Goal: Task Accomplishment & Management: Manage account settings

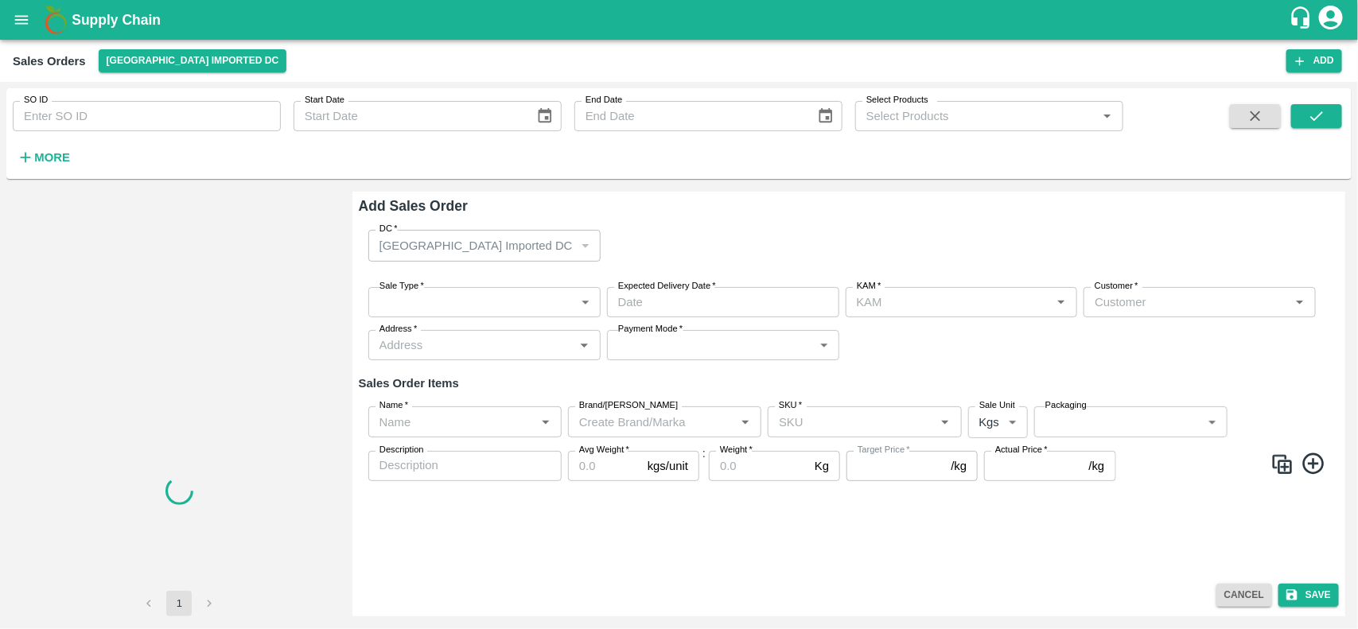
type input "[PERSON_NAME]"
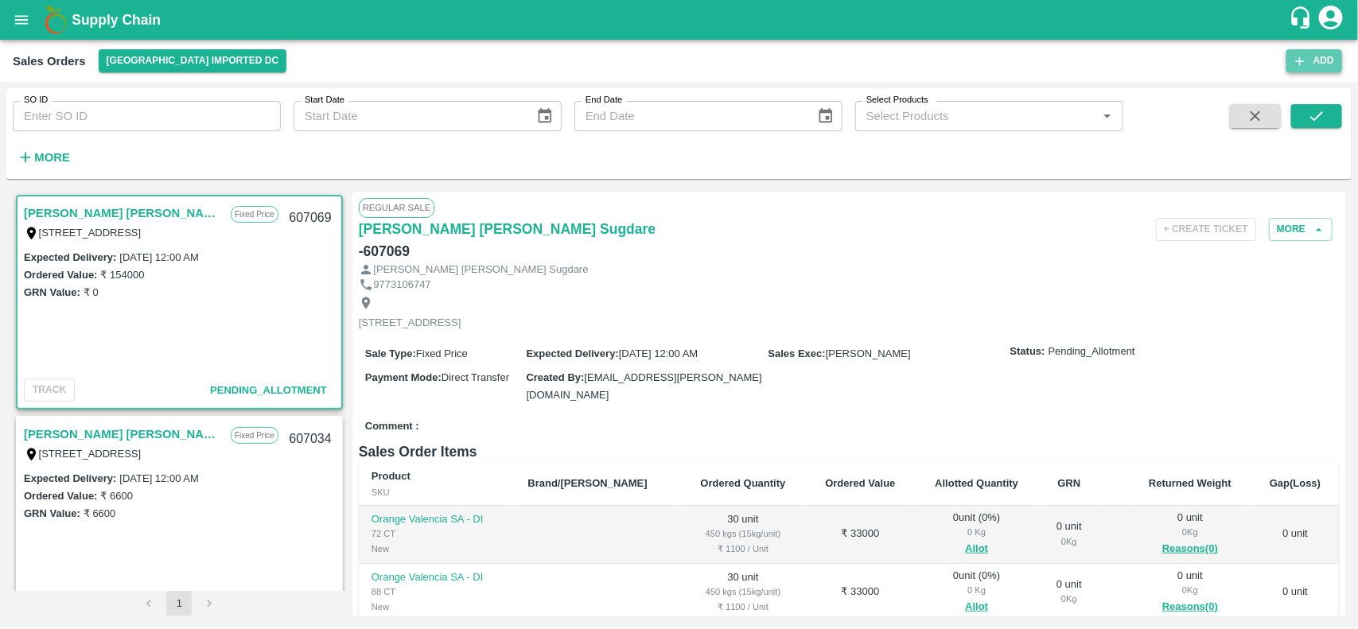
click at [1320, 64] on button "Add" at bounding box center [1314, 60] width 56 height 23
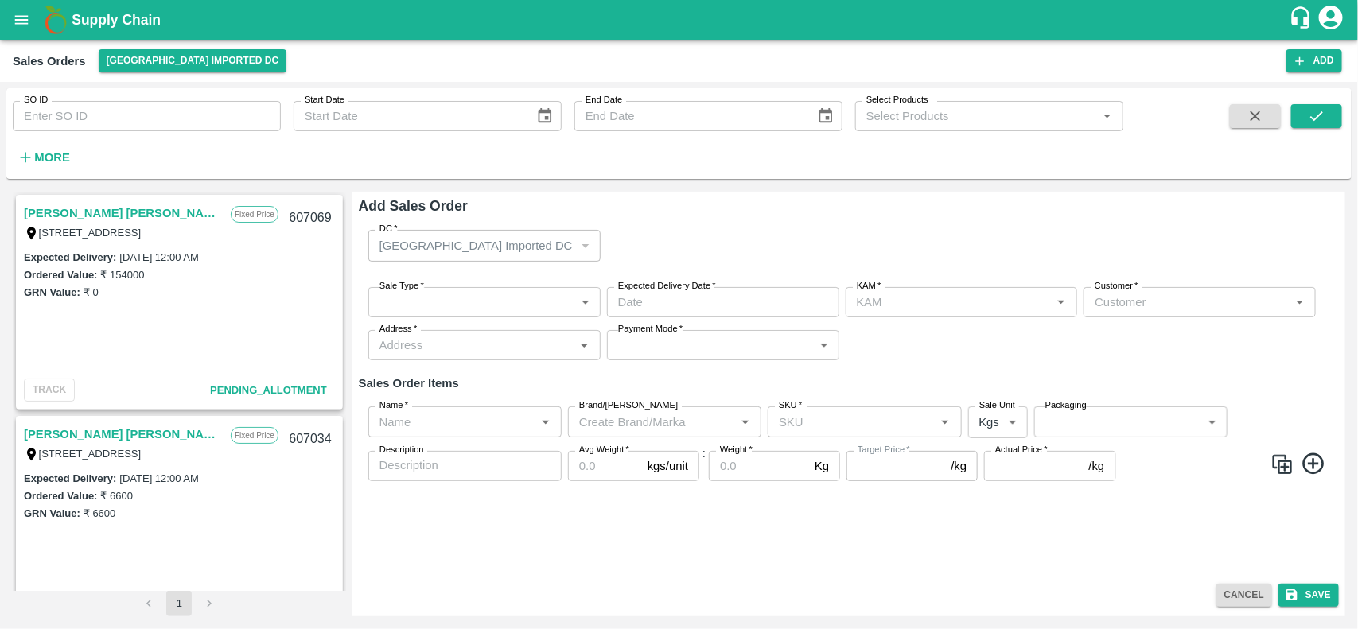
type input "[PERSON_NAME]"
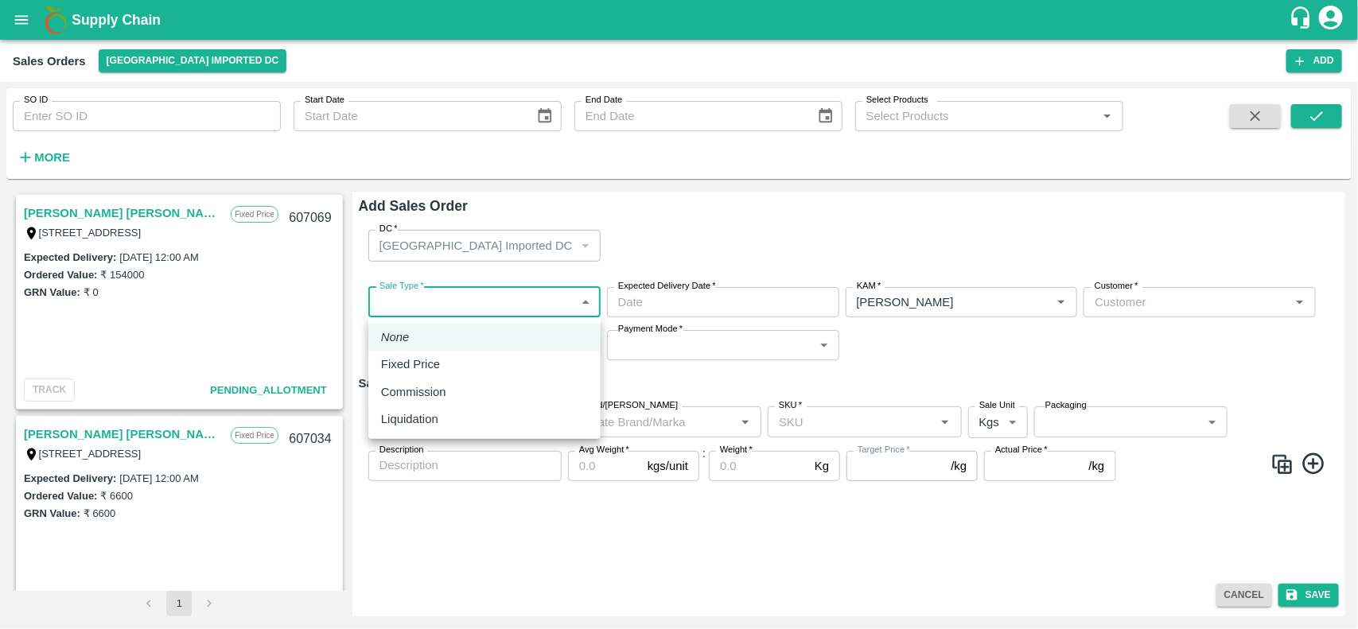
click at [433, 296] on body "Supply Chain Sales Orders Mumbai Imported DC Add SO ID SO ID Start Date Start D…" at bounding box center [679, 314] width 1358 height 629
click at [420, 359] on p "Fixed Price" at bounding box center [410, 364] width 59 height 17
type input "1"
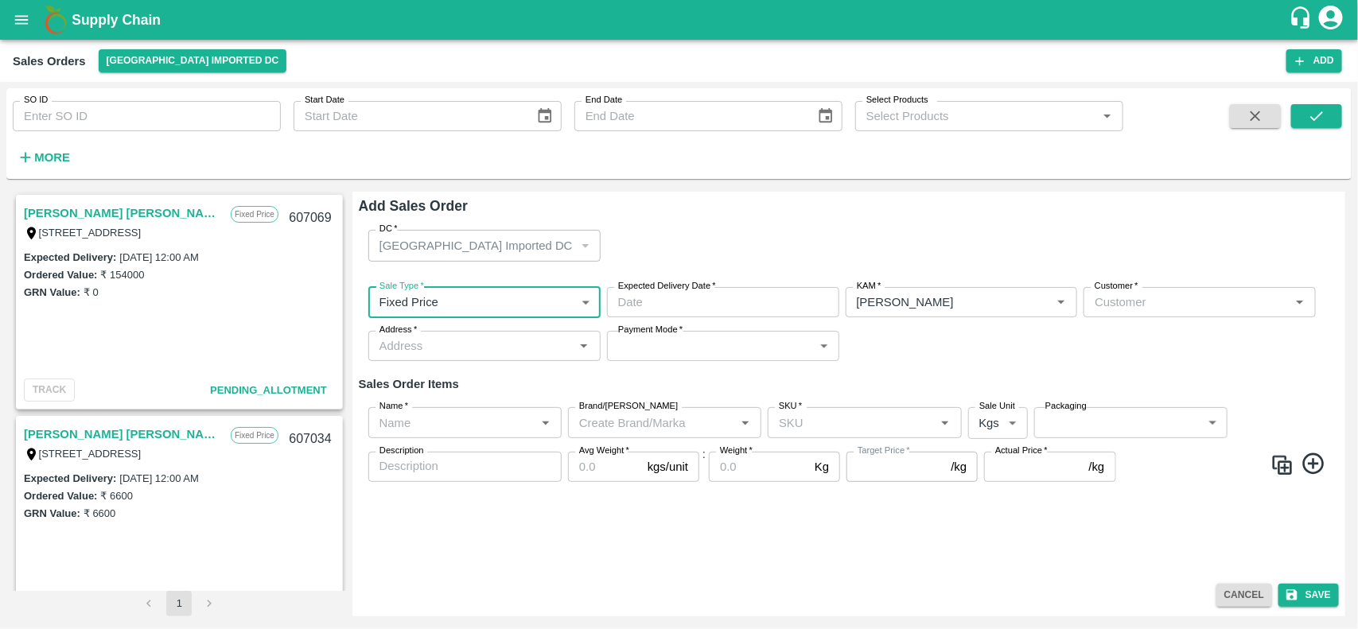
type input "DD/MM/YYYY hh:mm aa"
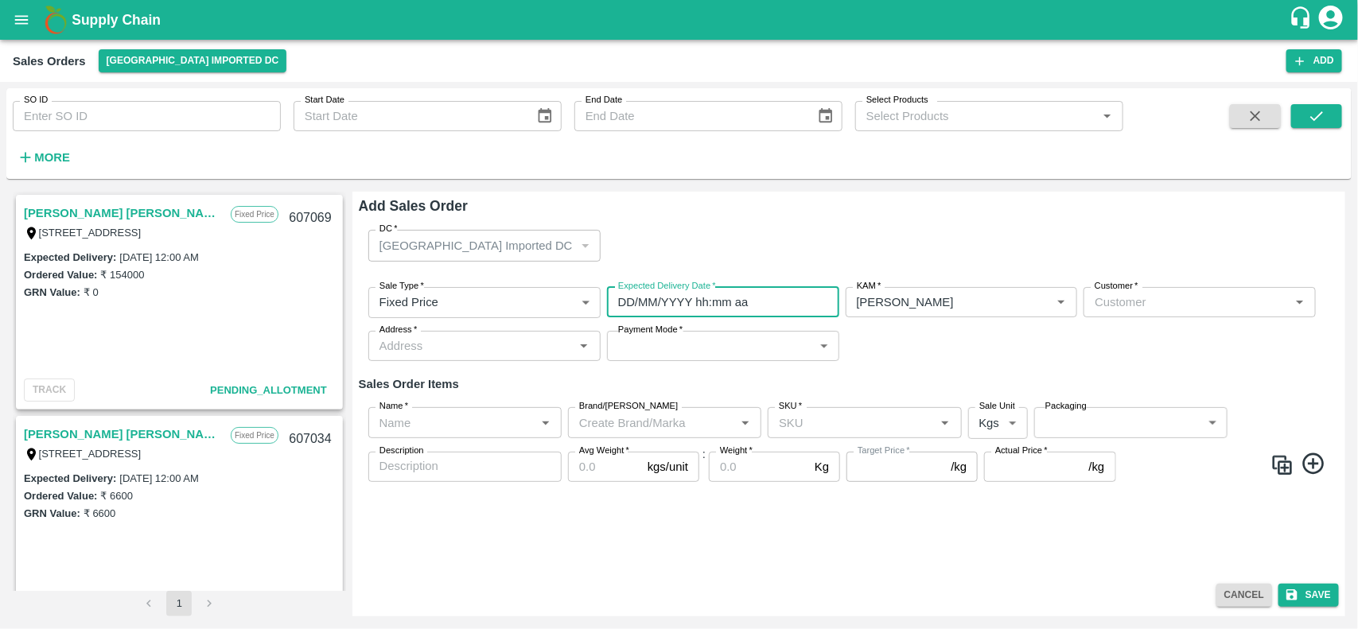
click at [710, 303] on input "DD/MM/YYYY hh:mm aa" at bounding box center [717, 302] width 221 height 30
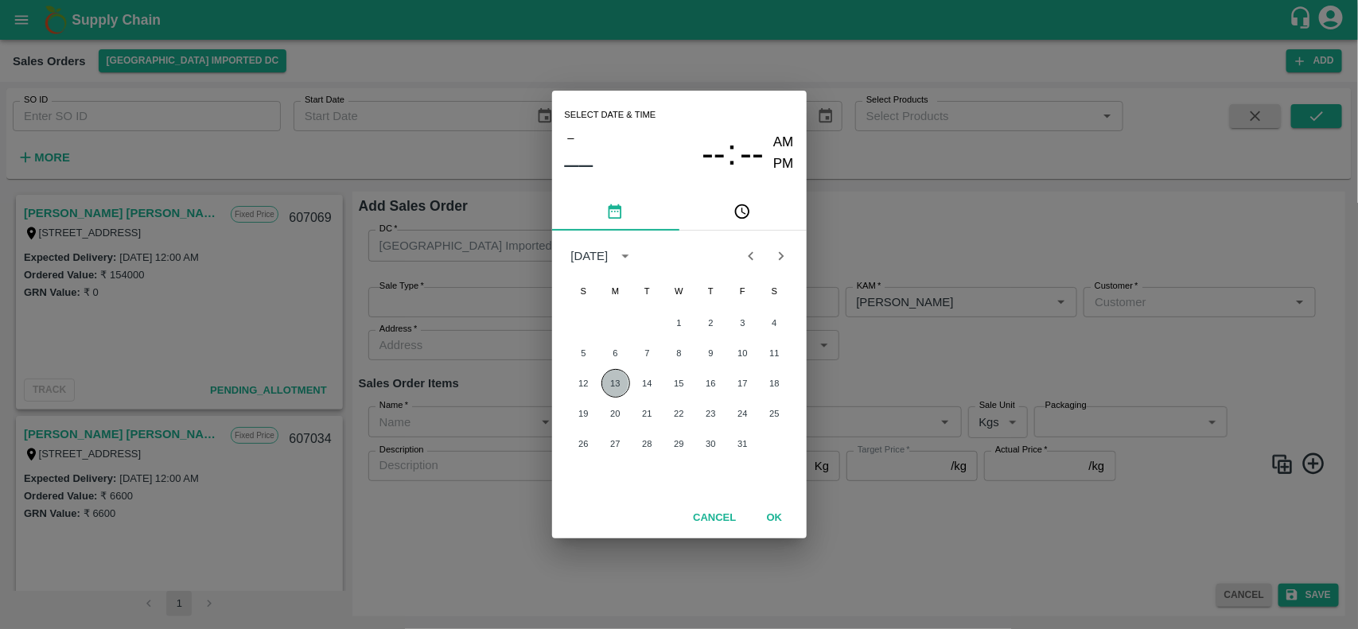
click at [620, 391] on button "13" at bounding box center [615, 383] width 29 height 29
type input "13/10/2025 12:00 AM"
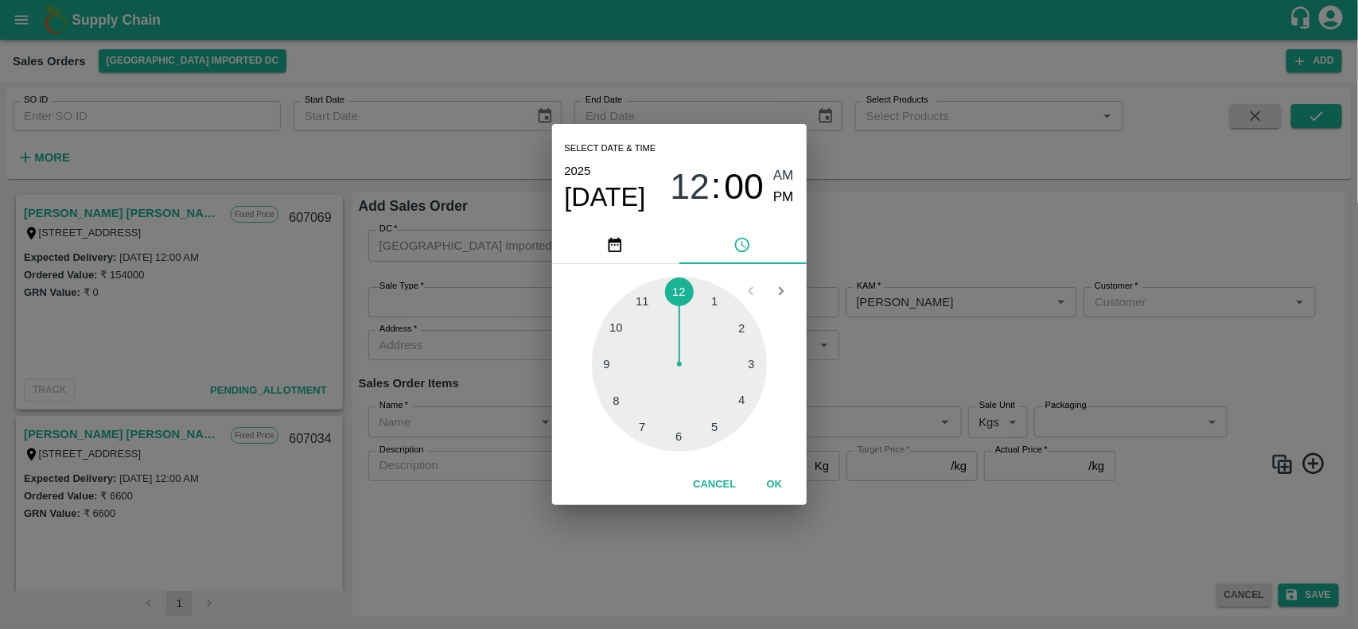
click at [968, 315] on div "Select date & time 2025 Oct 13 12 : 00 AM PM 1 2 3 4 5 6 7 8 9 10 11 12 Cancel …" at bounding box center [679, 314] width 1358 height 629
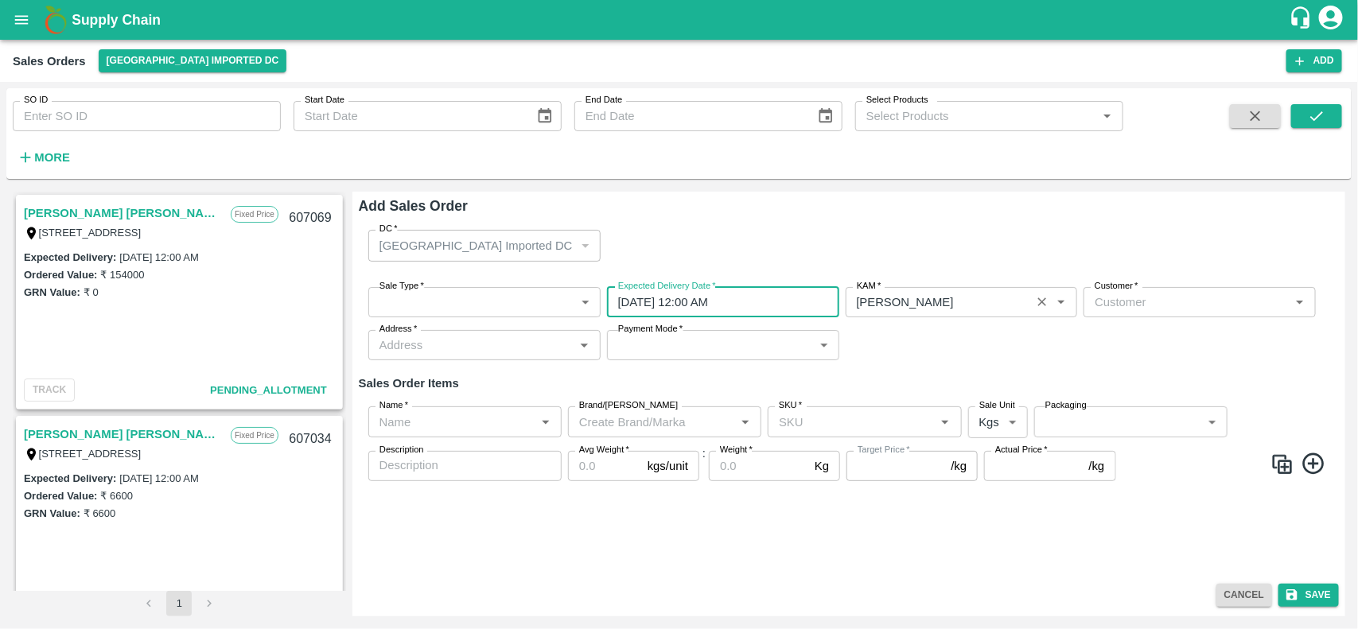
click at [966, 313] on div "KAM   *" at bounding box center [961, 302] width 232 height 30
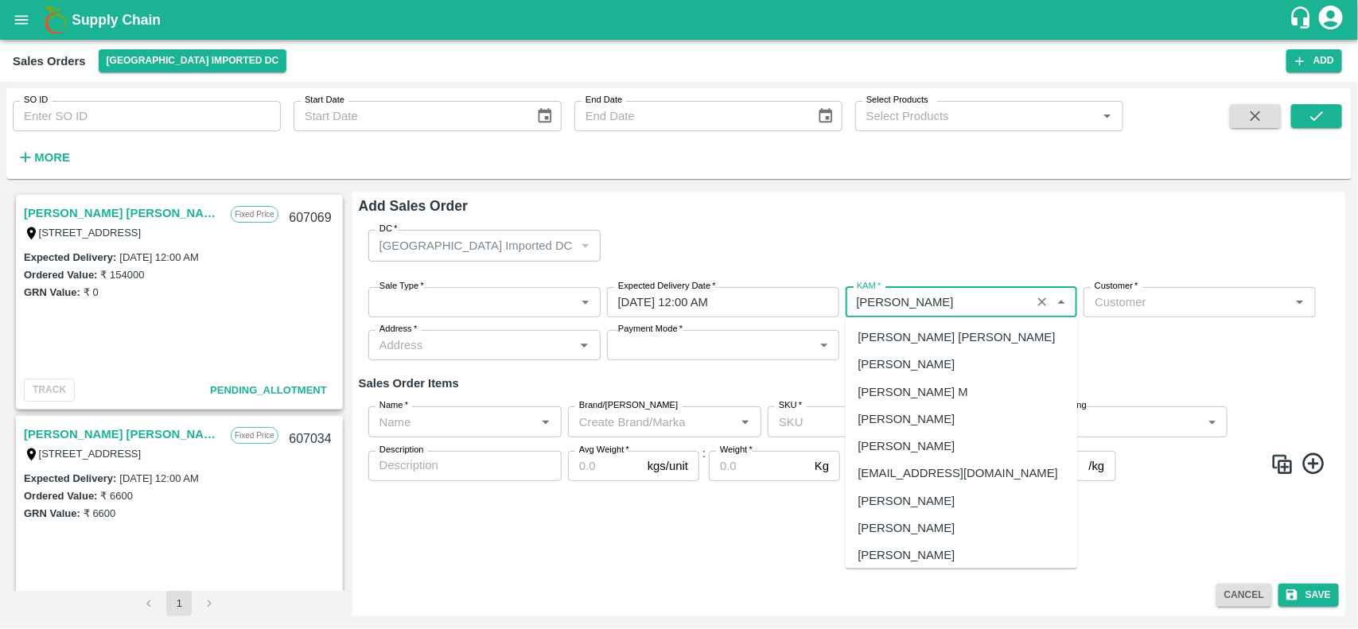
scroll to position [546, 0]
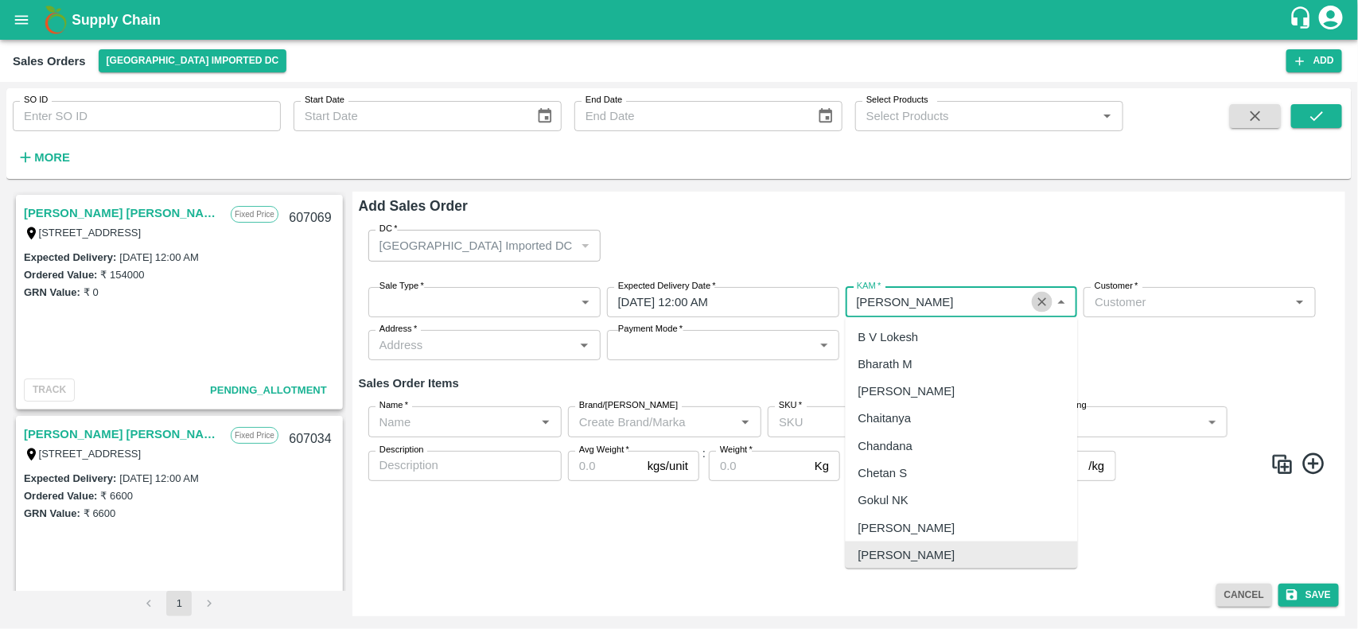
click at [1047, 305] on icon "Clear" at bounding box center [1042, 302] width 15 height 15
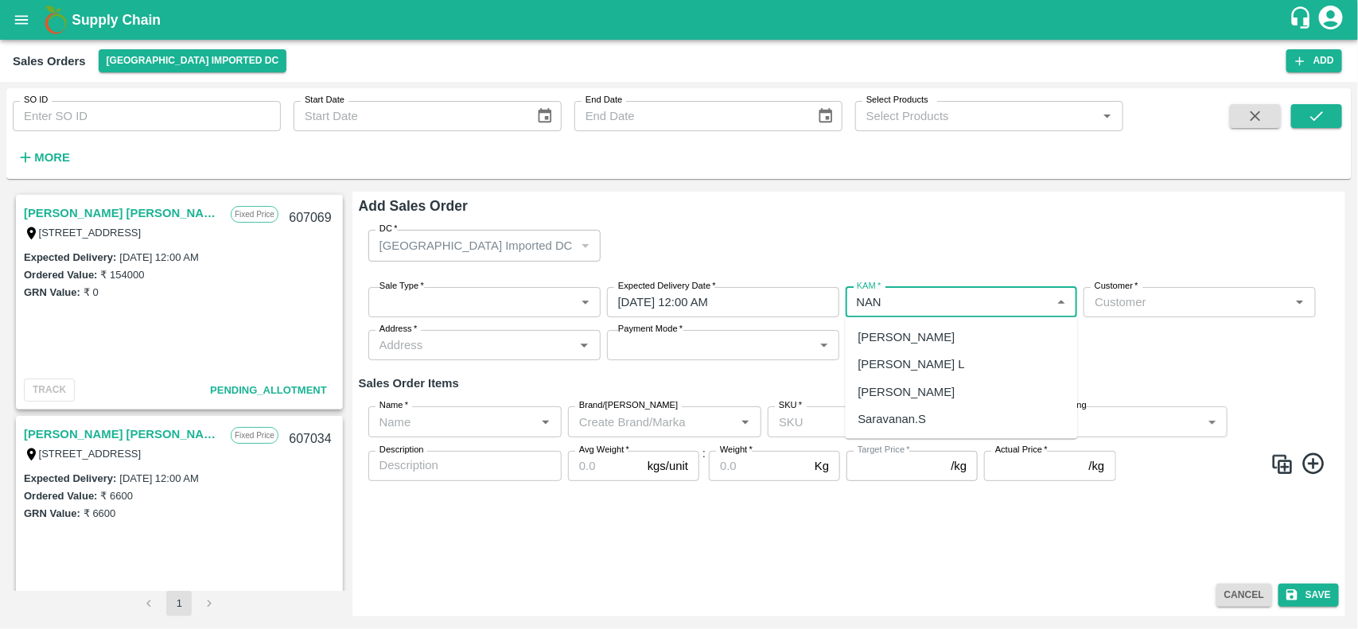
click at [900, 366] on div "[PERSON_NAME] L" at bounding box center [911, 364] width 107 height 17
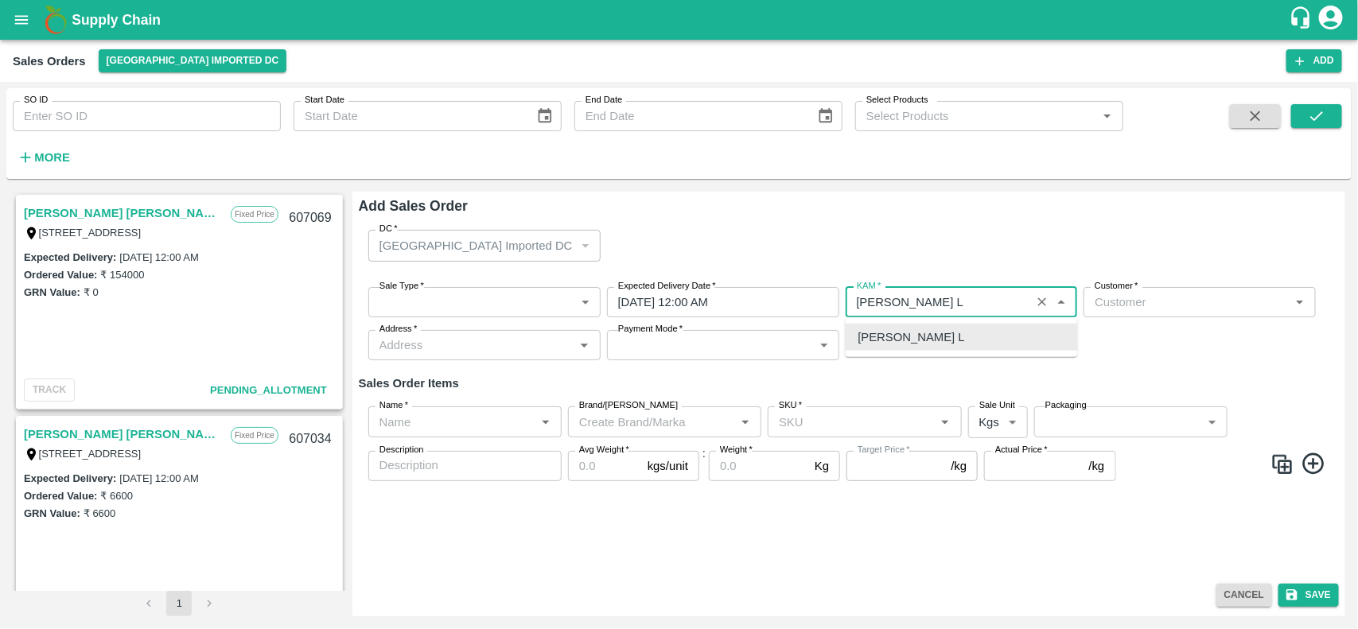
click at [1186, 314] on div "Customer   *" at bounding box center [1199, 302] width 232 height 30
type input "[PERSON_NAME] L"
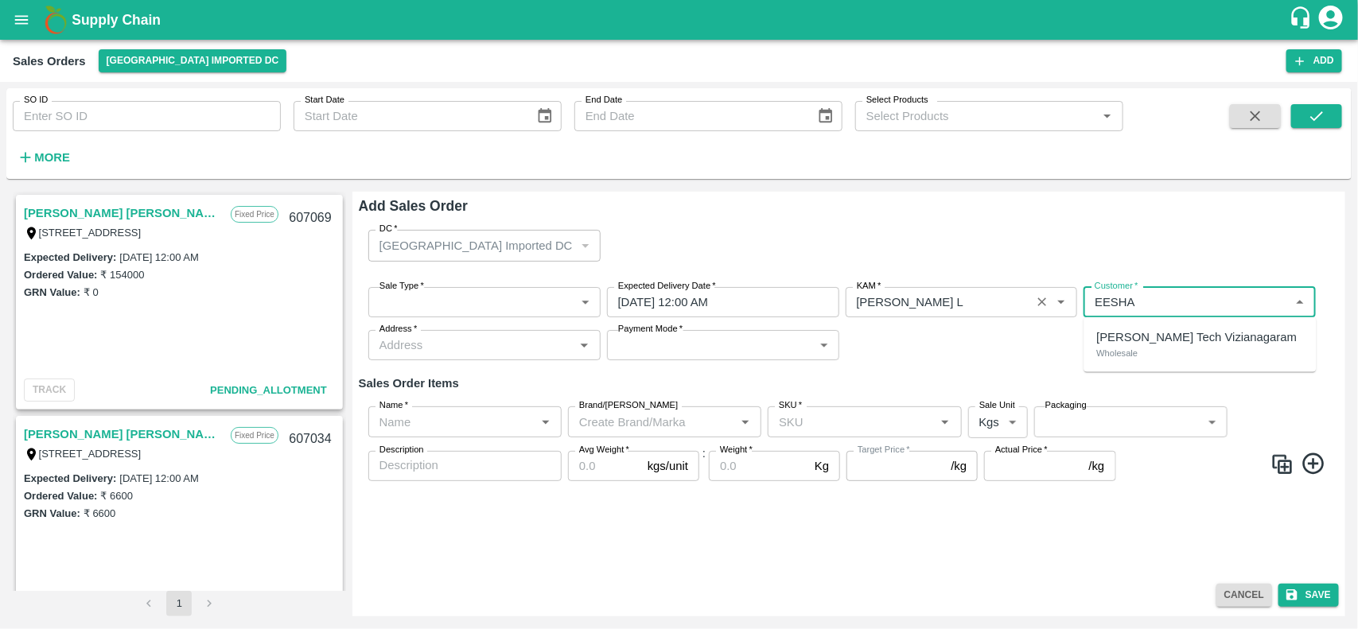
click at [1162, 332] on p "Eesha Agro Tech Vizianagaram" at bounding box center [1197, 336] width 200 height 17
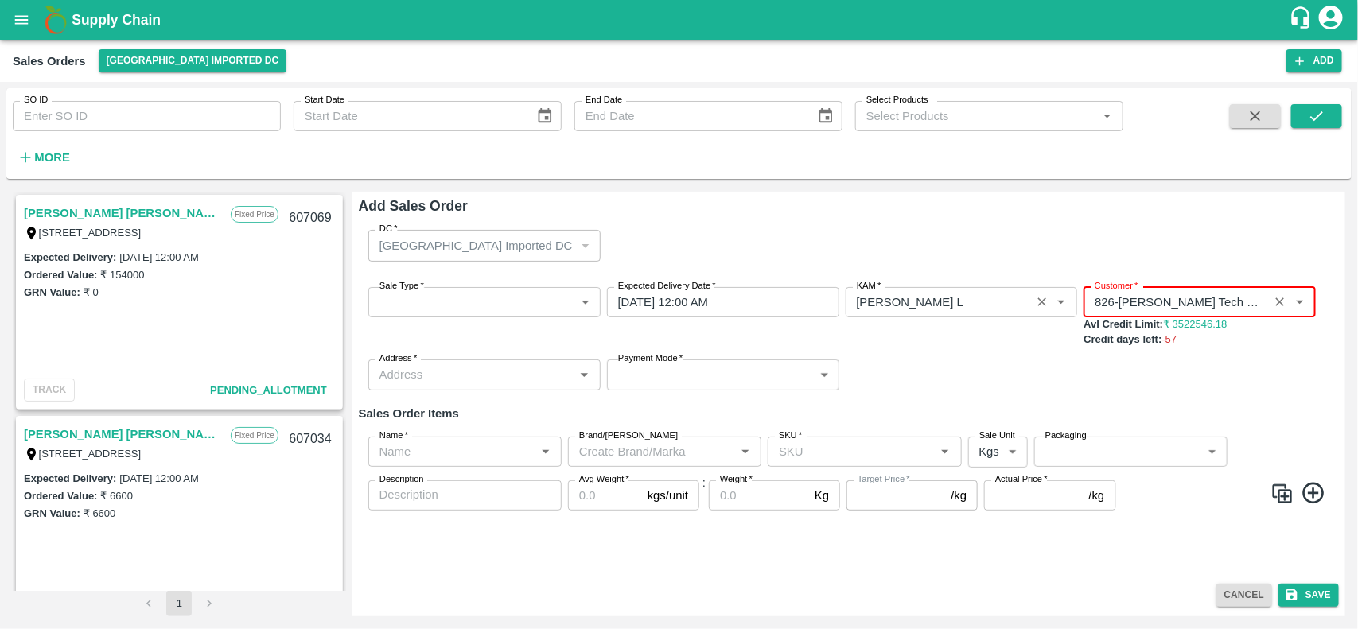
type input "826-Eesha Agro Tech Vizianagaram"
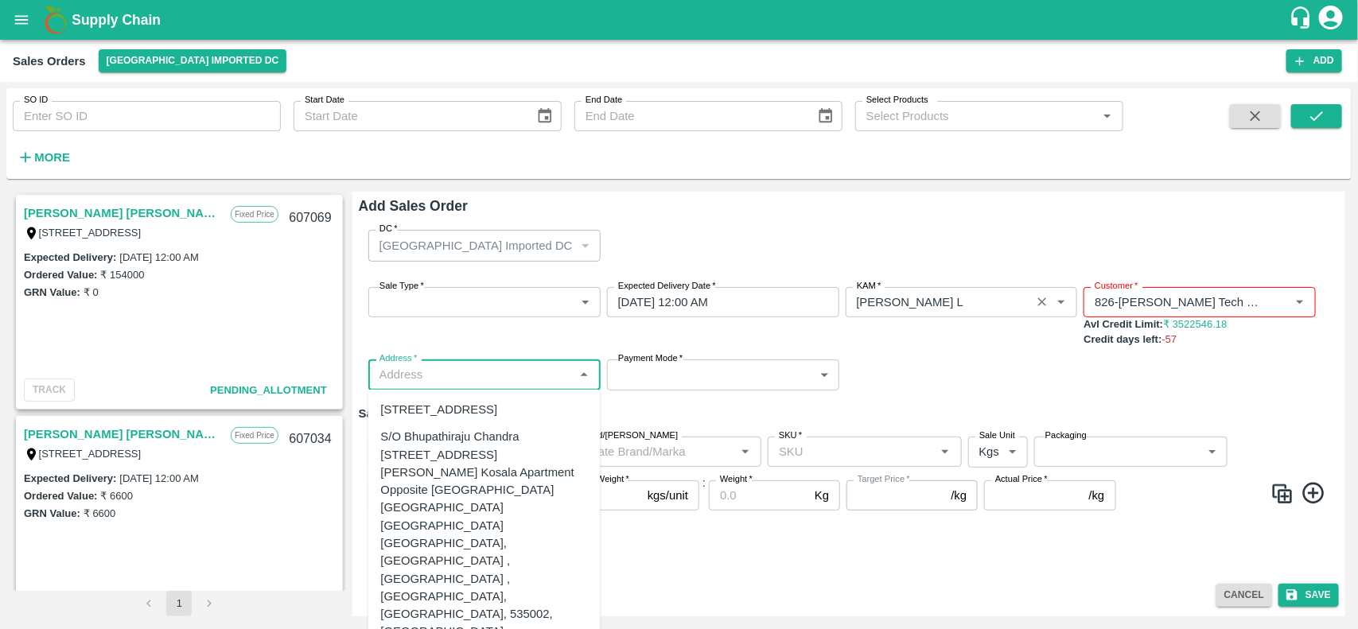
click at [495, 364] on input "Address   *" at bounding box center [471, 374] width 196 height 21
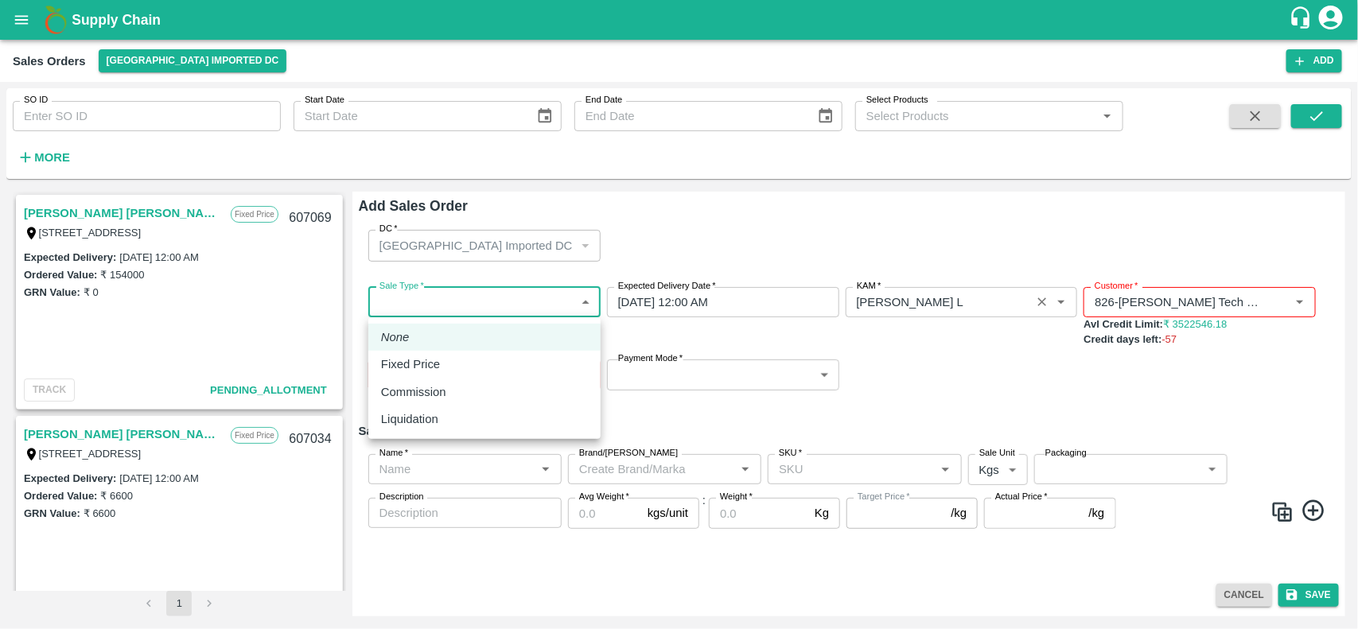
click at [490, 306] on body "Supply Chain Sales Orders Mumbai Imported DC Add SO ID SO ID Start Date Start D…" at bounding box center [679, 314] width 1358 height 629
click at [420, 360] on p "Fixed Price" at bounding box center [410, 364] width 59 height 17
type input "1"
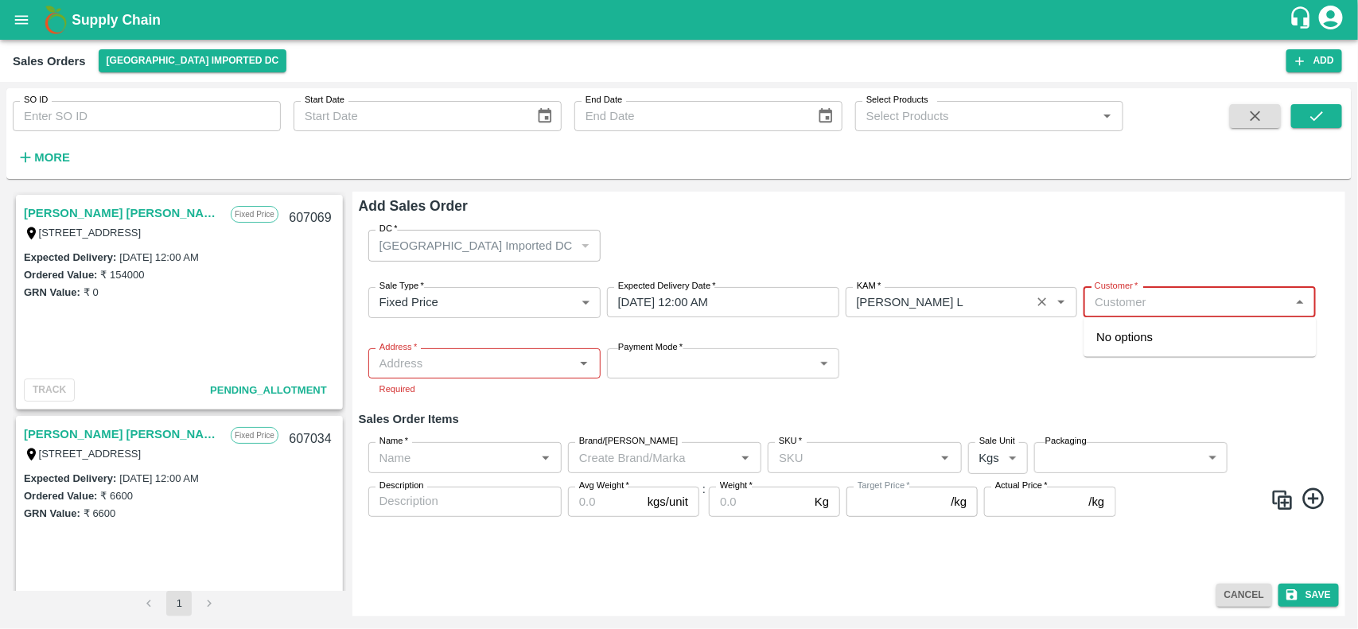
click at [1139, 305] on input "Customer   *" at bounding box center [1186, 302] width 196 height 21
click at [1135, 348] on p "Wholesale" at bounding box center [1117, 353] width 41 height 14
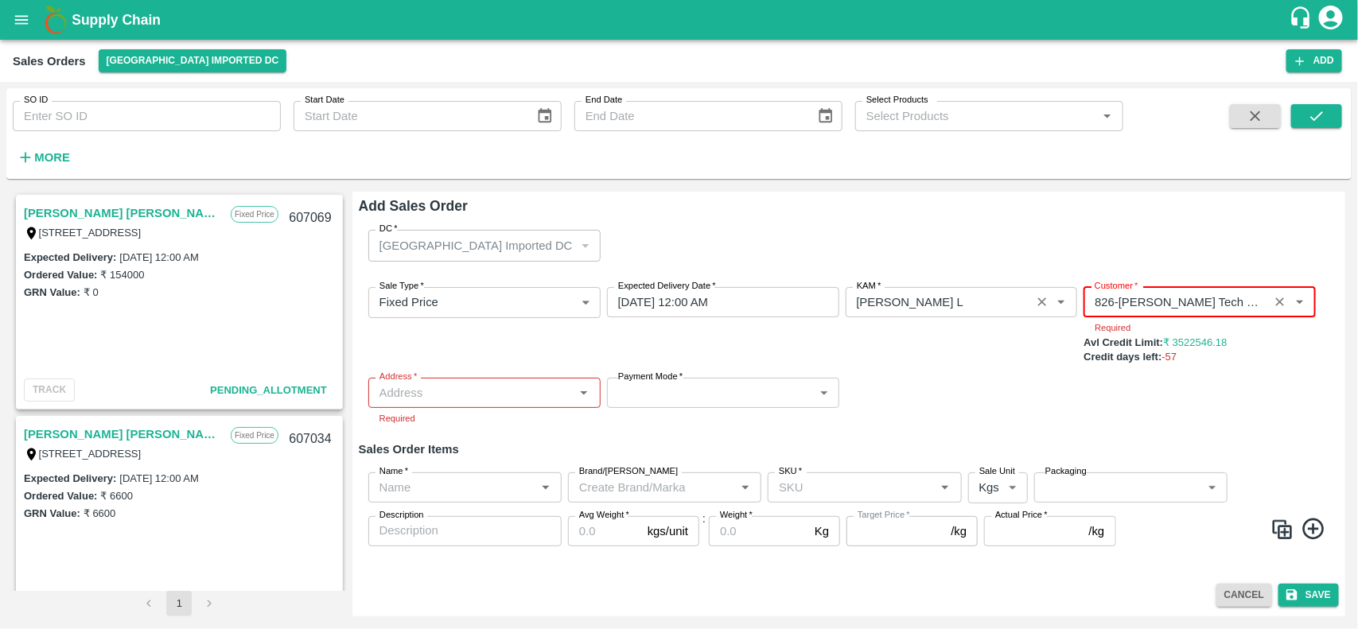
type input "826-Eesha Agro Tech Vizianagaram"
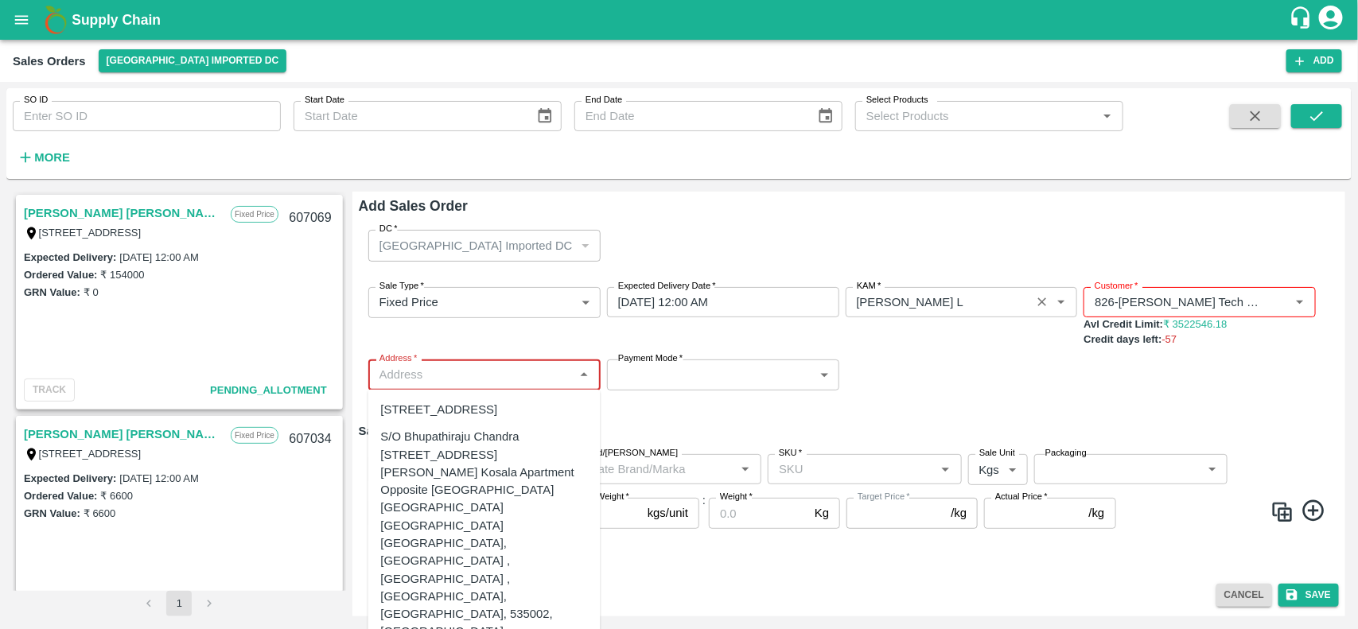
click at [494, 384] on input "Address   *" at bounding box center [471, 374] width 196 height 21
click at [506, 477] on div "S/O Bhupathiraju Chandra V.V Gopala Raju H NO 601 Kosala Apartment Opposite Kru…" at bounding box center [484, 534] width 207 height 212
type input "S/O Bhupathiraju Chandra V.V Gopala Raju H NO 601 Kosala Apartment Opposite Kru…"
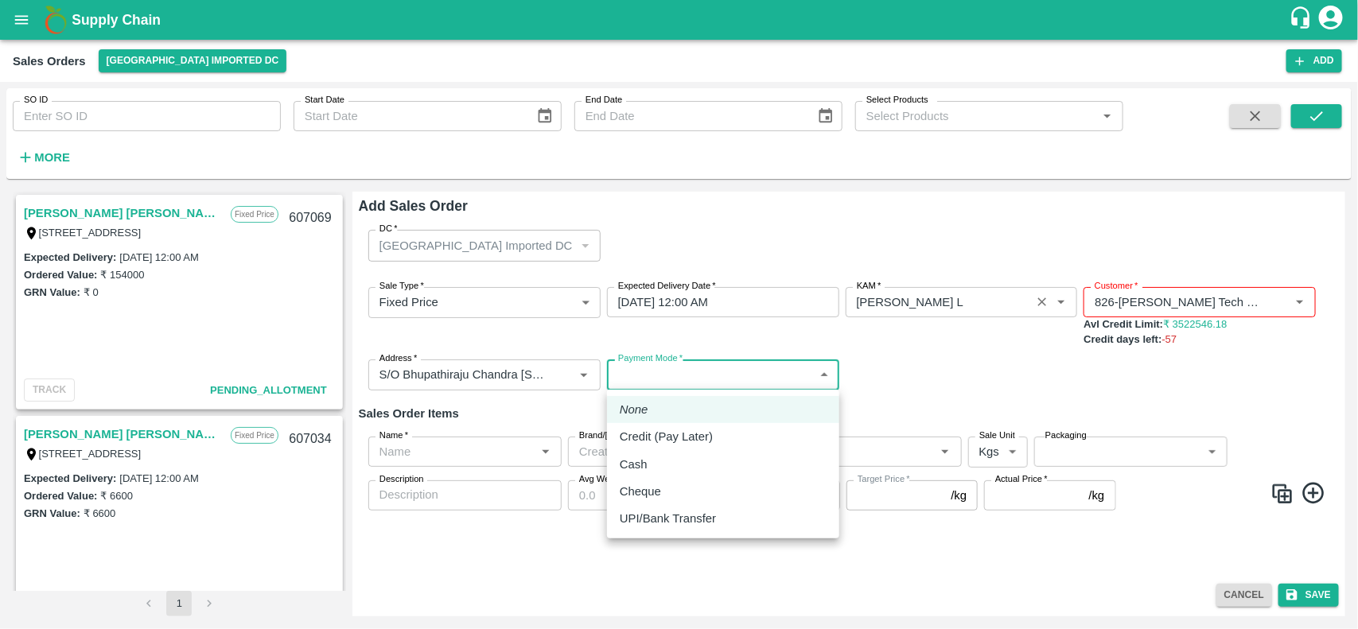
click at [705, 384] on body "Supply Chain Sales Orders Mumbai Imported DC Add SO ID SO ID Start Date Start D…" at bounding box center [679, 314] width 1358 height 629
click at [667, 442] on p "Credit (Pay Later)" at bounding box center [666, 436] width 93 height 17
type input "credit"
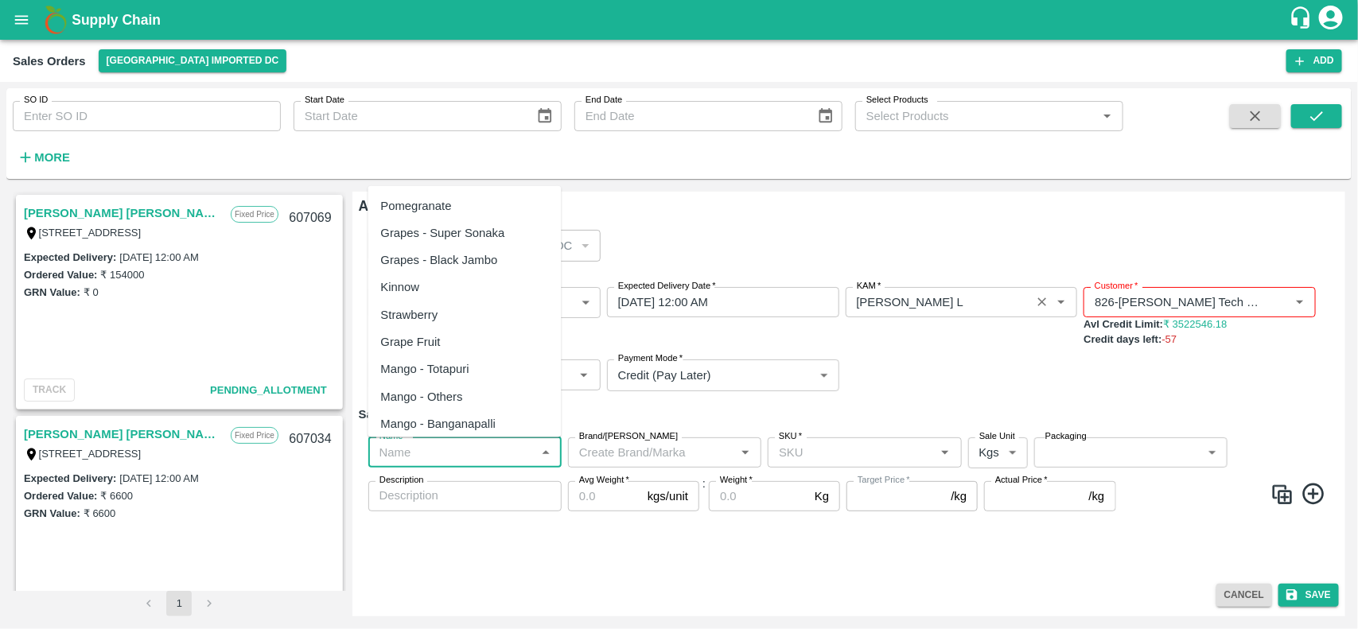
click at [450, 443] on input "Name   *" at bounding box center [451, 452] width 157 height 21
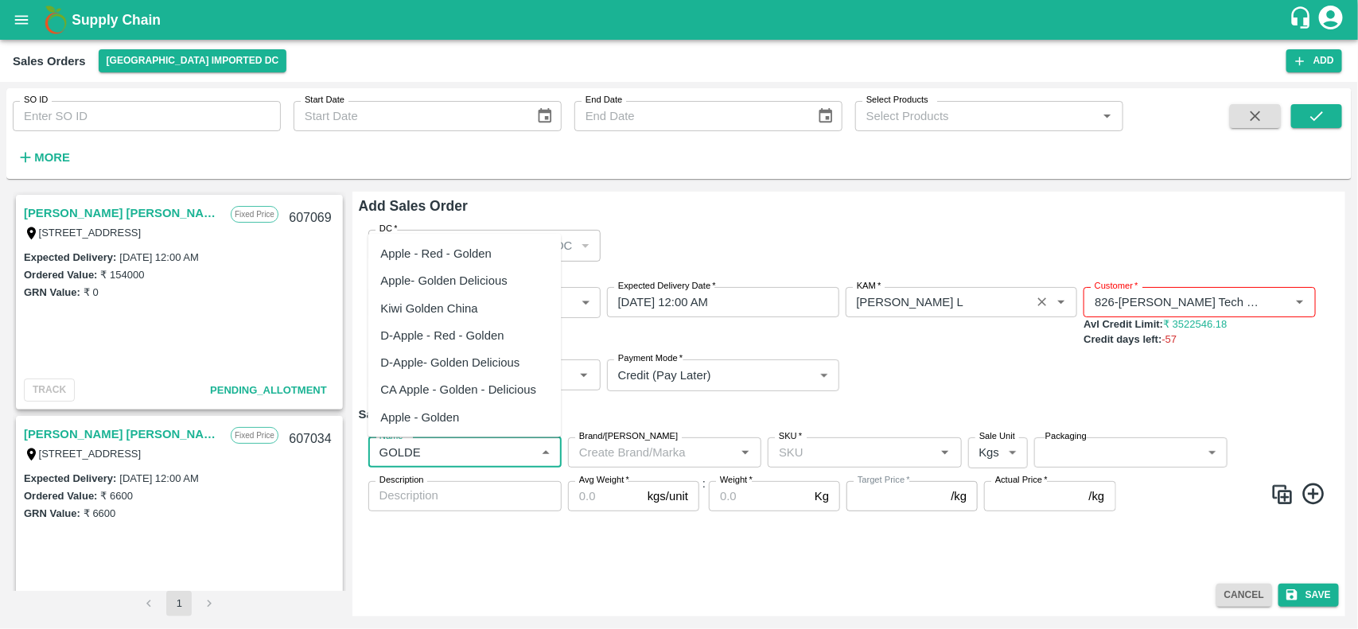
click at [481, 258] on div "Apple - Red - Golden" at bounding box center [436, 253] width 111 height 17
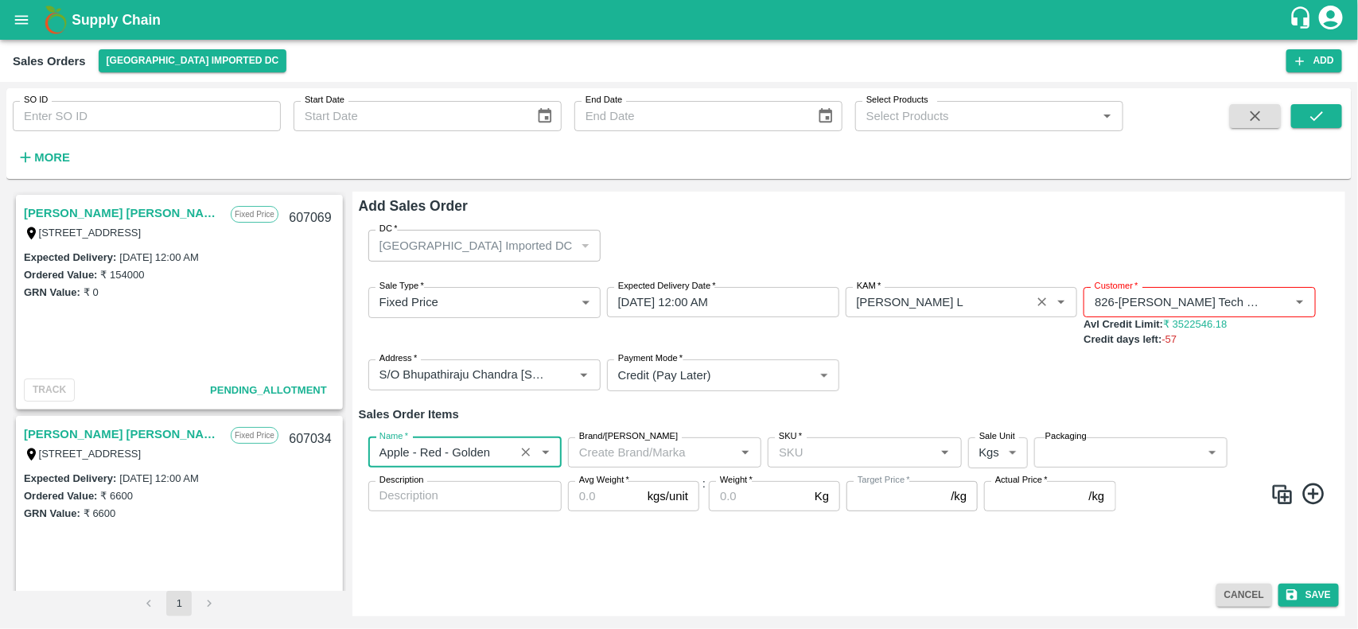
type input "Apple - Red - Golden"
click at [1270, 491] on img at bounding box center [1282, 495] width 24 height 24
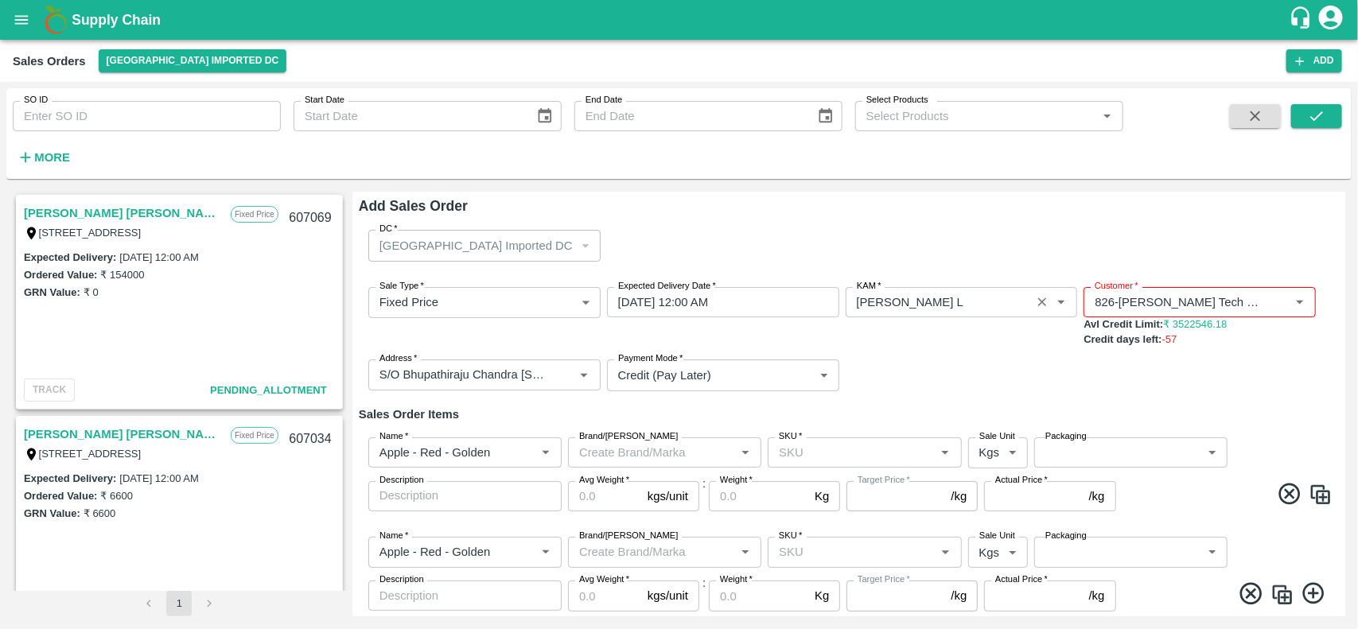
scroll to position [46, 0]
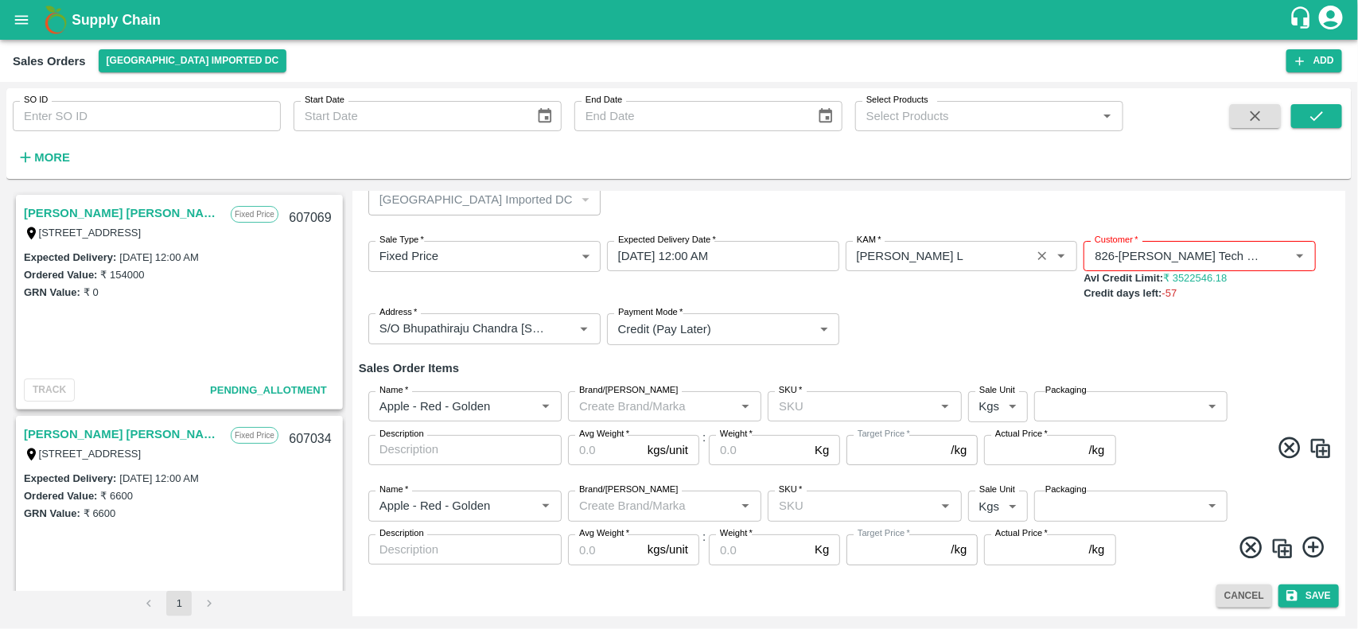
click at [1270, 538] on img at bounding box center [1282, 549] width 24 height 24
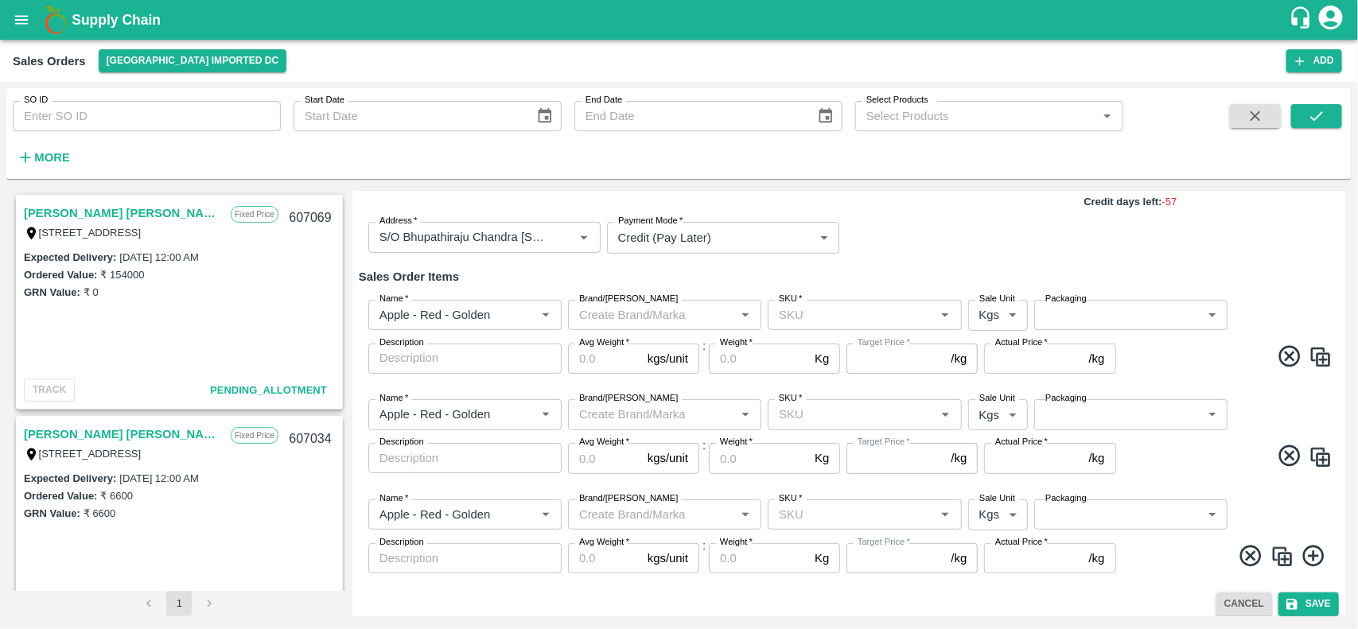
scroll to position [146, 0]
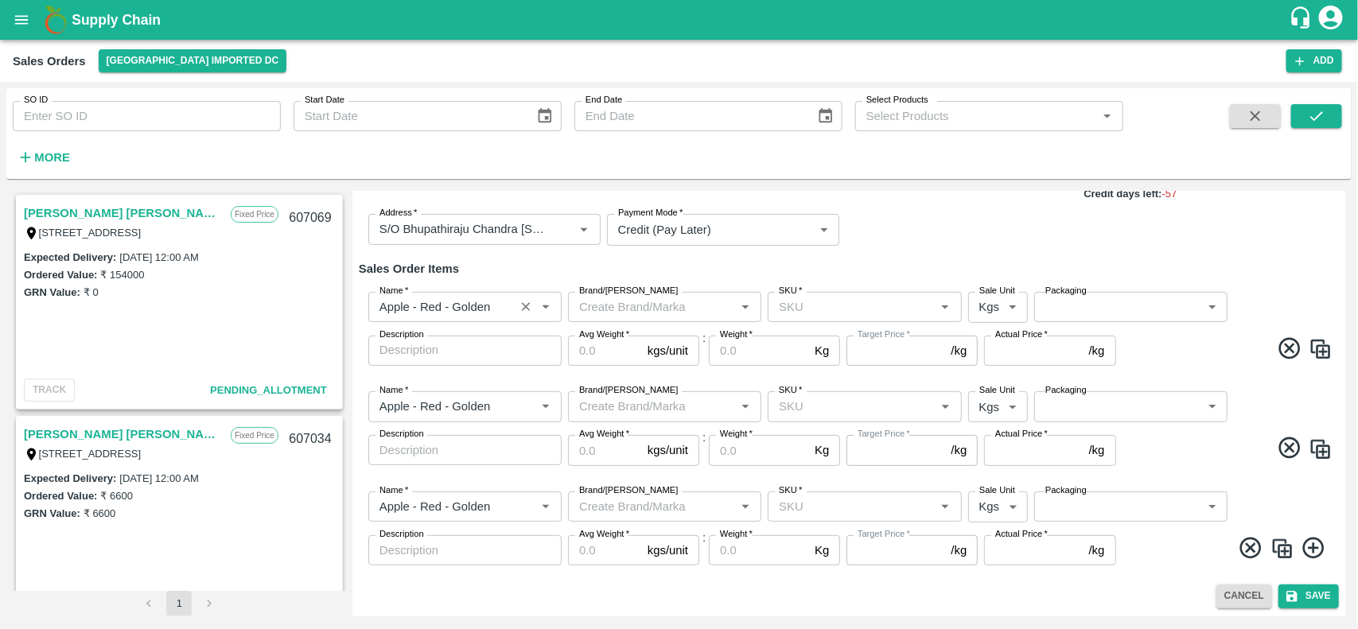
click at [431, 319] on div "Name   *" at bounding box center [464, 307] width 193 height 30
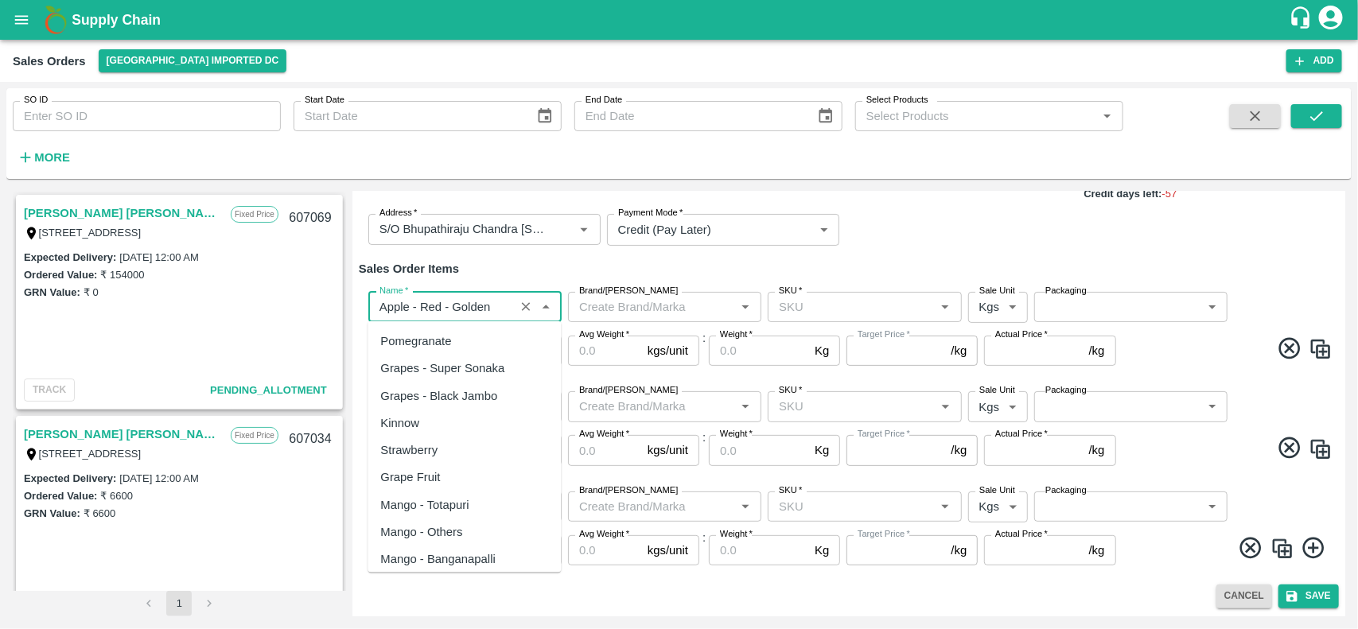
click at [431, 319] on div "Name   *" at bounding box center [464, 307] width 193 height 30
click at [433, 604] on div "Apple - Red - Golden" at bounding box center [436, 612] width 111 height 17
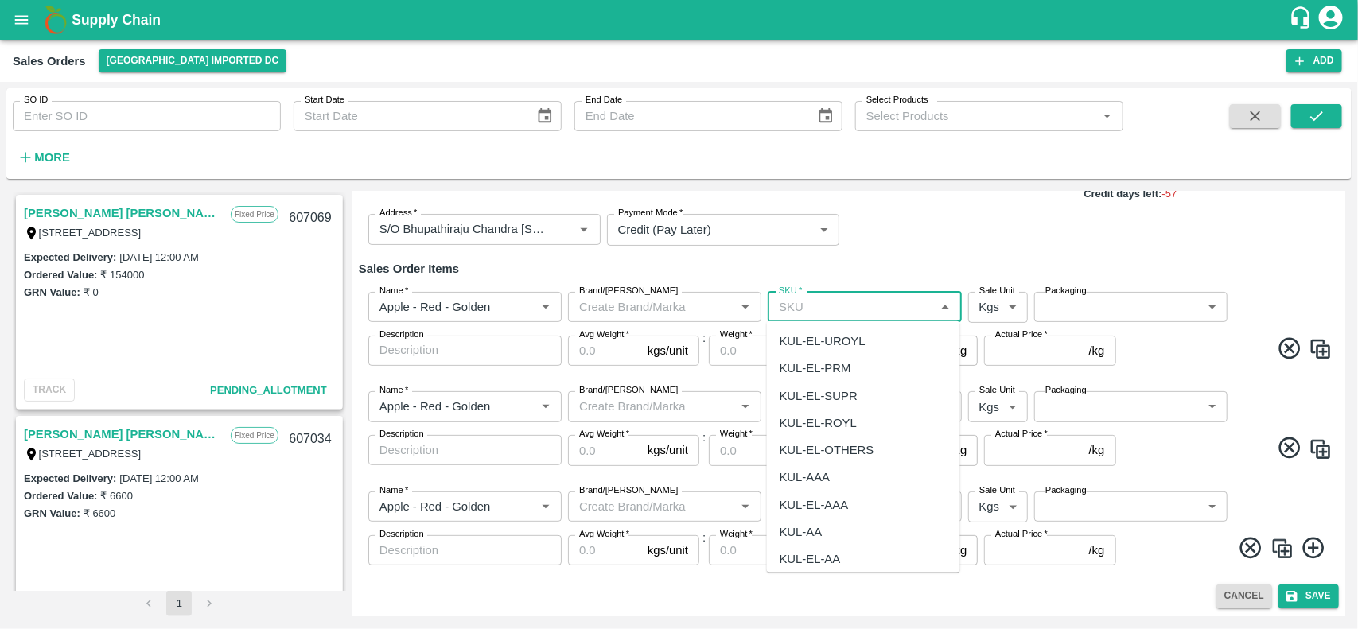
click at [792, 308] on input "SKU   *" at bounding box center [850, 307] width 157 height 21
type input "a"
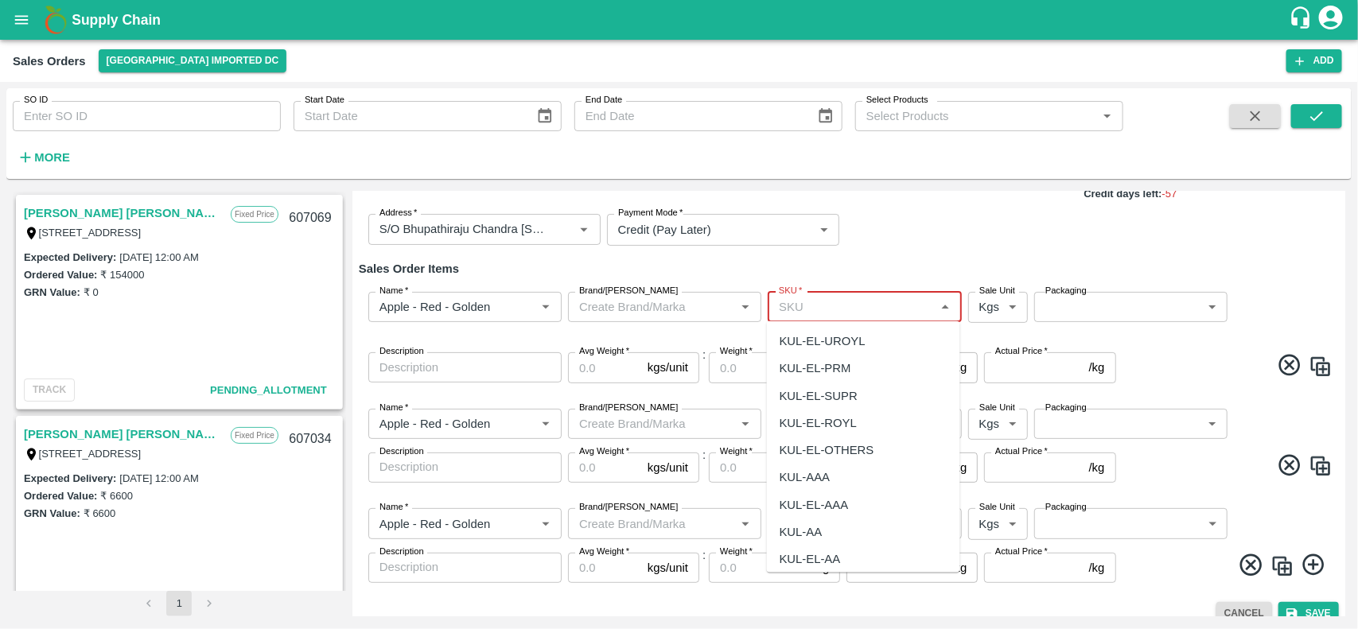
click at [796, 304] on input "SKU   *" at bounding box center [850, 307] width 157 height 21
paste input "A-Open"
click at [837, 340] on div "A-Open Septt. -6L" at bounding box center [826, 340] width 95 height 17
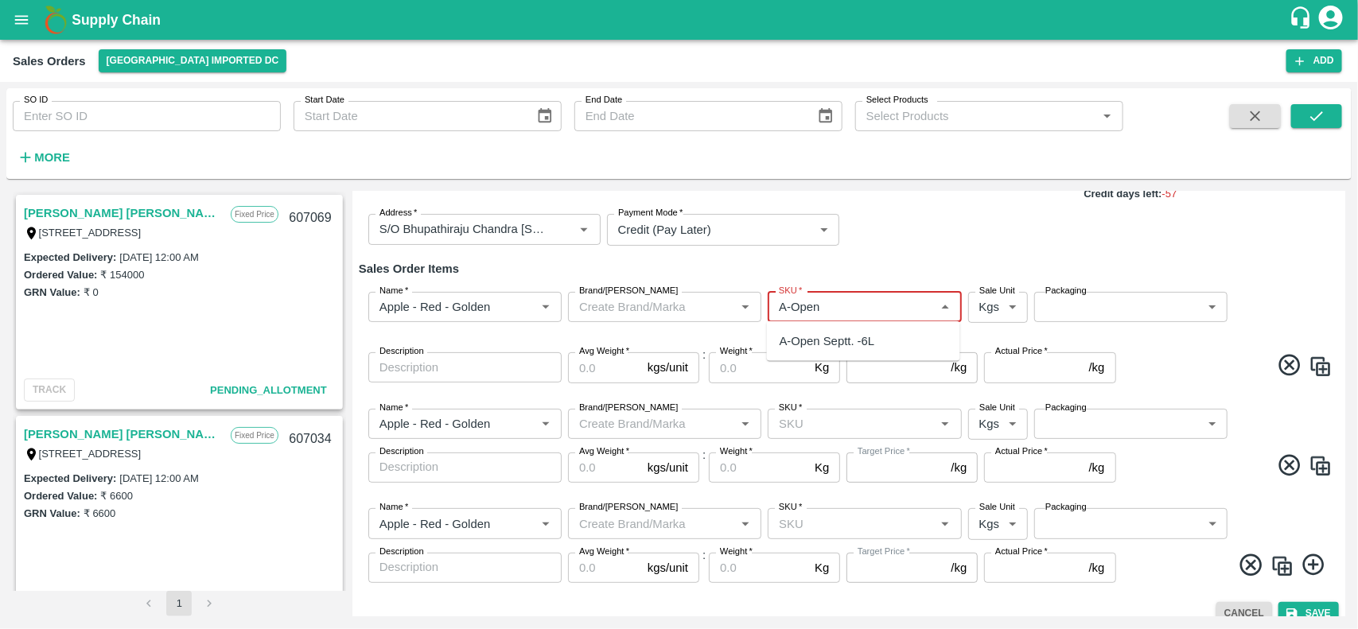
type input "A-Open Septt. -6L"
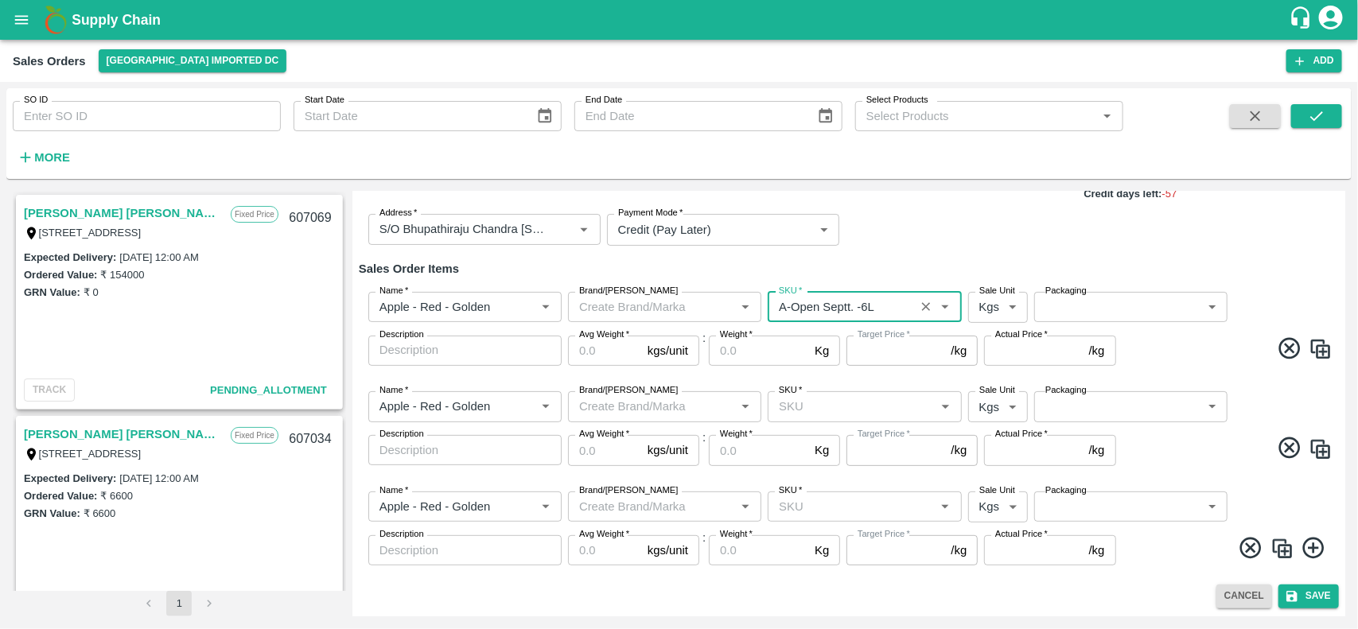
type input "NA"
type input "A-Open Septt. -6L"
click at [985, 313] on body "Supply Chain Sales Orders Mumbai Imported DC Add SO ID SO ID Start Date Start D…" at bounding box center [679, 314] width 1358 height 629
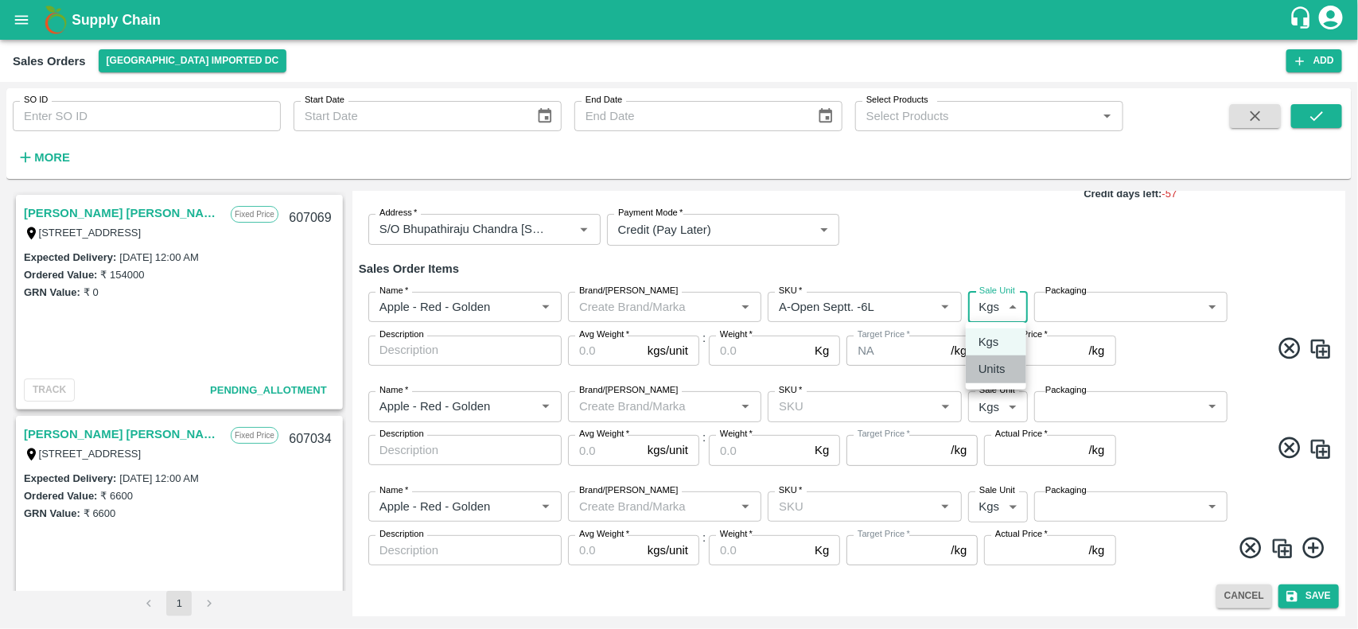
click at [986, 367] on p "Units" at bounding box center [991, 368] width 27 height 17
type input "2"
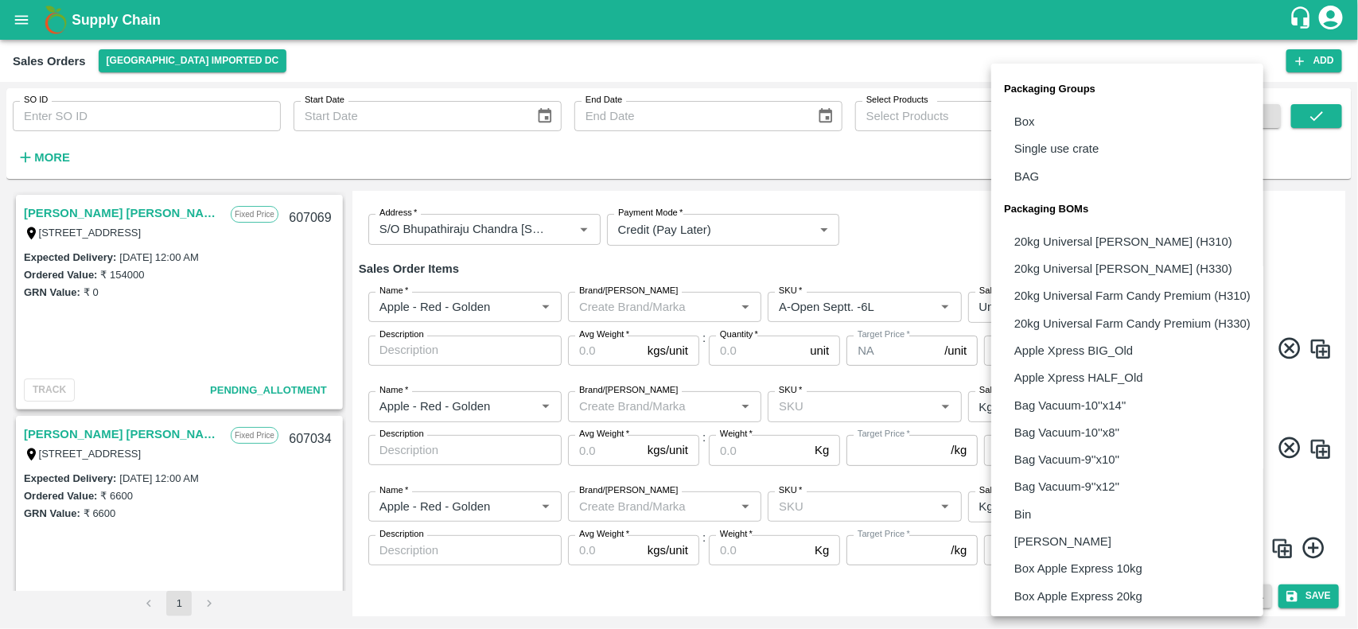
click at [1079, 310] on body "Supply Chain Sales Orders Mumbai Imported DC Add SO ID SO ID Start Date Start D…" at bounding box center [679, 314] width 1358 height 629
click at [1036, 128] on li "Box" at bounding box center [1127, 121] width 272 height 27
type input "GRP/1"
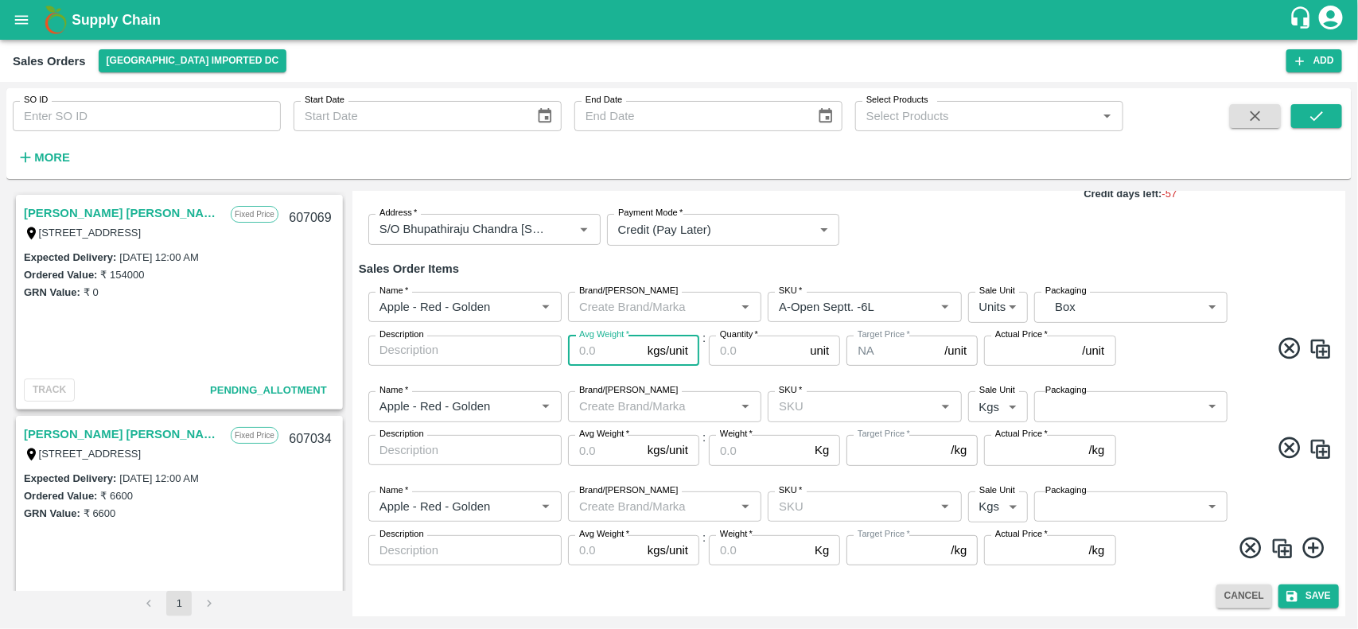
click at [598, 346] on input "Avg Weight   *" at bounding box center [604, 351] width 73 height 30
type input "20"
click at [721, 350] on input "Quantity   *" at bounding box center [756, 351] width 95 height 30
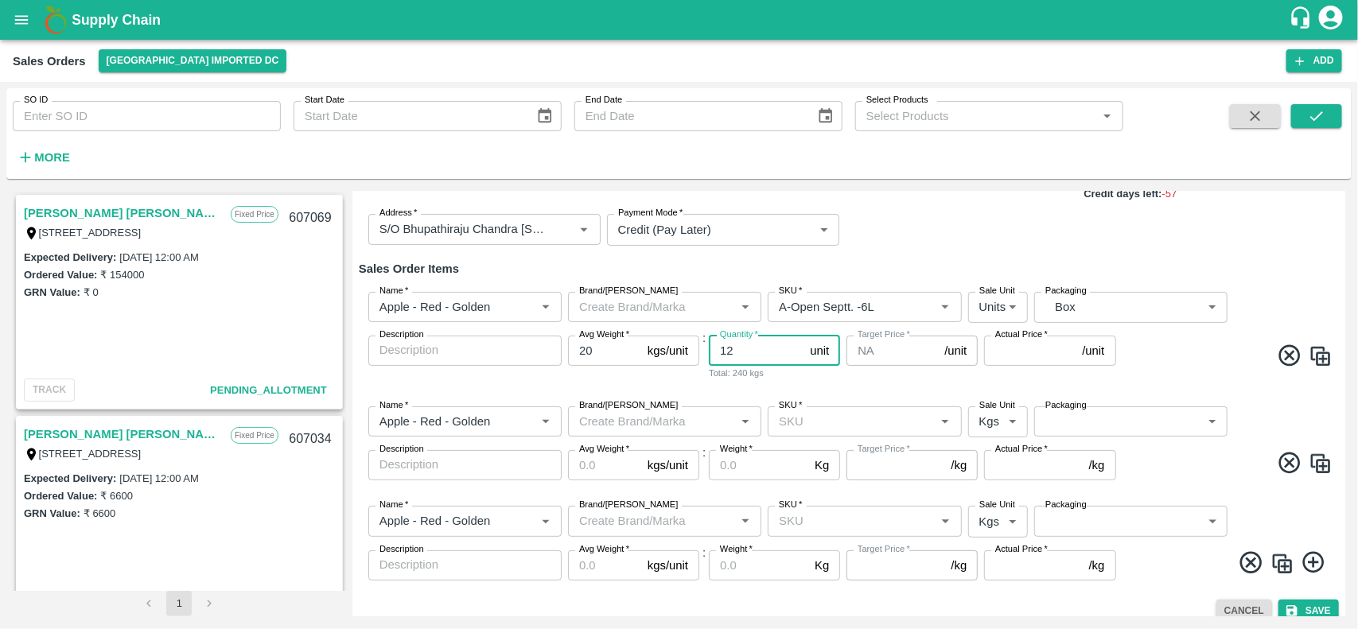
type input "12"
click at [1016, 342] on input "Actual Price   *" at bounding box center [1029, 351] width 91 height 30
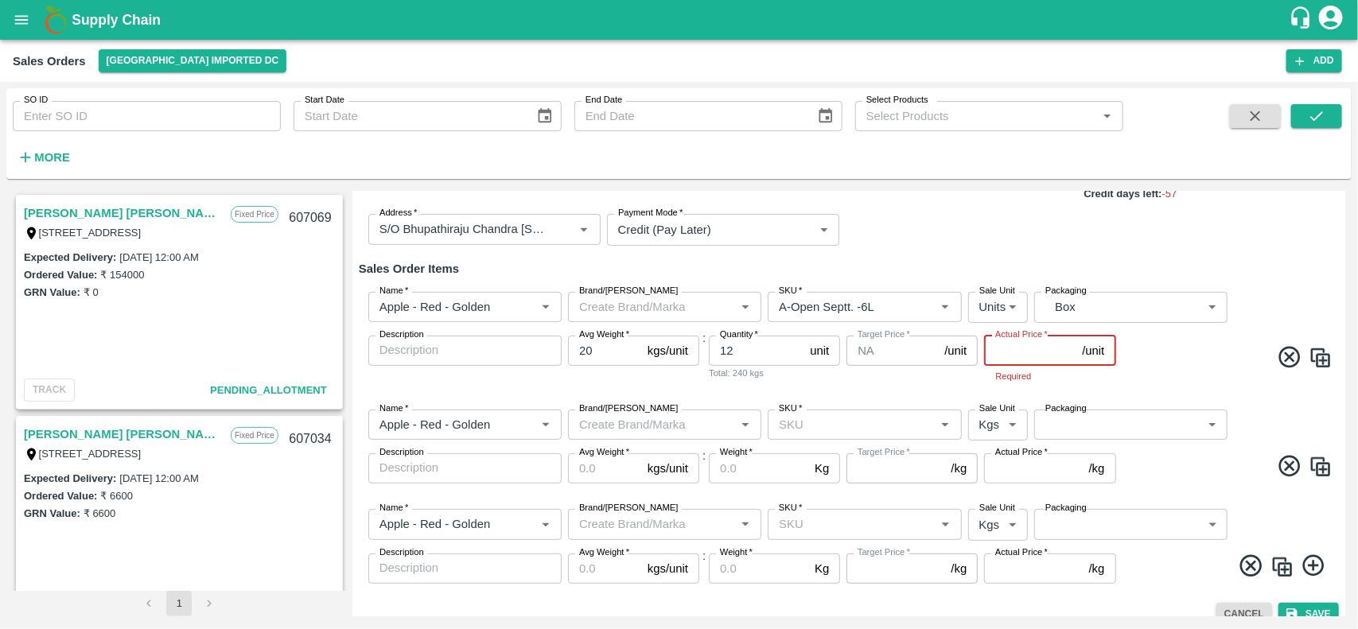
click at [1007, 347] on input "Actual Price   *" at bounding box center [1029, 351] width 91 height 30
type input "800"
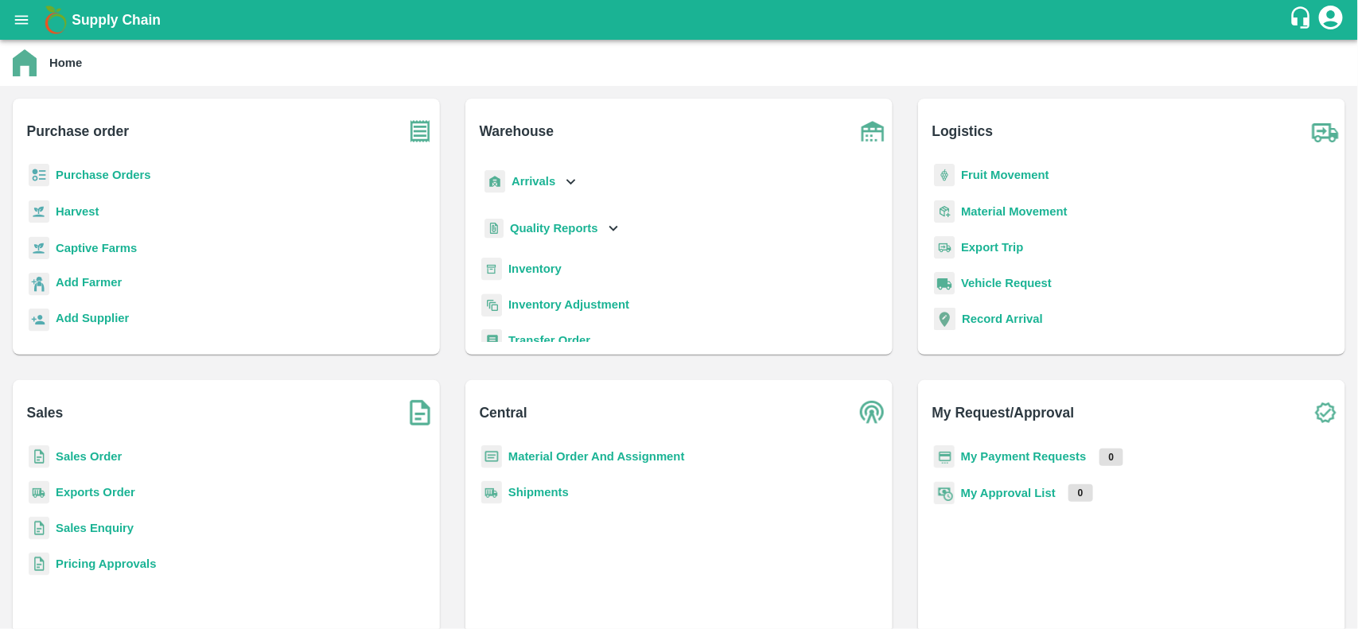
click at [527, 270] on b "Inventory" at bounding box center [534, 268] width 53 height 13
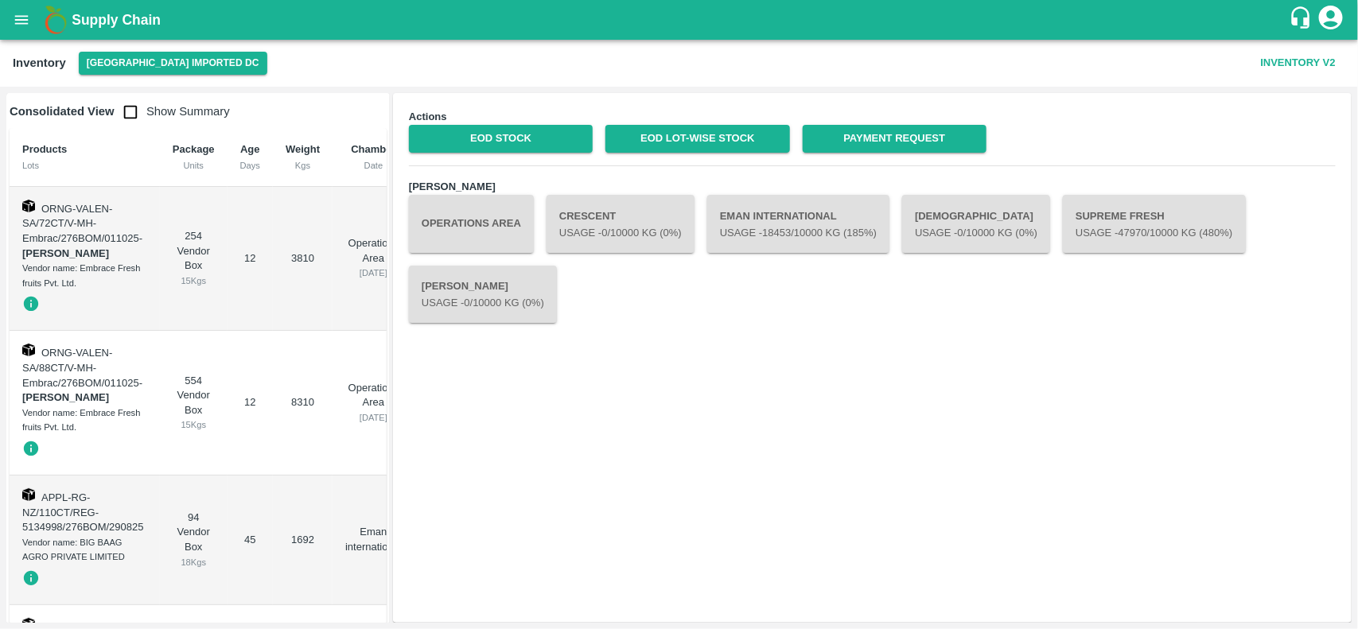
scroll to position [76, 0]
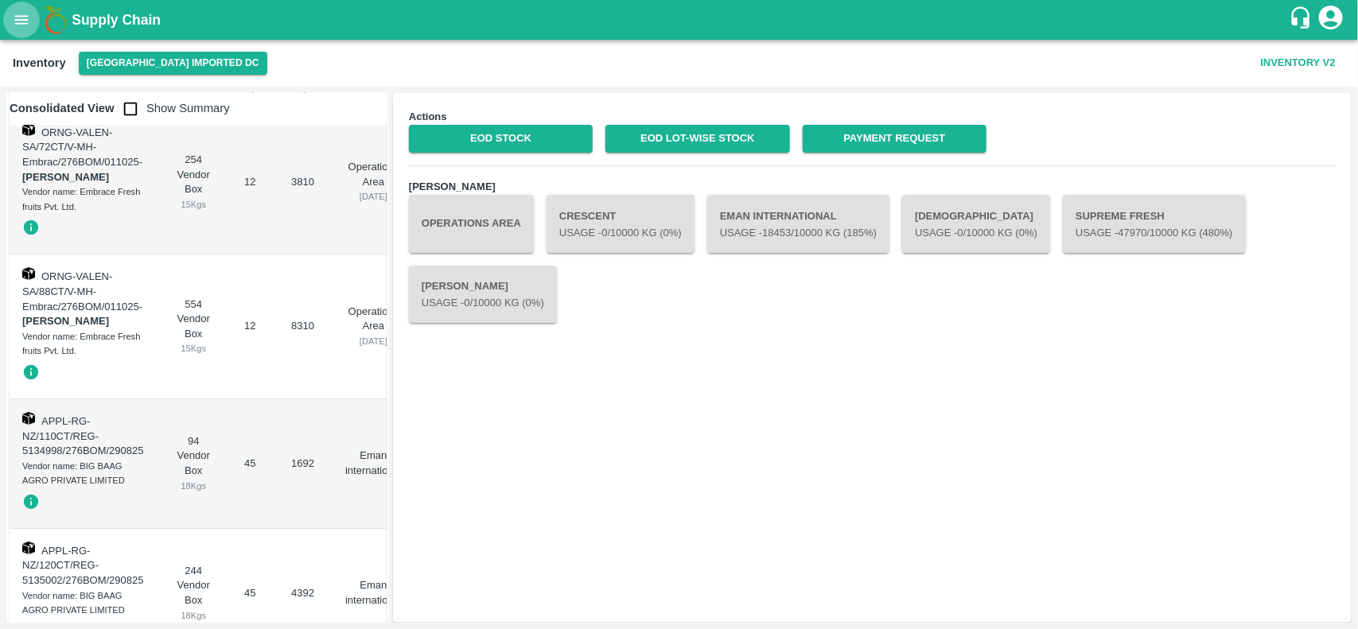
click at [22, 25] on icon "open drawer" at bounding box center [21, 19] width 17 height 17
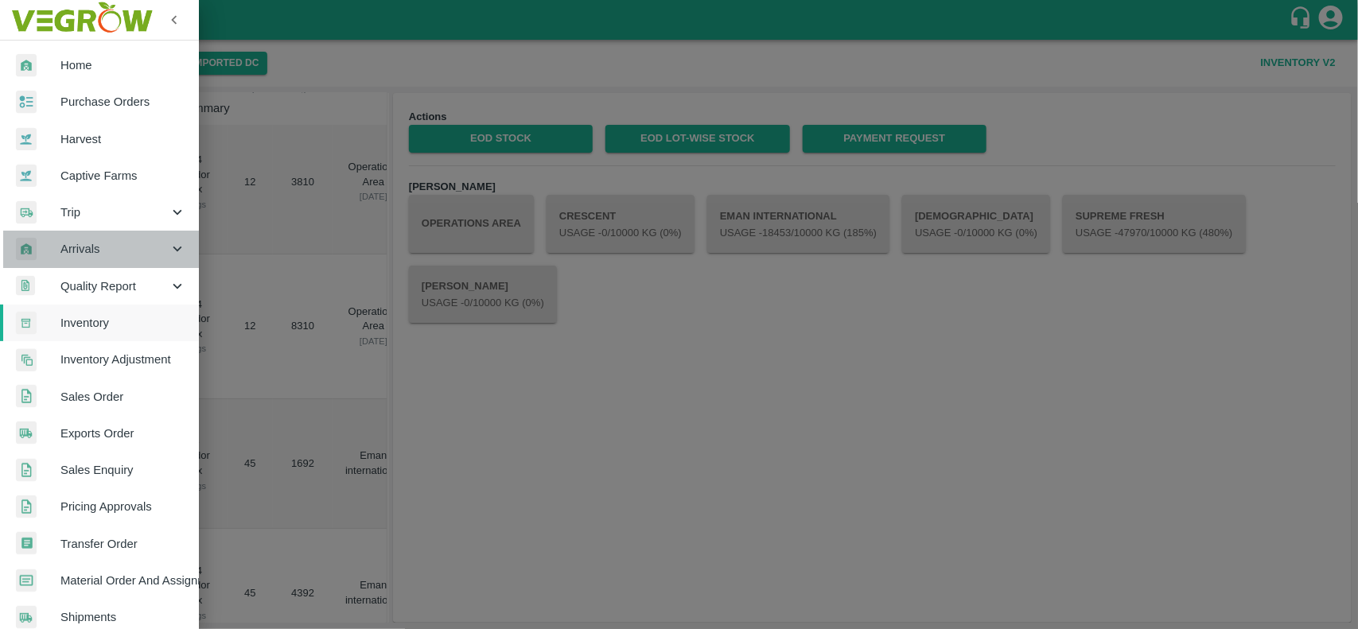
click at [111, 255] on span "Arrivals" at bounding box center [114, 248] width 108 height 17
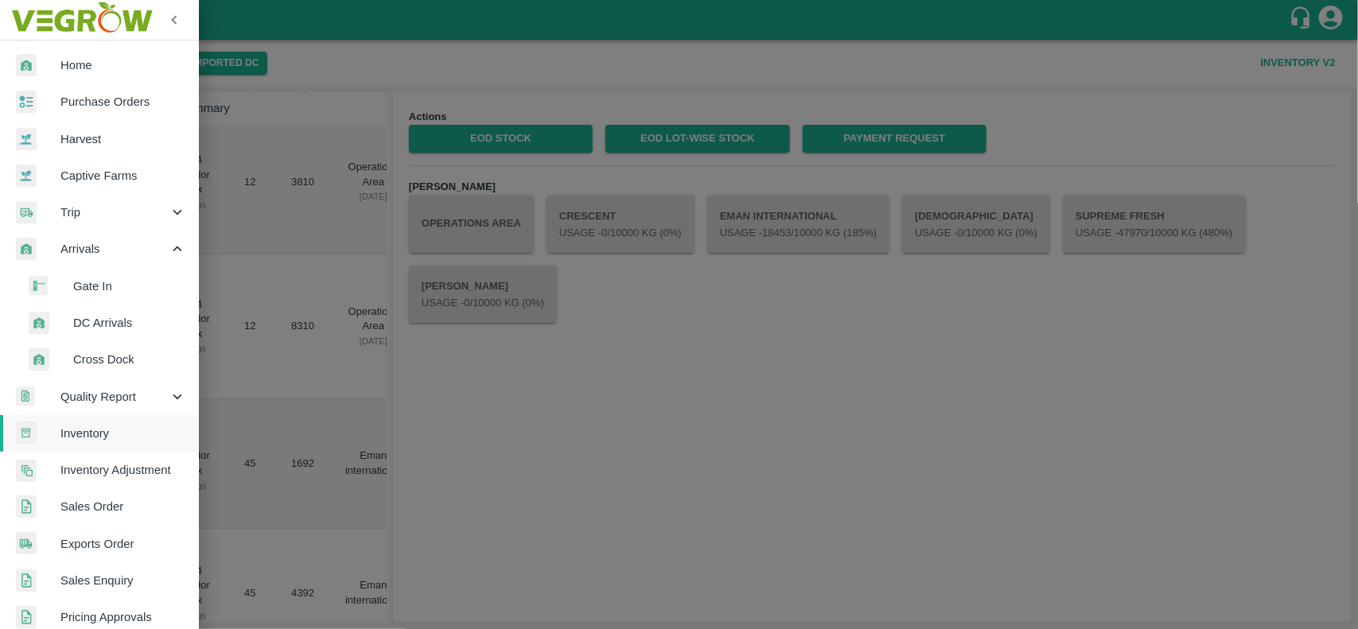
click at [86, 314] on span "DC Arrivals" at bounding box center [129, 322] width 113 height 17
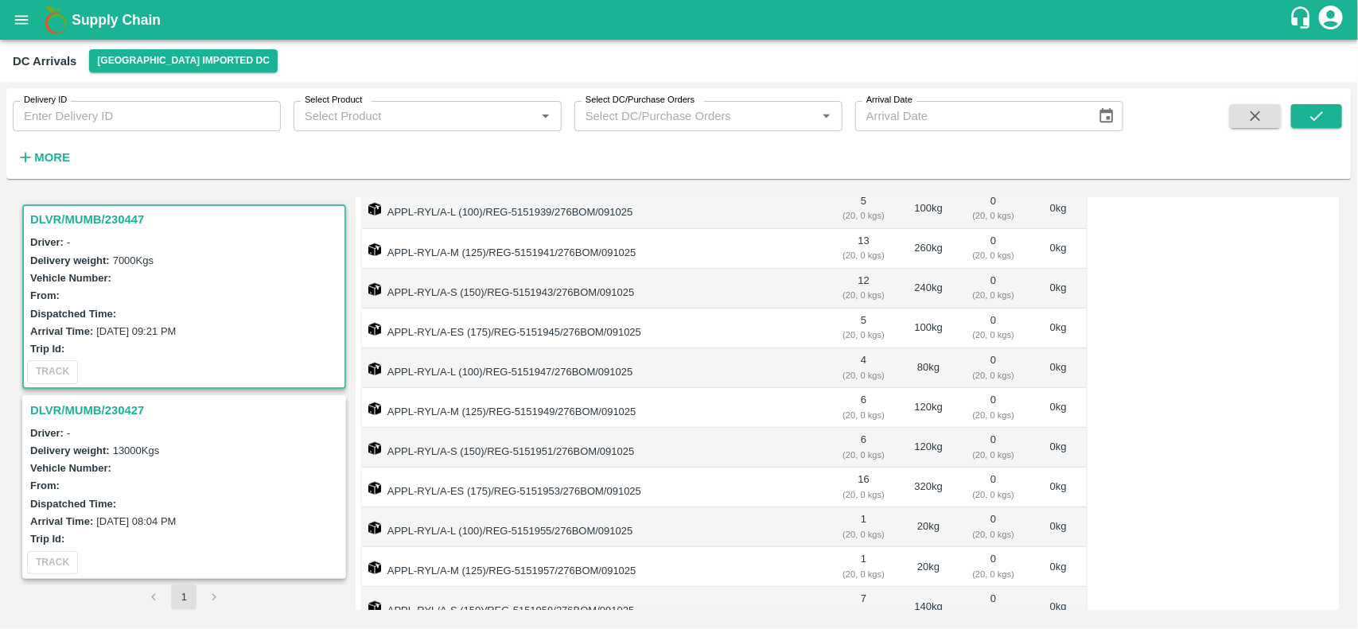
scroll to position [450, 0]
click at [105, 406] on h3 "DLVR/MUMB/230427" at bounding box center [186, 410] width 313 height 21
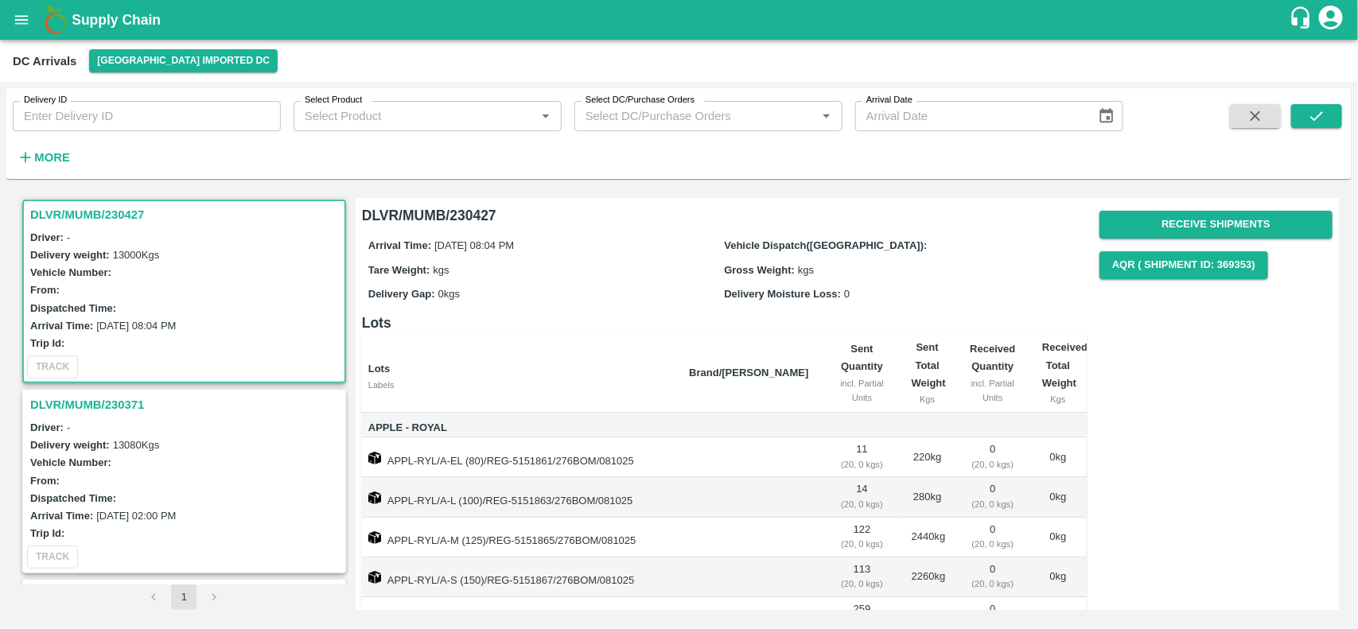
scroll to position [121, 0]
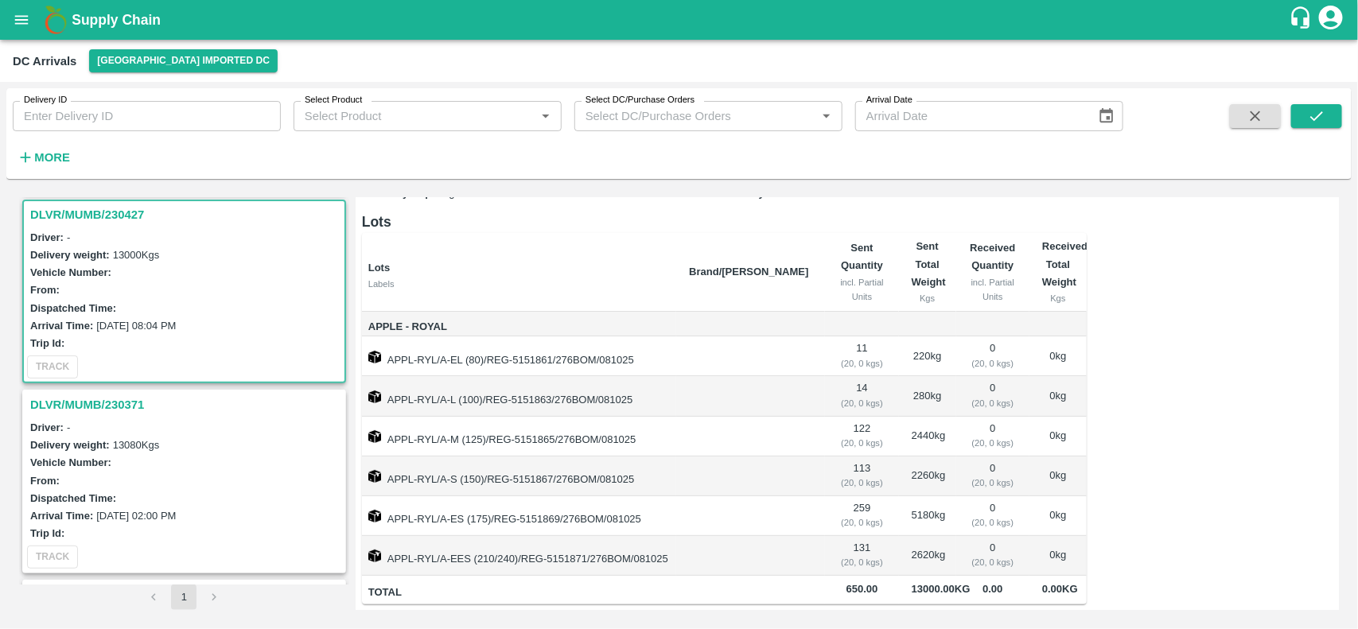
click at [124, 407] on h3 "DLVR/MUMB/230371" at bounding box center [186, 404] width 313 height 21
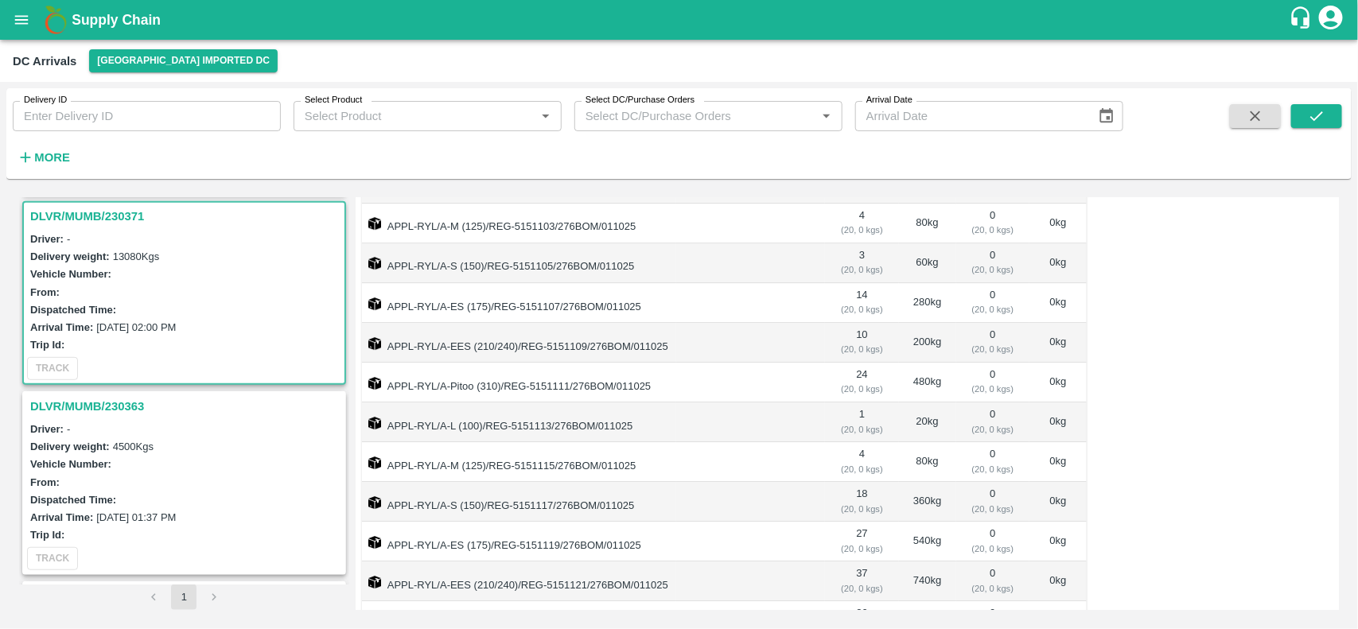
scroll to position [2443, 0]
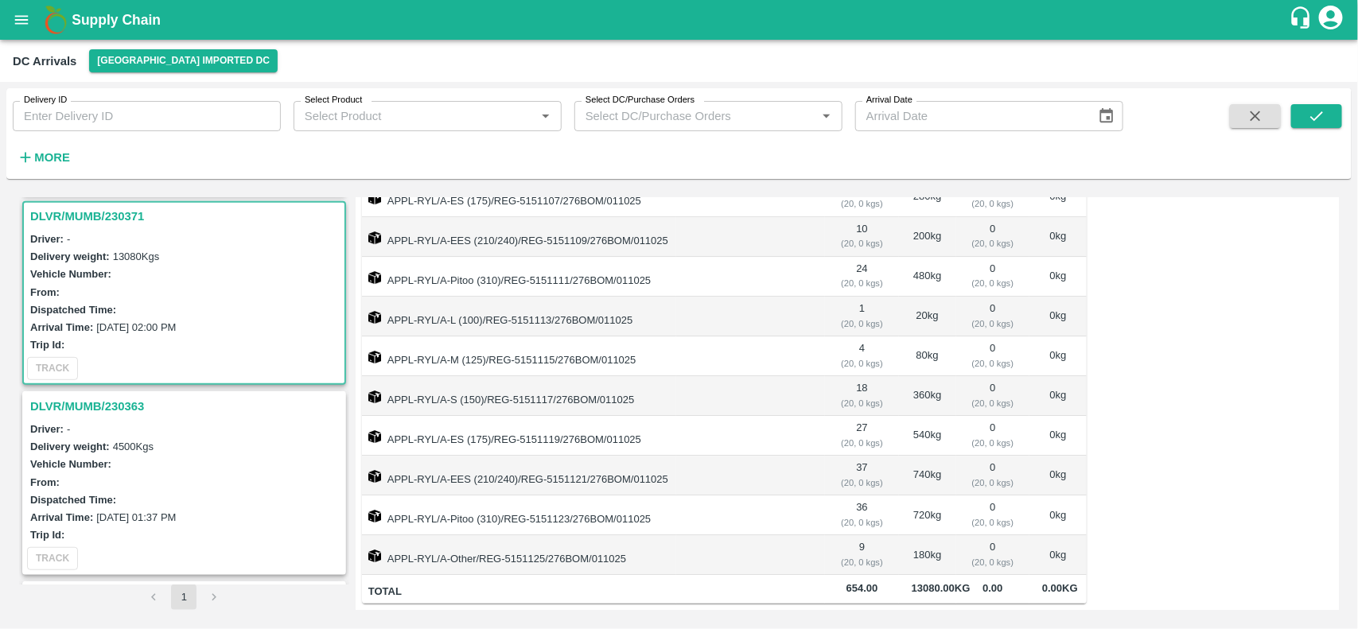
click at [101, 396] on h3 "DLVR/MUMB/230363" at bounding box center [186, 406] width 313 height 21
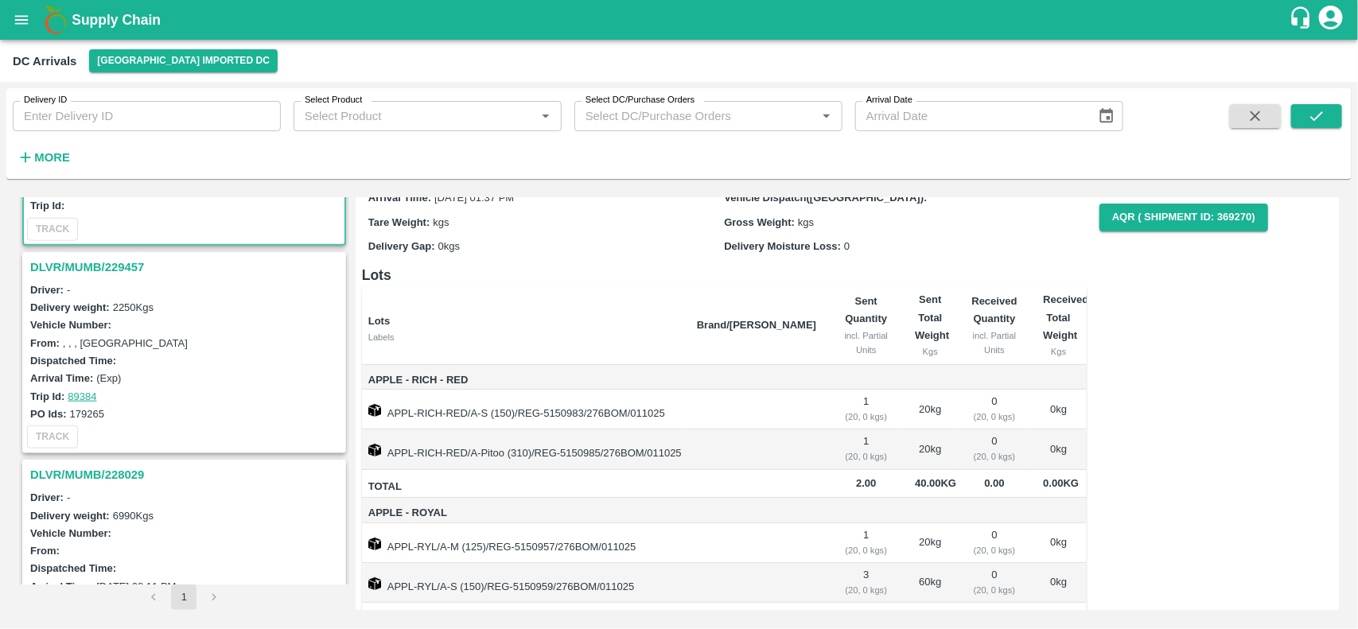
scroll to position [714, 0]
click at [112, 256] on h3 "DLVR/MUMB/229457" at bounding box center [186, 266] width 313 height 21
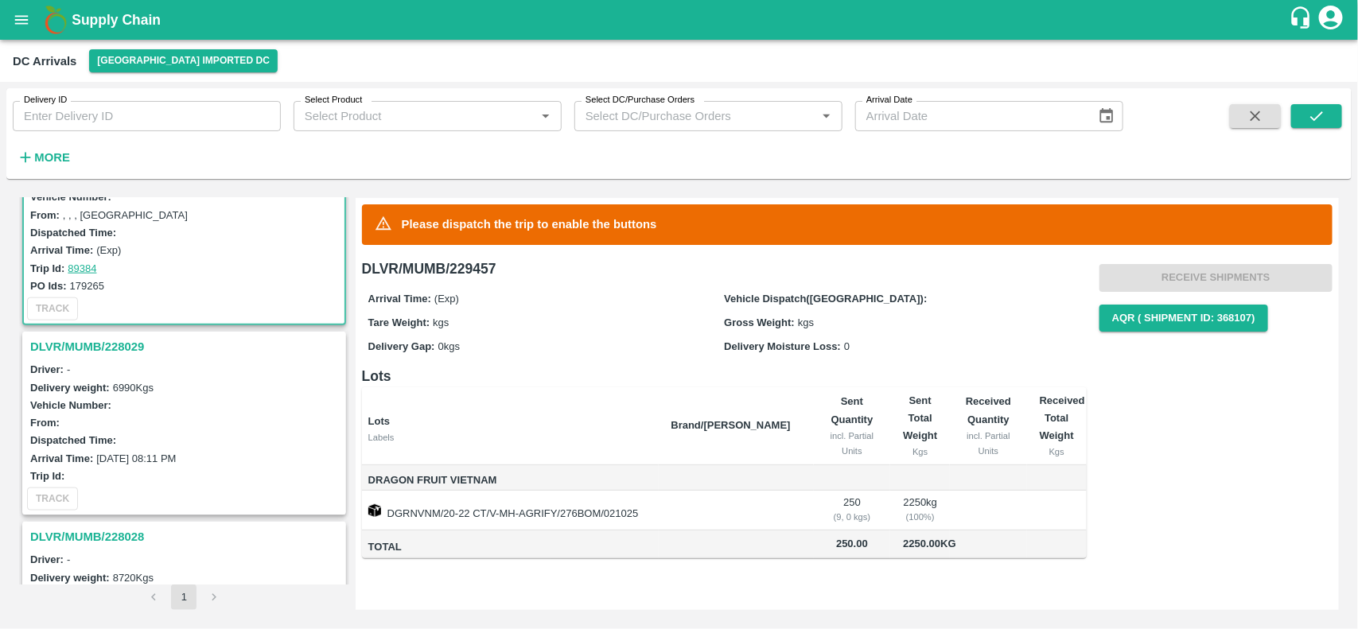
scroll to position [845, 0]
click at [74, 343] on h3 "DLVR/MUMB/228029" at bounding box center [186, 342] width 313 height 21
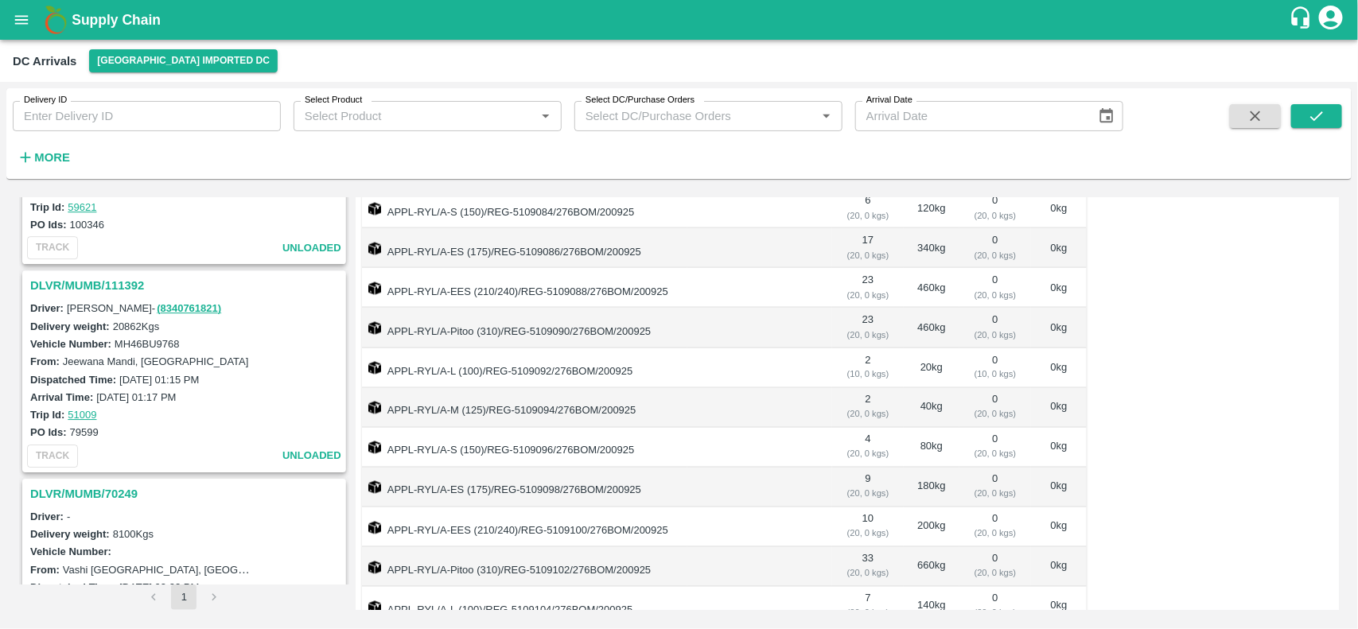
scroll to position [2979, 0]
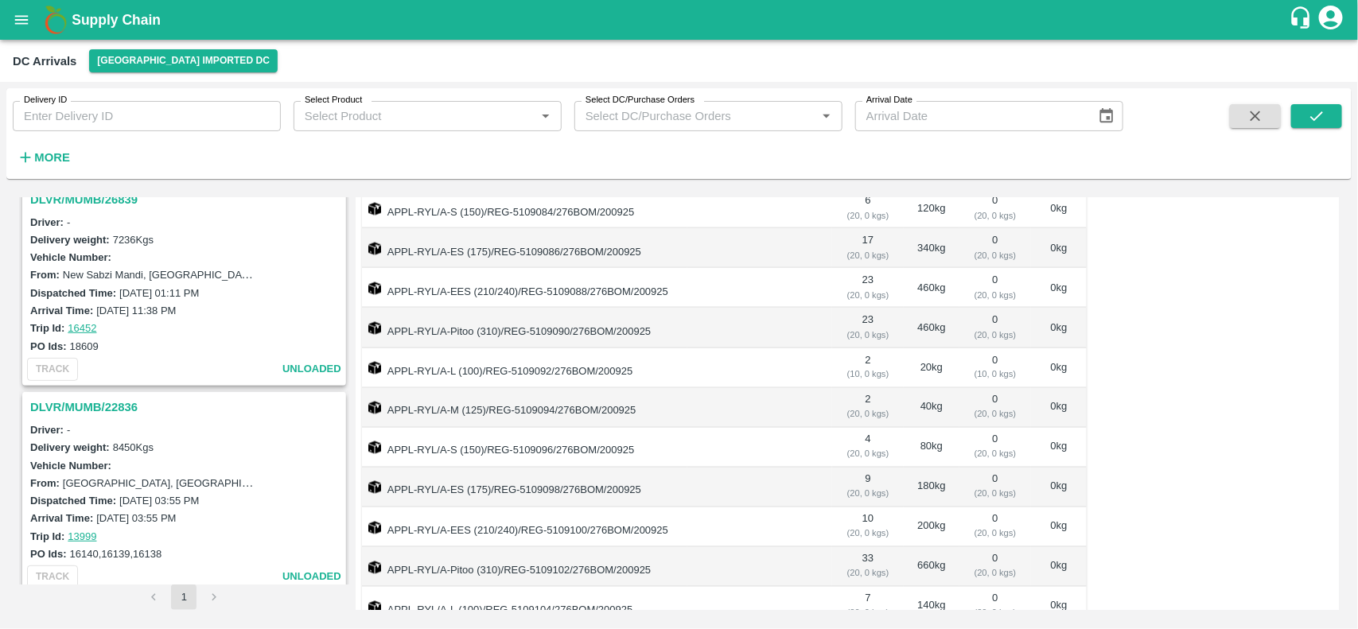
click at [76, 397] on h3 "DLVR/MUMB/22836" at bounding box center [186, 407] width 313 height 21
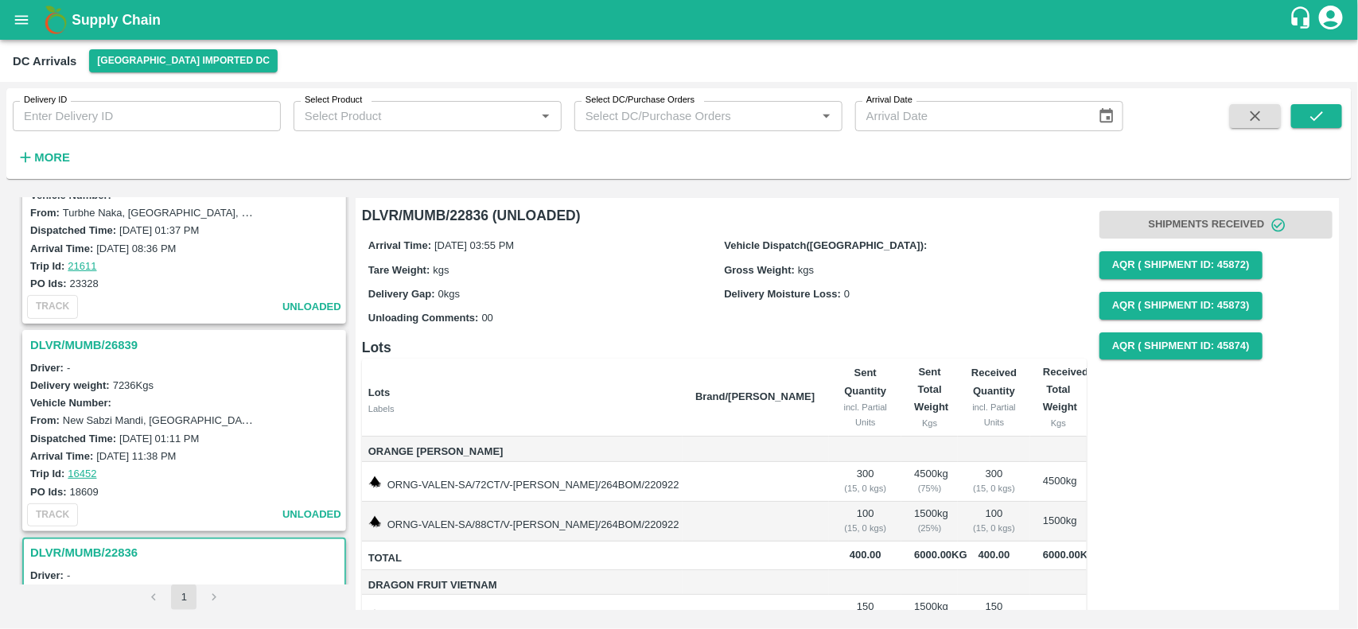
scroll to position [2833, 0]
click at [61, 336] on h3 "DLVR/MUMB/26839" at bounding box center [186, 346] width 313 height 21
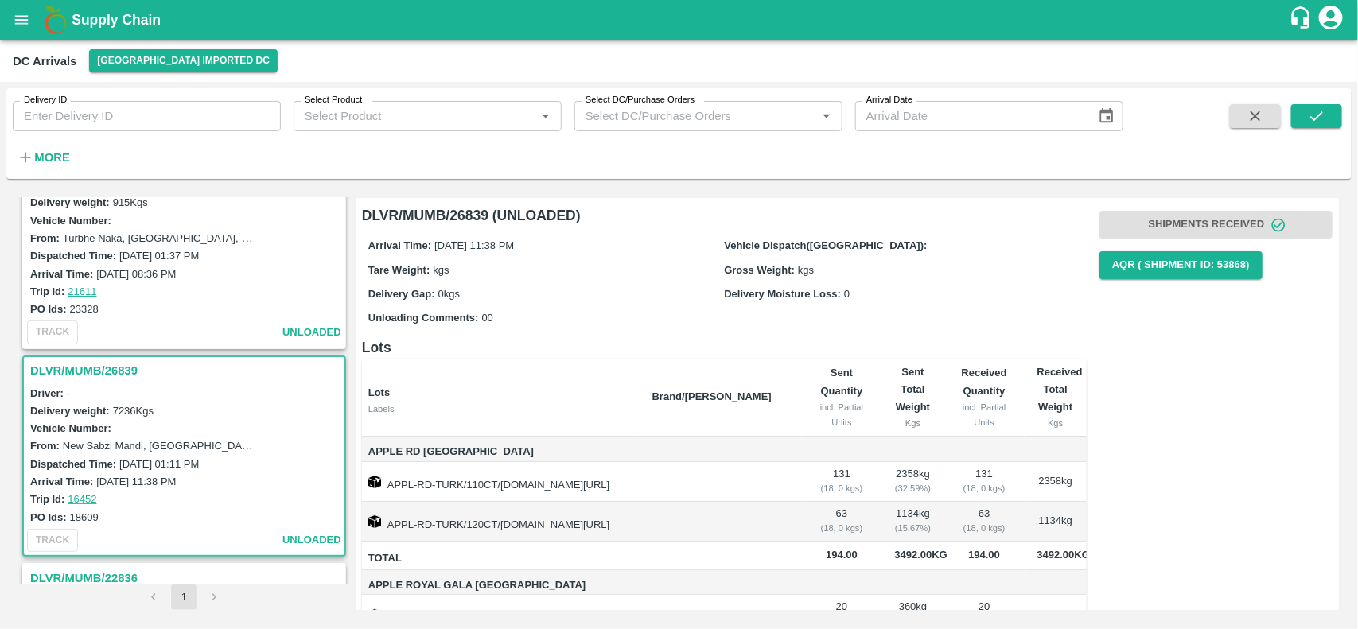
scroll to position [2856, 0]
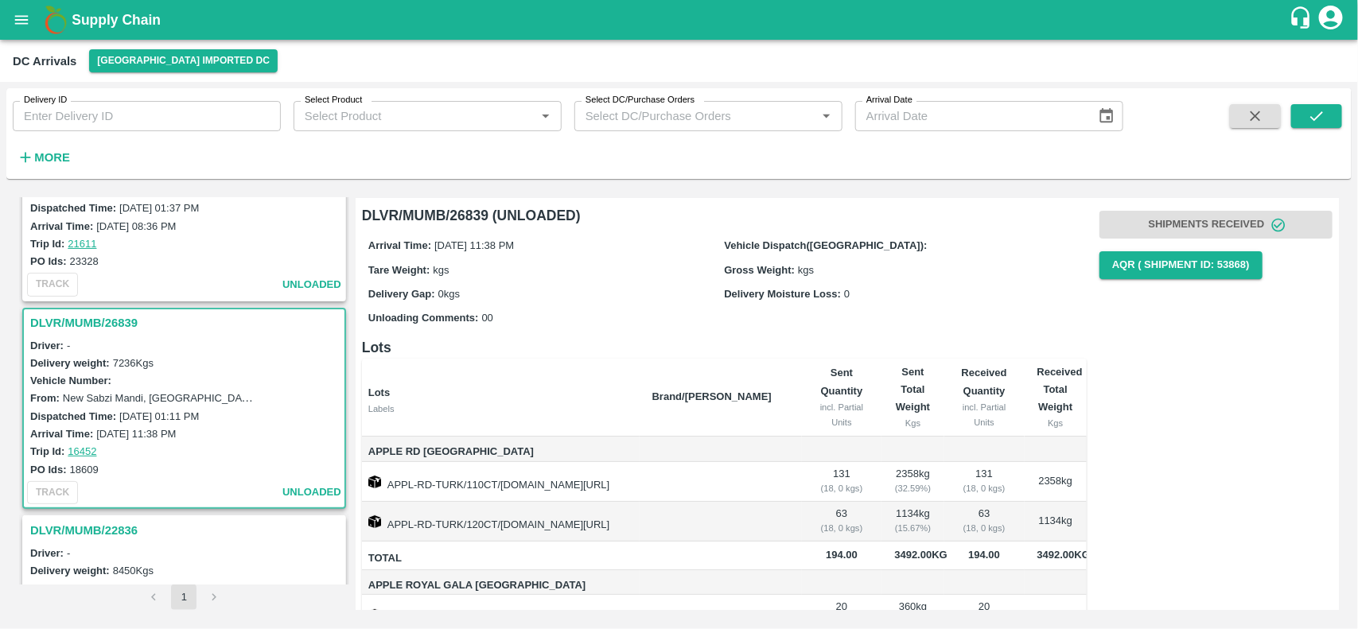
click at [91, 313] on h3 "DLVR/MUMB/26839" at bounding box center [186, 323] width 313 height 21
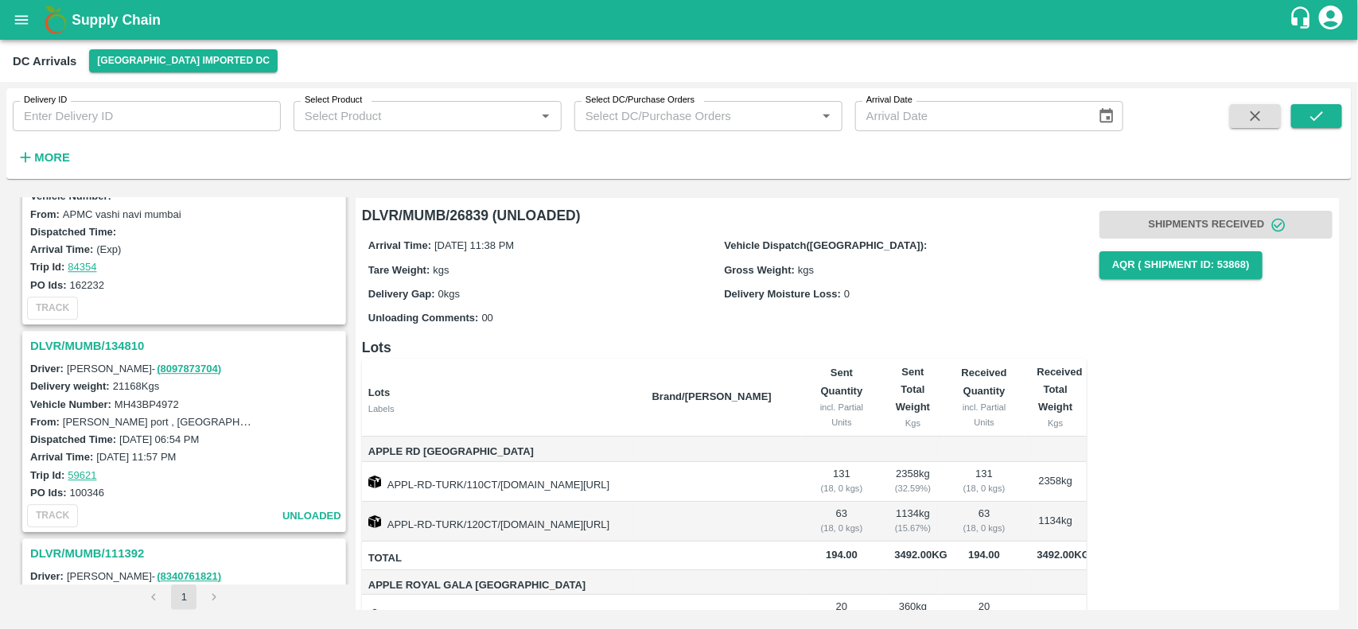
scroll to position [1844, 0]
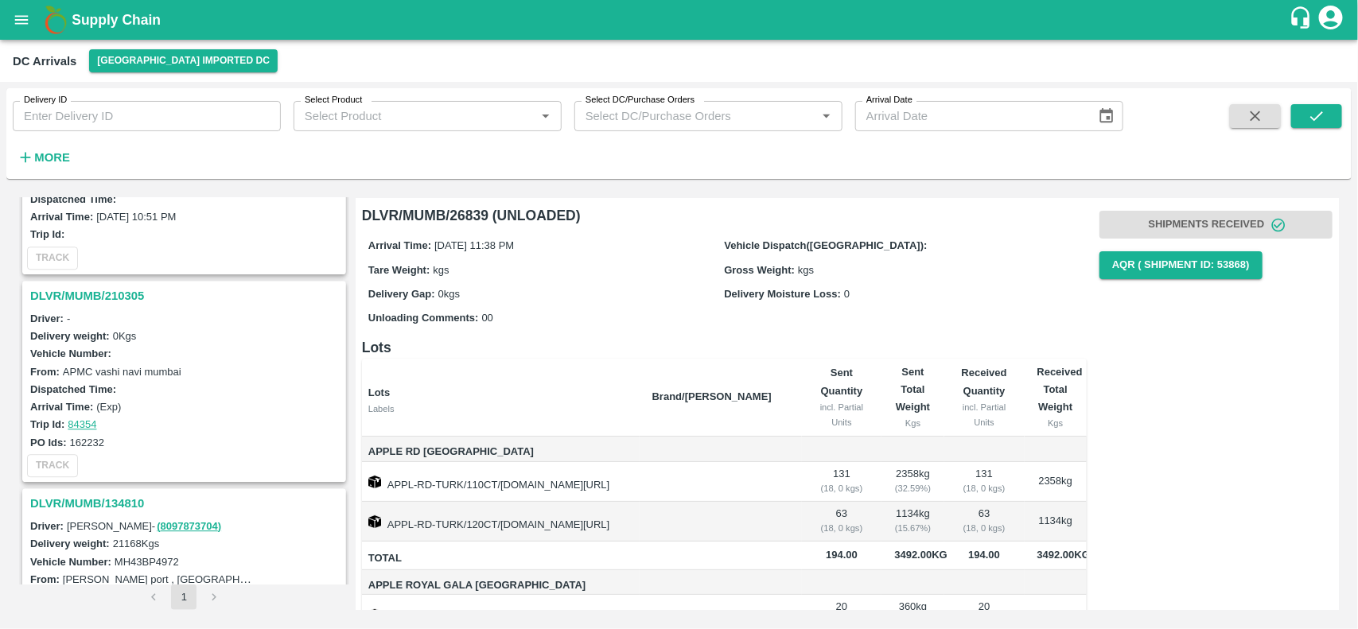
click at [56, 292] on h3 "DLVR/MUMB/210305" at bounding box center [186, 296] width 313 height 21
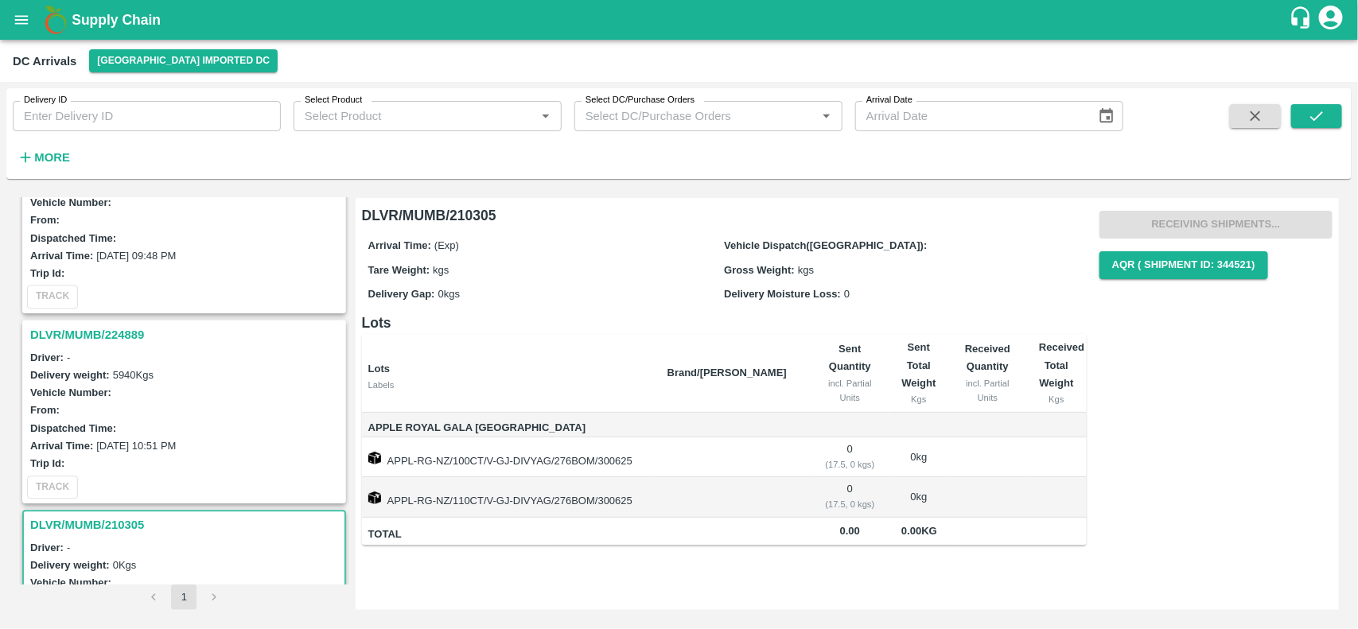
scroll to position [1611, 0]
click at [109, 335] on h3 "DLVR/MUMB/224889" at bounding box center [186, 338] width 313 height 21
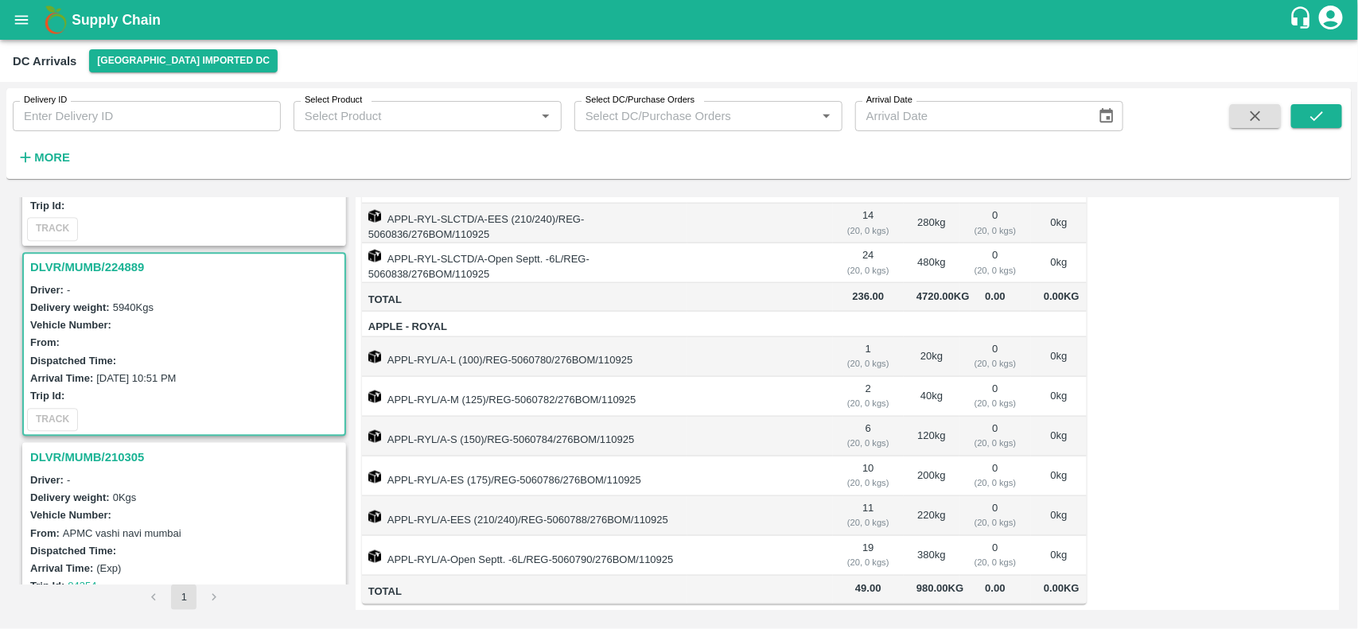
scroll to position [1680, 0]
click at [114, 259] on h3 "DLVR/MUMB/224889" at bounding box center [186, 269] width 313 height 21
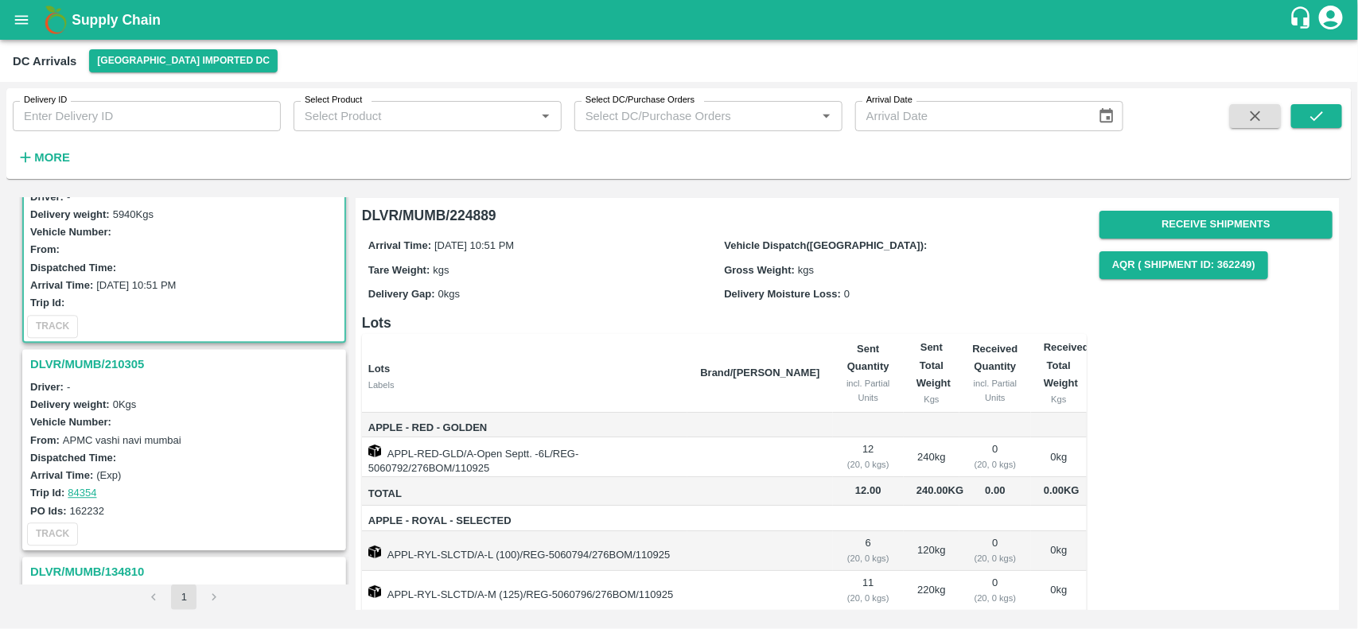
scroll to position [1776, 0]
click at [84, 354] on h3 "DLVR/MUMB/210305" at bounding box center [186, 363] width 313 height 21
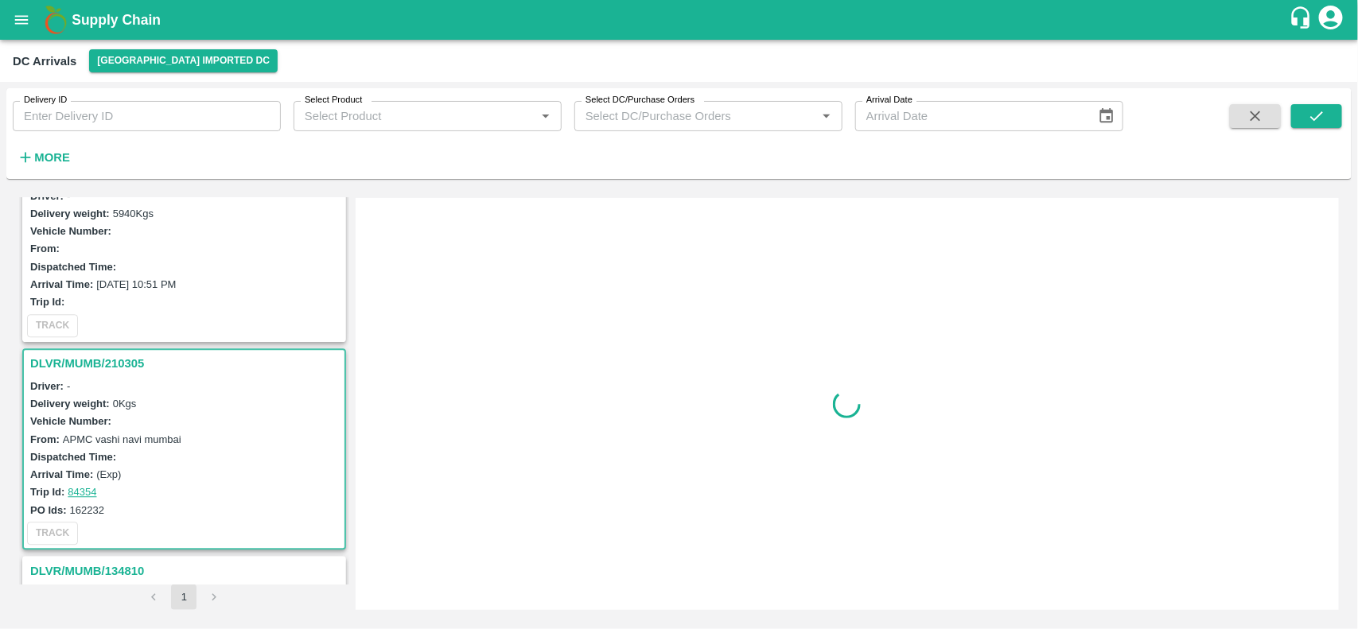
scroll to position [1917, 0]
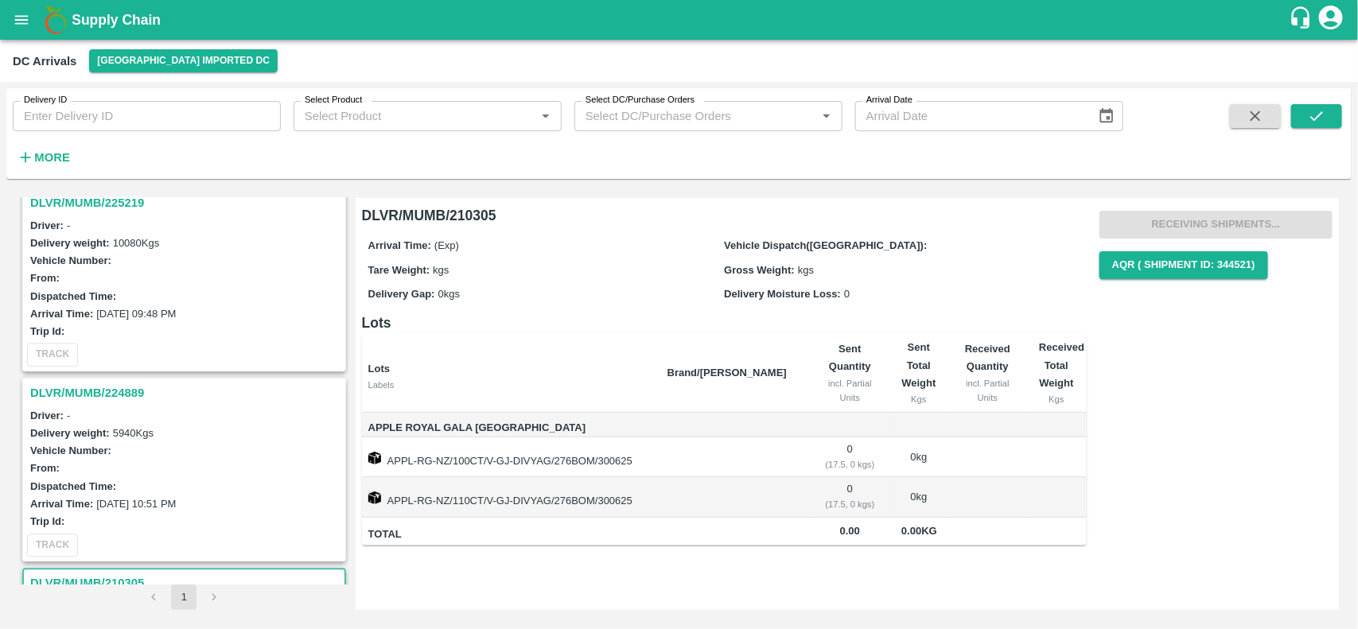
click at [80, 384] on h3 "DLVR/MUMB/224889" at bounding box center [186, 393] width 313 height 21
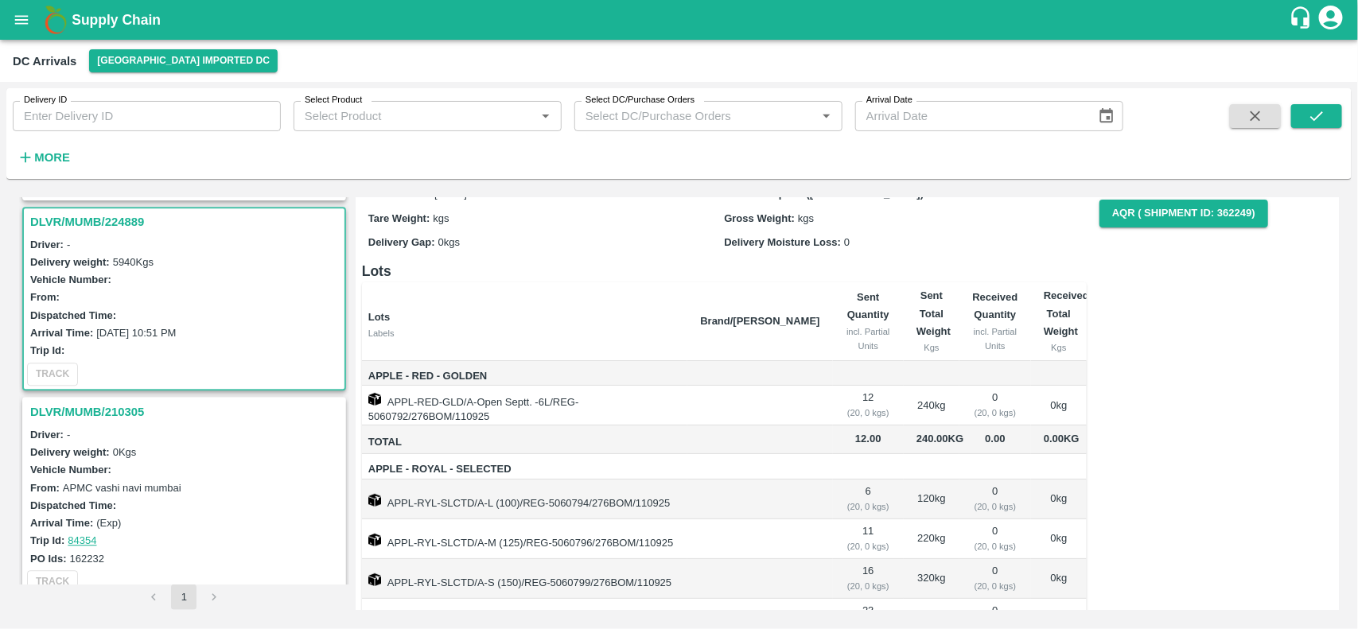
scroll to position [45, 0]
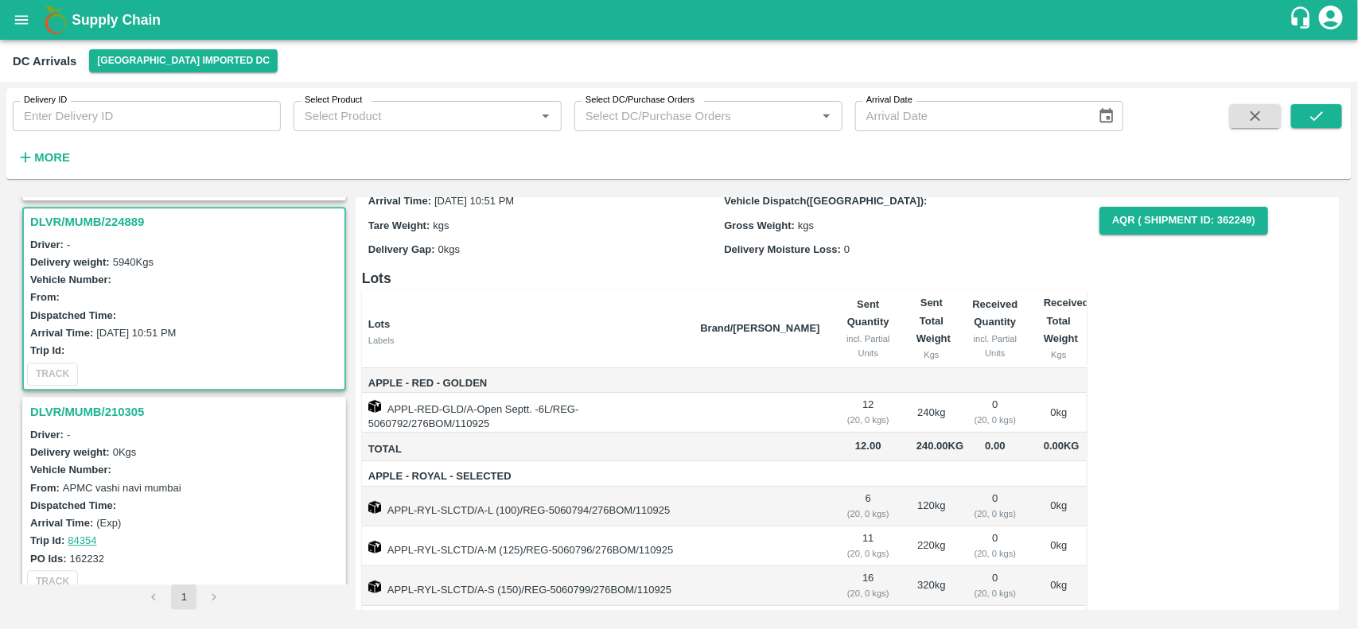
click at [403, 383] on span "Apple - Red - Golden" at bounding box center [528, 384] width 320 height 18
copy span "Apple - Red - Golden"
click at [422, 411] on td "APPL-RED-GLD/A-Open Septt. -6L/REG-5060792/276BOM/110925" at bounding box center [525, 413] width 326 height 40
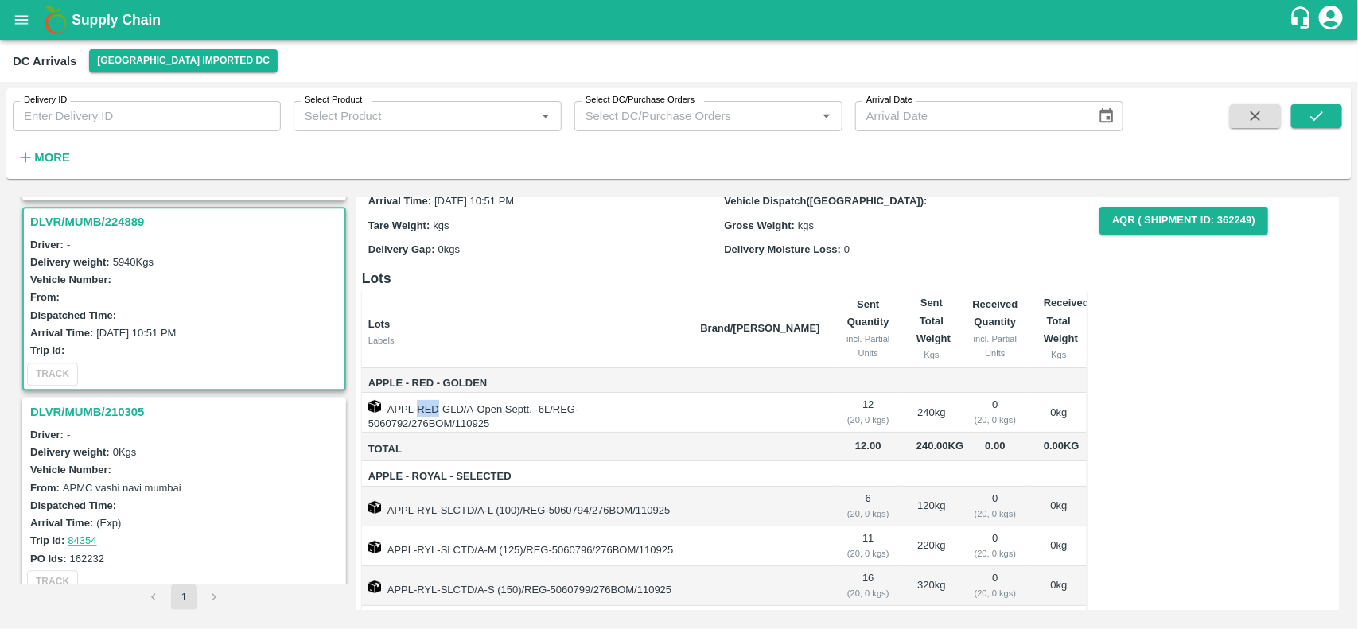
click at [422, 411] on td "APPL-RED-GLD/A-Open Septt. -6L/REG-5060792/276BOM/110925" at bounding box center [525, 413] width 326 height 40
click at [494, 418] on td "APPL-RED-GLD/A-Open Septt. -6L/REG-5060792/276BOM/110925" at bounding box center [525, 413] width 326 height 40
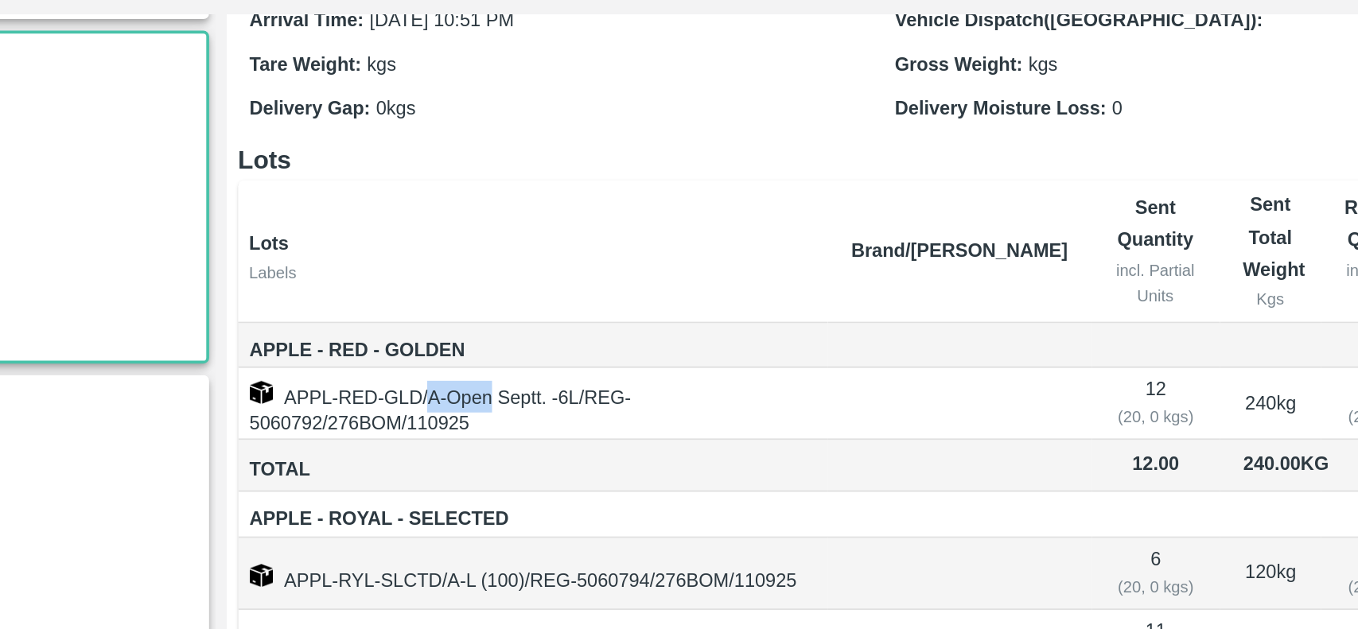
drag, startPoint x: 468, startPoint y: 417, endPoint x: 500, endPoint y: 418, distance: 32.6
click at [500, 418] on td "APPL-RED-GLD/A-Open Septt. -6L/REG-5060792/276BOM/110925" at bounding box center [525, 413] width 326 height 40
copy td "A-Open"
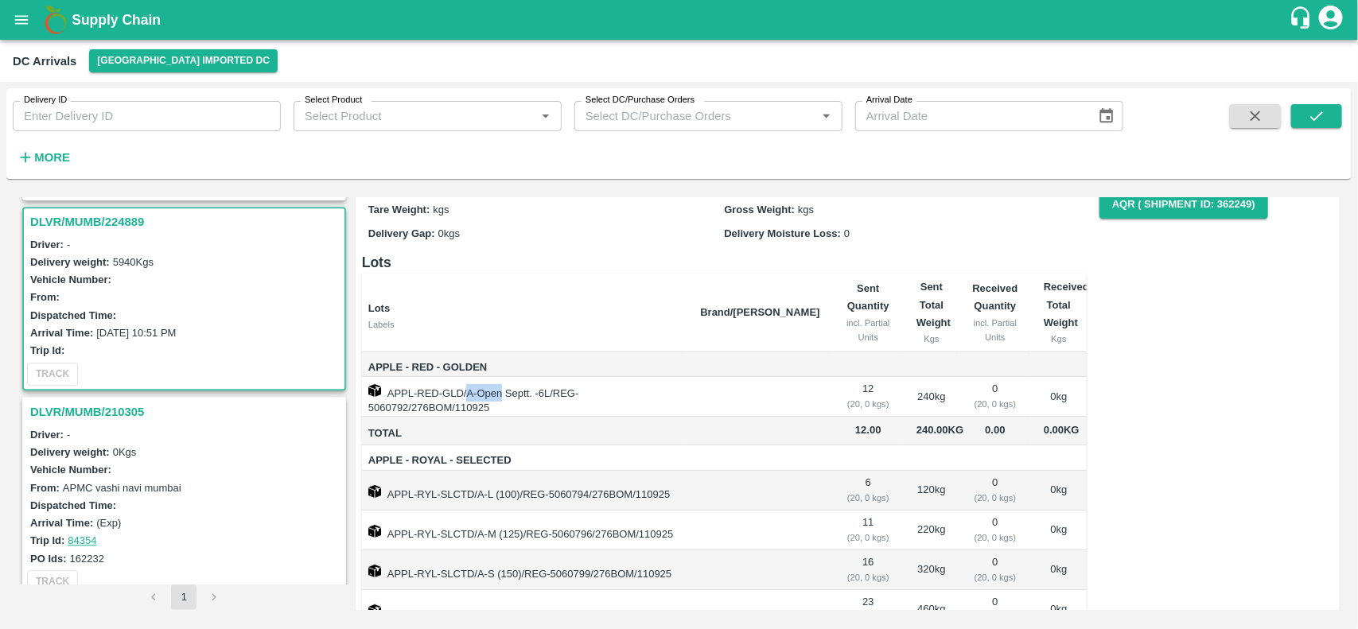
scroll to position [0, 0]
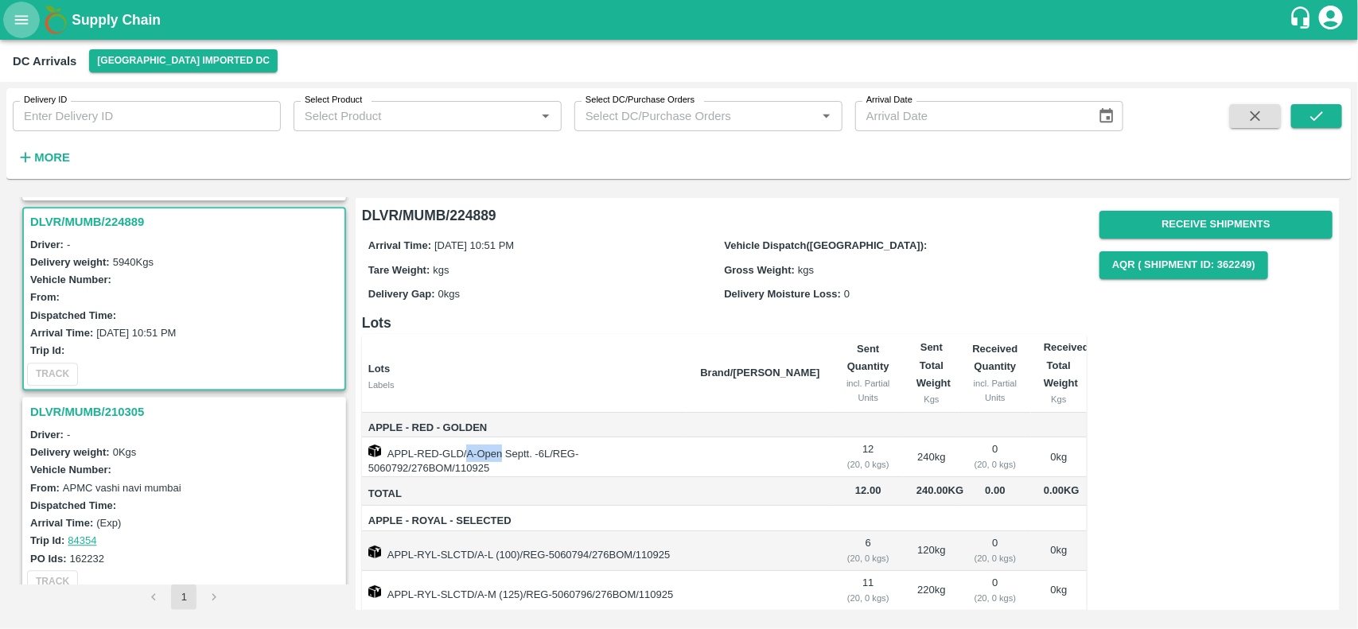
click at [21, 16] on icon "open drawer" at bounding box center [22, 19] width 14 height 9
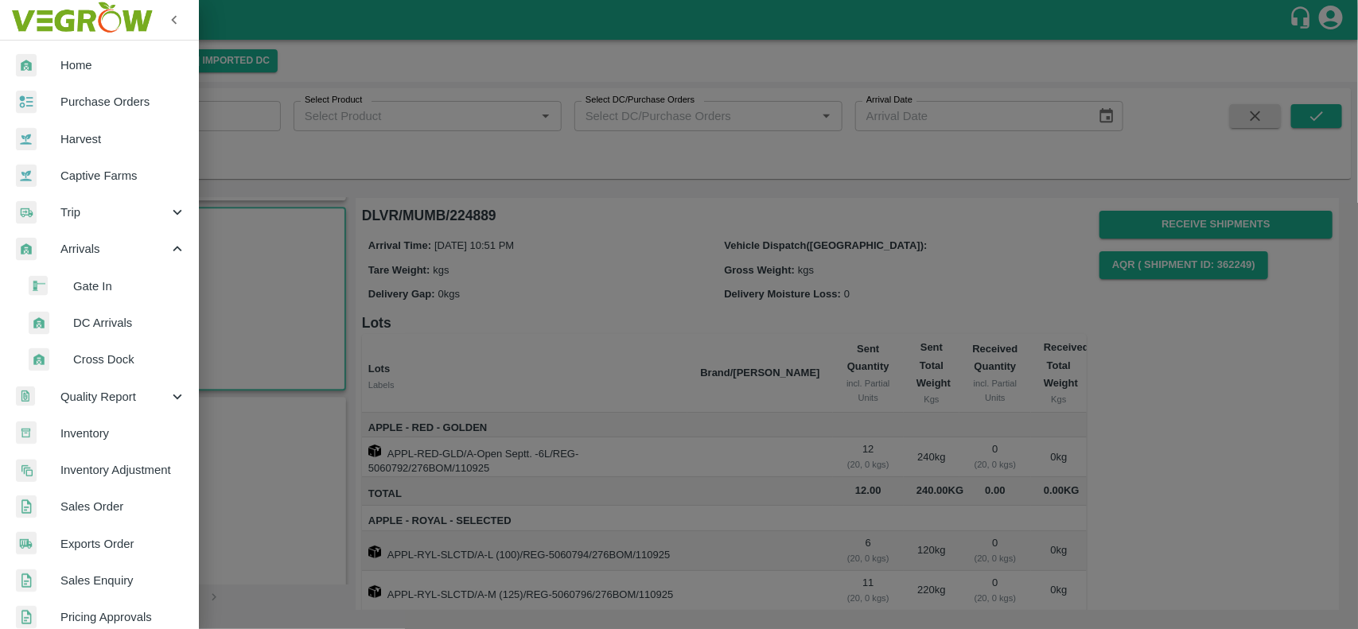
click at [227, 266] on div at bounding box center [679, 314] width 1358 height 629
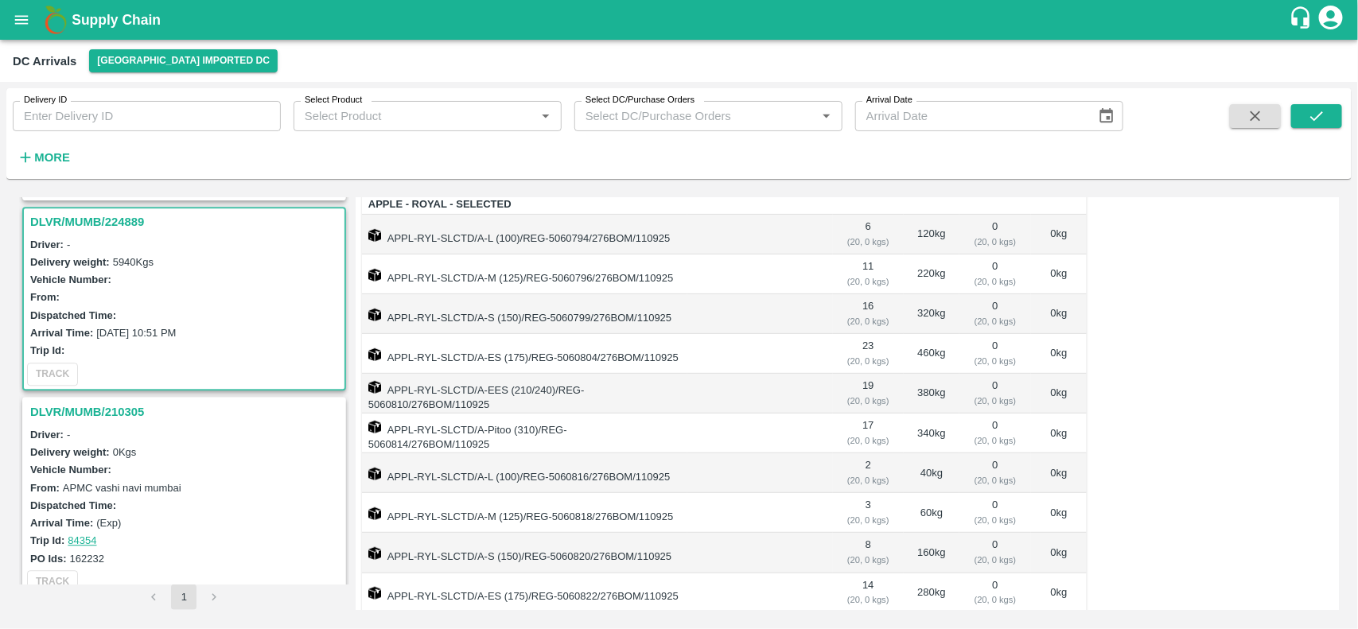
scroll to position [318, 0]
drag, startPoint x: 473, startPoint y: 251, endPoint x: 390, endPoint y: 257, distance: 83.8
click at [390, 253] on td "APPL-RYL-SLCTD/A-L (100)/REG-5060794/276BOM/110925" at bounding box center [525, 233] width 326 height 40
copy td "APPL-RYL-SLCTD"
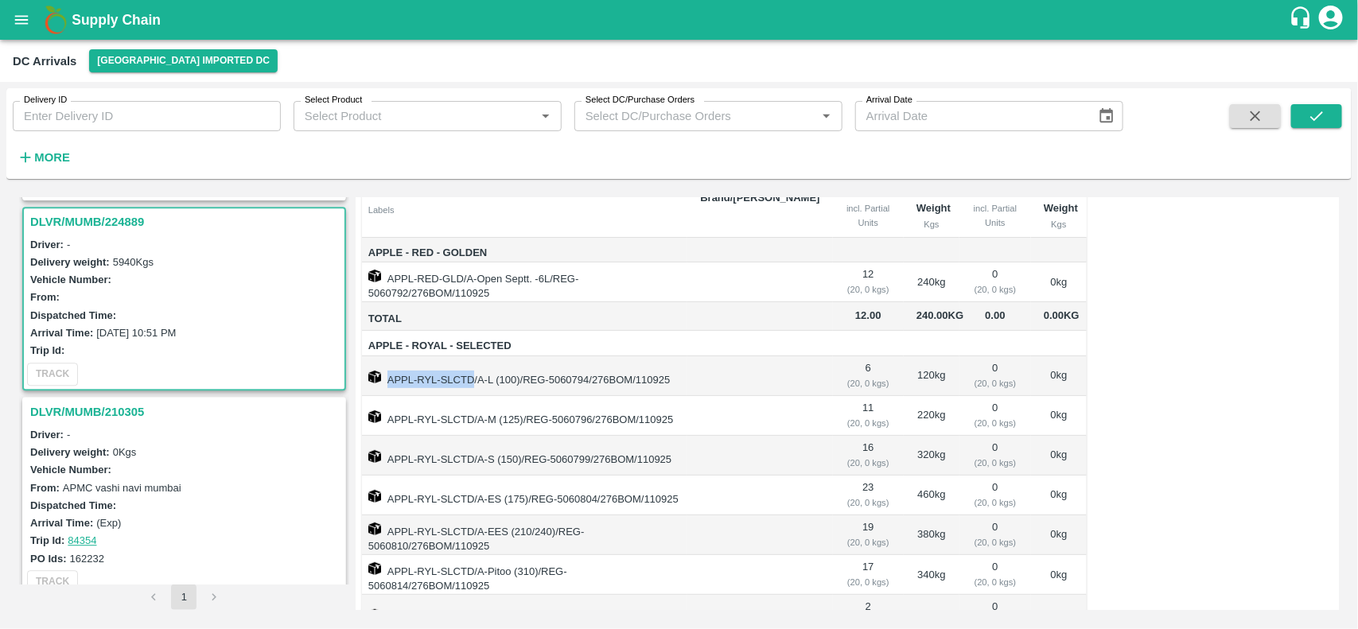
scroll to position [173, 0]
click at [379, 357] on span "Apple - Royal - Selected" at bounding box center [528, 348] width 320 height 18
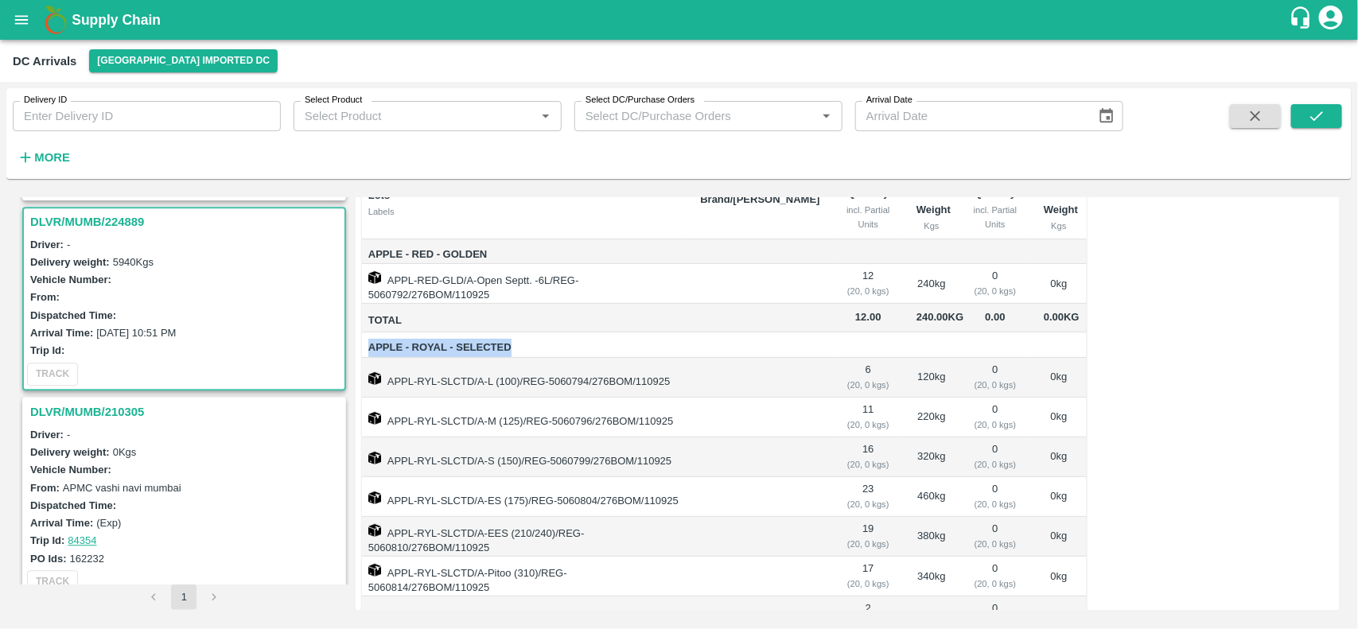
copy span "Apple - Royal - Selected"
click at [515, 398] on td "APPL-RYL-SLCTD/A-L (100)/REG-5060794/276BOM/110925" at bounding box center [525, 378] width 326 height 40
click at [478, 398] on td "APPL-RYL-SLCTD/A-L (100)/REG-5060794/276BOM/110925" at bounding box center [525, 378] width 326 height 40
drag, startPoint x: 478, startPoint y: 400, endPoint x: 505, endPoint y: 398, distance: 27.1
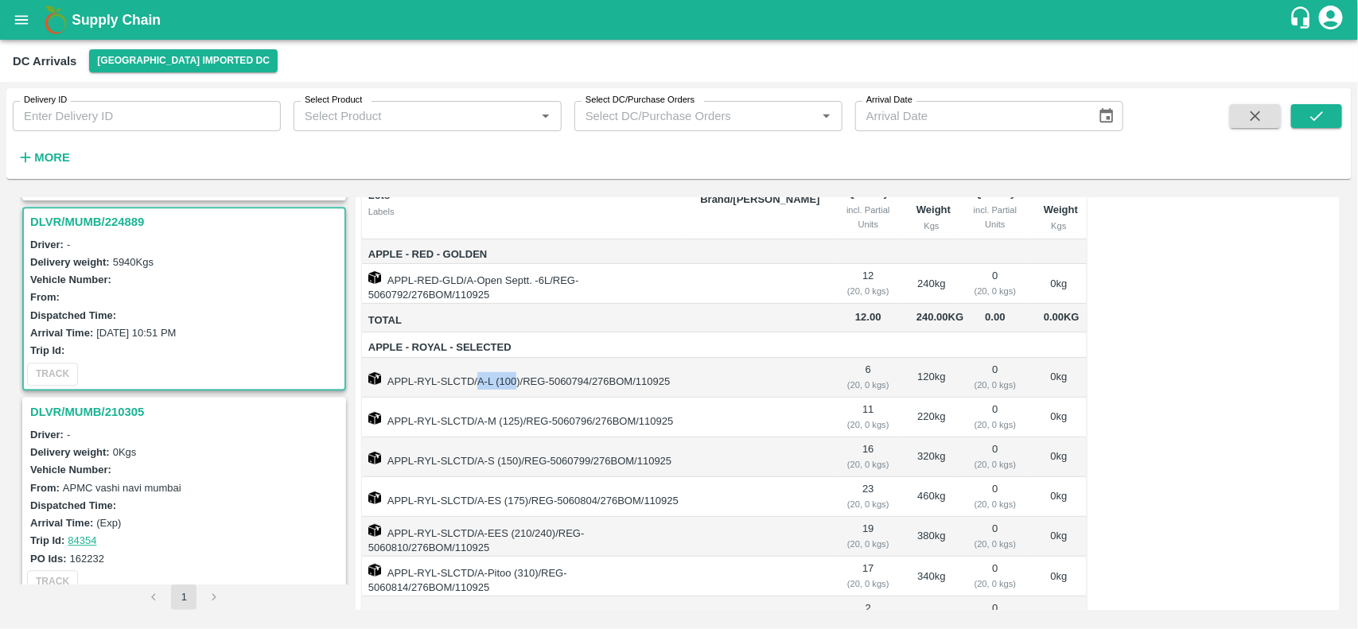
click at [505, 398] on td "APPL-RYL-SLCTD/A-L (100)/REG-5060794/276BOM/110925" at bounding box center [525, 378] width 326 height 40
copy td "A-L (100"
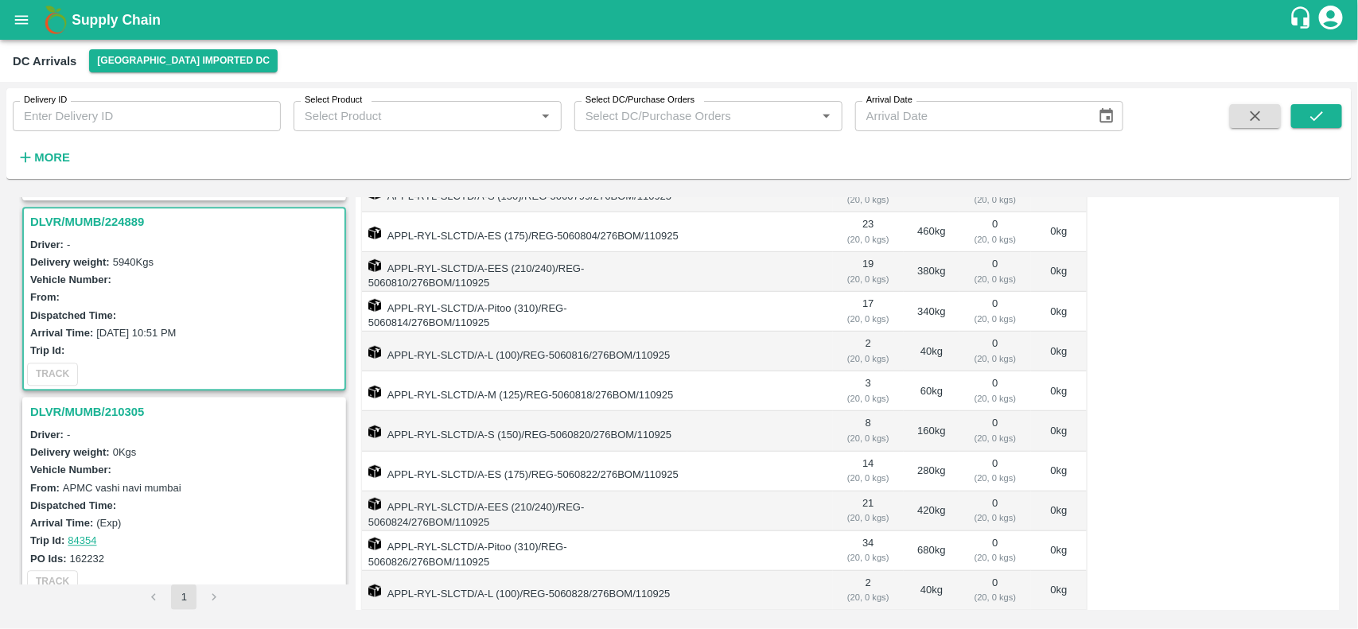
scroll to position [437, 0]
drag, startPoint x: 478, startPoint y: 456, endPoint x: 523, endPoint y: 460, distance: 45.5
click at [523, 452] on td "APPL-RYL-SLCTD/A-S (150)/REG-5060820/276BOM/110925" at bounding box center [525, 432] width 326 height 40
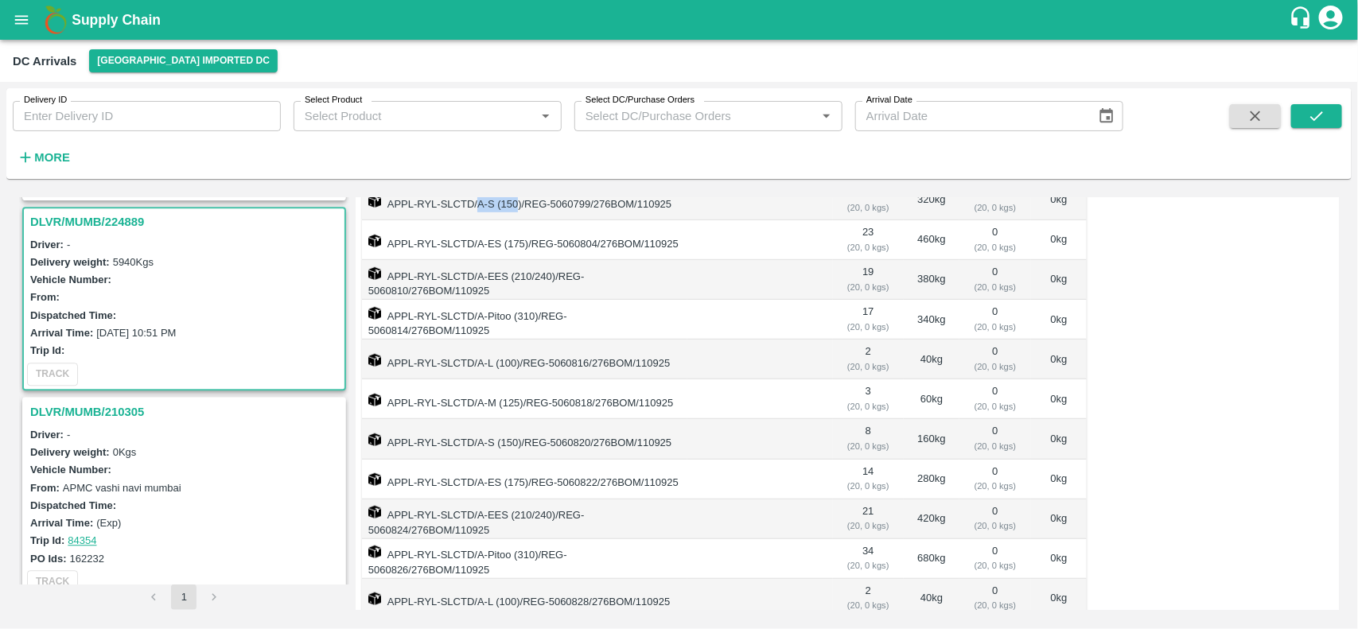
drag, startPoint x: 477, startPoint y: 213, endPoint x: 519, endPoint y: 221, distance: 42.1
click at [519, 220] on td "APPL-RYL-SLCTD/A-S (150)/REG-5060799/276BOM/110925" at bounding box center [525, 201] width 326 height 40
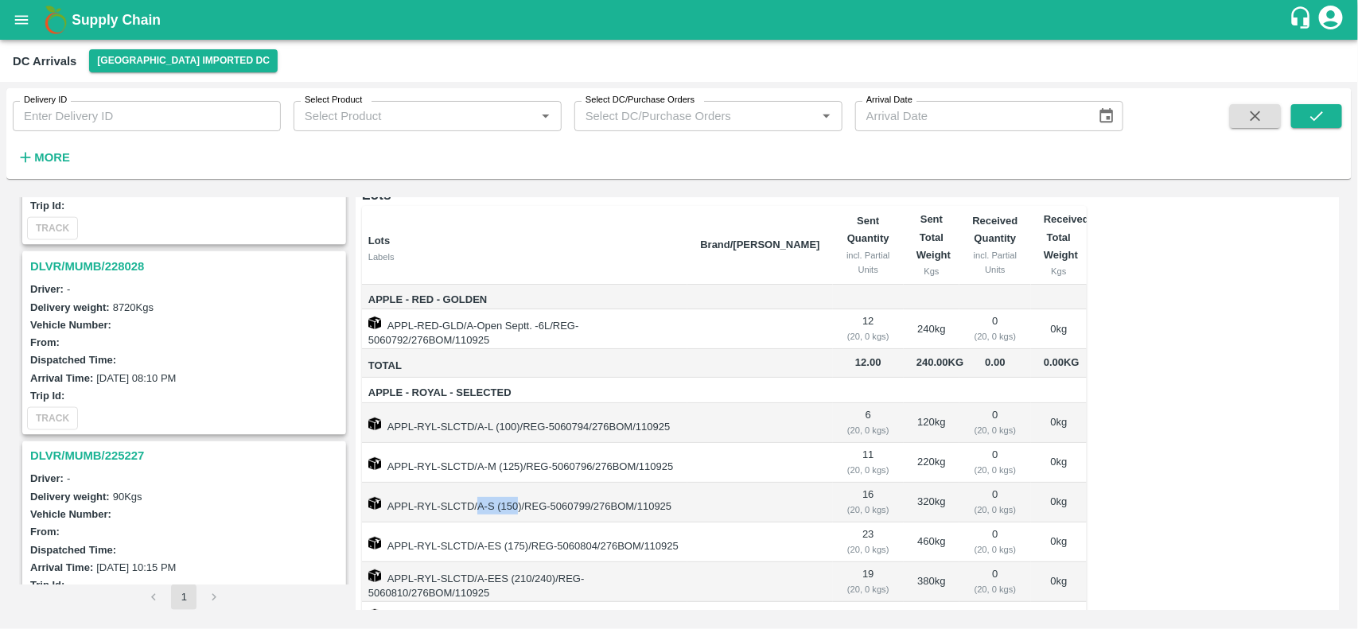
scroll to position [0, 0]
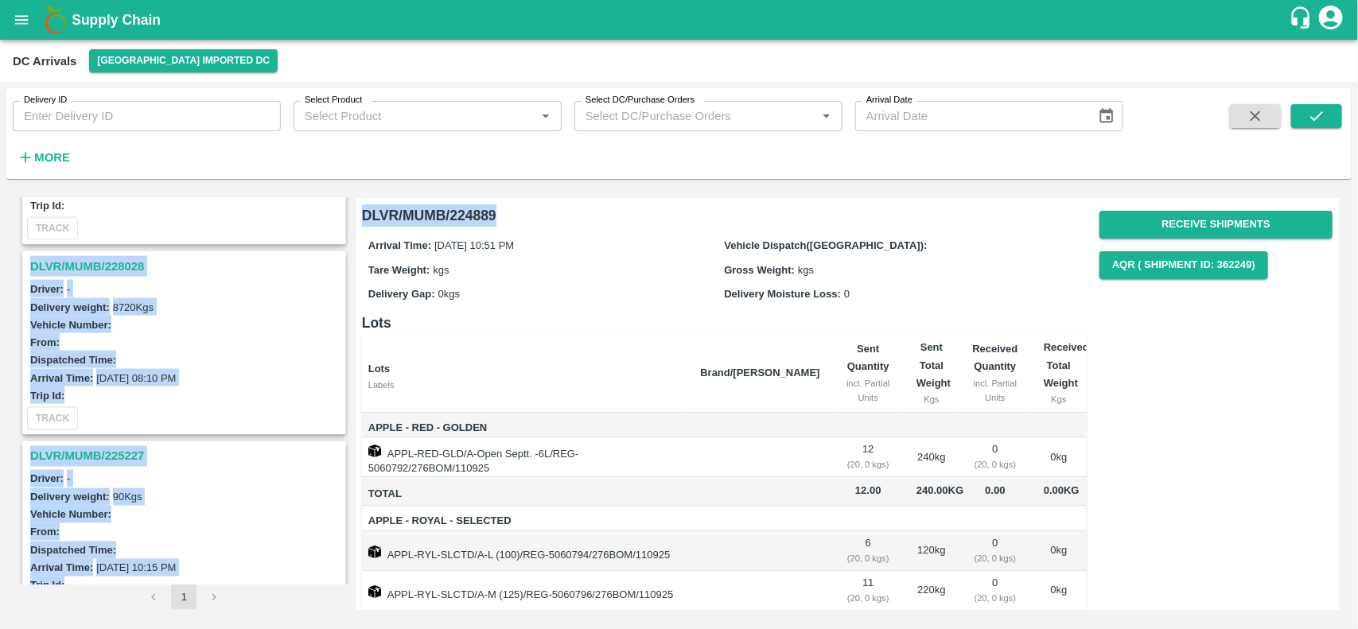
drag, startPoint x: 350, startPoint y: 204, endPoint x: 543, endPoint y: 216, distance: 193.6
click at [543, 216] on div "DLVR/MUMB/230447 Driver: - Delivery weight: 7000 Kgs Vehicle Number: From: Disp…" at bounding box center [679, 404] width 1332 height 425
click at [543, 216] on h6 "DLVR/MUMB/224889" at bounding box center [724, 215] width 725 height 22
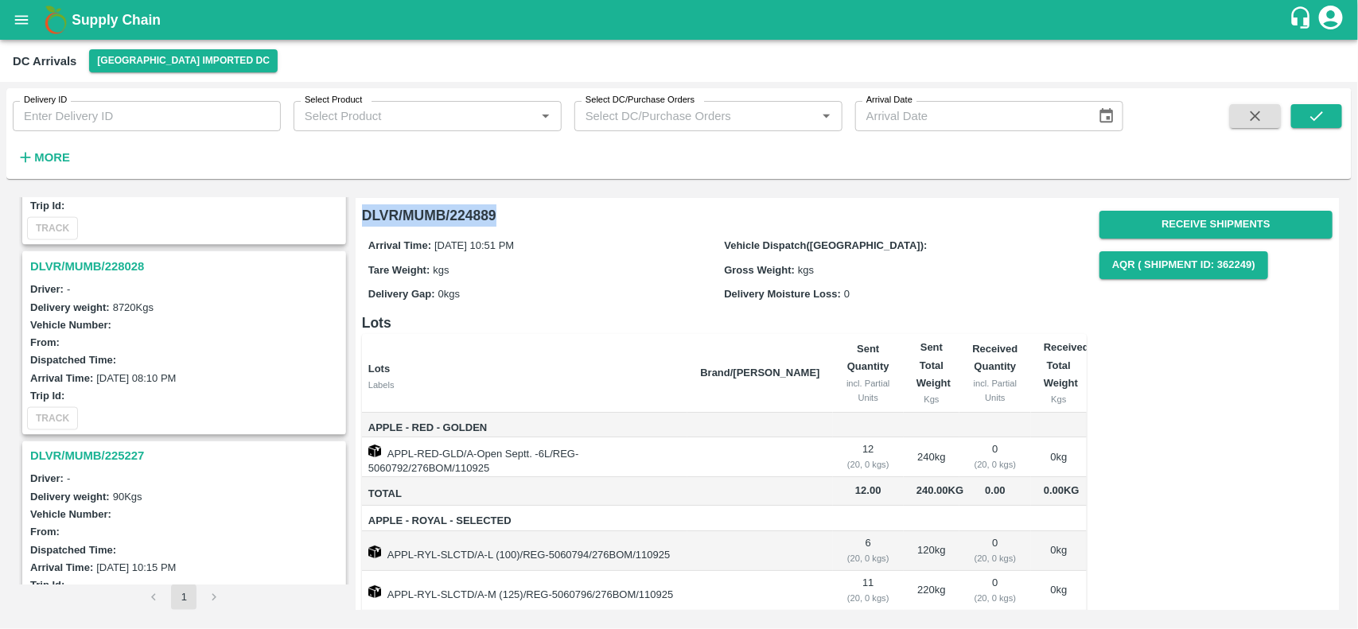
drag, startPoint x: 363, startPoint y: 207, endPoint x: 542, endPoint y: 215, distance: 179.1
click at [542, 215] on h6 "DLVR/MUMB/224889" at bounding box center [724, 215] width 725 height 22
copy h6 "DLVR/MUMB/224889"
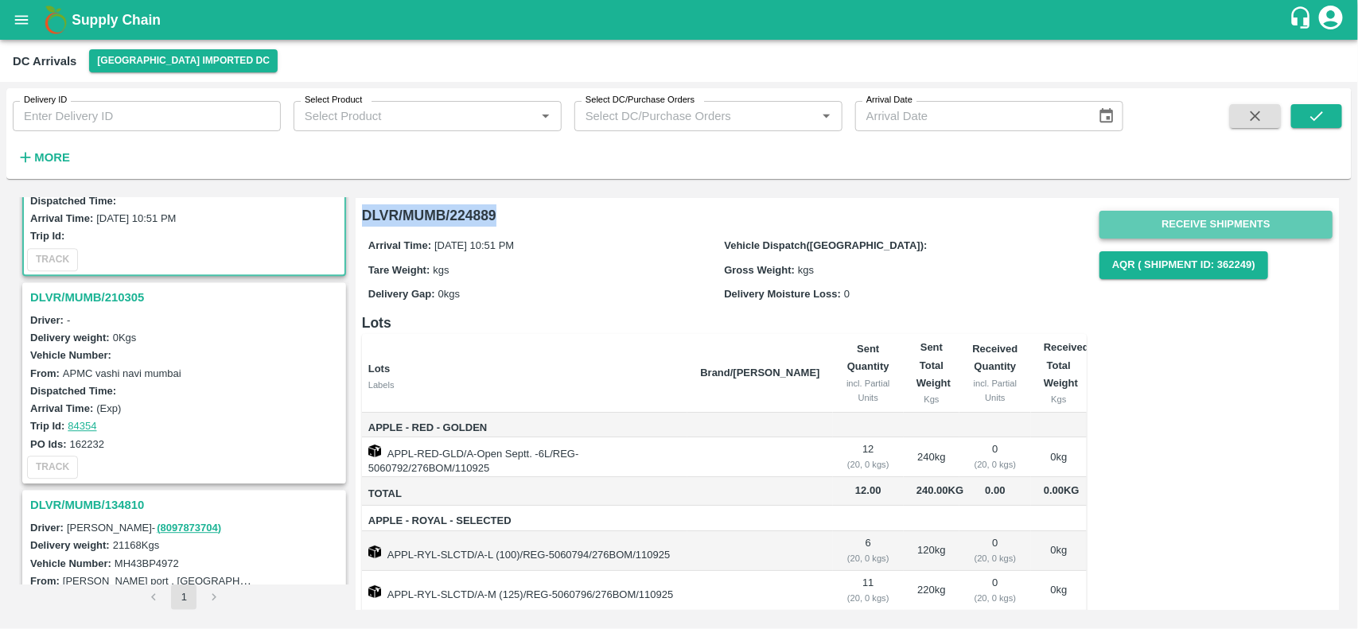
click at [1193, 219] on button "Receive Shipments" at bounding box center [1215, 225] width 233 height 28
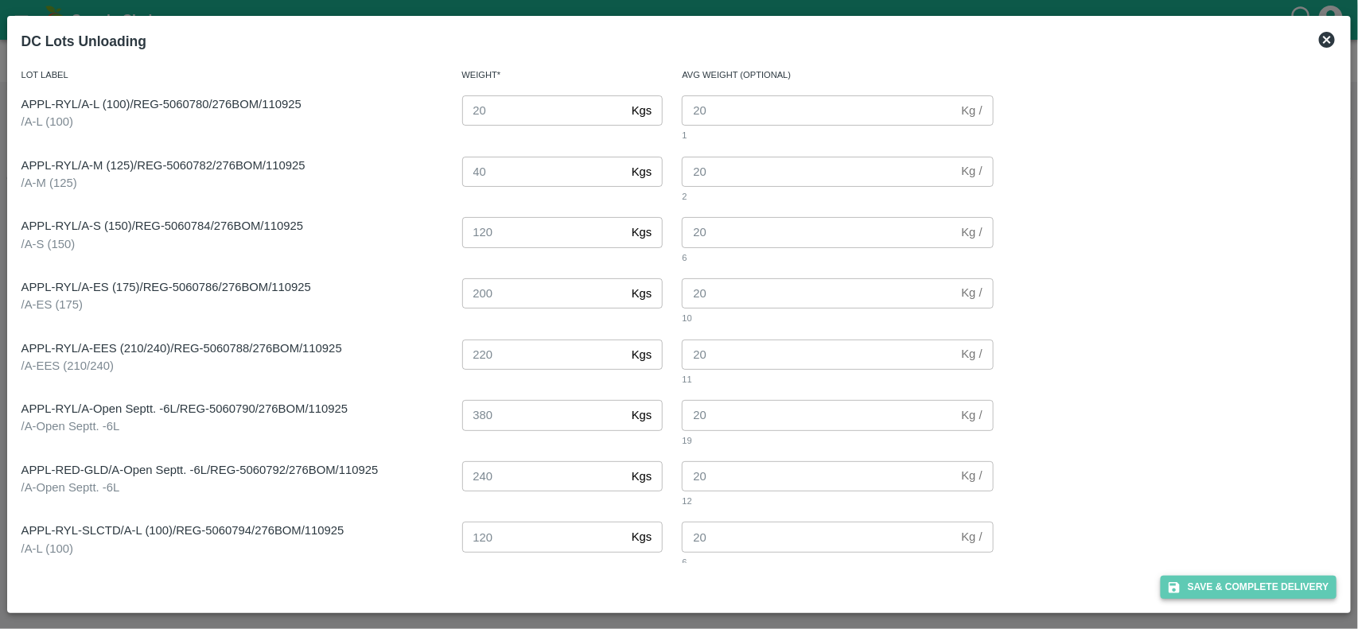
click at [1239, 577] on button "Save & Complete Delivery" at bounding box center [1248, 587] width 177 height 23
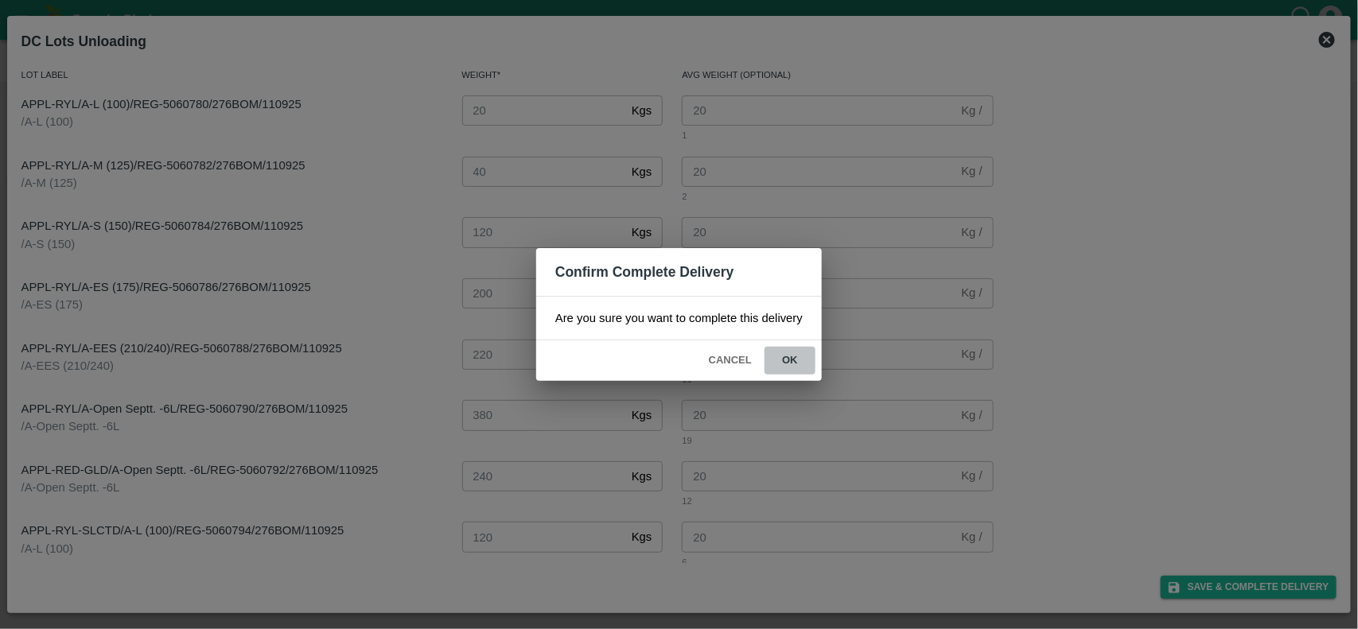
click at [798, 348] on button "ok" at bounding box center [789, 361] width 51 height 28
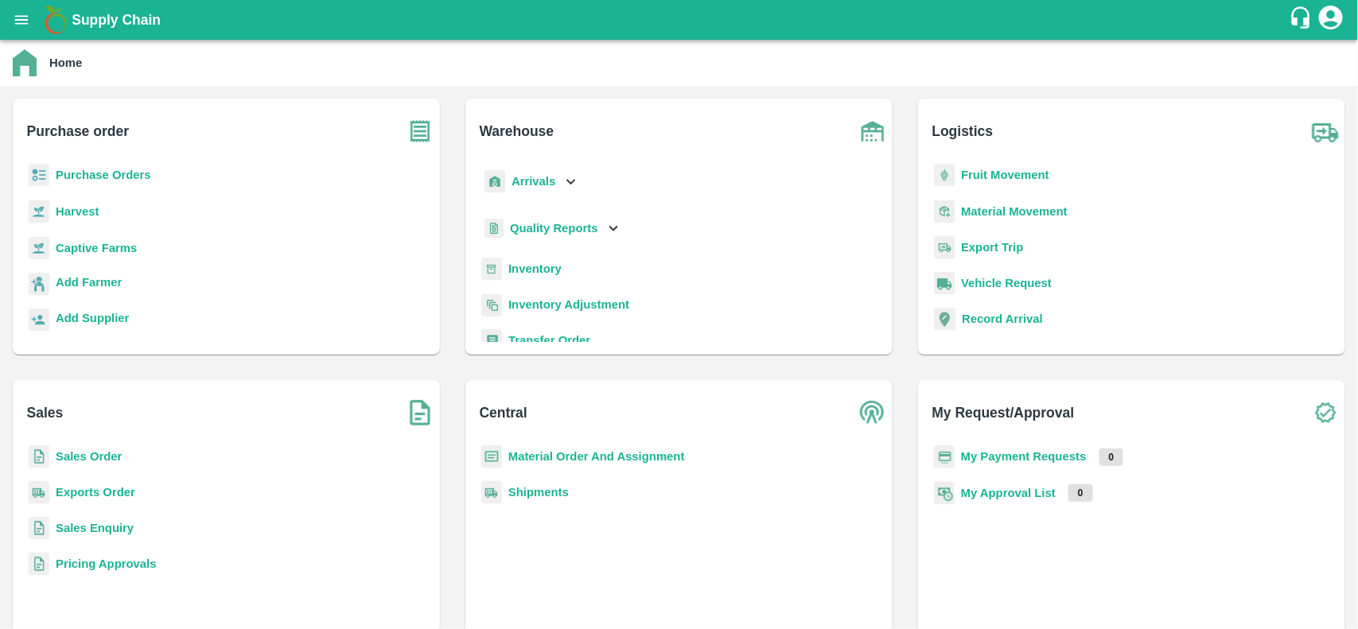
click at [65, 456] on b "Sales Order" at bounding box center [89, 456] width 66 height 13
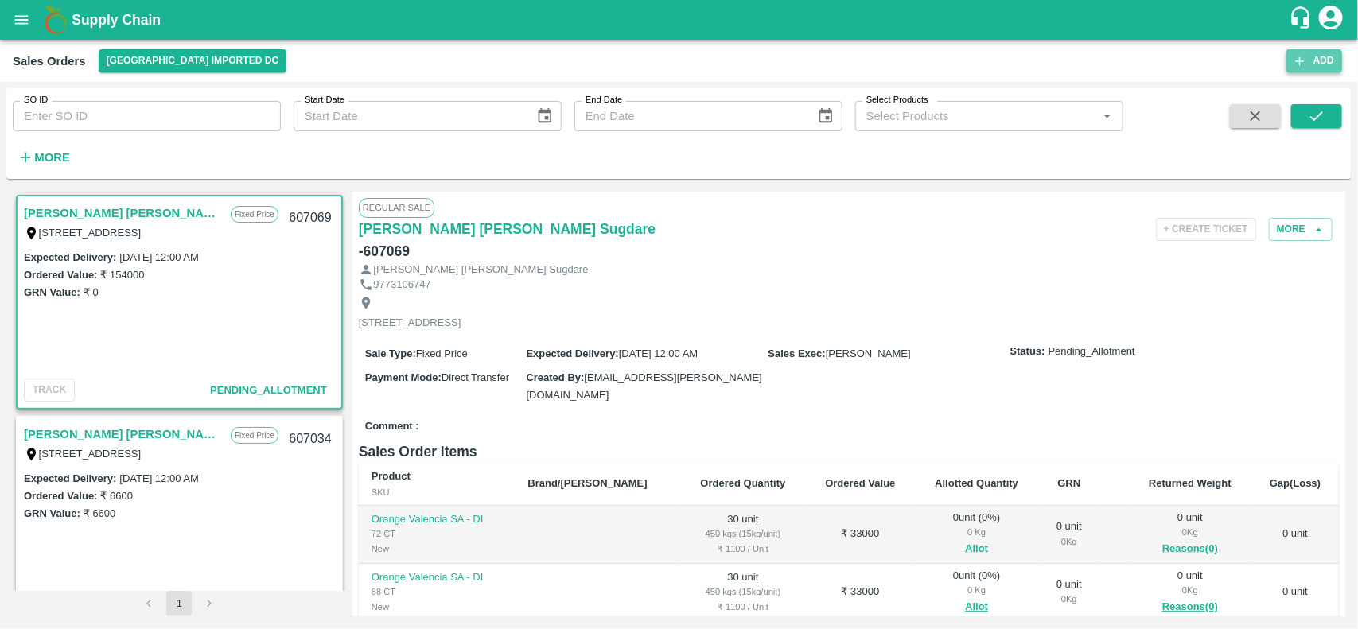
click at [1306, 54] on icon "button" at bounding box center [1299, 61] width 14 height 14
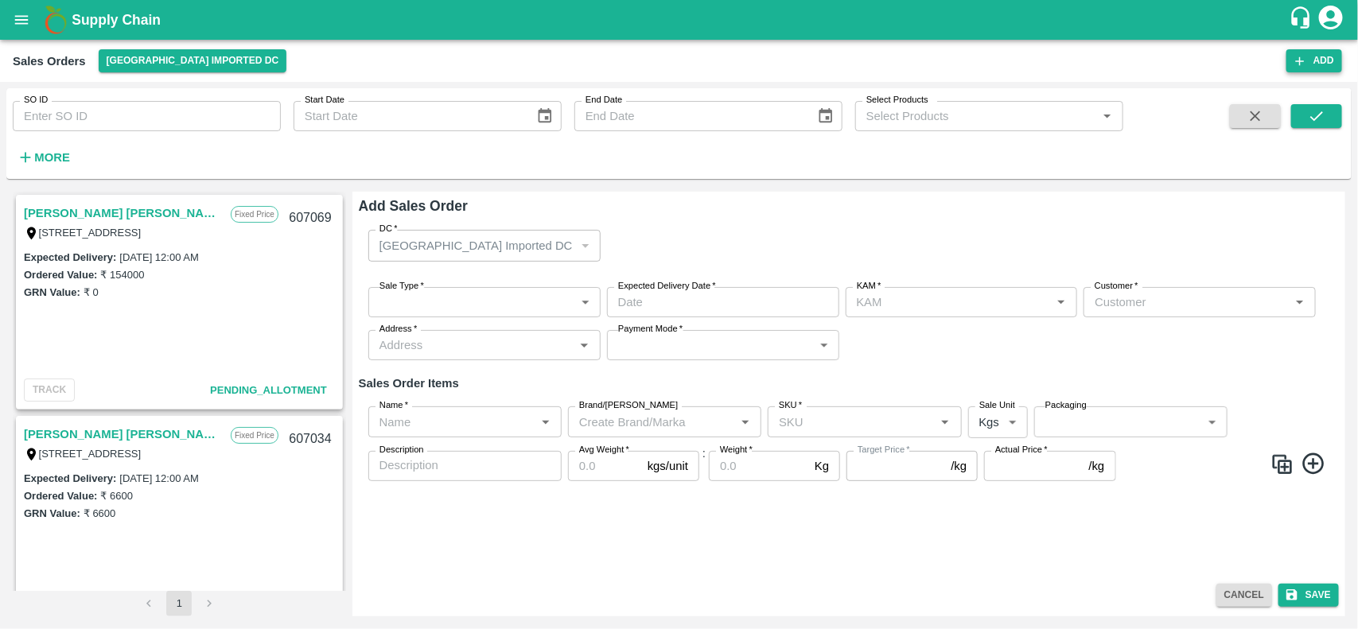
type input "[PERSON_NAME]"
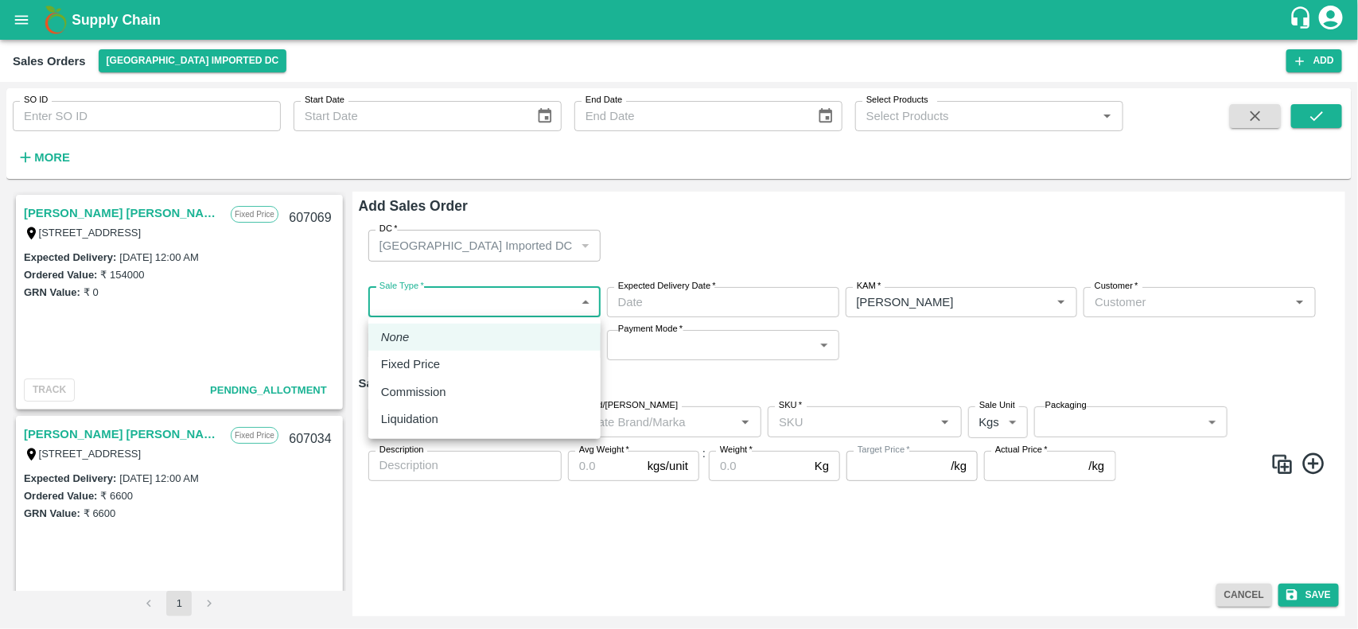
click at [497, 296] on body "Supply Chain Sales Orders Mumbai Imported DC Add SO ID SO ID Start Date Start D…" at bounding box center [679, 314] width 1358 height 629
click at [375, 391] on li "Commission" at bounding box center [484, 392] width 232 height 27
type input "2"
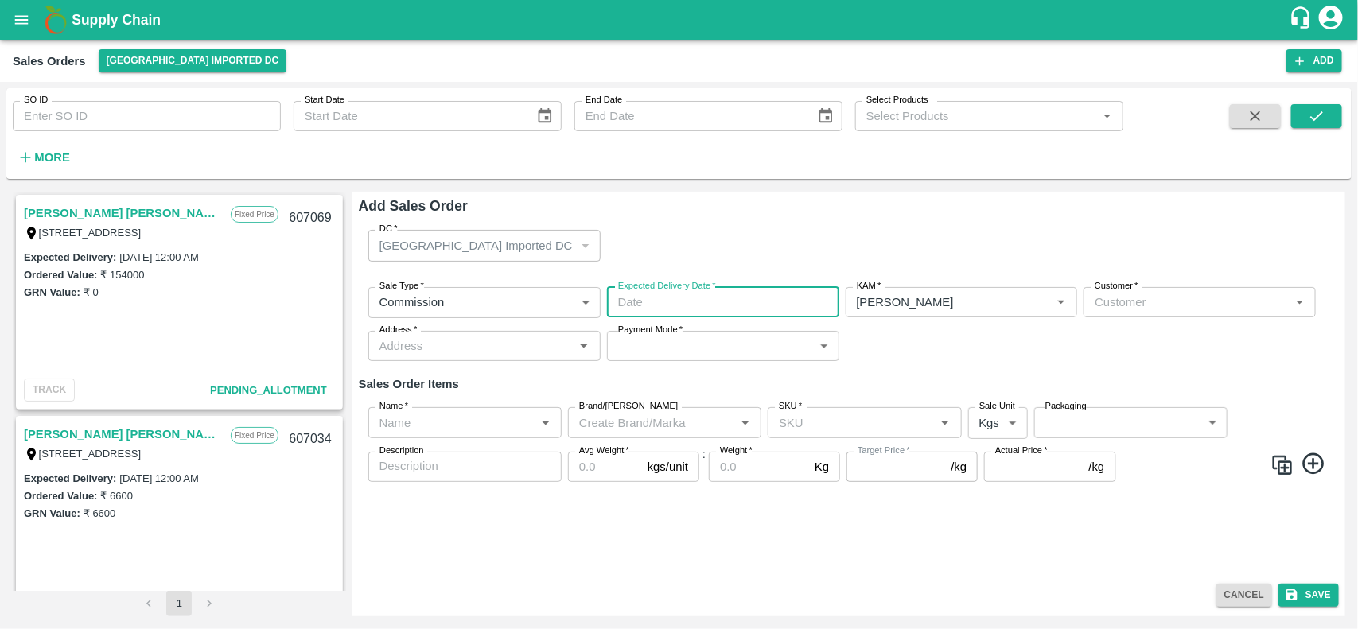
type input "DD/MM/YYYY hh:mm aa"
click at [674, 306] on input "DD/MM/YYYY hh:mm aa" at bounding box center [717, 302] width 221 height 30
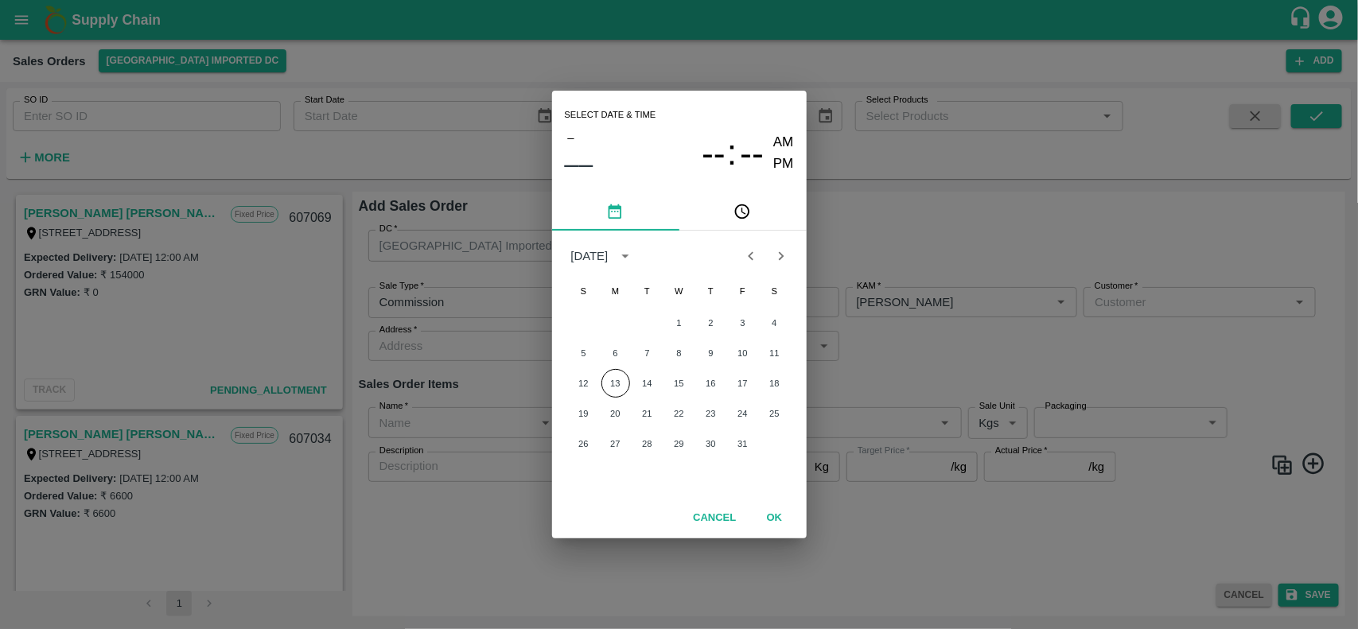
click at [511, 313] on div "Select date & time – –– -- : -- AM PM October 2025 S M T W T F S 1 2 3 4 5 6 7 …" at bounding box center [679, 314] width 1358 height 629
type input "DD/MM/YYYY hh:mm aa"
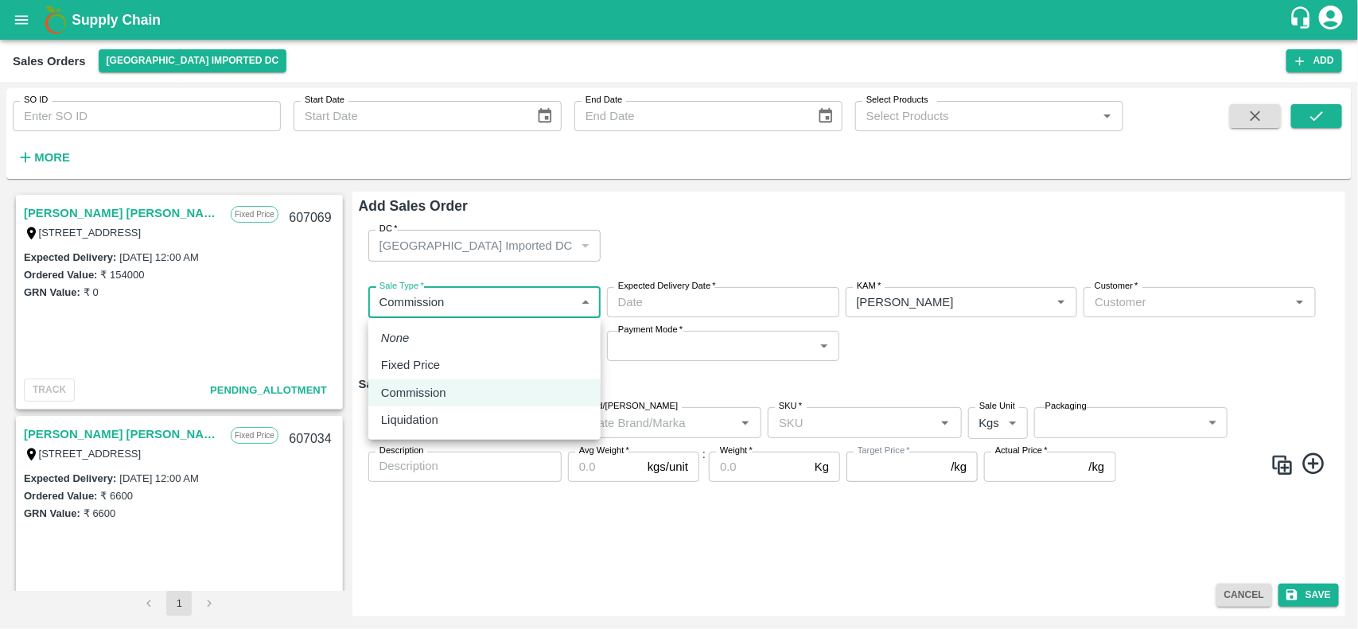
click at [497, 301] on body "Supply Chain Sales Orders Mumbai Imported DC Add SO ID SO ID Start Date Start D…" at bounding box center [679, 314] width 1358 height 629
click at [392, 367] on p "Fixed Price" at bounding box center [410, 364] width 59 height 17
type input "1"
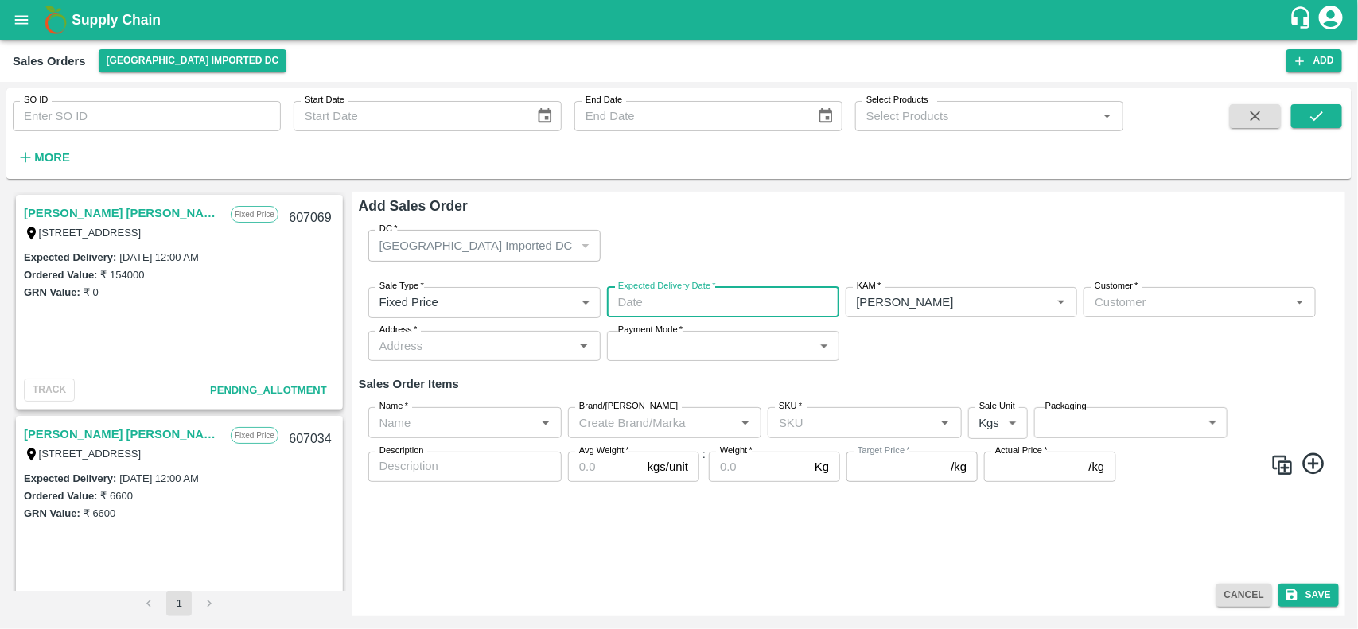
type input "DD/MM/YYYY hh:mm aa"
click at [697, 308] on input "DD/MM/YYYY hh:mm aa" at bounding box center [717, 302] width 221 height 30
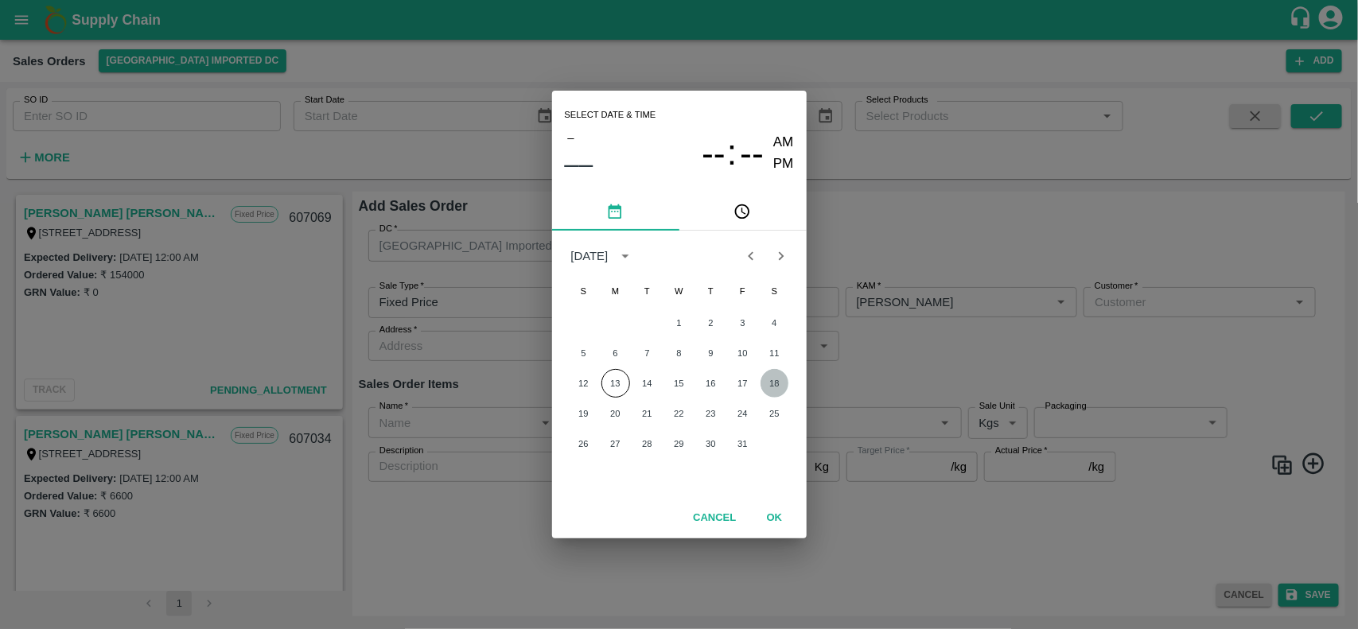
click at [764, 383] on button "18" at bounding box center [774, 383] width 29 height 29
type input "18/10/2025 12:00 AM"
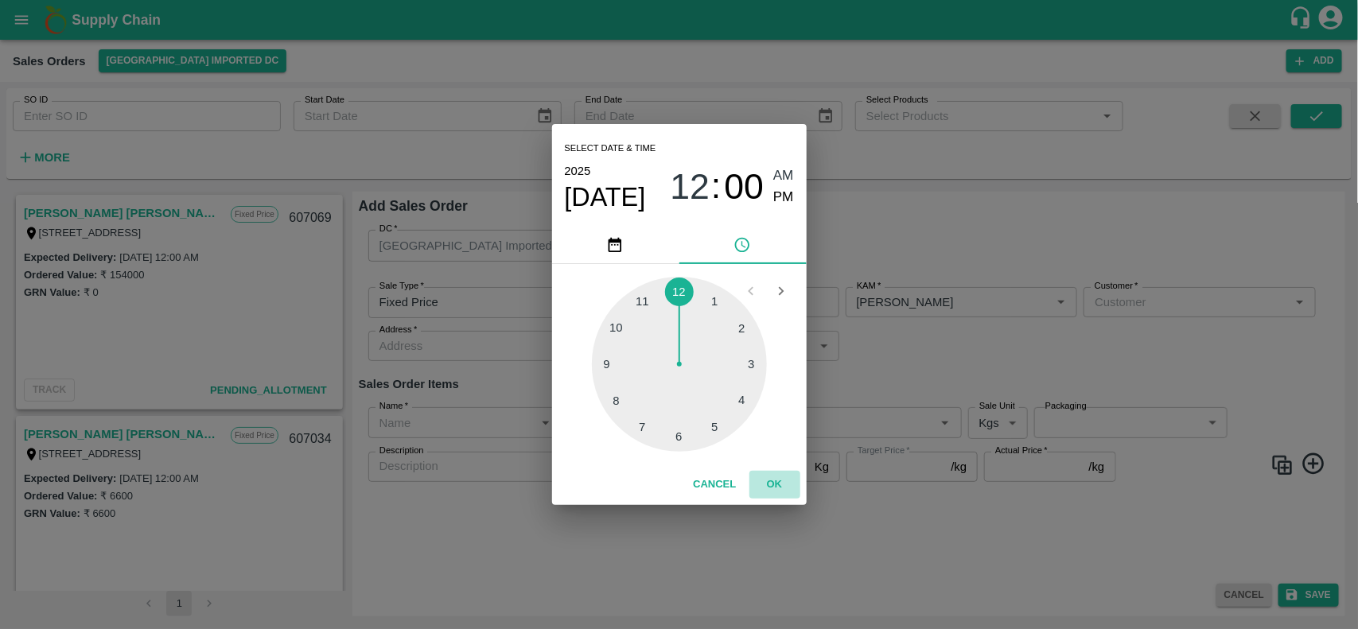
click at [771, 484] on button "OK" at bounding box center [774, 485] width 51 height 28
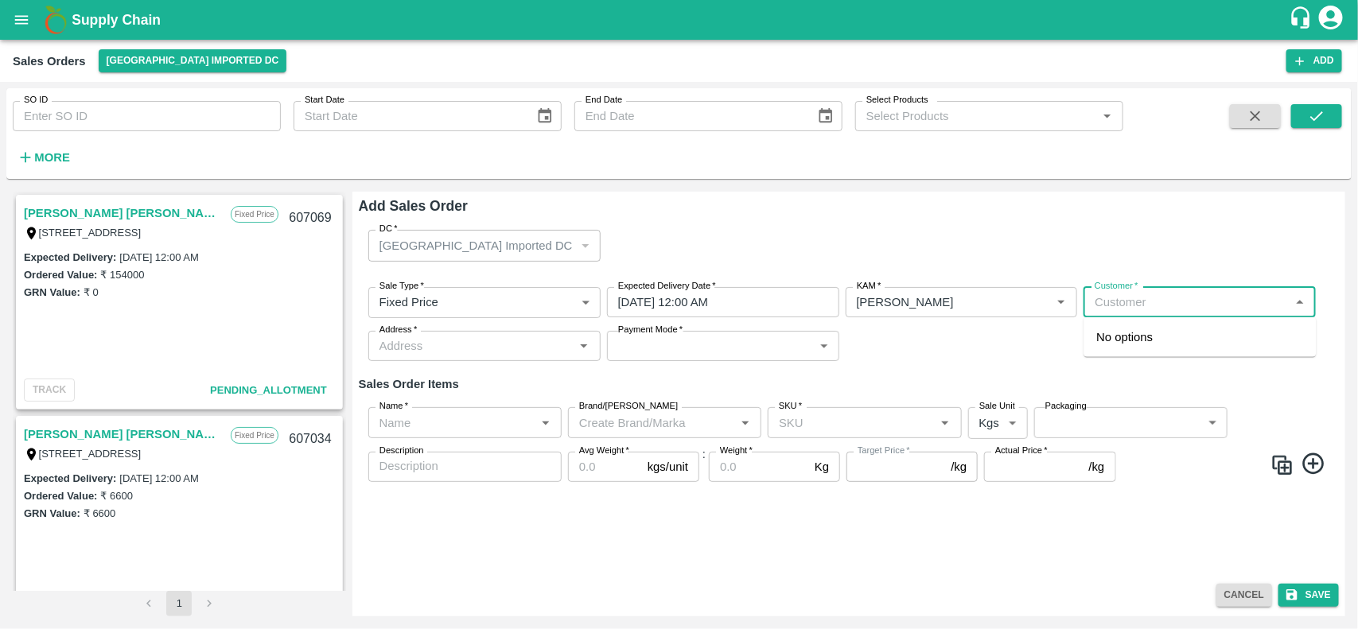
click at [1102, 302] on input "Customer   *" at bounding box center [1186, 302] width 196 height 21
type input "isha"
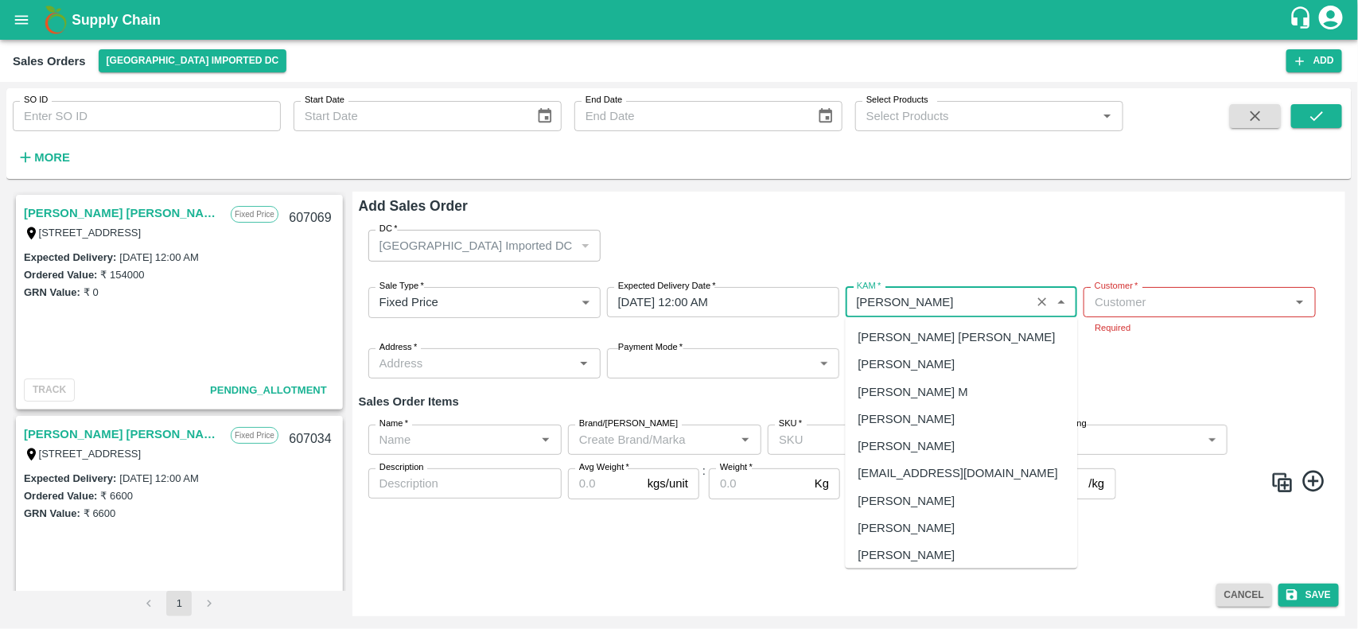
click at [1015, 305] on input "KAM   *" at bounding box center [938, 302] width 176 height 21
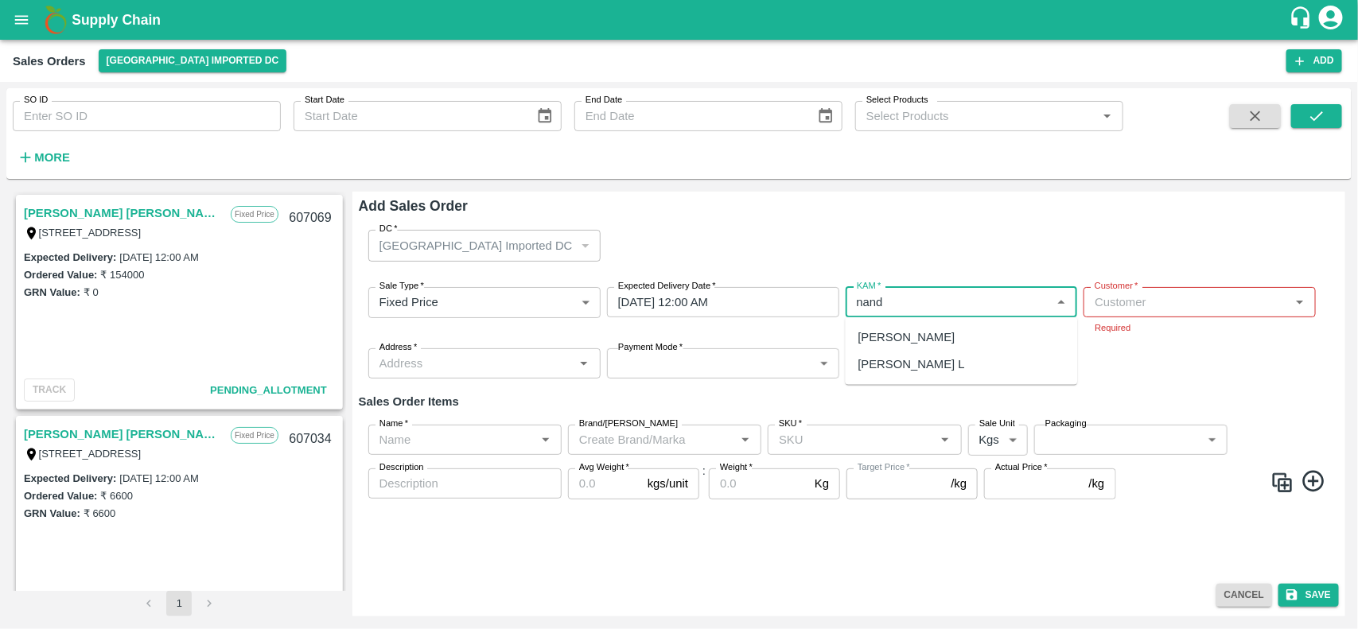
click at [896, 375] on div "[PERSON_NAME] L" at bounding box center [961, 364] width 232 height 27
click at [1030, 340] on div "[PERSON_NAME] L" at bounding box center [961, 337] width 232 height 27
type input "[PERSON_NAME] L"
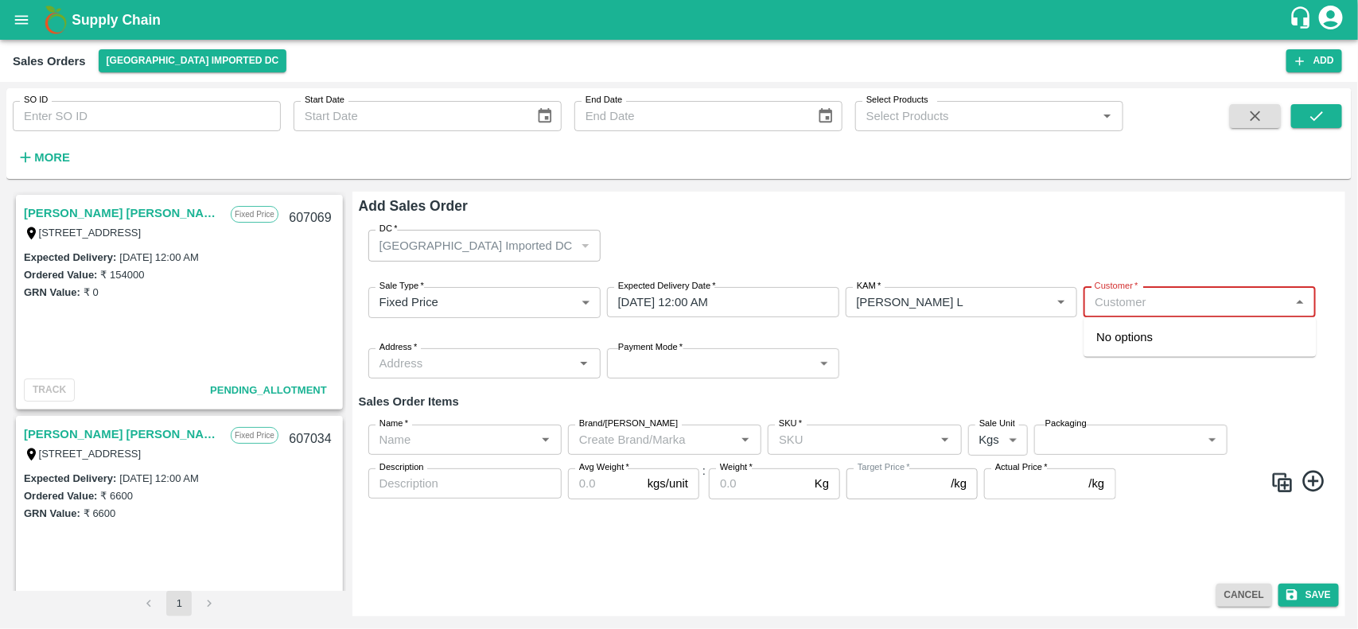
click at [1107, 307] on input "Customer   *" at bounding box center [1186, 302] width 196 height 21
type input "I"
click at [1106, 346] on p "Wholesale" at bounding box center [1117, 353] width 41 height 14
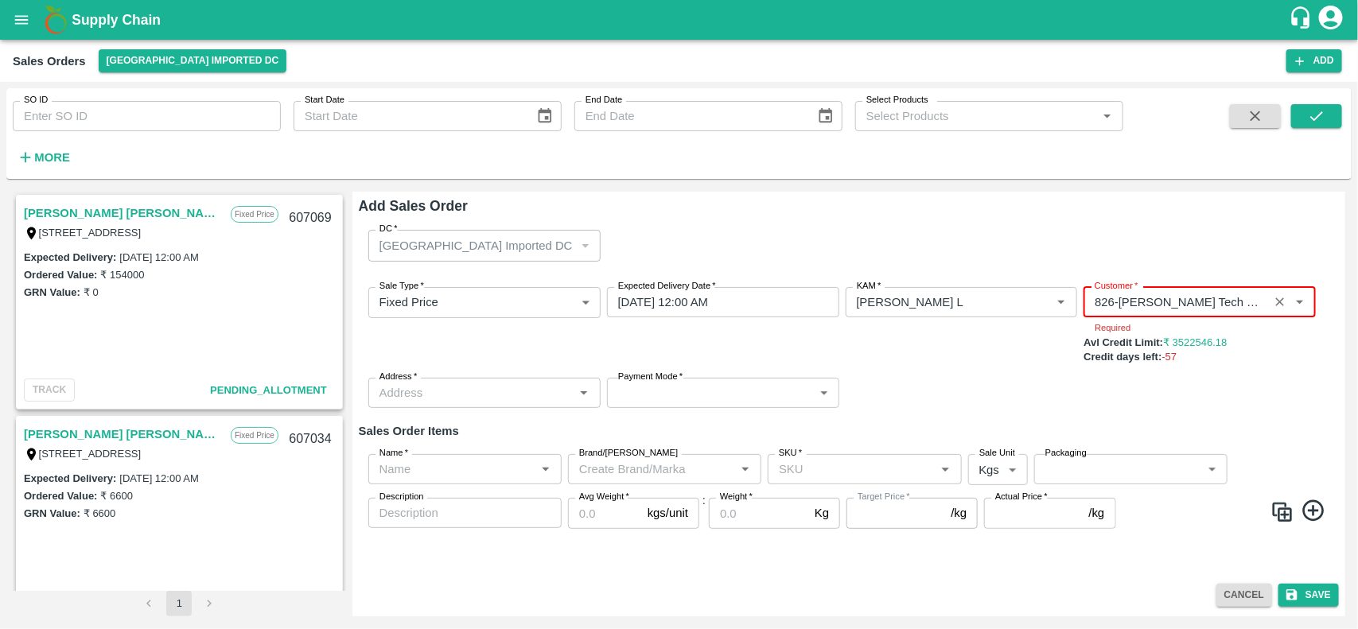
click at [1039, 355] on div "KAM   * KAM   *" at bounding box center [961, 326] width 232 height 78
type input "826-Eesha Agro Tech Vizianagaram"
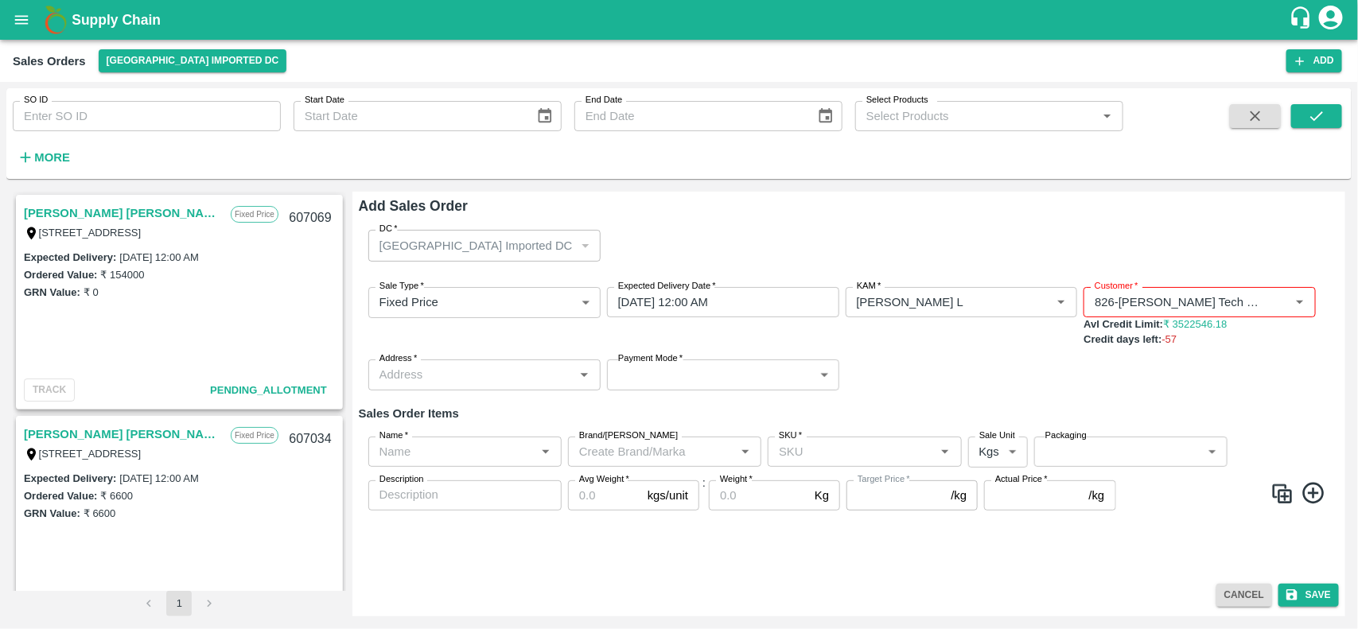
click at [1012, 382] on div "Sale Type   * Fixed Price 1 Sale Type Expected Delivery Date   * 18/10/2025 12:…" at bounding box center [849, 338] width 980 height 129
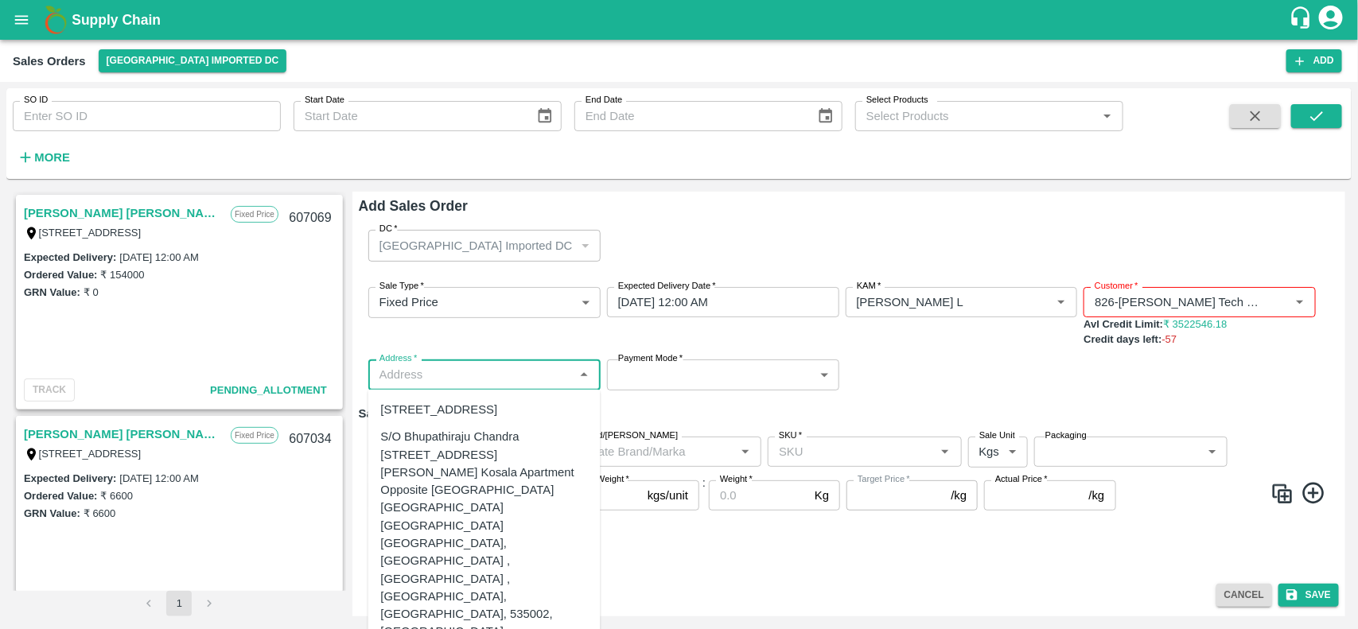
click at [493, 371] on input "Address   *" at bounding box center [471, 374] width 196 height 21
click at [414, 418] on div "Flat no :601 ,, Kosala apartment Opp krushi bhavan, Vizianagaram, ANDHRA PRADES…" at bounding box center [439, 409] width 117 height 17
type input "Flat no :601 ,, Kosala apartment Opp krushi bhavan, Vizianagaram, ANDHRA PRADES…"
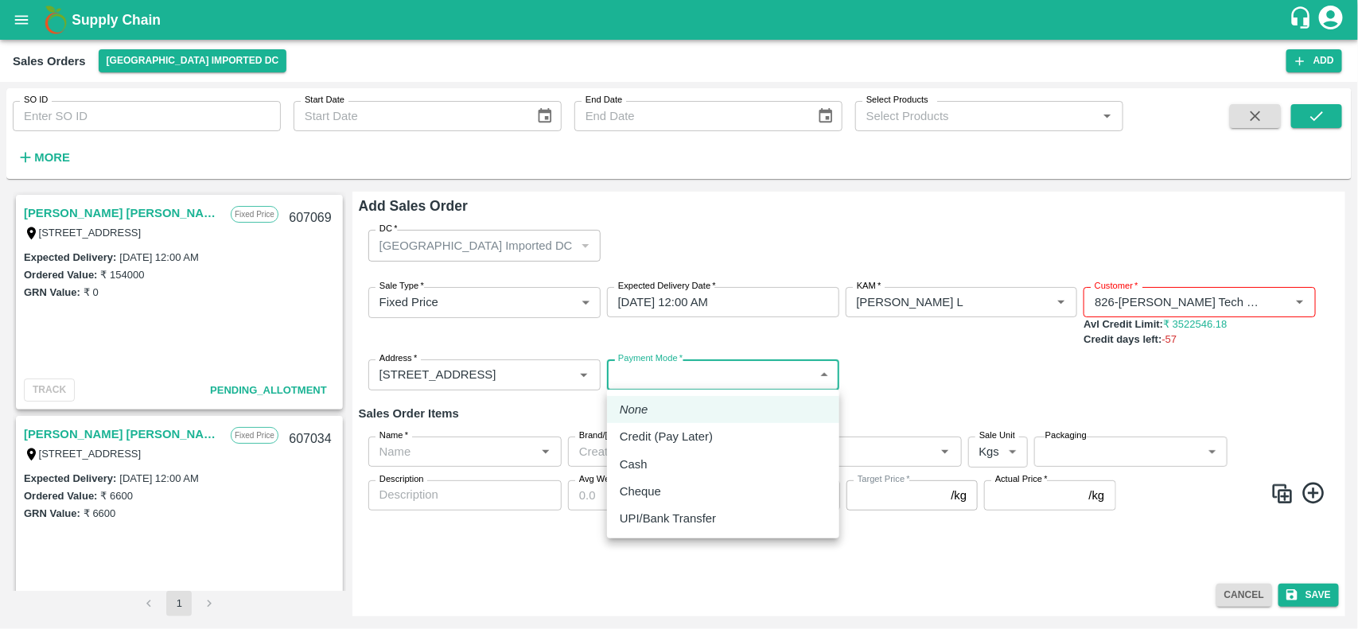
click at [721, 372] on body "Supply Chain Sales Orders Mumbai Imported DC Add SO ID SO ID Start Date Start D…" at bounding box center [679, 314] width 1358 height 629
click at [668, 436] on p "Credit (Pay Later)" at bounding box center [666, 436] width 93 height 17
type input "credit"
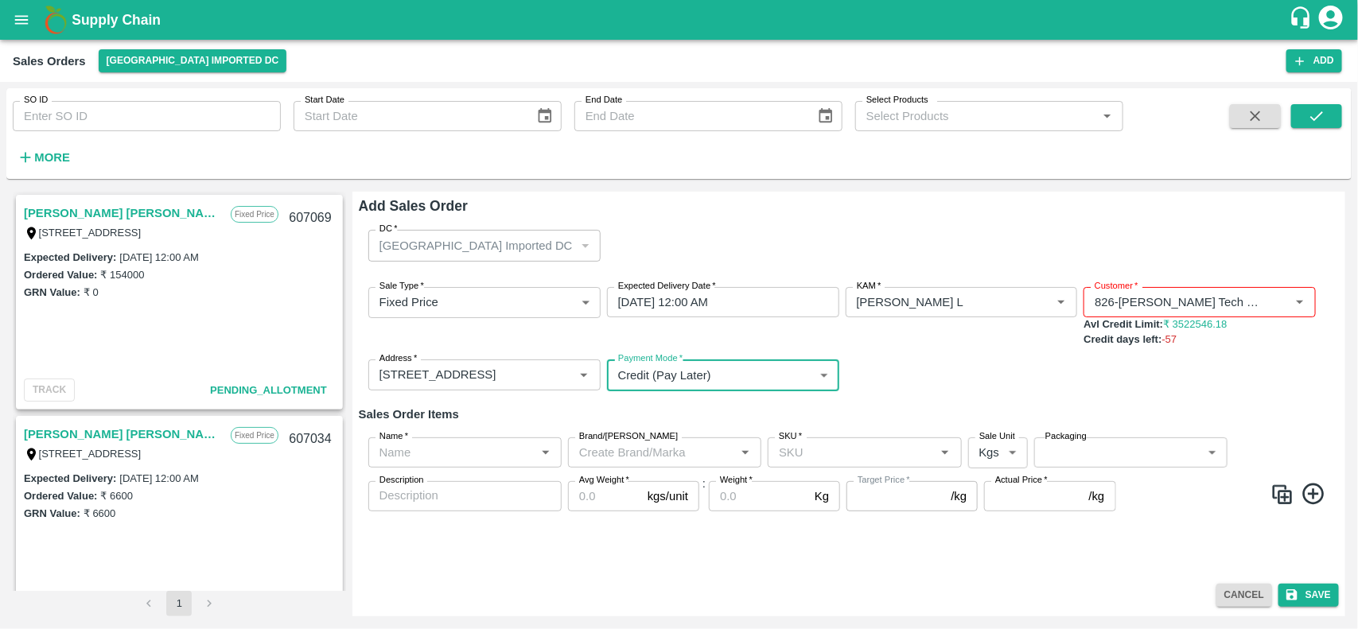
click at [482, 459] on input "Name   *" at bounding box center [451, 452] width 157 height 21
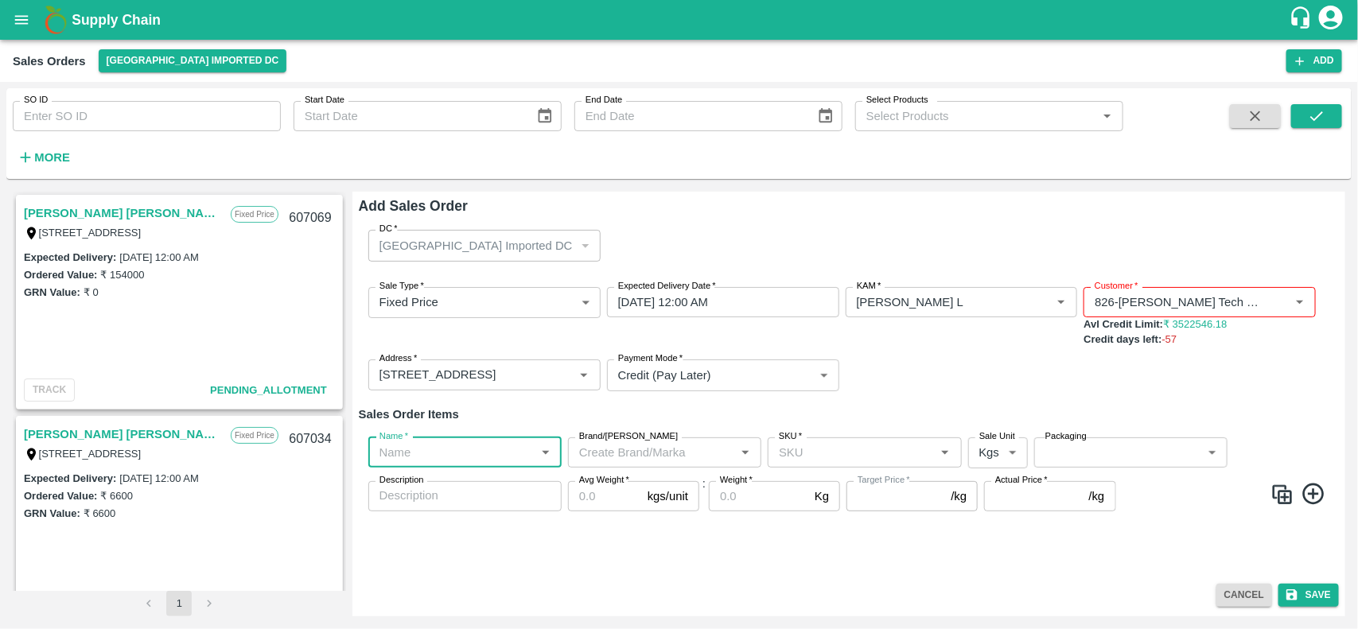
click at [482, 459] on input "Name   *" at bounding box center [451, 452] width 157 height 21
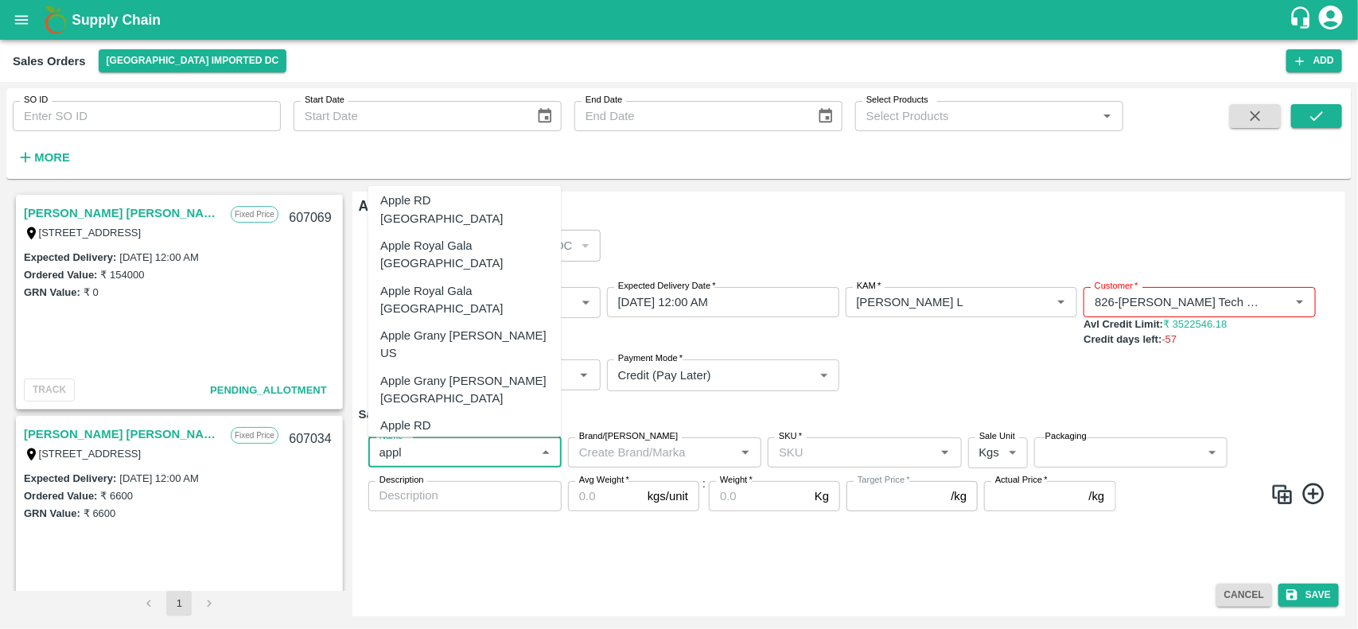
scroll to position [269, 0]
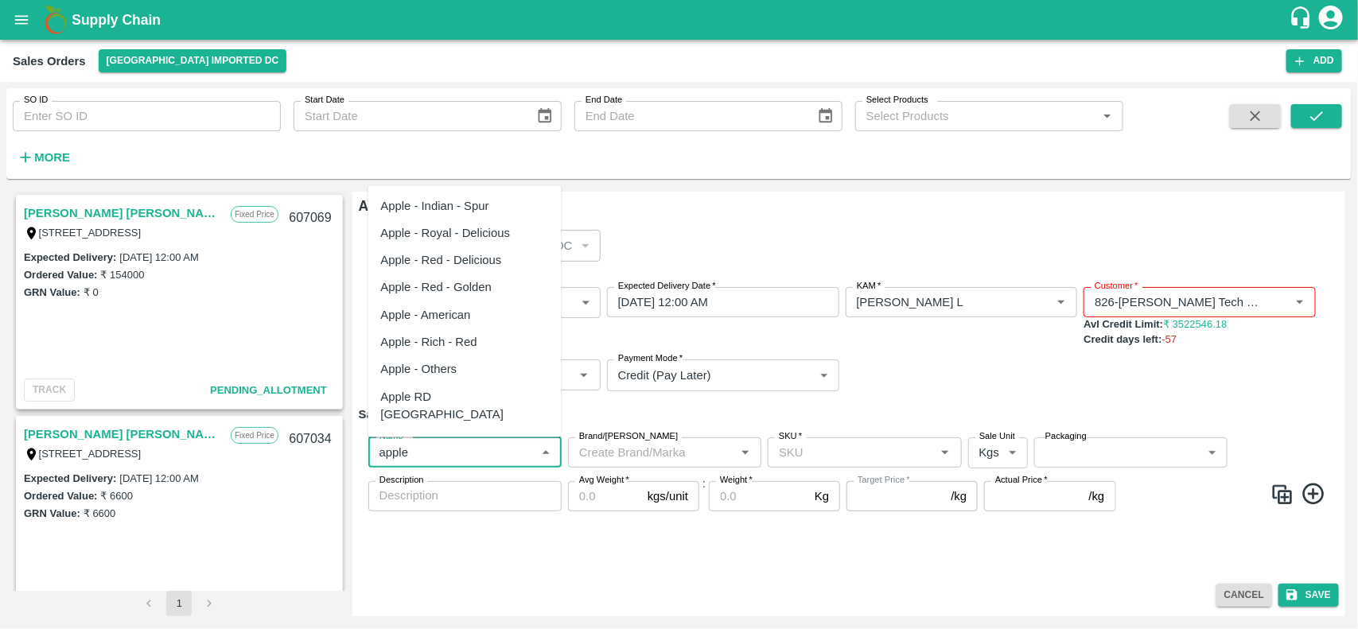
type input "apple"
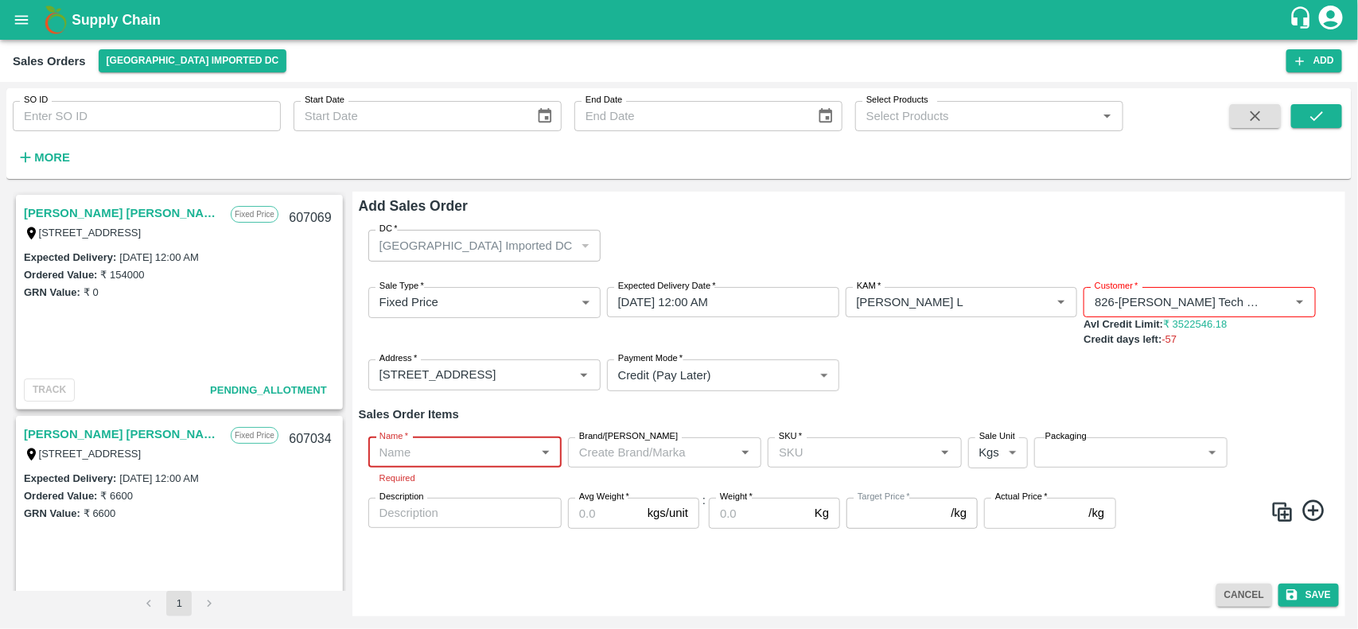
click at [456, 460] on input "Name   *" at bounding box center [451, 452] width 157 height 21
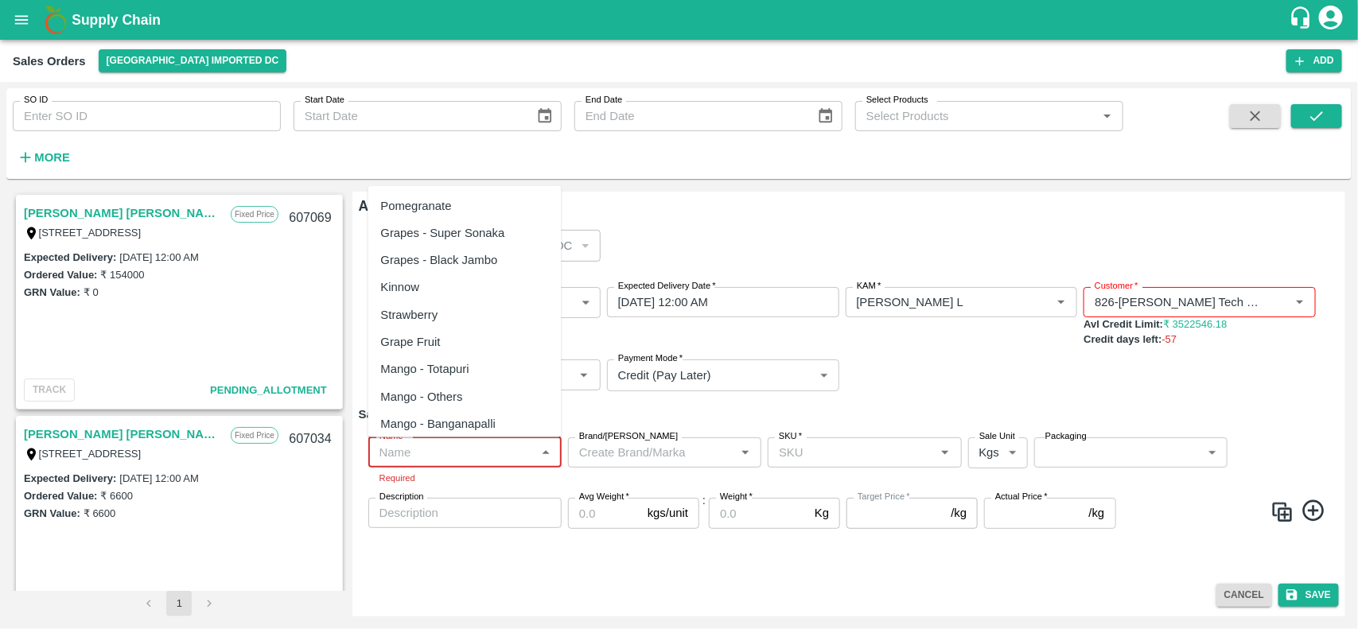
type input "A"
paste input "APPL-RYL-SLCTD"
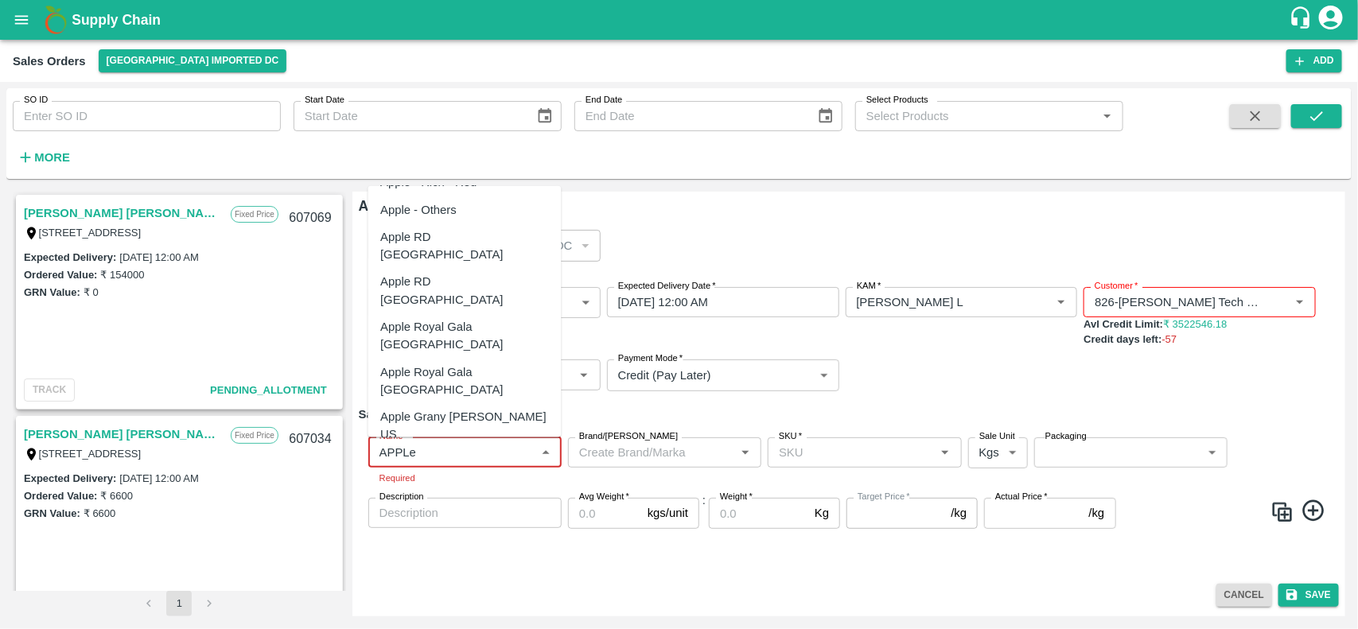
scroll to position [0, 0]
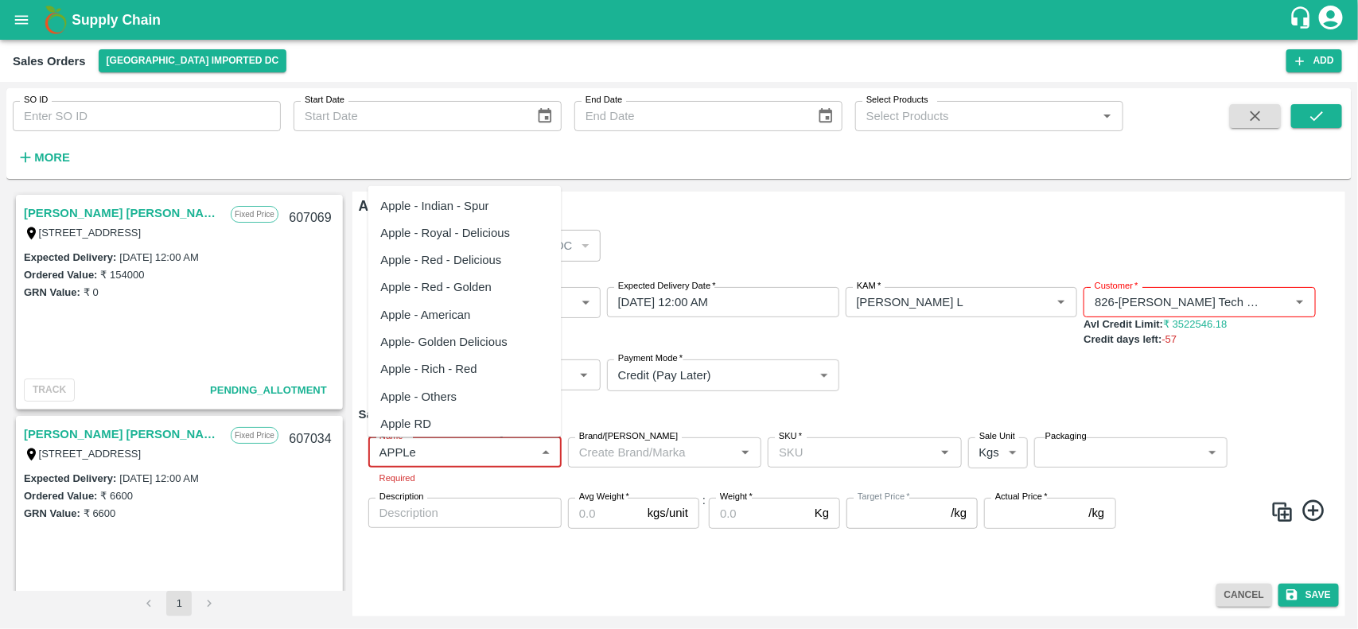
click at [414, 212] on div "Apple - Indian - Spur" at bounding box center [435, 204] width 108 height 17
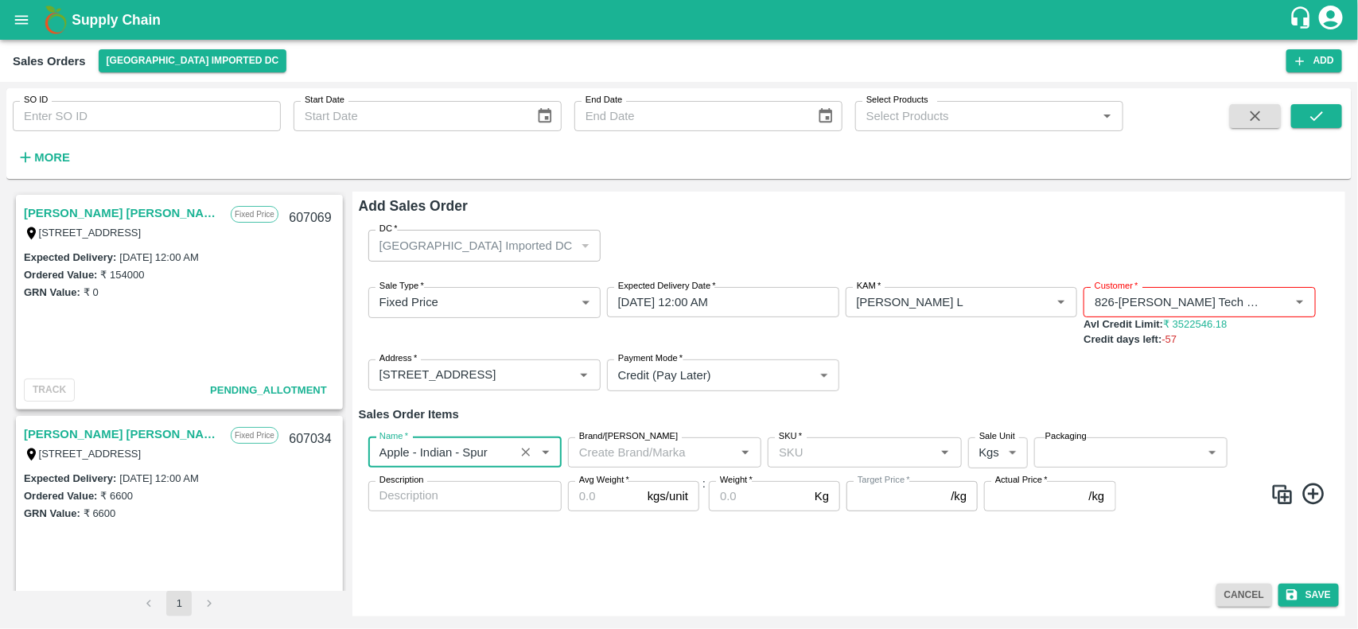
type input "Apple - Indian - Spur"
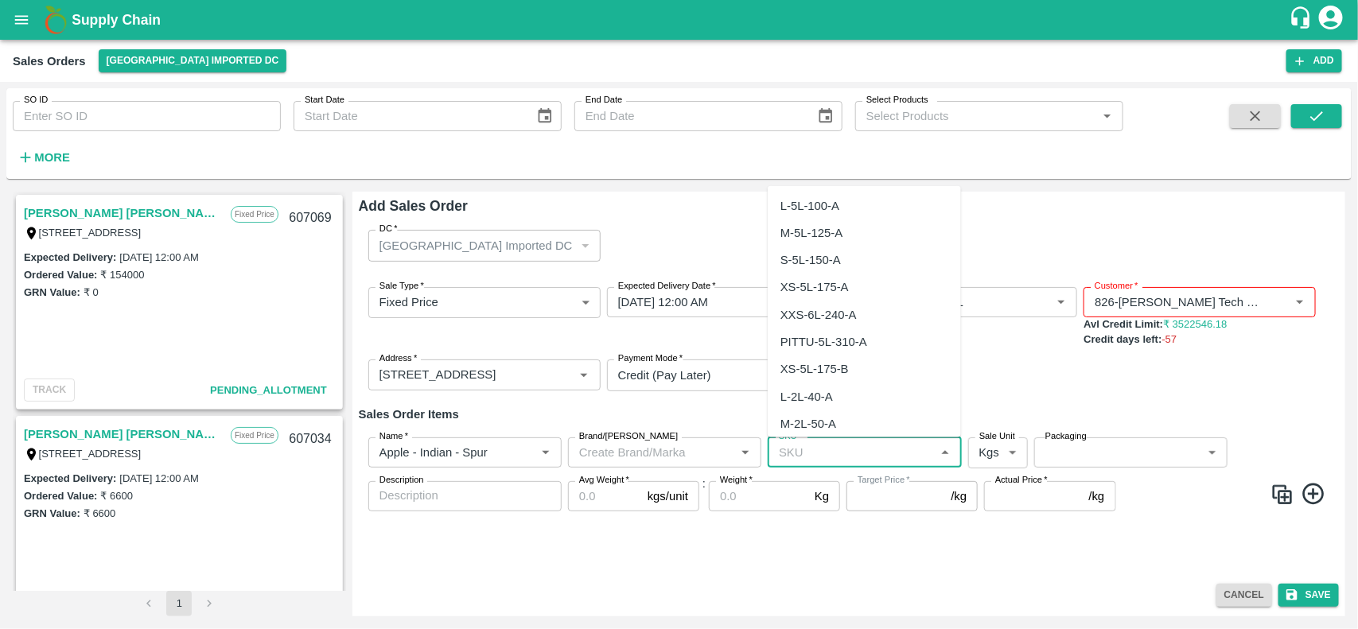
click at [809, 454] on input "SKU   *" at bounding box center [850, 452] width 157 height 21
paste input "APPL-RYL-SLCTD"
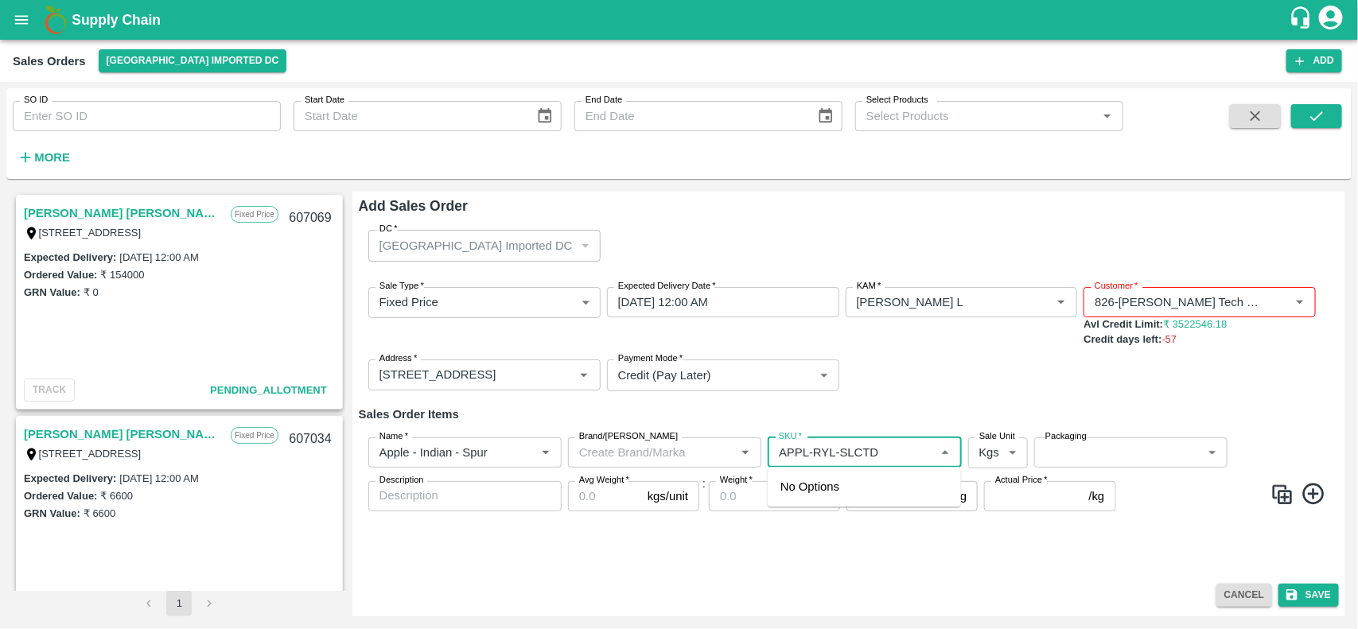
type input "APPL-RYL-SLCTD"
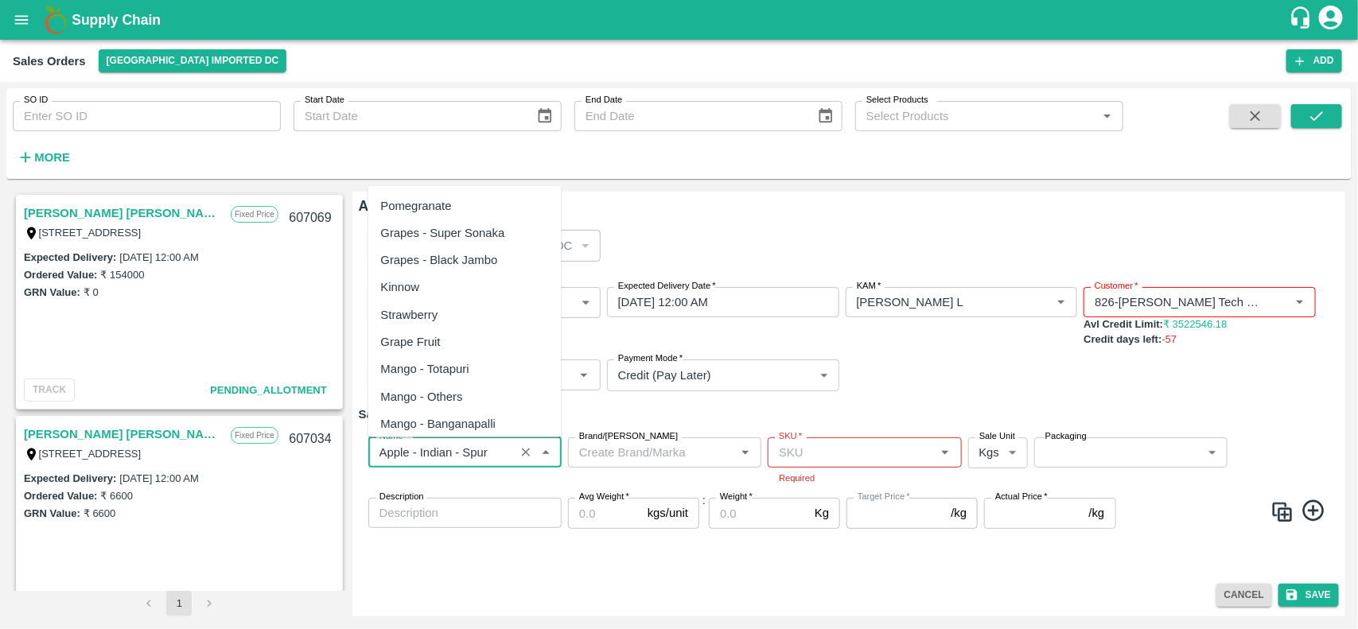
click at [419, 451] on input "Name   *" at bounding box center [441, 452] width 137 height 21
paste input "Apple - Royal - Selected"
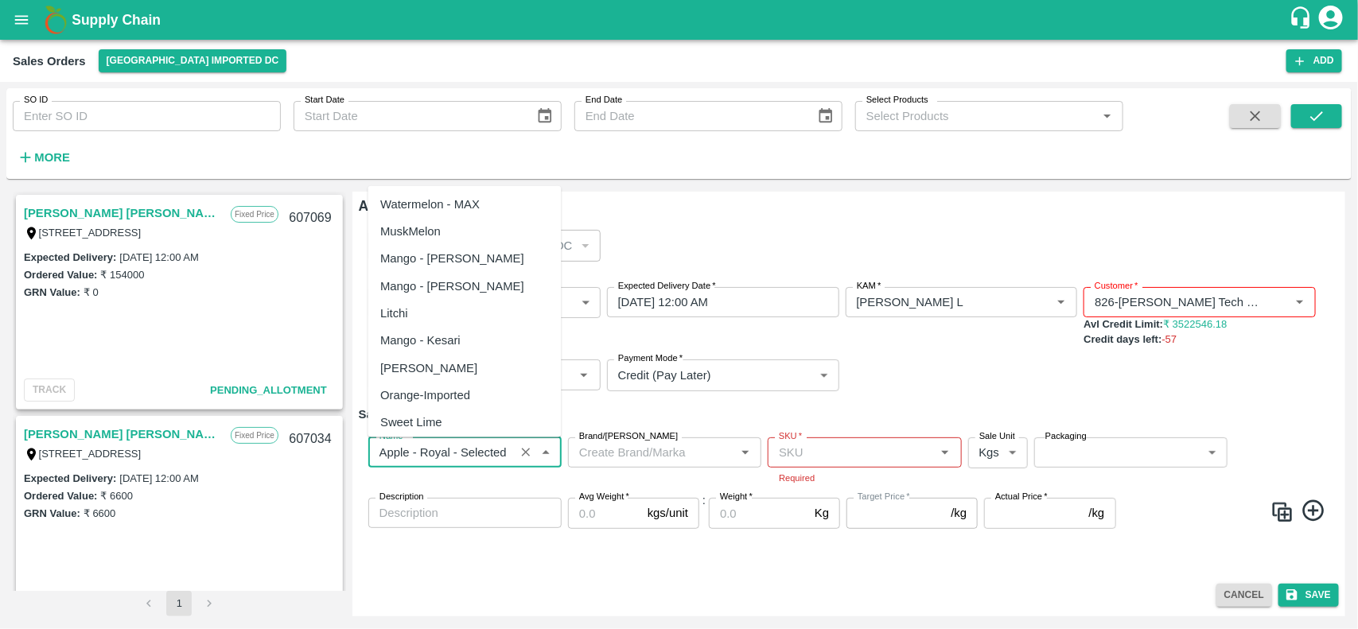
scroll to position [0, 0]
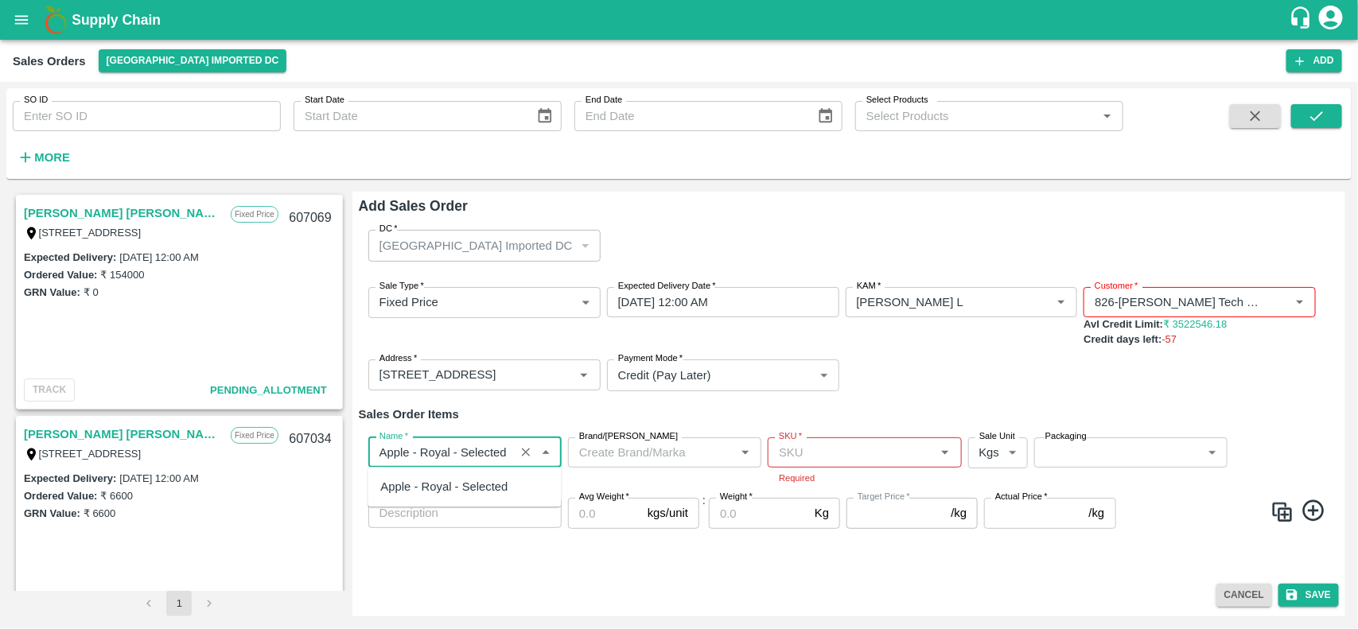
click at [419, 477] on div "Apple - Royal - Selected" at bounding box center [464, 487] width 193 height 27
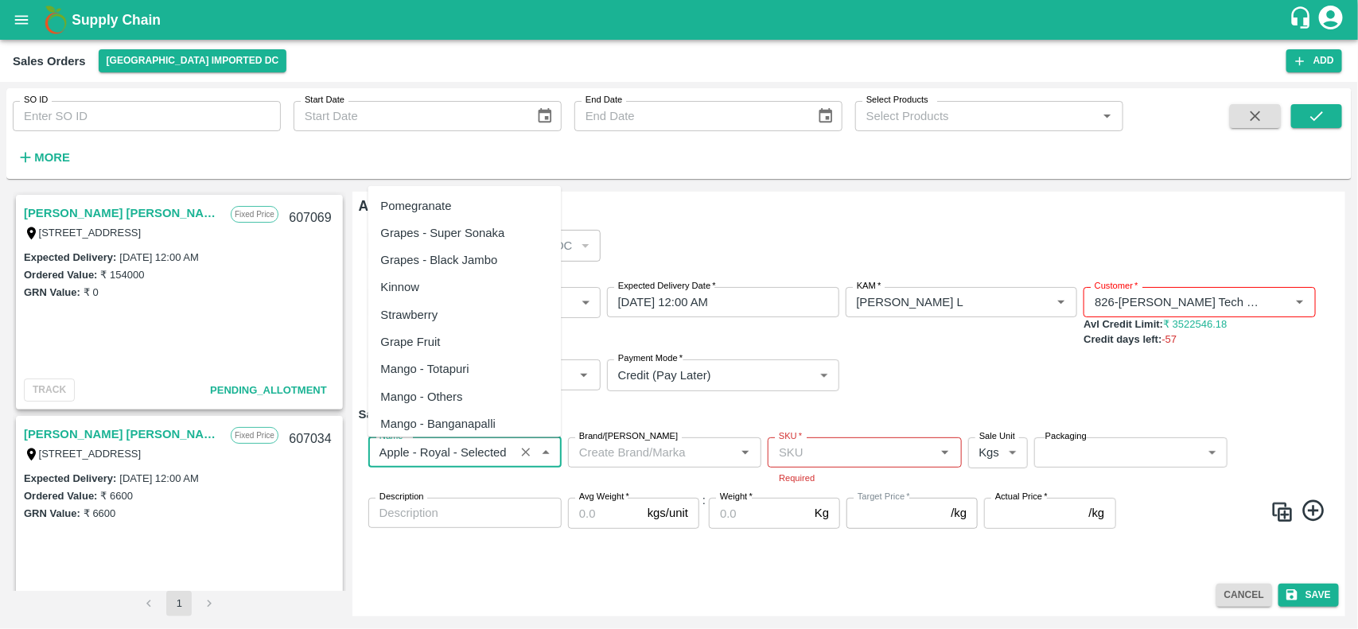
scroll to position [5369, 0]
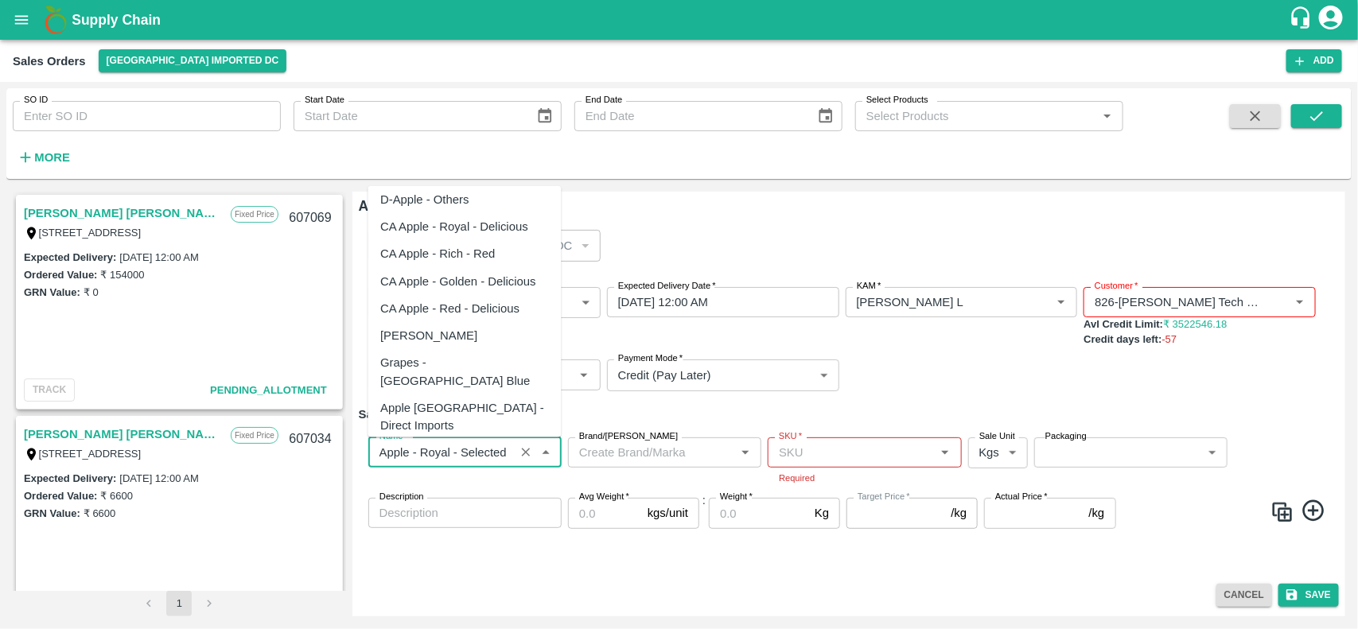
click at [426, 460] on input "Name   *" at bounding box center [441, 452] width 137 height 21
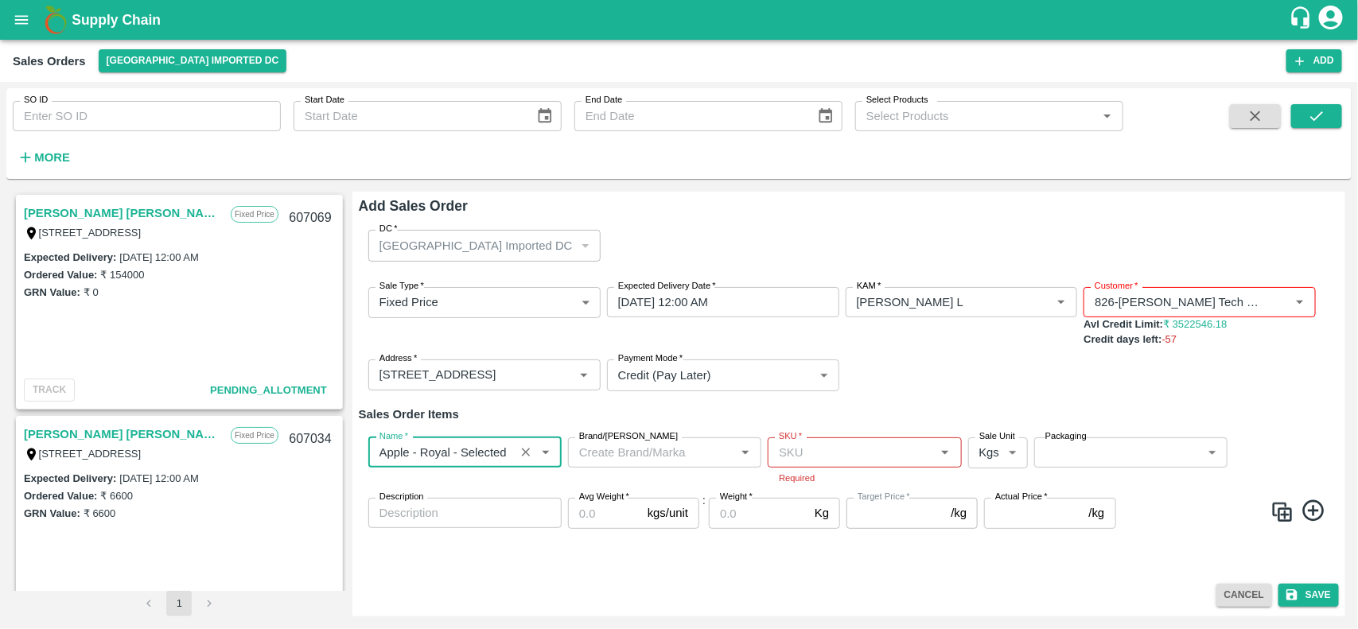
type input "Apple - Royal - Selected"
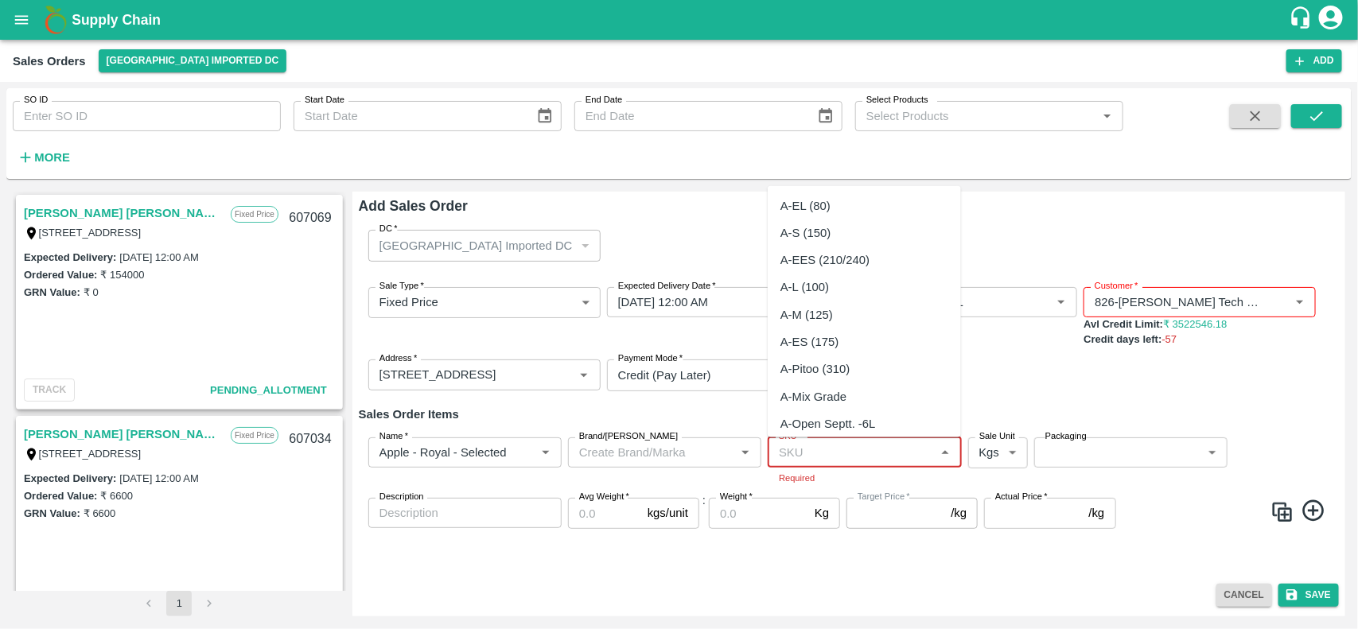
click at [798, 445] on input "SKU   *" at bounding box center [850, 452] width 157 height 21
paste input "A-L (100"
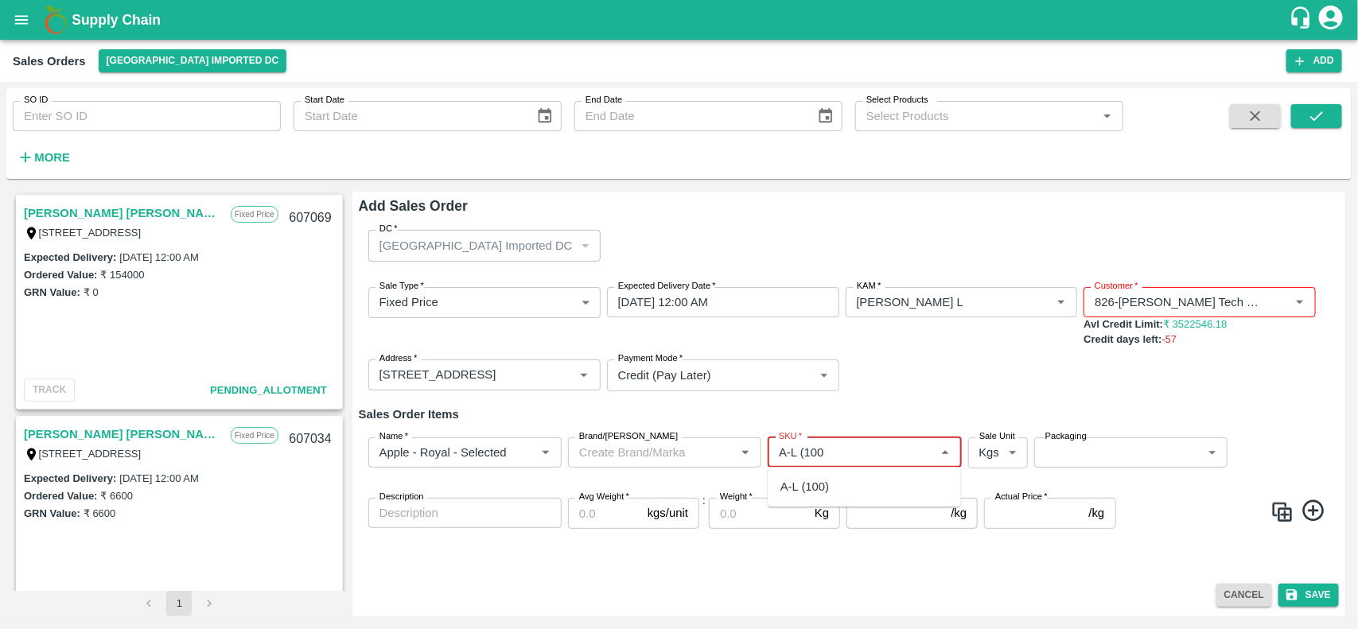
click at [792, 479] on div "A-L (100)" at bounding box center [804, 487] width 49 height 17
type input "A-L (100)"
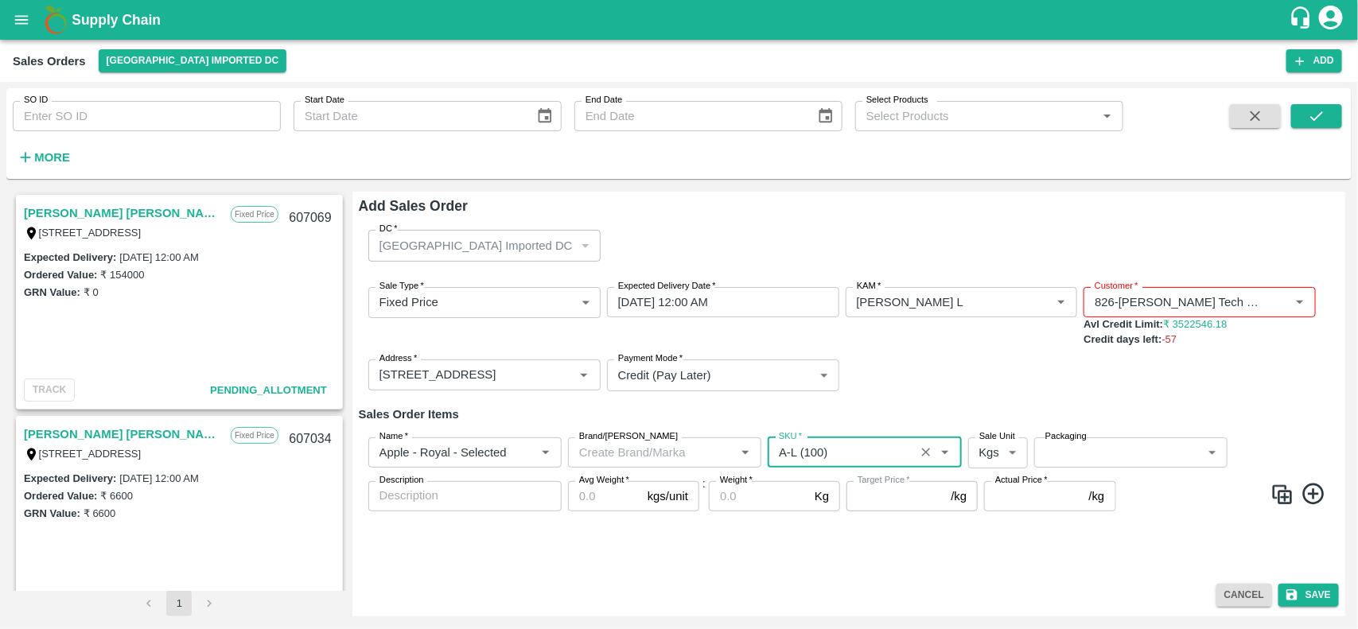
type input "NA"
type input "A-L (100)"
click at [985, 447] on body "Supply Chain Sales Orders Mumbai Imported DC Add SO ID SO ID Start Date Start D…" at bounding box center [679, 314] width 1358 height 629
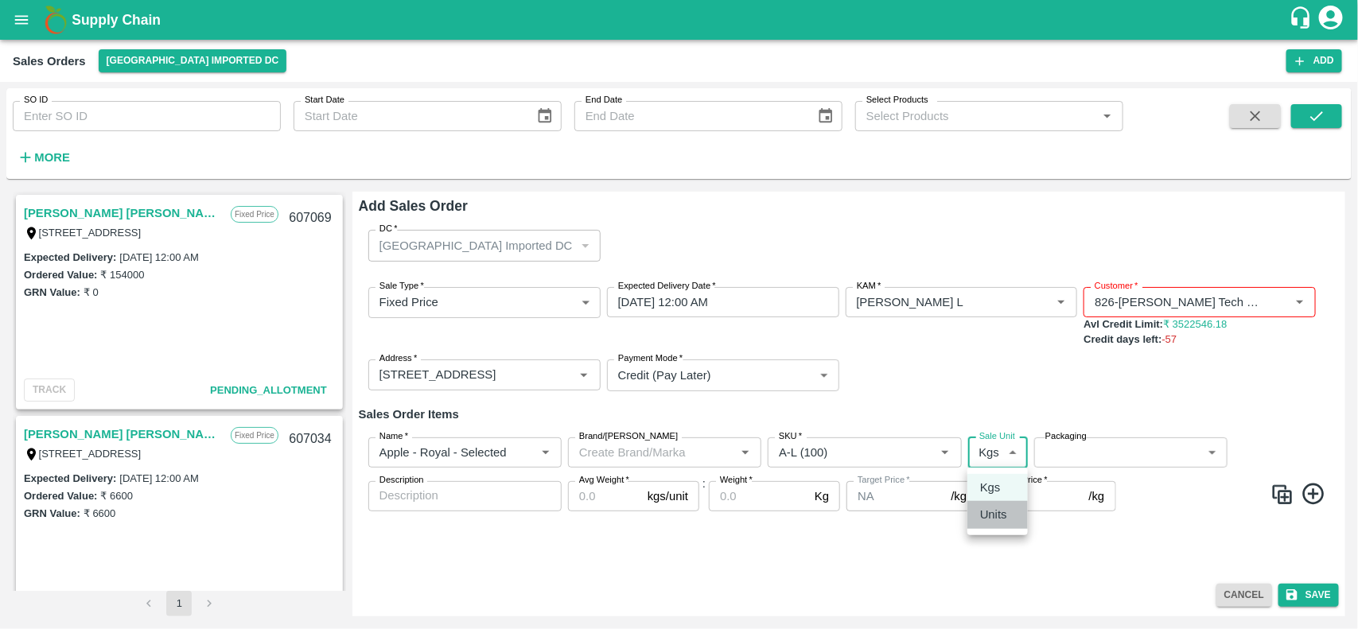
click at [986, 513] on p "Units" at bounding box center [993, 514] width 27 height 17
type input "2"
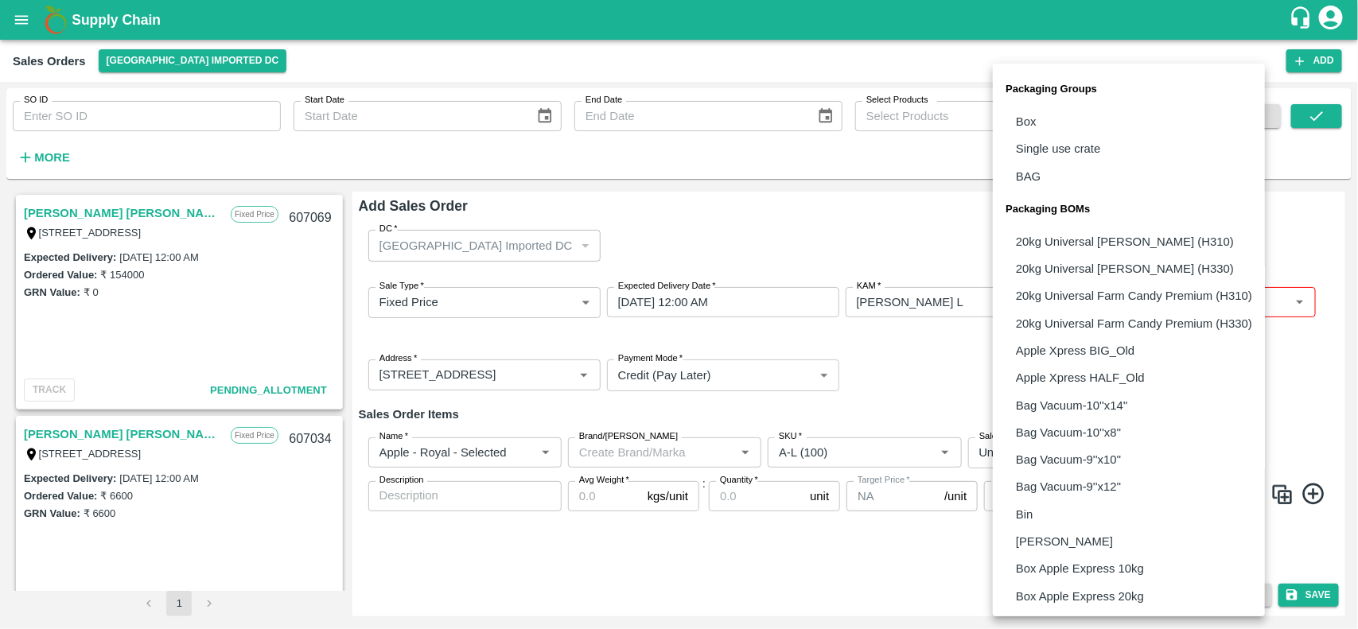
click at [1098, 464] on body "Supply Chain Sales Orders Mumbai Imported DC Add SO ID SO ID Start Date Start D…" at bounding box center [679, 314] width 1358 height 629
click at [1036, 127] on li "Box" at bounding box center [1129, 121] width 272 height 27
type input "GRP/1"
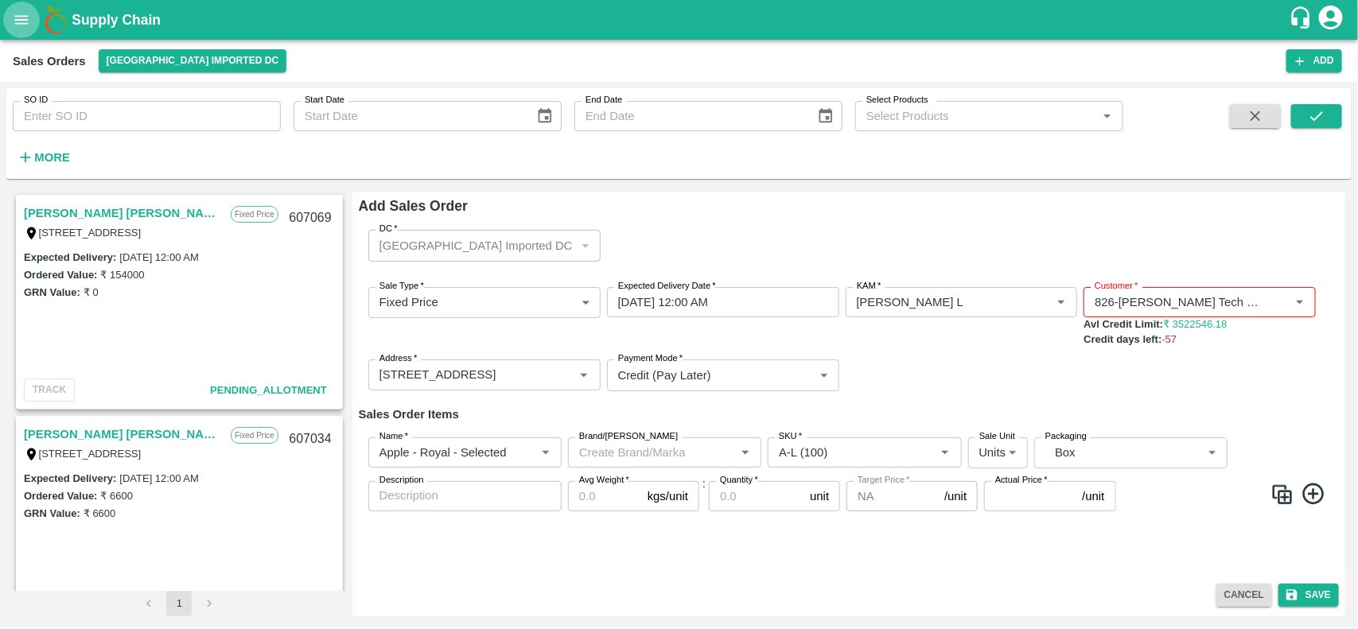
click at [13, 20] on icon "open drawer" at bounding box center [21, 19] width 17 height 17
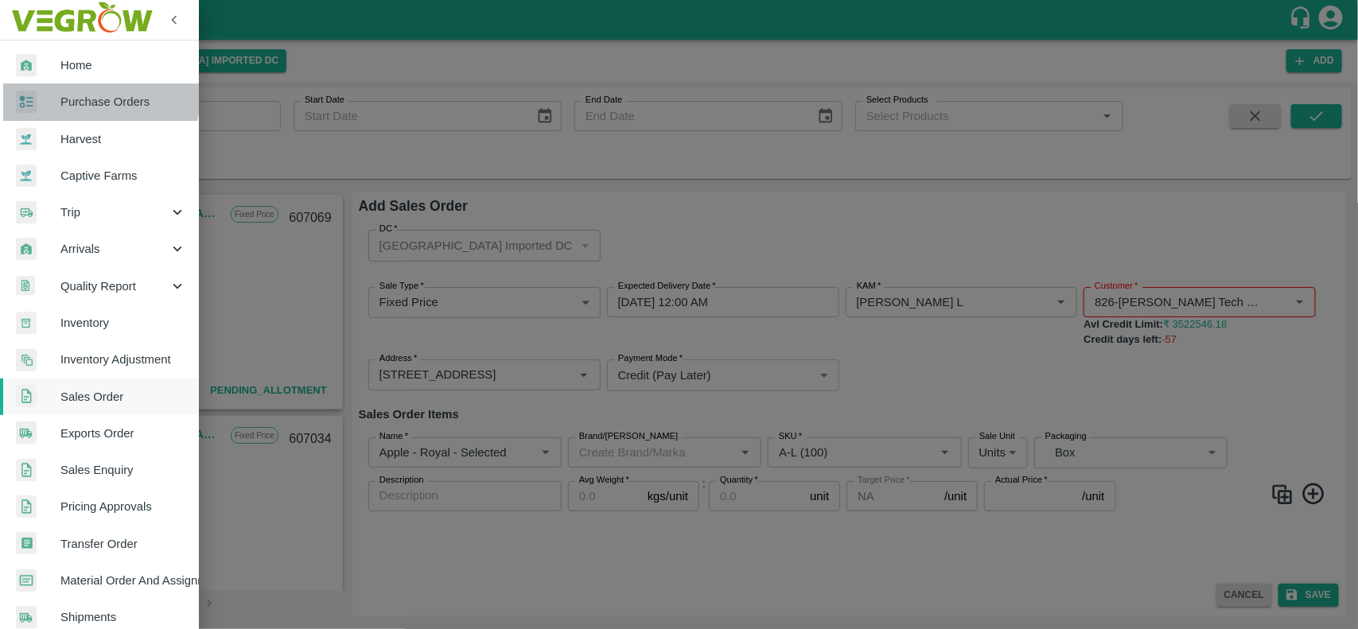
click at [76, 90] on link "Purchase Orders" at bounding box center [99, 102] width 199 height 37
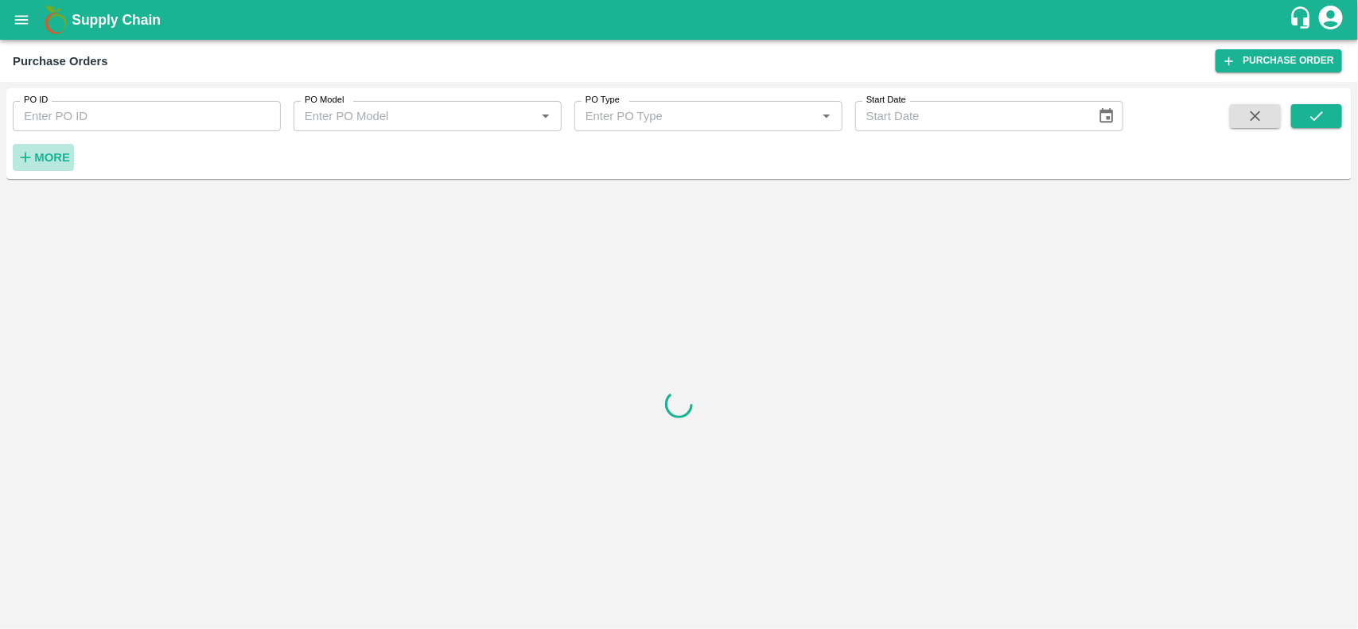
click at [37, 155] on strong "More" at bounding box center [52, 157] width 36 height 13
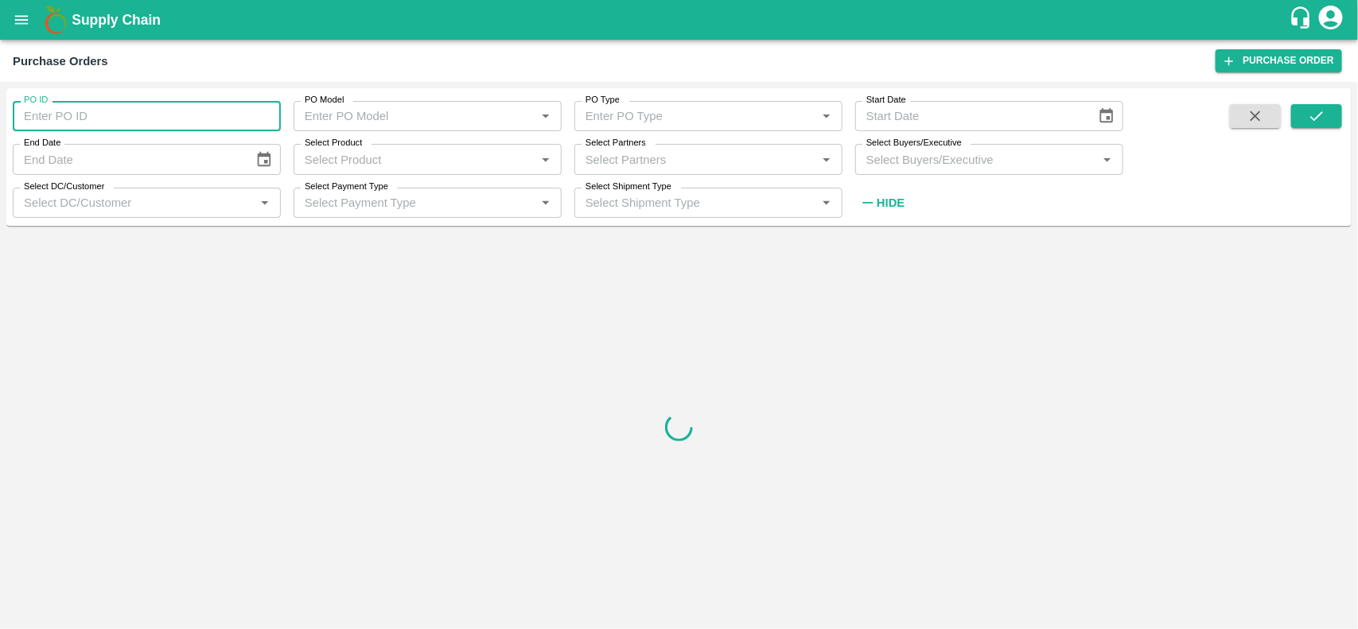
click at [66, 119] on input "PO ID" at bounding box center [147, 116] width 268 height 30
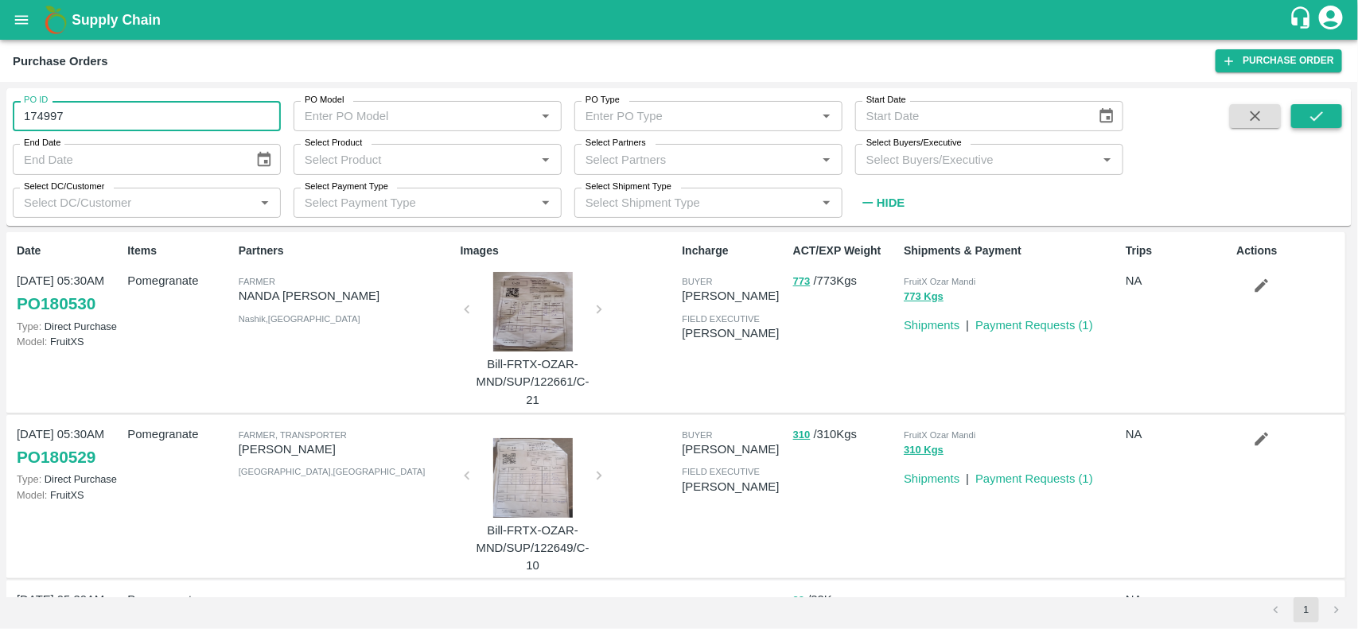
type input "174997"
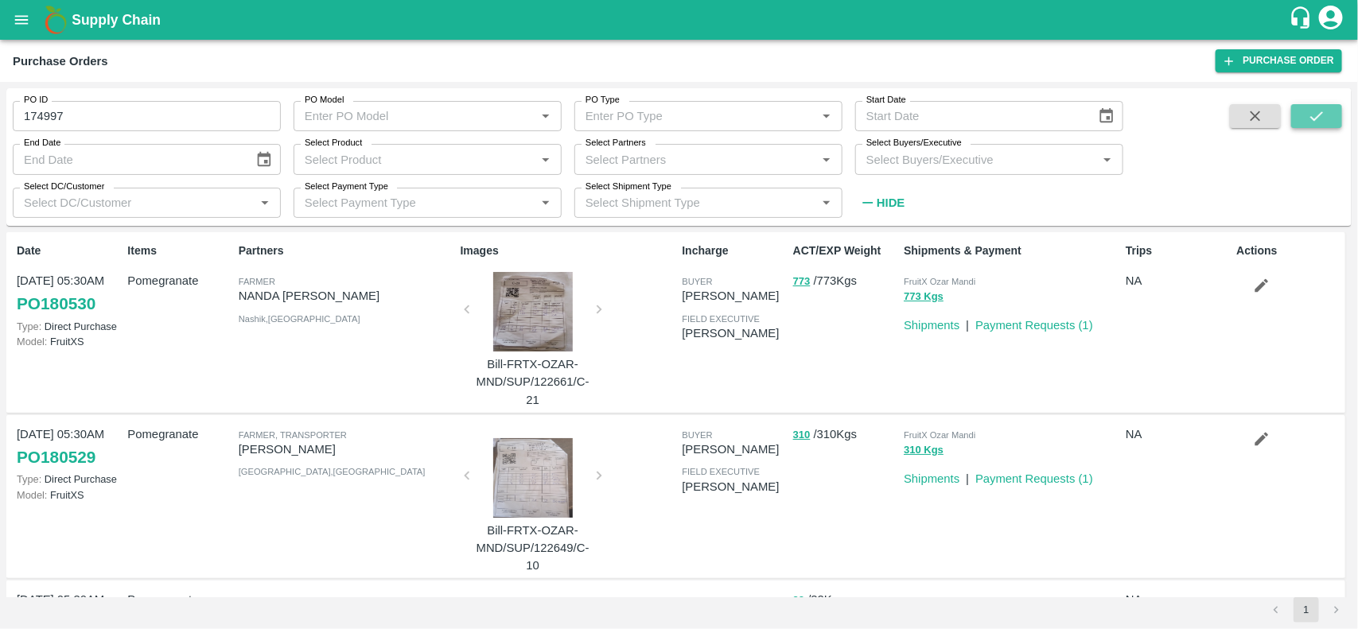
click at [1313, 123] on icon "submit" at bounding box center [1316, 115] width 17 height 17
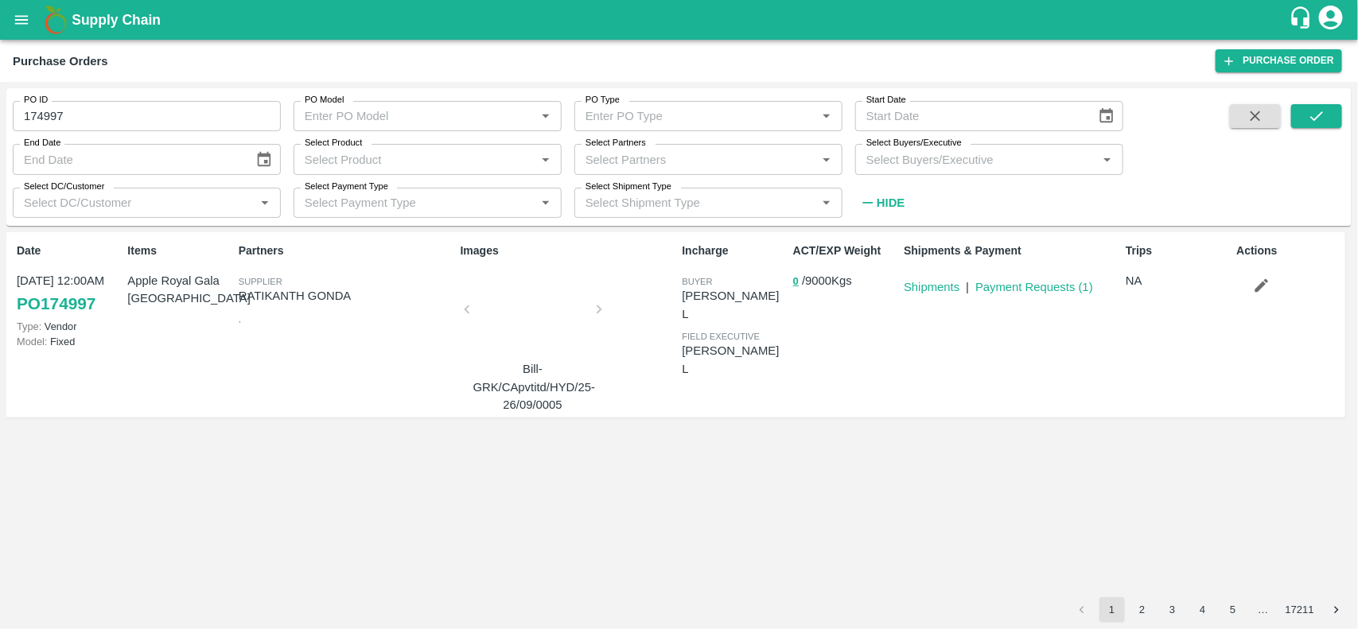
click at [543, 309] on div at bounding box center [532, 314] width 119 height 84
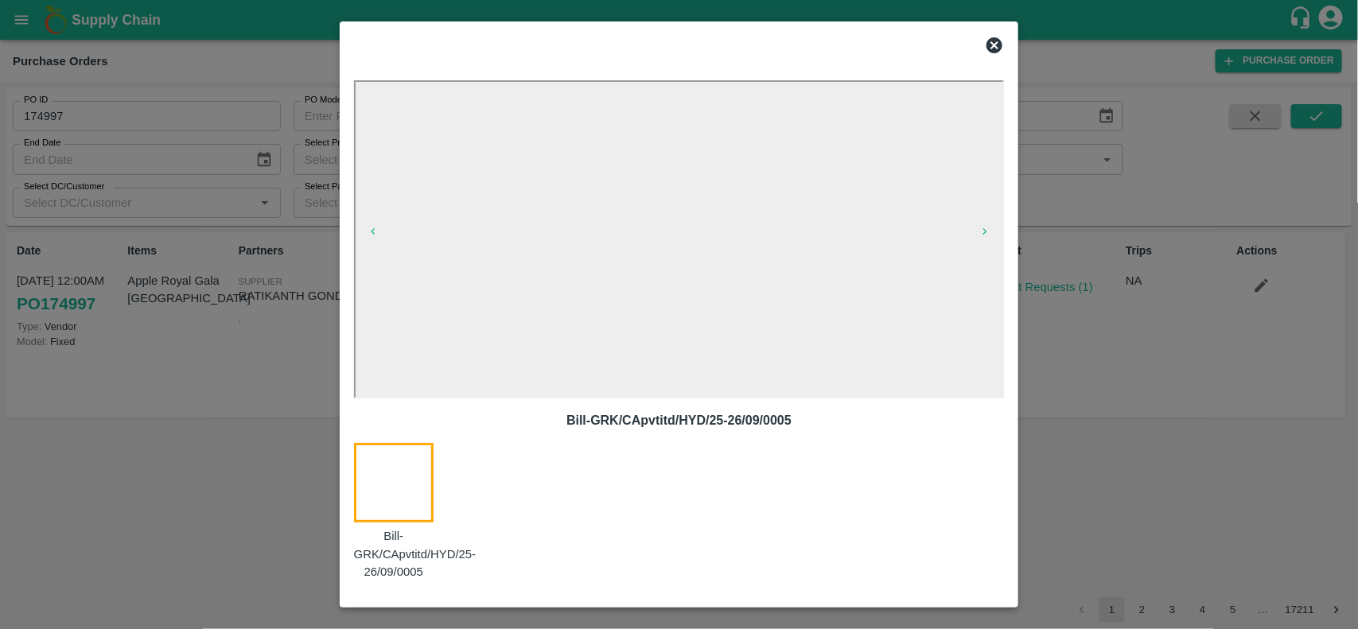
click at [990, 36] on icon at bounding box center [994, 45] width 19 height 19
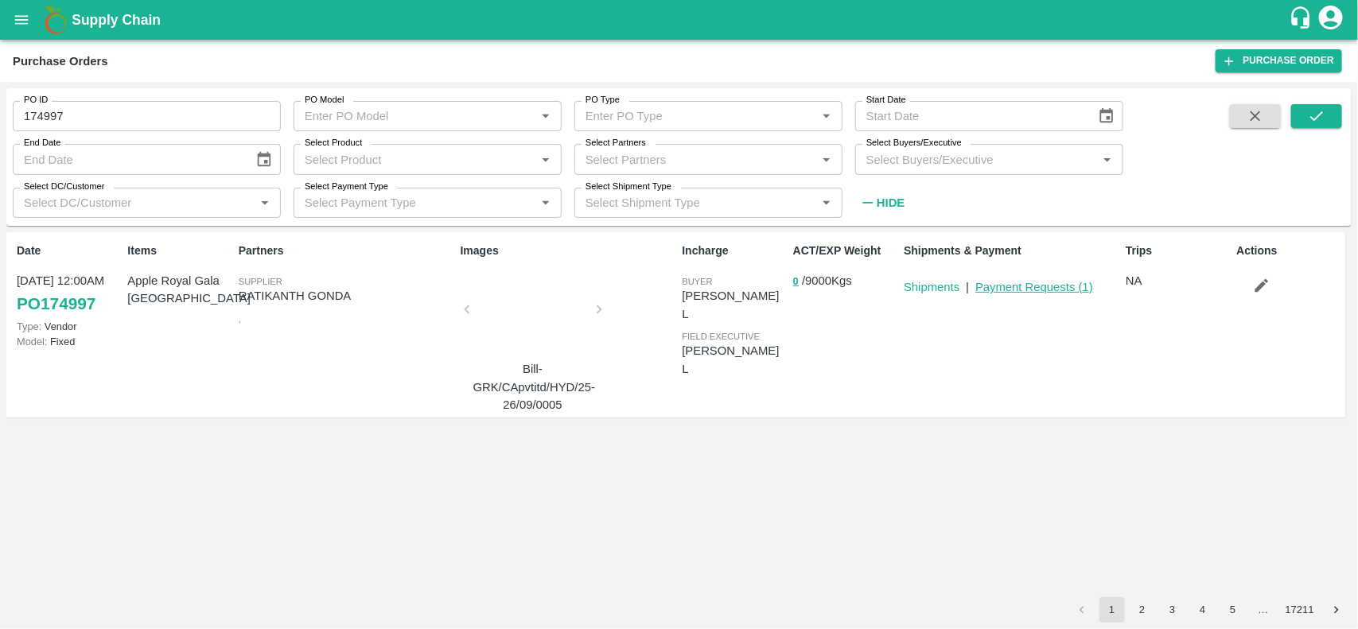
click at [1035, 283] on link "Payment Requests ( 1 )" at bounding box center [1034, 287] width 118 height 13
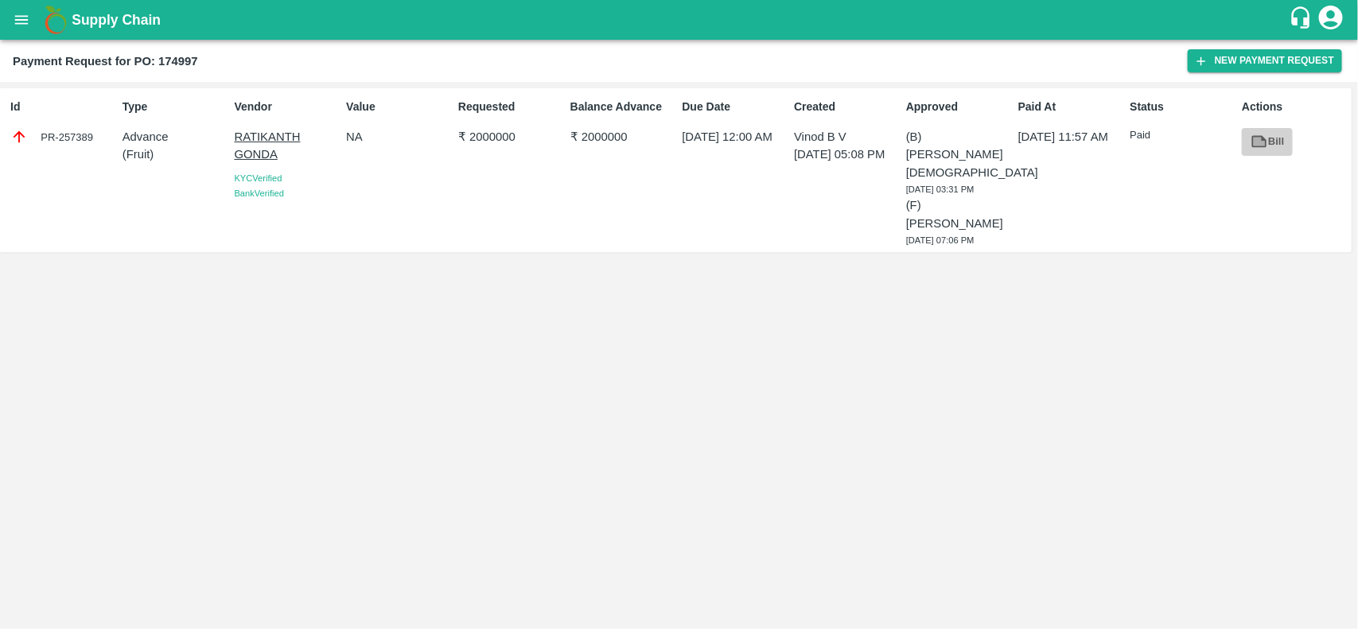
click at [1261, 139] on icon at bounding box center [1259, 142] width 12 height 9
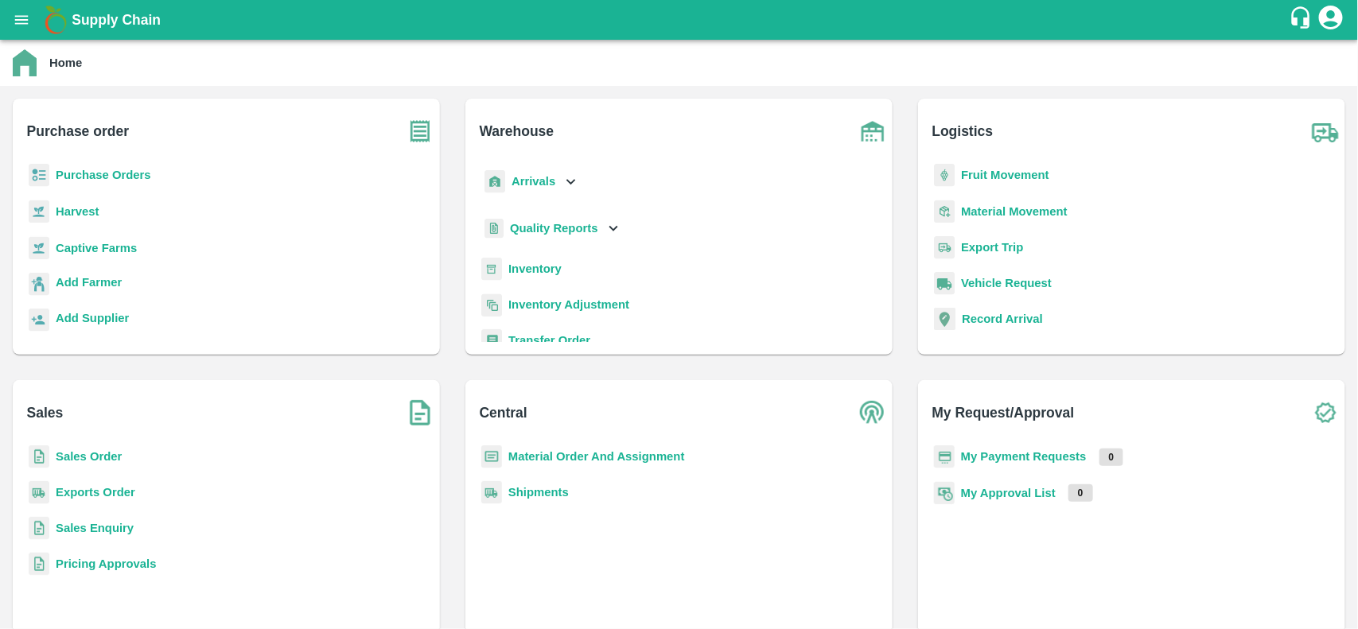
click at [87, 456] on b "Sales Order" at bounding box center [89, 456] width 66 height 13
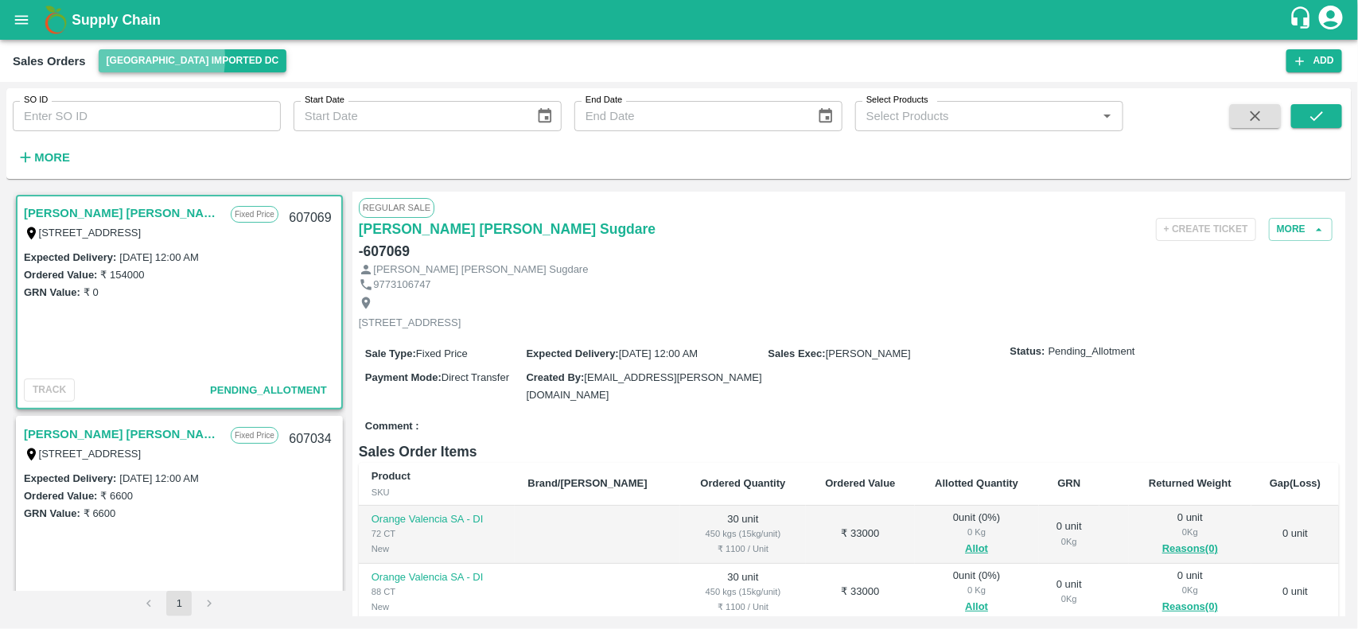
click at [129, 58] on button "[GEOGRAPHIC_DATA] Imported DC" at bounding box center [193, 60] width 188 height 23
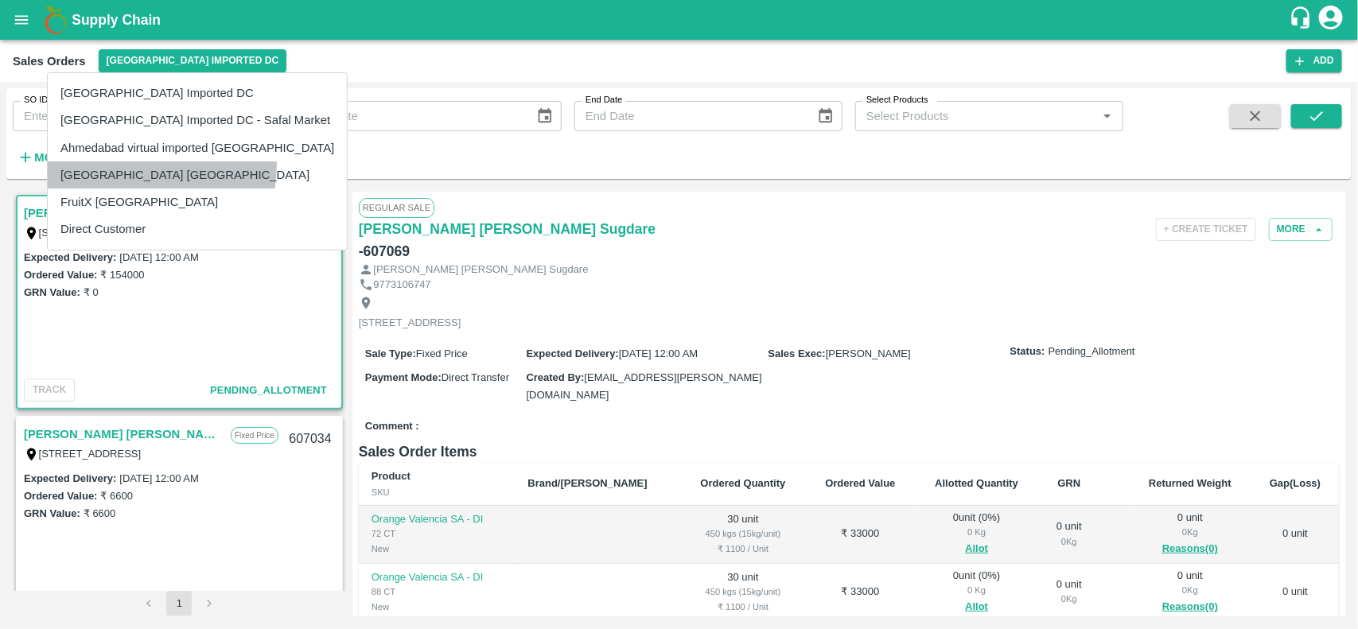
click at [99, 163] on li "[GEOGRAPHIC_DATA] [GEOGRAPHIC_DATA]" at bounding box center [197, 174] width 299 height 27
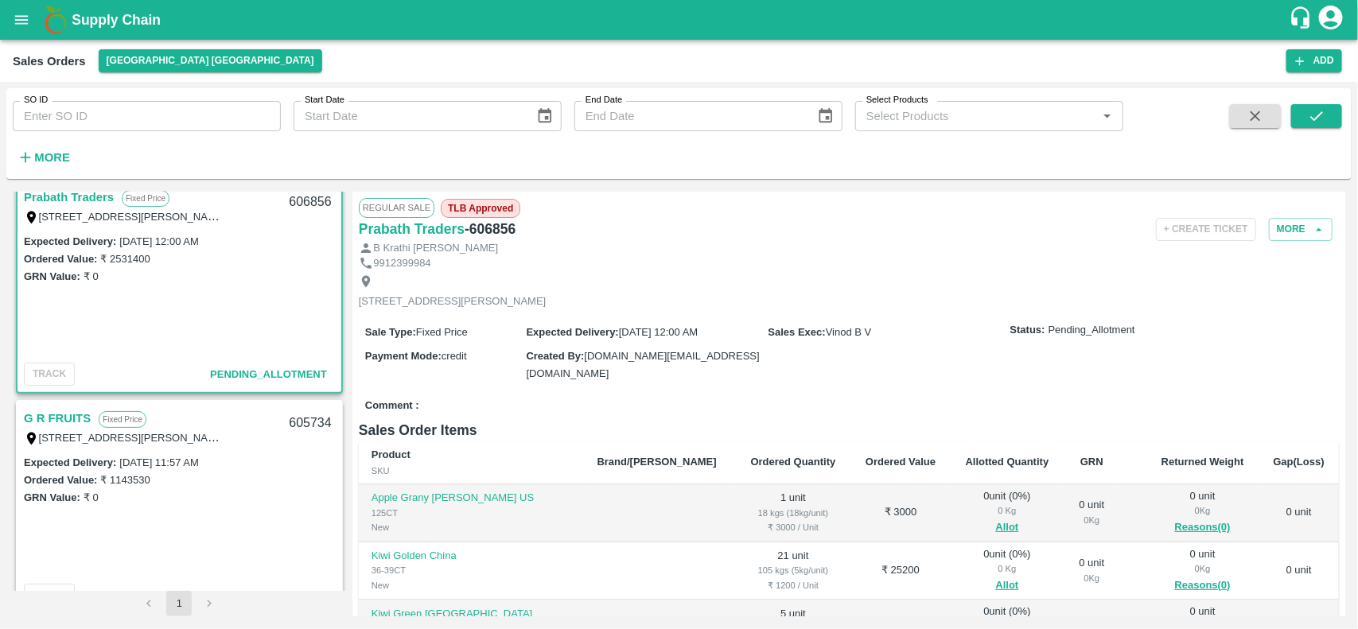
scroll to position [6, 0]
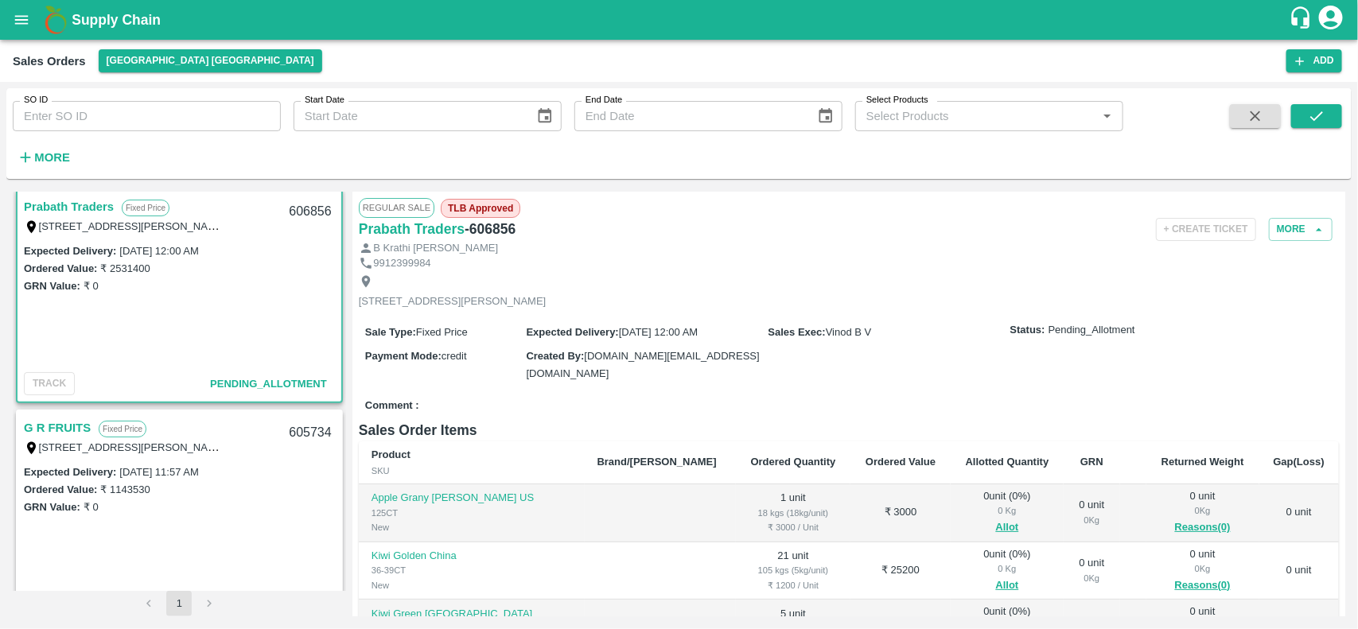
click at [52, 427] on link "G R FRUITS" at bounding box center [57, 428] width 67 height 21
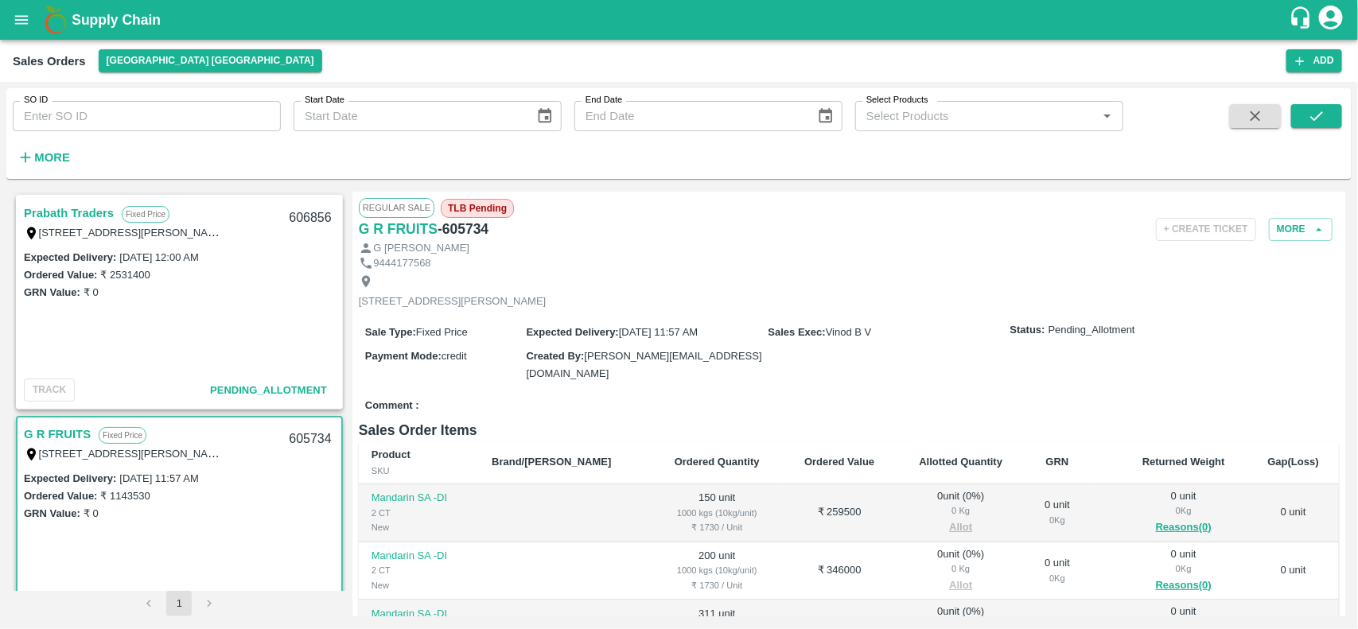
click at [73, 209] on link "Prabath Traders" at bounding box center [69, 213] width 90 height 21
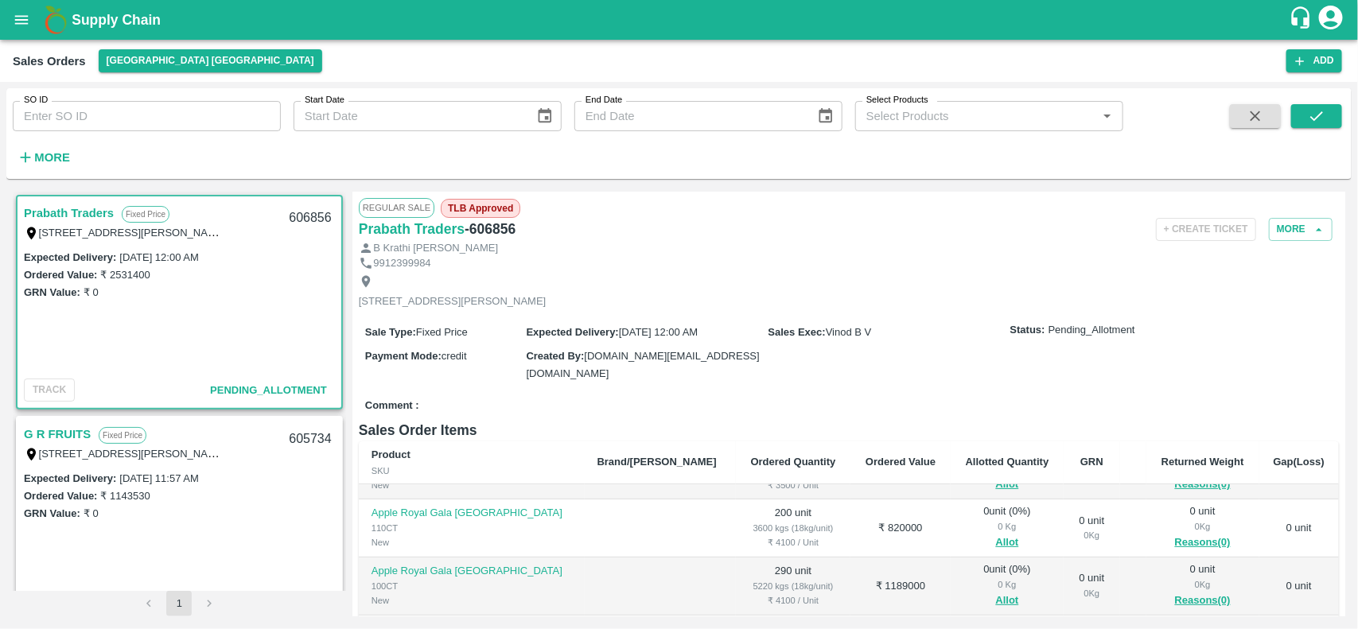
click at [736, 514] on td "200 unit 3600 kgs (18kg/unit) ₹ 4100 / Unit" at bounding box center [793, 528] width 115 height 58
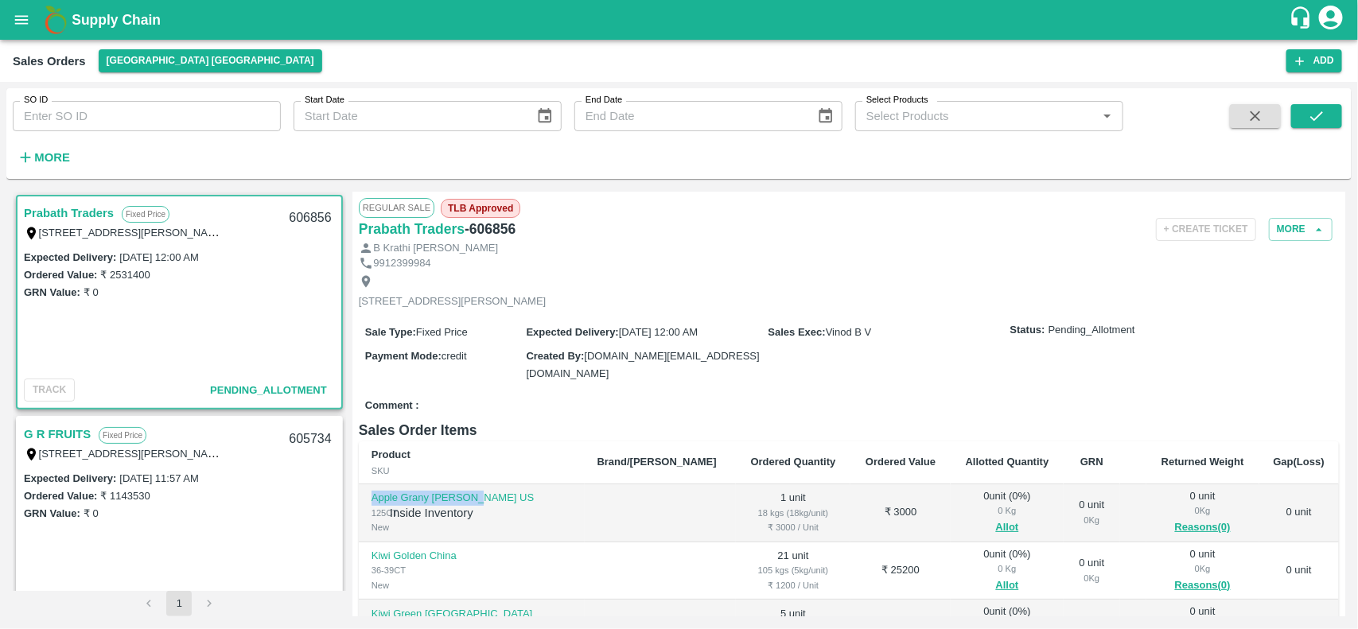
drag, startPoint x: 371, startPoint y: 496, endPoint x: 497, endPoint y: 492, distance: 126.5
click at [497, 492] on p "Apple Grany [PERSON_NAME] US" at bounding box center [471, 498] width 200 height 15
copy p "Apple Grany [PERSON_NAME] US"
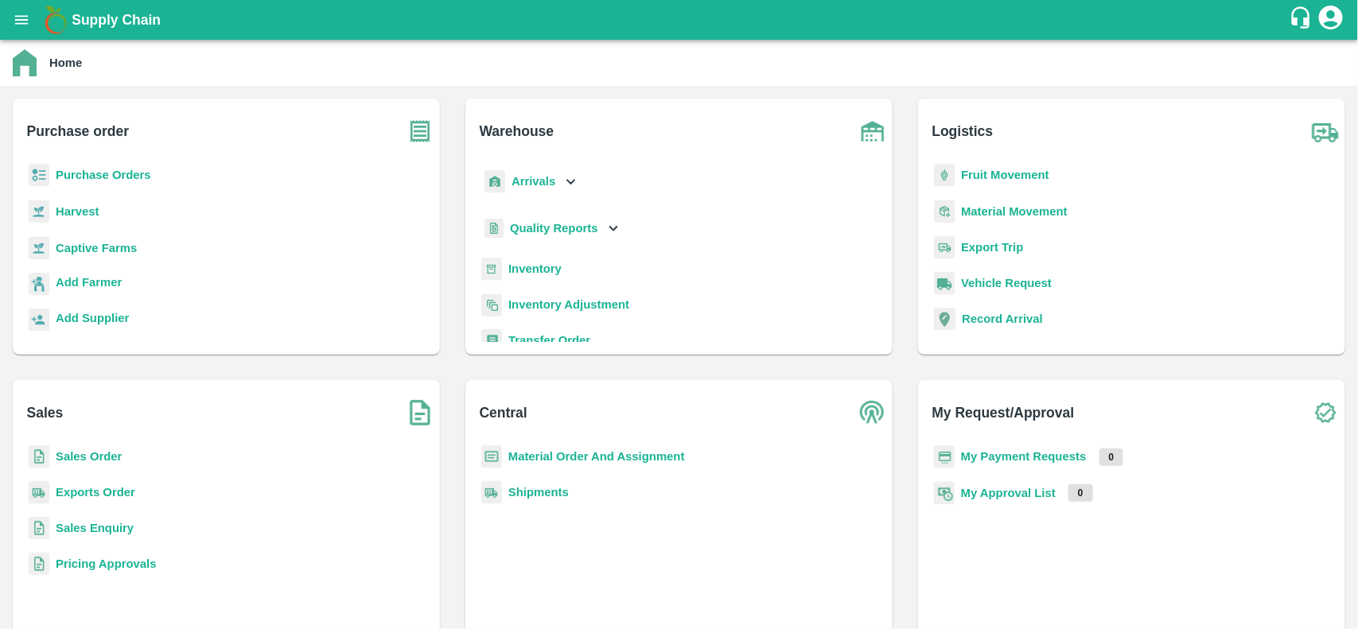
click at [74, 169] on b "Purchase Orders" at bounding box center [103, 175] width 95 height 13
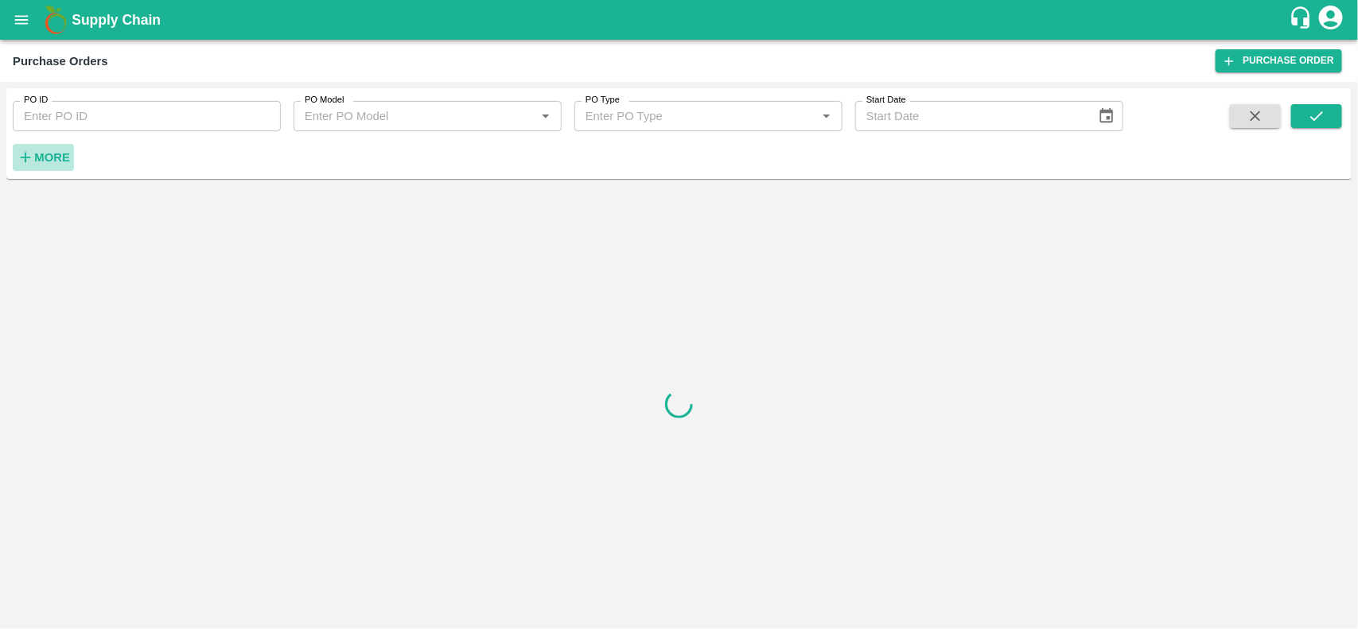
click at [52, 151] on strong "More" at bounding box center [52, 157] width 36 height 13
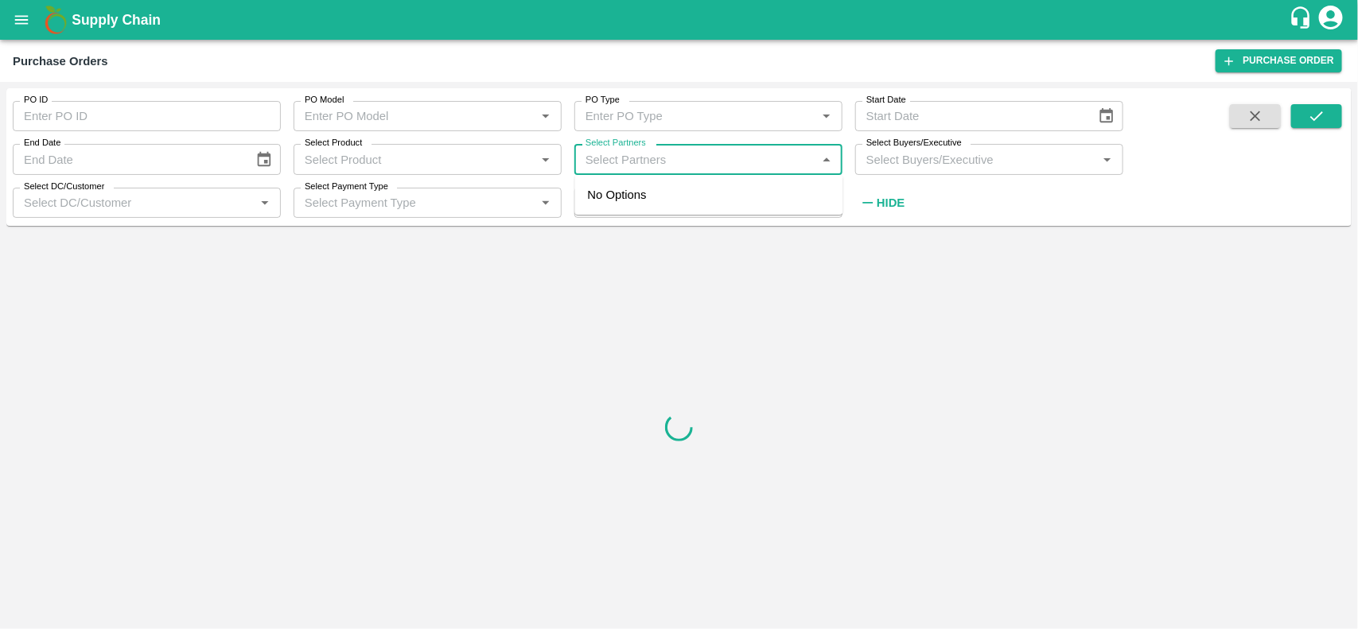
click at [614, 150] on input "Select Partners" at bounding box center [695, 159] width 232 height 21
type input "u"
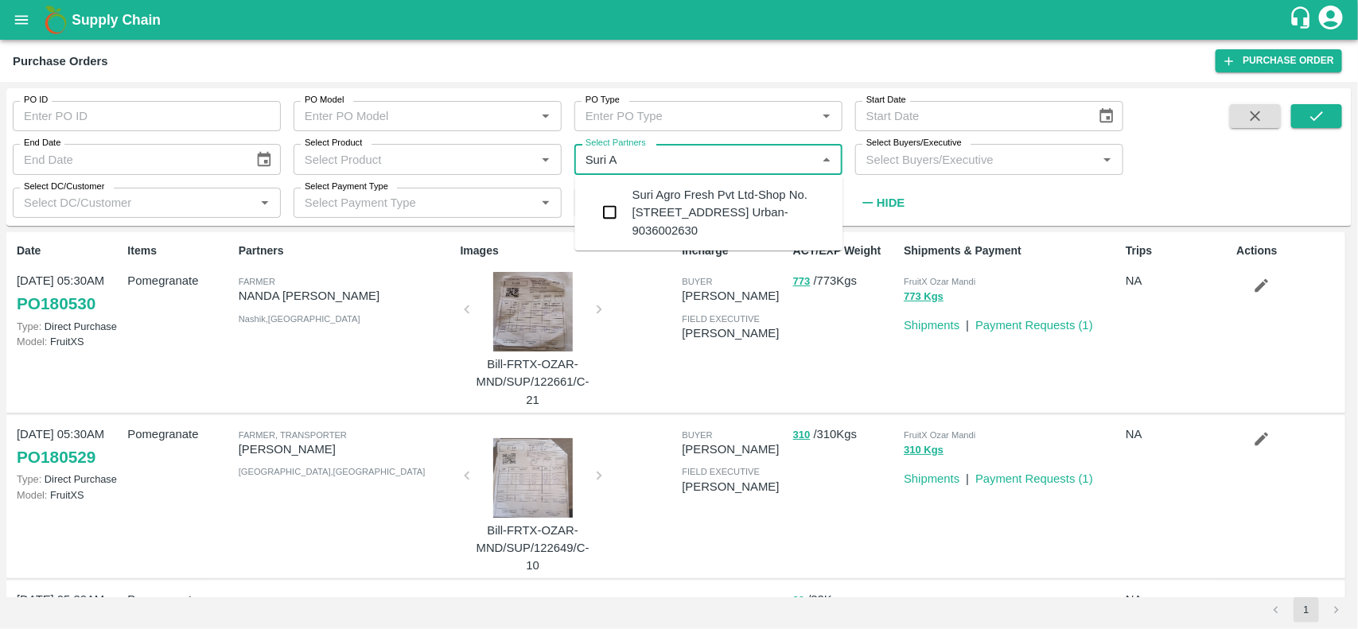
type input "Suri AG"
click at [615, 217] on input "checkbox" at bounding box center [610, 212] width 32 height 32
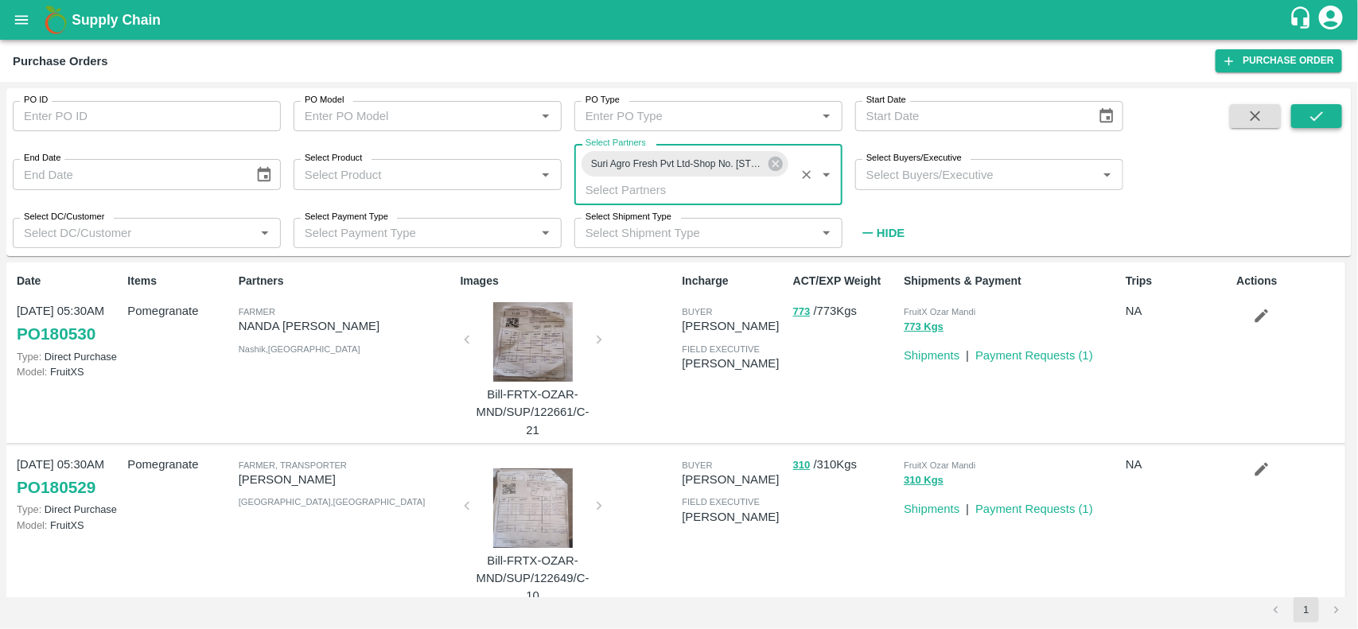
click at [1292, 111] on button "submit" at bounding box center [1316, 116] width 51 height 24
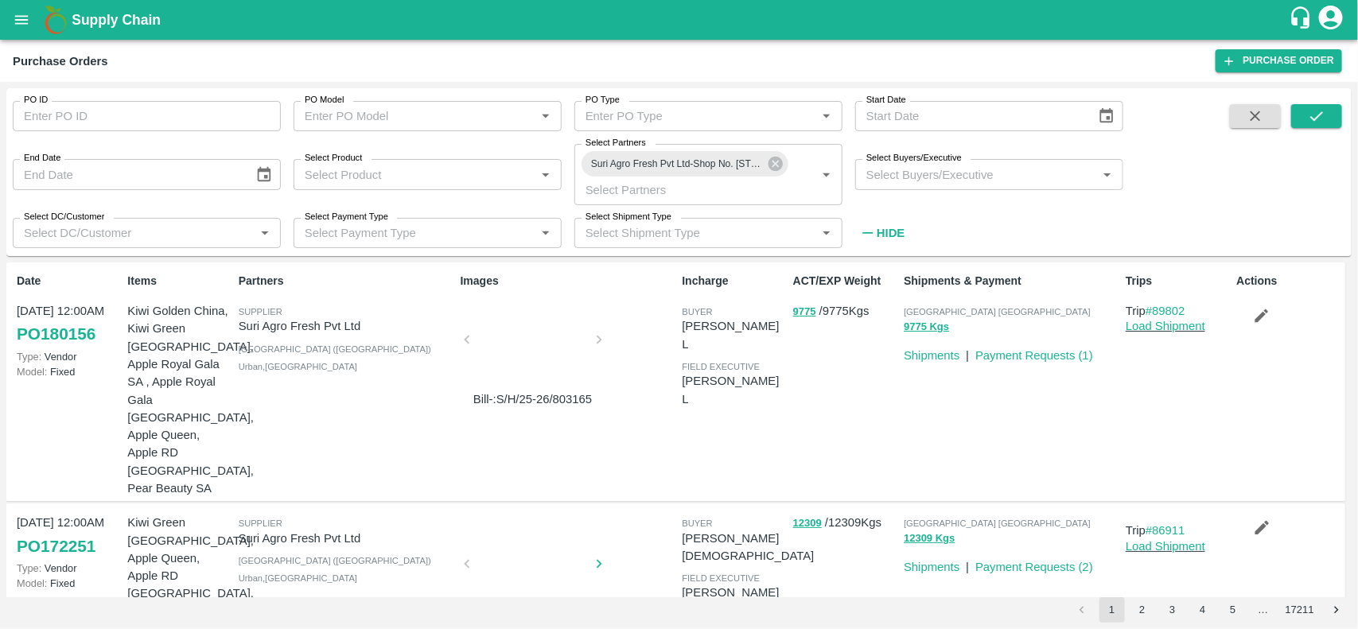
click at [595, 530] on div "Bill-:S/H/25-26/803001" at bounding box center [565, 607] width 222 height 201
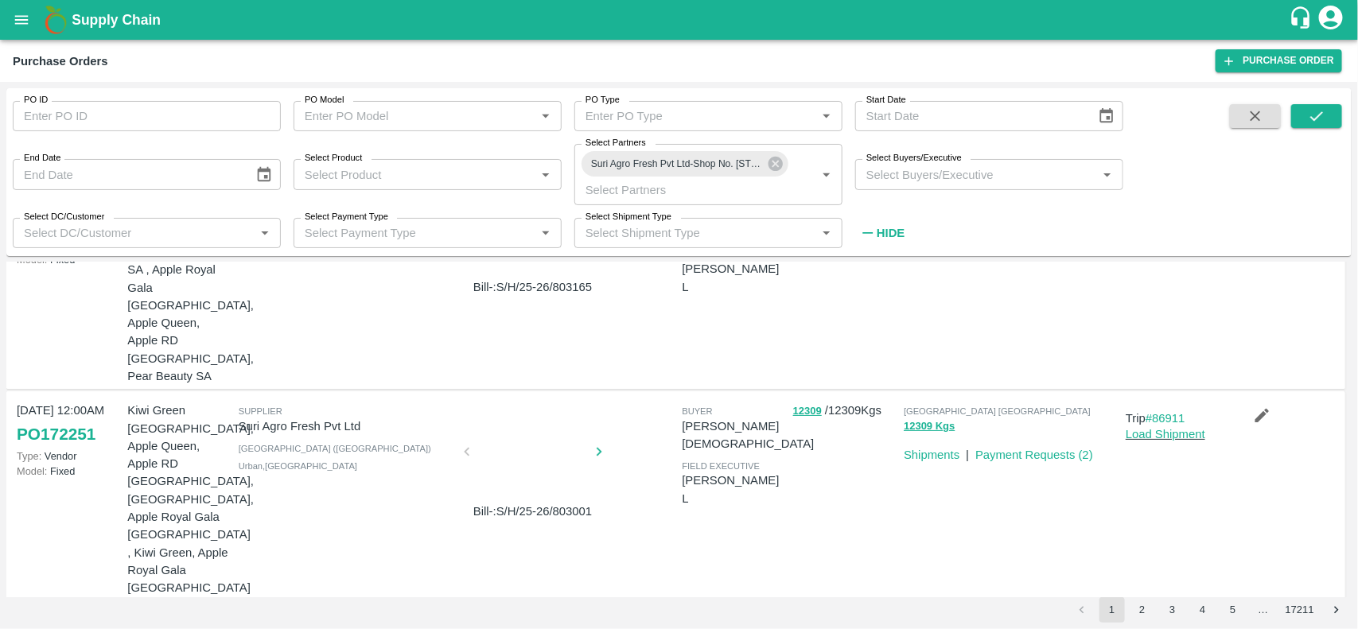
scroll to position [183, 0]
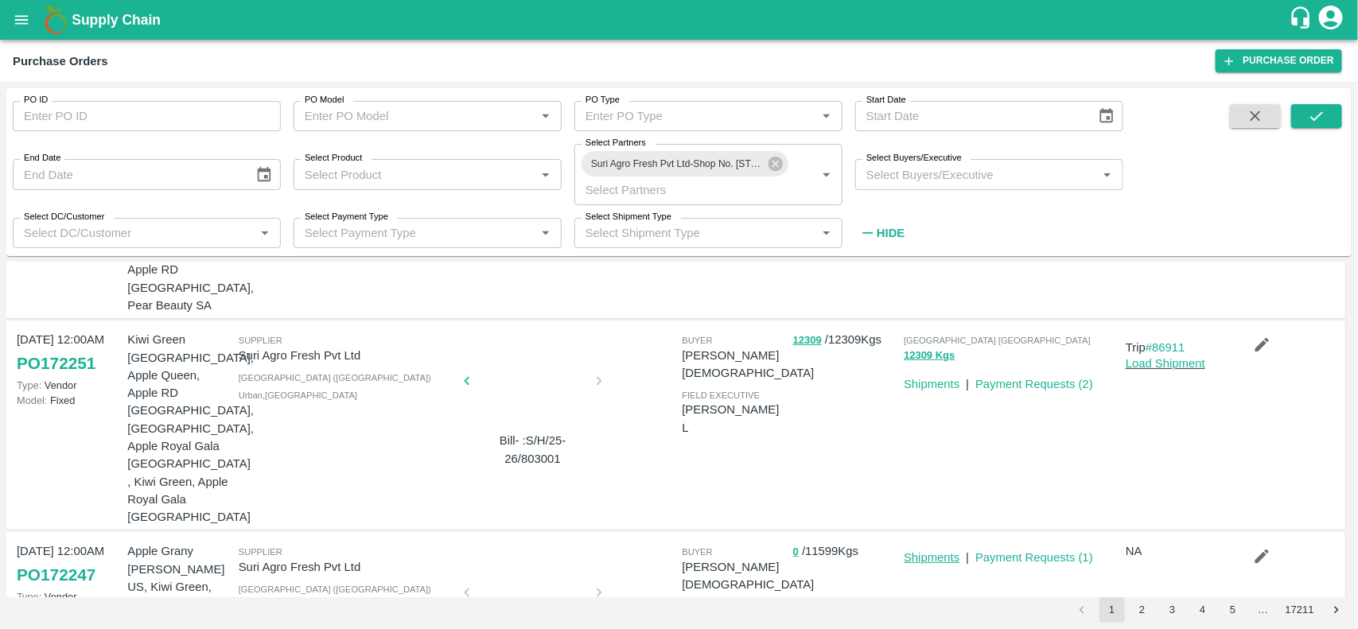
click at [939, 551] on link "Shipments" at bounding box center [932, 557] width 56 height 13
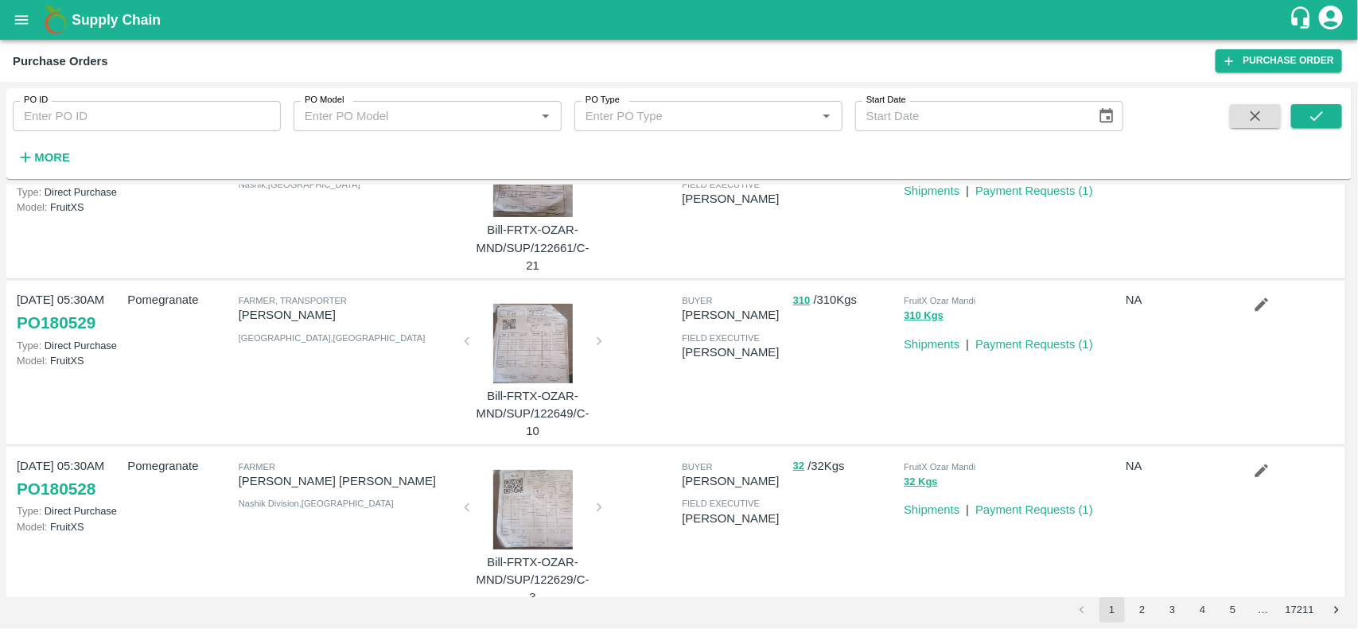
scroll to position [88, 0]
click at [38, 152] on strong "More" at bounding box center [52, 157] width 36 height 13
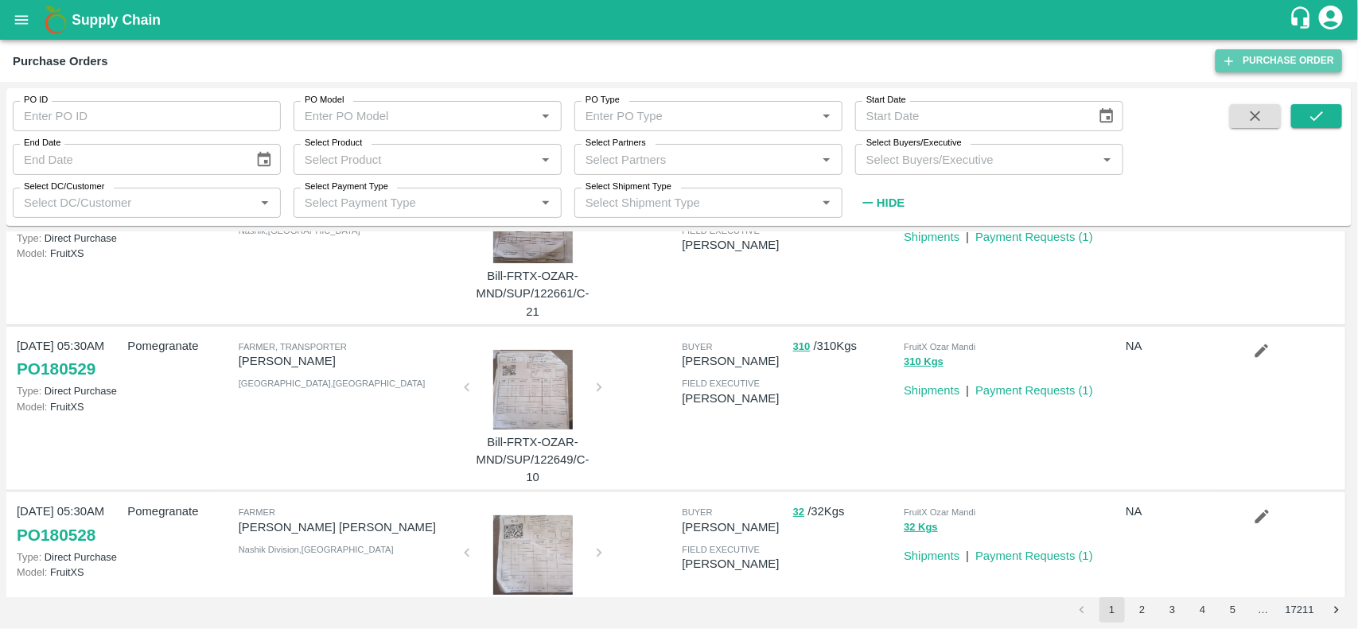
click at [1265, 54] on link "Purchase Order" at bounding box center [1278, 60] width 126 height 23
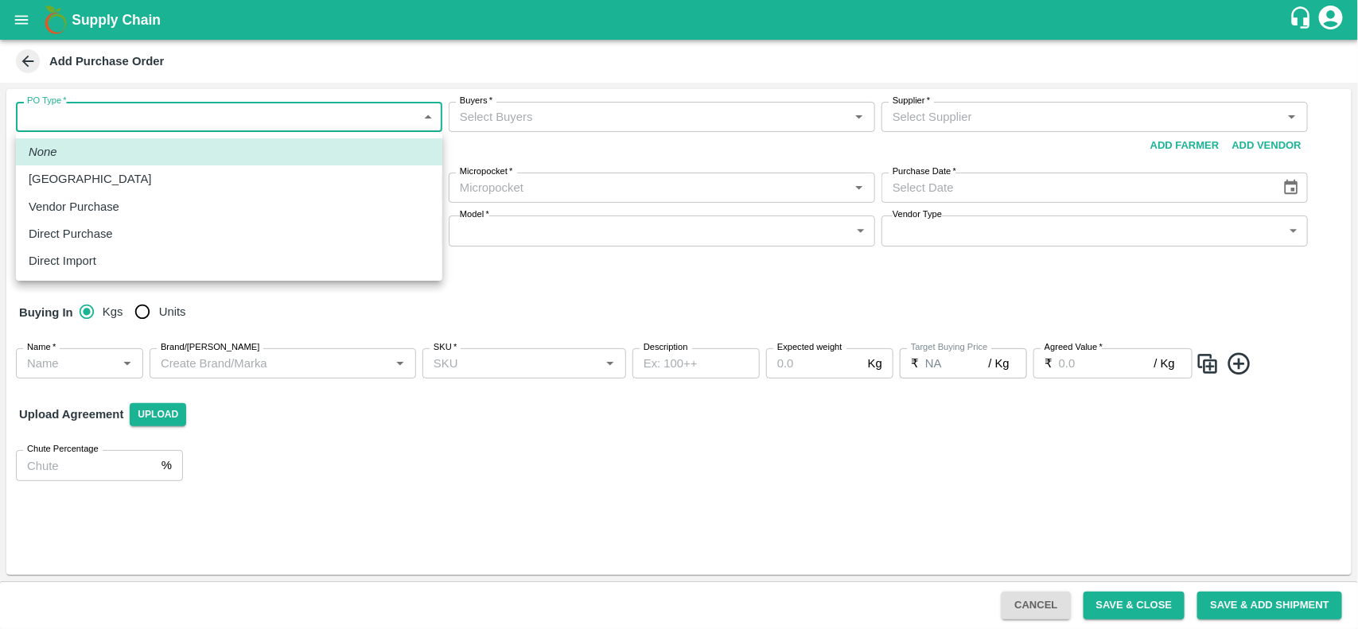
click at [305, 119] on body "Supply Chain Add Purchase Order PO Type   * ​ PO Type Buyers   * Buyers   * Sup…" at bounding box center [679, 314] width 1358 height 629
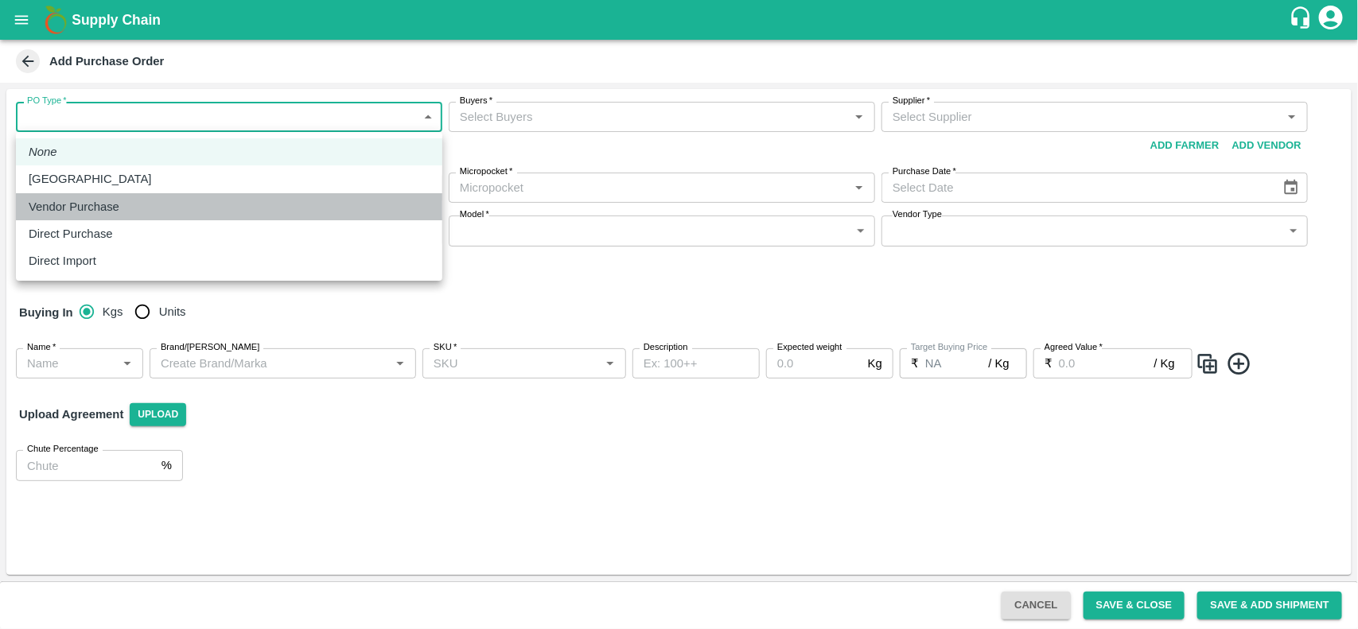
click at [126, 195] on li "Vendor Purchase" at bounding box center [229, 206] width 426 height 27
type input "2"
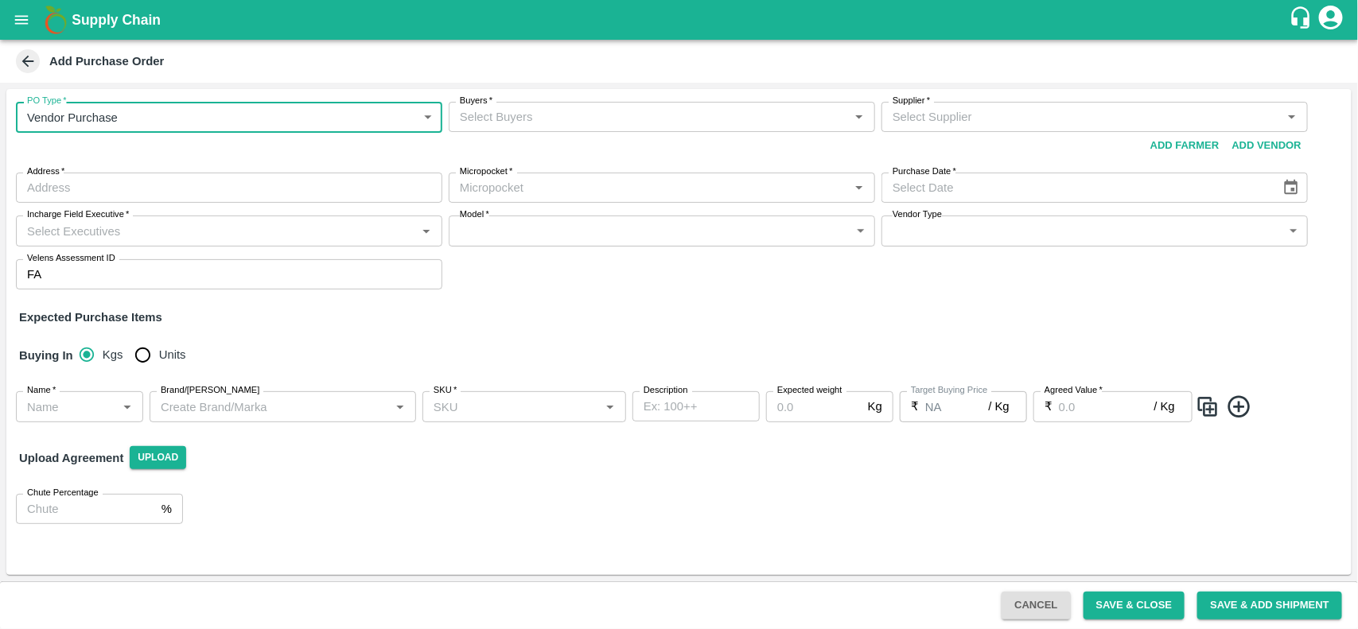
click at [507, 115] on input "Buyers   *" at bounding box center [648, 117] width 391 height 21
type input "S"
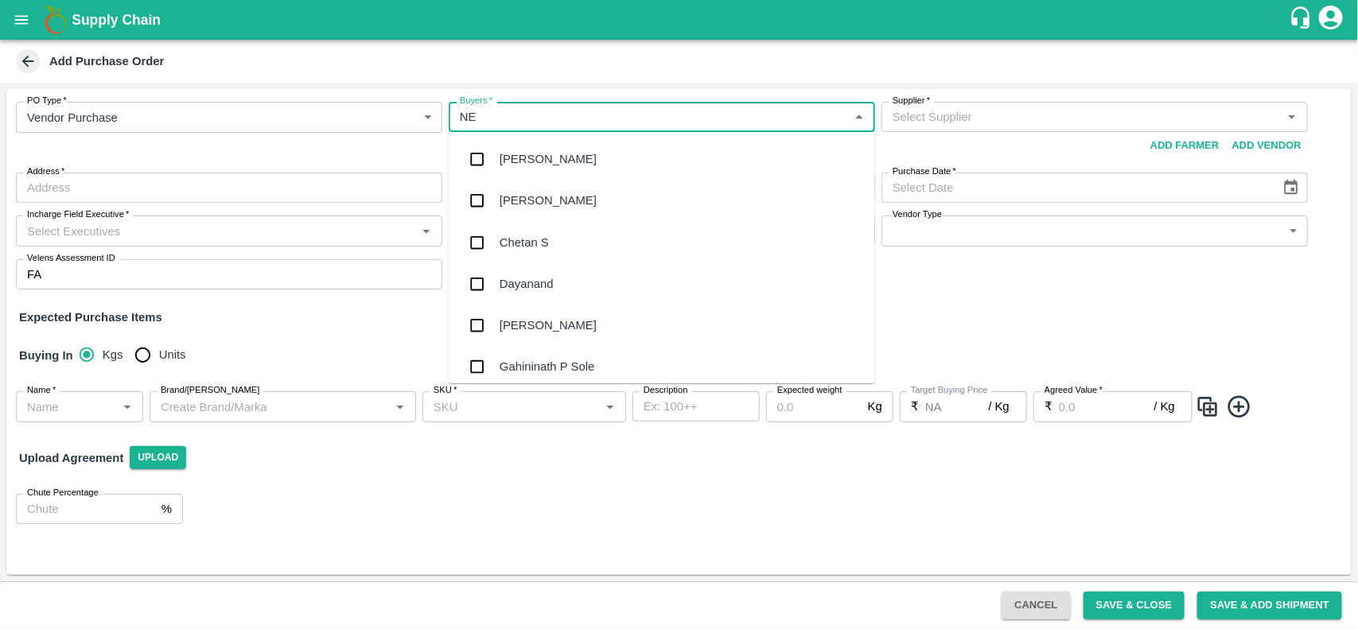
type input "NEE"
type input "NANDA"
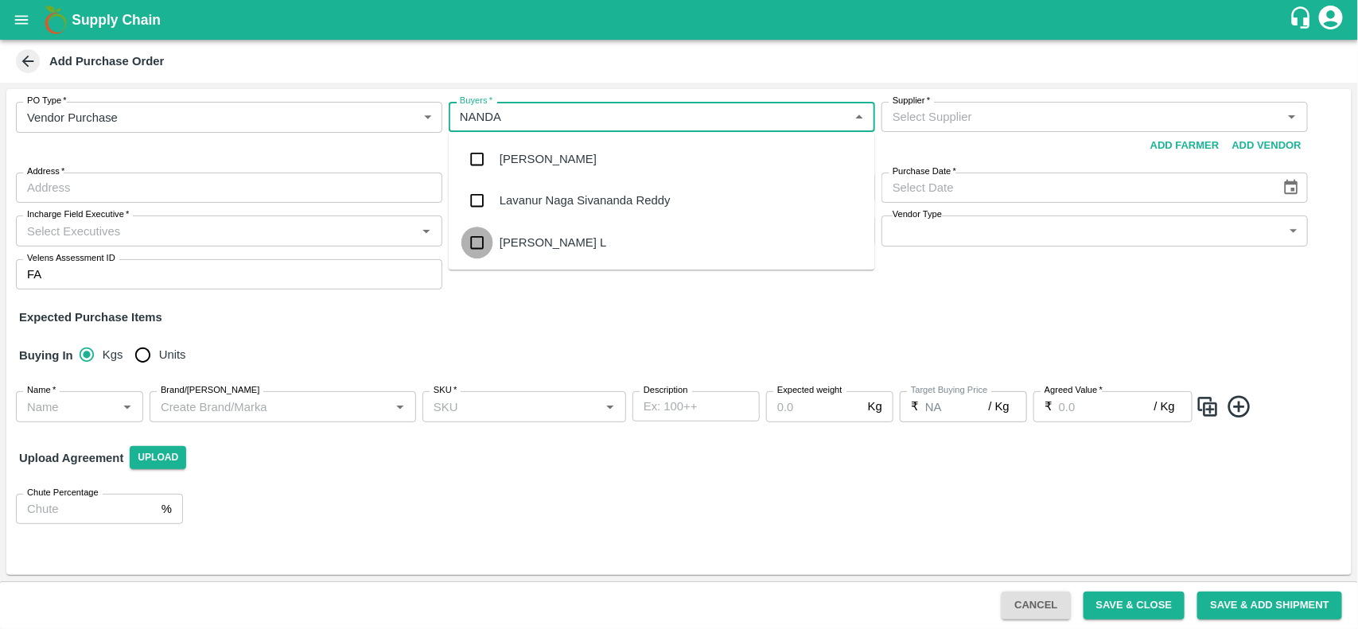
click at [467, 233] on input "checkbox" at bounding box center [477, 243] width 32 height 32
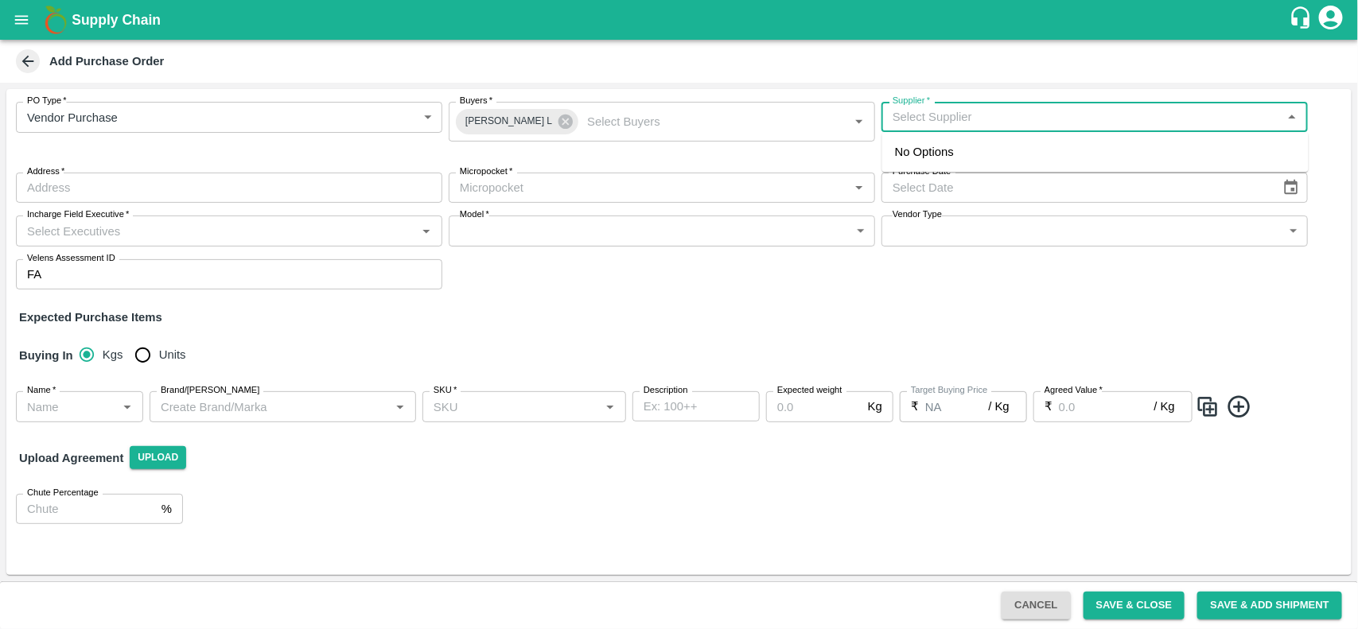
click at [1027, 126] on input "Supplier   *" at bounding box center [1081, 117] width 391 height 21
click at [993, 116] on input "Supplier   *" at bounding box center [1081, 117] width 391 height 21
click at [957, 159] on div "Suri Agro Fresh Pvt Ltd-Shop No. G-9, [GEOGRAPHIC_DATA],, [GEOGRAPHIC_DATA] Urb…" at bounding box center [1095, 161] width 401 height 36
type input "Suri Agro Fresh Pvt Ltd-Shop No. G-9, [GEOGRAPHIC_DATA],, [GEOGRAPHIC_DATA] Urb…"
type input "Shop No. [STREET_ADDRESS]"
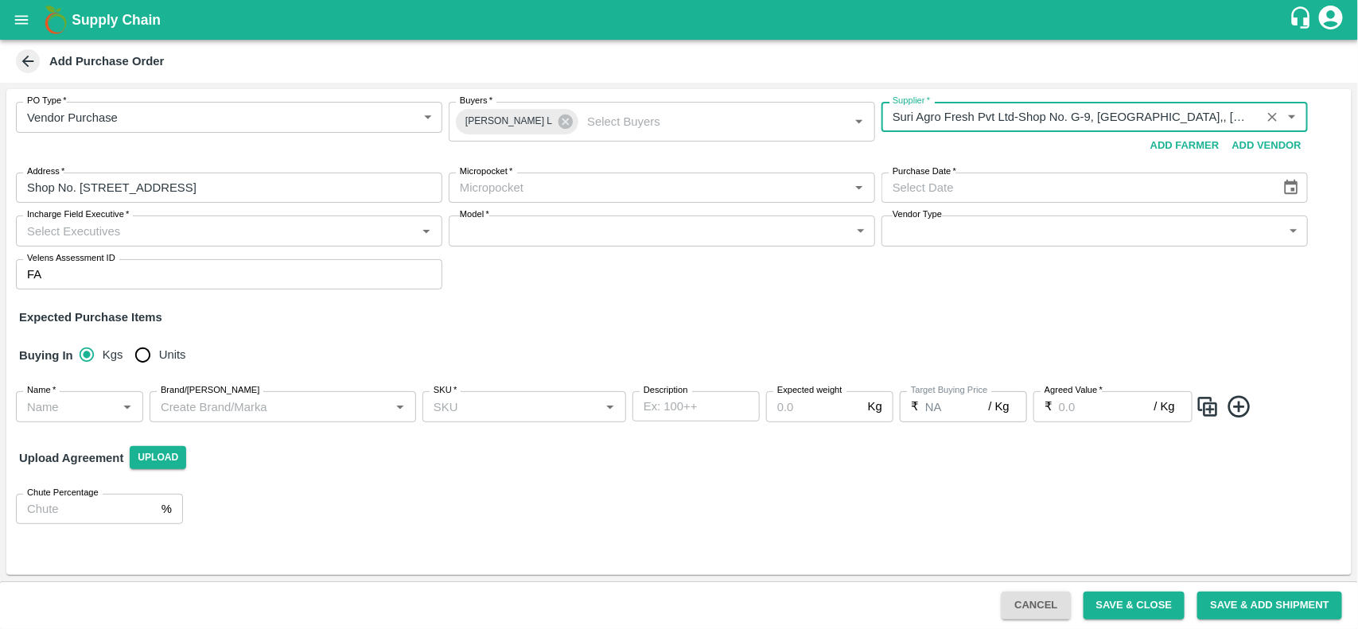
type input "Suri Agro Fresh Pvt Ltd-Shop No. G-9, [GEOGRAPHIC_DATA],, [GEOGRAPHIC_DATA] Urb…"
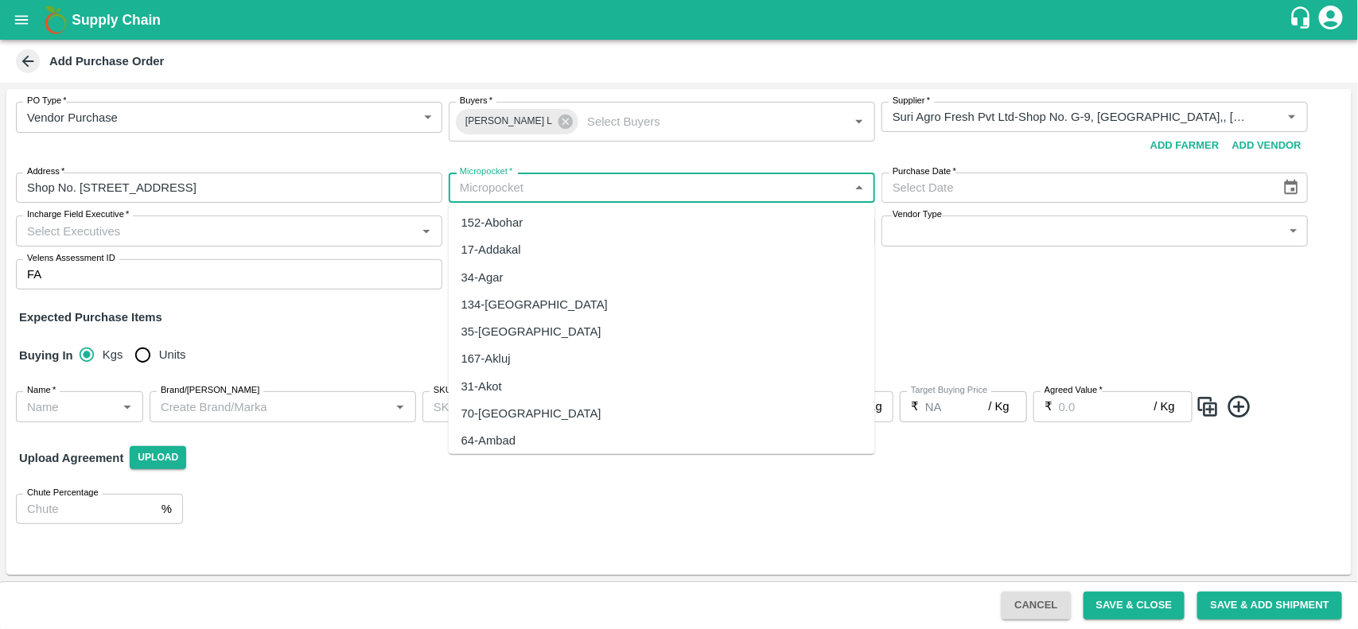
click at [511, 191] on input "Micropocket   *" at bounding box center [648, 187] width 391 height 21
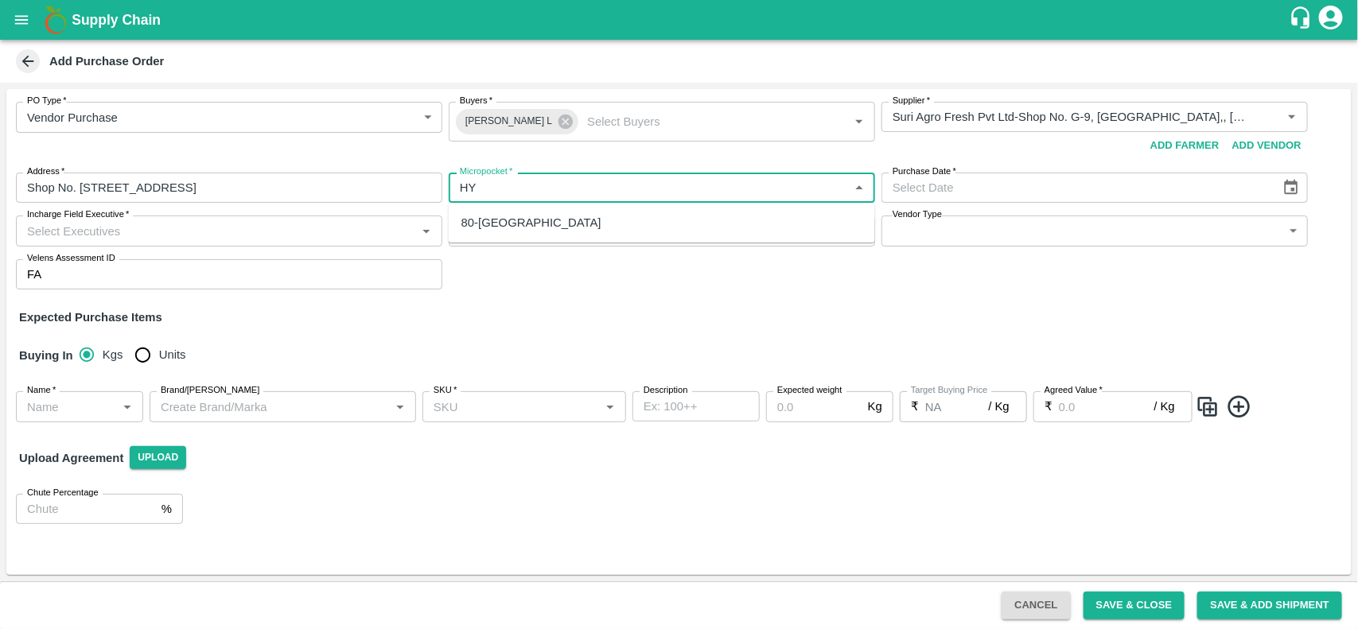
type input "HY"
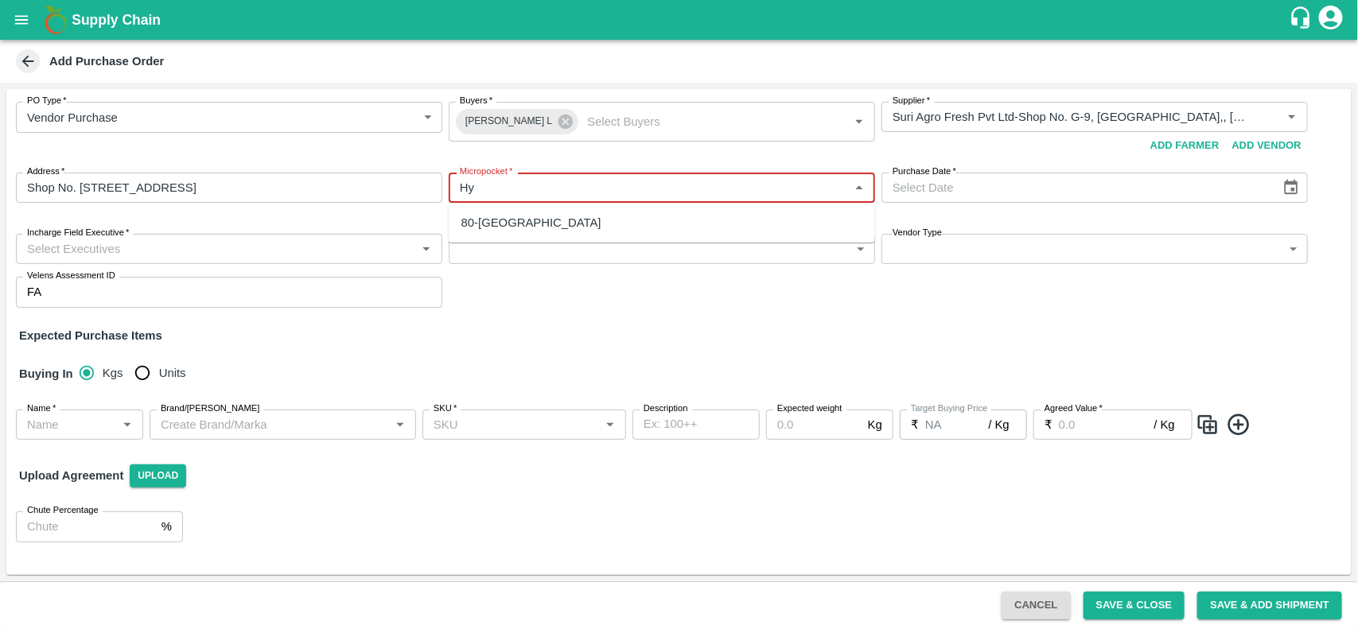
click at [494, 216] on div "80-[GEOGRAPHIC_DATA]" at bounding box center [531, 222] width 140 height 17
type input "80-[GEOGRAPHIC_DATA]"
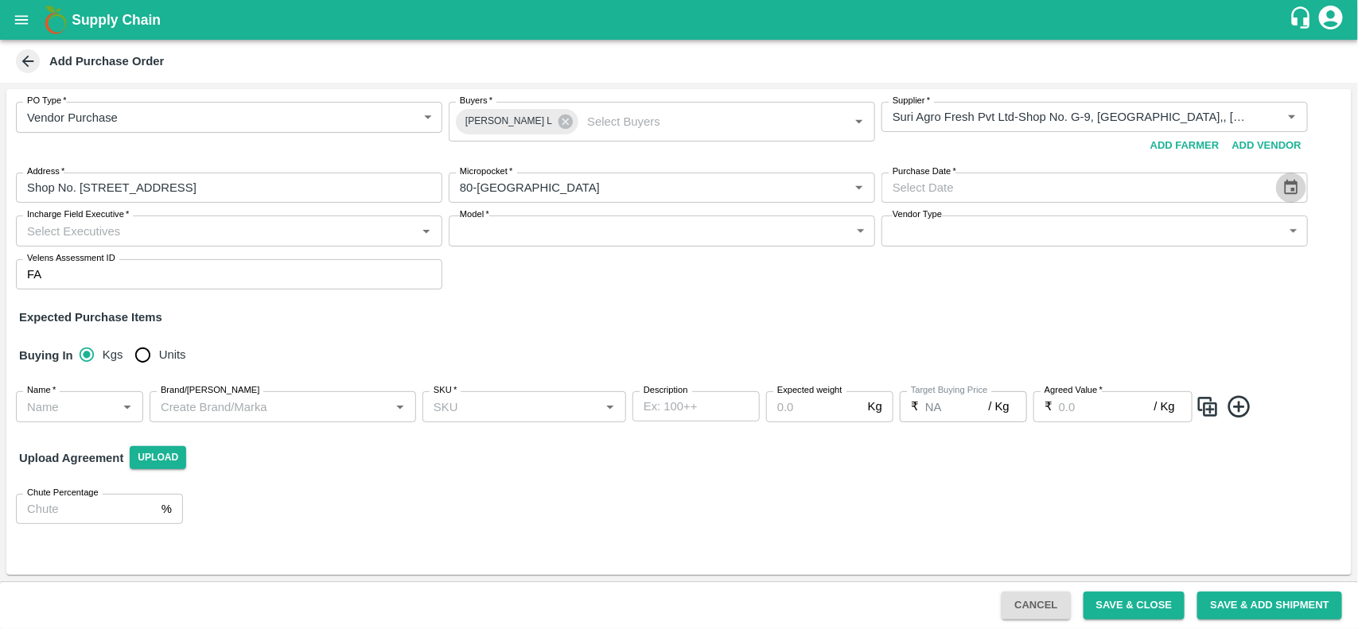
click at [1288, 189] on icon "Choose date" at bounding box center [1290, 187] width 17 height 17
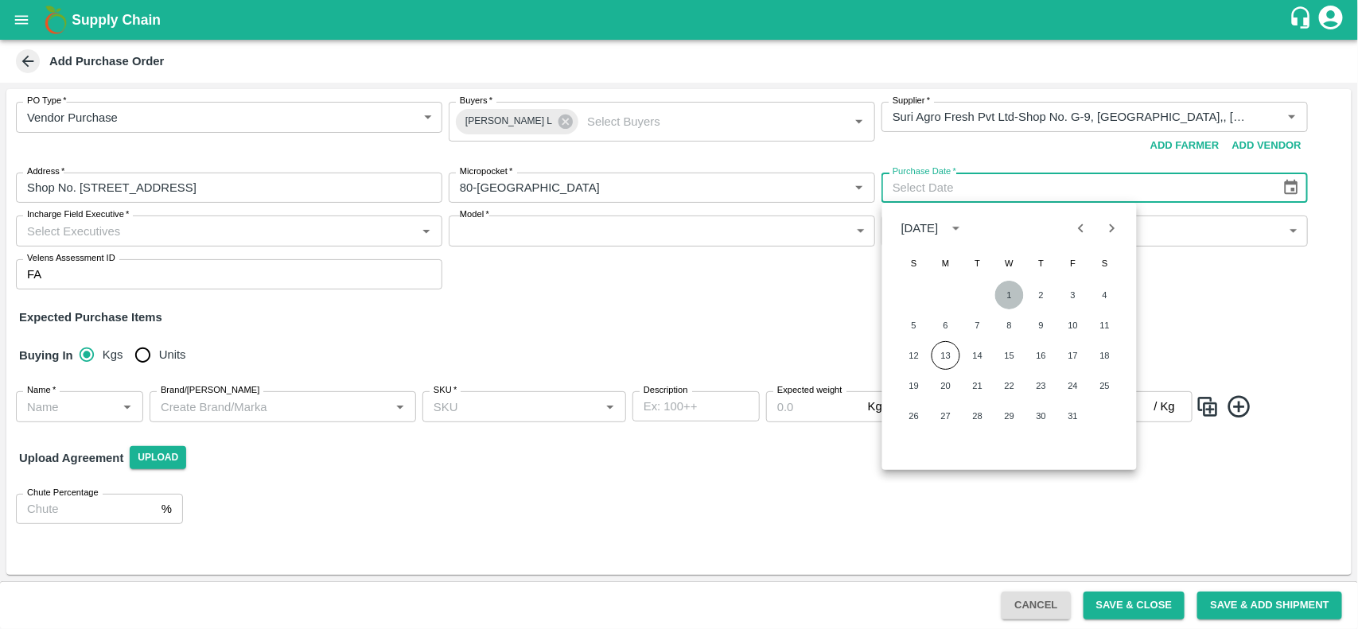
click at [1012, 292] on button "1" at bounding box center [1009, 295] width 29 height 29
type input "[DATE]"
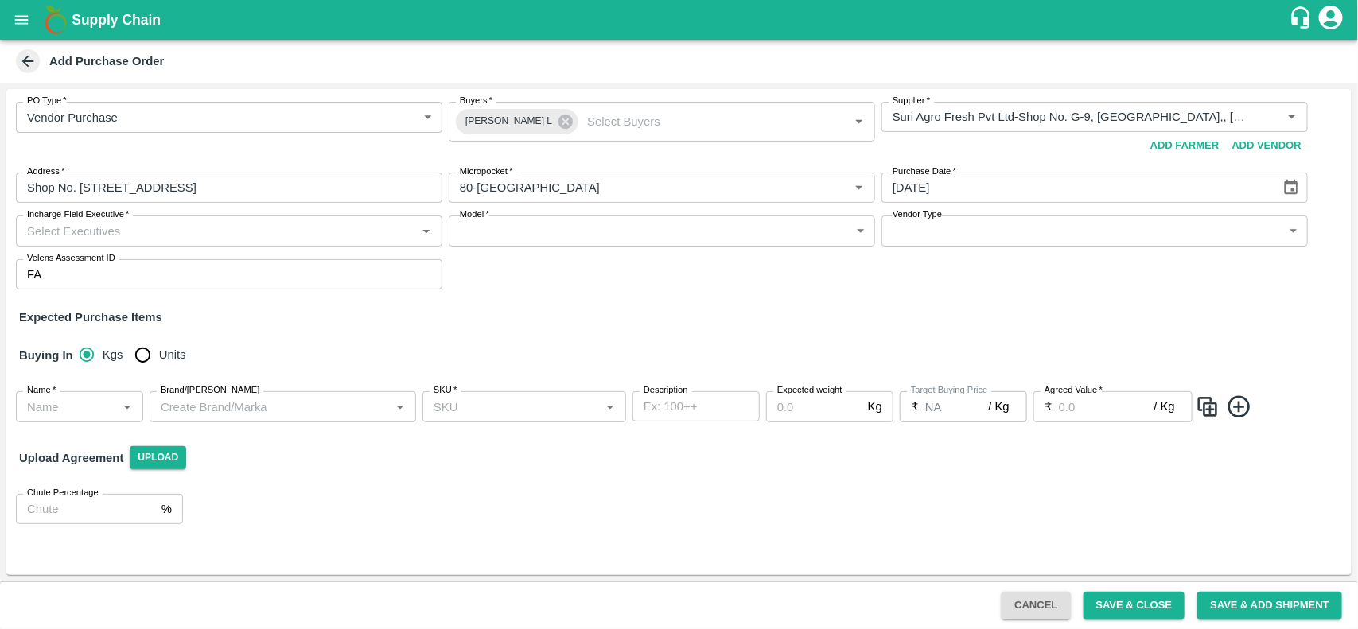
click at [328, 235] on input "Incharge Field Executive   *" at bounding box center [216, 230] width 391 height 21
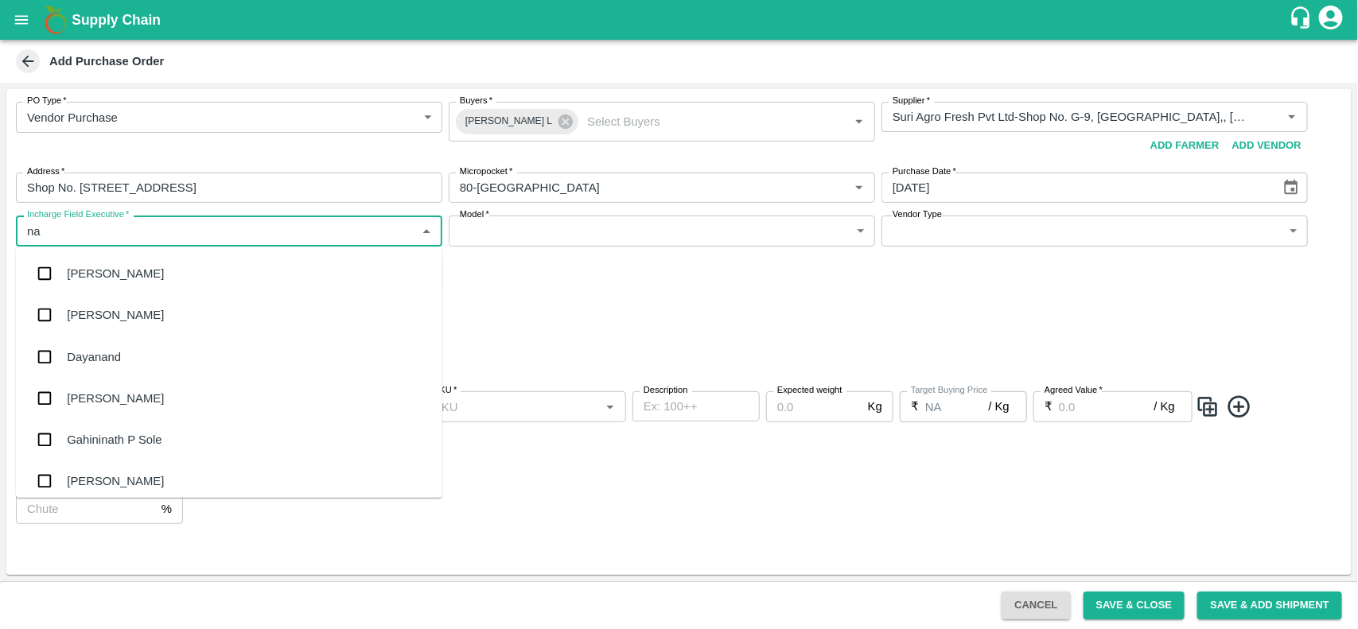
type input "nan"
click at [161, 310] on div "[PERSON_NAME] L" at bounding box center [229, 314] width 426 height 41
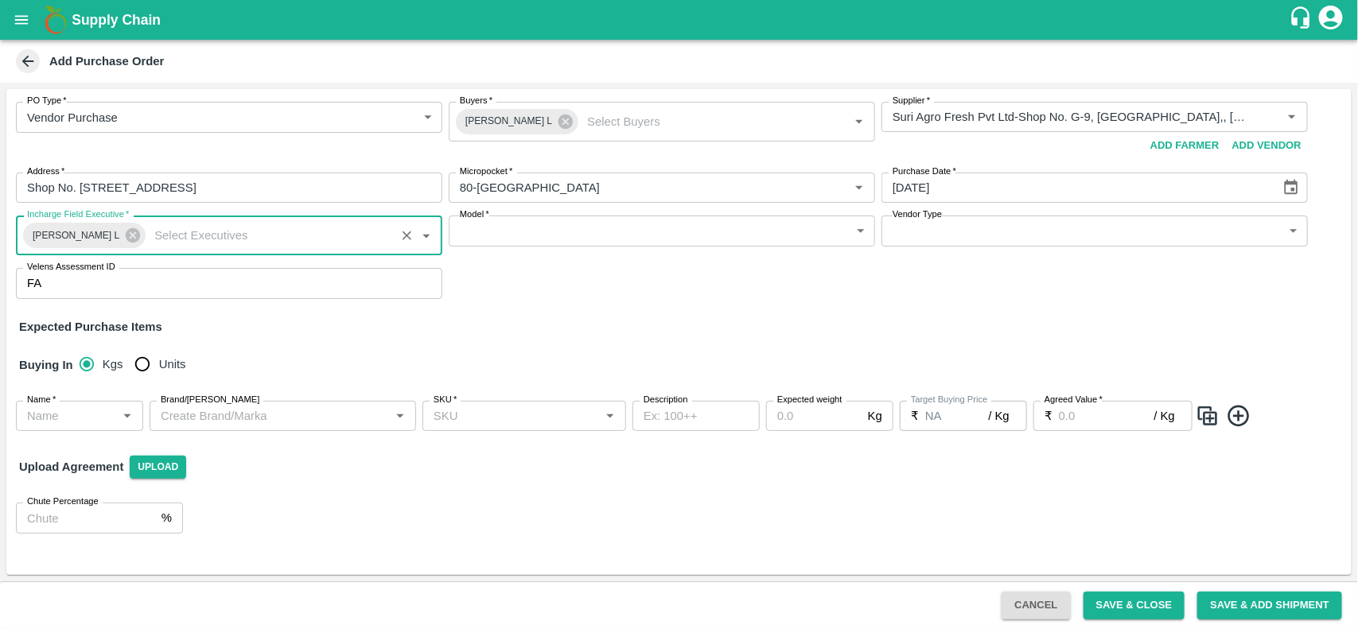
click at [529, 216] on body "Supply Chain Add Purchase Order PO Type   * Vendor Purchase 2 PO Type Buyers   …" at bounding box center [679, 314] width 1358 height 629
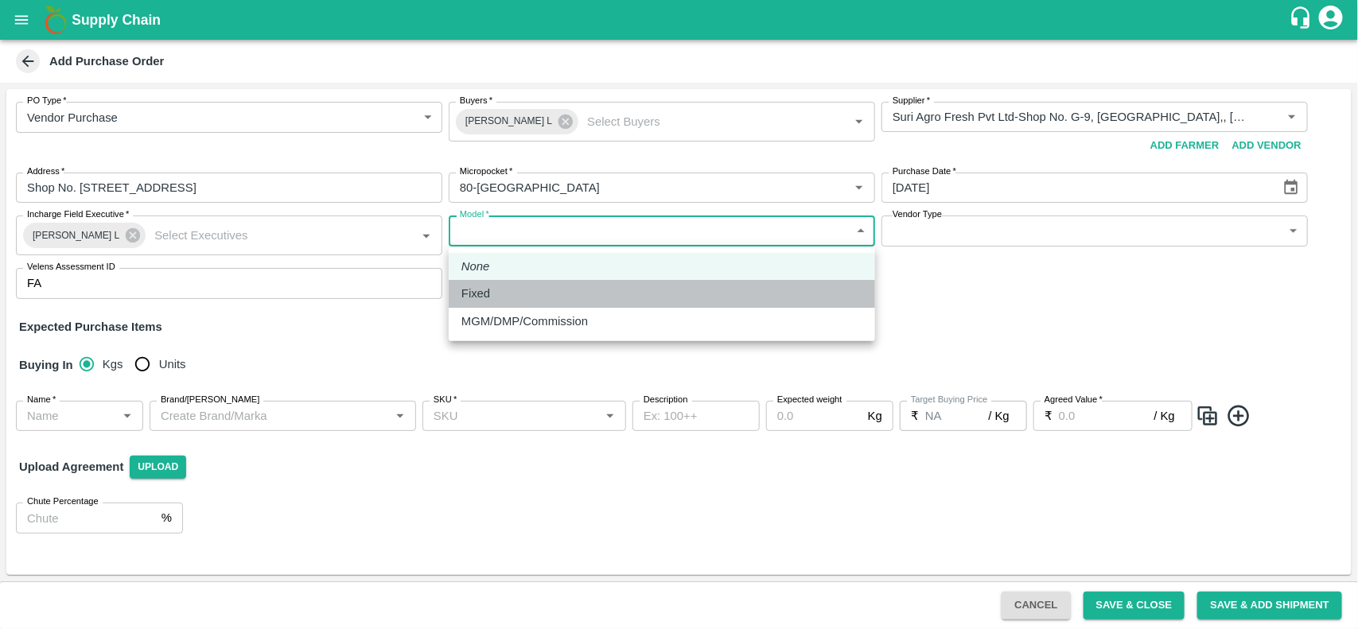
click at [484, 286] on p "Fixed" at bounding box center [475, 293] width 29 height 17
type input "Fixed"
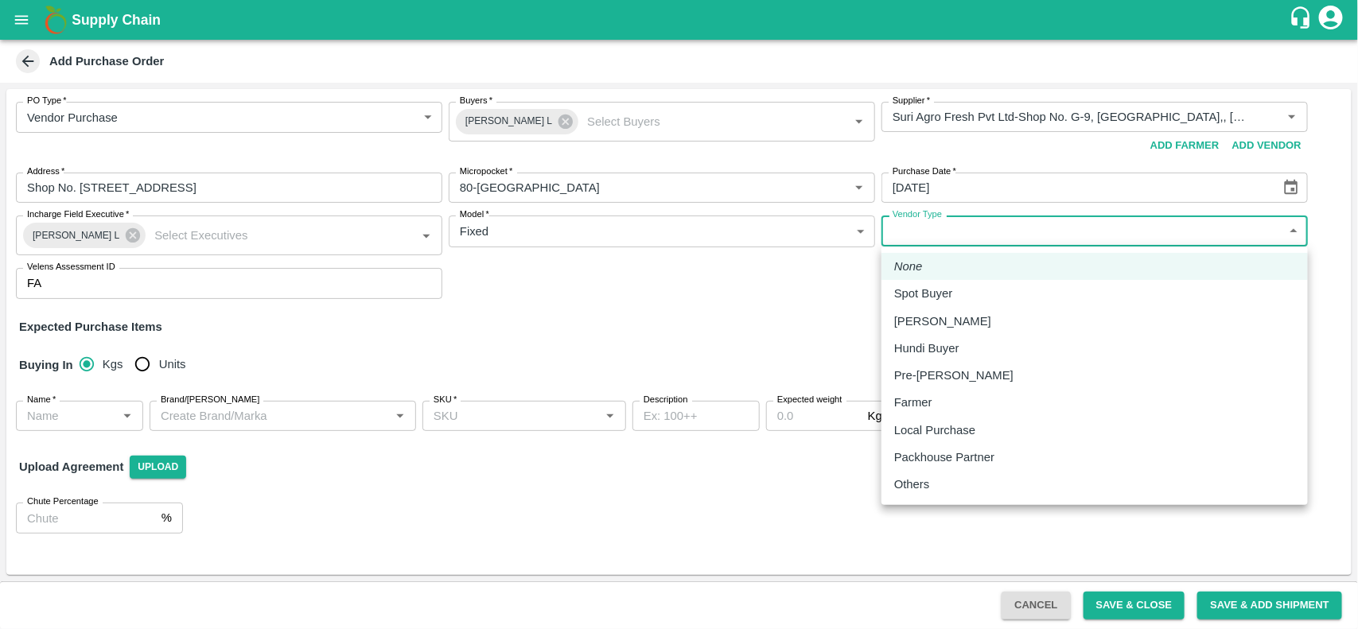
click at [981, 229] on body "Supply Chain Add Purchase Order PO Type   * Vendor Purchase 2 PO Type Buyers   …" at bounding box center [679, 314] width 1358 height 629
click at [470, 311] on div at bounding box center [679, 314] width 1358 height 629
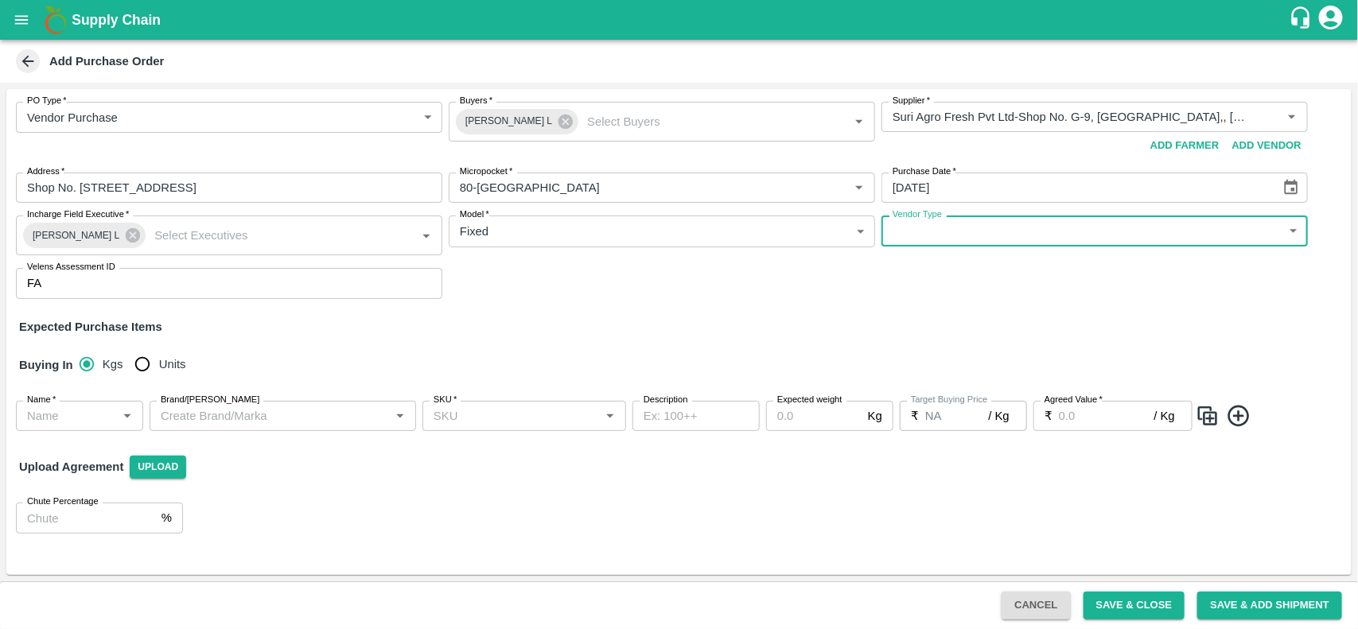
click at [140, 359] on input "Units" at bounding box center [142, 364] width 32 height 32
radio input "true"
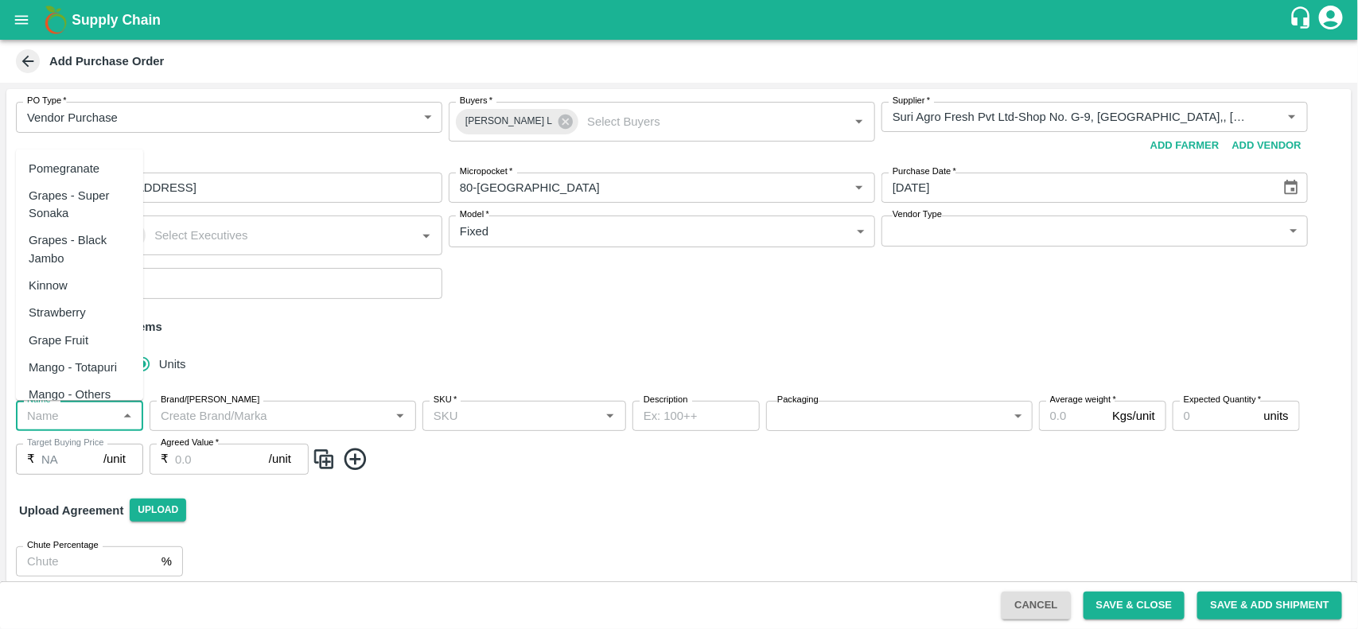
click at [68, 419] on input "Name   *" at bounding box center [66, 416] width 91 height 21
paste input "Apple Grany Smith US"
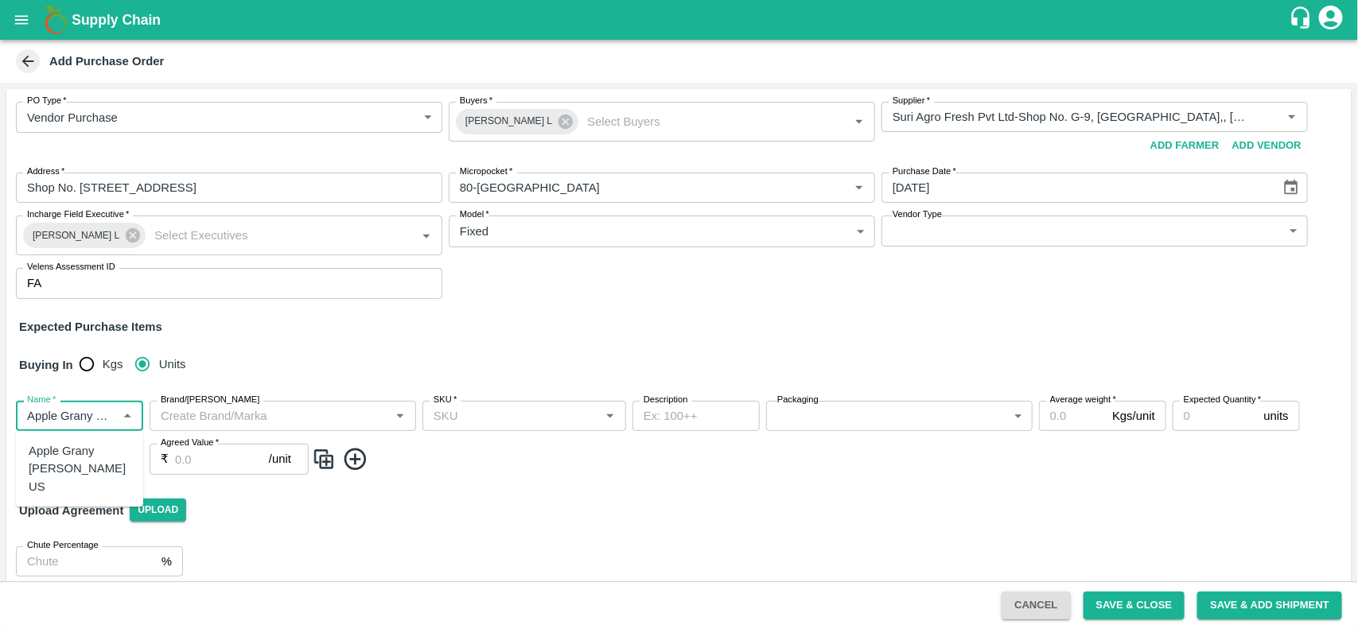
scroll to position [0, 37]
click at [64, 445] on div "Apple Grany Smith US" at bounding box center [80, 469] width 102 height 53
type input "Apple Grany Smith US"
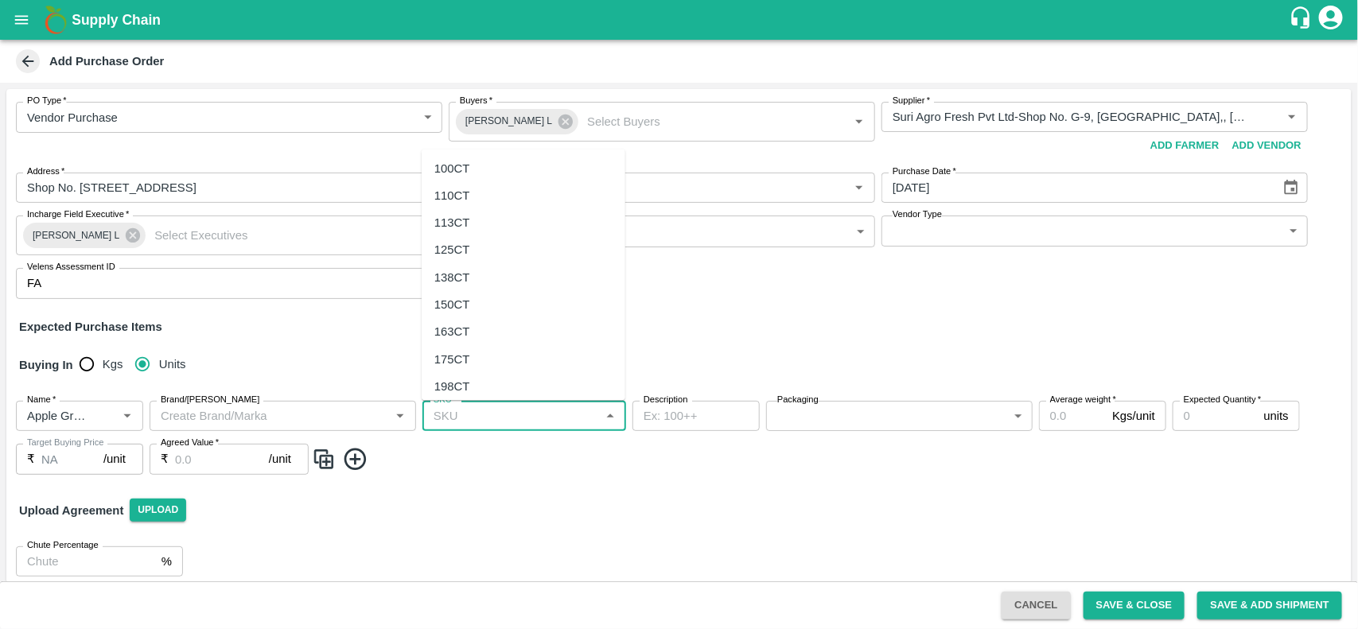
click at [491, 418] on input "SKU   *" at bounding box center [511, 416] width 168 height 21
click at [451, 253] on div "125CT" at bounding box center [452, 250] width 36 height 17
type input "125CT"
click at [795, 411] on body "Supply Chain Add Purchase Order PO Type   * Vendor Purchase 2 PO Type Buyers   …" at bounding box center [679, 314] width 1358 height 629
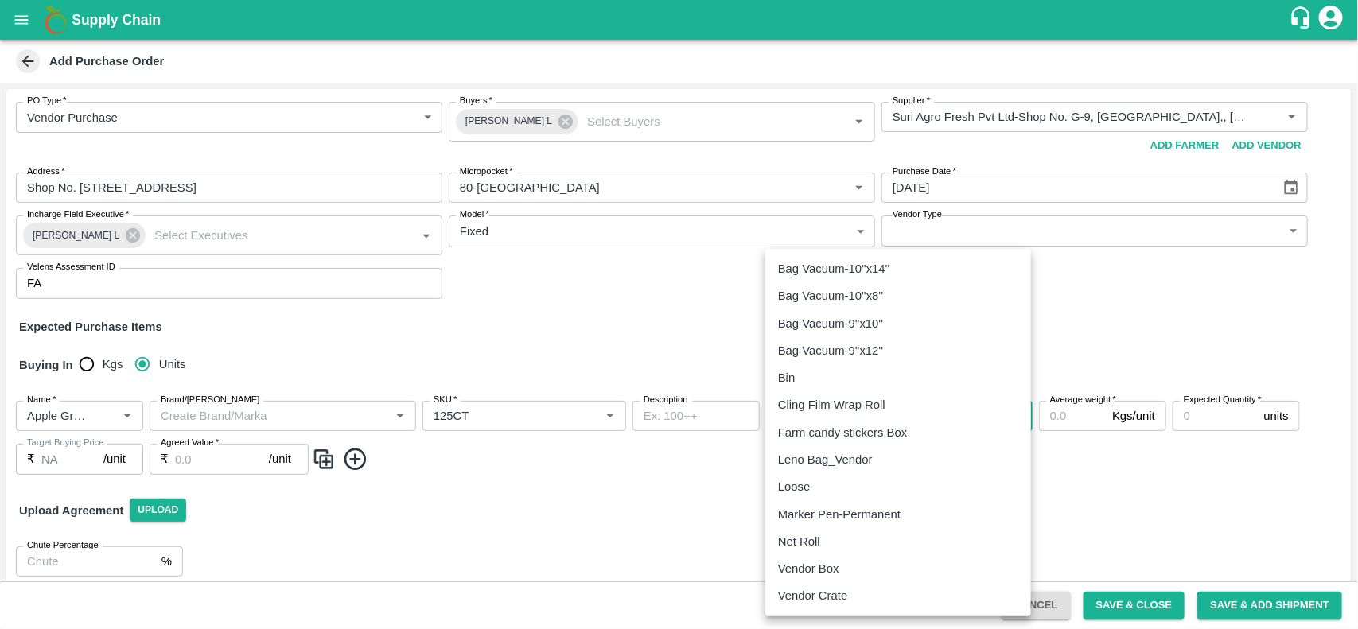
click at [801, 561] on p "Vendor Box" at bounding box center [808, 568] width 61 height 17
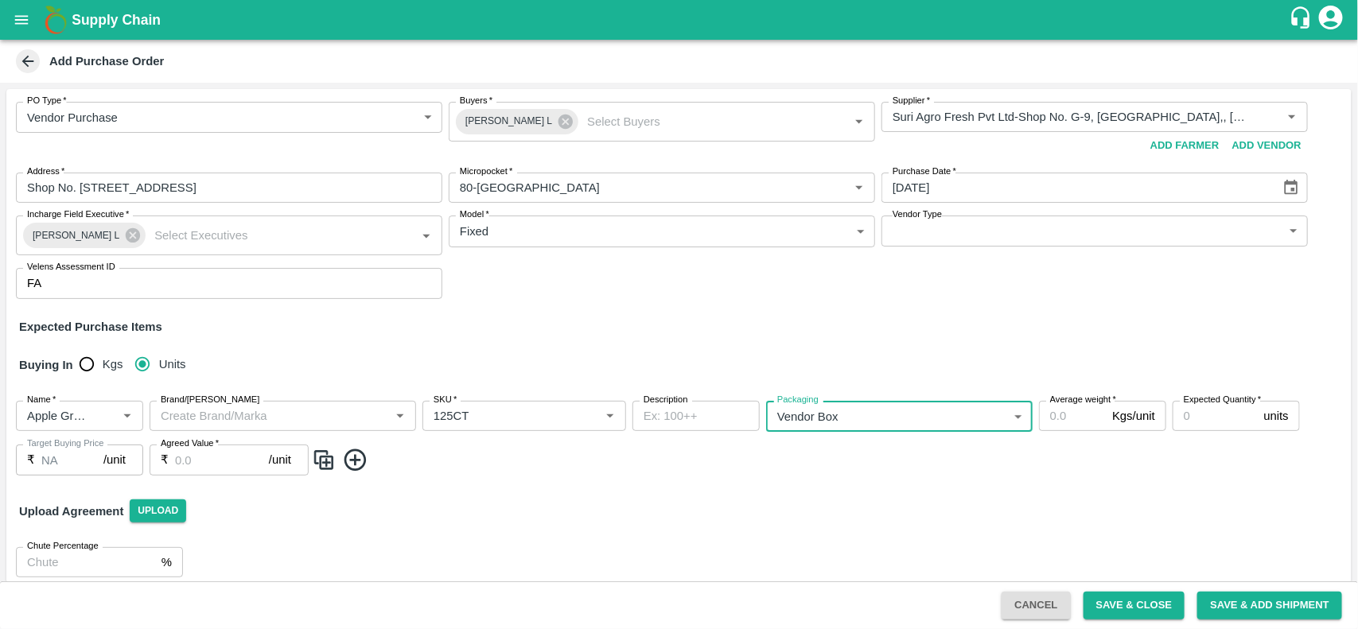
type input "276"
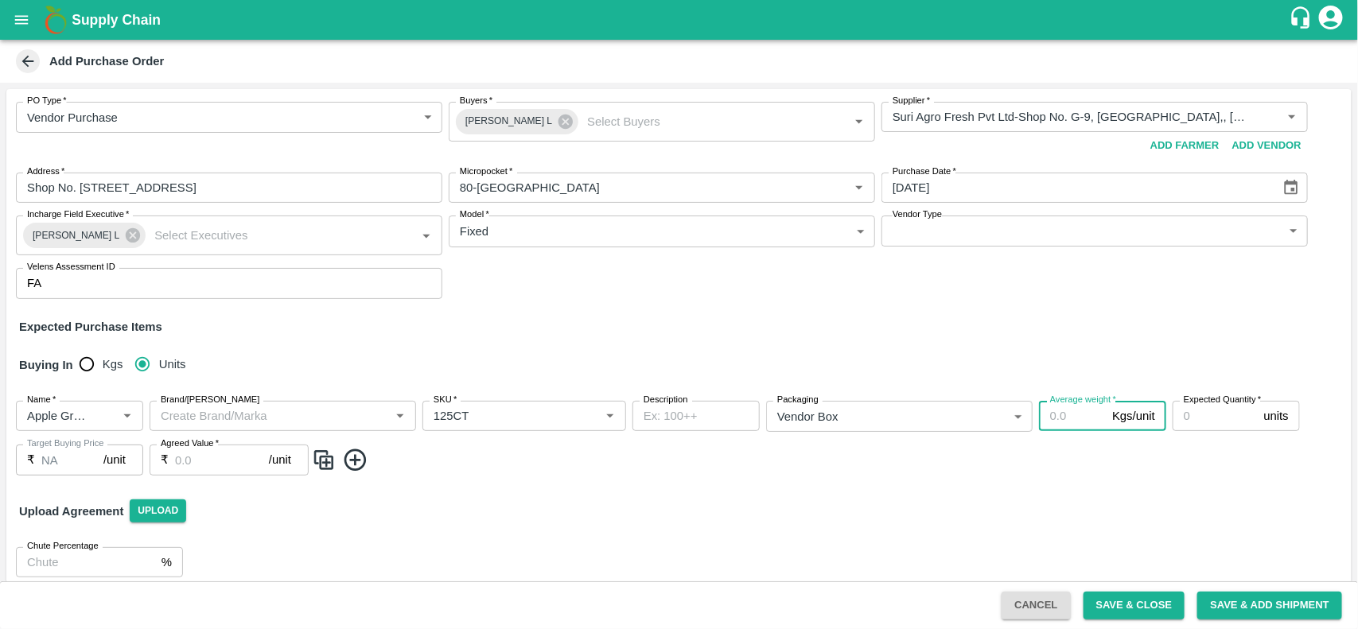
click at [1051, 422] on input "Average weight   *" at bounding box center [1072, 416] width 67 height 30
type input "18"
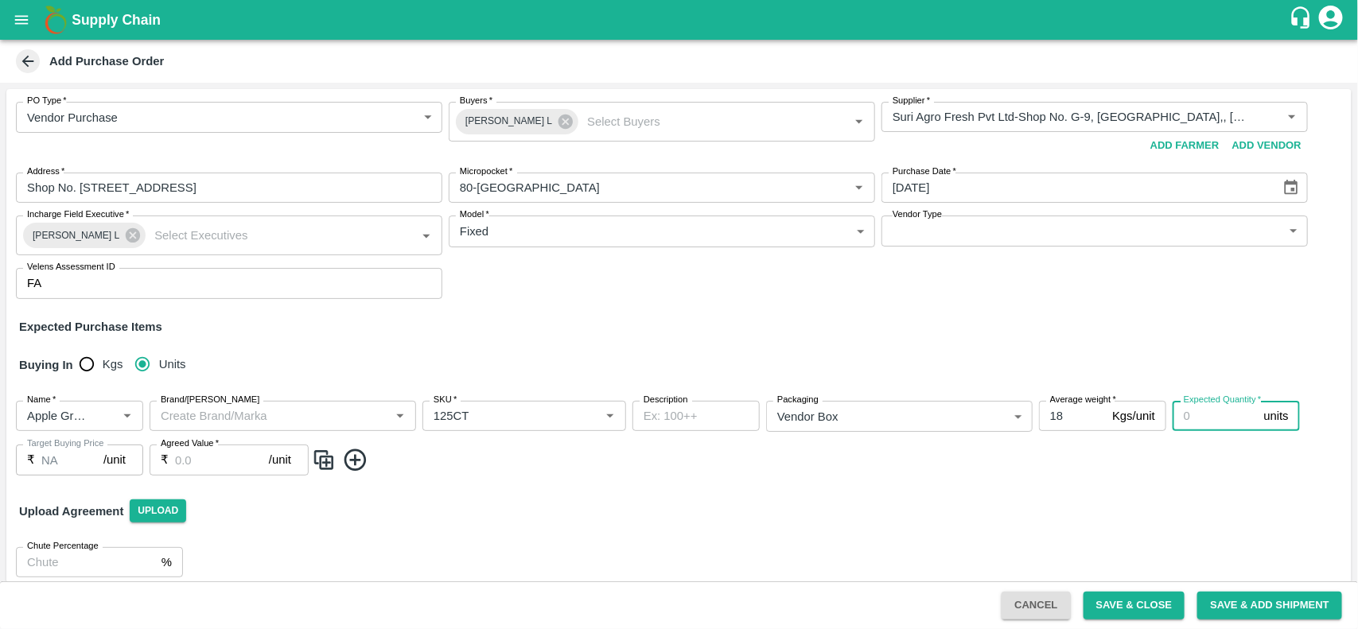
click at [1199, 419] on input "Expected Quantity   *" at bounding box center [1214, 416] width 85 height 30
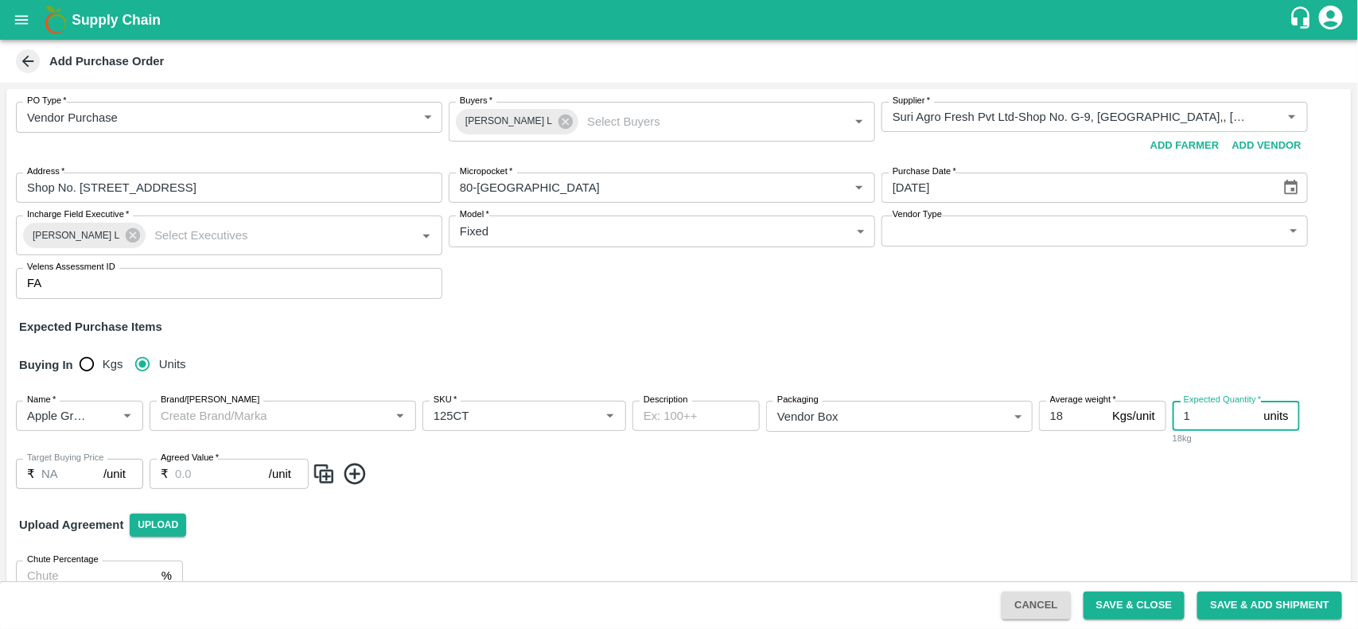
type input "1"
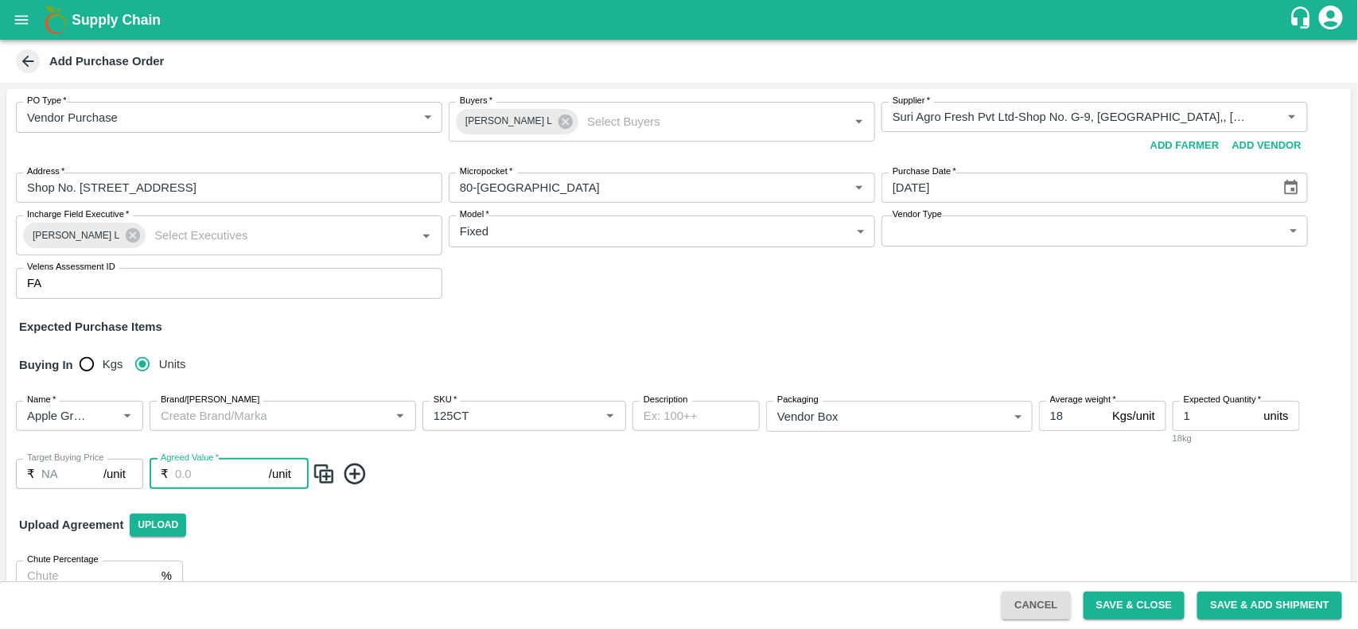
click at [233, 468] on input "Agreed Value   *" at bounding box center [222, 474] width 94 height 30
type input "3000"
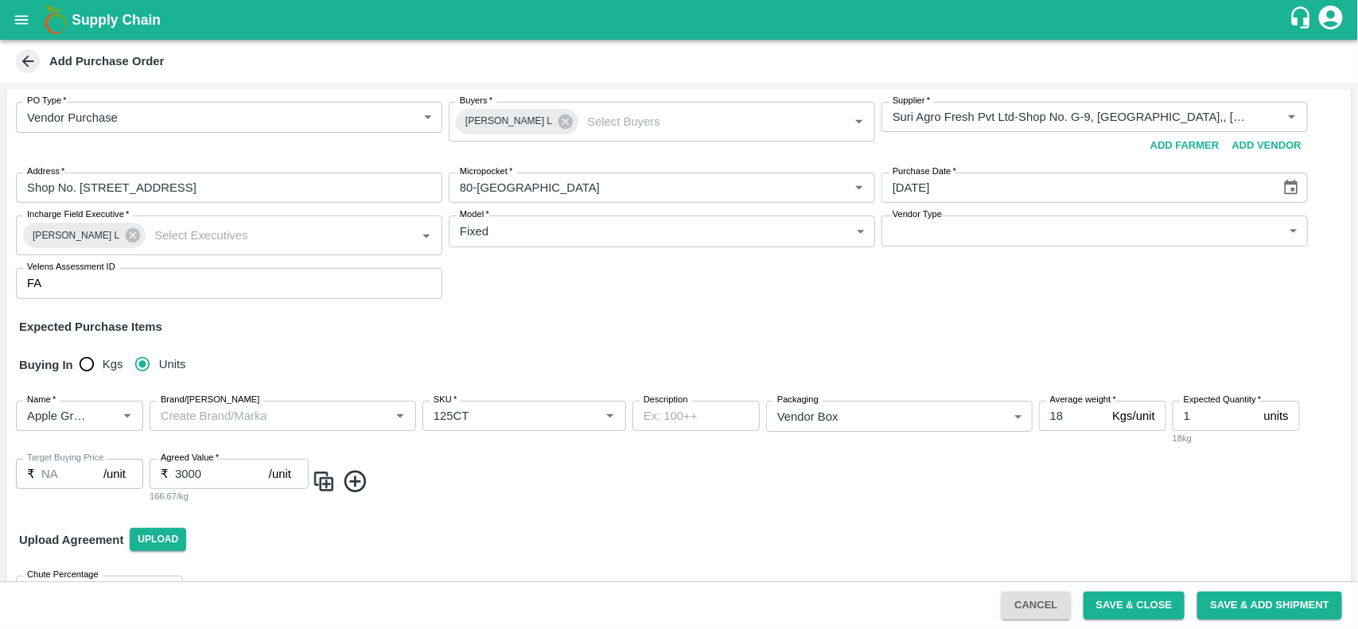
click at [358, 482] on icon at bounding box center [354, 481] width 21 height 21
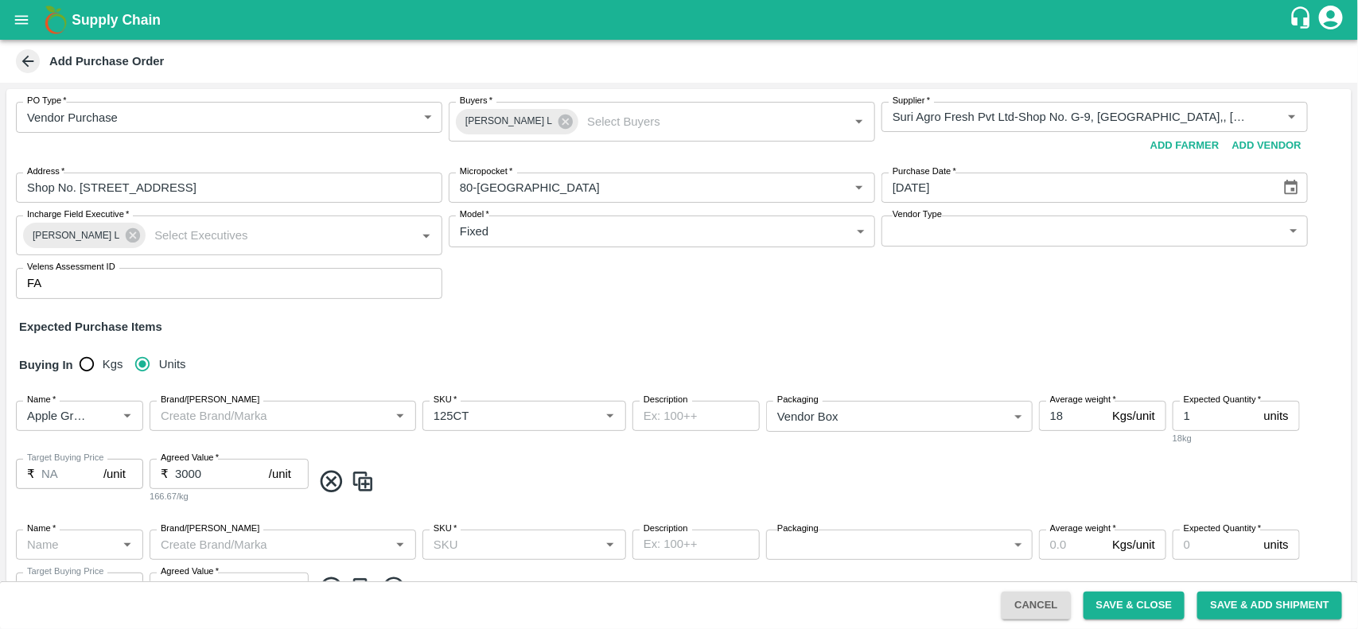
scroll to position [142, 0]
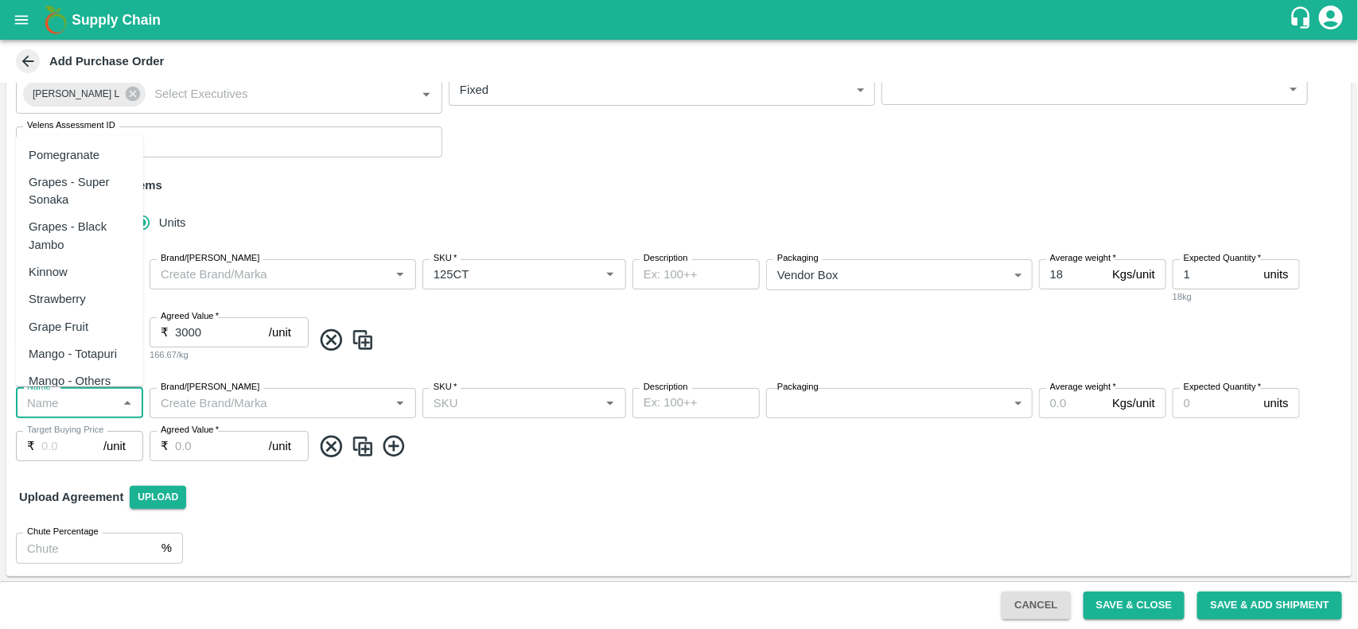
click at [33, 398] on input "Name   *" at bounding box center [66, 403] width 91 height 21
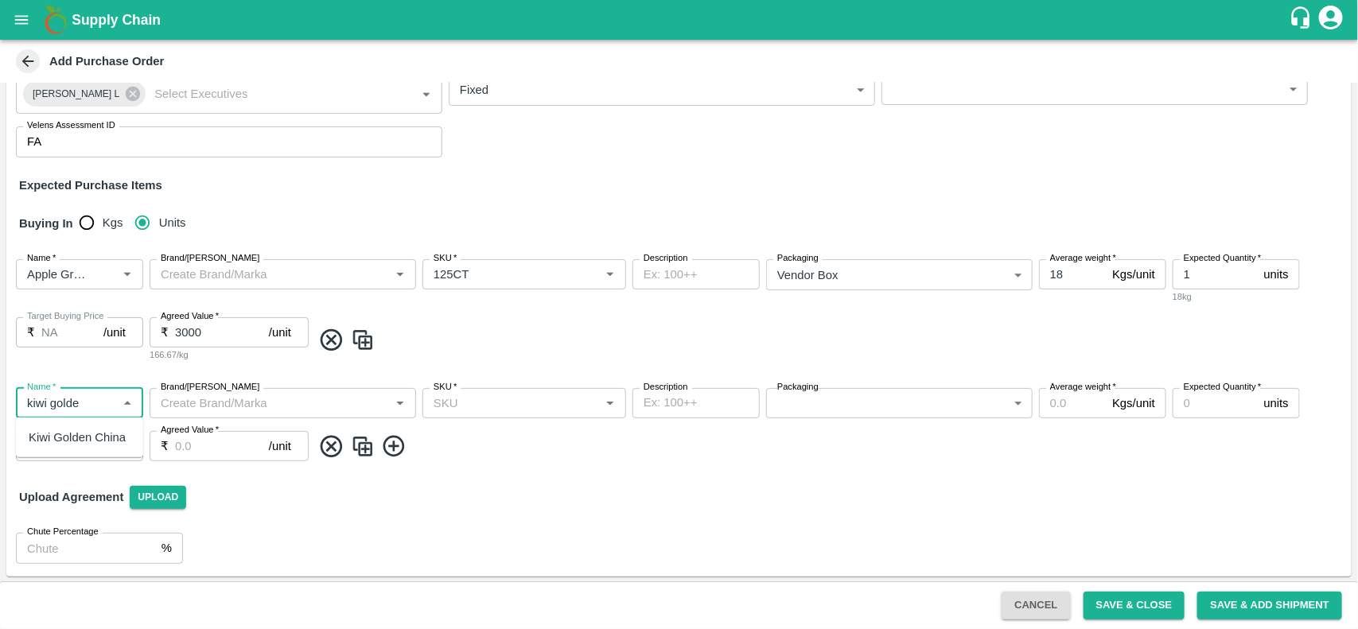
click at [53, 431] on div "Kiwi Golden China" at bounding box center [77, 437] width 97 height 17
type input "Kiwi Golden China"
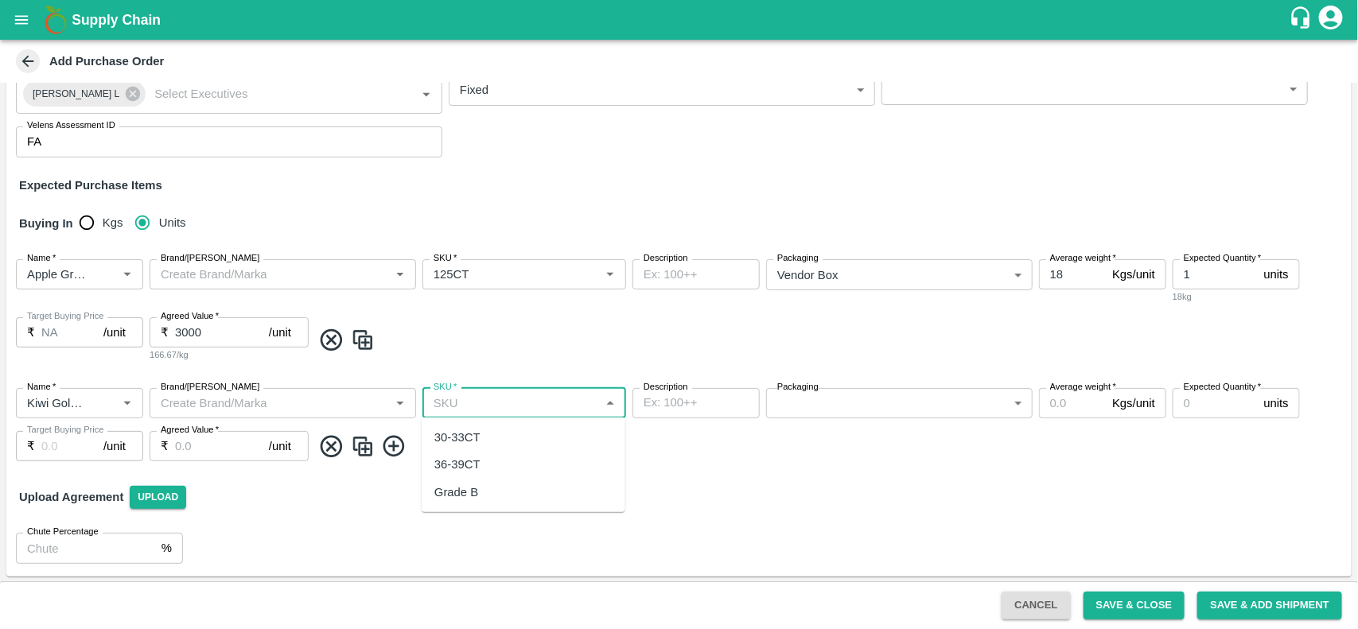
click at [473, 393] on input "SKU   *" at bounding box center [511, 403] width 168 height 21
click at [467, 459] on div "36-39CT" at bounding box center [457, 464] width 46 height 17
type input "36-39CT"
type input "NA"
click at [792, 418] on div "Name   * Name   * Brand/Marka Brand/Marka SKU   * SKU   * Description x Descrip…" at bounding box center [678, 424] width 1345 height 99
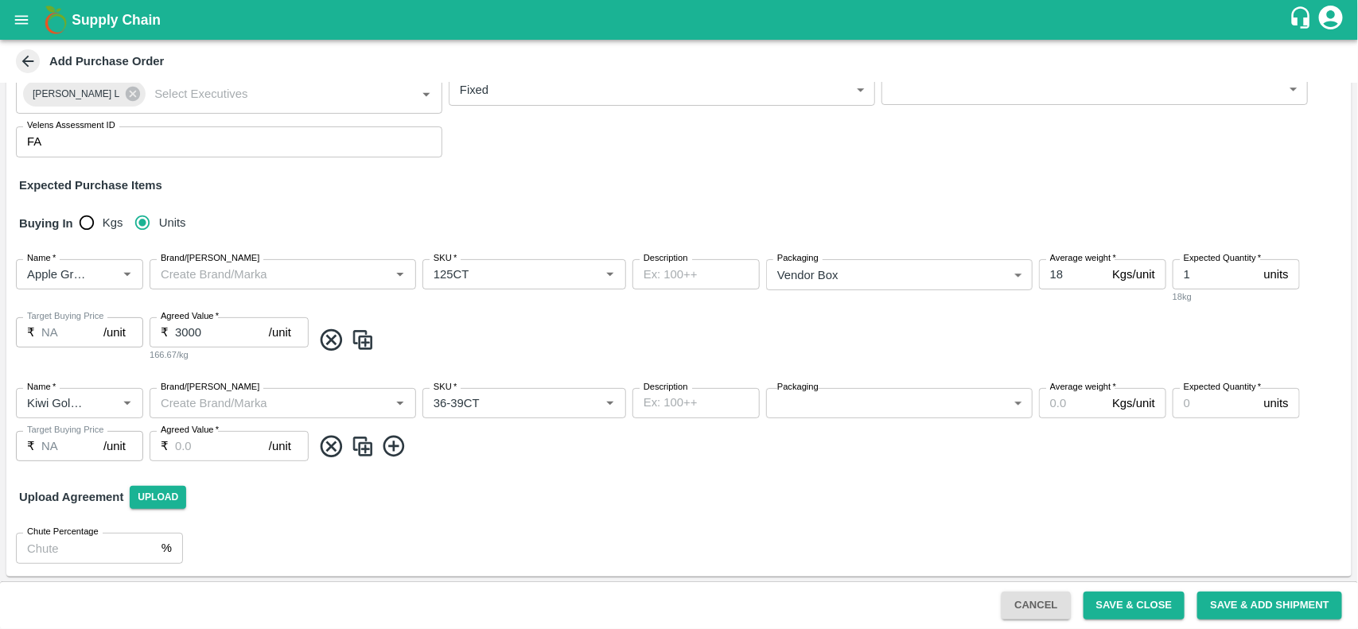
click at [828, 400] on body "Supply Chain Add Purchase Order PO Type   * Vendor Purchase 2 PO Type Buyers   …" at bounding box center [679, 314] width 1358 height 629
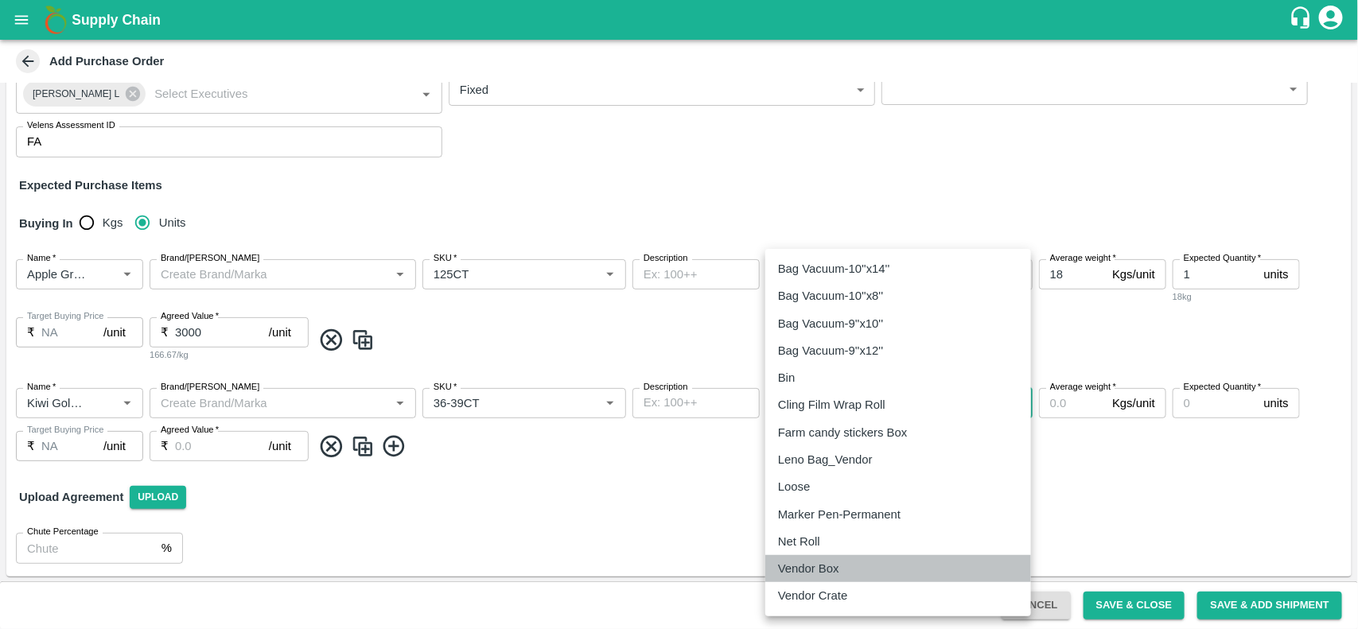
click at [805, 565] on p "Vendor Box" at bounding box center [808, 568] width 61 height 17
type input "276"
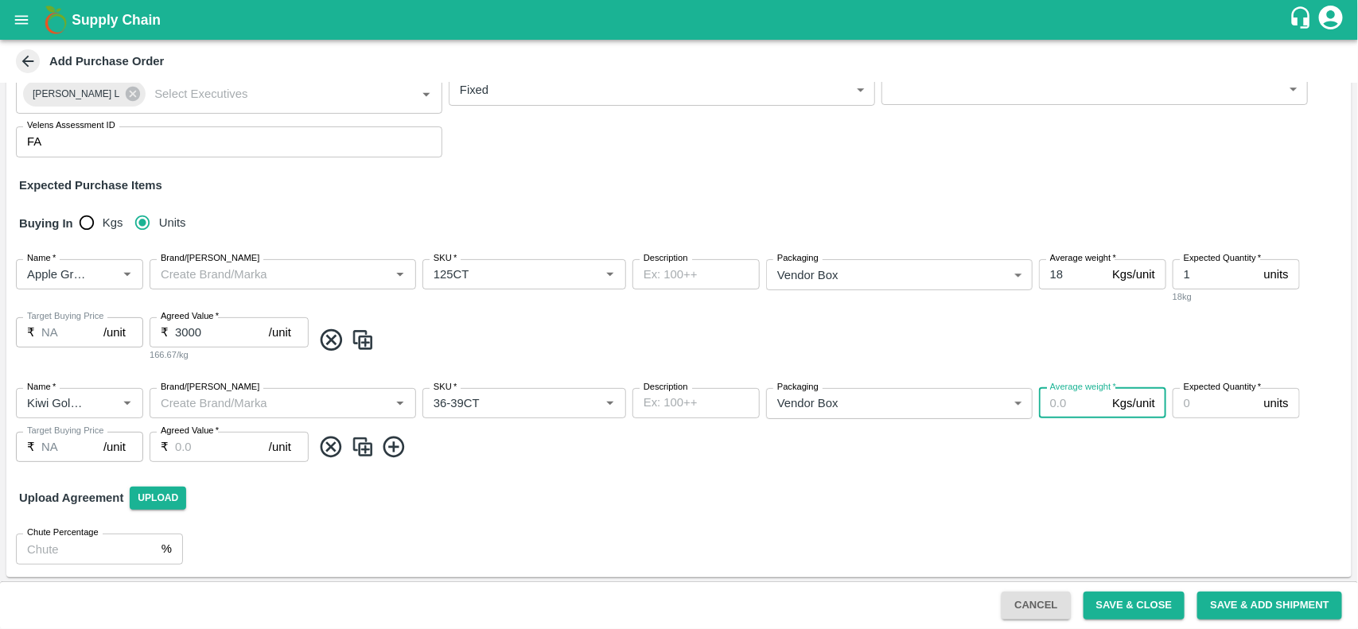
click at [1071, 399] on input "Average weight   *" at bounding box center [1072, 403] width 67 height 30
click at [1071, 399] on input "5" at bounding box center [1072, 403] width 67 height 30
type input "5"
click at [1206, 414] on input "Expected Quantity   *" at bounding box center [1214, 403] width 85 height 30
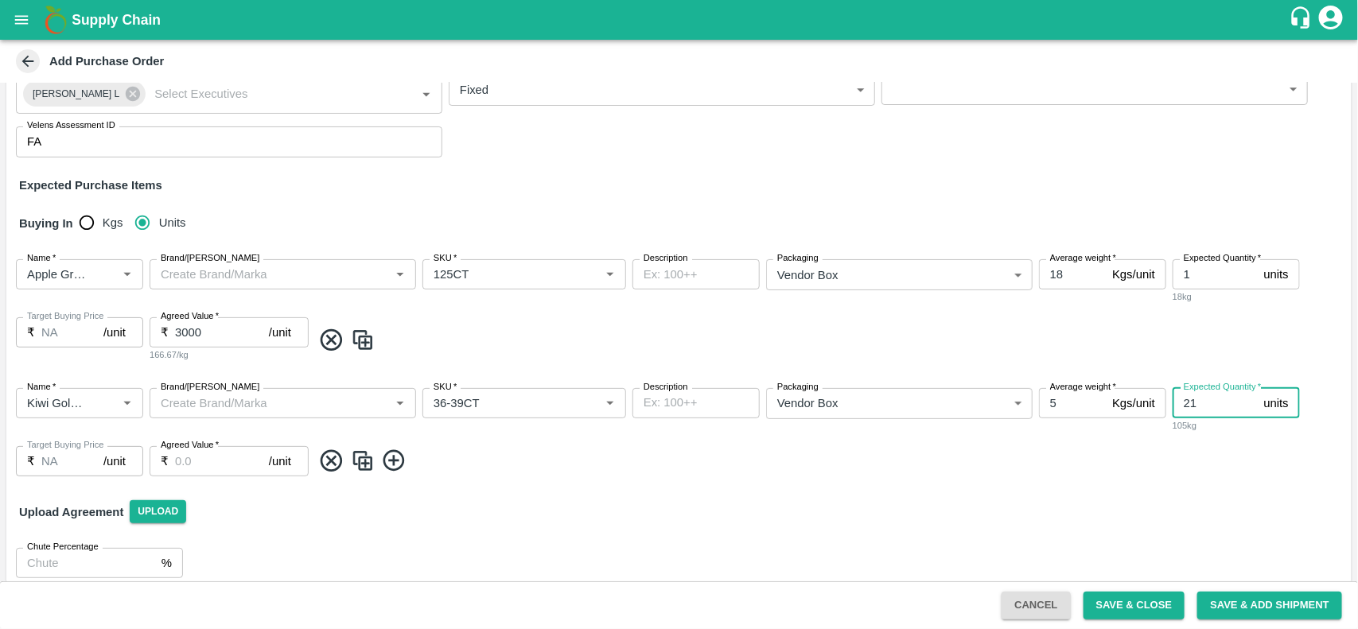
type input "21"
click at [231, 471] on input "1" at bounding box center [222, 461] width 94 height 30
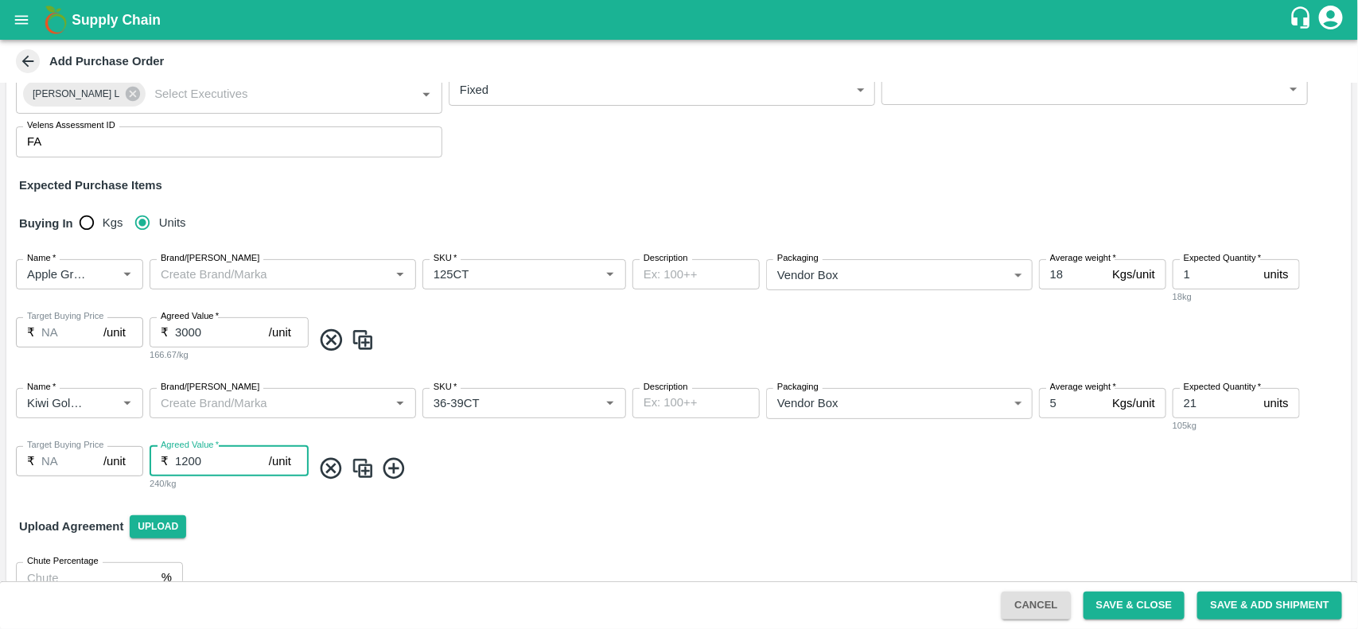
type input "1200"
click at [391, 462] on icon at bounding box center [394, 469] width 26 height 26
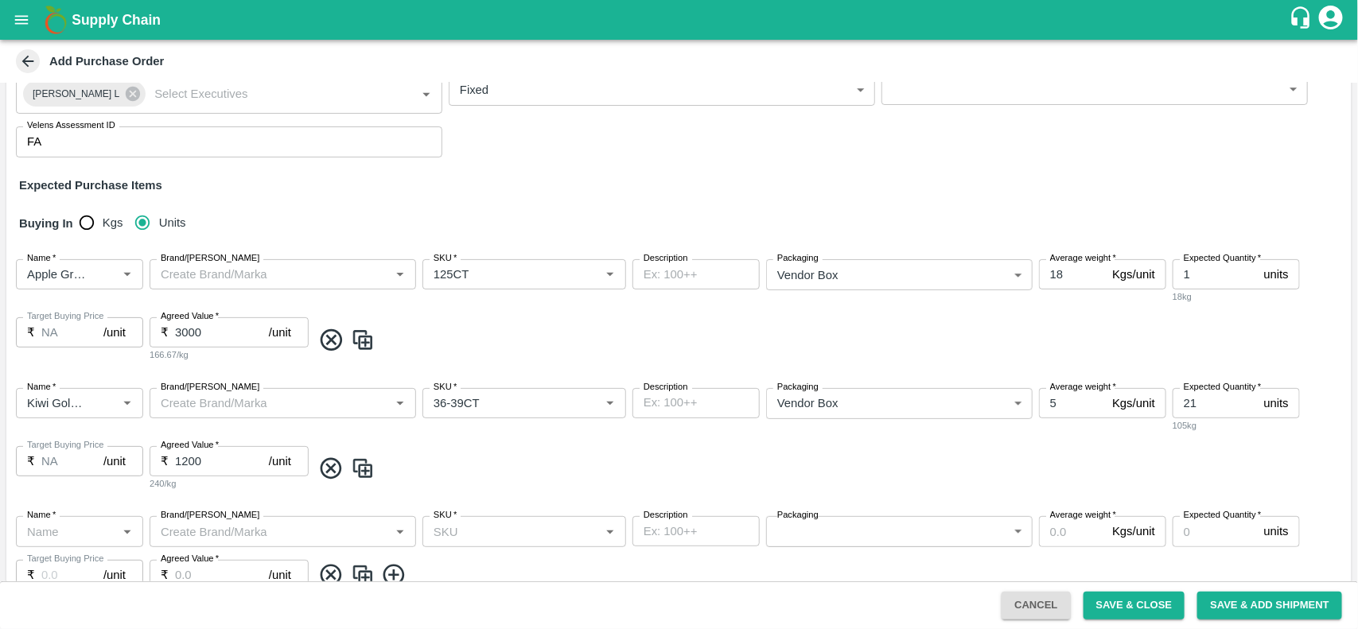
scroll to position [270, 0]
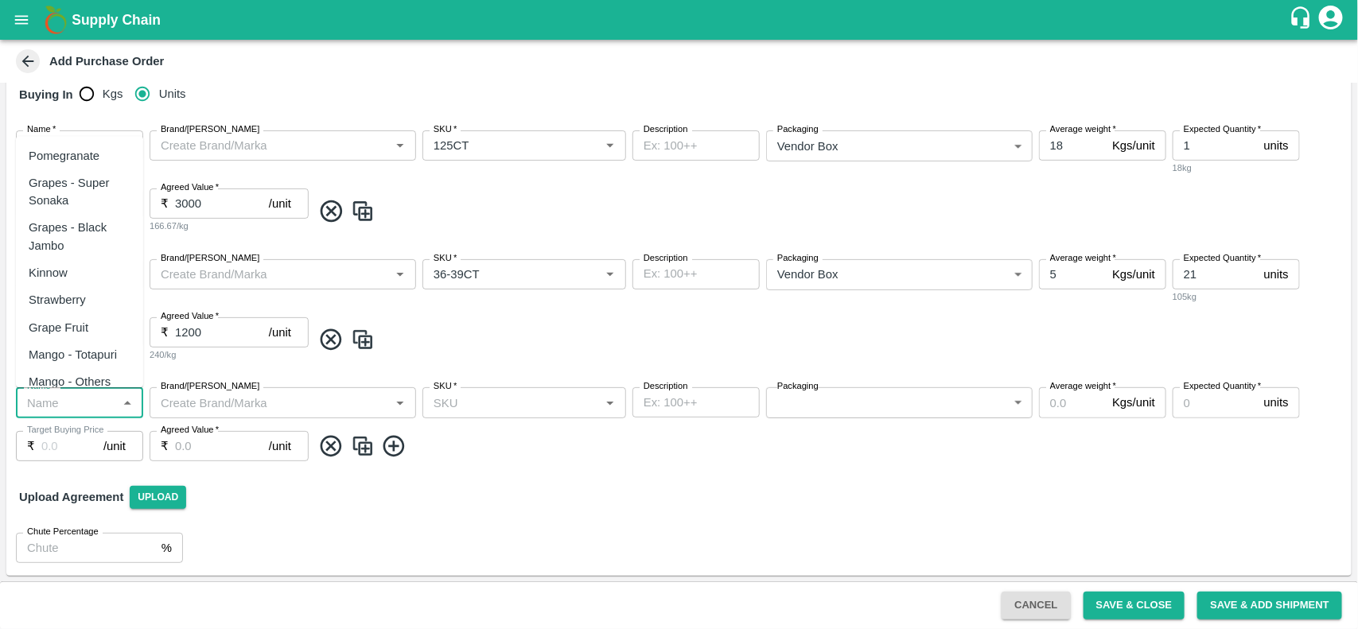
click at [61, 408] on input "Name   *" at bounding box center [66, 402] width 91 height 21
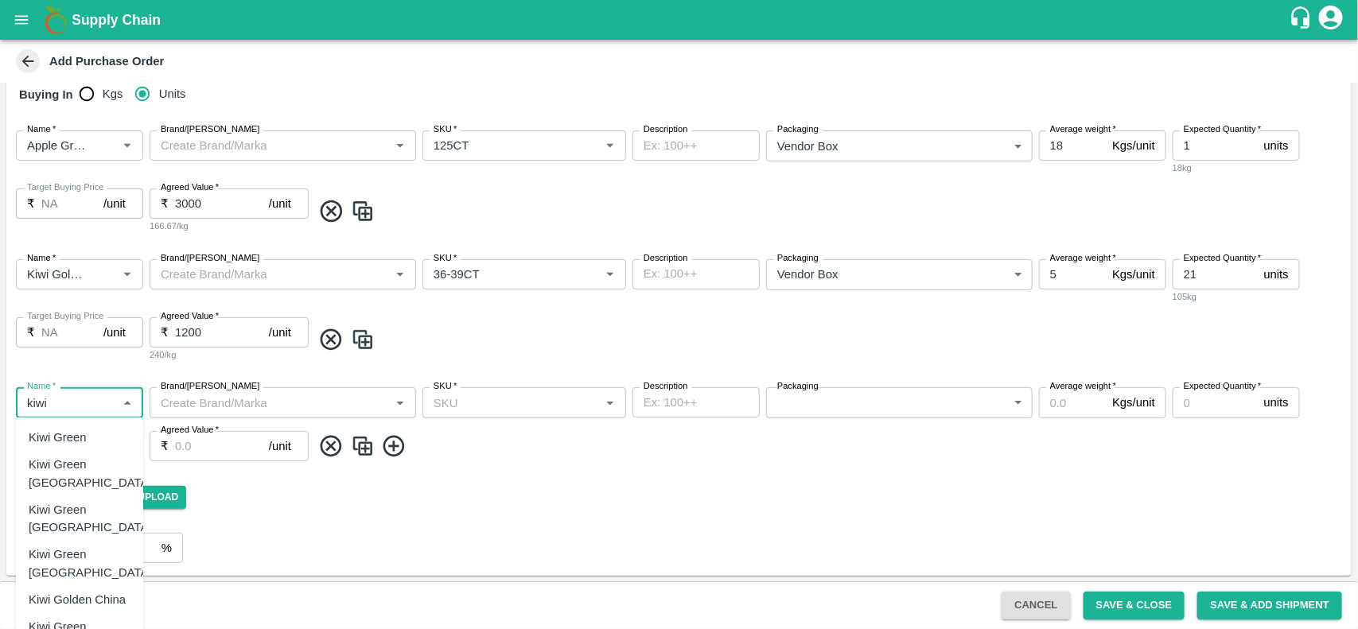
click at [76, 501] on div "Kiwi Green [GEOGRAPHIC_DATA]" at bounding box center [90, 519] width 123 height 36
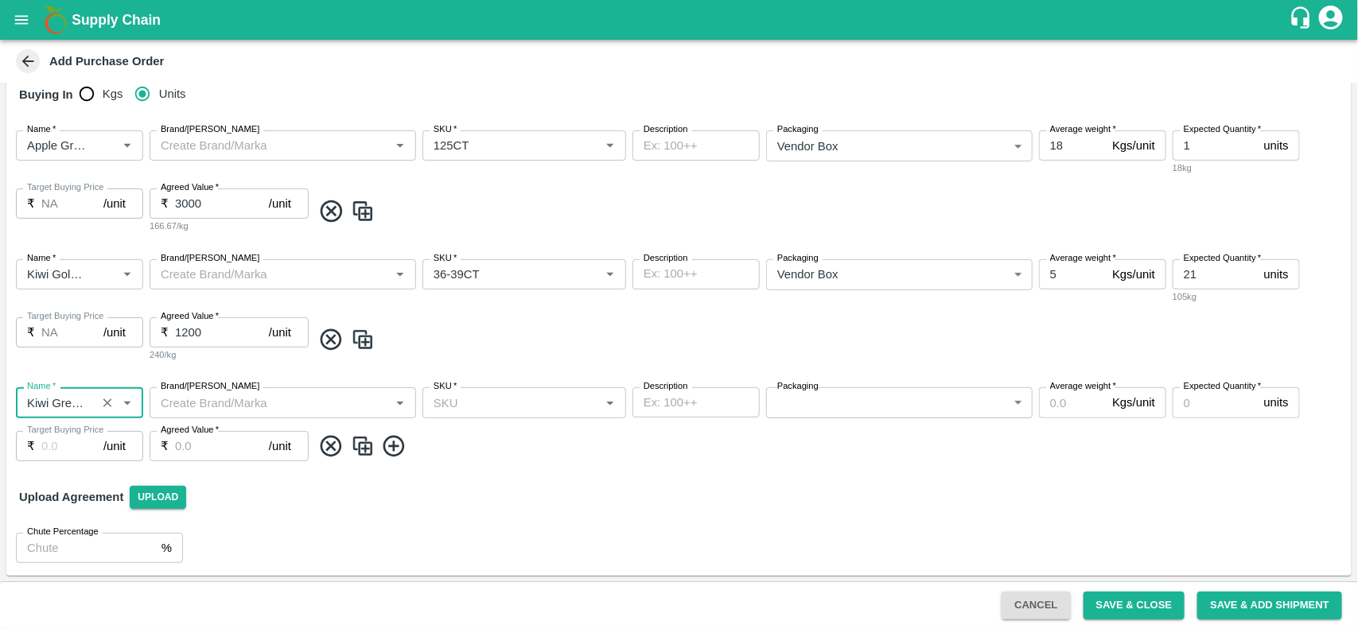
type input "Kiwi Green NZ"
click at [515, 408] on input "SKU   *" at bounding box center [511, 402] width 168 height 21
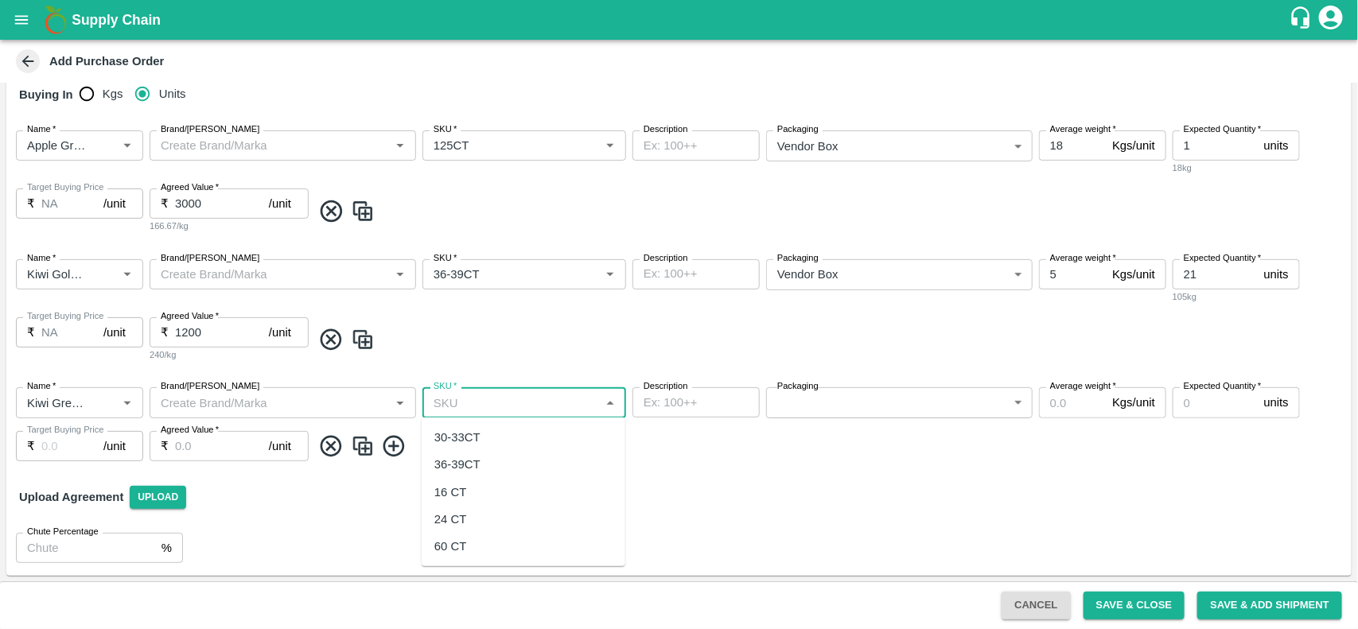
click at [474, 456] on div "36-39CT" at bounding box center [457, 464] width 46 height 17
type input "36-39CT"
type input "NA"
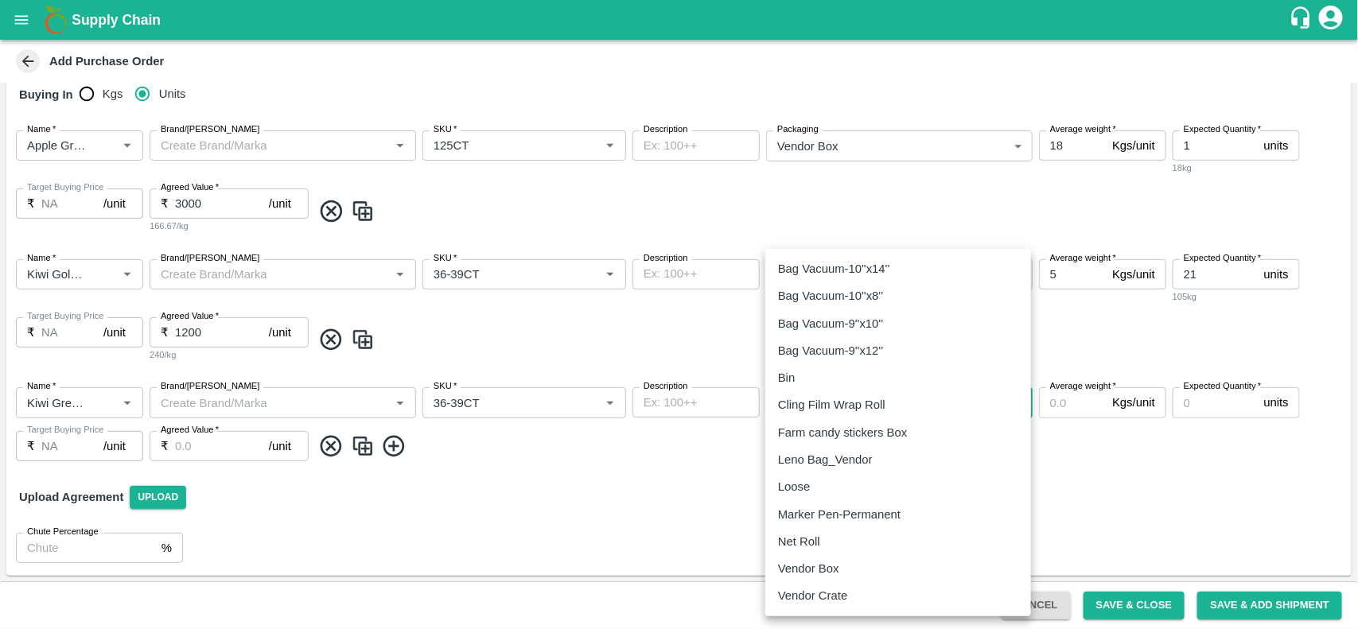
click at [820, 414] on body "Supply Chain Add Purchase Order PO Type   * Vendor Purchase 2 PO Type Buyers   …" at bounding box center [679, 314] width 1358 height 629
click at [824, 565] on p "Vendor Box" at bounding box center [808, 568] width 61 height 17
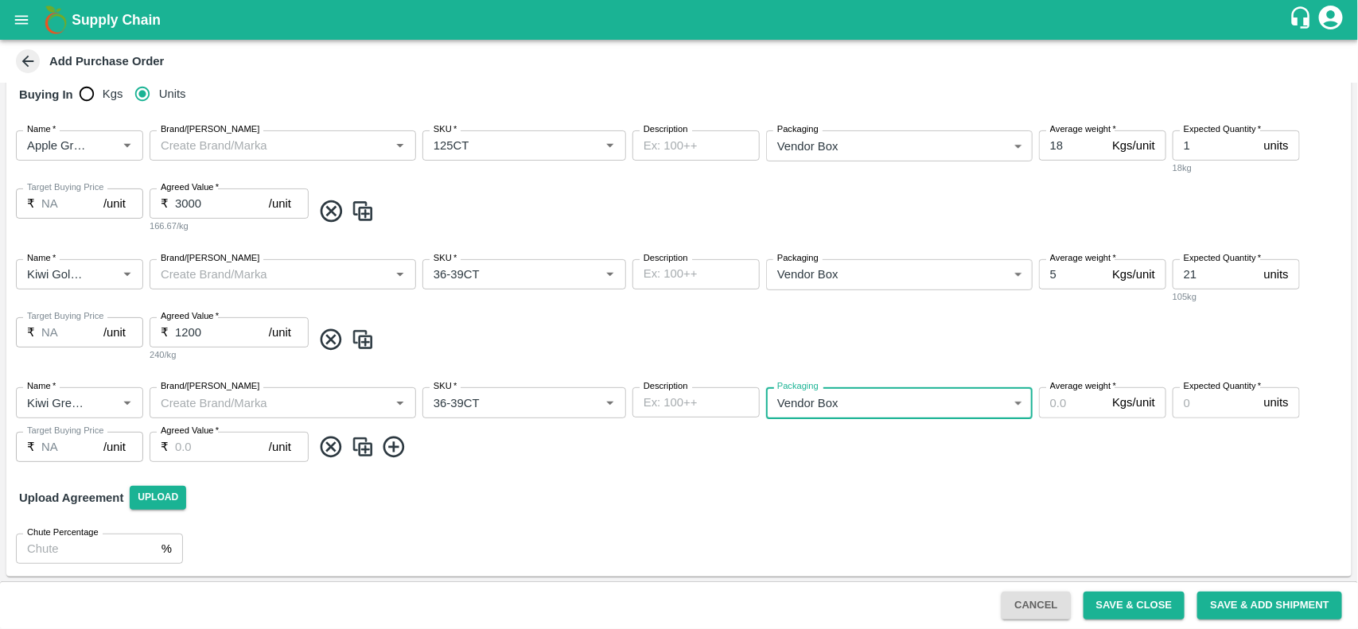
type input "276"
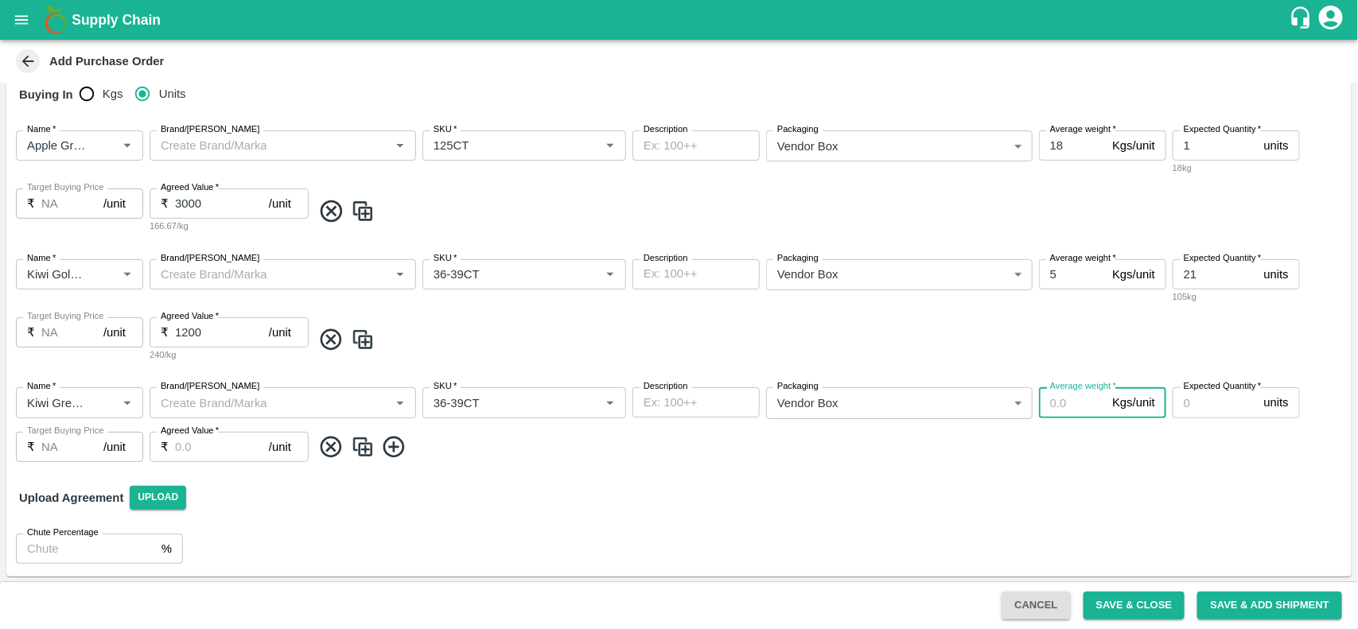
click at [1054, 403] on input "Average weight   *" at bounding box center [1072, 402] width 67 height 30
type input "5"
click at [1211, 398] on input "Expected Quantity   *" at bounding box center [1214, 402] width 85 height 30
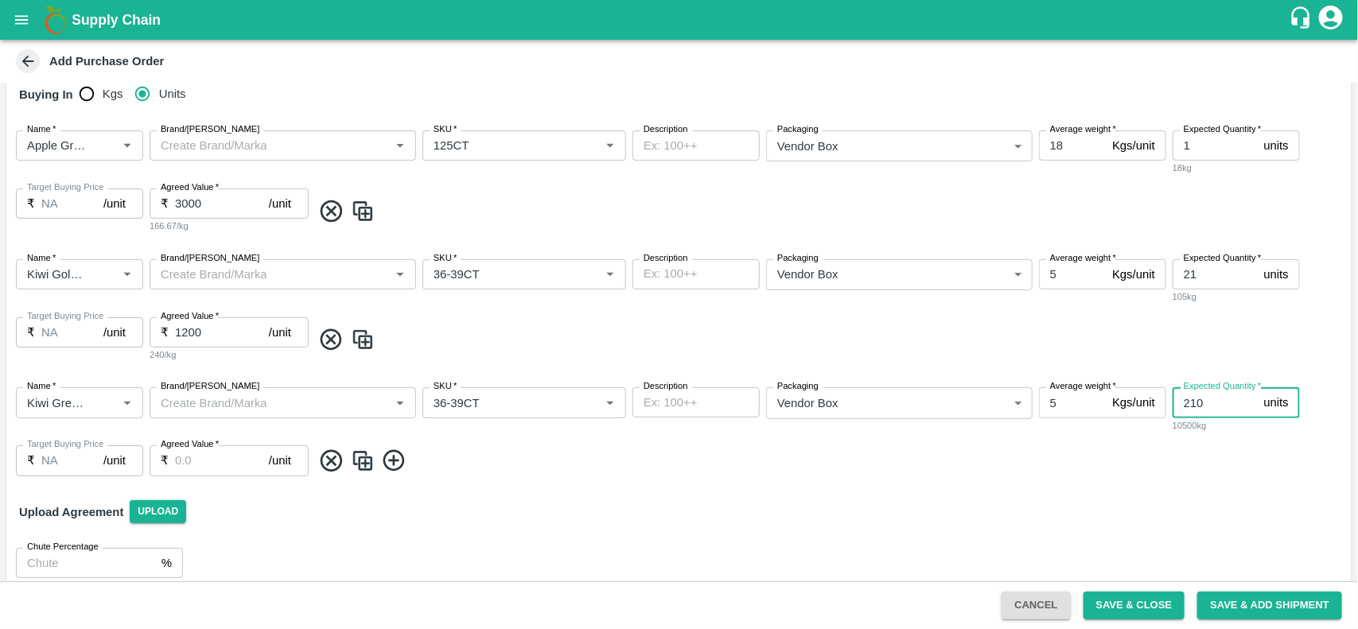
type input "2100"
click at [1222, 410] on input "2100" at bounding box center [1214, 402] width 85 height 30
type input "5"
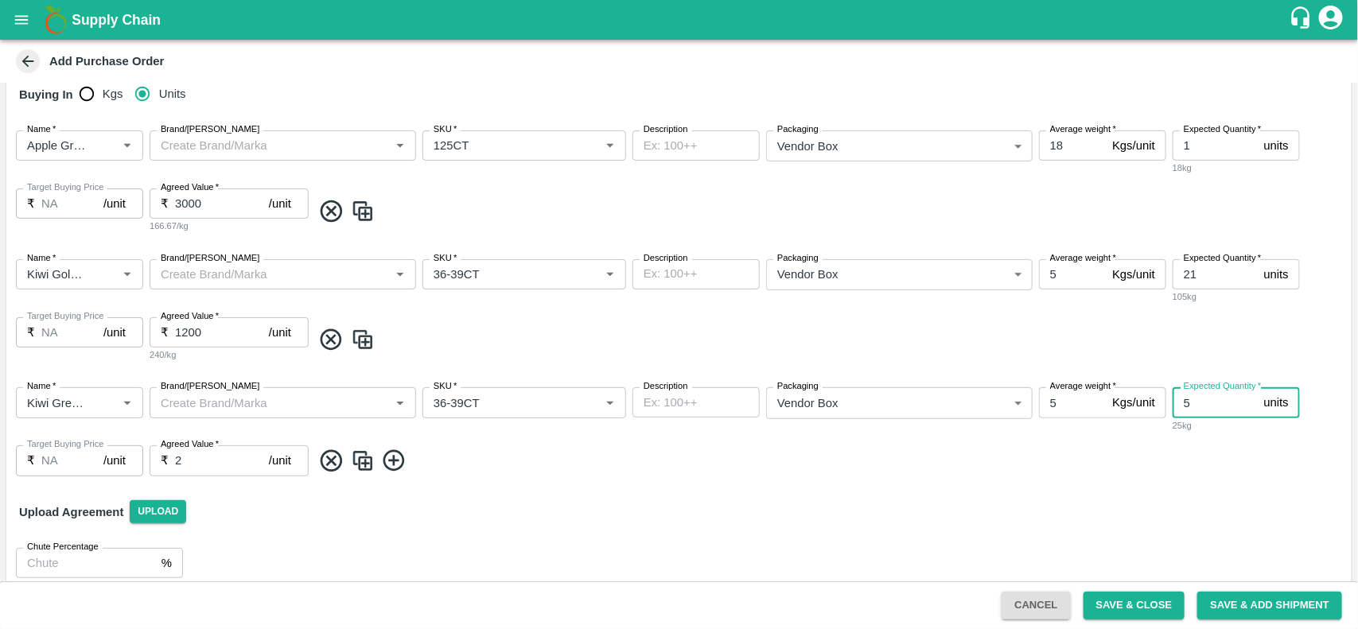
click at [192, 466] on input "2" at bounding box center [222, 460] width 94 height 30
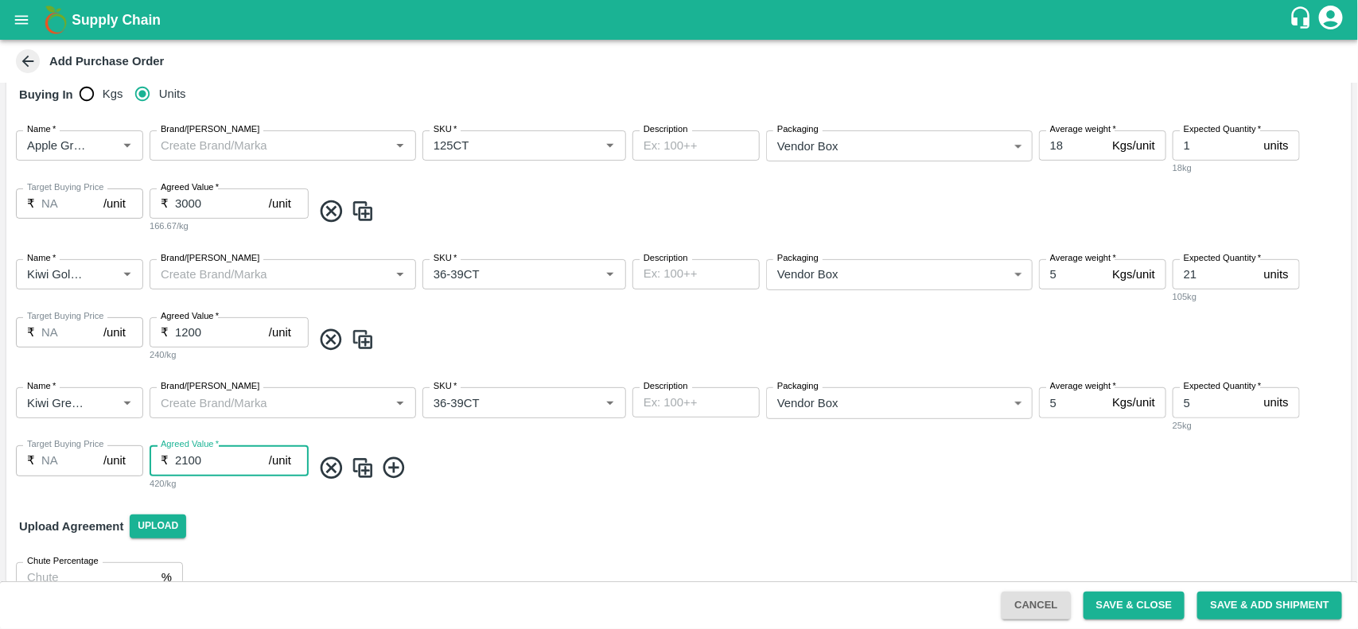
type input "2100"
click at [399, 461] on icon at bounding box center [393, 467] width 21 height 21
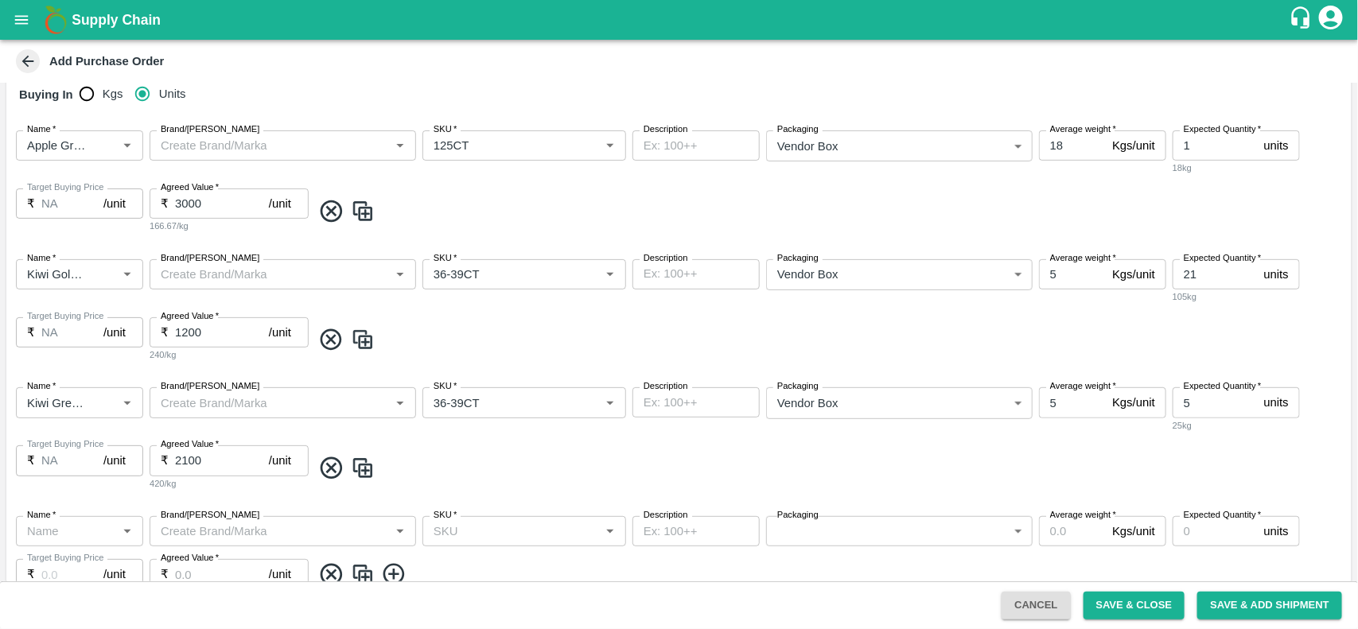
scroll to position [399, 0]
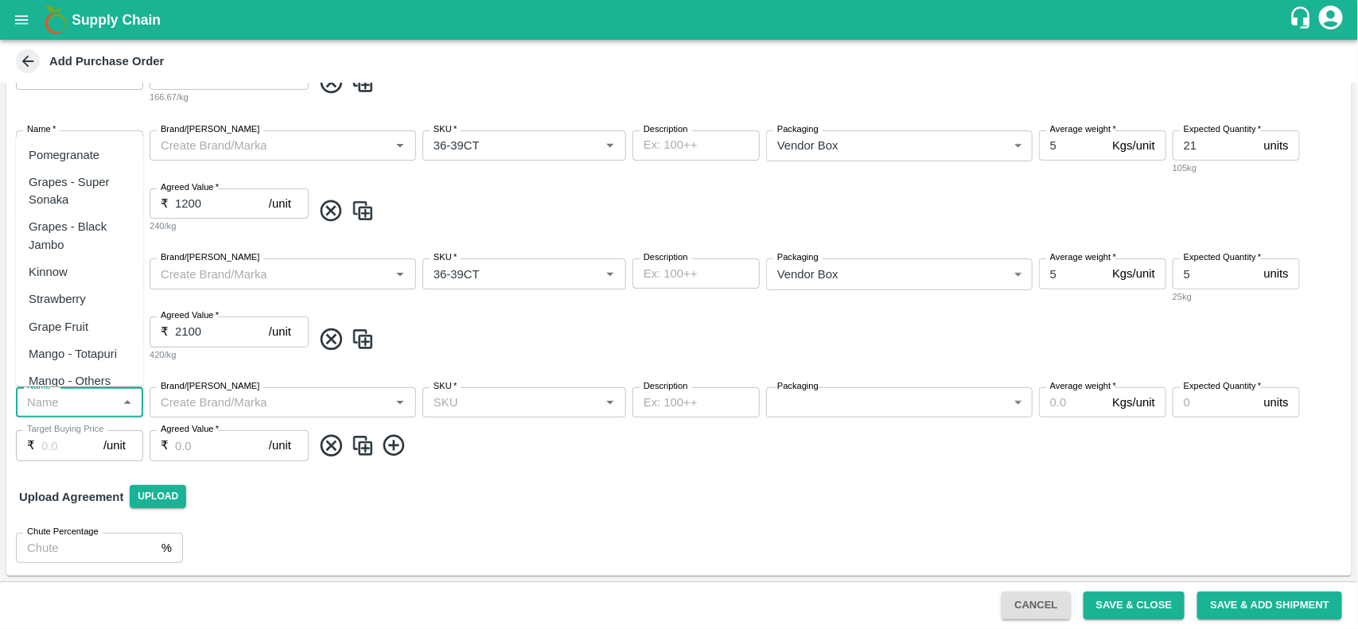
click at [56, 402] on input "Name   *" at bounding box center [66, 402] width 91 height 21
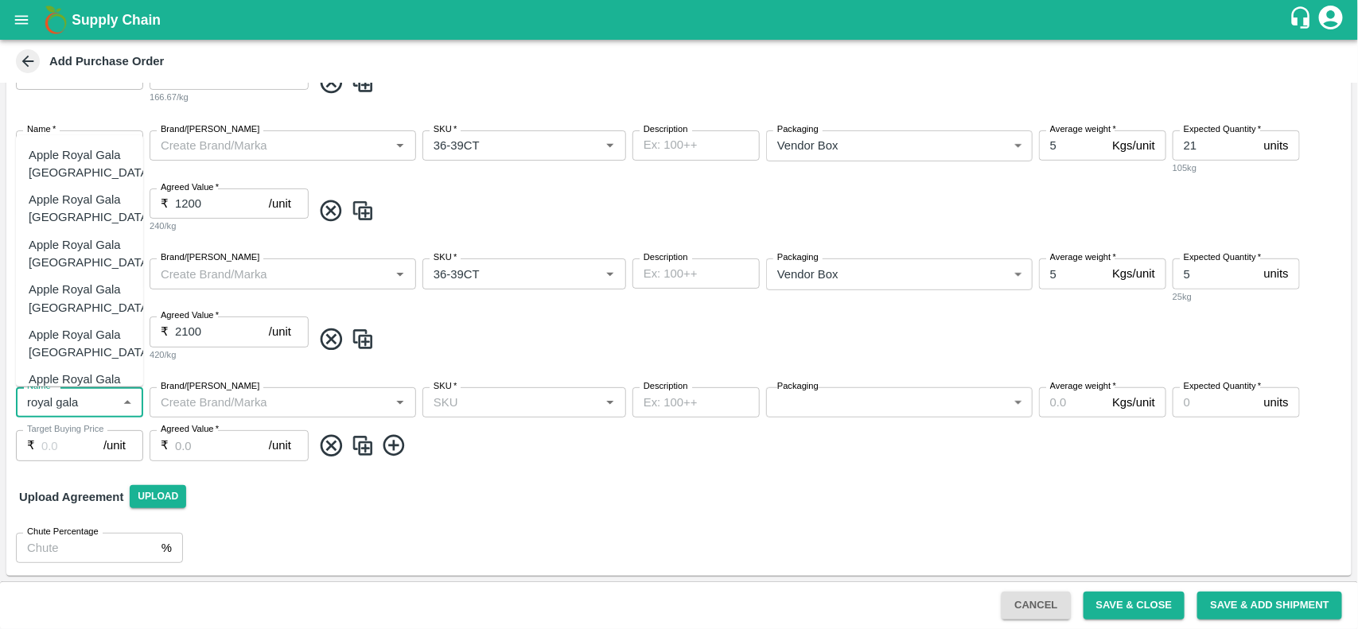
click at [68, 285] on div "Apple Royal Gala [GEOGRAPHIC_DATA]" at bounding box center [90, 299] width 123 height 36
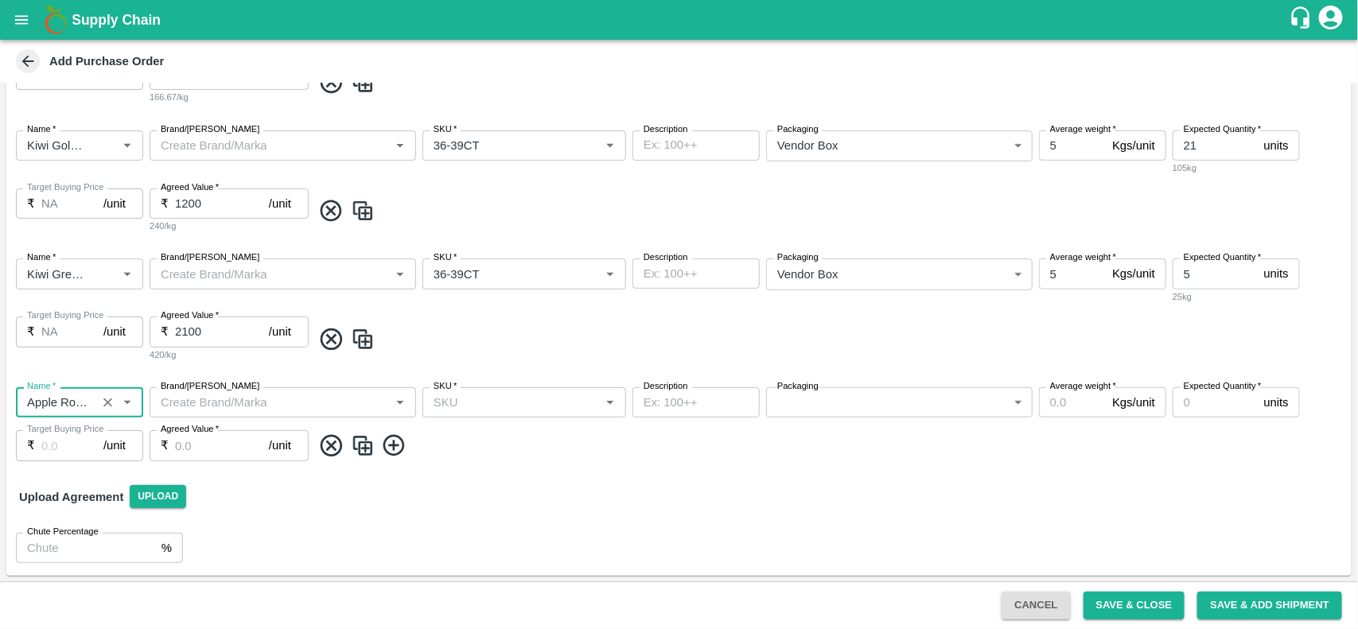
click at [493, 412] on div "SKU   *" at bounding box center [524, 402] width 204 height 30
type input "Apple Royal Gala [GEOGRAPHIC_DATA]"
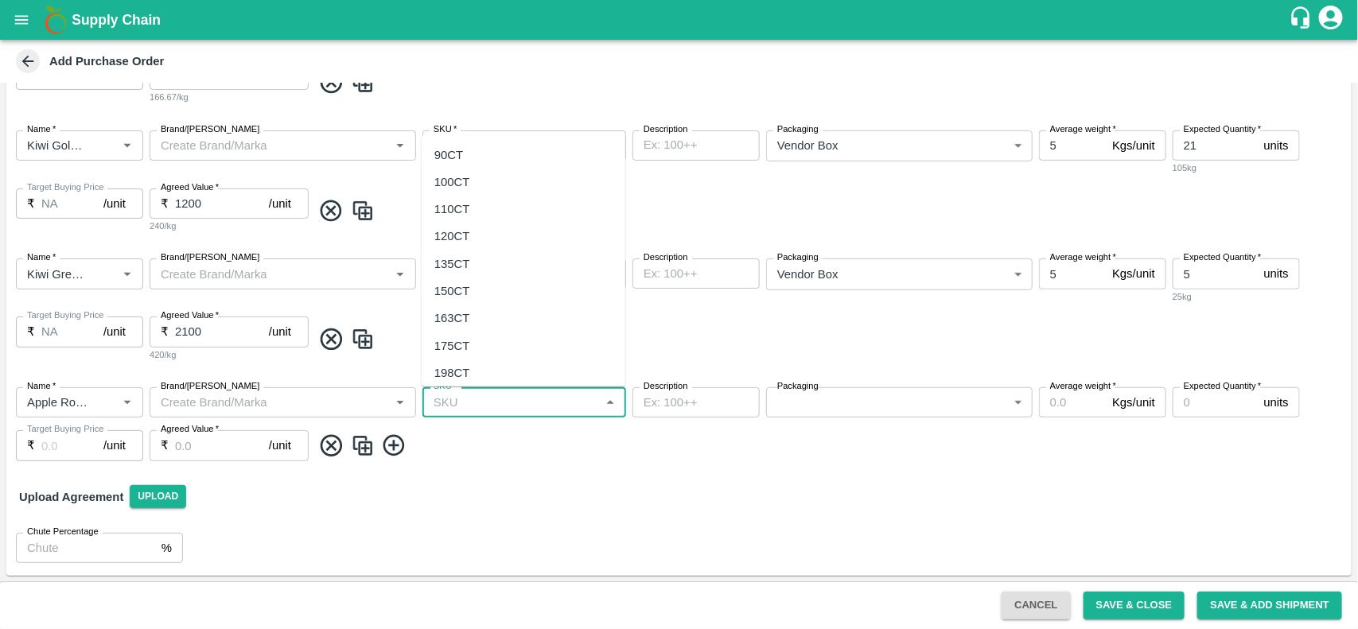
click at [456, 212] on div "110CT" at bounding box center [452, 208] width 36 height 17
type input "110CT"
type input "NA"
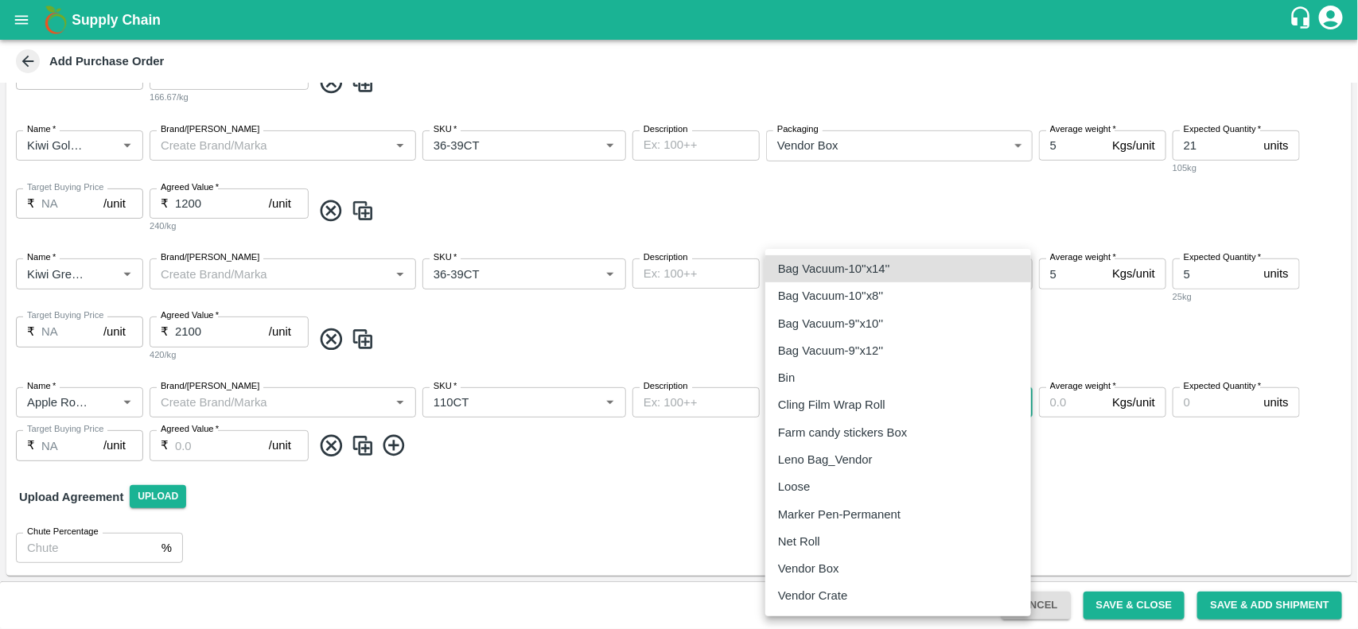
click at [853, 404] on body "Supply Chain Add Purchase Order PO Type   * Vendor Purchase 2 PO Type Buyers   …" at bounding box center [679, 314] width 1358 height 629
click at [813, 562] on p "Vendor Box" at bounding box center [808, 568] width 61 height 17
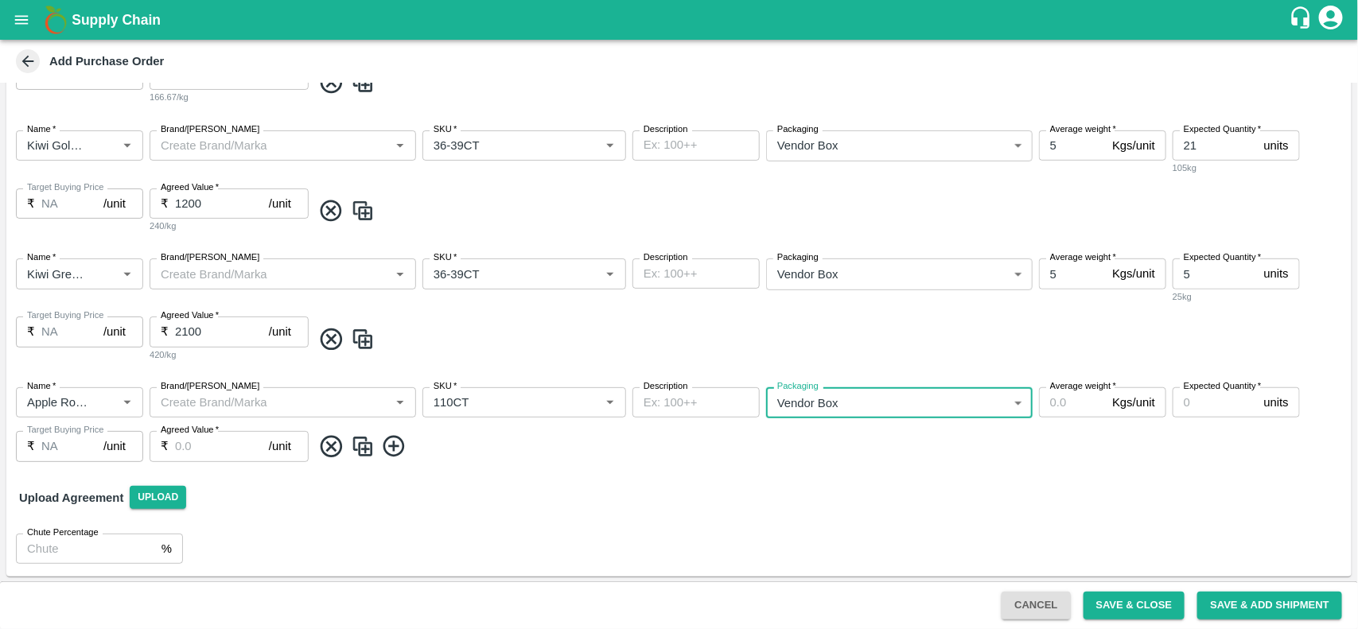
type input "276"
click at [1079, 410] on input "Average weight   *" at bounding box center [1072, 402] width 67 height 30
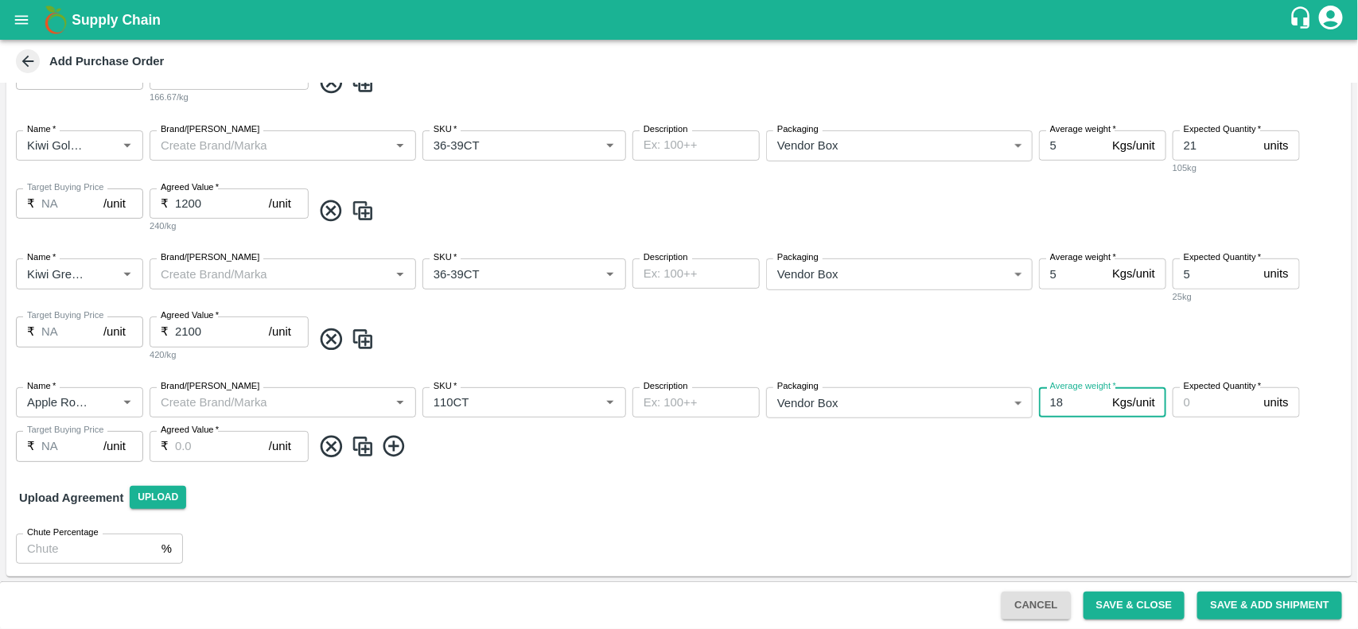
type input "18"
click at [1199, 410] on input "Expected Quantity   *" at bounding box center [1214, 402] width 85 height 30
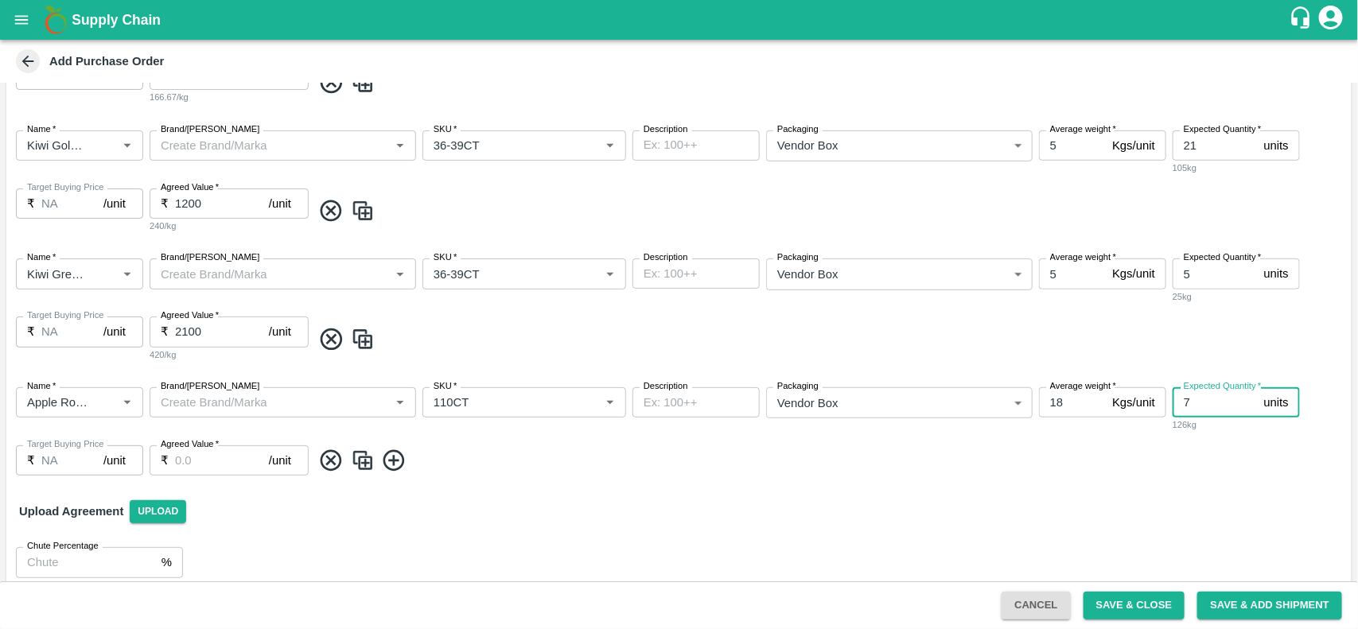
type input "7"
click at [228, 461] on input "Agreed Value   *" at bounding box center [222, 460] width 94 height 30
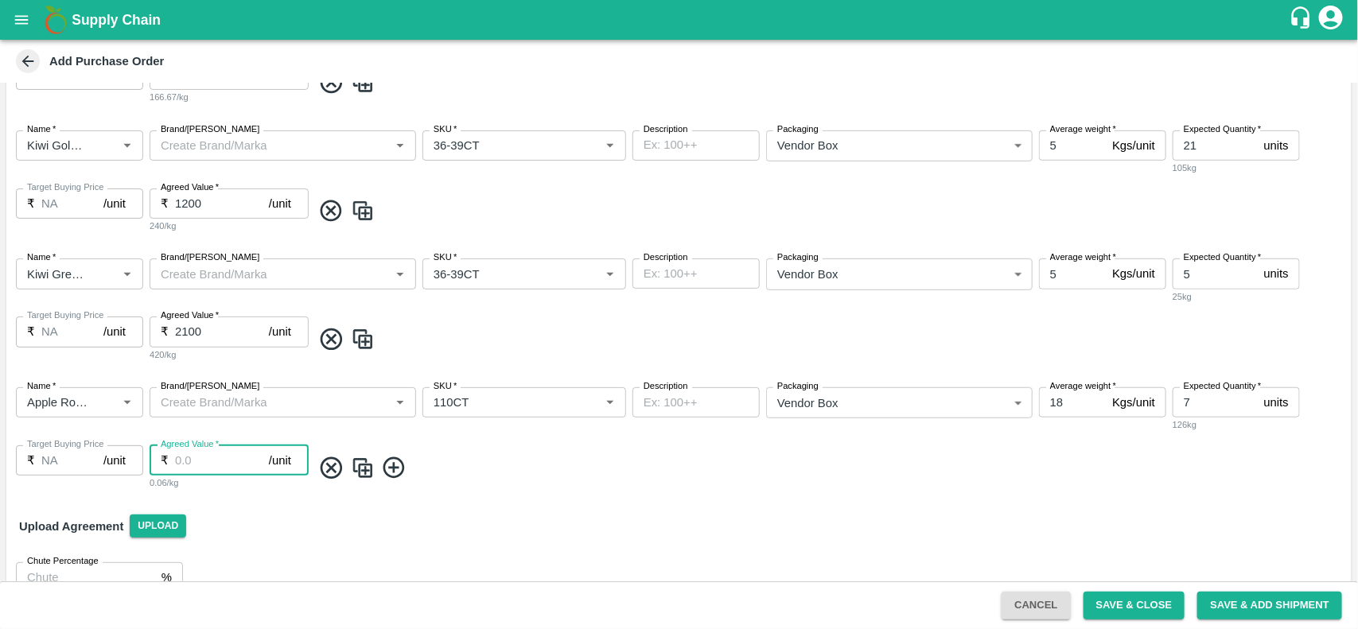
type input "1"
type input "3500"
click at [362, 340] on img at bounding box center [363, 339] width 24 height 26
type input "5"
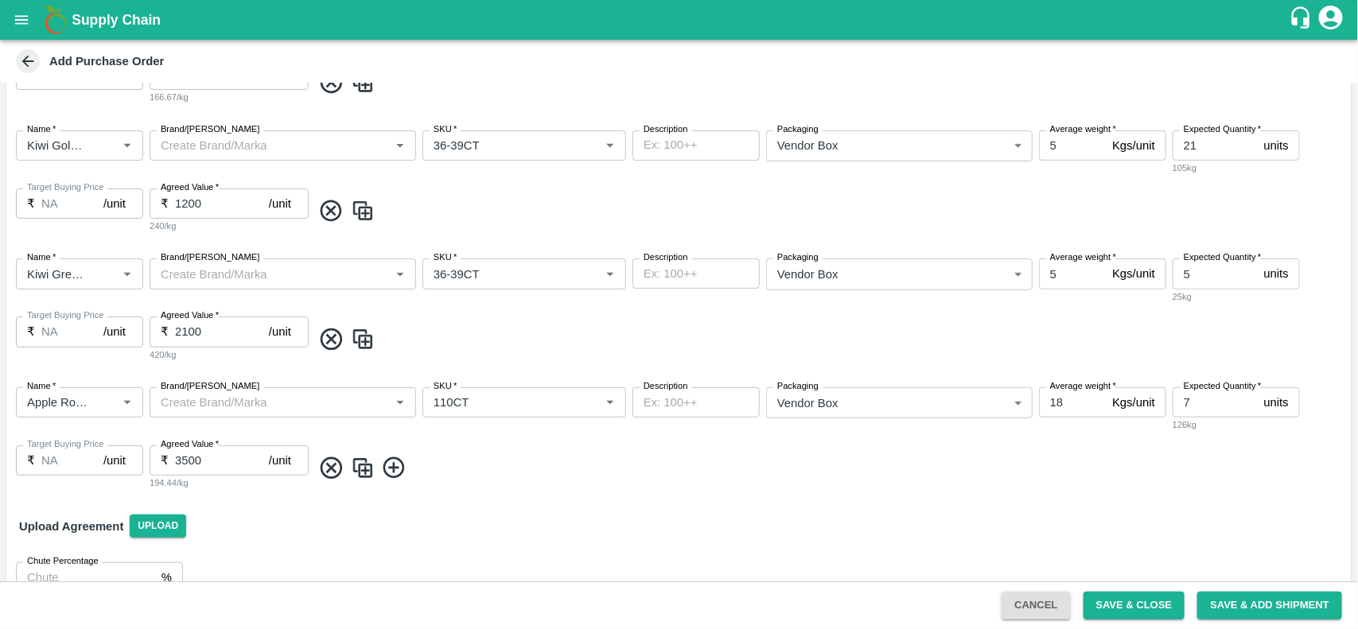
type input "2100"
type input "Kiwi Green [GEOGRAPHIC_DATA]"
type input "36-39CT"
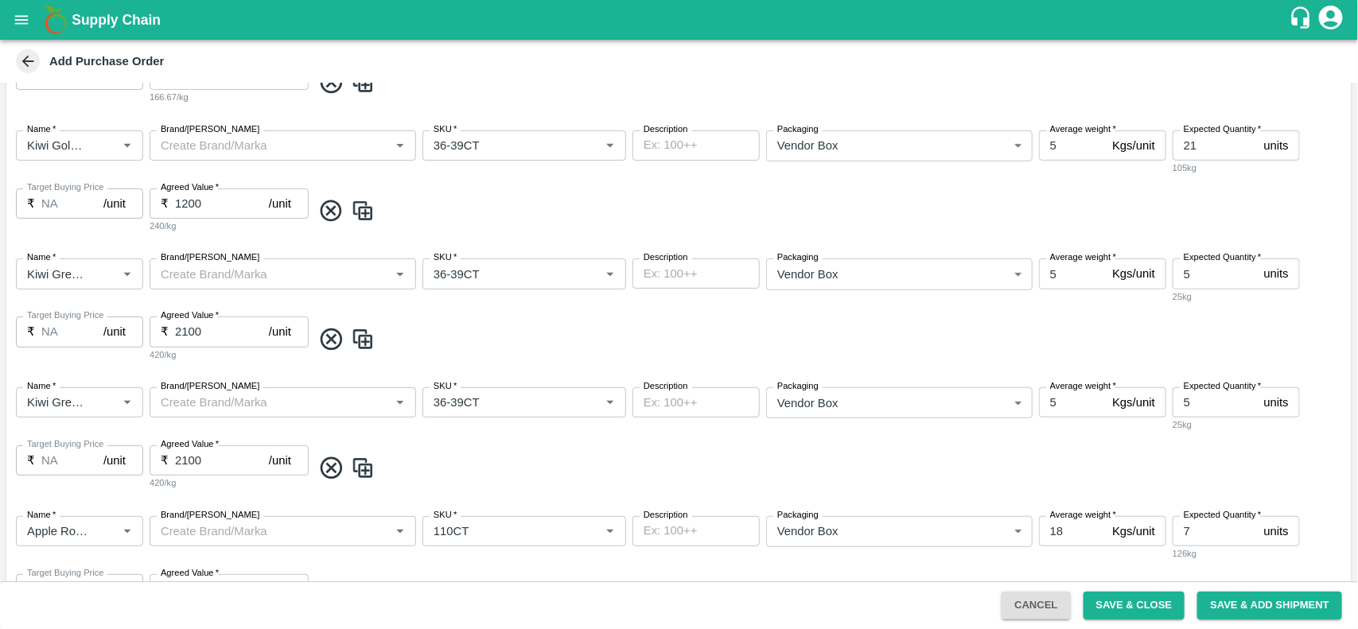
scroll to position [474, 0]
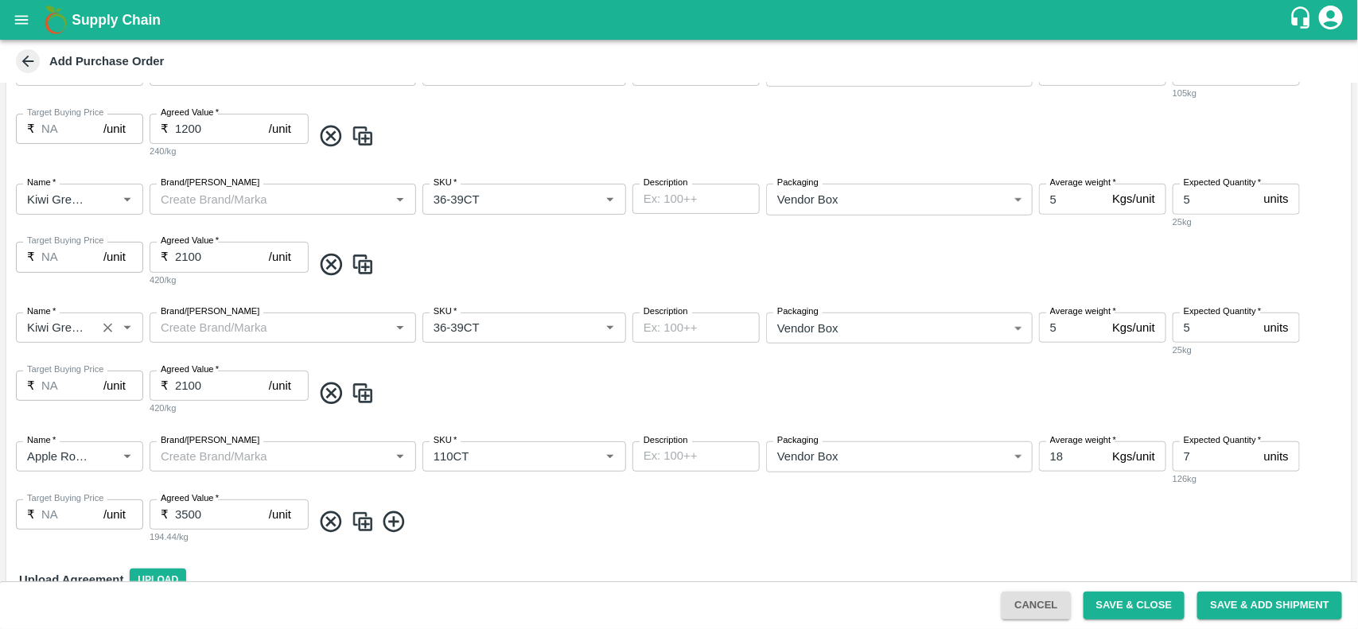
click at [112, 332] on icon "Clear" at bounding box center [107, 328] width 15 height 15
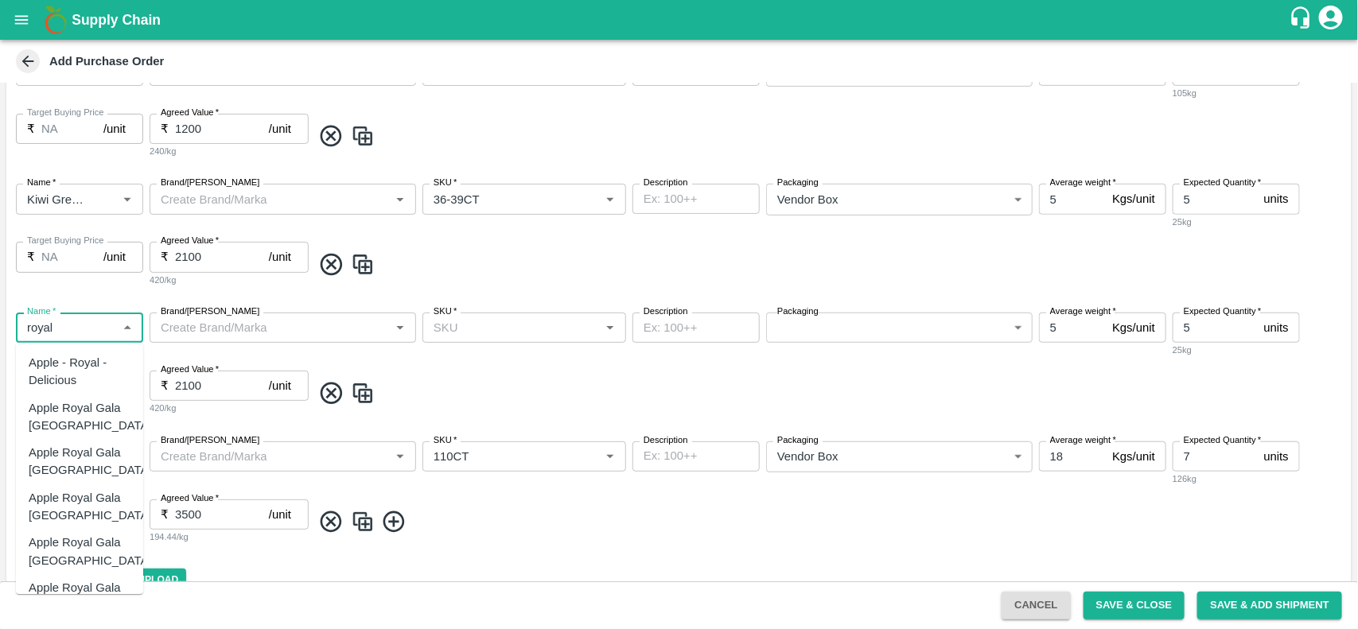
click at [65, 546] on div "Apple Royal Gala [GEOGRAPHIC_DATA]" at bounding box center [90, 552] width 123 height 36
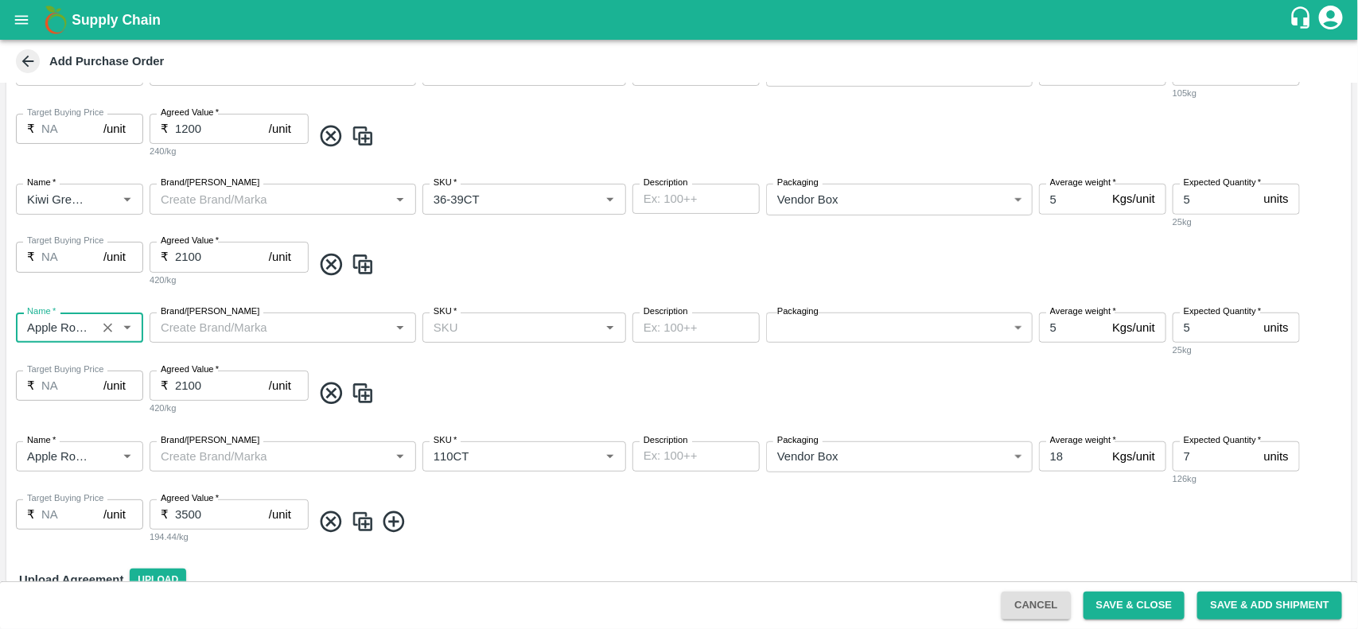
type input "Apple Royal Gala [GEOGRAPHIC_DATA]"
click at [212, 336] on input "Brand/[PERSON_NAME]" at bounding box center [269, 327] width 231 height 21
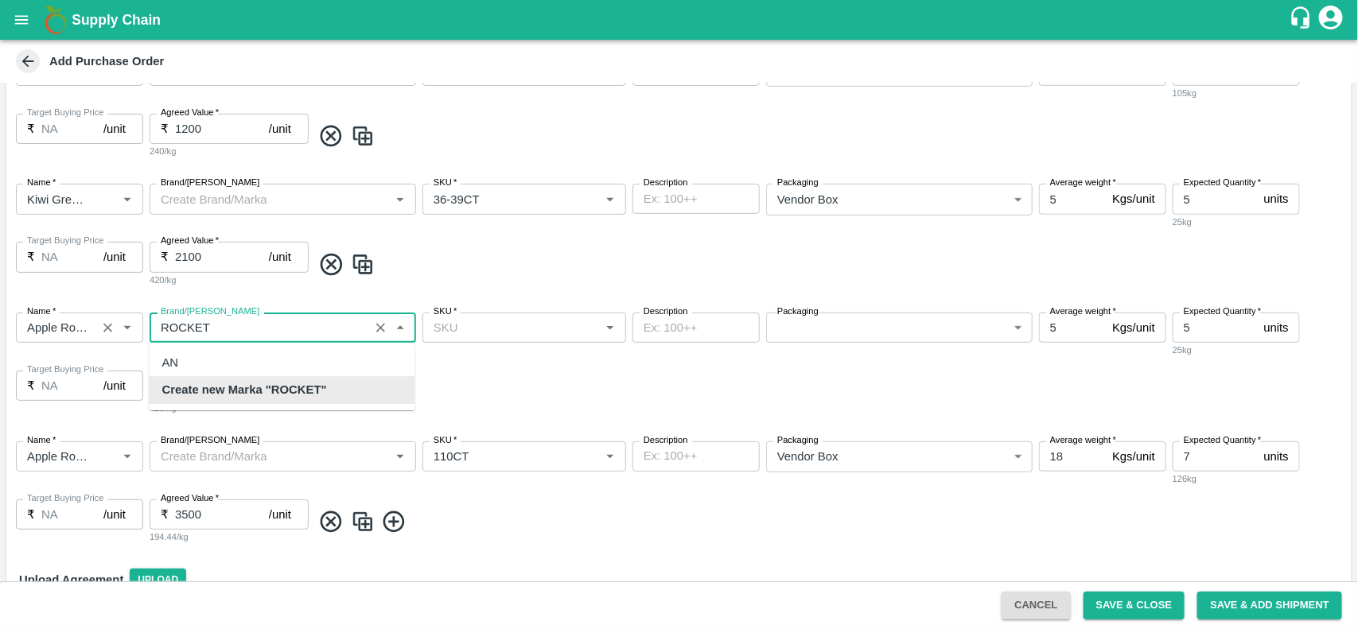
click at [253, 390] on b "Create new Marka "ROCKET"" at bounding box center [244, 390] width 165 height 17
type input "ROCKET"
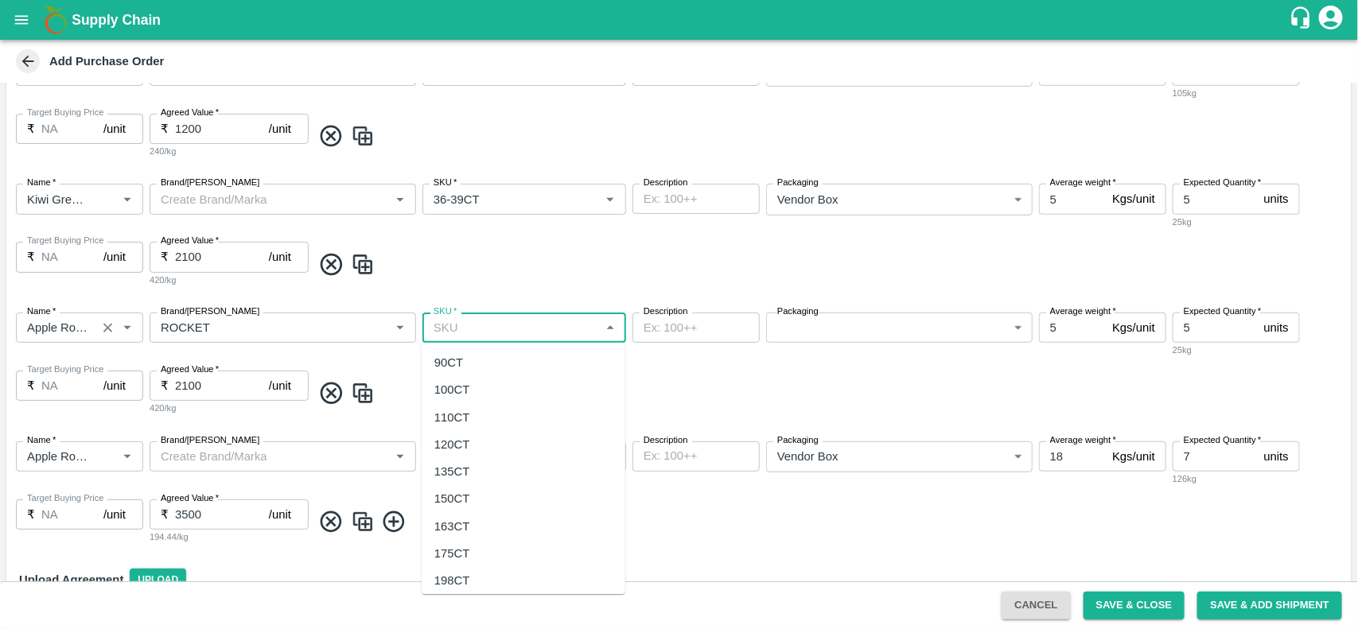
click at [510, 336] on input "SKU   *" at bounding box center [511, 327] width 168 height 21
click at [466, 418] on div "110CT" at bounding box center [452, 417] width 36 height 17
type input "110CT"
click at [830, 336] on body "Supply Chain Add Purchase Order PO Type   * Vendor Purchase 2 PO Type Buyers   …" at bounding box center [679, 314] width 1358 height 629
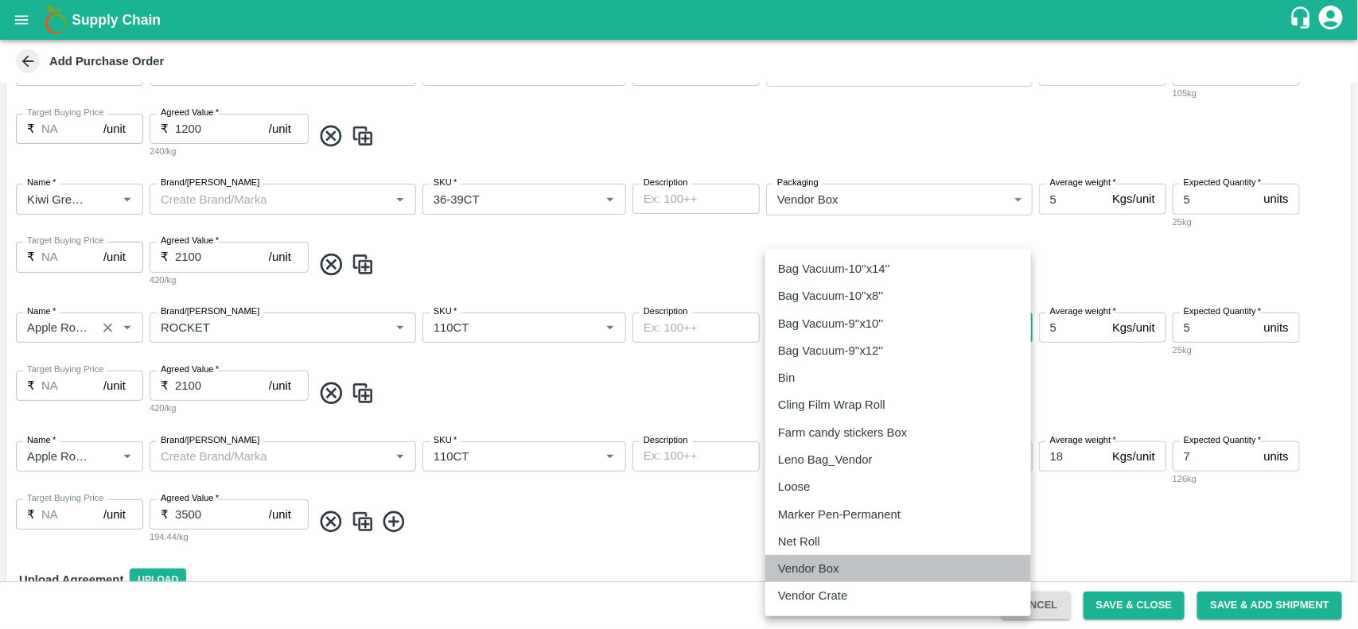
click at [797, 565] on p "Vendor Box" at bounding box center [808, 568] width 61 height 17
type input "276"
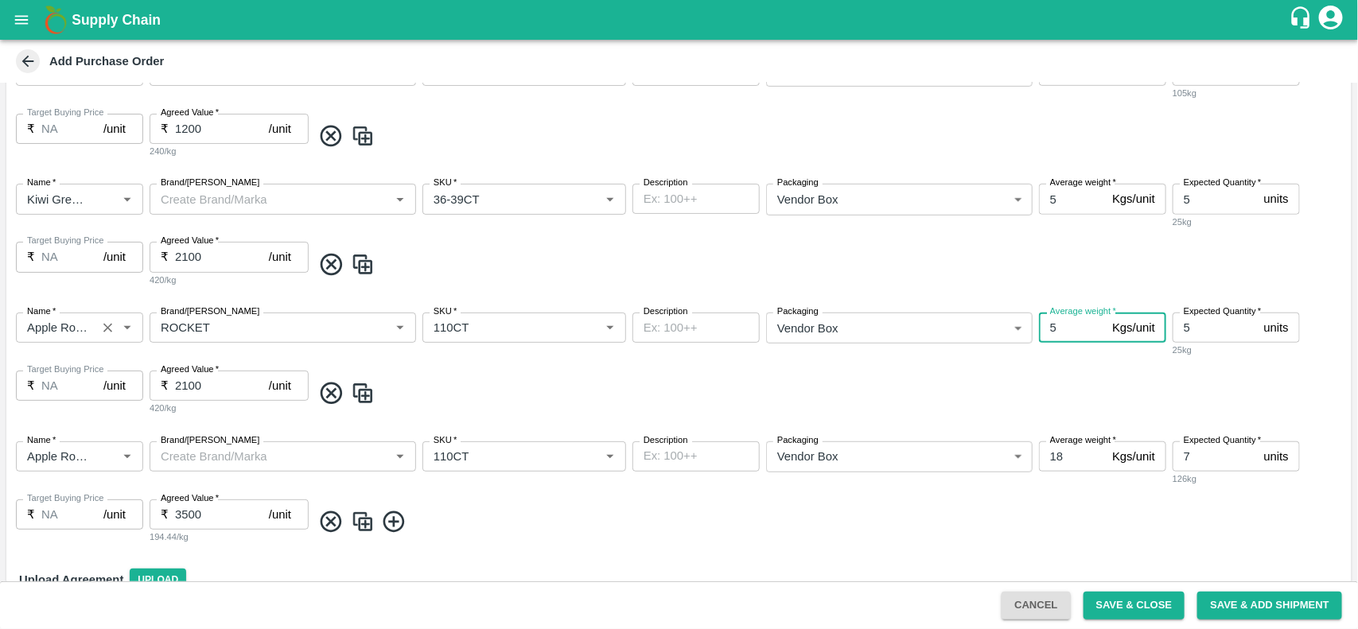
click at [1078, 321] on input "5" at bounding box center [1072, 328] width 67 height 30
type input "10"
click at [1202, 323] on input "5" at bounding box center [1214, 328] width 85 height 30
type input "2"
click at [215, 391] on input "2100" at bounding box center [222, 386] width 94 height 30
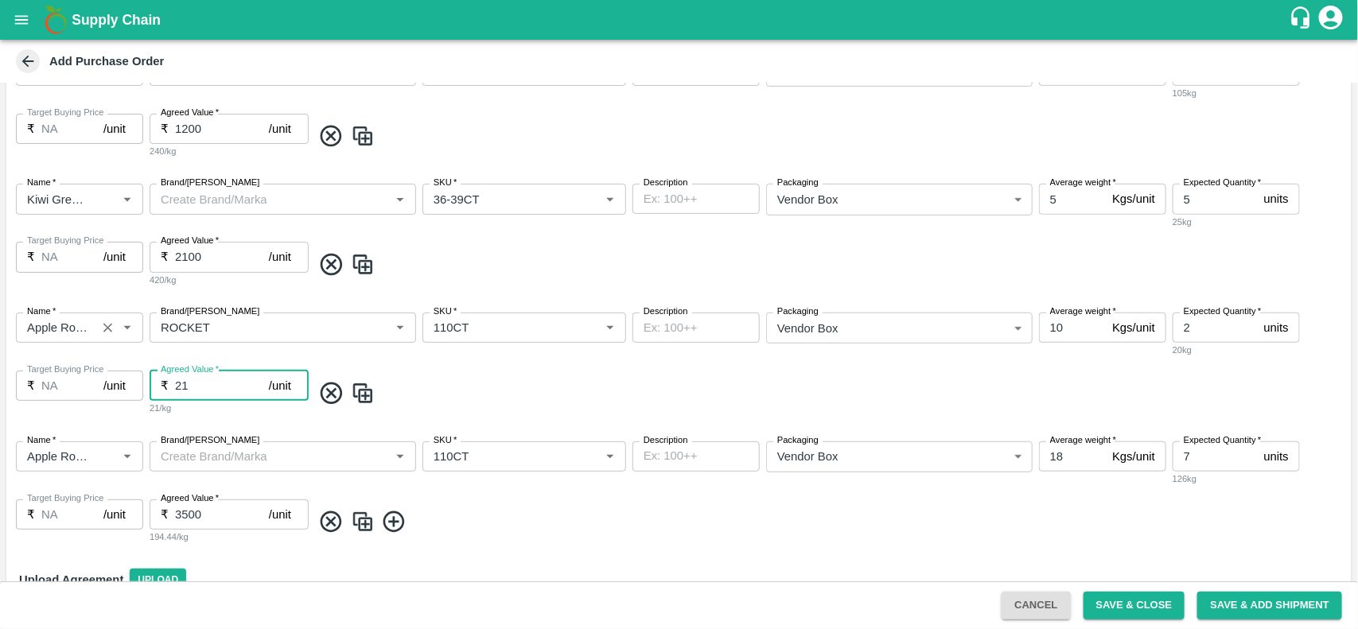
type input "2"
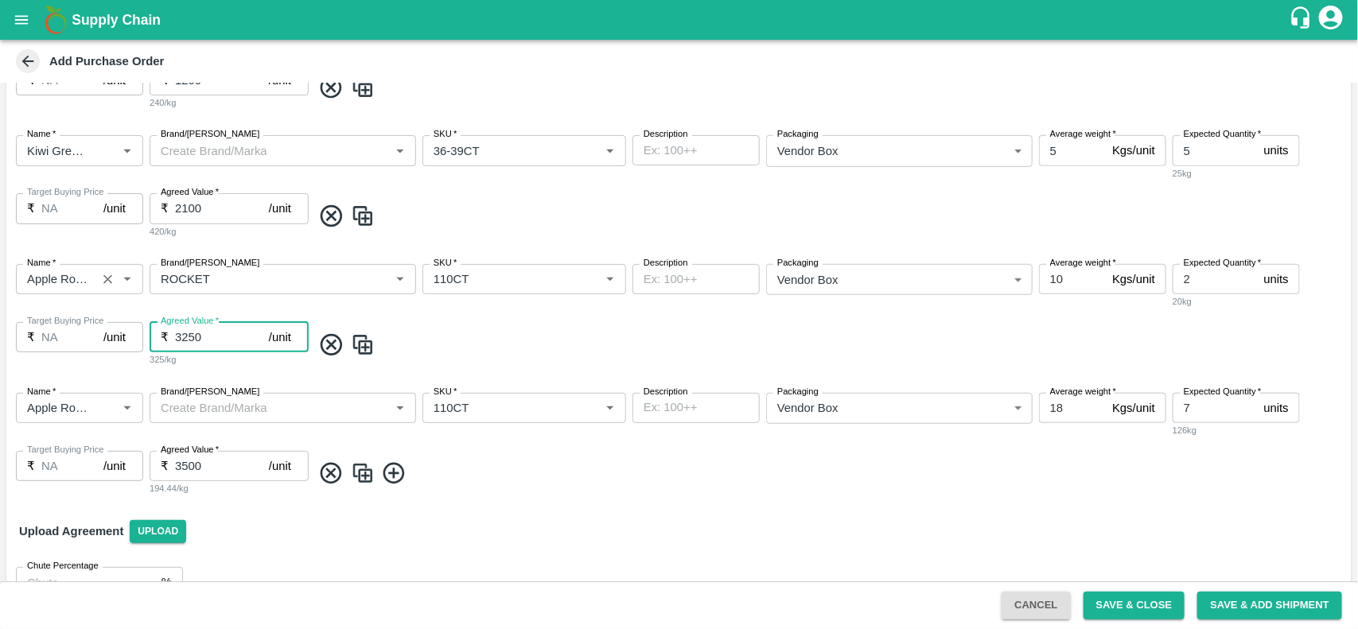
scroll to position [557, 0]
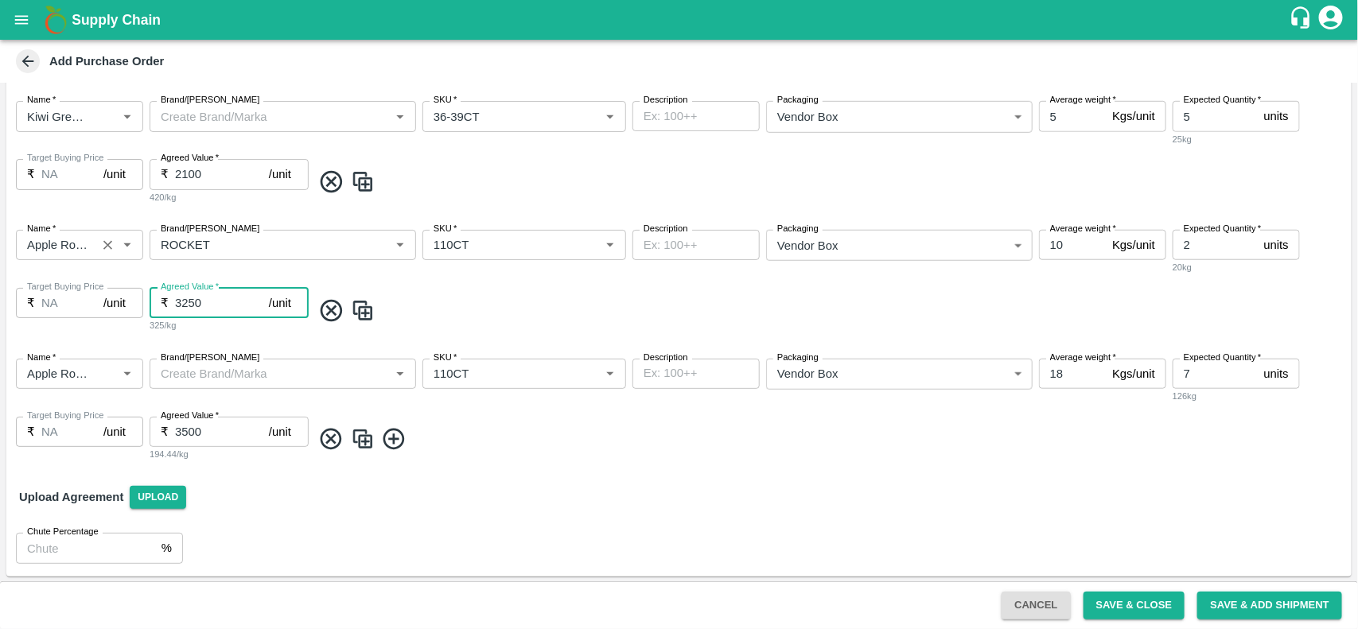
type input "3250"
click at [398, 443] on icon at bounding box center [394, 439] width 26 height 26
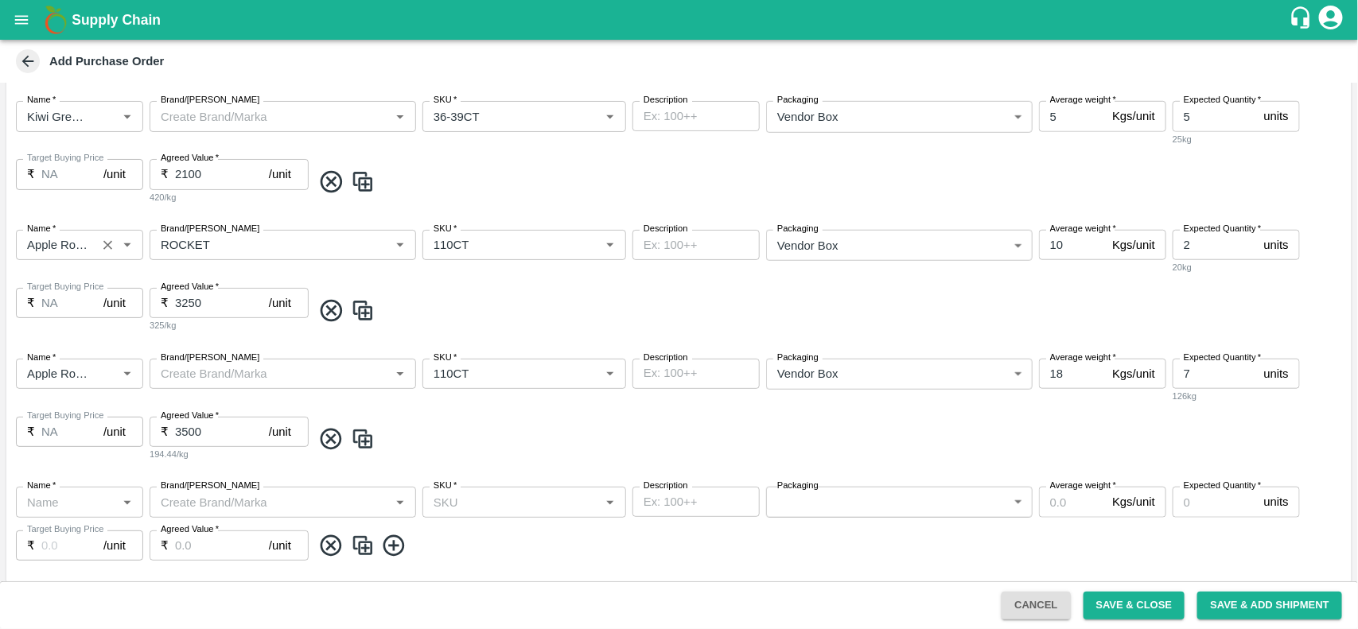
scroll to position [656, 0]
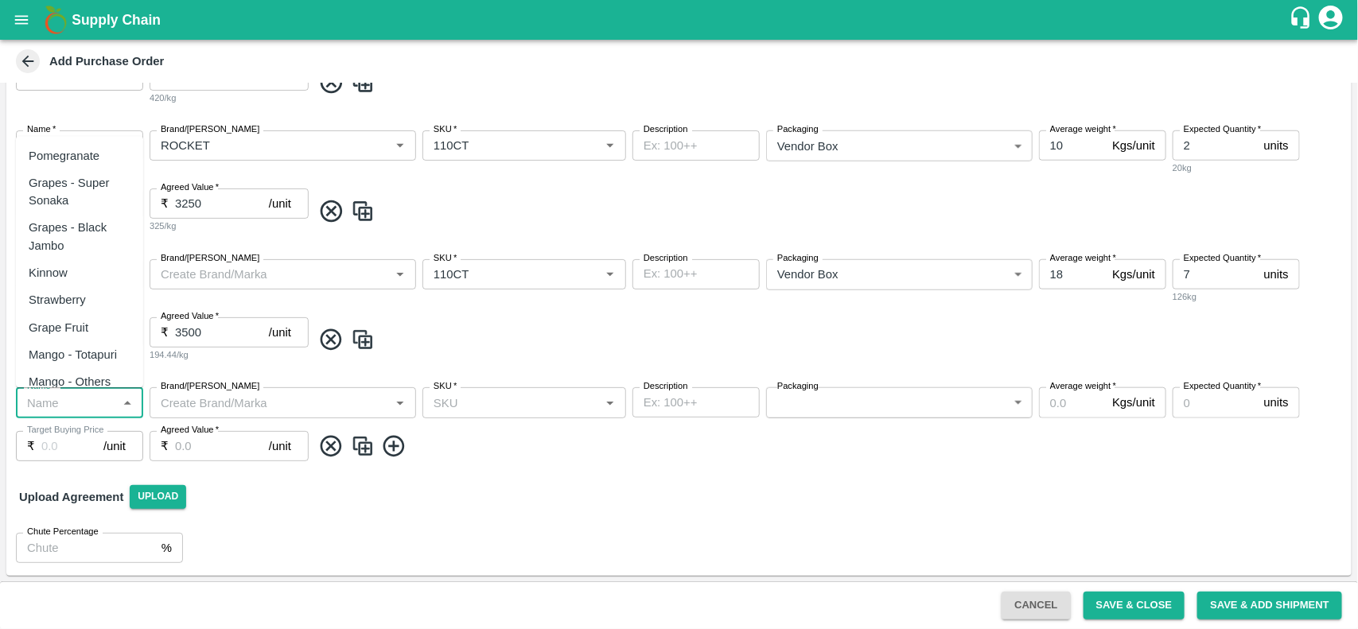
click at [76, 399] on input "Name   *" at bounding box center [66, 402] width 91 height 21
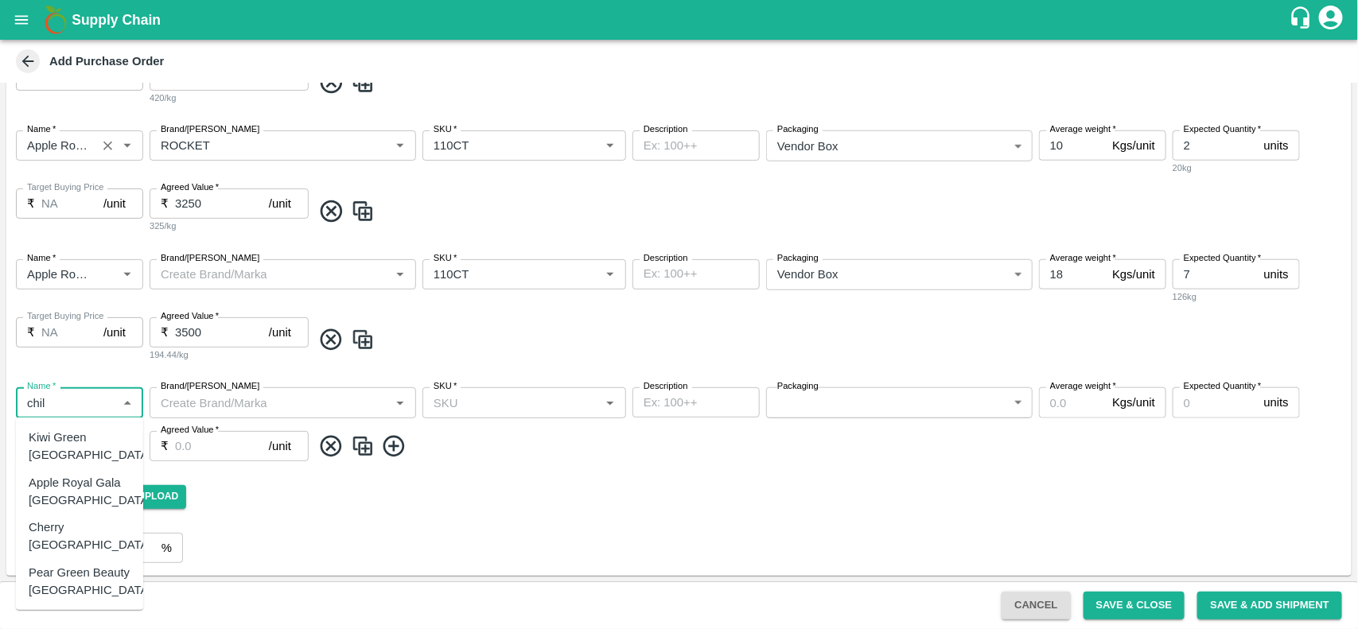
click at [70, 474] on div "Apple Royal Gala Chile" at bounding box center [90, 492] width 123 height 36
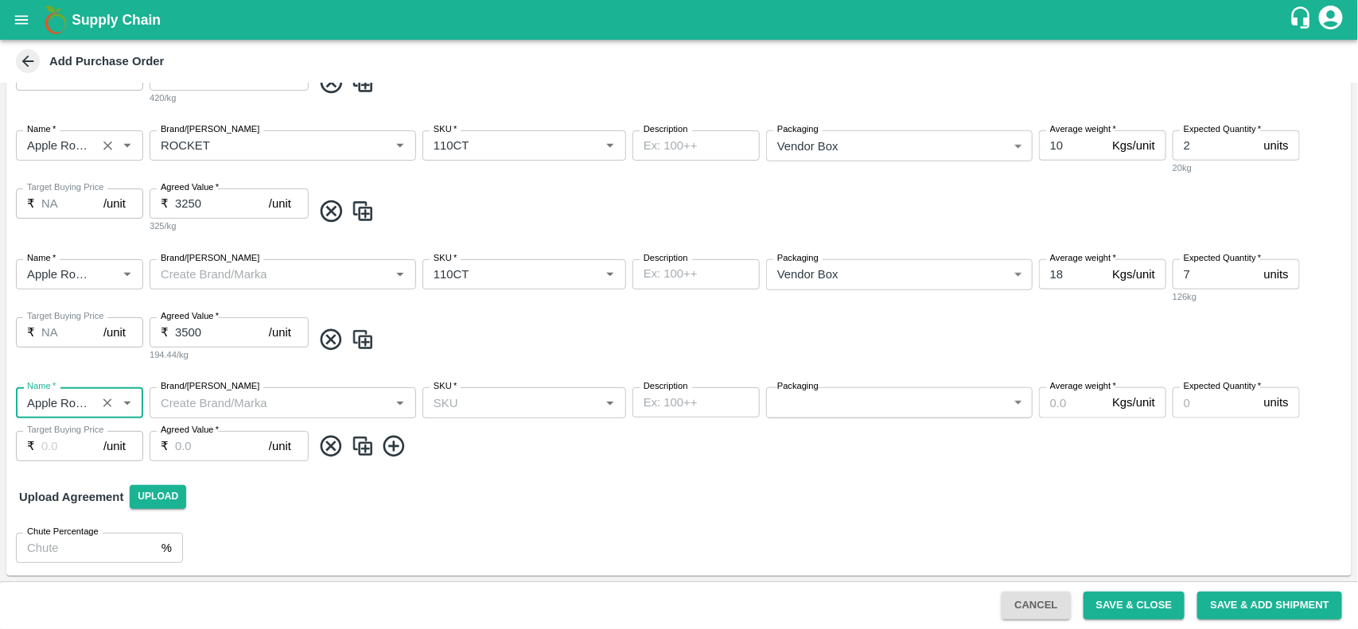
type input "Apple Royal Gala Chile"
click at [472, 410] on input "SKU   *" at bounding box center [511, 402] width 168 height 21
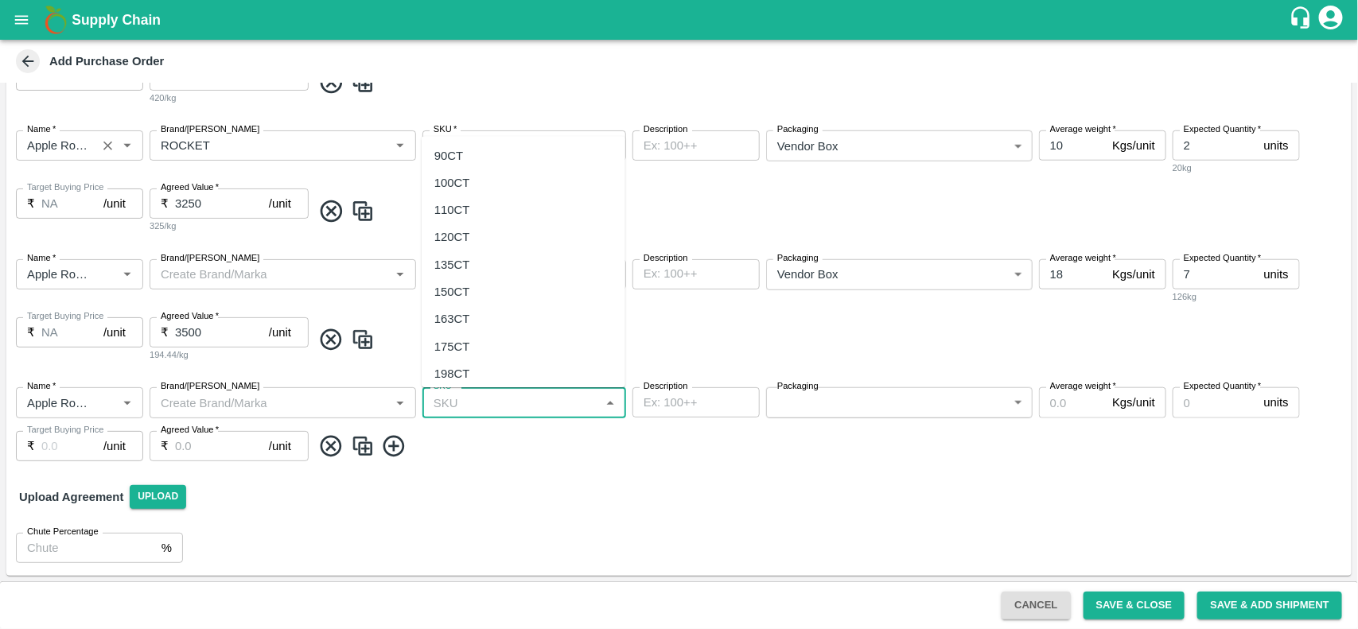
click at [465, 205] on div "110CT" at bounding box center [452, 209] width 36 height 17
type input "110CT"
type input "NA"
click at [847, 404] on body "Supply Chain Add Purchase Order PO Type   * Vendor Purchase 2 PO Type Buyers   …" at bounding box center [679, 314] width 1358 height 629
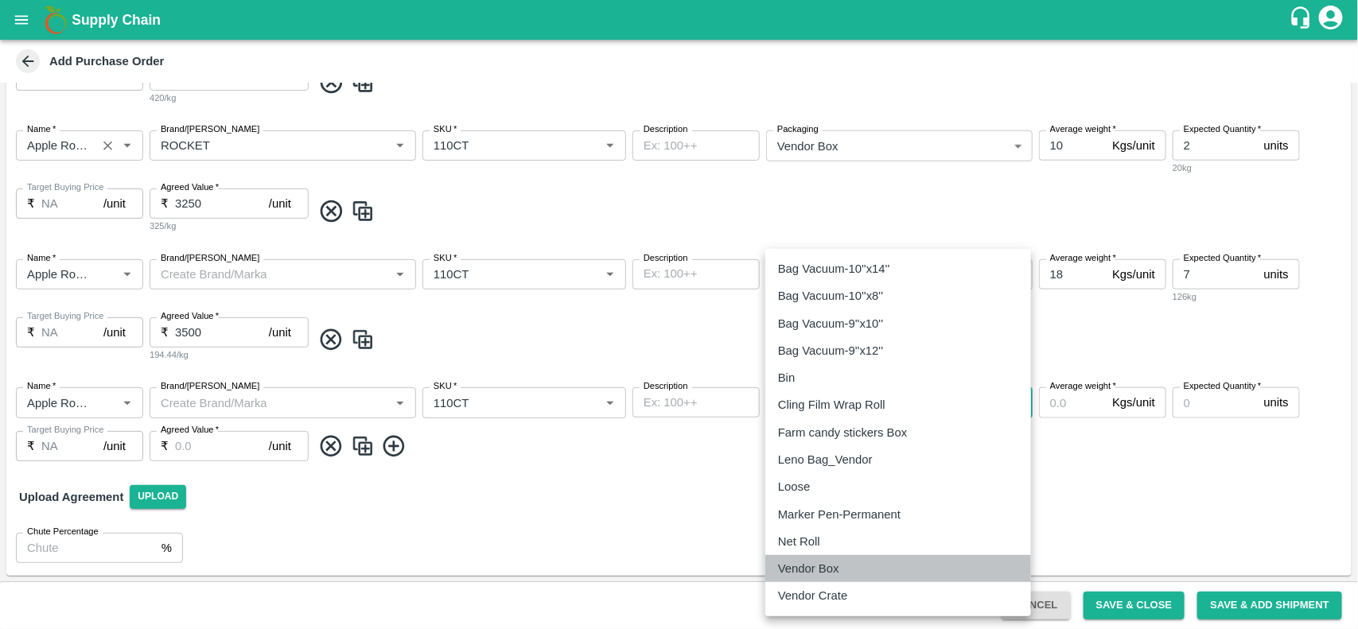
click at [792, 565] on p "Vendor Box" at bounding box center [808, 568] width 61 height 17
type input "276"
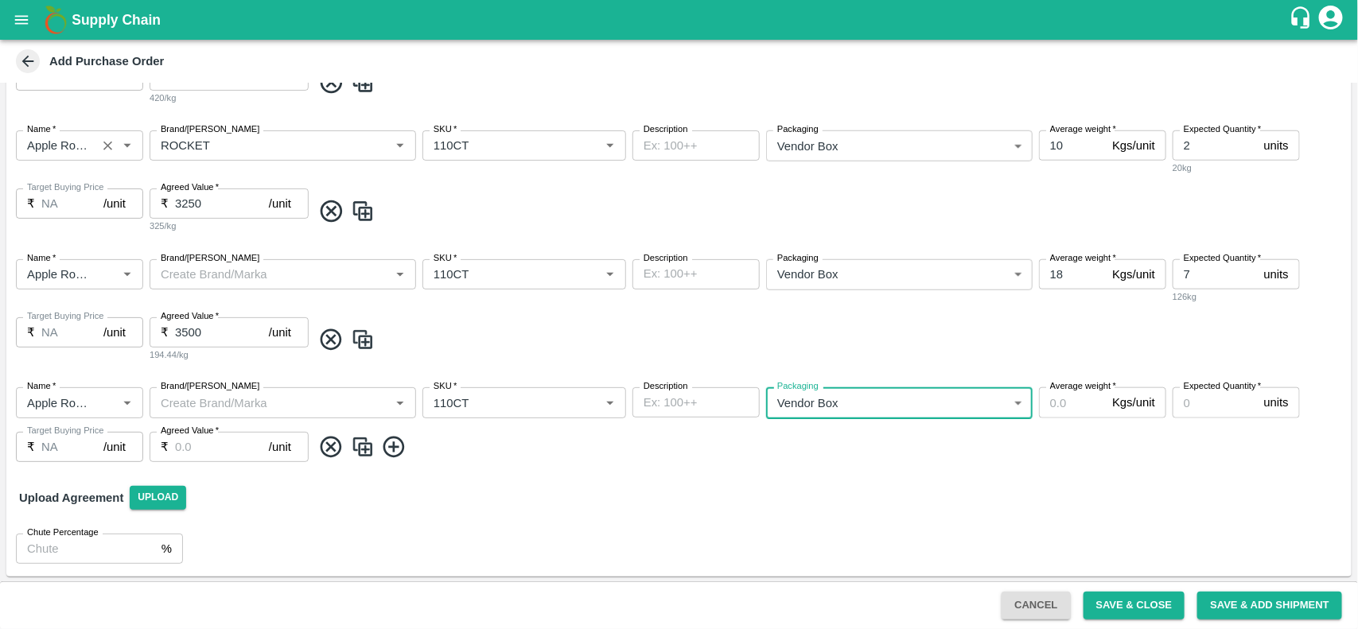
click at [1067, 403] on input "Average weight   *" at bounding box center [1072, 402] width 67 height 30
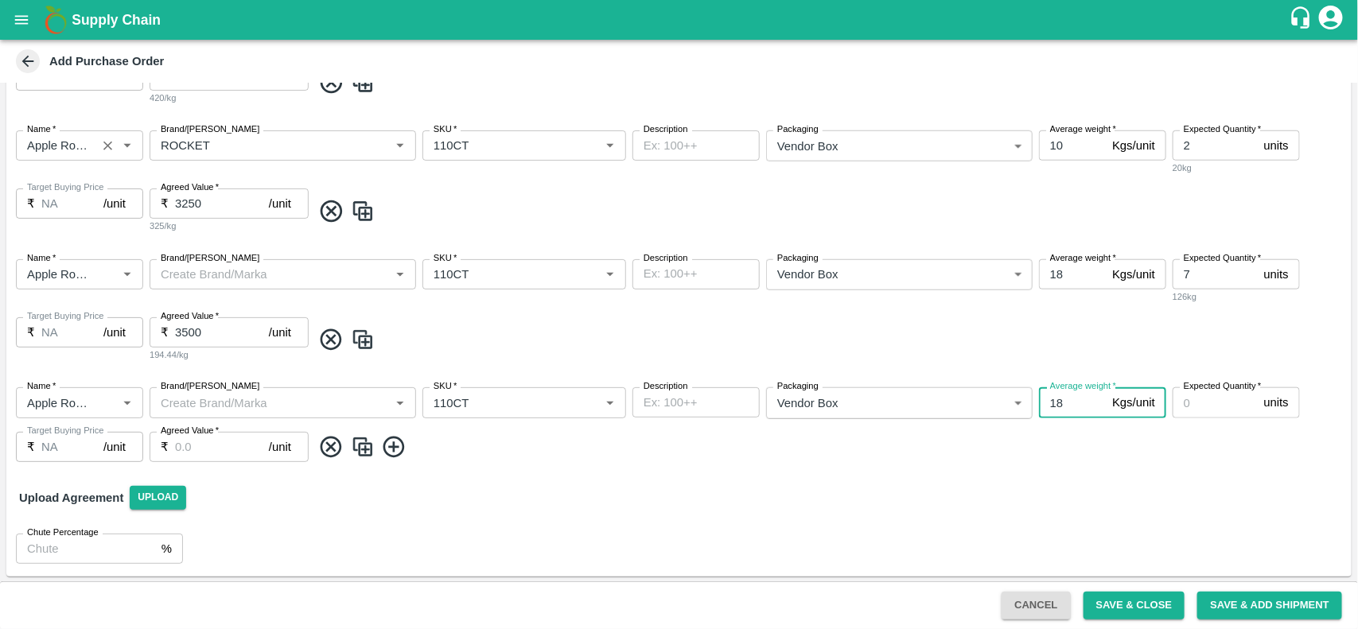
type input "18"
click at [1211, 394] on input "Expected Quantity   *" at bounding box center [1214, 402] width 85 height 30
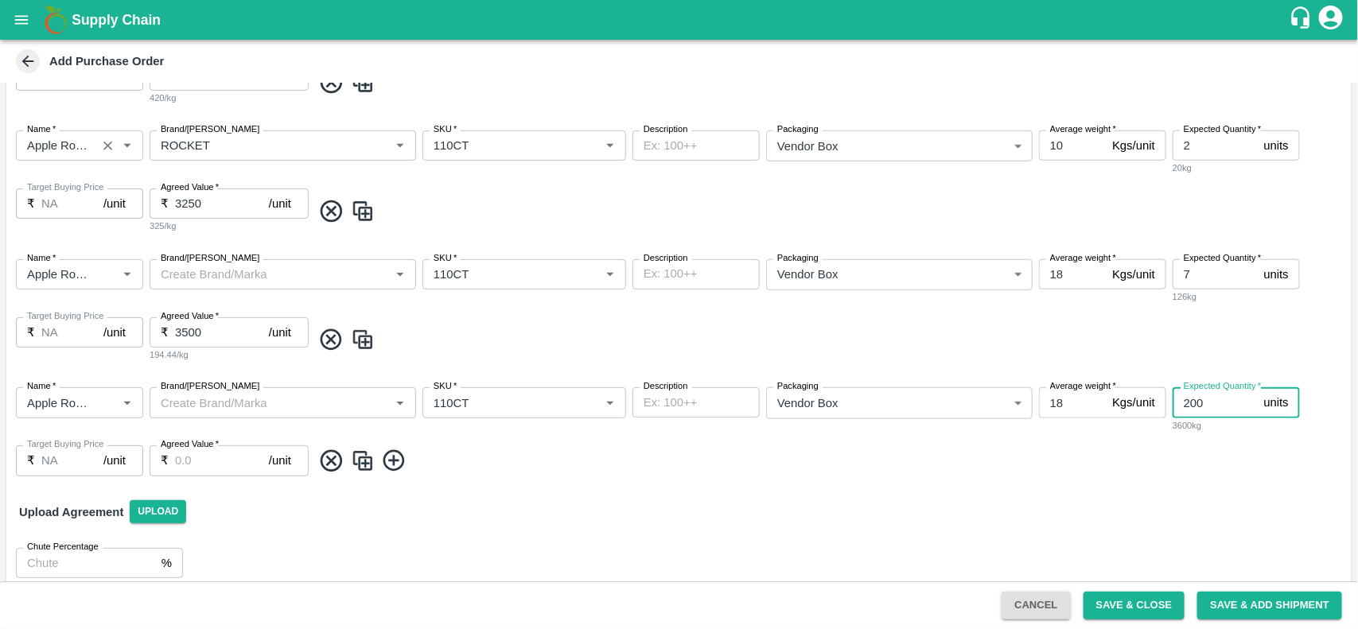
type input "200"
click at [199, 468] on input "Agreed Value   *" at bounding box center [222, 460] width 94 height 30
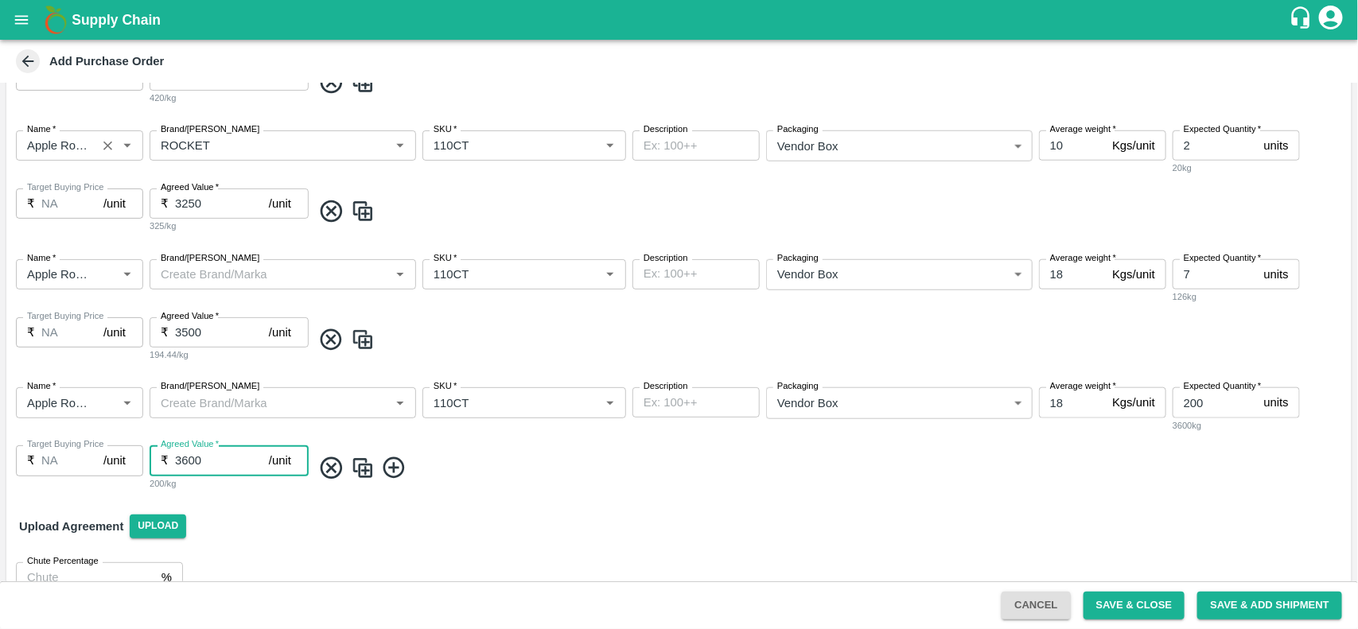
type input "3600"
click at [359, 460] on img at bounding box center [363, 468] width 24 height 26
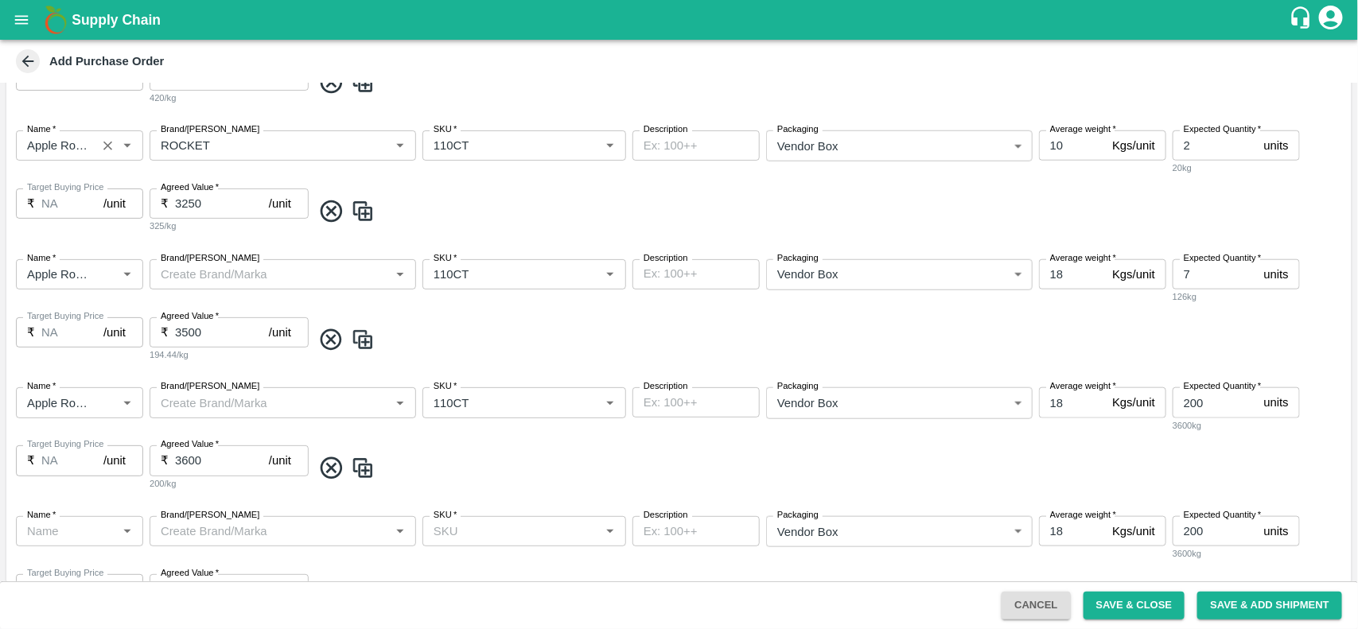
type input "Apple Royal Gala Chile"
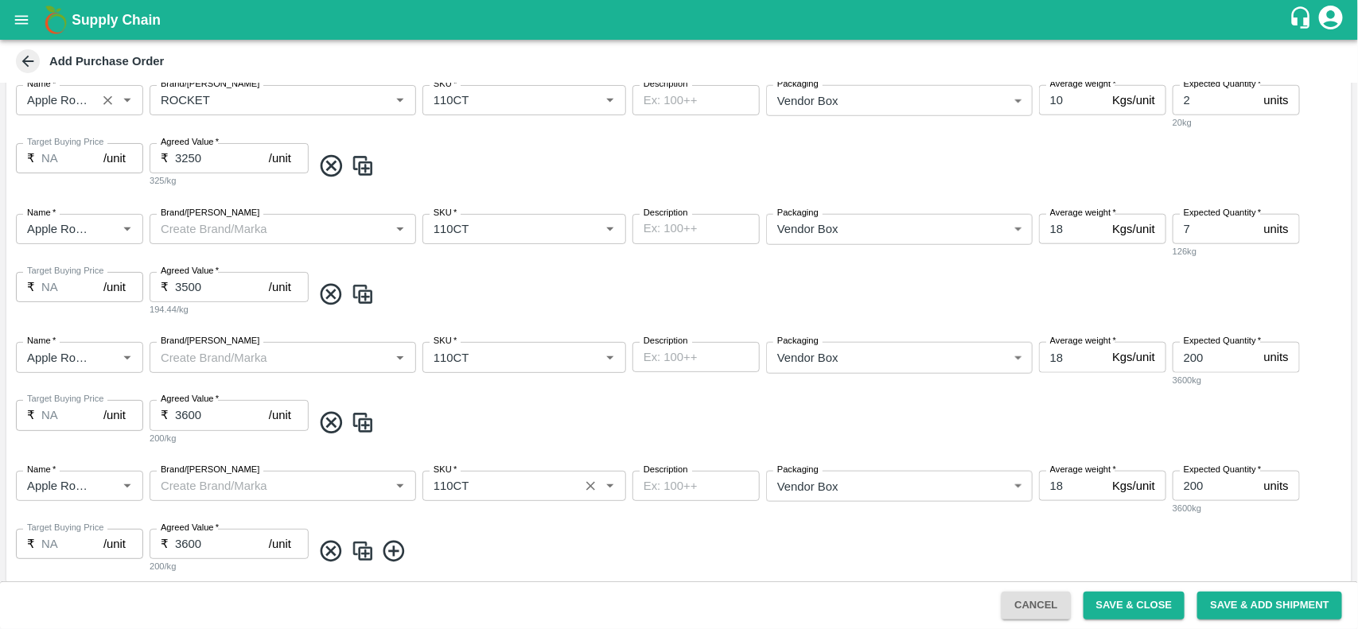
click at [483, 484] on input "SKU   *" at bounding box center [500, 486] width 147 height 21
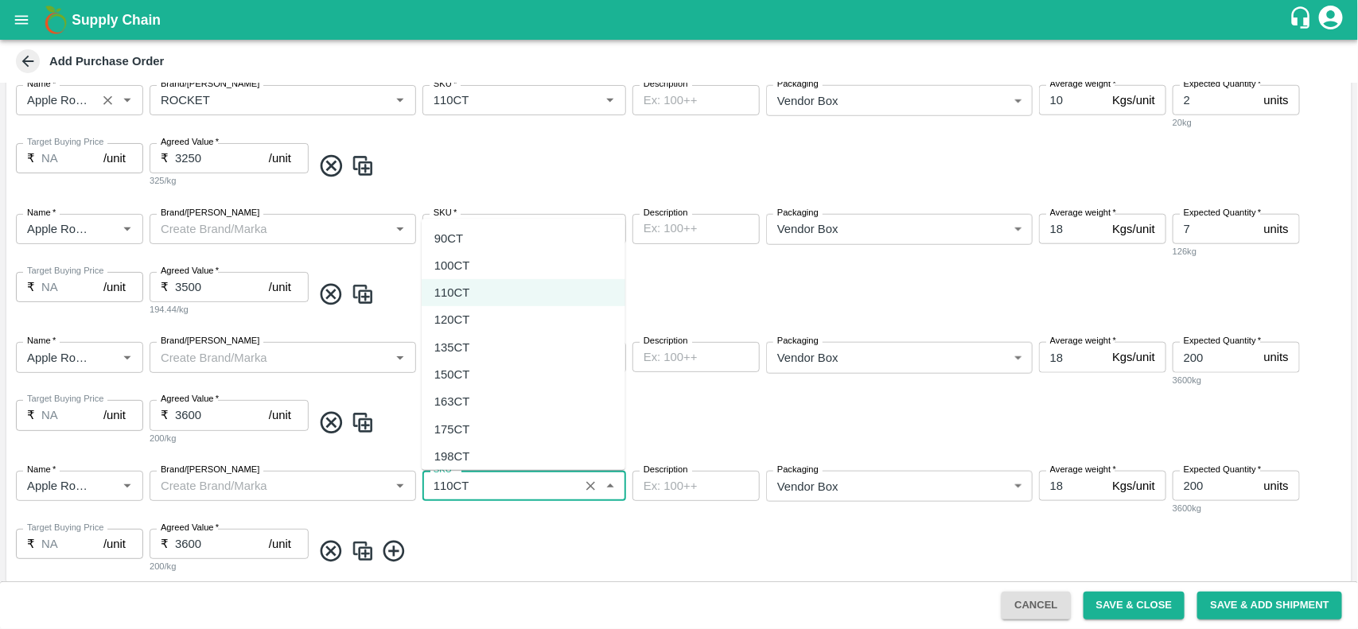
click at [460, 264] on div "100CT" at bounding box center [452, 265] width 36 height 17
type input "100CT"
click at [1211, 488] on input "200" at bounding box center [1214, 486] width 85 height 30
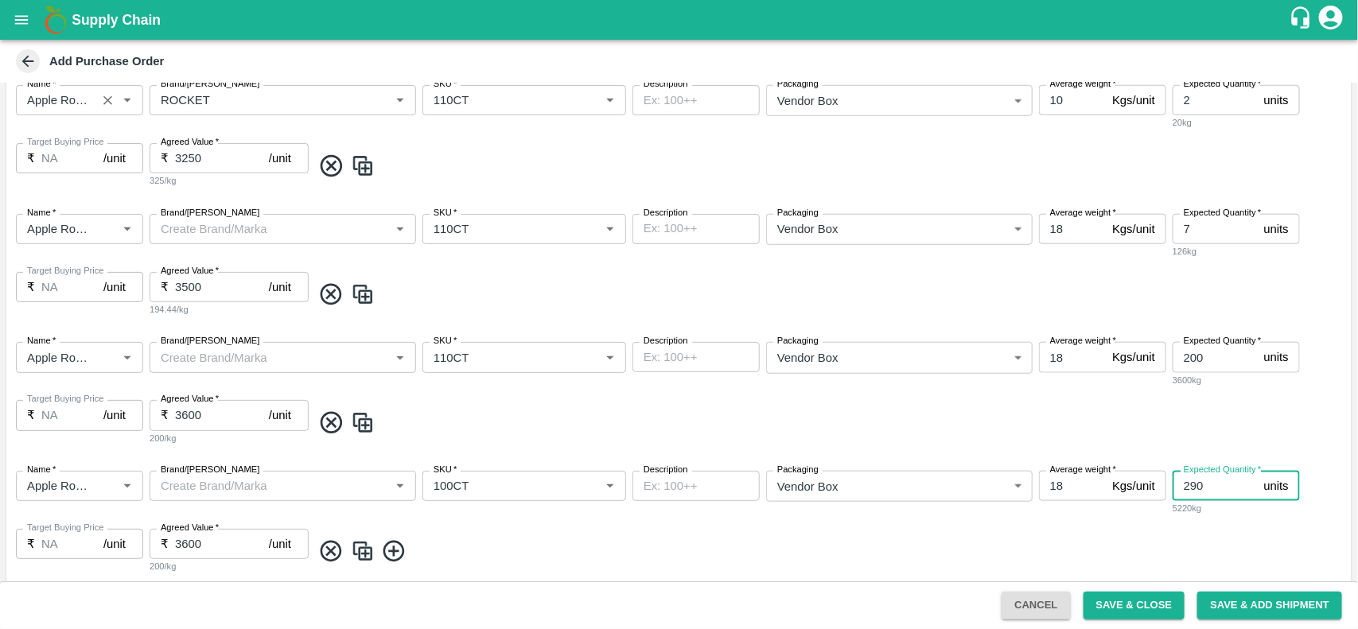
type input "290"
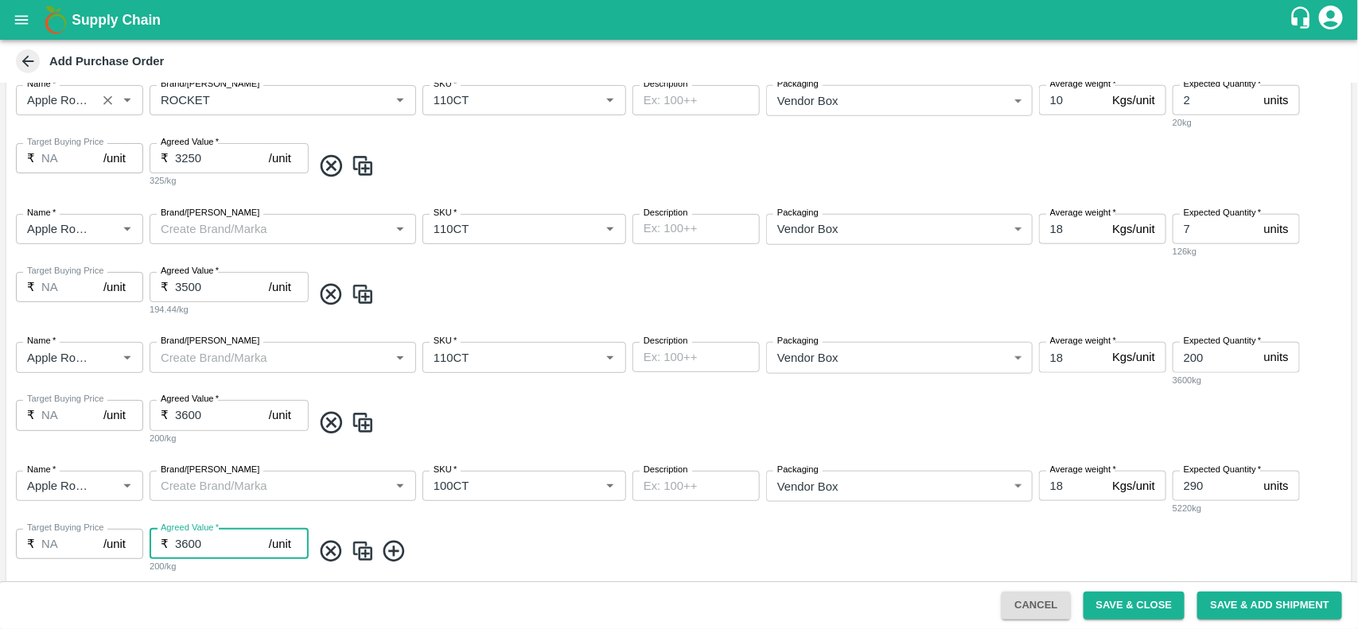
click at [212, 543] on input "3600" at bounding box center [222, 544] width 94 height 30
type input "3"
type input "4100"
click at [391, 545] on icon at bounding box center [394, 551] width 26 height 26
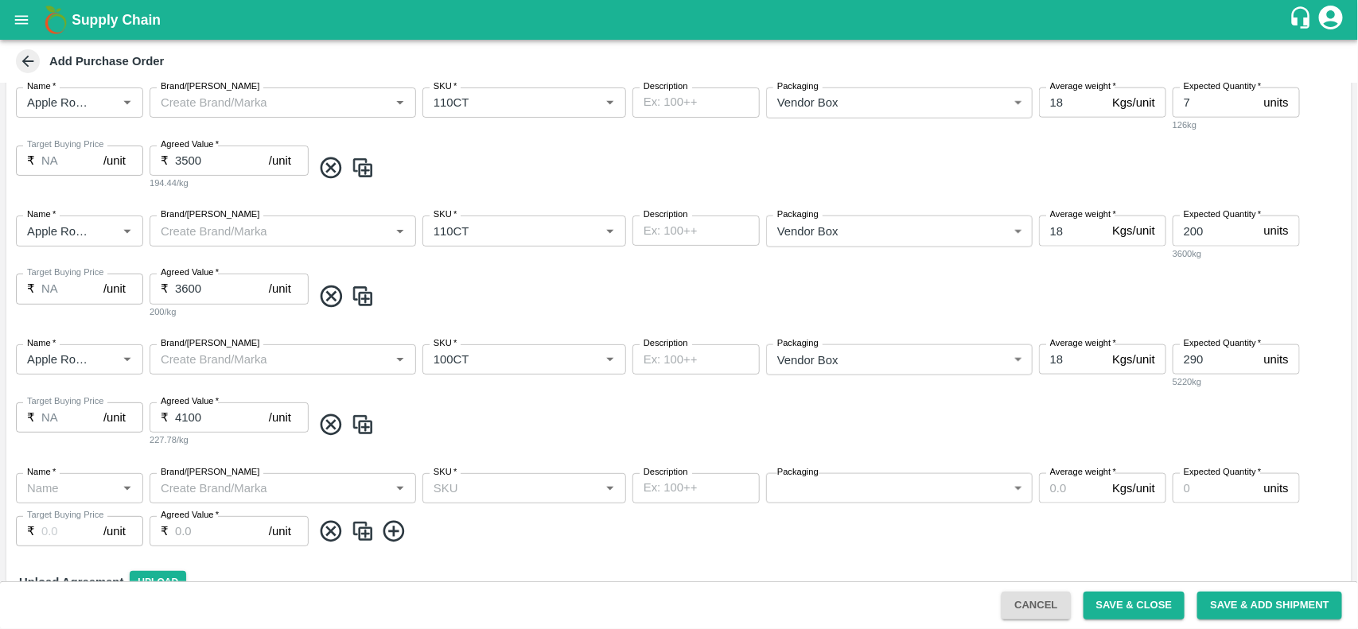
scroll to position [838, 0]
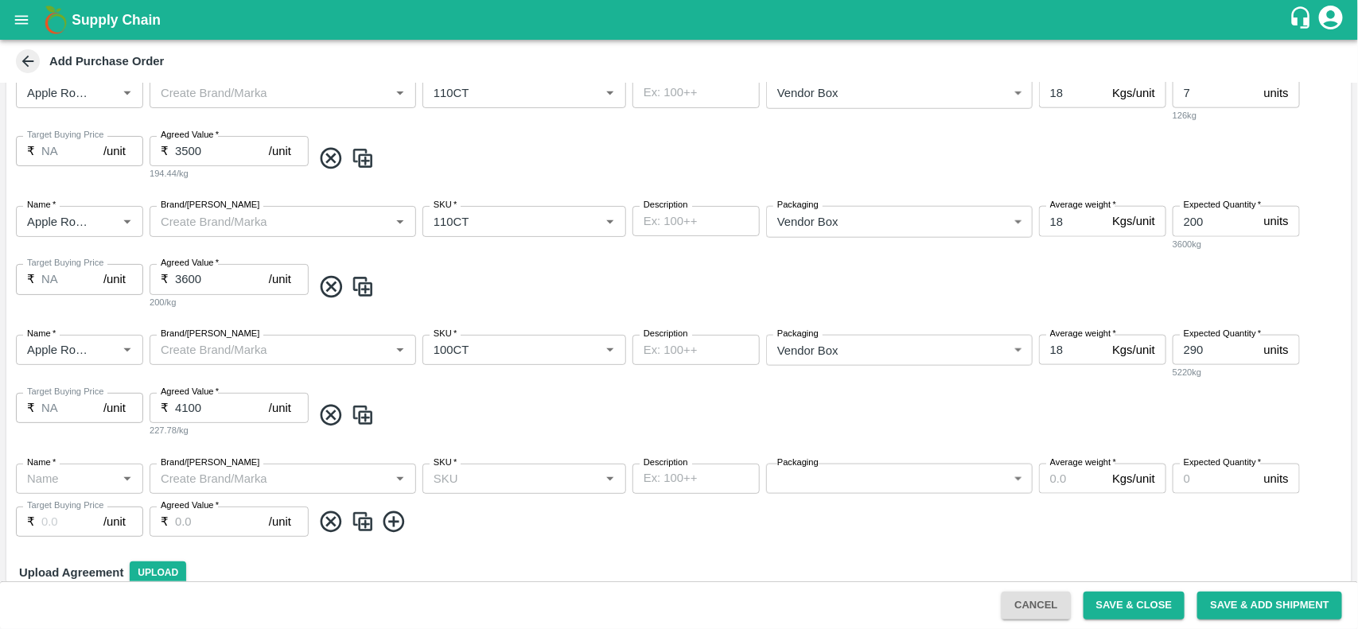
click at [60, 468] on input "Name   *" at bounding box center [66, 478] width 91 height 21
click at [72, 510] on div "Kiwi Golden China" at bounding box center [77, 512] width 97 height 17
type input "Kiwi Golden China"
click at [468, 481] on input "SKU   *" at bounding box center [511, 478] width 168 height 21
click at [467, 533] on div "36-39CT" at bounding box center [457, 539] width 46 height 17
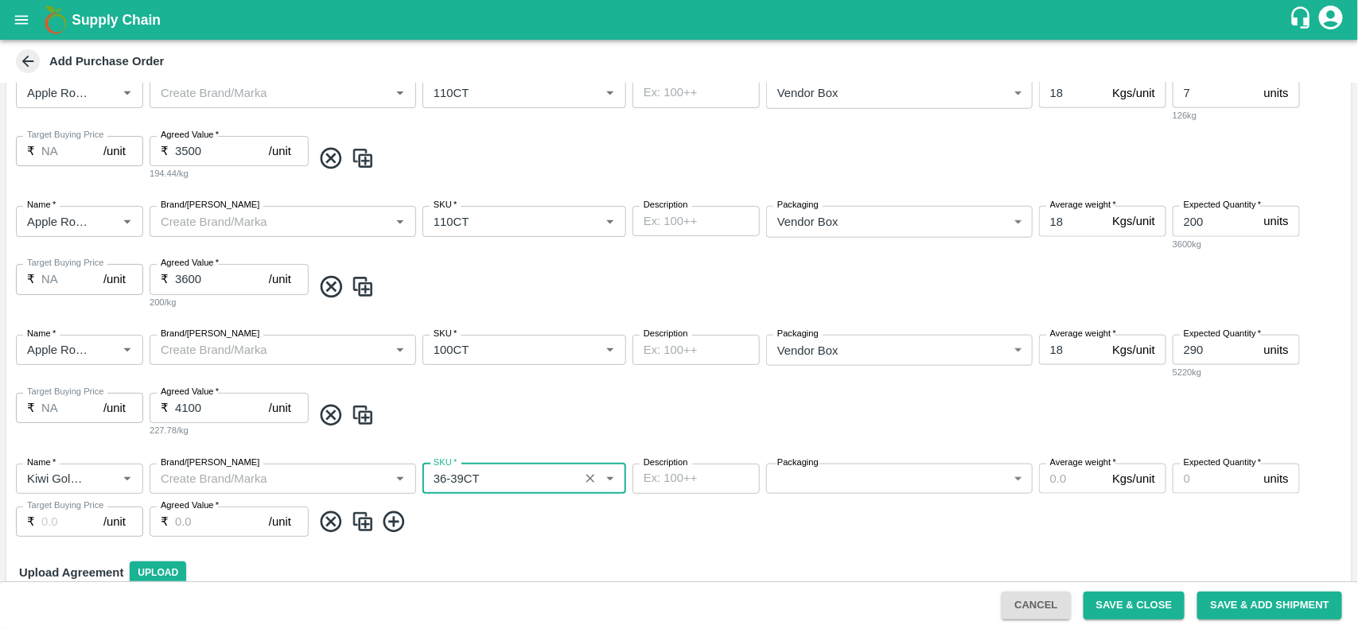
type input "36-39CT"
type input "NA"
click at [823, 480] on body "Supply Chain Add Purchase Order PO Type   * Vendor Purchase 2 PO Type Buyers   …" at bounding box center [679, 314] width 1358 height 629
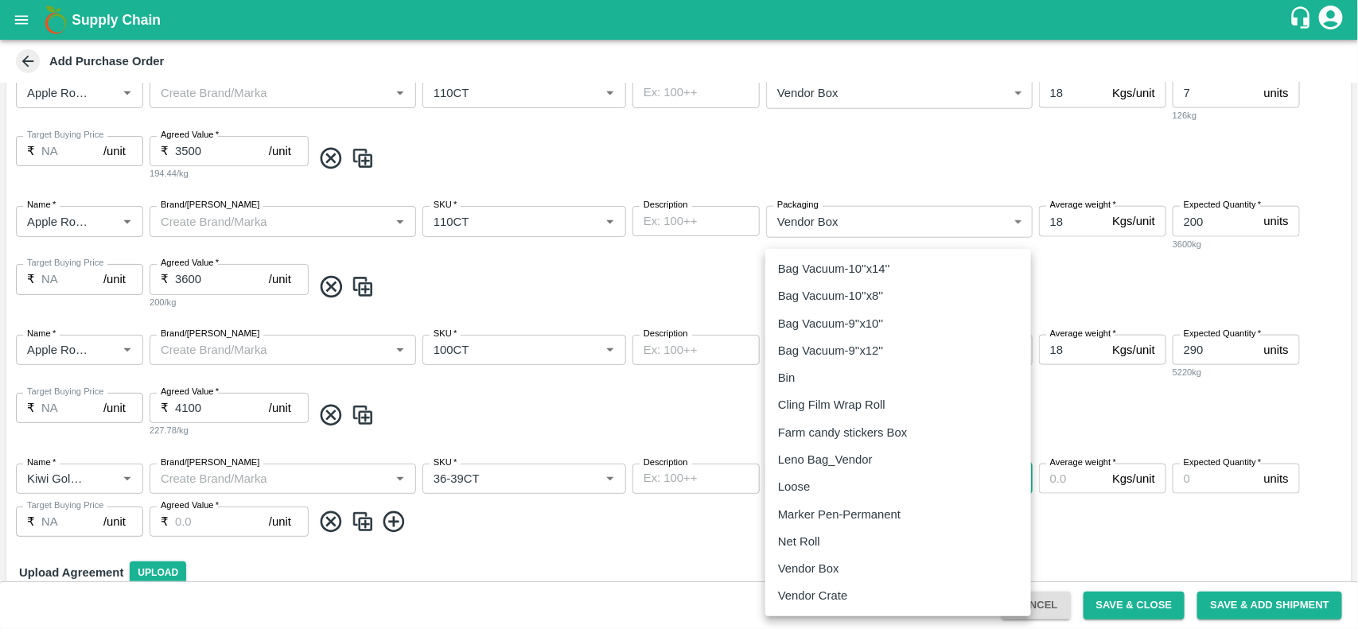
click at [797, 557] on li "Vendor Box" at bounding box center [898, 568] width 266 height 27
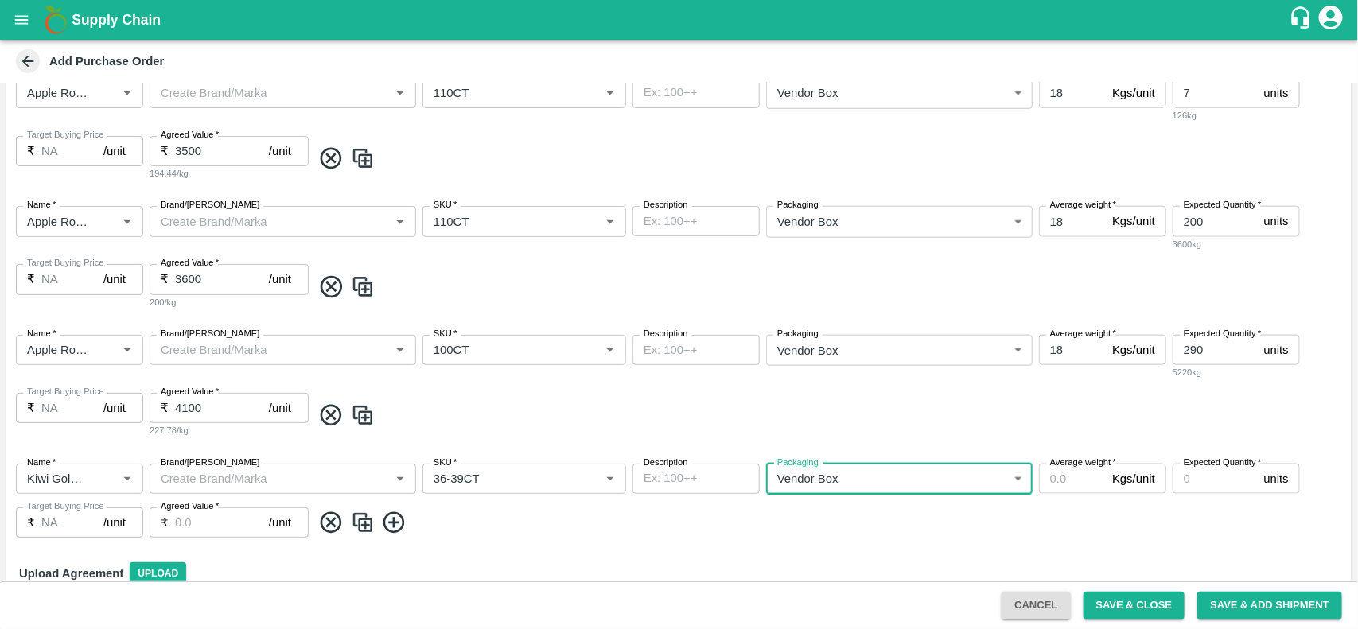
type input "276"
click at [1050, 485] on input "Average weight   *" at bounding box center [1072, 479] width 67 height 30
type input "6"
type input "5"
click at [1191, 484] on input "Expected Quantity   *" at bounding box center [1214, 479] width 85 height 30
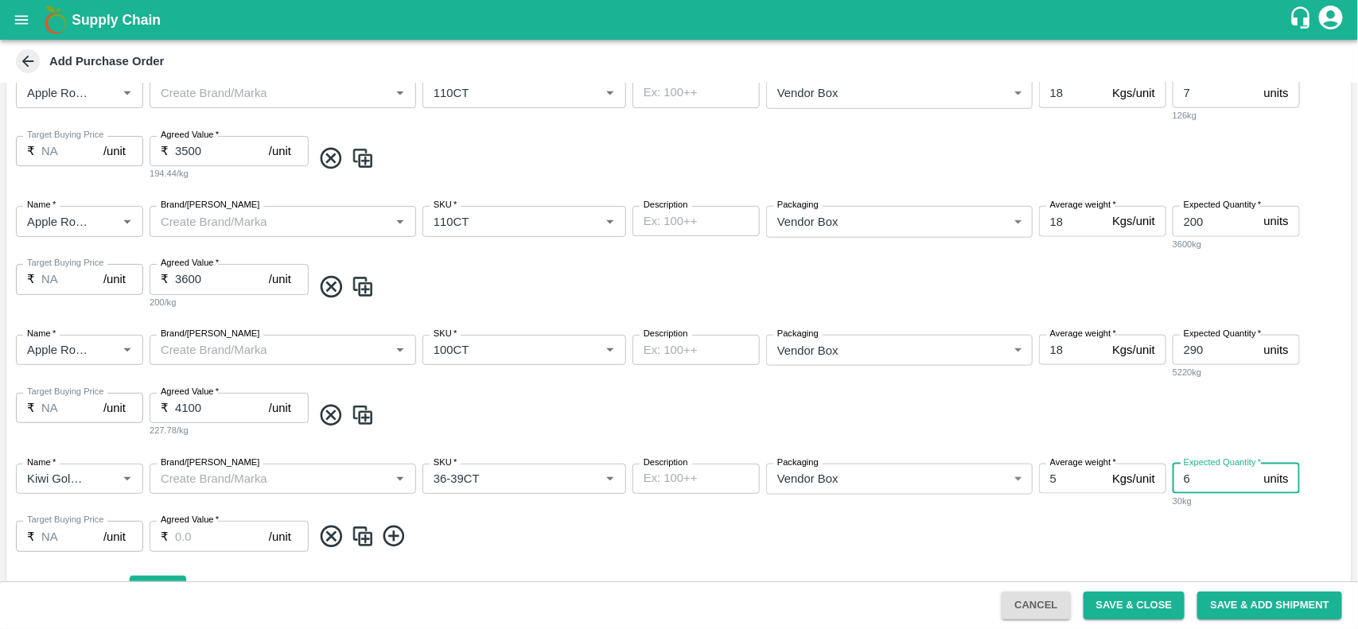
type input "6"
click at [208, 527] on input "Agreed Value   *" at bounding box center [222, 536] width 94 height 30
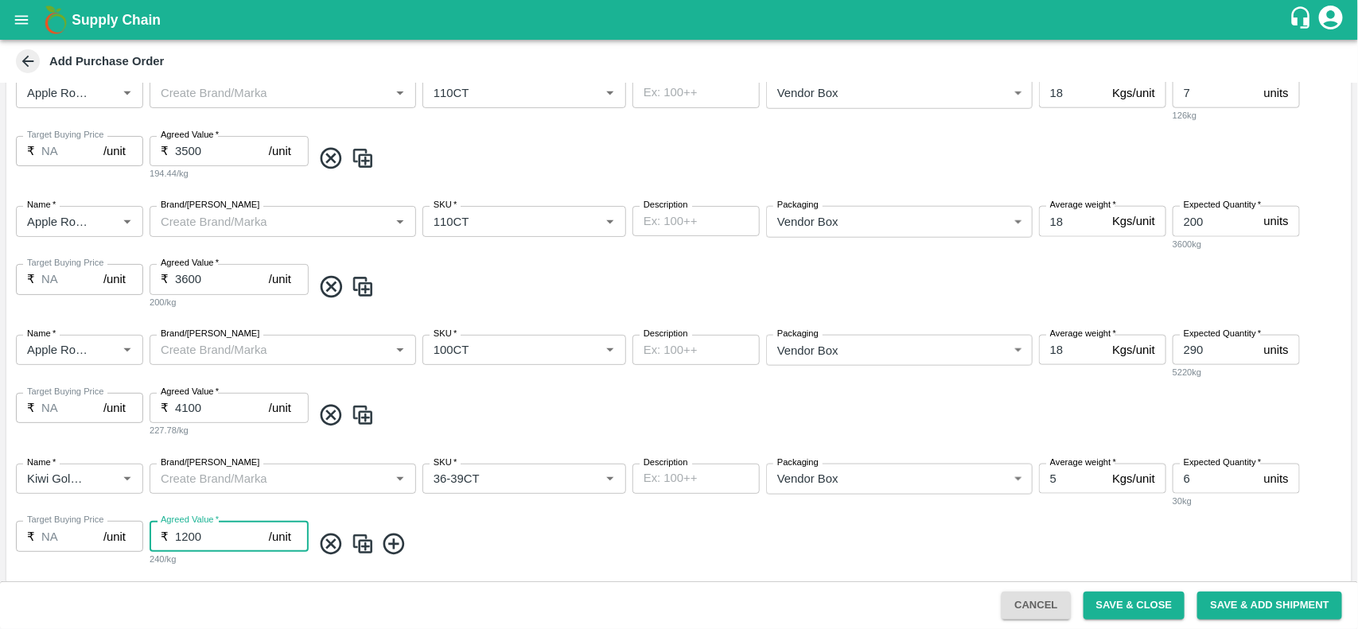
type input "1200"
click at [387, 546] on icon at bounding box center [394, 544] width 26 height 26
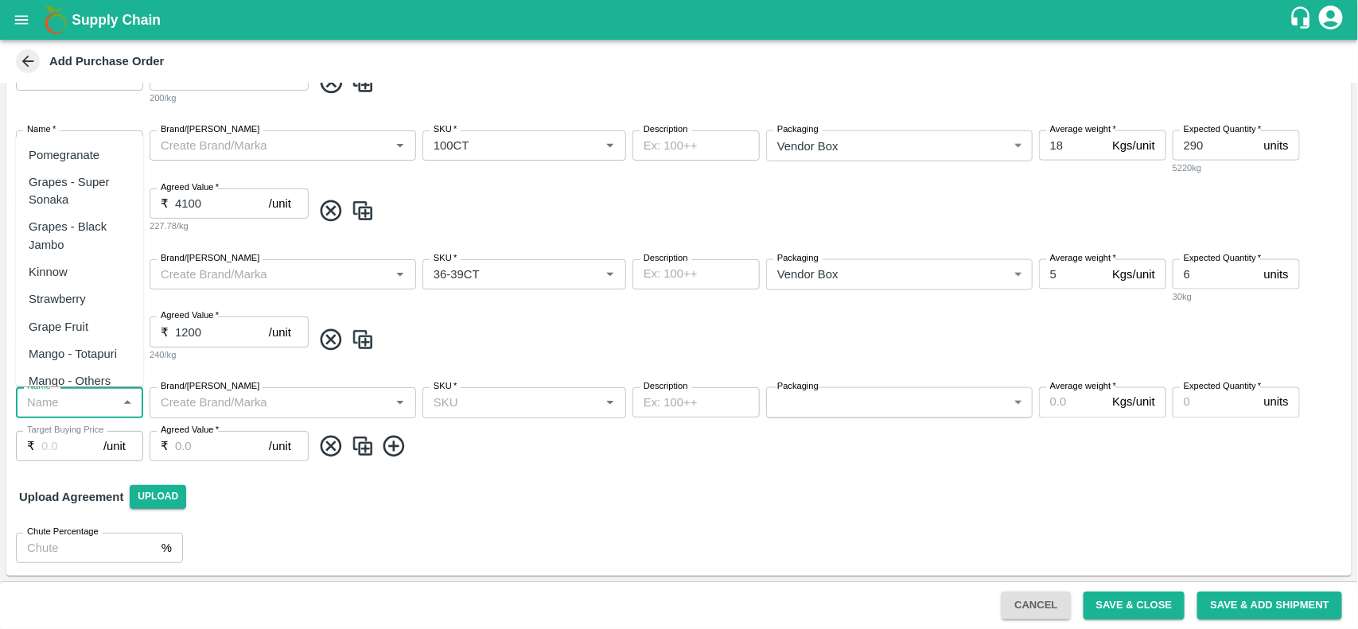
click at [45, 408] on input "Name   *" at bounding box center [66, 402] width 91 height 21
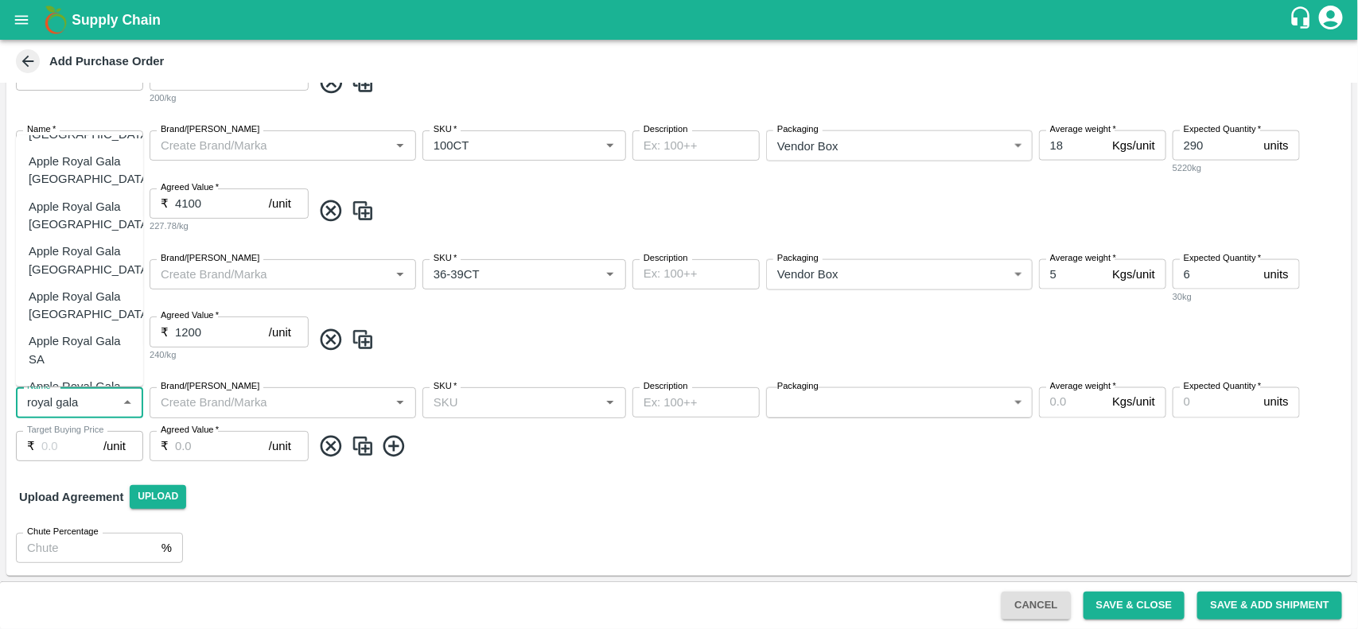
scroll to position [42, 0]
click at [58, 332] on div "Apple Royal Gala SA" at bounding box center [80, 346] width 102 height 36
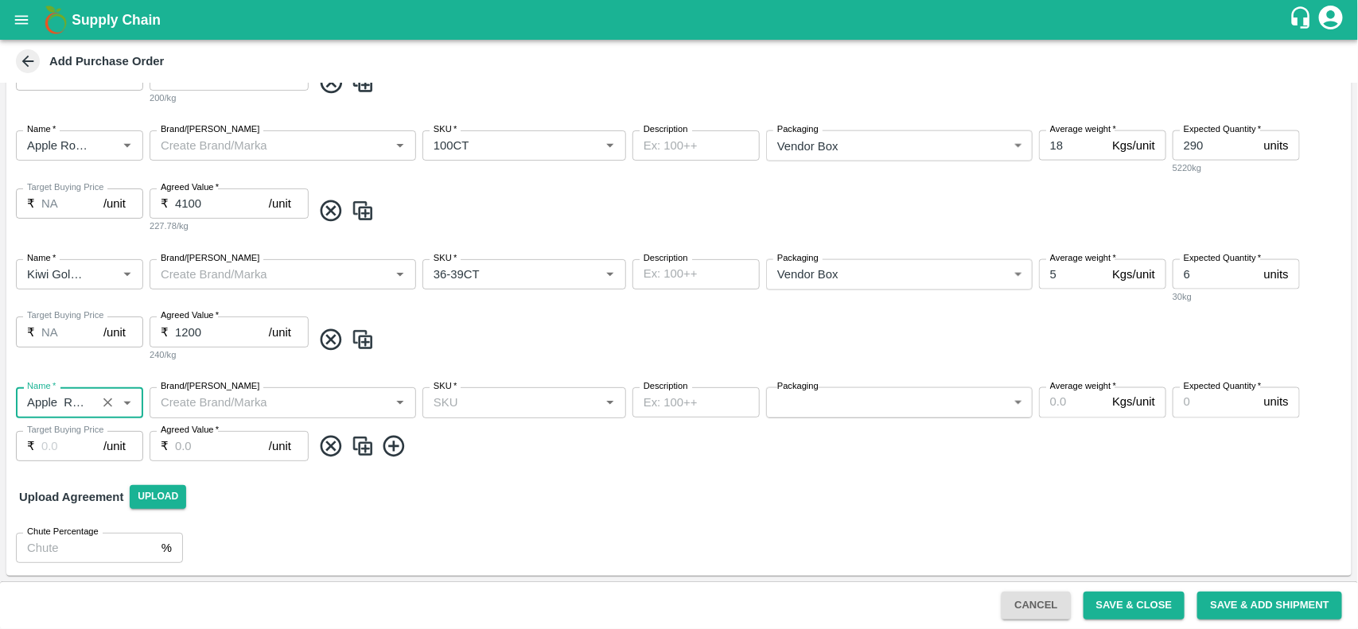
type input "Apple Royal Gala SA"
click at [473, 398] on input "SKU   *" at bounding box center [511, 402] width 168 height 21
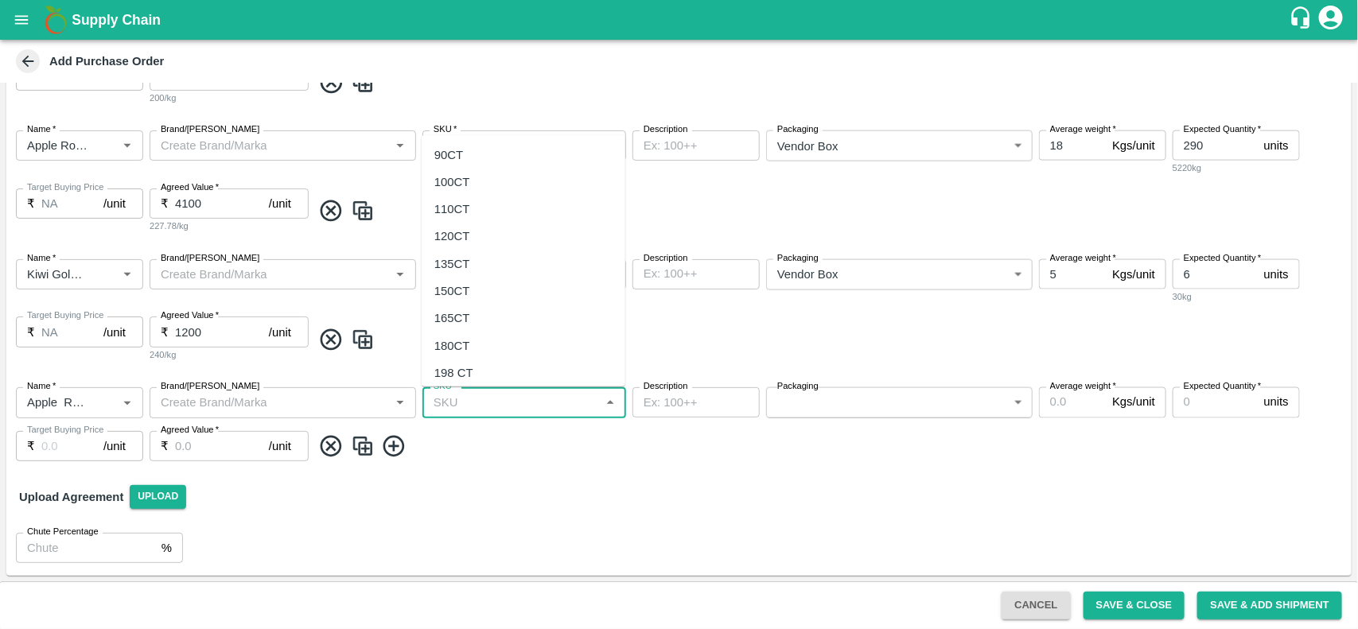
click at [467, 241] on div "120CT" at bounding box center [452, 235] width 36 height 17
type input "120CT"
type input "NA"
click at [800, 403] on body "Supply Chain Add Purchase Order PO Type   * Vendor Purchase 2 PO Type Buyers   …" at bounding box center [679, 314] width 1358 height 629
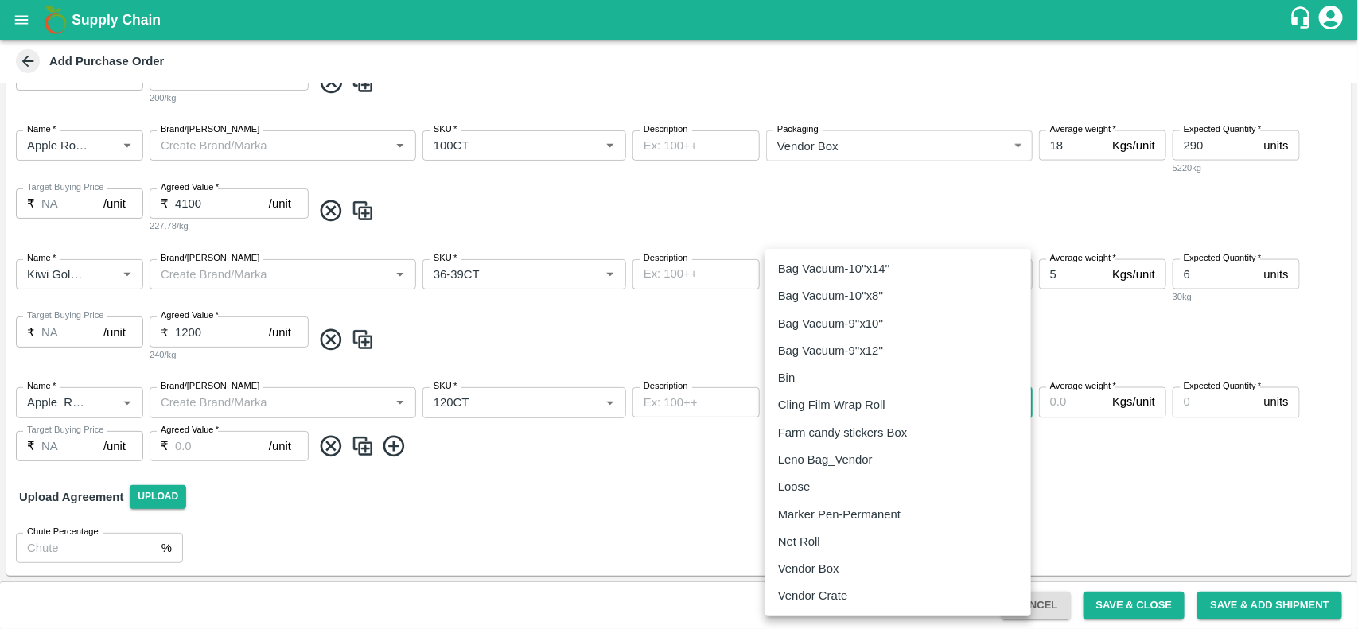
click at [804, 569] on p "Vendor Box" at bounding box center [808, 568] width 61 height 17
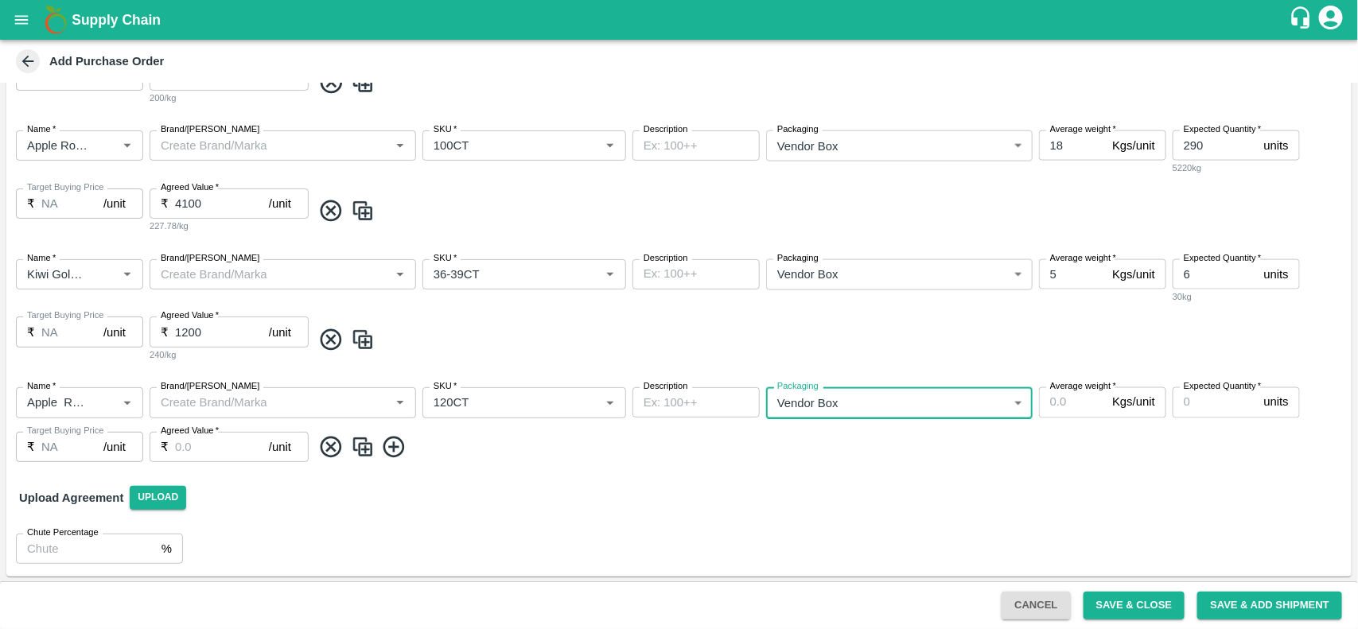
type input "276"
click at [1055, 406] on input "Average weight   *" at bounding box center [1072, 402] width 67 height 30
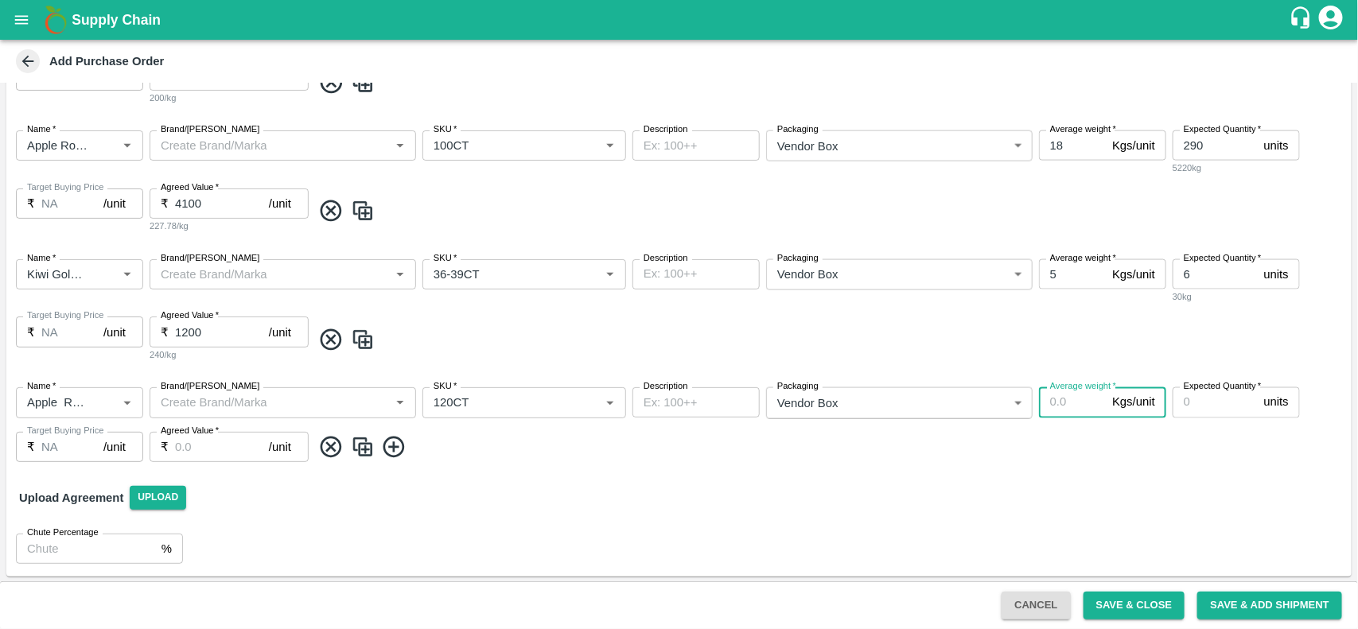
click at [1055, 404] on input "Average weight   *" at bounding box center [1072, 402] width 67 height 30
type input "18"
click at [1207, 402] on input "Expected Quantity   *" at bounding box center [1214, 402] width 85 height 30
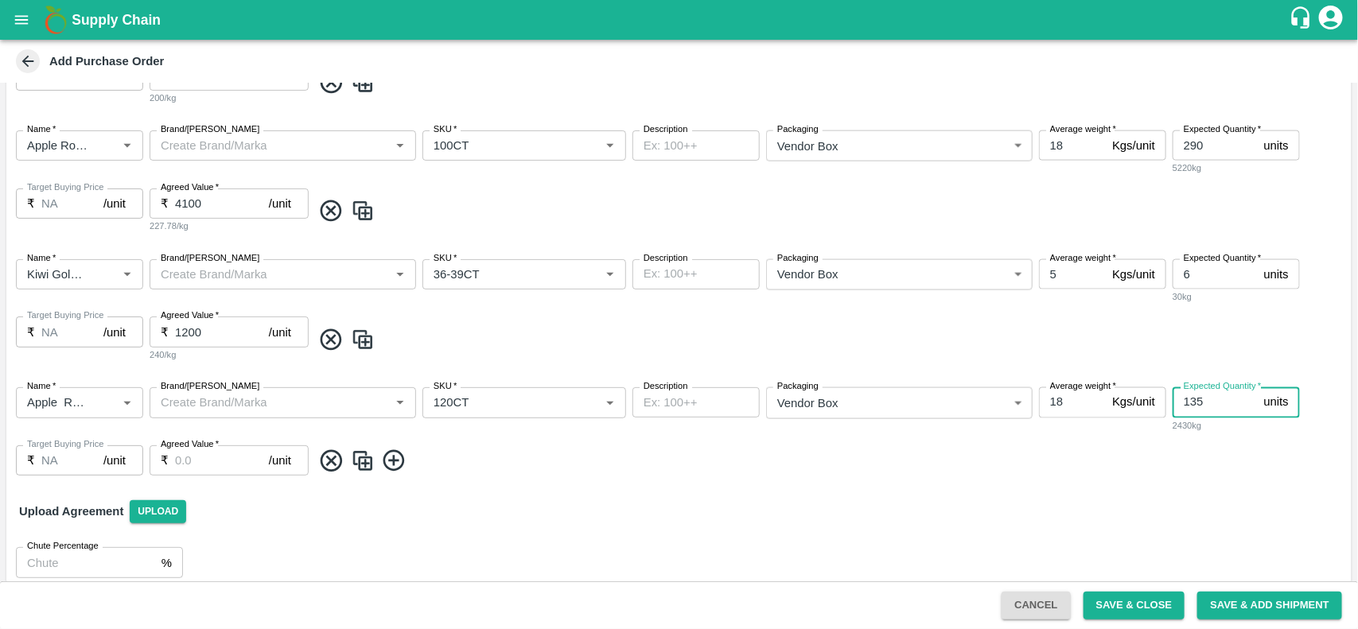
type input "135"
click at [220, 462] on input "Agreed Value   *" at bounding box center [222, 460] width 94 height 30
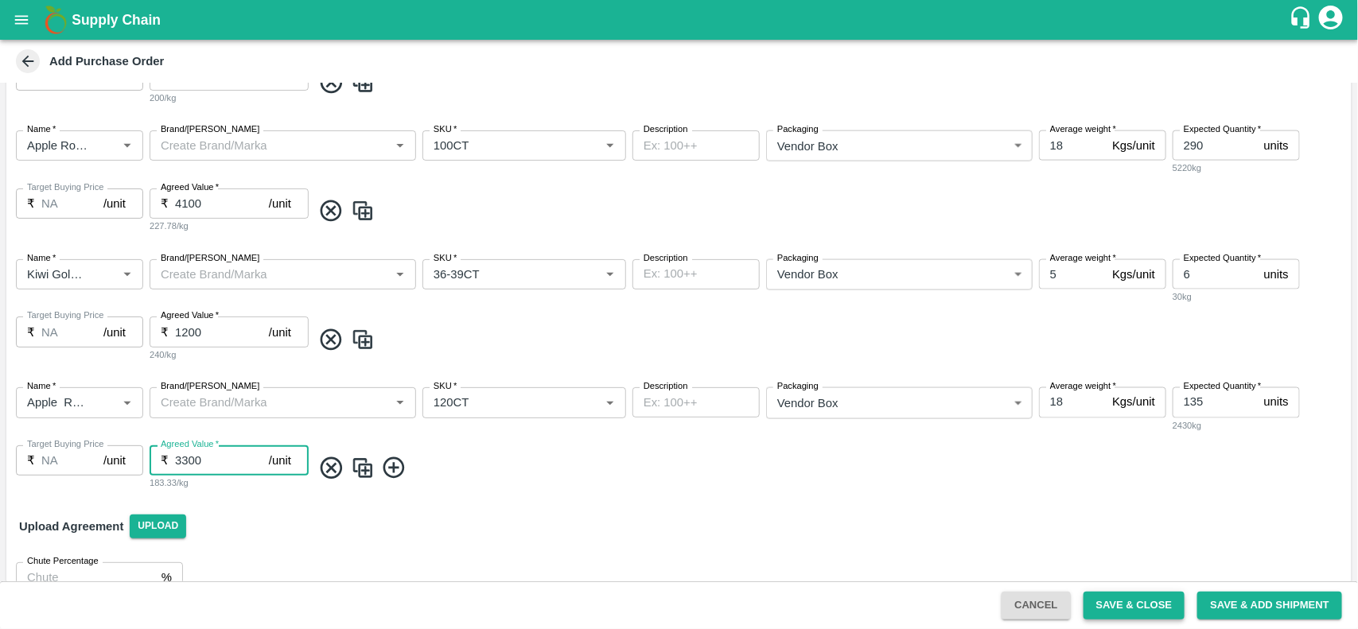
type input "3300"
click at [1128, 605] on button "Save & Close" at bounding box center [1134, 606] width 102 height 28
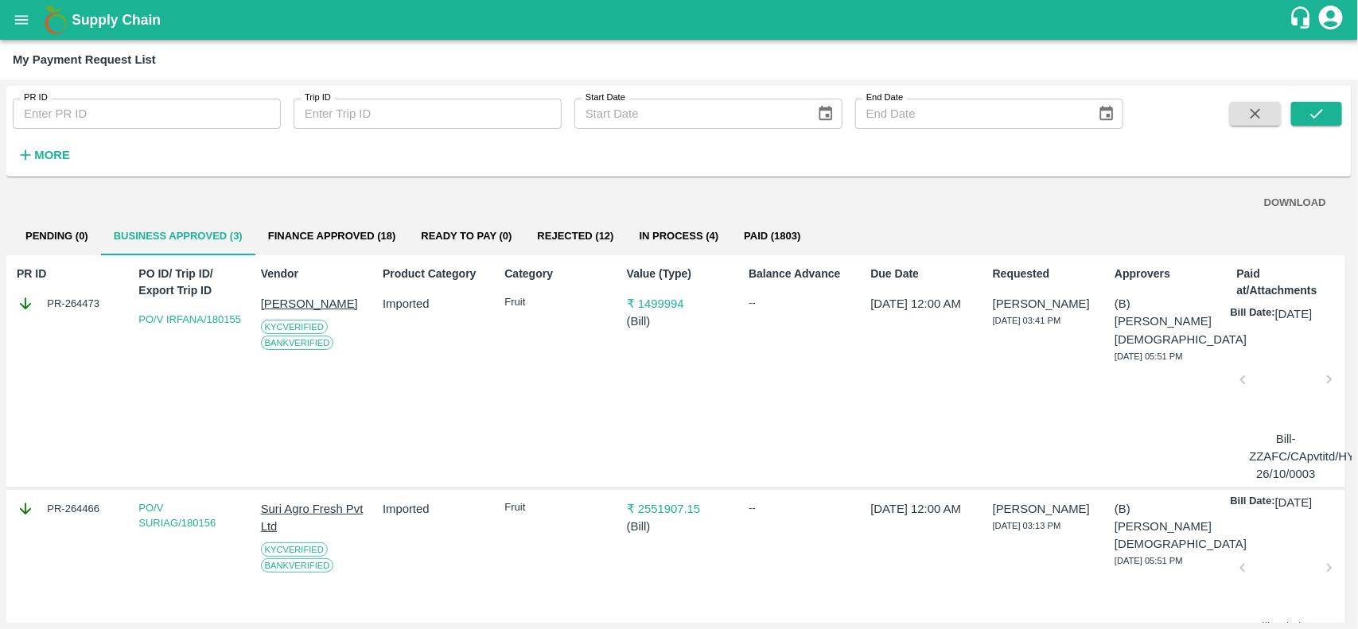
scroll to position [145, 0]
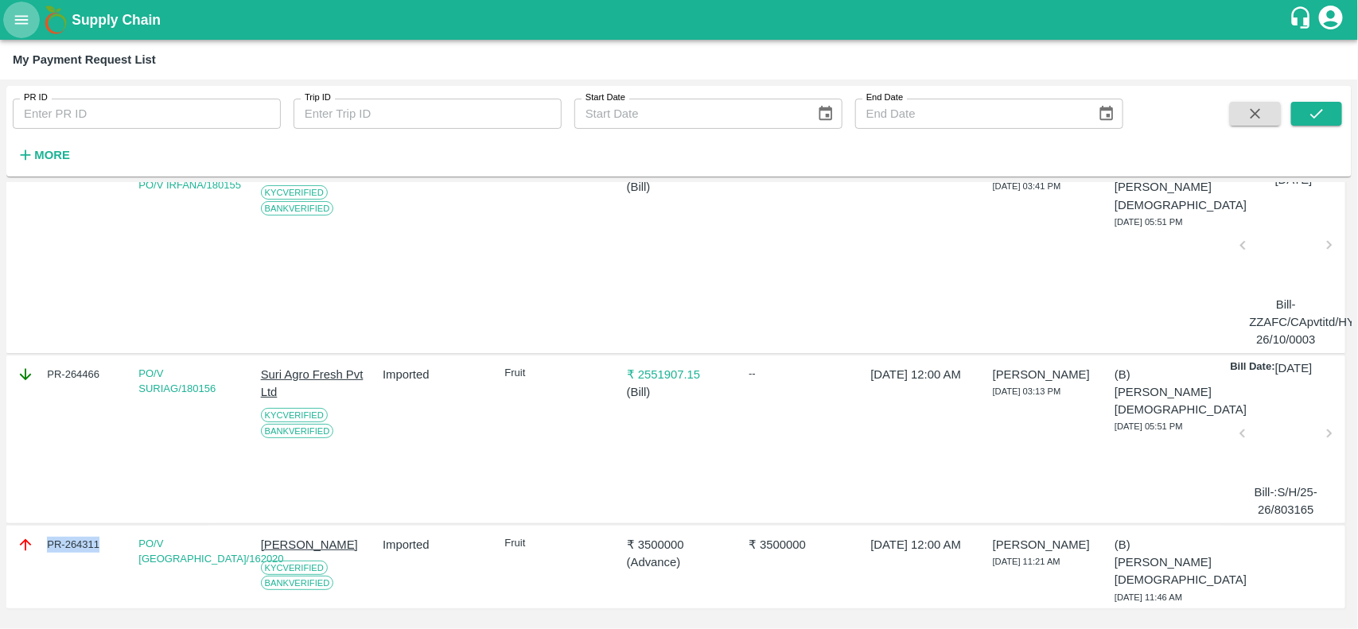
click at [17, 29] on button "open drawer" at bounding box center [21, 20] width 37 height 37
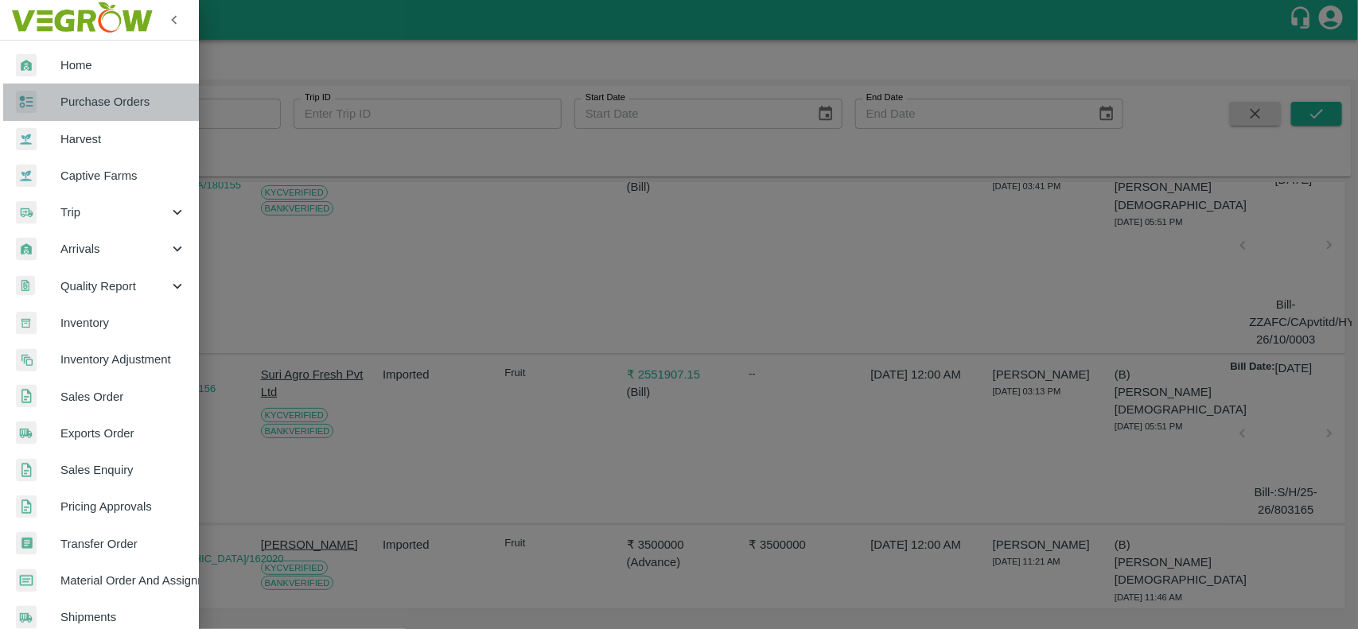
click at [115, 106] on span "Purchase Orders" at bounding box center [123, 101] width 126 height 17
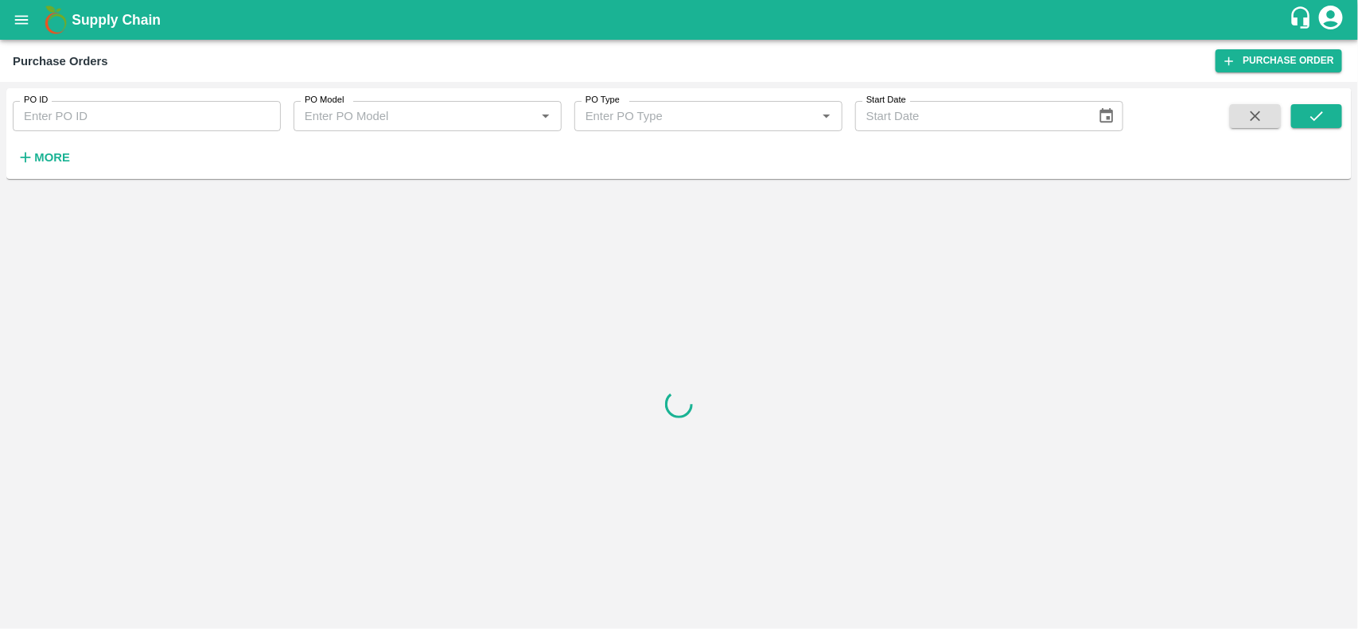
click at [110, 128] on input "PO ID" at bounding box center [147, 116] width 268 height 30
paste input "180531"
click at [1318, 118] on icon "submit" at bounding box center [1316, 115] width 17 height 17
click at [1301, 124] on button "submit" at bounding box center [1316, 116] width 51 height 24
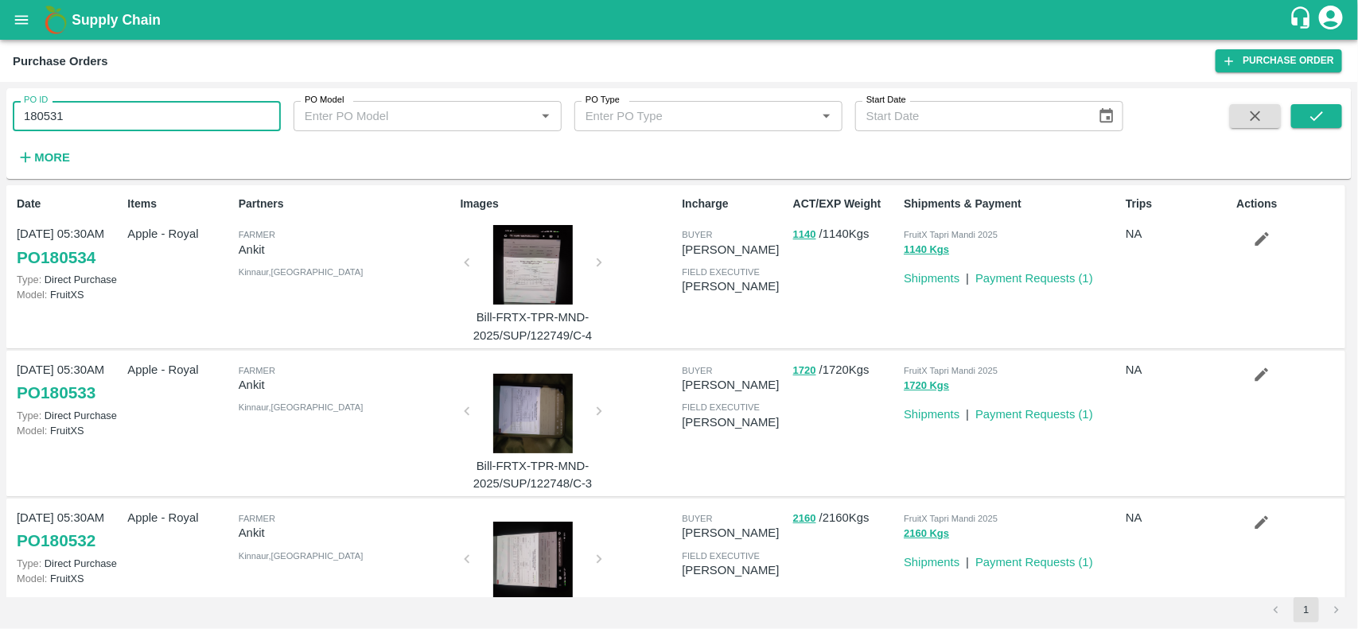
click at [133, 114] on input "180531" at bounding box center [147, 116] width 268 height 30
type input "180531"
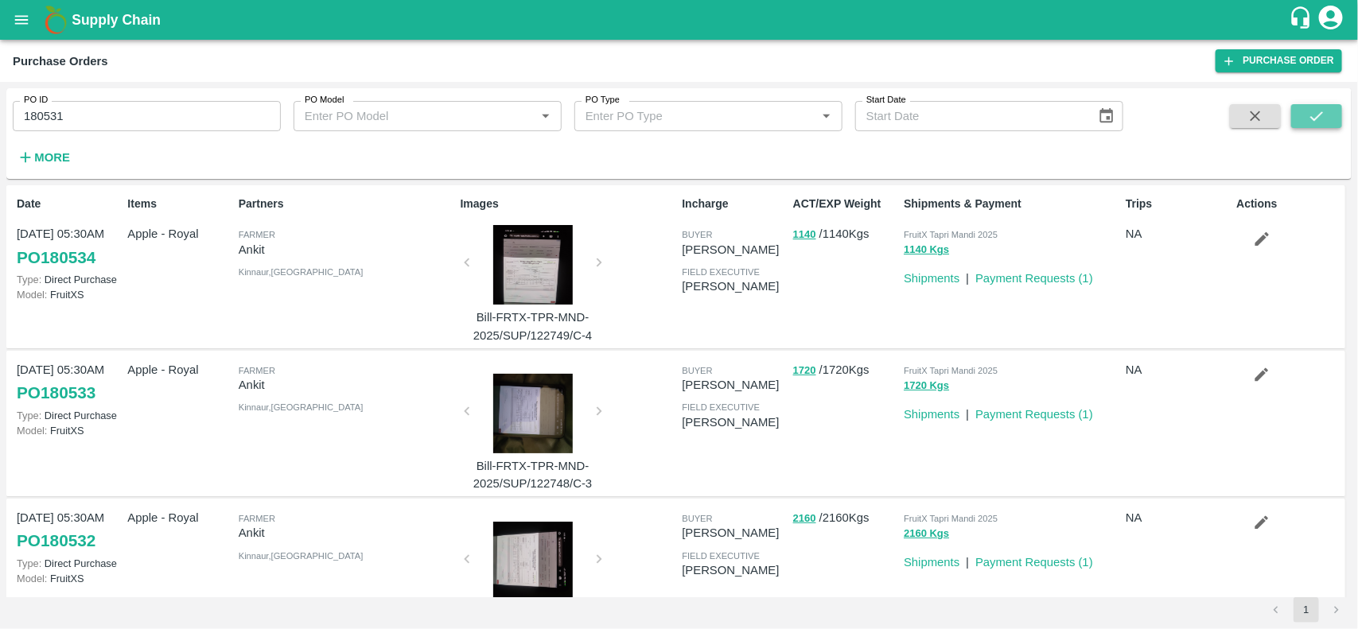
click at [1302, 127] on button "submit" at bounding box center [1316, 116] width 51 height 24
click at [1325, 118] on icon "submit" at bounding box center [1316, 115] width 17 height 17
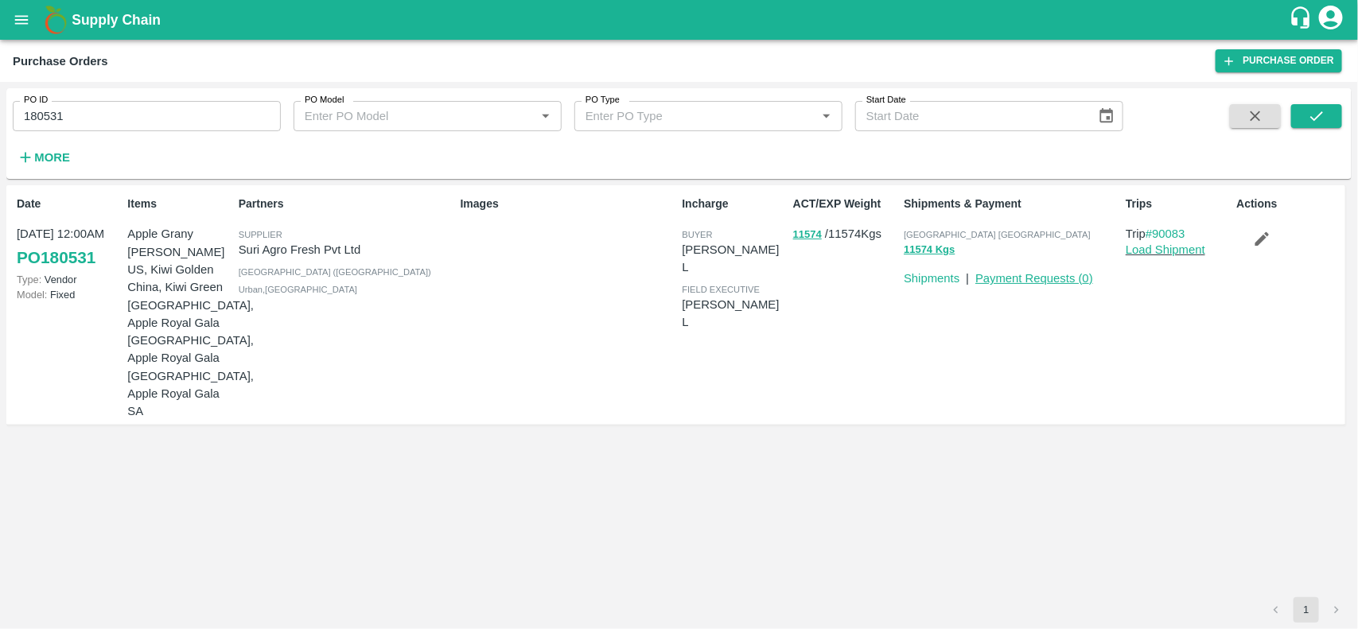
click at [1028, 272] on link "Payment Requests ( 0 )" at bounding box center [1034, 278] width 118 height 13
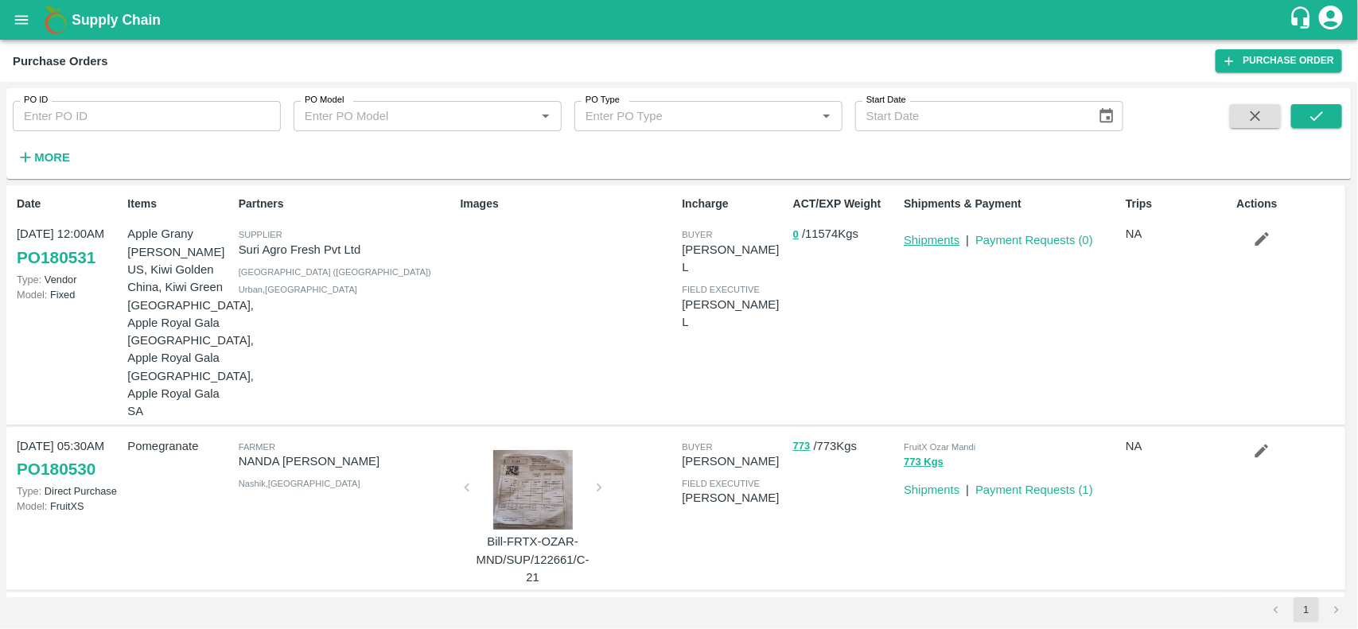
click at [923, 243] on link "Shipments" at bounding box center [932, 240] width 56 height 13
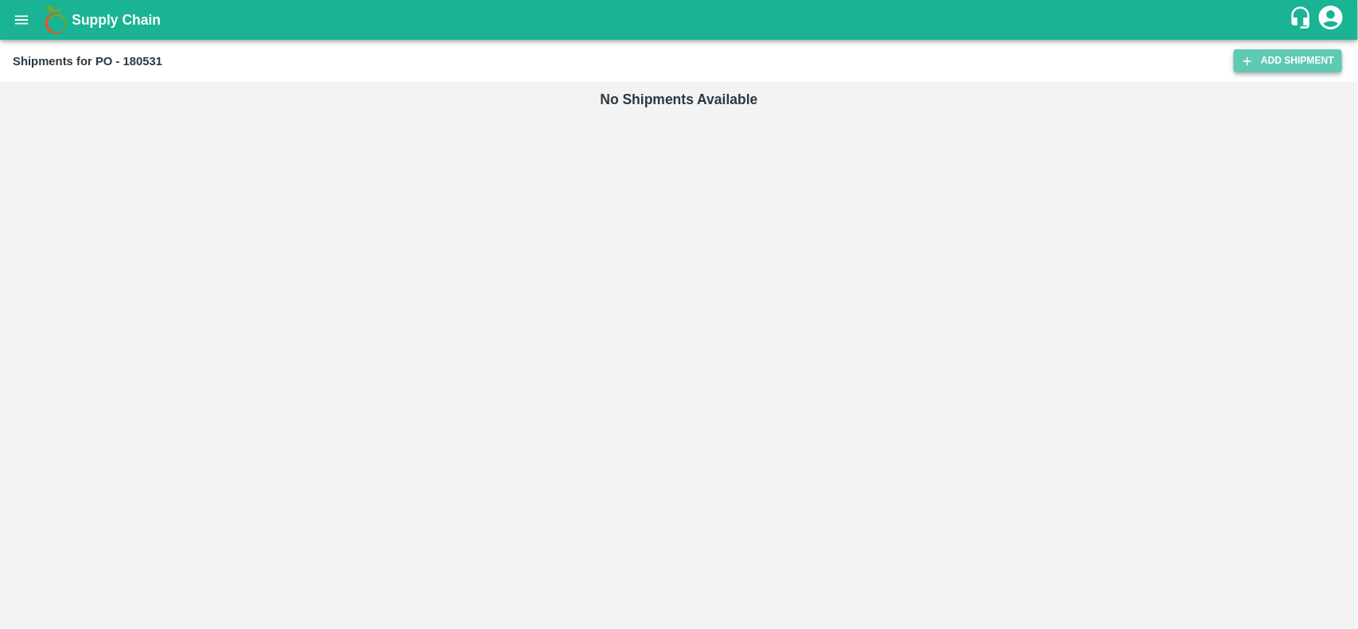
click at [1247, 60] on icon at bounding box center [1247, 60] width 9 height 9
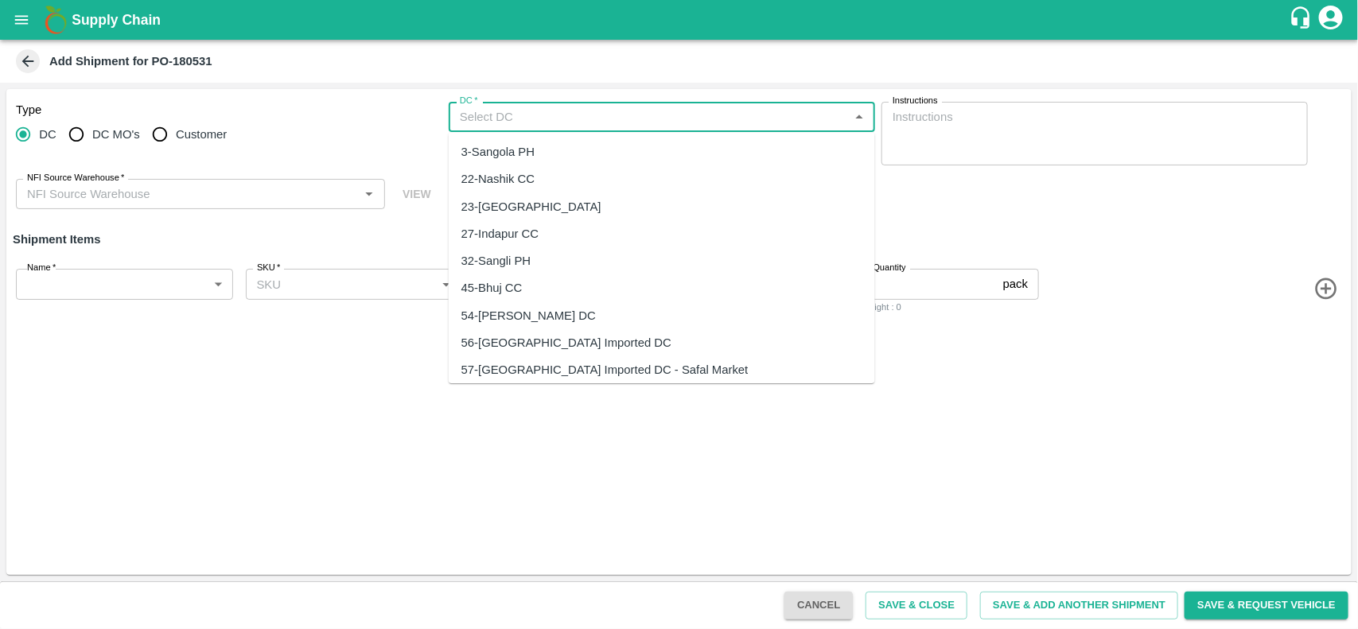
click at [496, 120] on input "DC   *" at bounding box center [648, 117] width 391 height 21
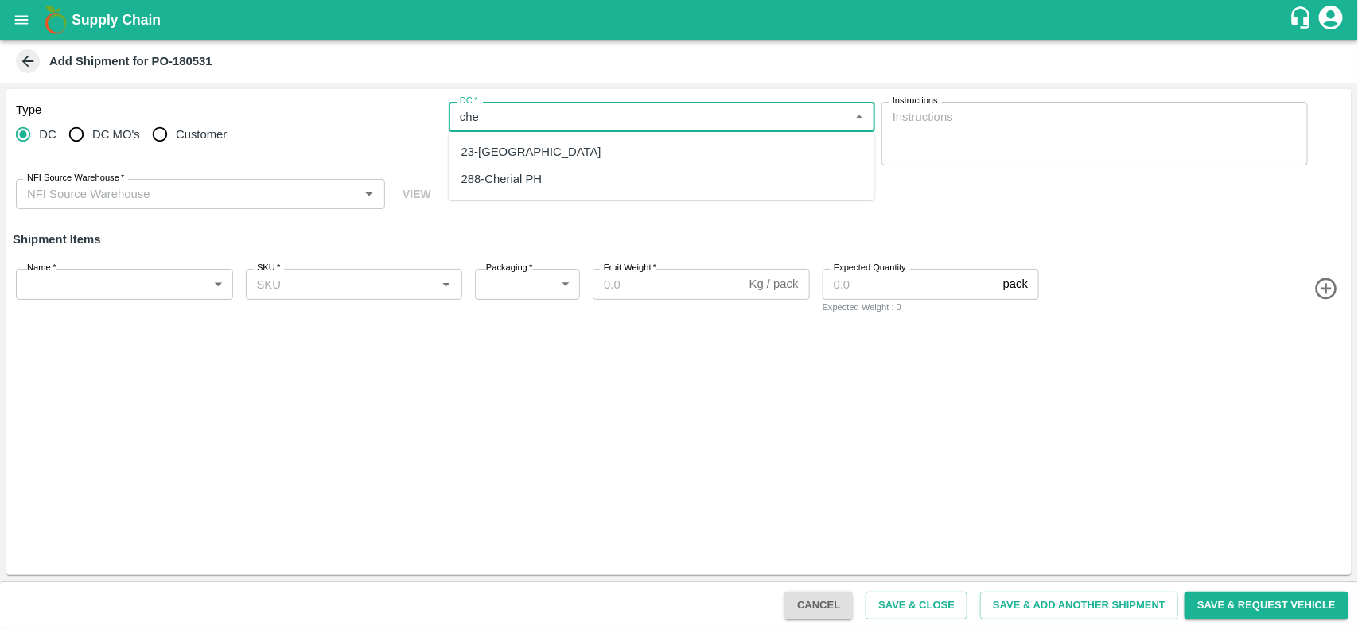
click at [494, 155] on div "23-[GEOGRAPHIC_DATA]" at bounding box center [531, 151] width 140 height 17
type input "23-[GEOGRAPHIC_DATA]"
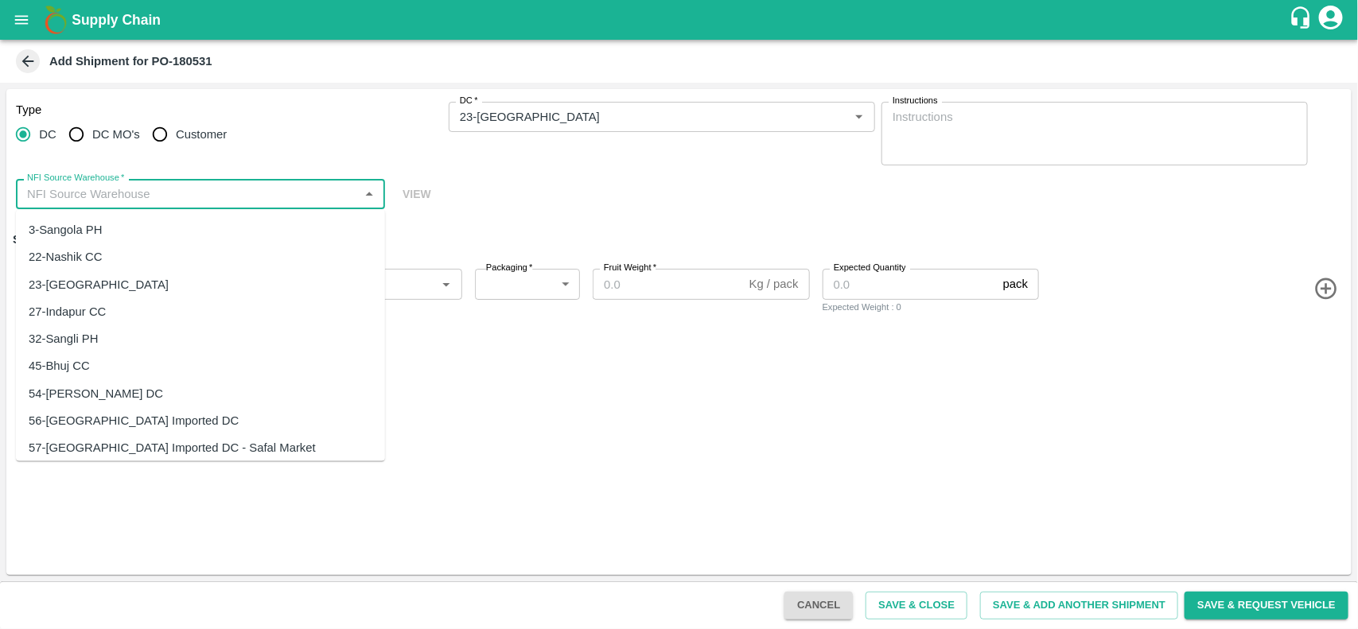
click at [289, 188] on input "NFI Source Warehouse   *" at bounding box center [187, 194] width 333 height 21
click at [78, 279] on div "23-[GEOGRAPHIC_DATA]" at bounding box center [99, 283] width 140 height 17
type input "23-[GEOGRAPHIC_DATA]"
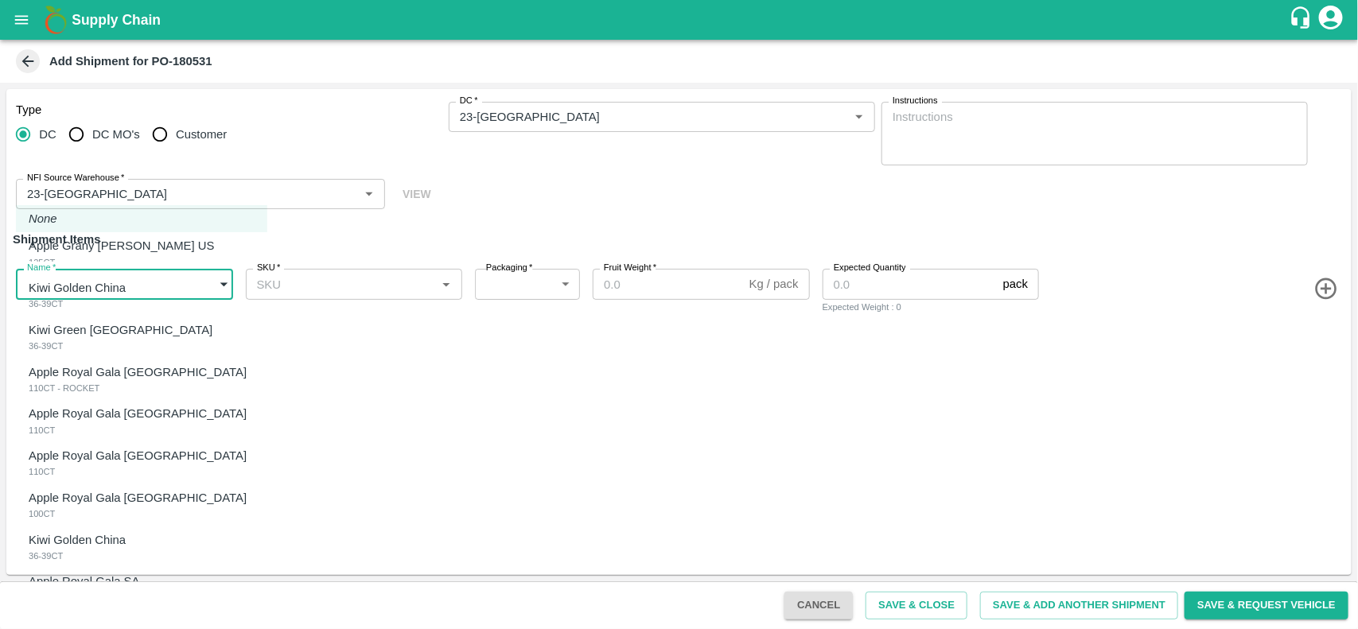
click at [98, 278] on body "Supply Chain Add Shipment for PO-180531 Type [GEOGRAPHIC_DATA] DC MO's Customer…" at bounding box center [679, 314] width 1358 height 629
click at [1320, 283] on div at bounding box center [679, 314] width 1358 height 629
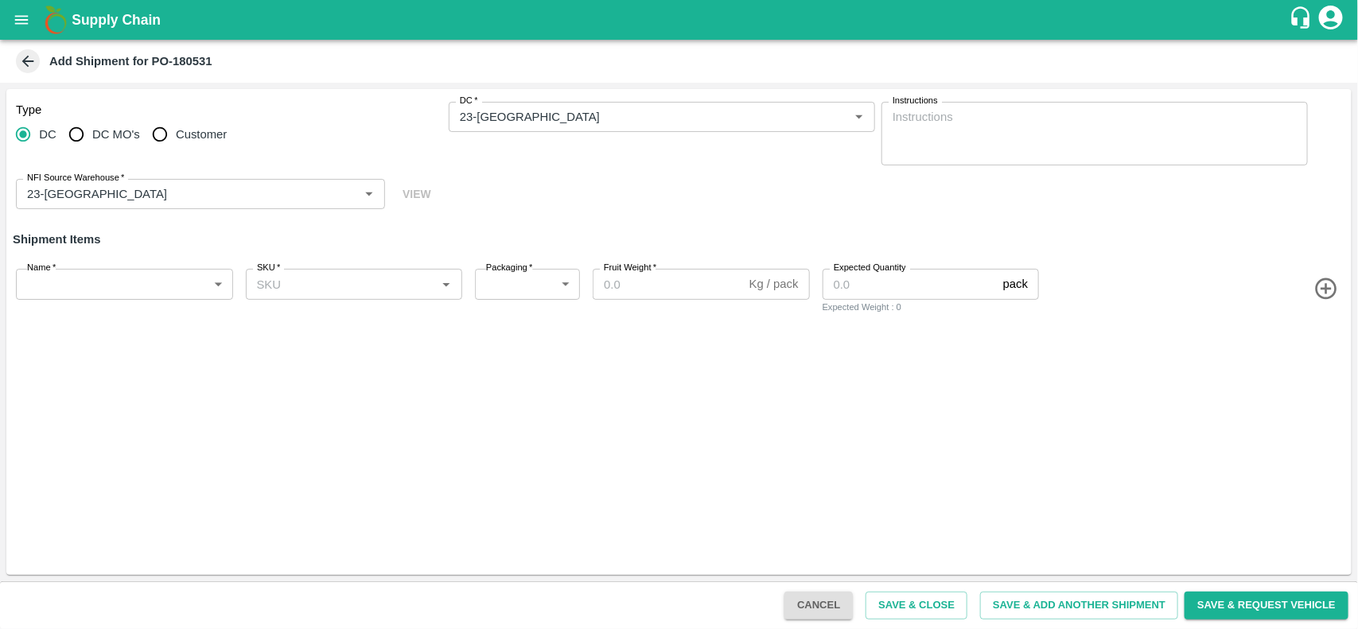
click at [1320, 283] on icon "button" at bounding box center [1326, 289] width 26 height 26
click at [1323, 366] on icon "button" at bounding box center [1326, 359] width 26 height 26
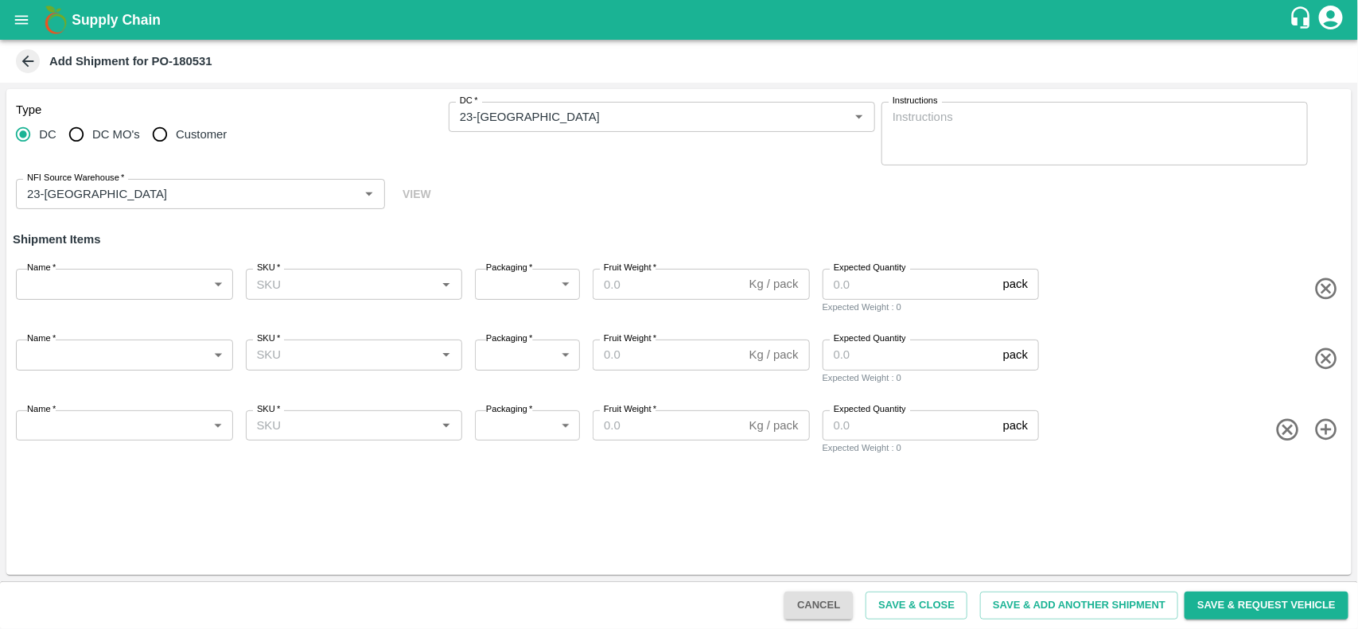
click at [1325, 435] on icon "button" at bounding box center [1326, 430] width 26 height 26
click at [1323, 492] on icon "button" at bounding box center [1326, 501] width 26 height 26
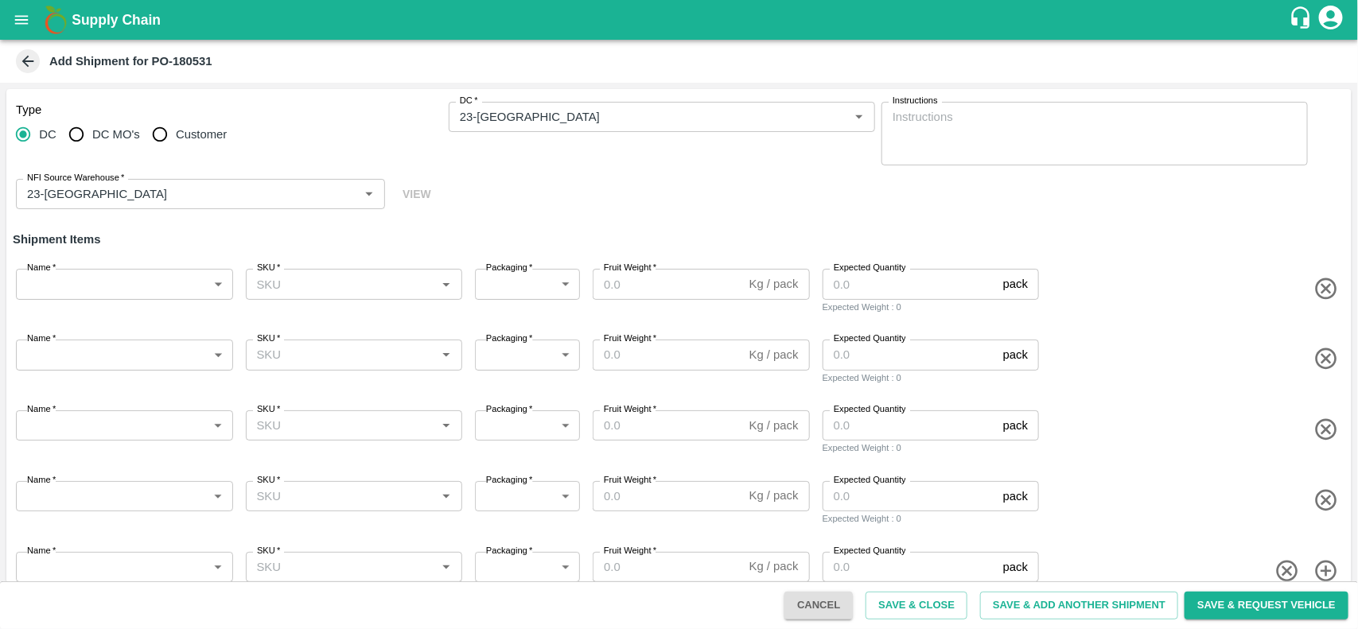
scroll to position [33, 0]
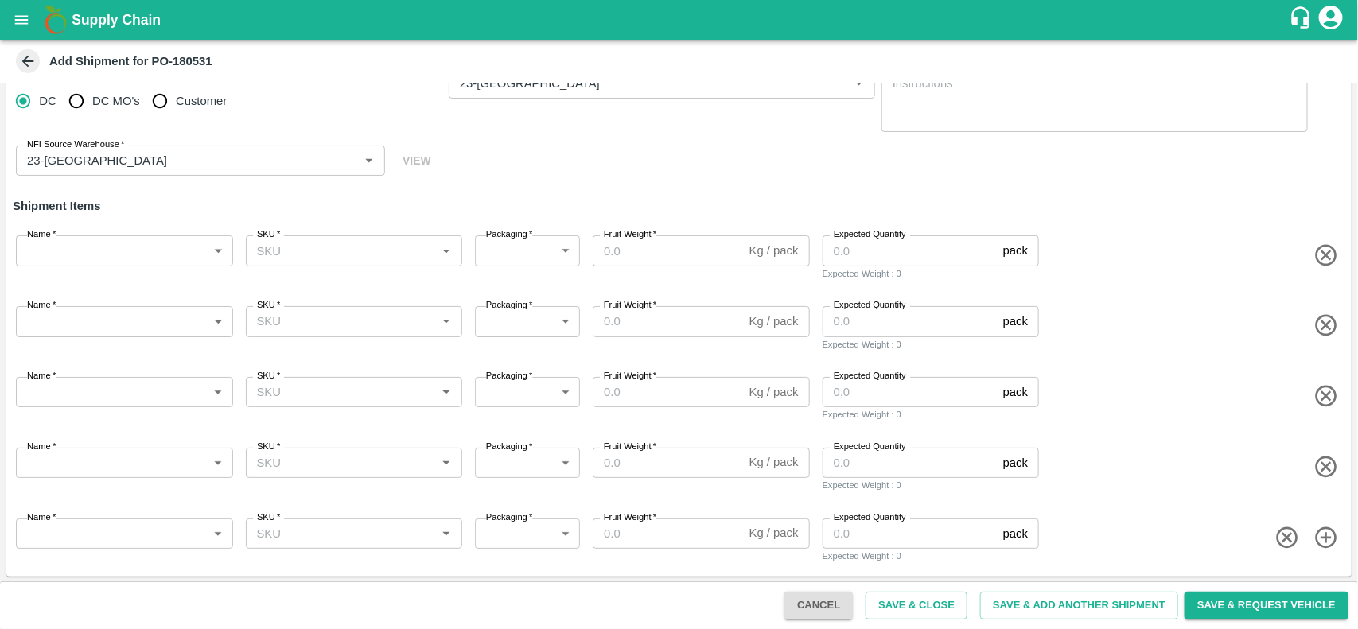
click at [1320, 527] on icon "button" at bounding box center [1325, 537] width 21 height 21
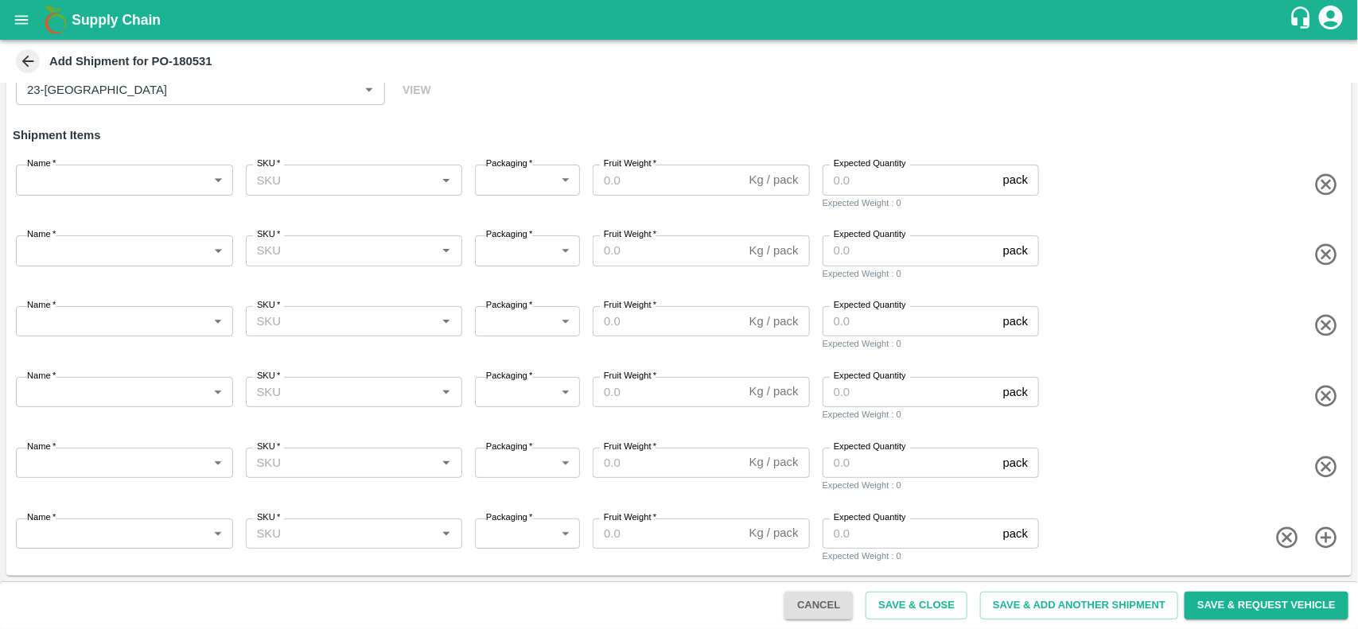
click at [1320, 527] on icon "button" at bounding box center [1325, 537] width 21 height 21
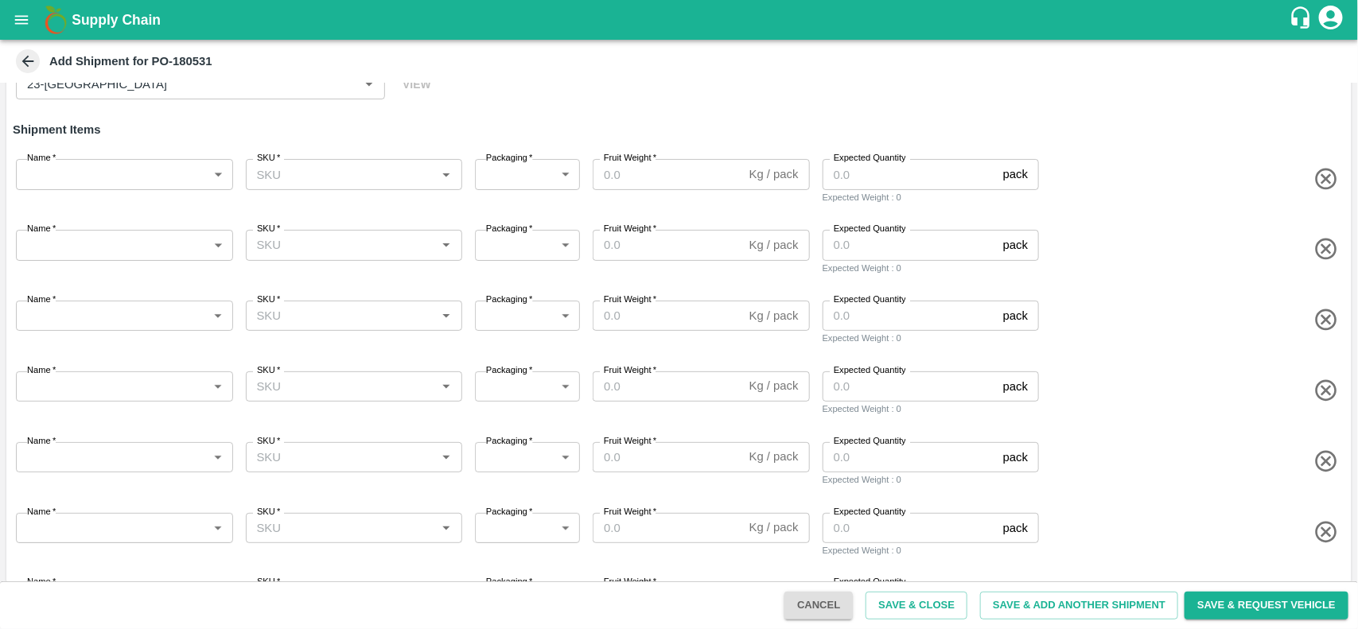
scroll to position [175, 0]
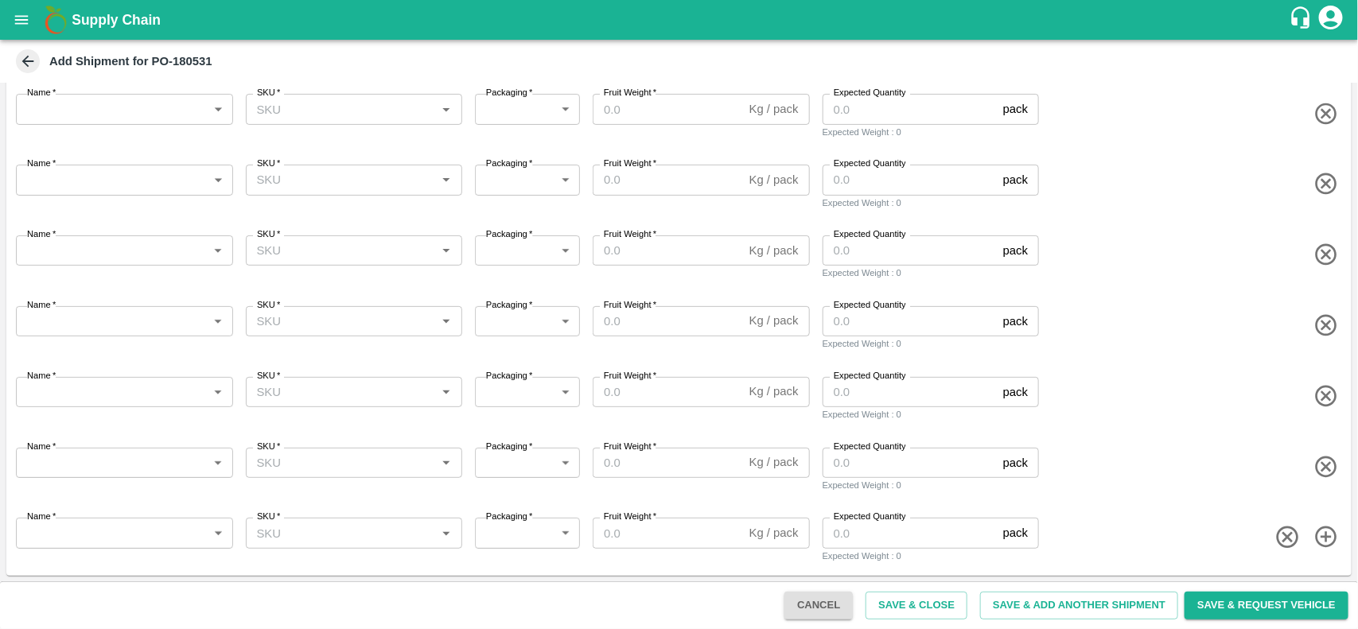
click at [1326, 530] on icon "button" at bounding box center [1326, 537] width 26 height 26
click at [1326, 530] on icon "button" at bounding box center [1326, 538] width 26 height 26
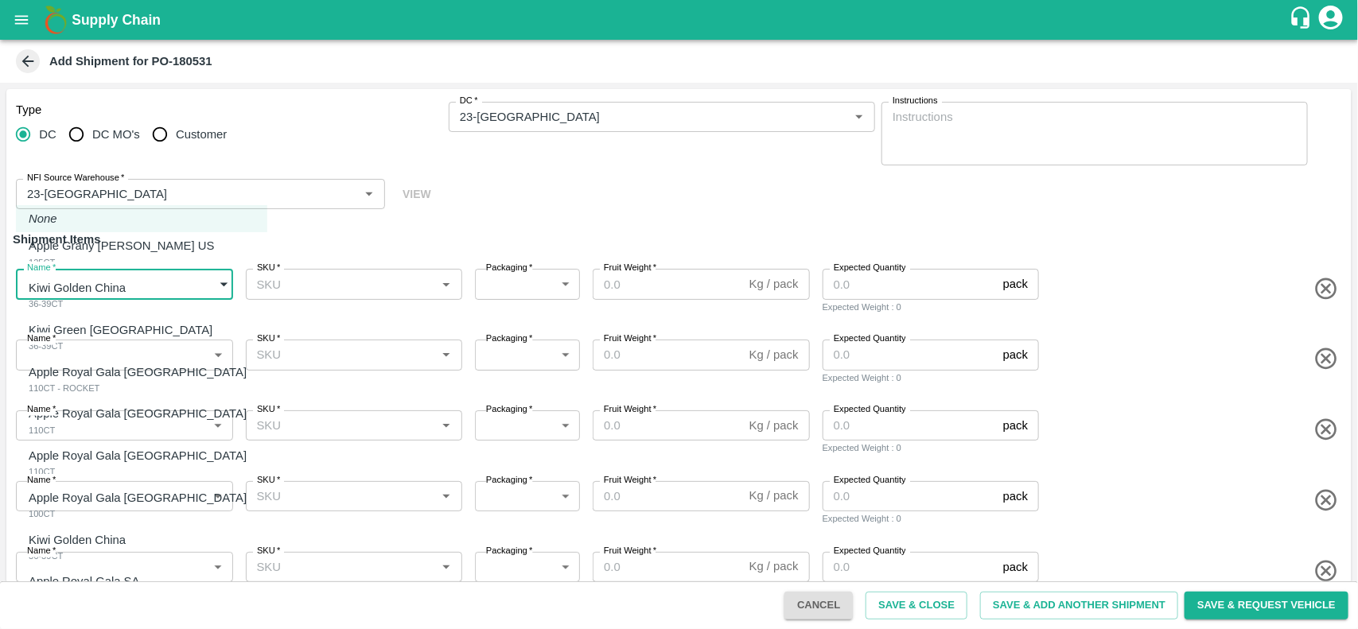
click at [165, 293] on body "Supply Chain Add Shipment for PO-180531 Type [GEOGRAPHIC_DATA] DC MO's Customer…" at bounding box center [679, 314] width 1358 height 629
click at [115, 243] on p "Apple Grany [PERSON_NAME] US" at bounding box center [121, 245] width 185 height 17
type input "2109889"
type input "276"
type input "18"
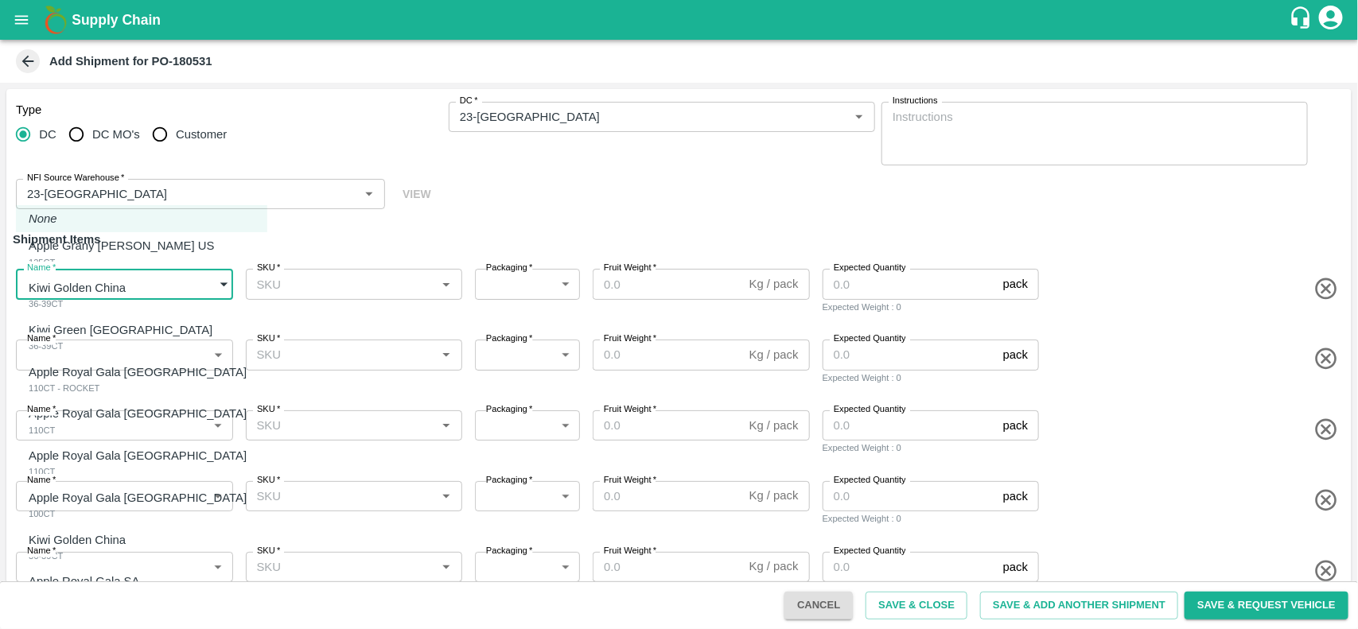
type input "1"
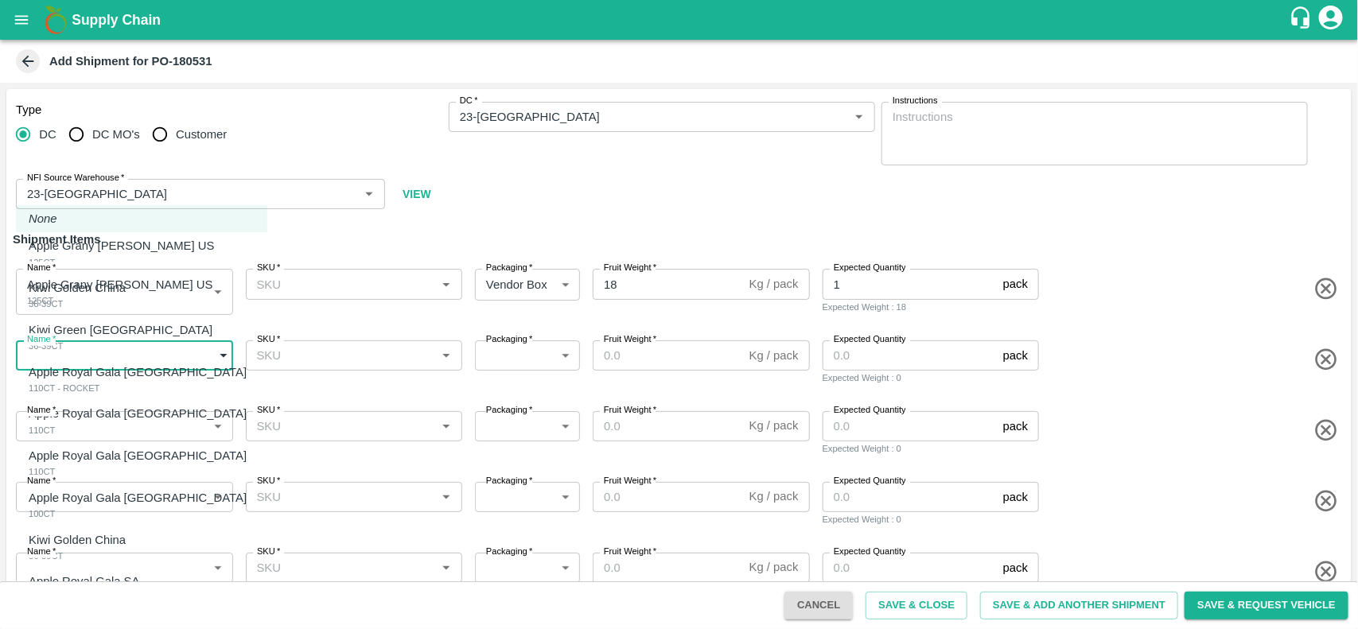
click at [112, 354] on body "Supply Chain Add Shipment for PO-180531 Type DC DC MO's Customer DC   * DC   * …" at bounding box center [679, 314] width 1358 height 629
click at [113, 305] on div "Kiwi Golden China 36-39CT" at bounding box center [81, 295] width 105 height 33
type input "2109890"
type input "276"
type input "5"
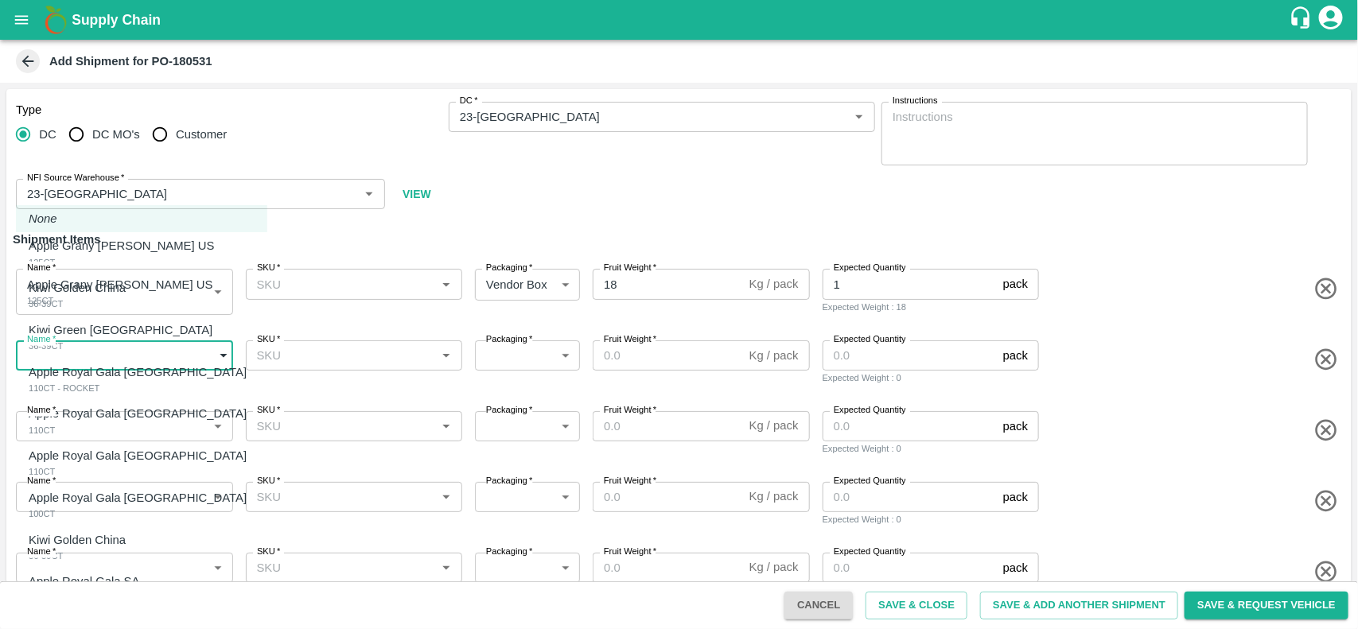
type input "21"
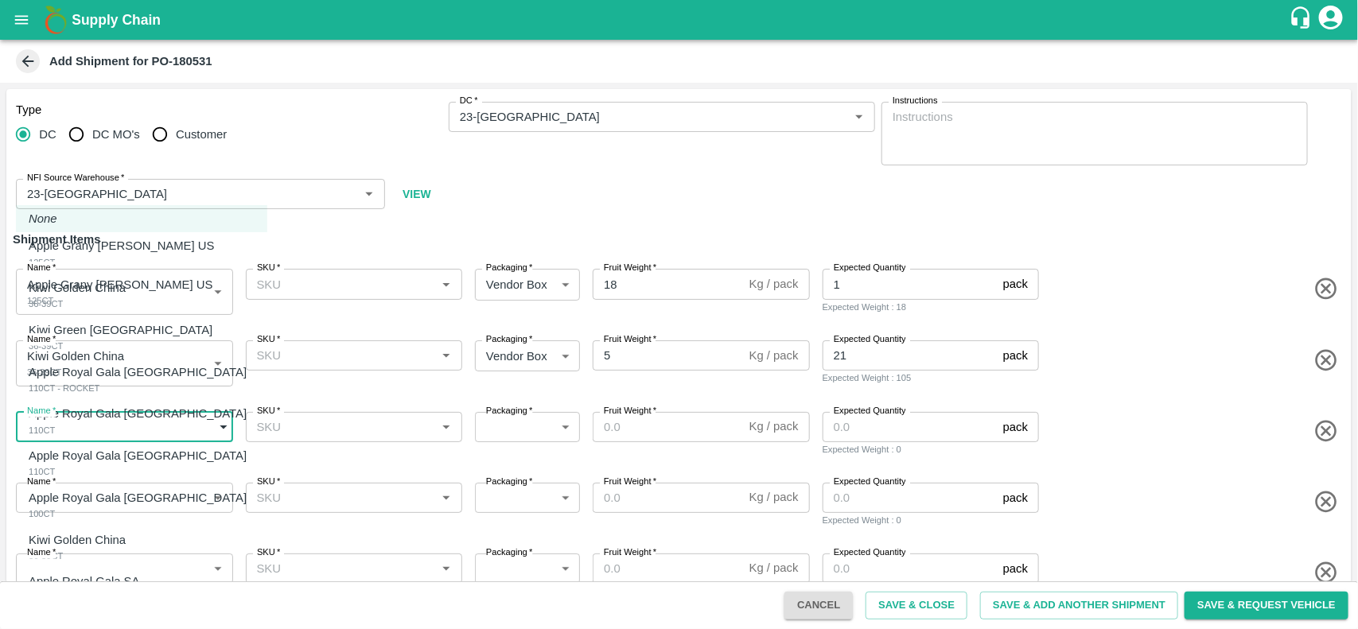
click at [104, 422] on body "Supply Chain Add Shipment for PO-180531 Type DC DC MO's Customer DC   * DC   * …" at bounding box center [679, 314] width 1358 height 629
click at [97, 332] on p "Kiwi Green [GEOGRAPHIC_DATA]" at bounding box center [121, 329] width 184 height 17
type input "2109891"
type input "276"
type input "5"
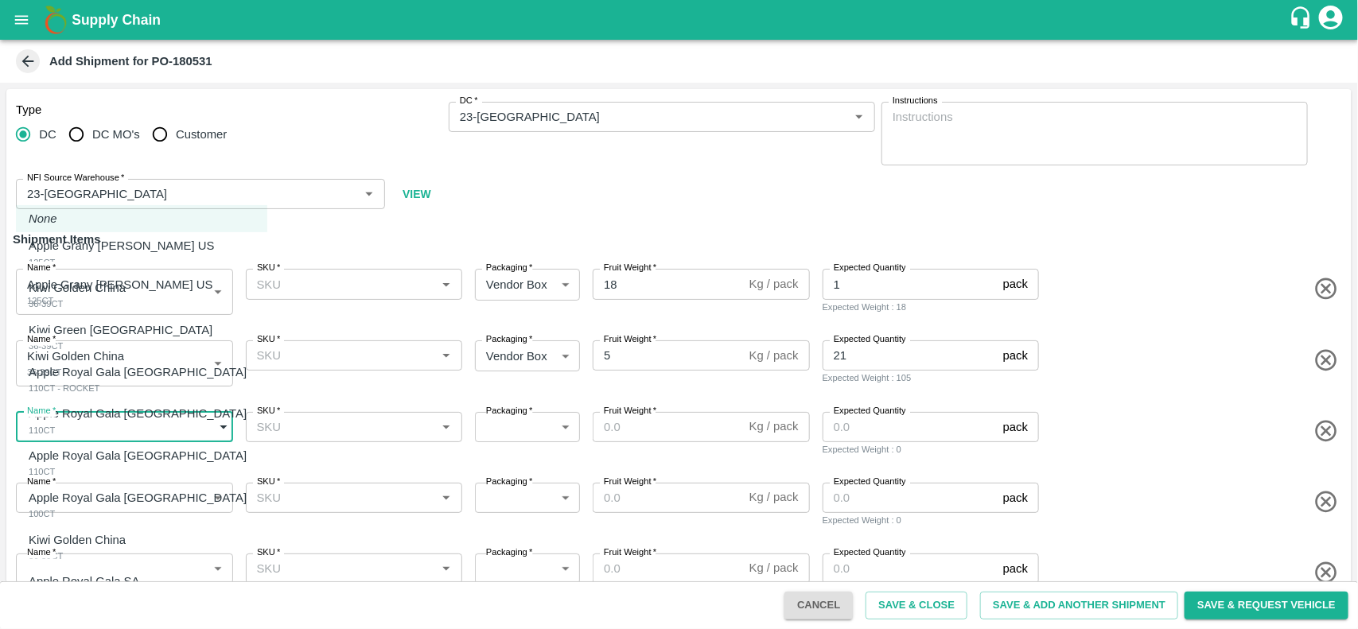
type input "5"
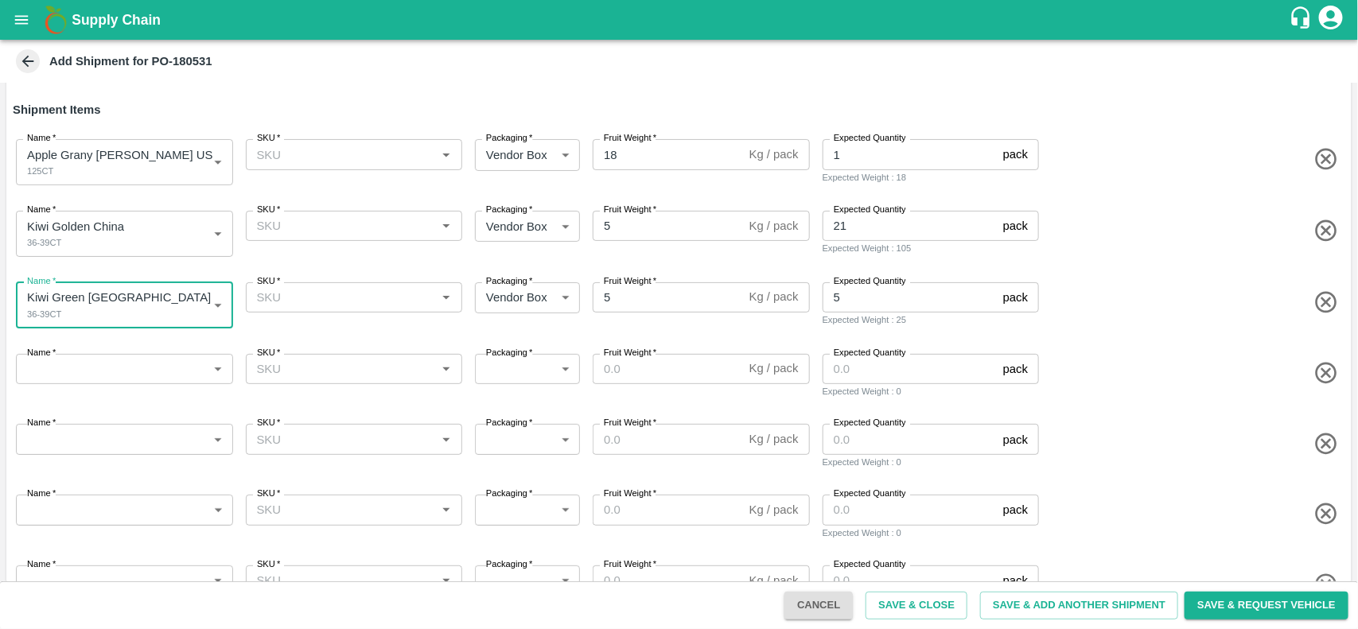
scroll to position [131, 0]
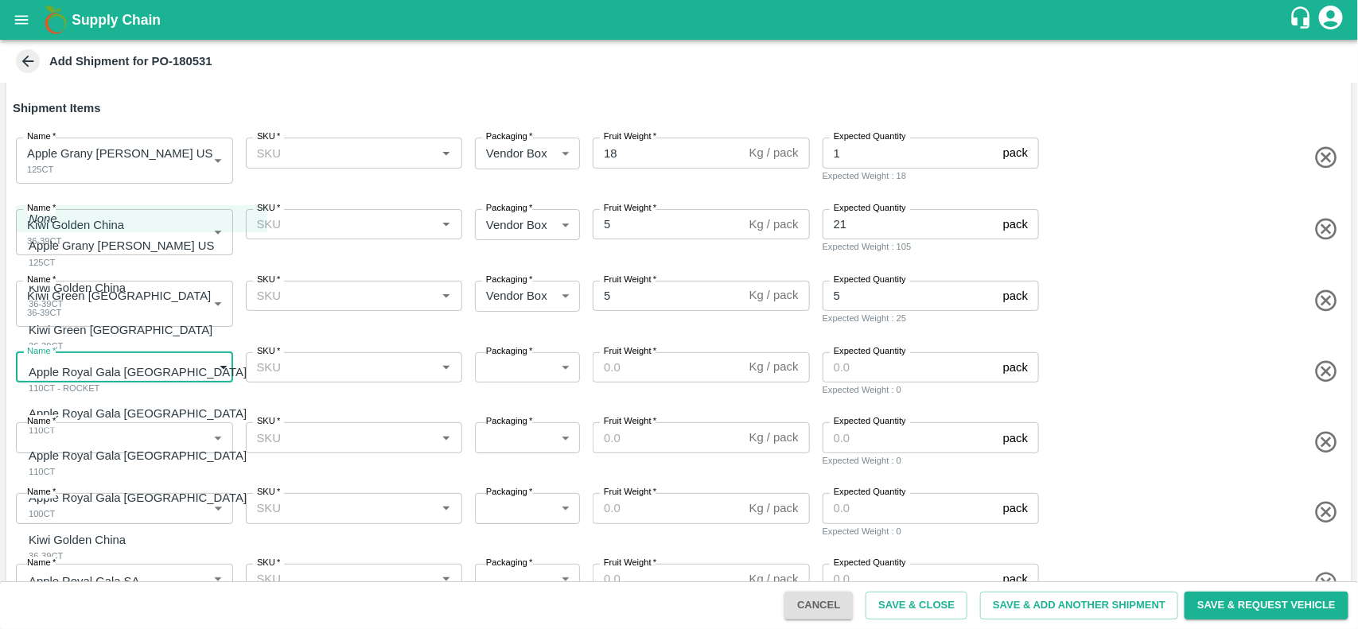
click at [134, 375] on body "Supply Chain Add Shipment for PO-180531 Type DC DC MO's Customer DC   * DC   * …" at bounding box center [679, 314] width 1358 height 629
click at [125, 375] on p "Apple Royal Gala [GEOGRAPHIC_DATA]" at bounding box center [138, 371] width 218 height 17
type input "2109892"
type input "276"
type input "10"
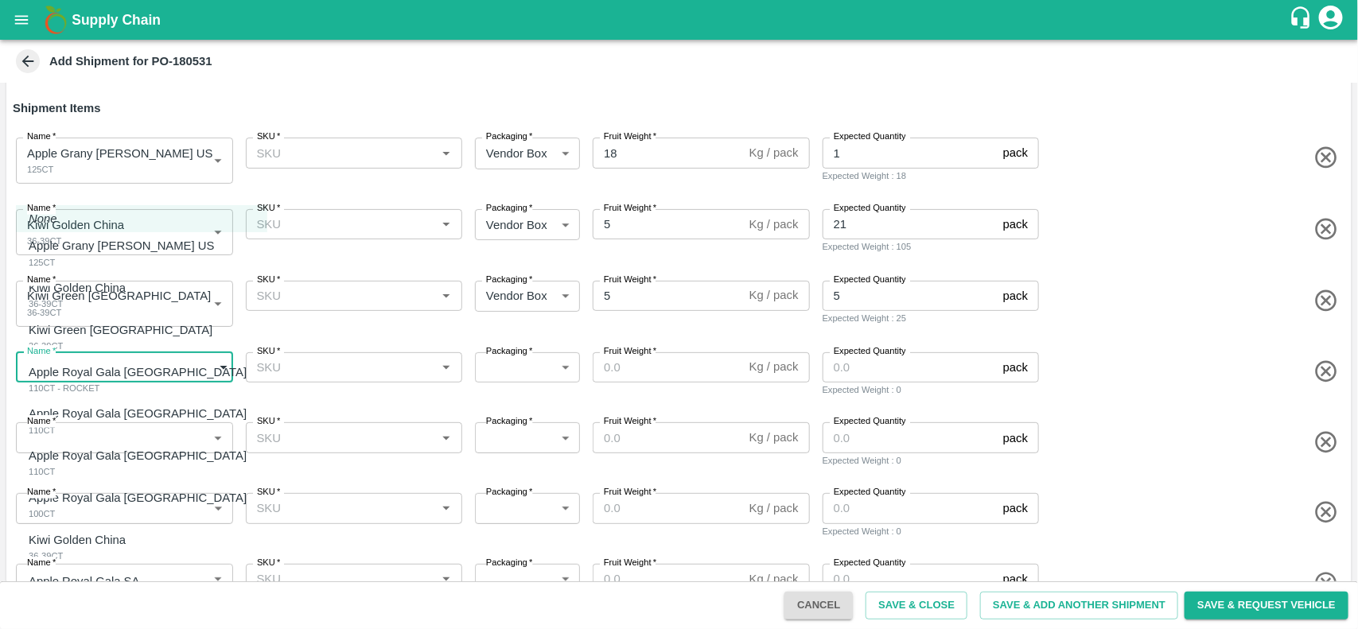
type input "2"
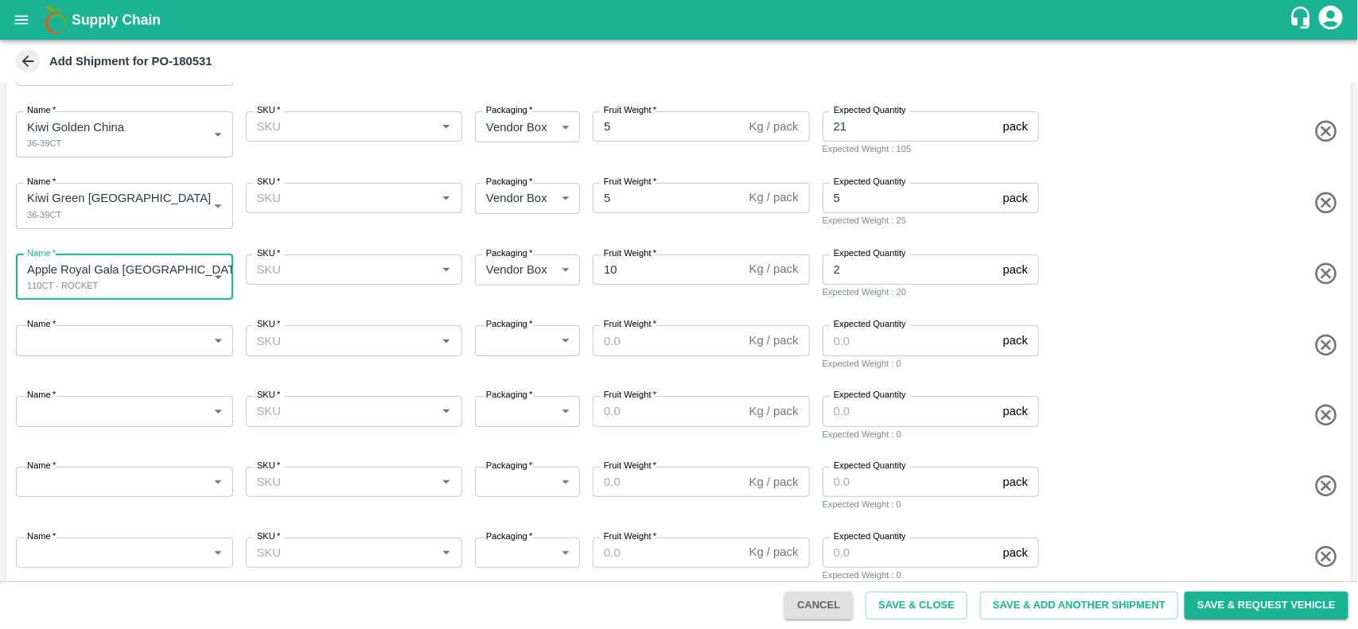
scroll to position [231, 0]
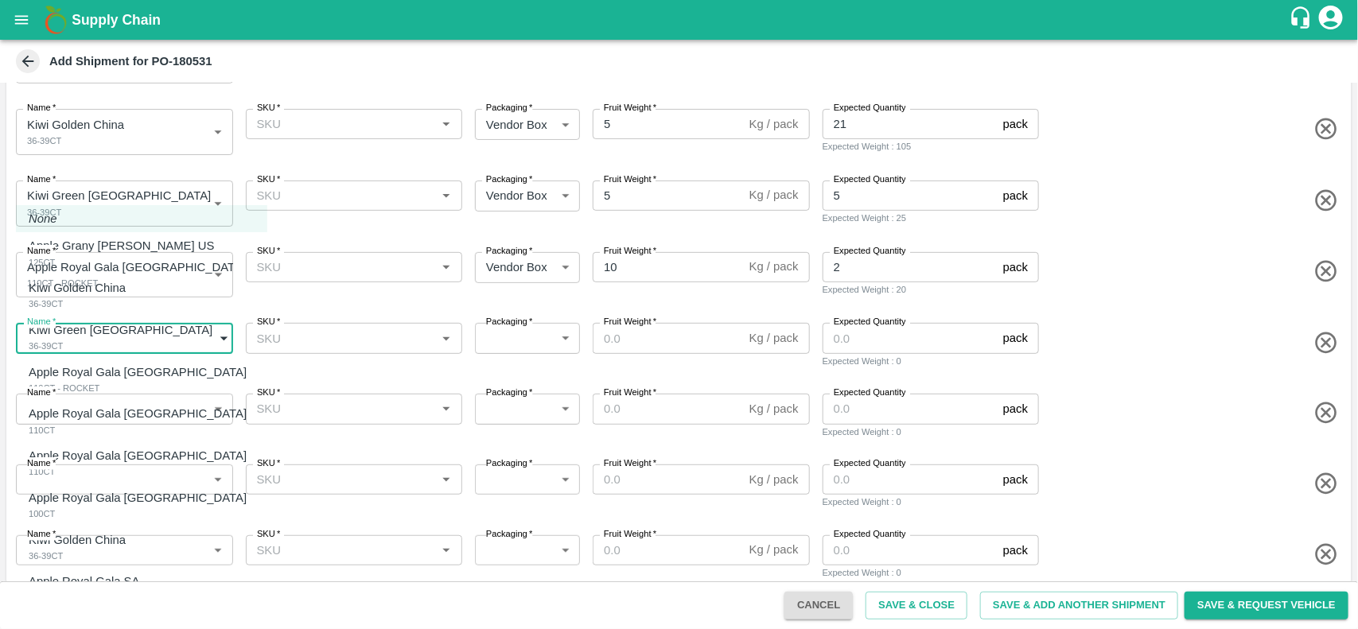
click at [133, 325] on body "Supply Chain Add Shipment for PO-180531 Type DC DC MO's Customer DC   * DC   * …" at bounding box center [679, 314] width 1358 height 629
click at [132, 423] on div "Apple Royal Gala NZ 110CT" at bounding box center [142, 421] width 226 height 33
type input "2109893"
type input "276"
type input "18"
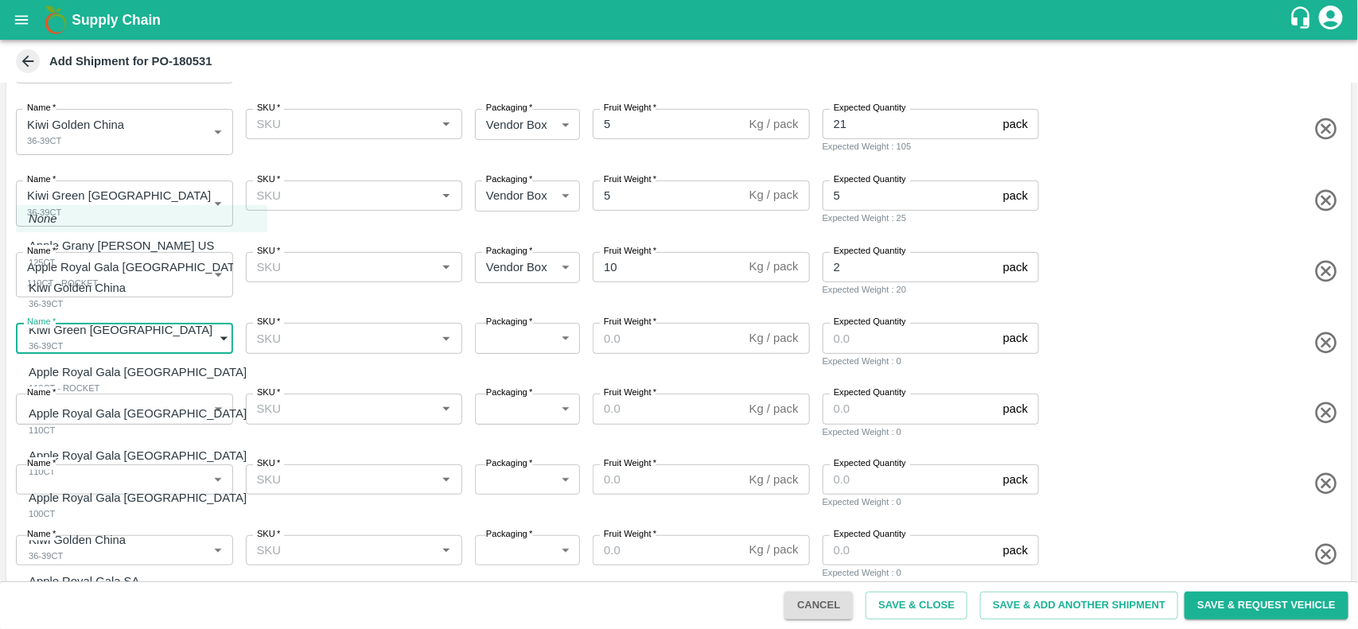
type input "7"
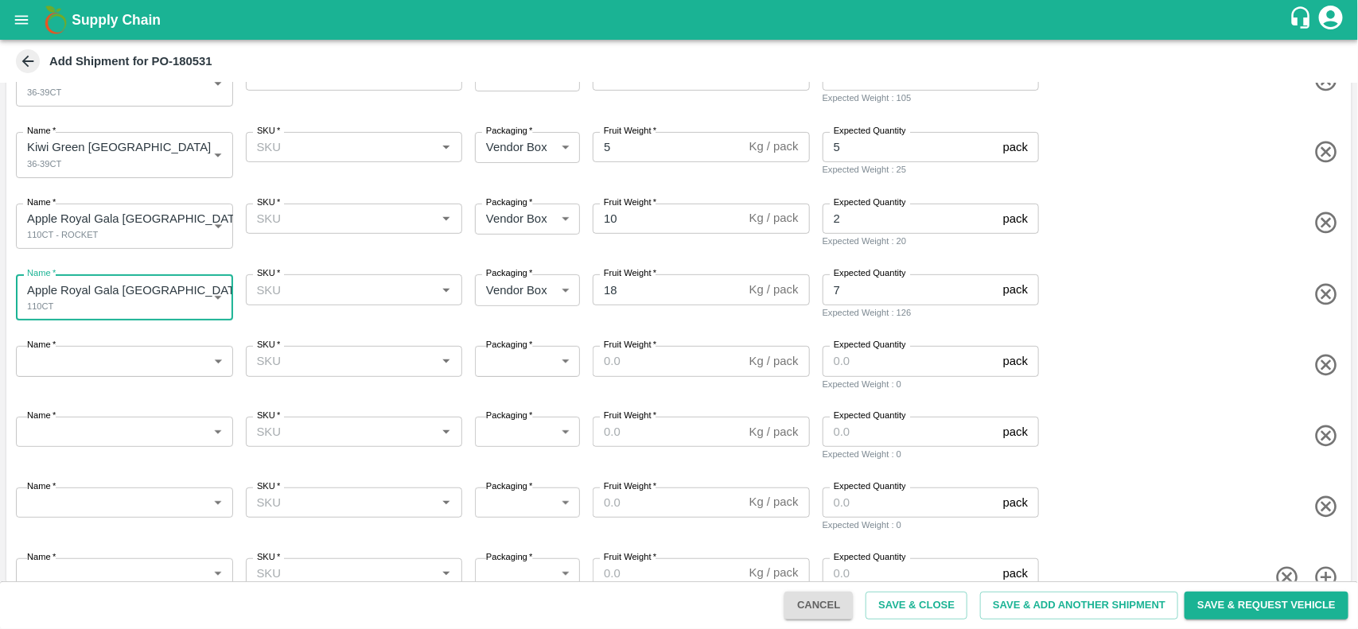
scroll to position [320, 0]
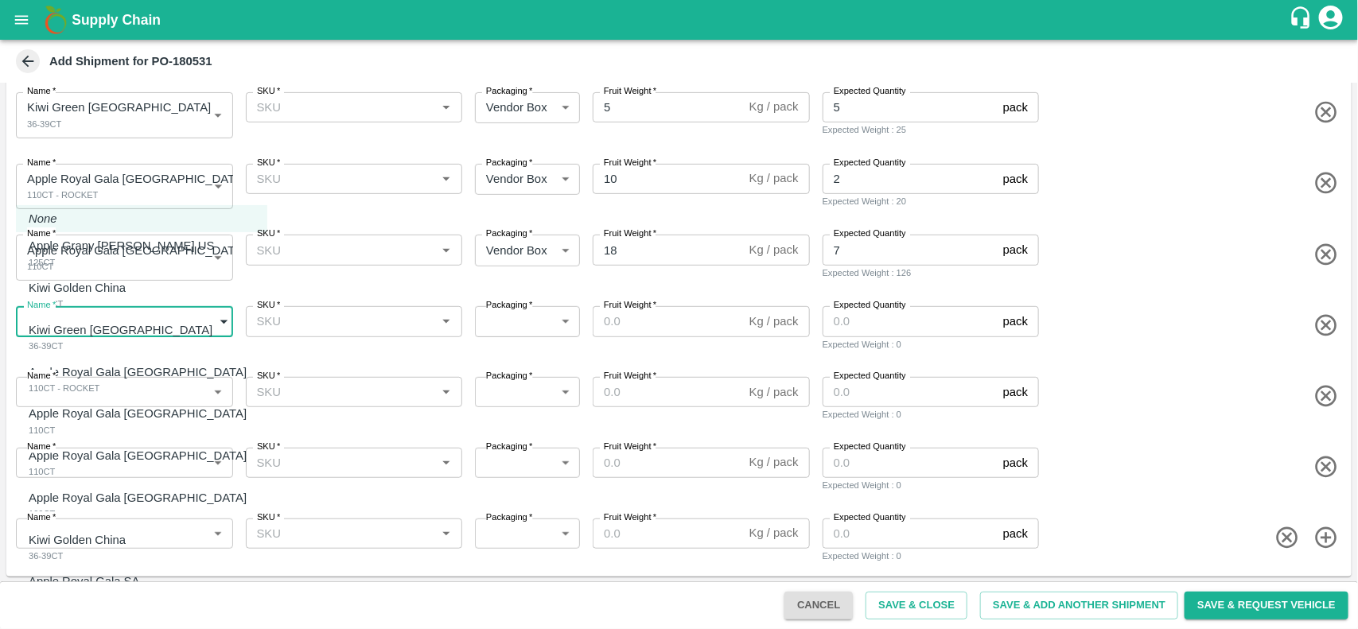
click at [129, 319] on body "Supply Chain Add Shipment for PO-180531 Type DC DC MO's Customer DC   * DC   * …" at bounding box center [679, 314] width 1358 height 629
click at [109, 459] on p "Apple Royal Gala Chile" at bounding box center [138, 455] width 218 height 17
type input "2109894"
type input "276"
type input "18"
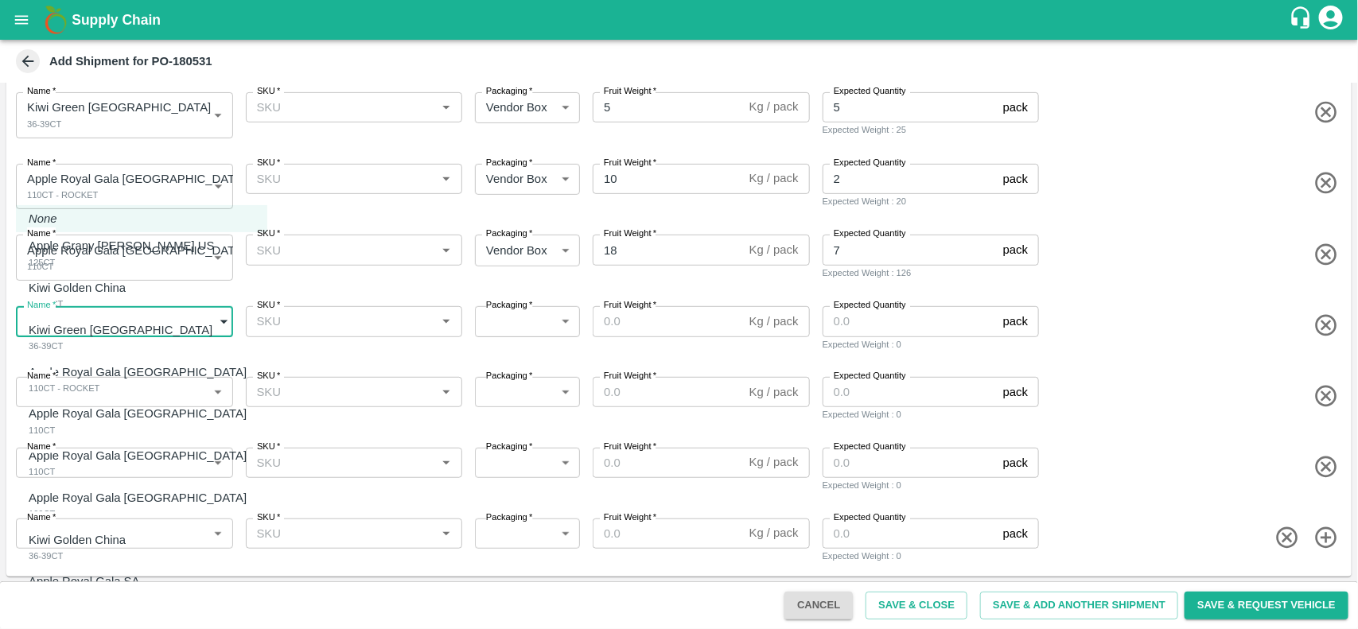
type input "200"
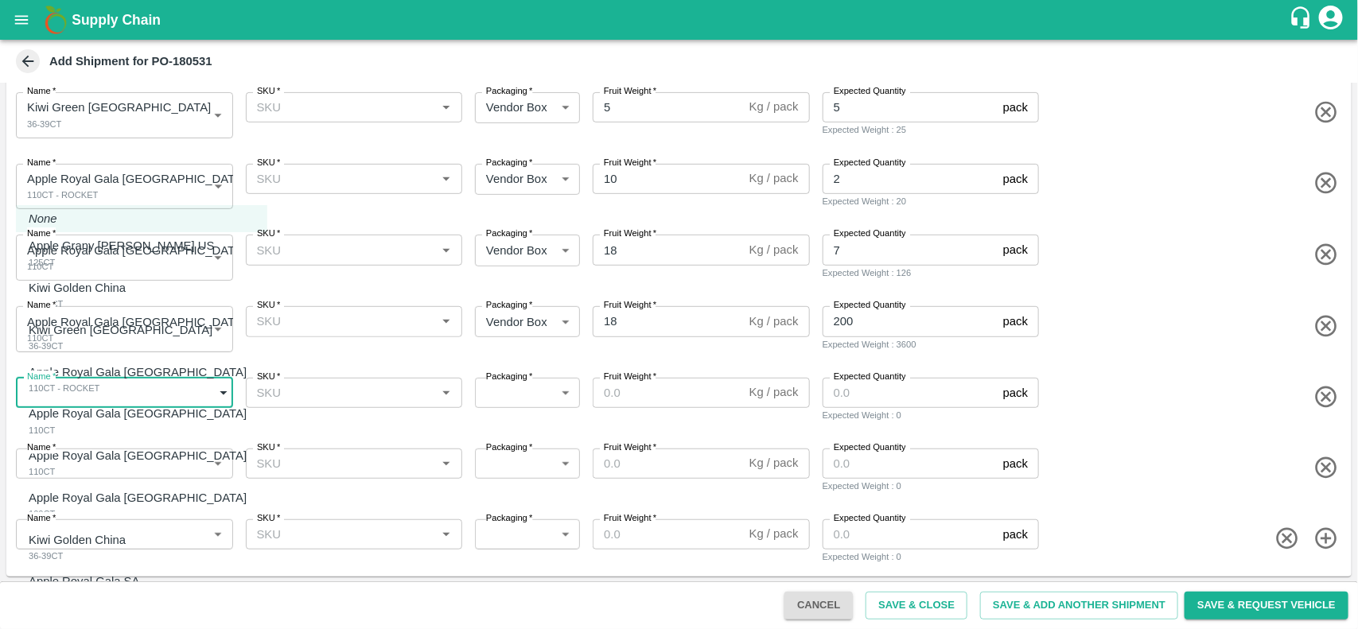
click at [102, 383] on body "Supply Chain Add Shipment for PO-180531 Type DC DC MO's Customer DC   * DC   * …" at bounding box center [679, 314] width 1358 height 629
click at [121, 507] on div "Apple Royal Gala Chile 100CT" at bounding box center [142, 505] width 226 height 33
type input "2109895"
type input "276"
type input "18"
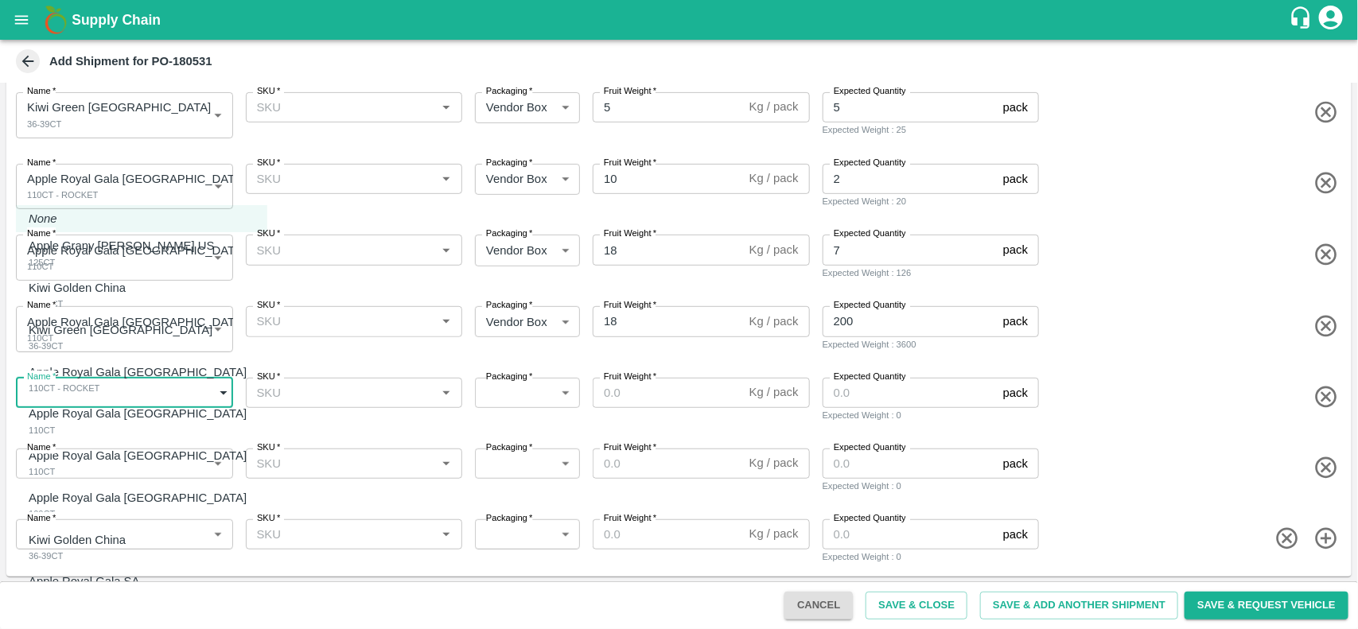
type input "290"
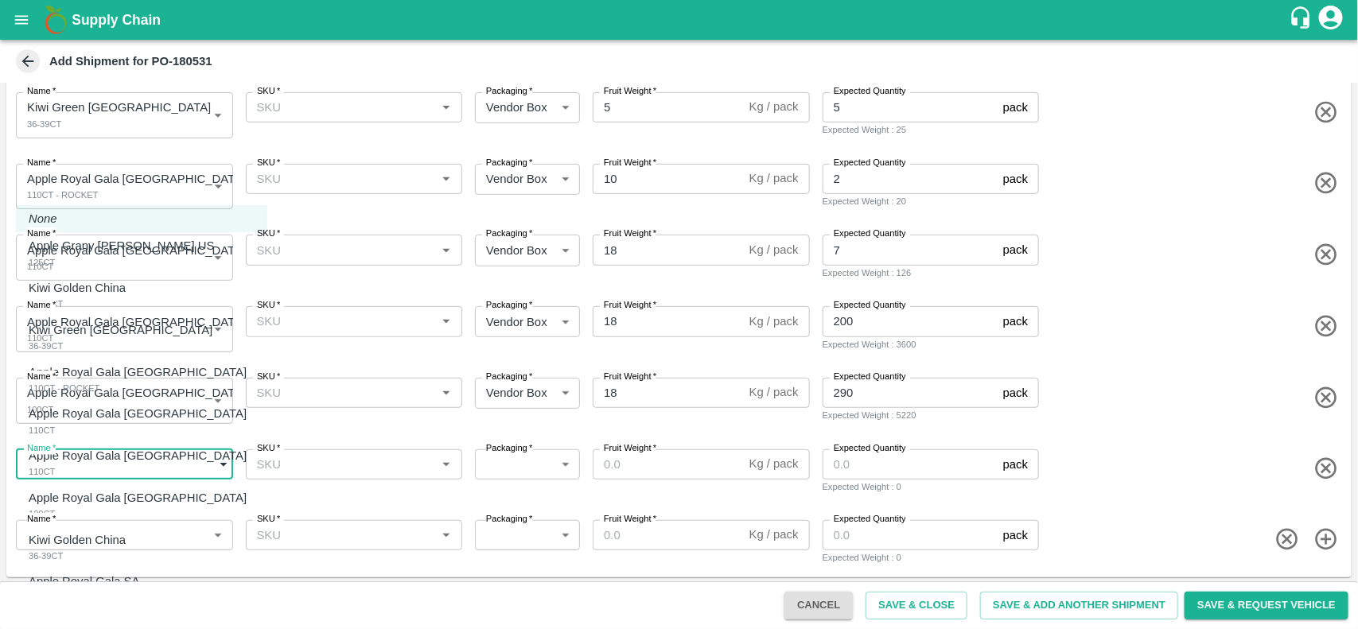
click at [112, 473] on body "Supply Chain Add Shipment for PO-180531 Type DC DC MO's Customer DC   * DC   * …" at bounding box center [679, 314] width 1358 height 629
click at [117, 542] on p "Kiwi Golden China" at bounding box center [77, 539] width 97 height 17
type input "2109896"
type input "276"
type input "5"
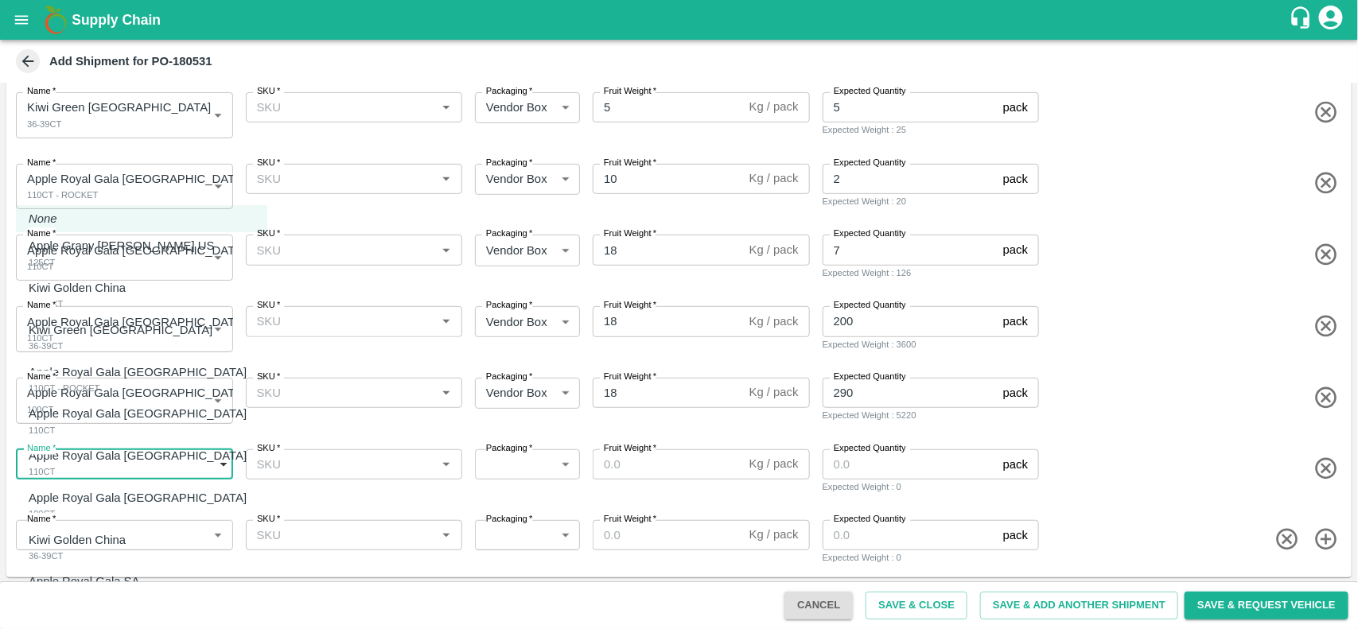
type input "6"
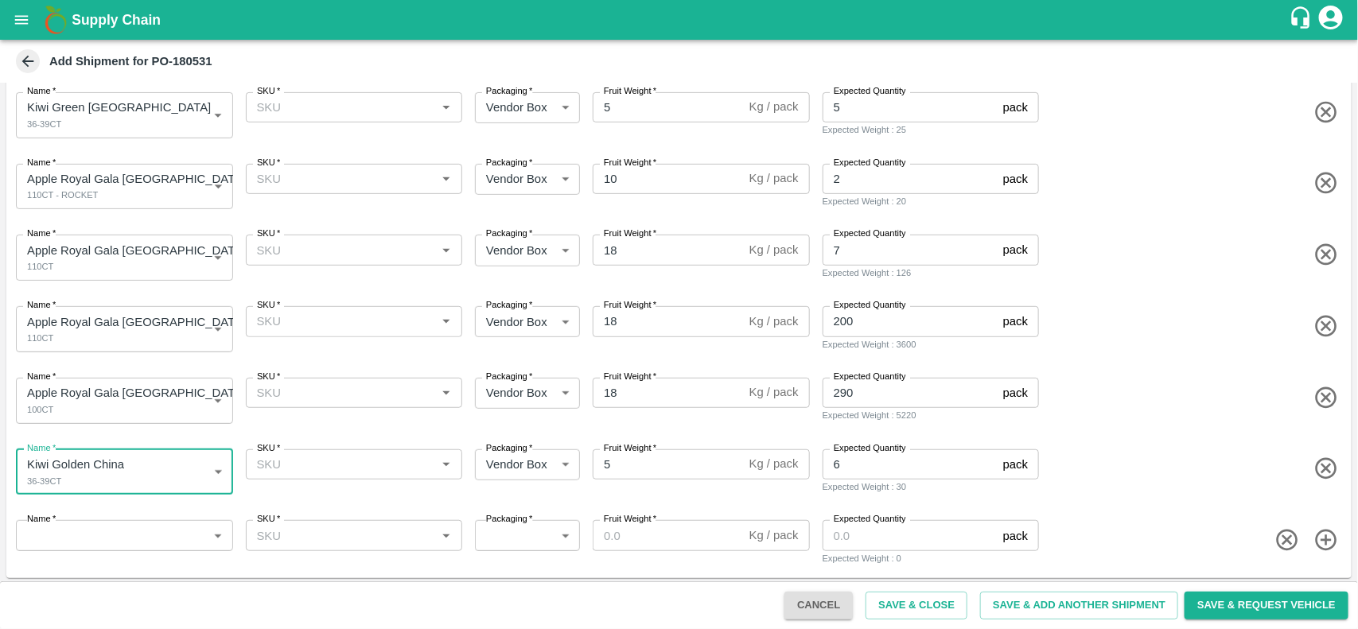
click at [120, 519] on body "Supply Chain Add Shipment for PO-180531 Type DC DC MO's Customer DC   * DC   * …" at bounding box center [679, 314] width 1358 height 629
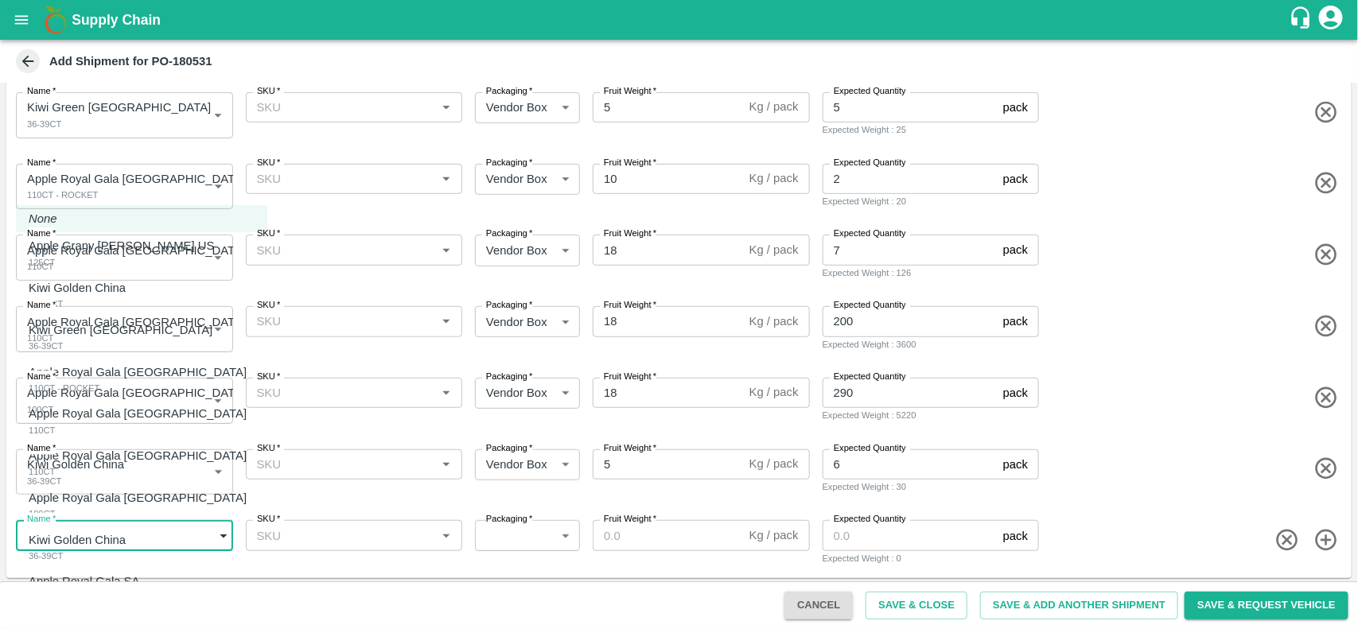
click at [124, 587] on p "Apple Royal Gala SA" at bounding box center [84, 581] width 111 height 17
type input "2109897"
type input "276"
type input "18"
type input "135"
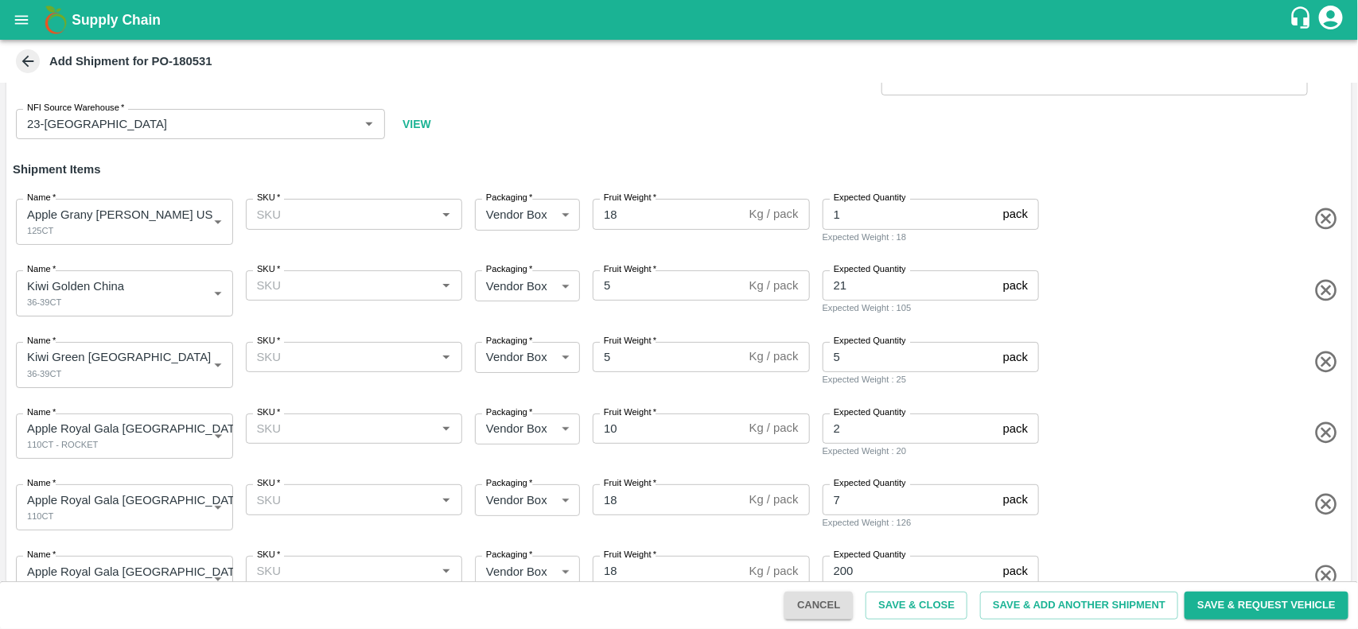
scroll to position [69, 0]
click at [317, 223] on input "SKU   *" at bounding box center [341, 214] width 181 height 21
click at [292, 323] on div "125CT" at bounding box center [276, 331] width 36 height 17
type input "125CT"
click at [322, 289] on input "SKU   *" at bounding box center [341, 286] width 181 height 21
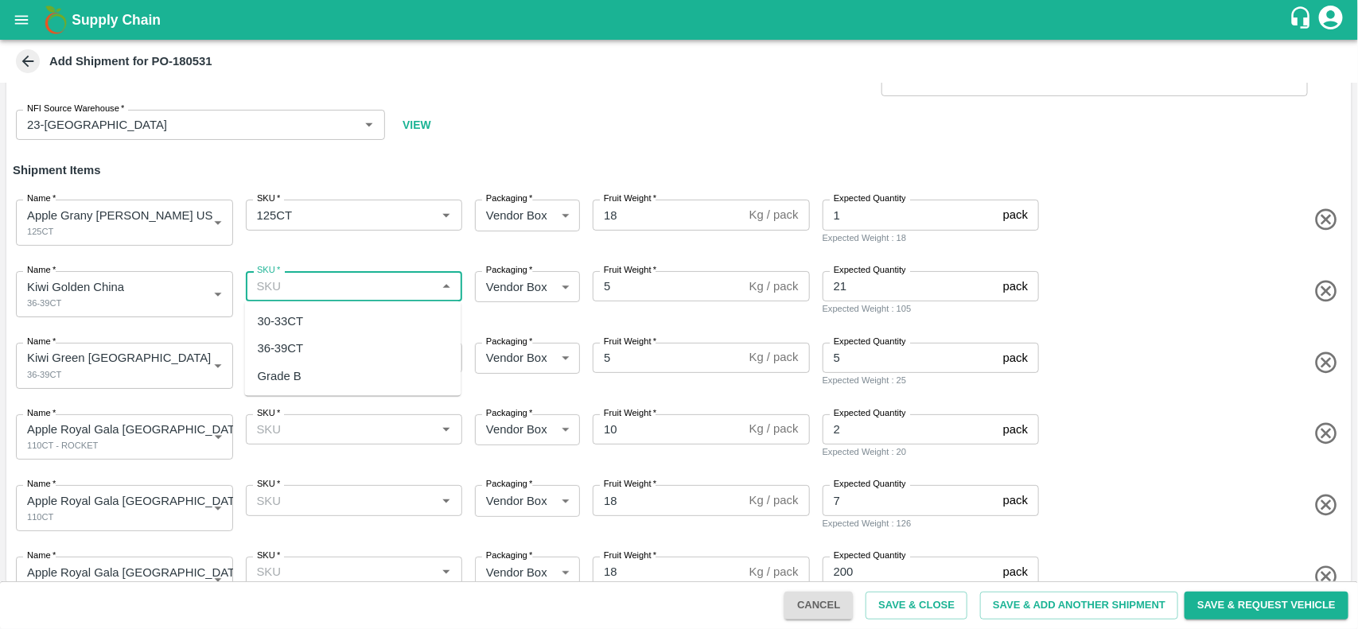
click at [316, 343] on div "36-39CT" at bounding box center [353, 348] width 216 height 27
type input "36-39CT"
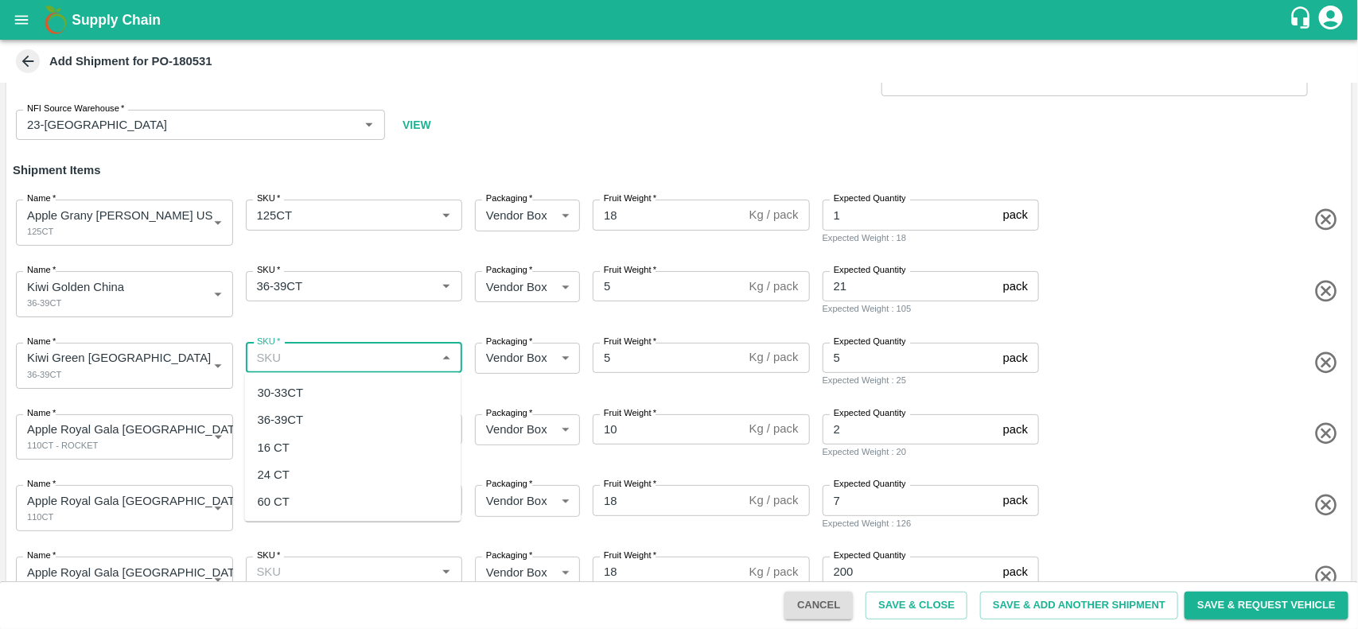
click at [304, 367] on input "SKU   *" at bounding box center [341, 358] width 181 height 21
click at [292, 407] on div "36-39CT" at bounding box center [353, 419] width 216 height 27
type input "36-39CT"
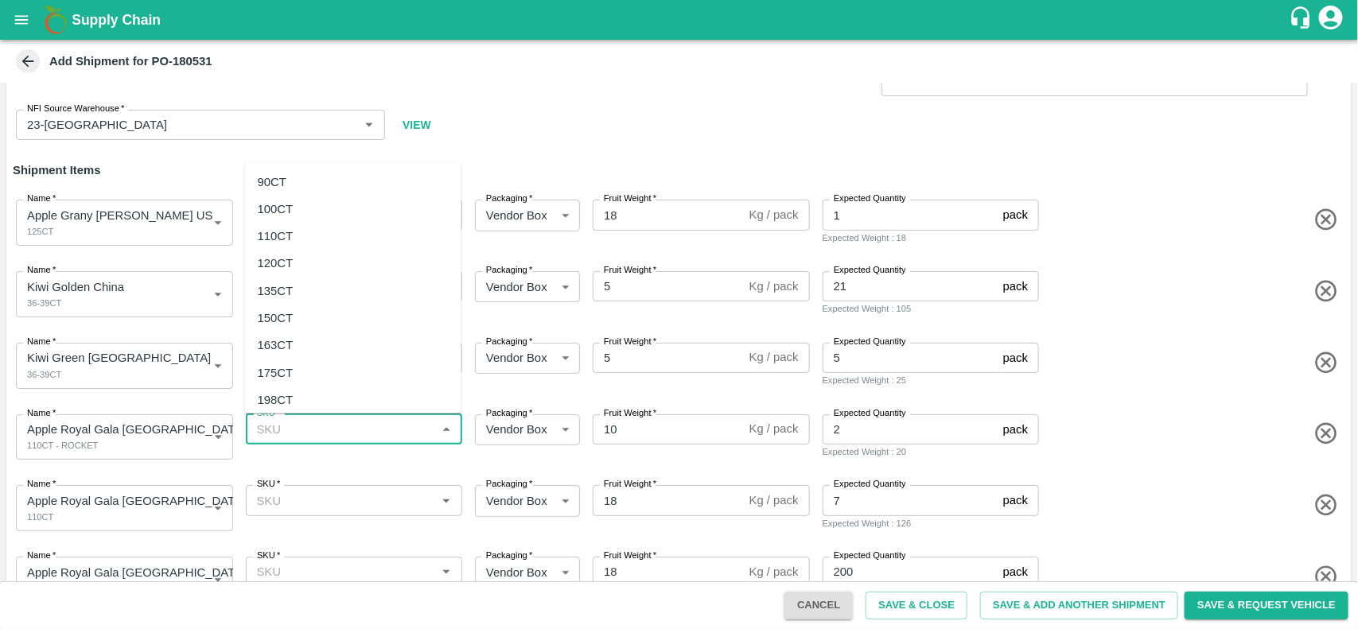
click at [292, 431] on input "SKU   *" at bounding box center [341, 429] width 181 height 21
click at [279, 232] on div "110CT" at bounding box center [276, 235] width 36 height 17
type input "110CT"
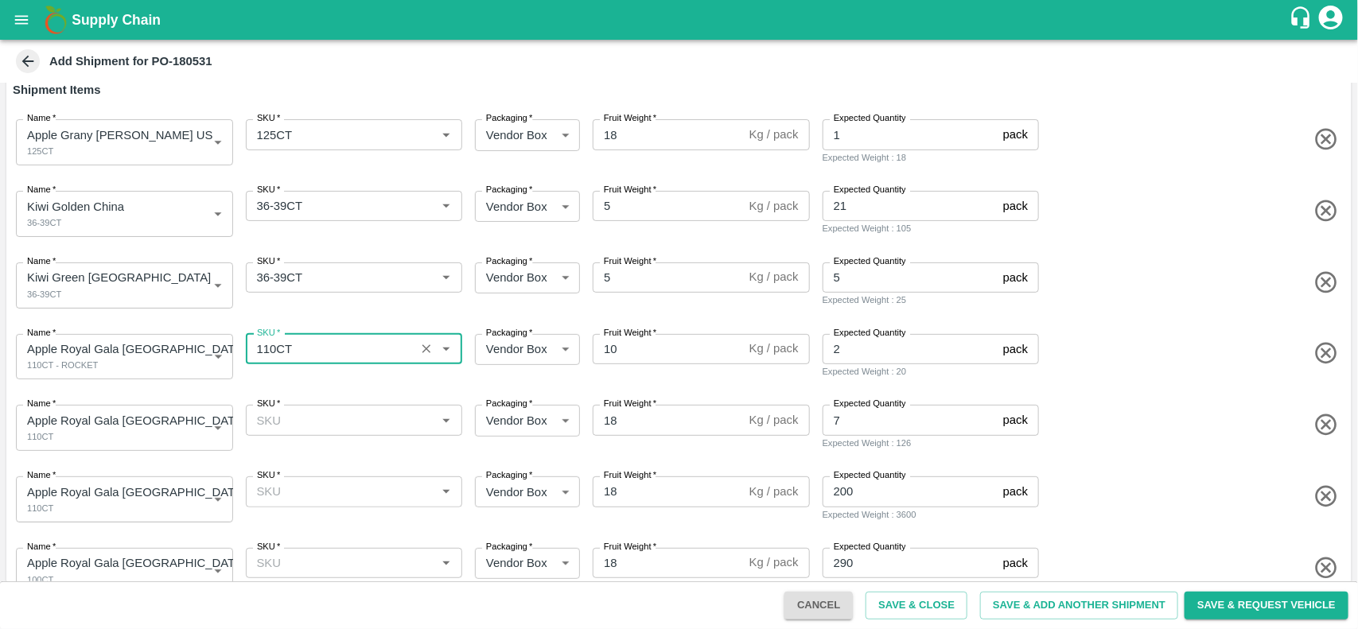
scroll to position [151, 0]
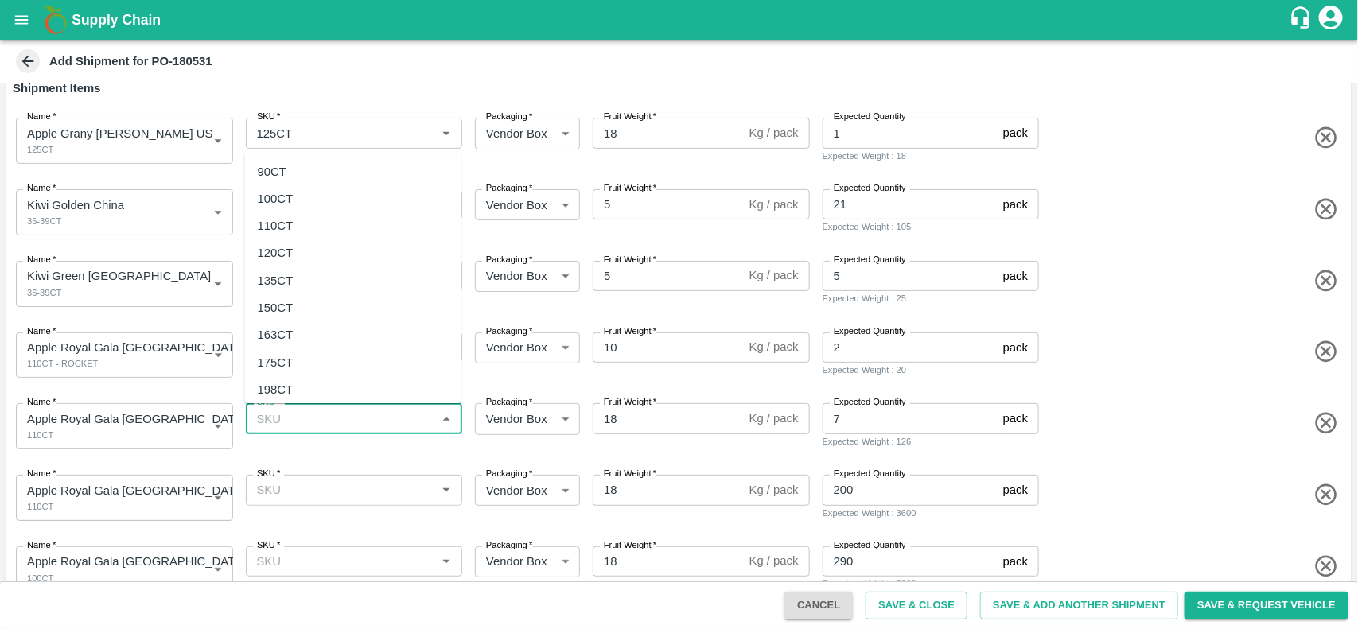
click at [300, 414] on input "SKU   *" at bounding box center [341, 418] width 181 height 21
click at [305, 217] on div "110CT" at bounding box center [353, 225] width 216 height 27
type input "110CT"
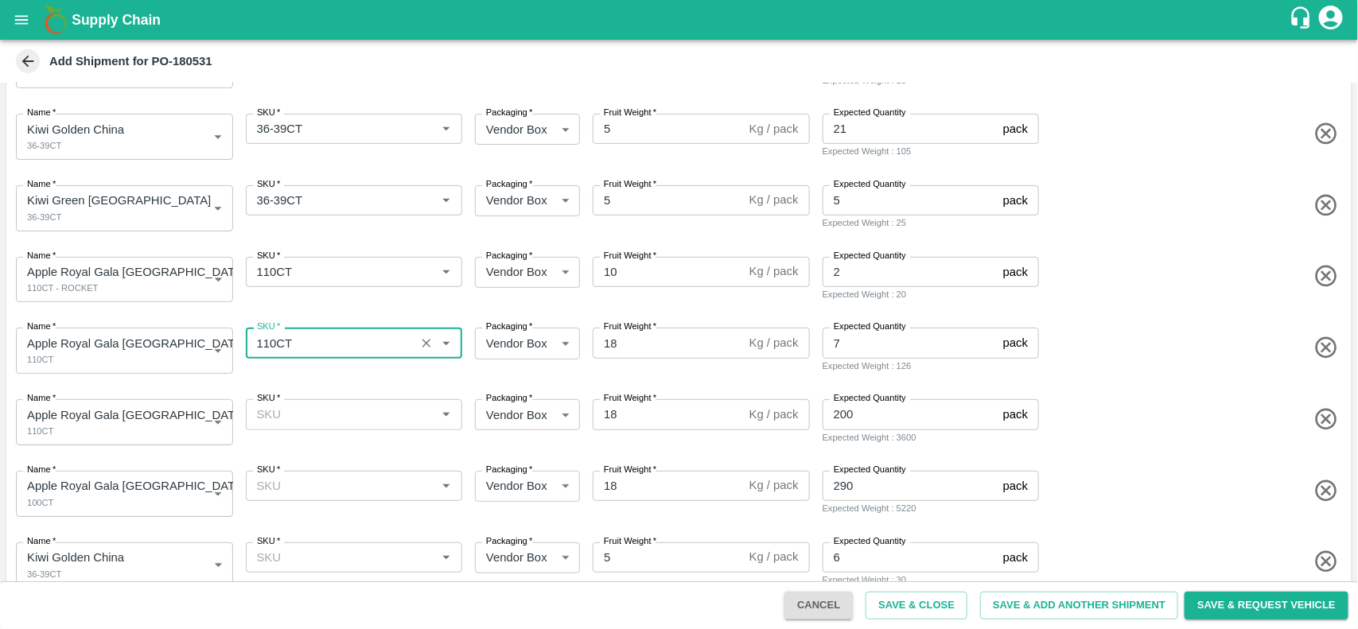
scroll to position [227, 0]
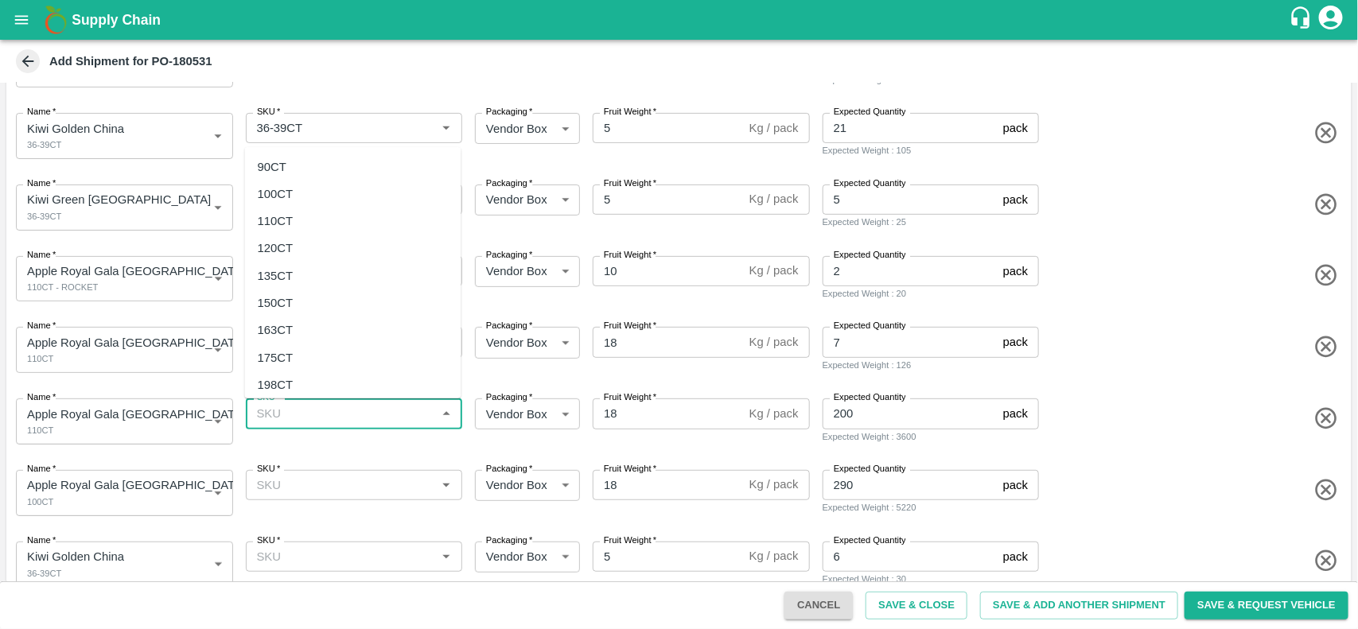
click at [315, 419] on input "SKU   *" at bounding box center [341, 413] width 181 height 21
click at [284, 216] on div "110CT" at bounding box center [276, 220] width 36 height 17
type input "110CT"
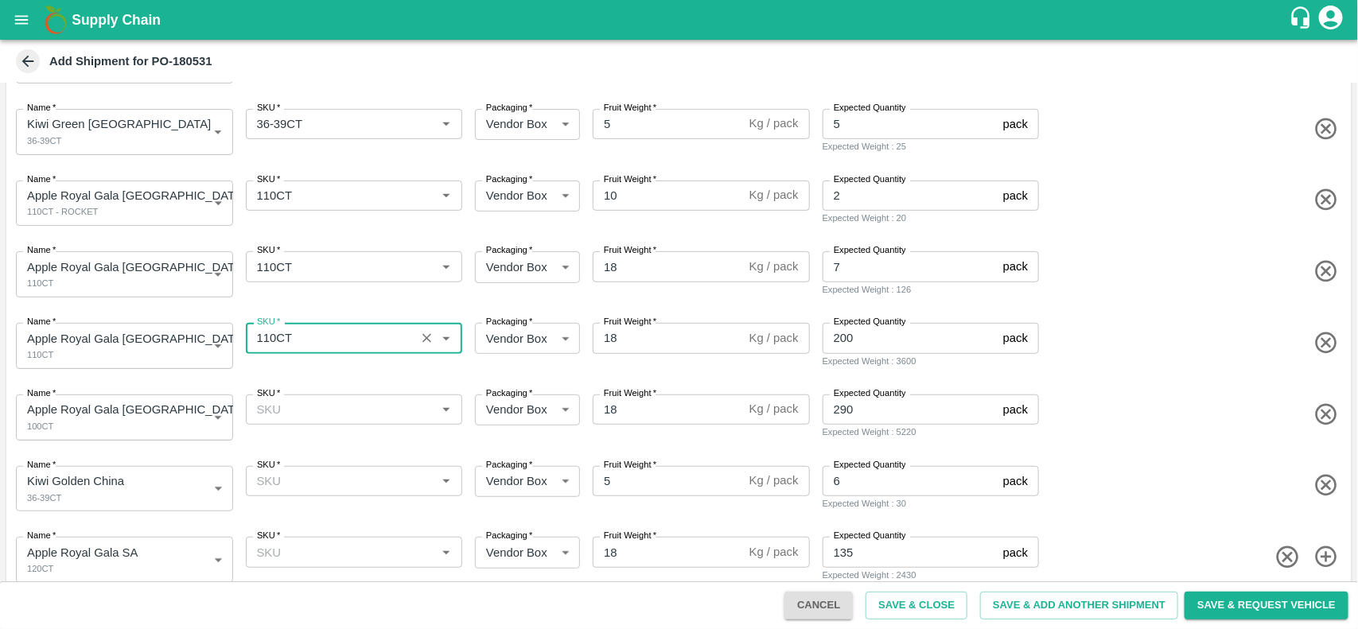
scroll to position [305, 0]
click at [297, 412] on input "SKU   *" at bounding box center [341, 408] width 181 height 21
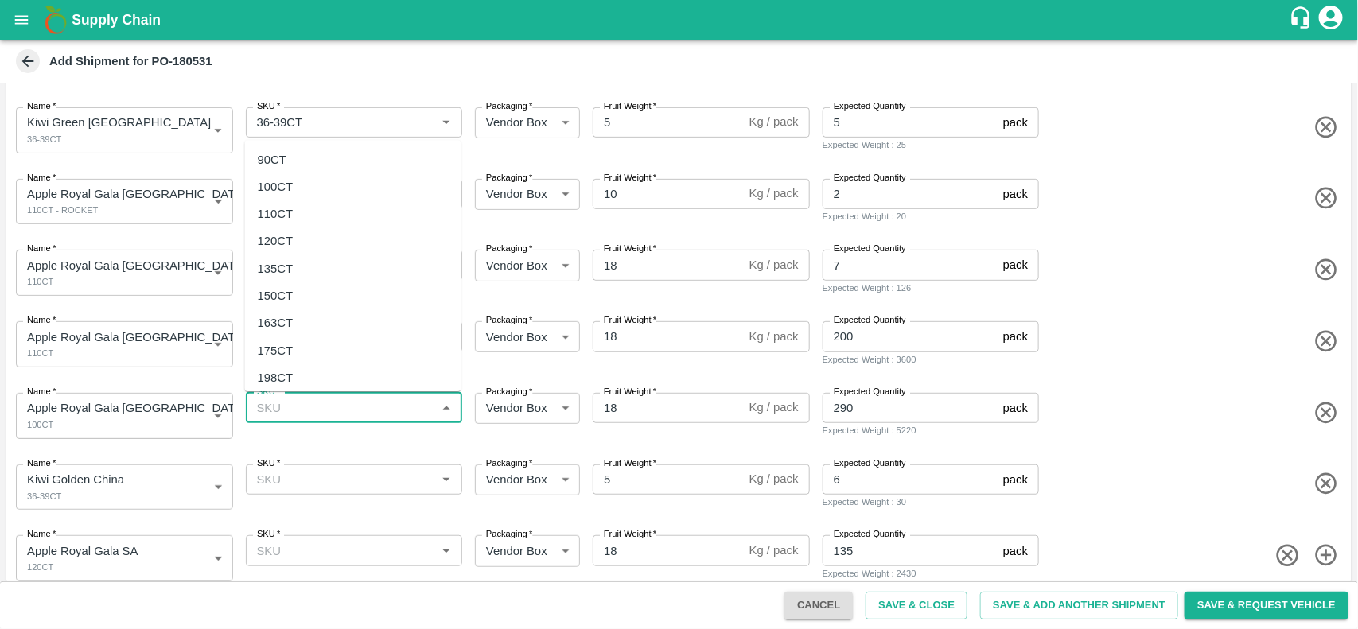
click at [273, 187] on div "100CT" at bounding box center [276, 186] width 36 height 17
type input "100CT"
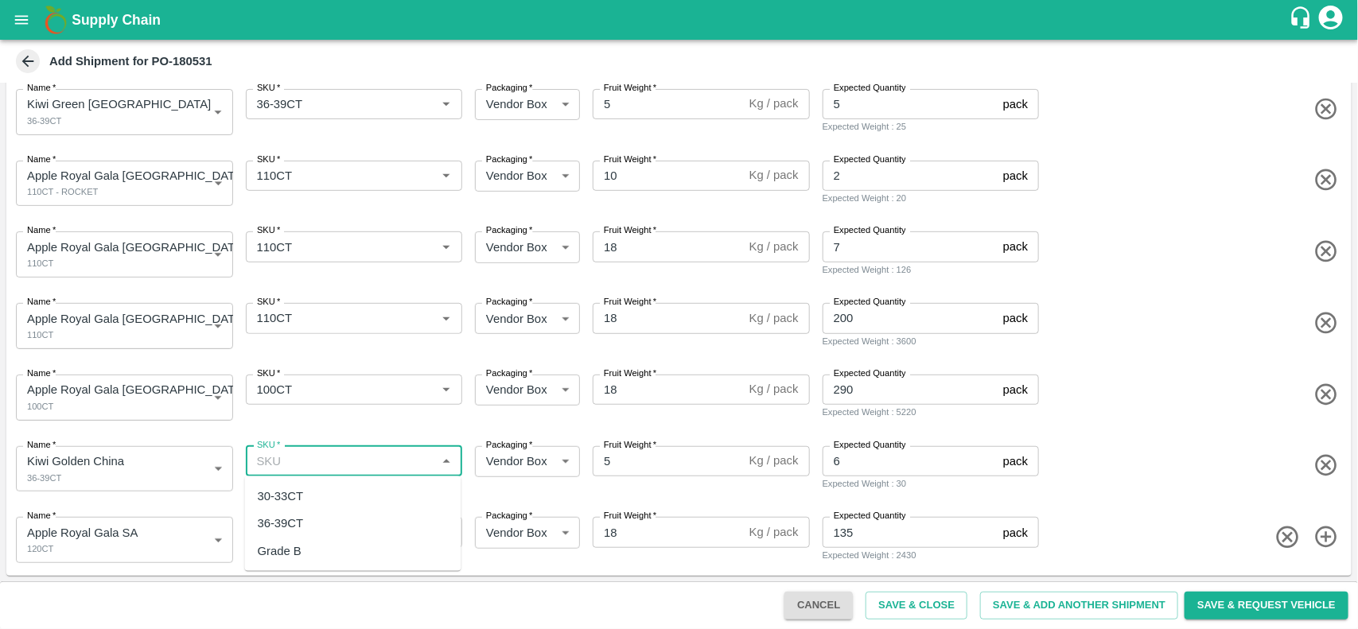
click at [307, 462] on input "SKU   *" at bounding box center [341, 461] width 181 height 21
click at [307, 514] on div "36-39CT" at bounding box center [353, 523] width 216 height 27
type input "36-39CT"
click at [299, 531] on input "SKU   *" at bounding box center [341, 532] width 181 height 21
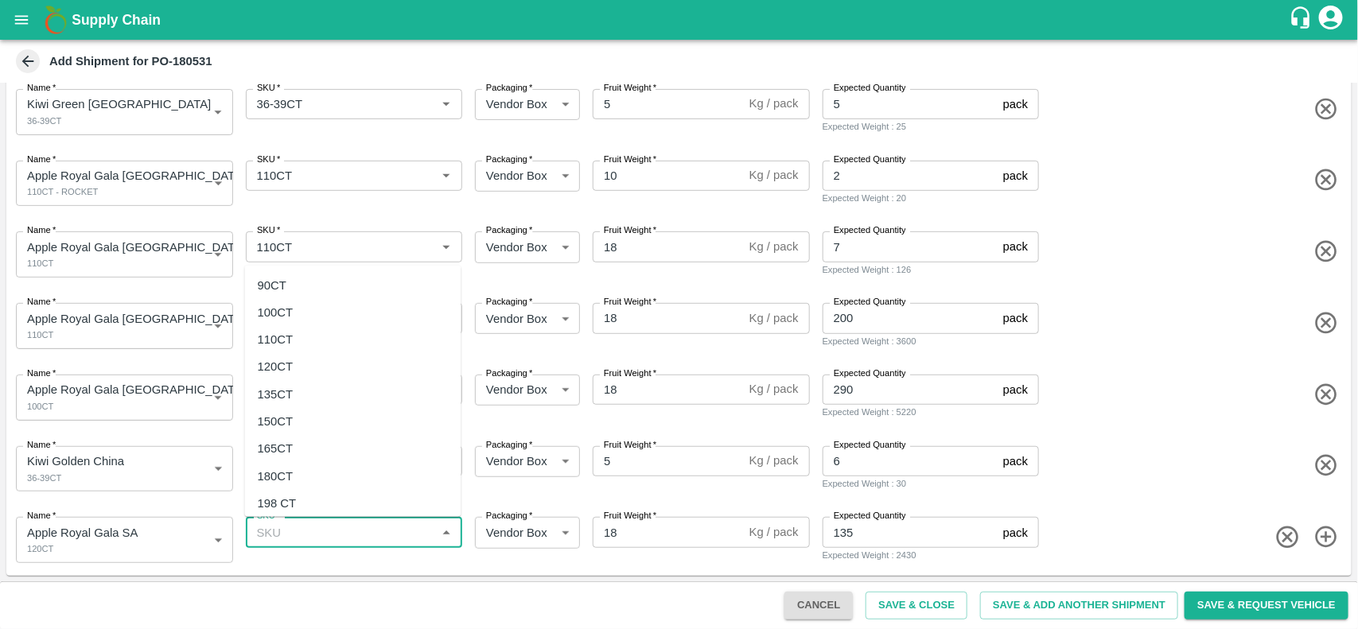
click at [295, 366] on div "120CT" at bounding box center [353, 366] width 216 height 27
type input "120CT"
click at [911, 611] on button "Save & Close" at bounding box center [916, 606] width 102 height 28
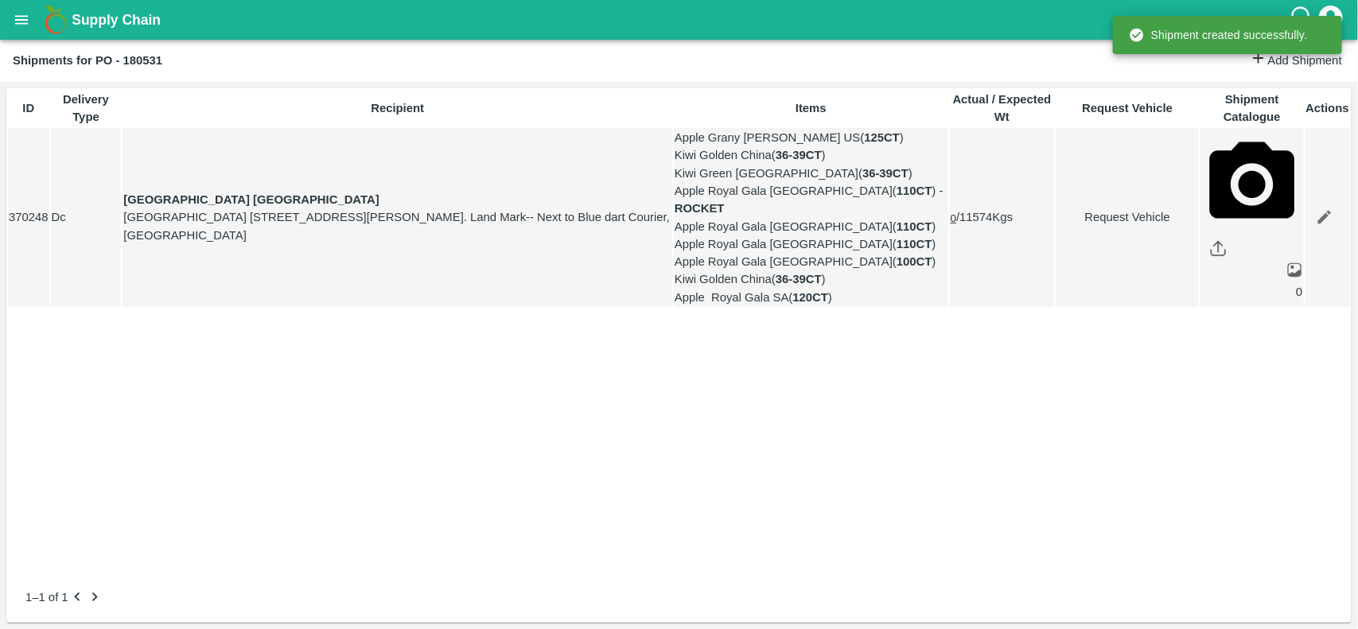
click at [25, 20] on icon "open drawer" at bounding box center [22, 19] width 14 height 9
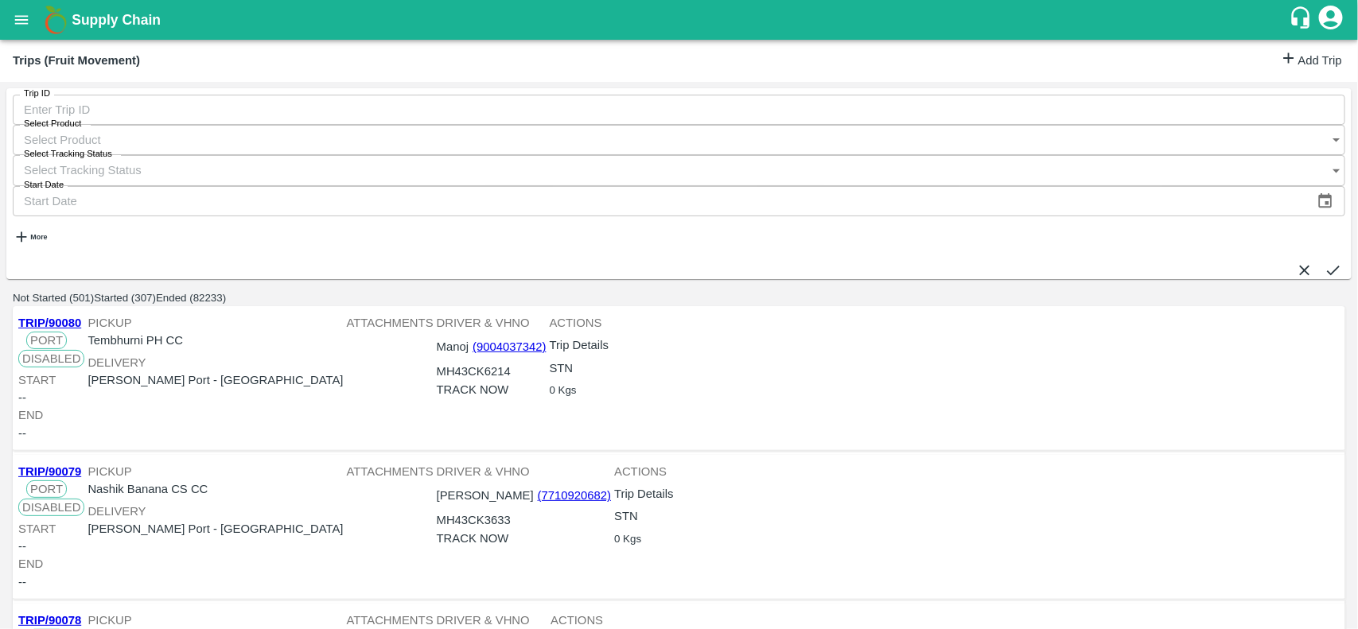
click at [1288, 57] on link "Add Trip" at bounding box center [1311, 60] width 62 height 23
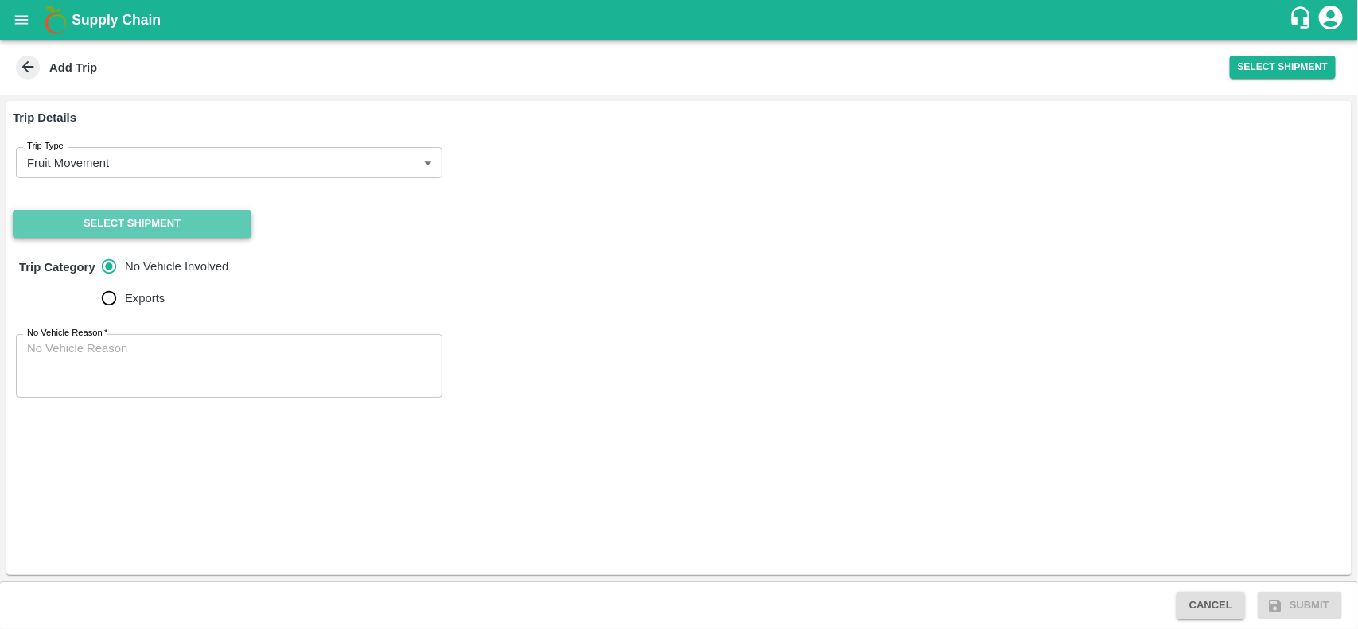
click at [118, 237] on button "Select Shipment" at bounding box center [132, 224] width 239 height 28
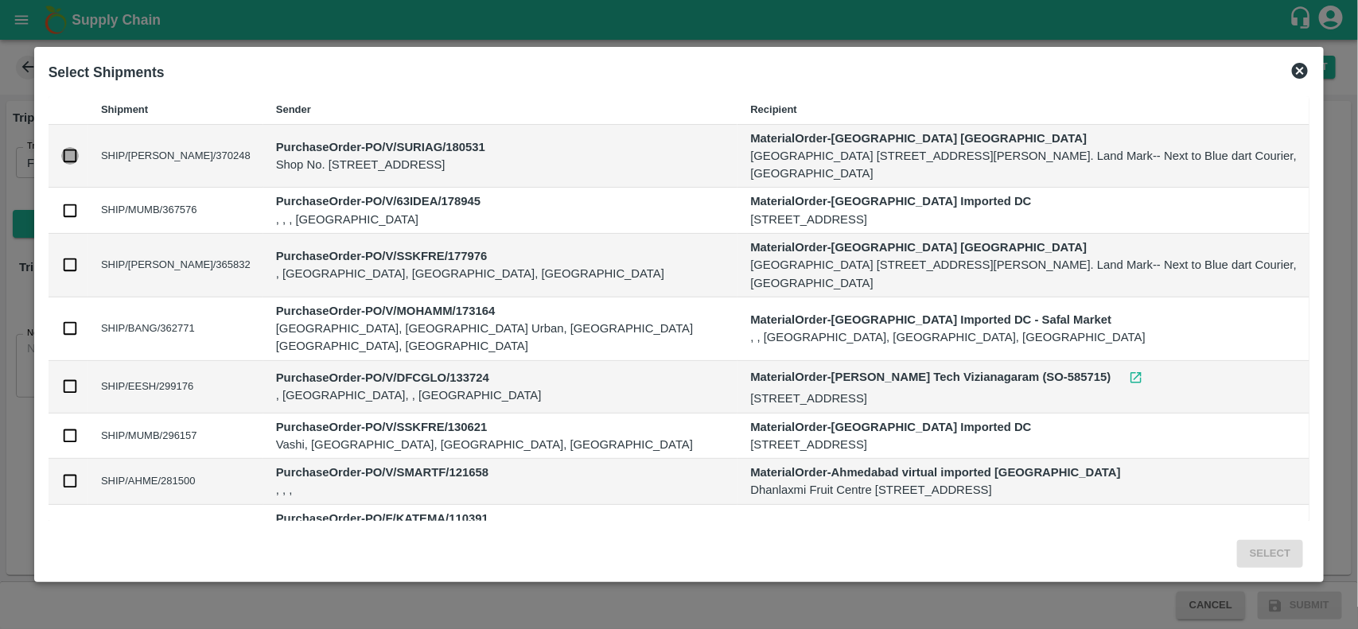
click at [64, 155] on input "checkbox" at bounding box center [69, 155] width 17 height 17
checkbox input "true"
click at [1281, 562] on button "Select" at bounding box center [1270, 554] width 66 height 28
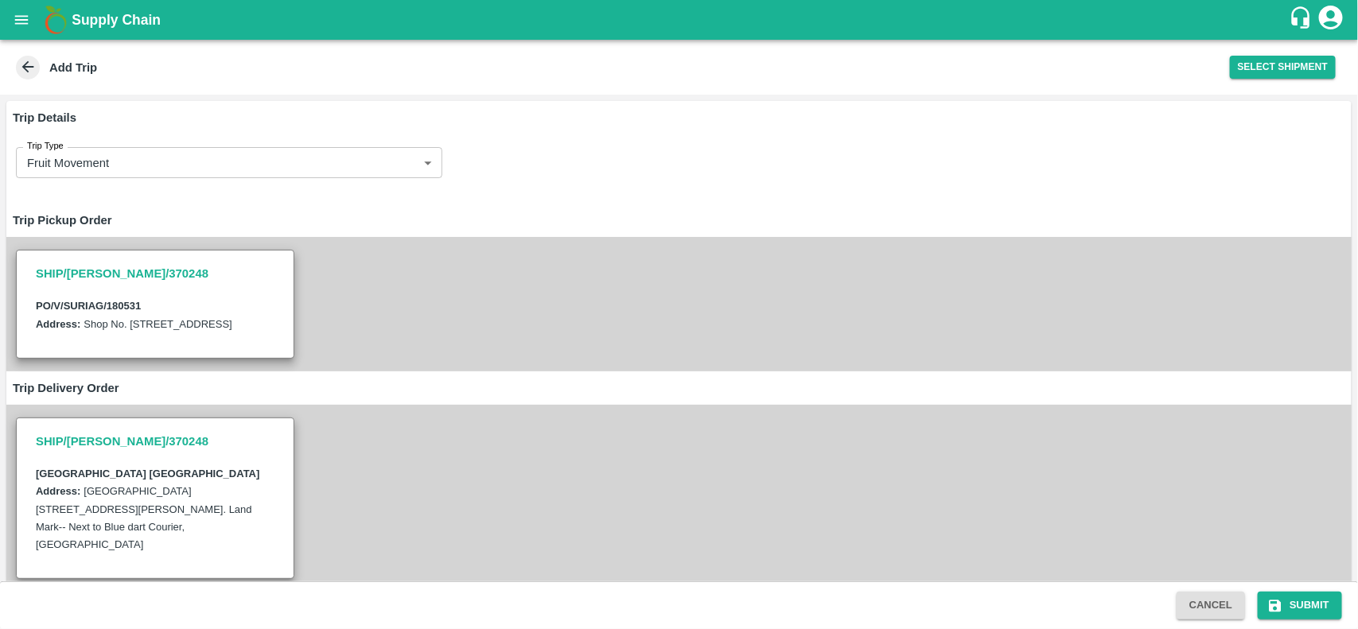
scroll to position [232, 0]
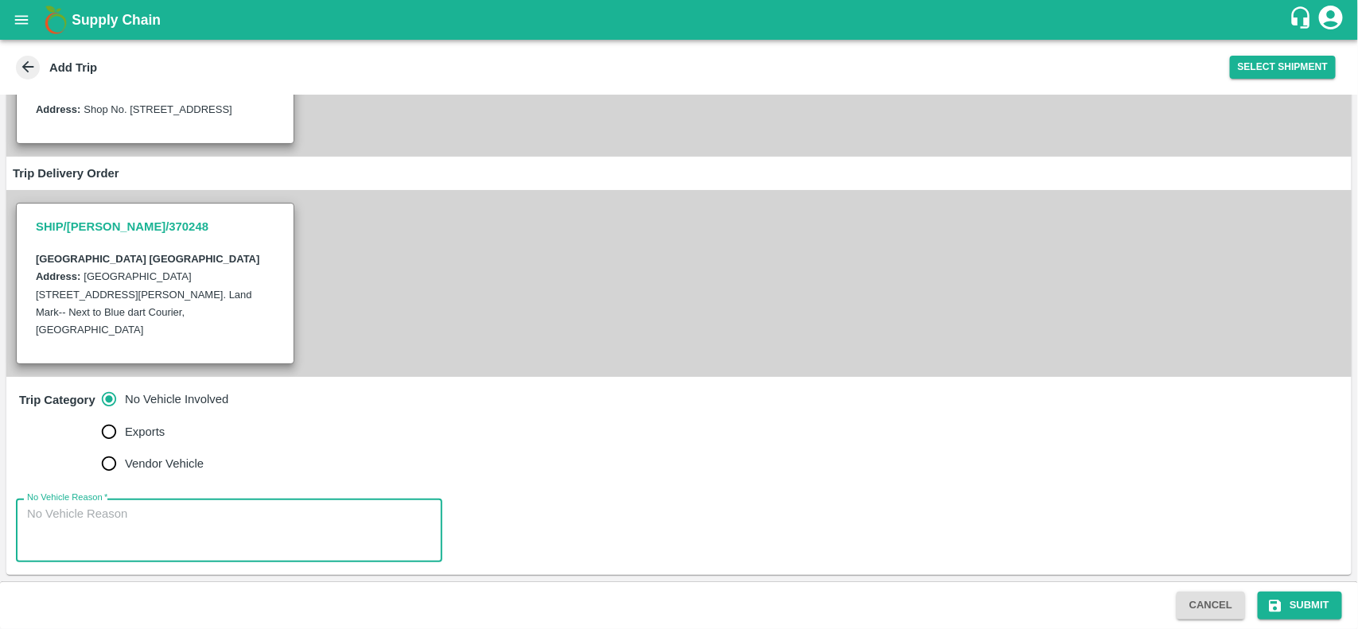
click at [265, 523] on textarea "No Vehicle Reason   *" at bounding box center [229, 531] width 404 height 50
type textarea "na"
click at [1287, 609] on button "Submit" at bounding box center [1299, 606] width 84 height 28
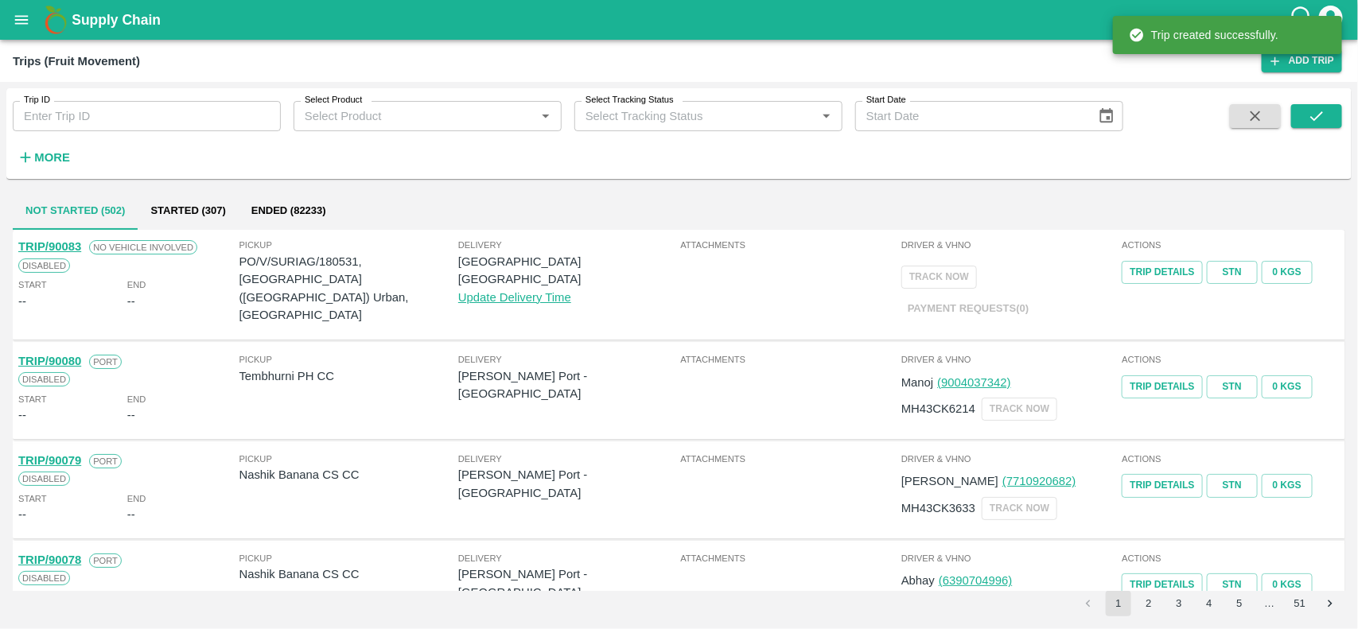
click at [344, 261] on p "PO/V/SURIAG/180531, [GEOGRAPHIC_DATA] ([GEOGRAPHIC_DATA]) Urban, [GEOGRAPHIC_DA…" at bounding box center [348, 288] width 219 height 71
copy p "180531"
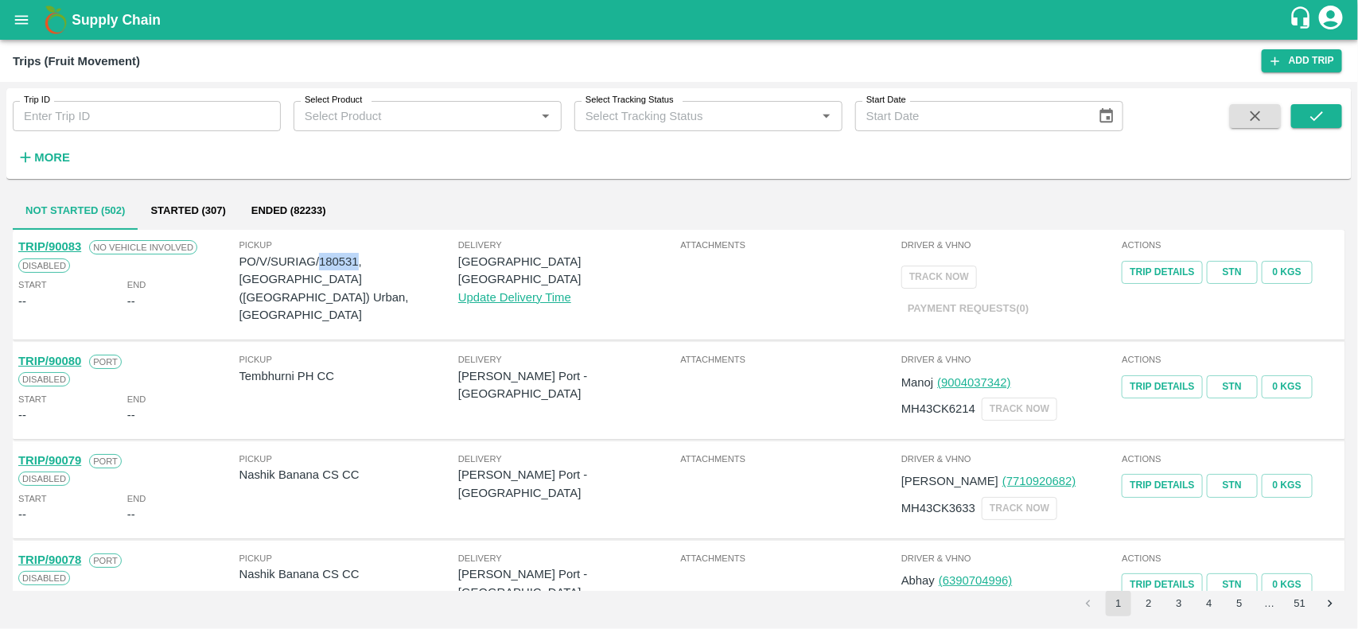
click at [14, 24] on icon "open drawer" at bounding box center [21, 19] width 17 height 17
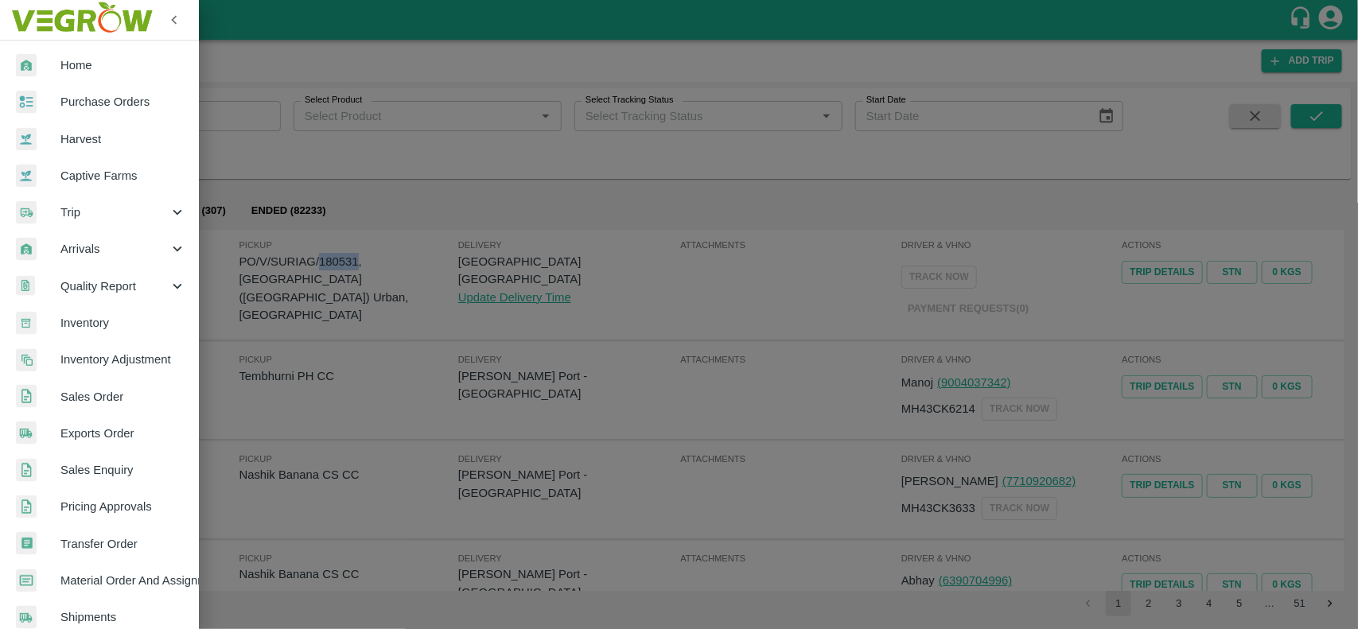
click at [64, 87] on link "Purchase Orders" at bounding box center [99, 102] width 199 height 37
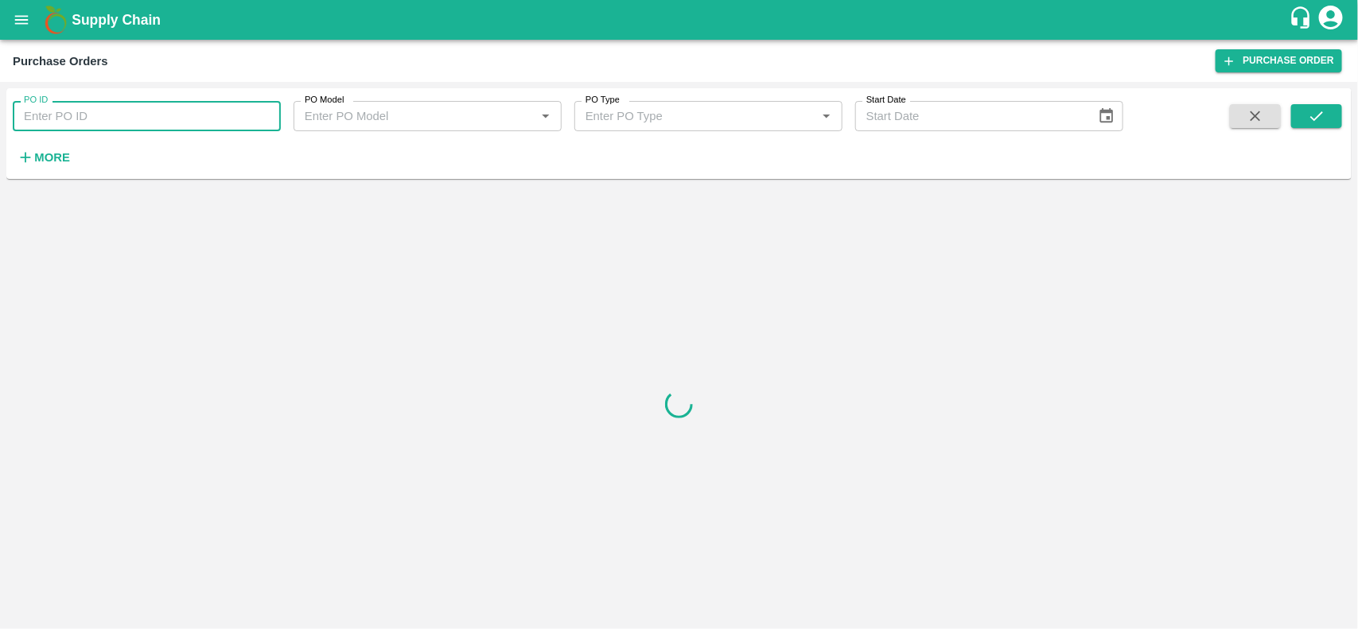
click at [74, 115] on input "PO ID" at bounding box center [147, 116] width 268 height 30
paste input "180531"
type input "180531"
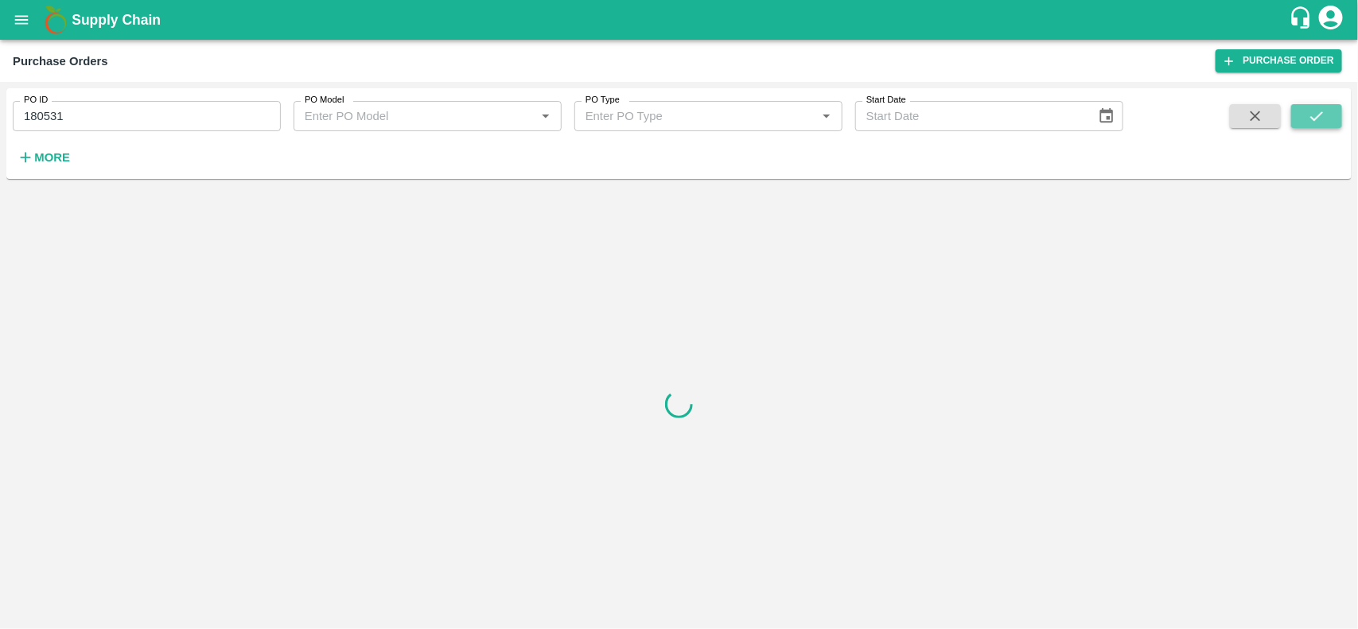
click at [1327, 109] on button "submit" at bounding box center [1316, 116] width 51 height 24
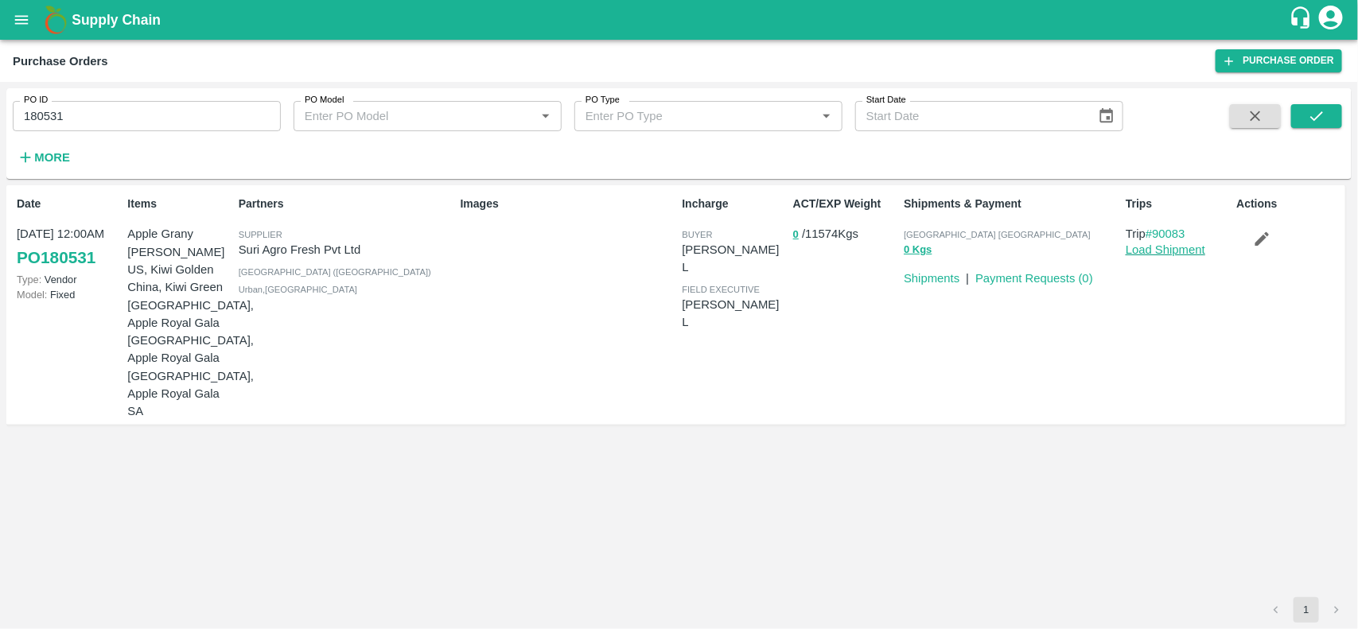
click at [1135, 251] on link "Load Shipment" at bounding box center [1165, 249] width 80 height 13
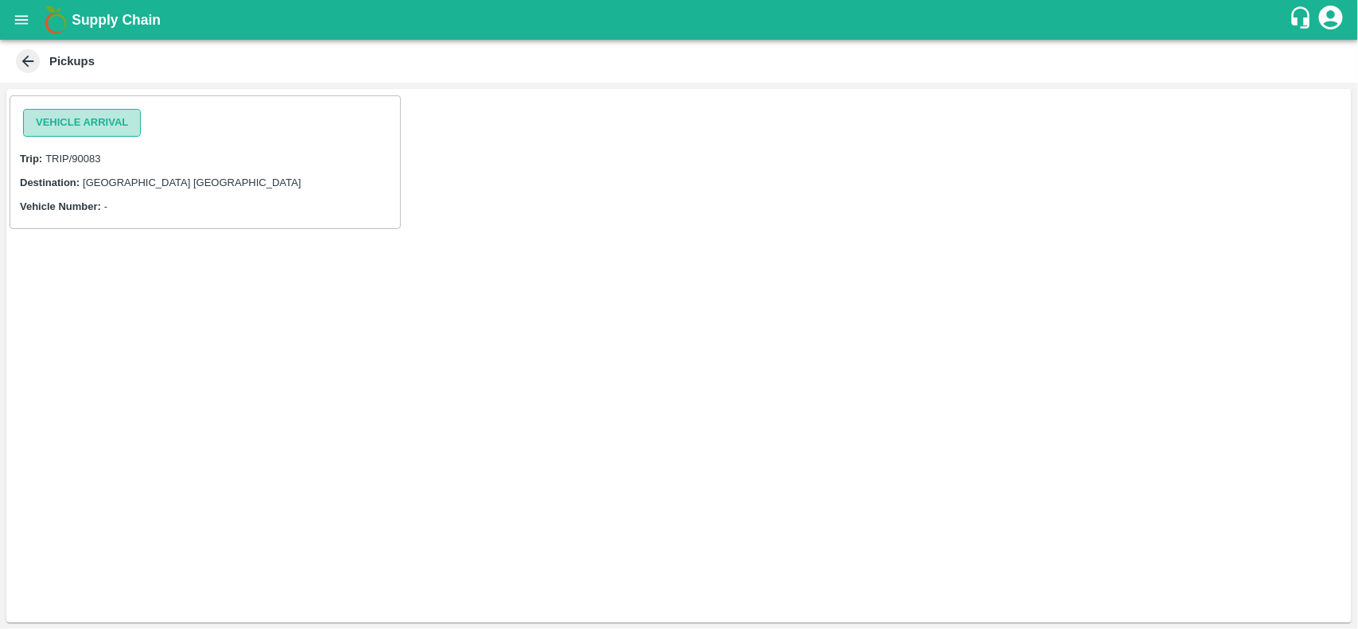
click at [84, 132] on button "Vehicle Arrival" at bounding box center [82, 123] width 118 height 28
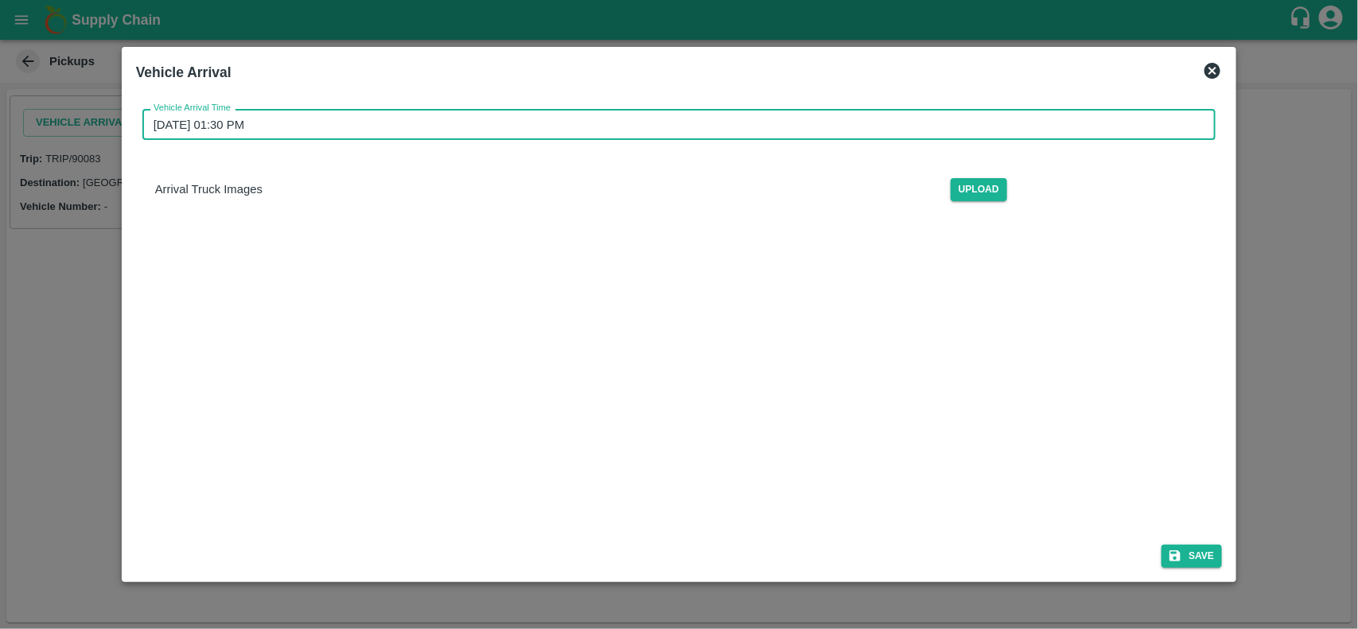
click at [255, 132] on input "[DATE] 01:30 PM" at bounding box center [673, 124] width 1063 height 30
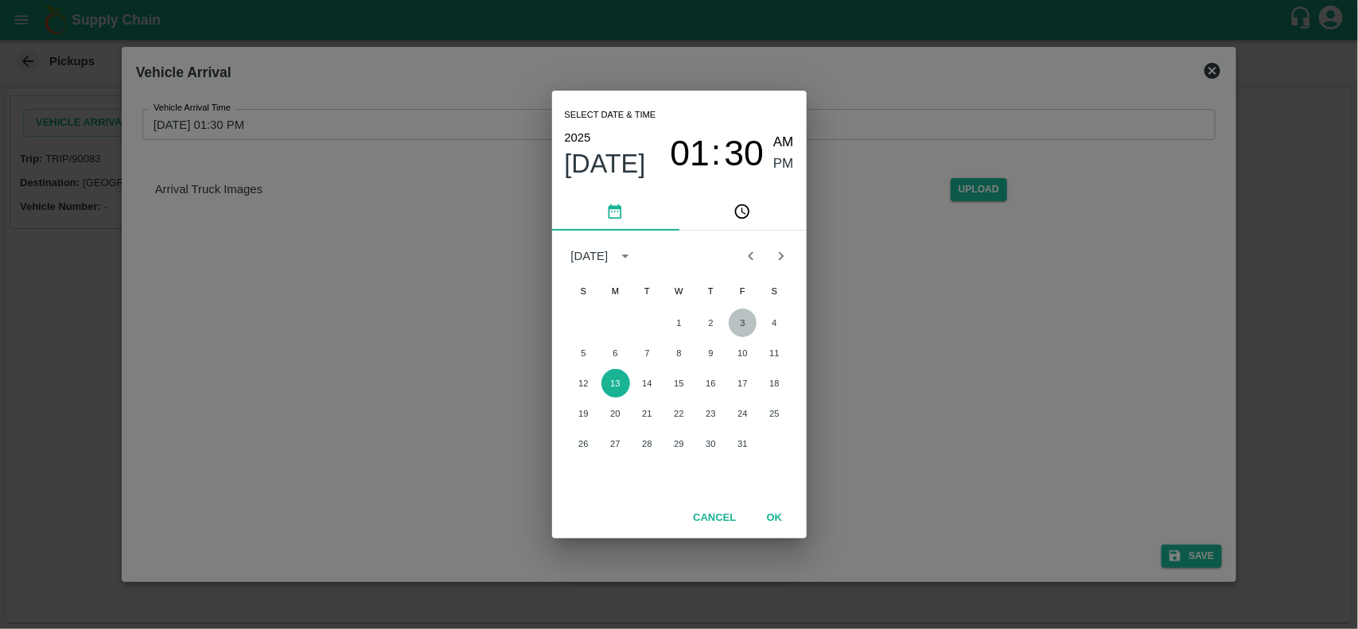
click at [736, 324] on button "3" at bounding box center [743, 323] width 29 height 29
type input "[DATE] 01:30 PM"
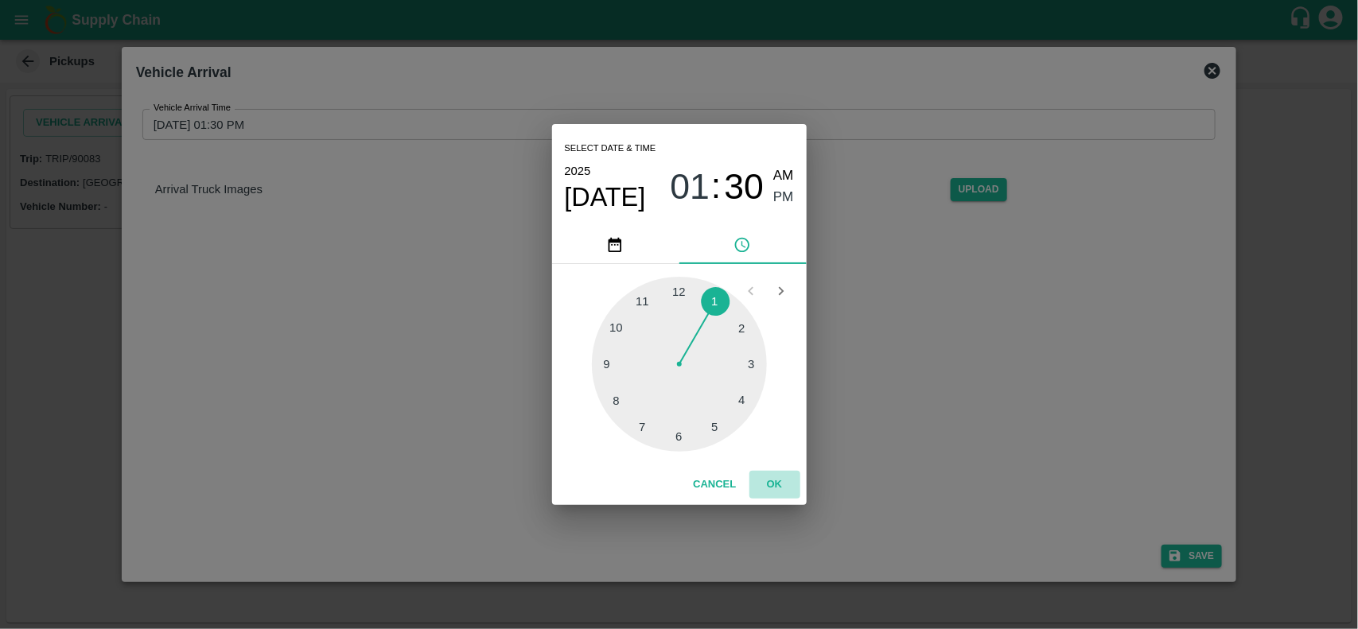
click at [770, 489] on button "OK" at bounding box center [774, 485] width 51 height 28
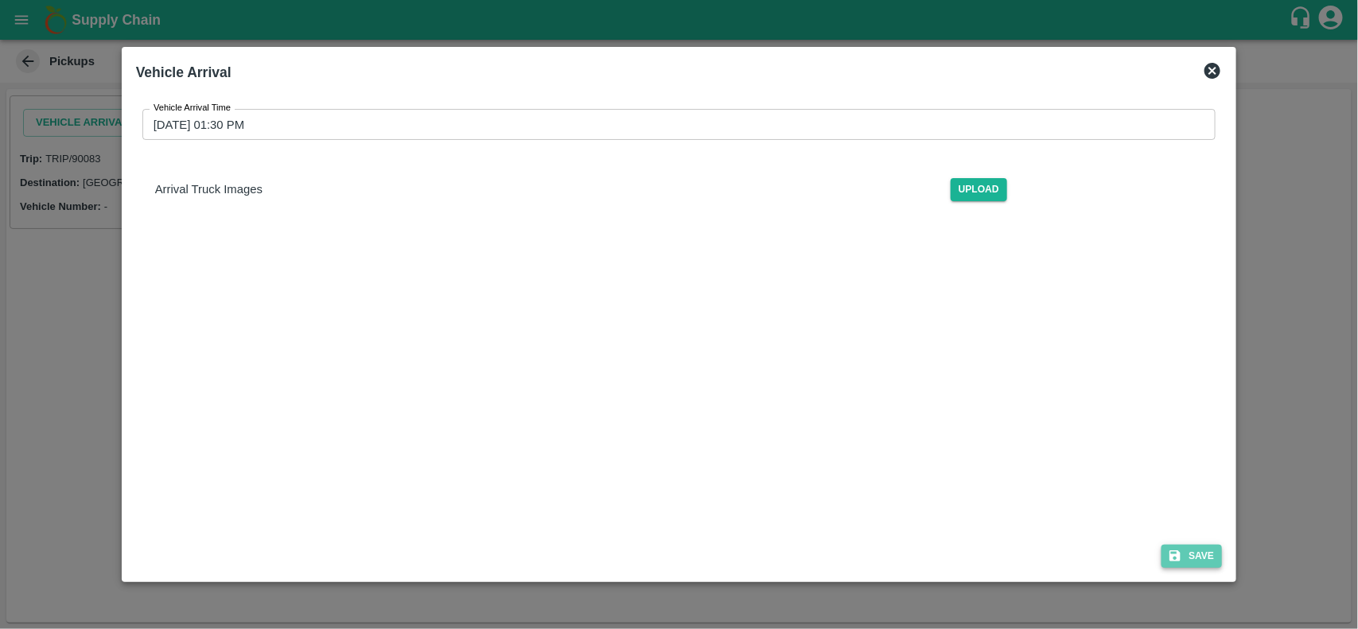
click at [1206, 558] on button "Save" at bounding box center [1191, 556] width 60 height 23
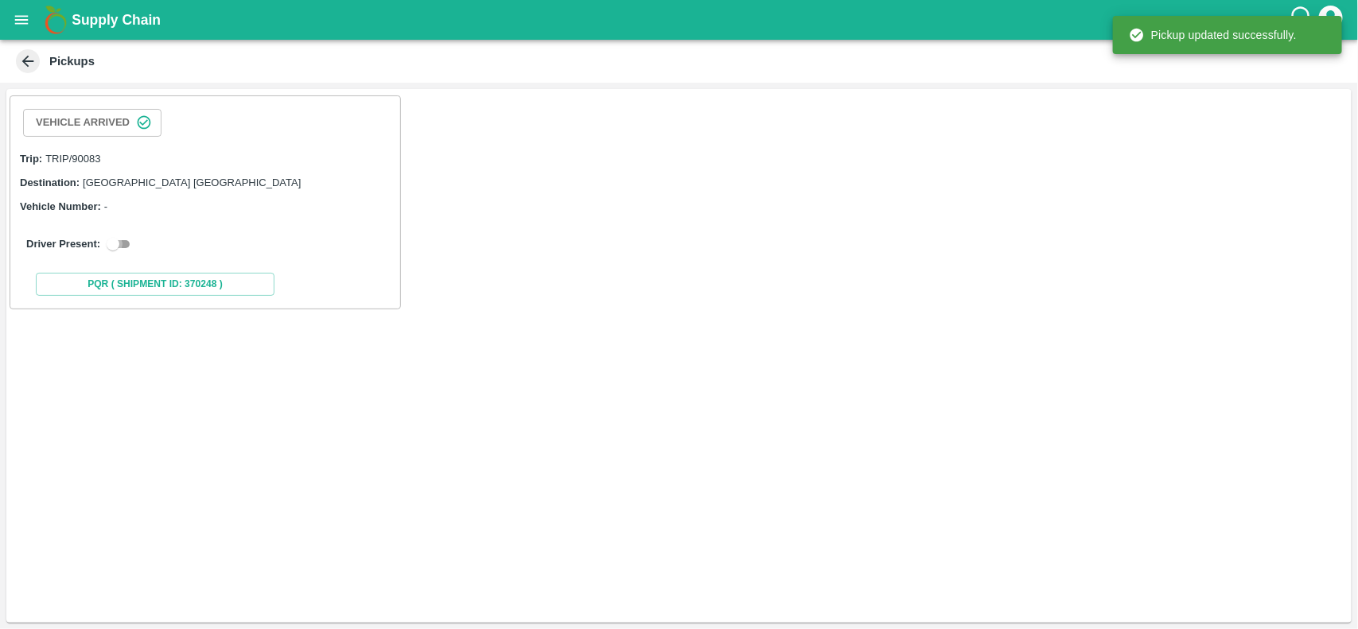
click at [119, 237] on input "checkbox" at bounding box center [112, 244] width 57 height 19
checkbox input "true"
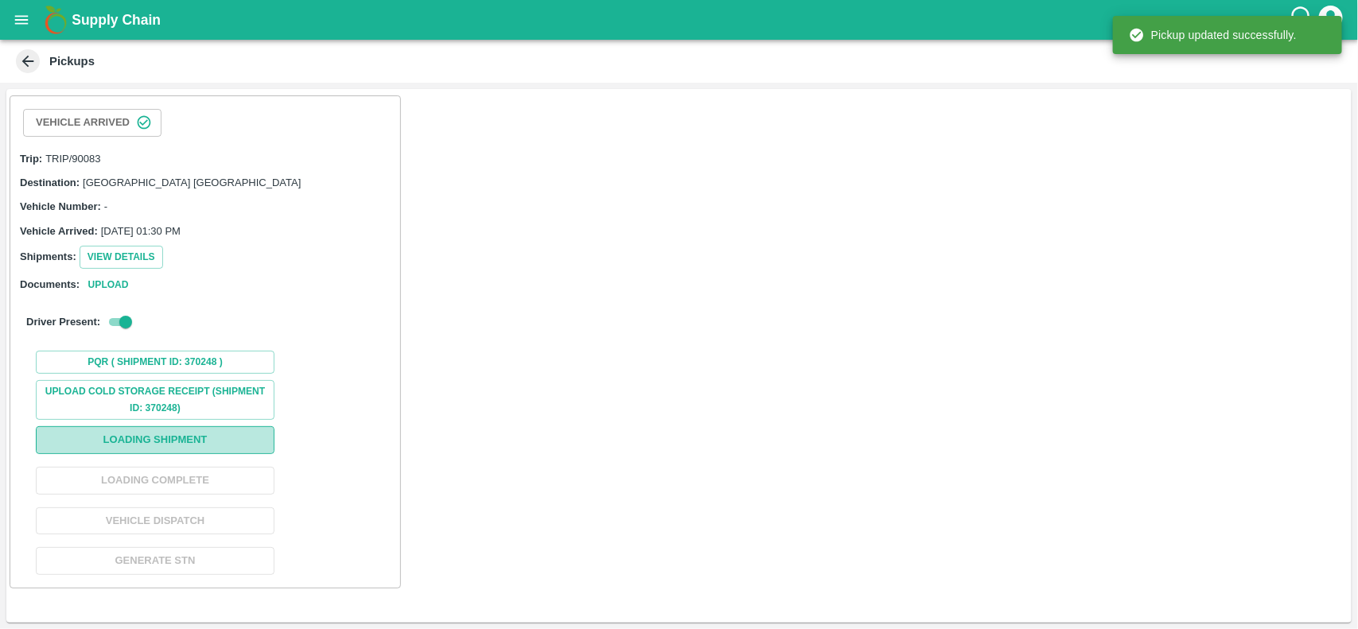
click at [168, 453] on button "Loading Shipment" at bounding box center [155, 440] width 239 height 28
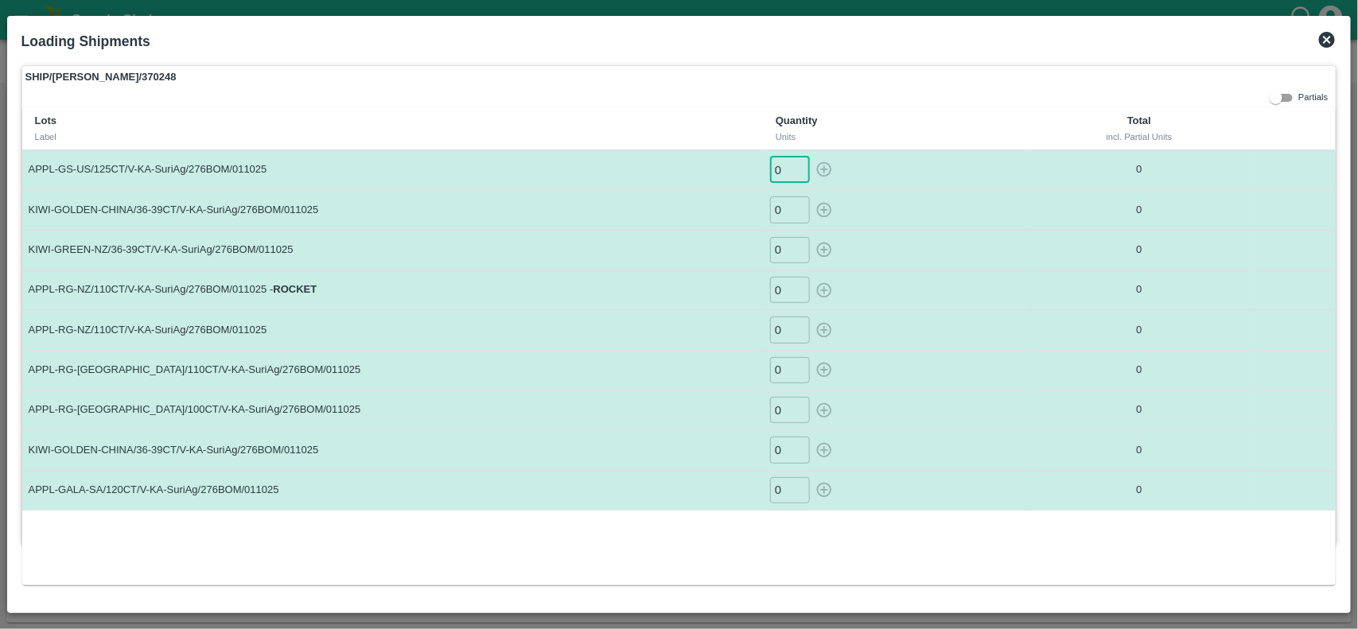
click at [780, 165] on input "0" at bounding box center [790, 170] width 40 height 26
type input "01"
click at [784, 208] on input "0" at bounding box center [790, 209] width 40 height 26
type input "021"
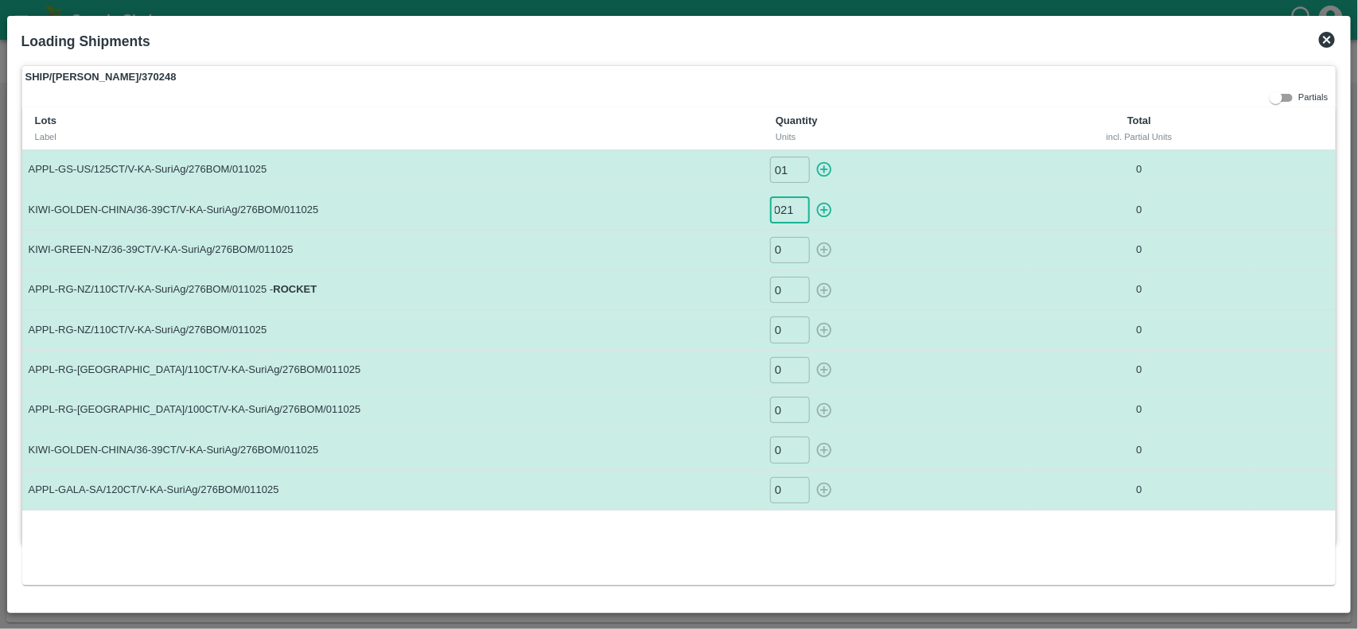
scroll to position [0, 0]
click at [788, 248] on input "0" at bounding box center [790, 250] width 40 height 26
type input "05"
click at [790, 285] on input "0" at bounding box center [790, 290] width 40 height 26
type input "02"
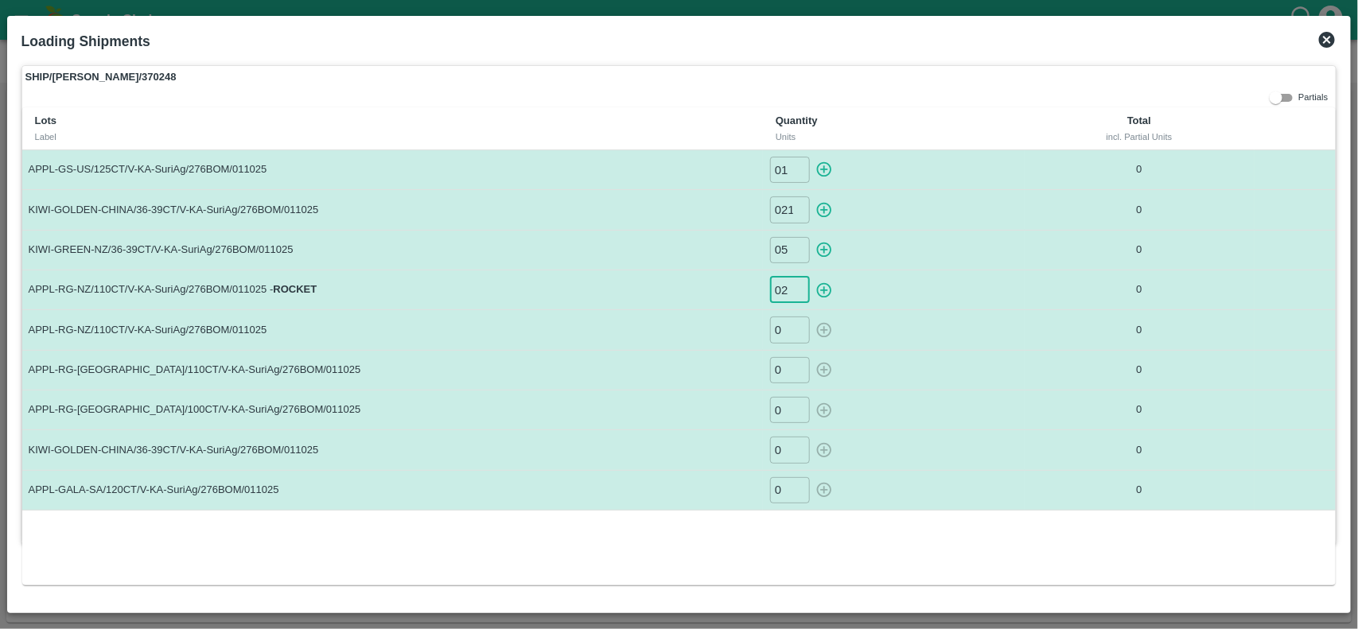
click at [787, 325] on input "0" at bounding box center [790, 330] width 40 height 26
type input "07"
click at [786, 371] on input "0" at bounding box center [790, 370] width 40 height 26
type input "0200"
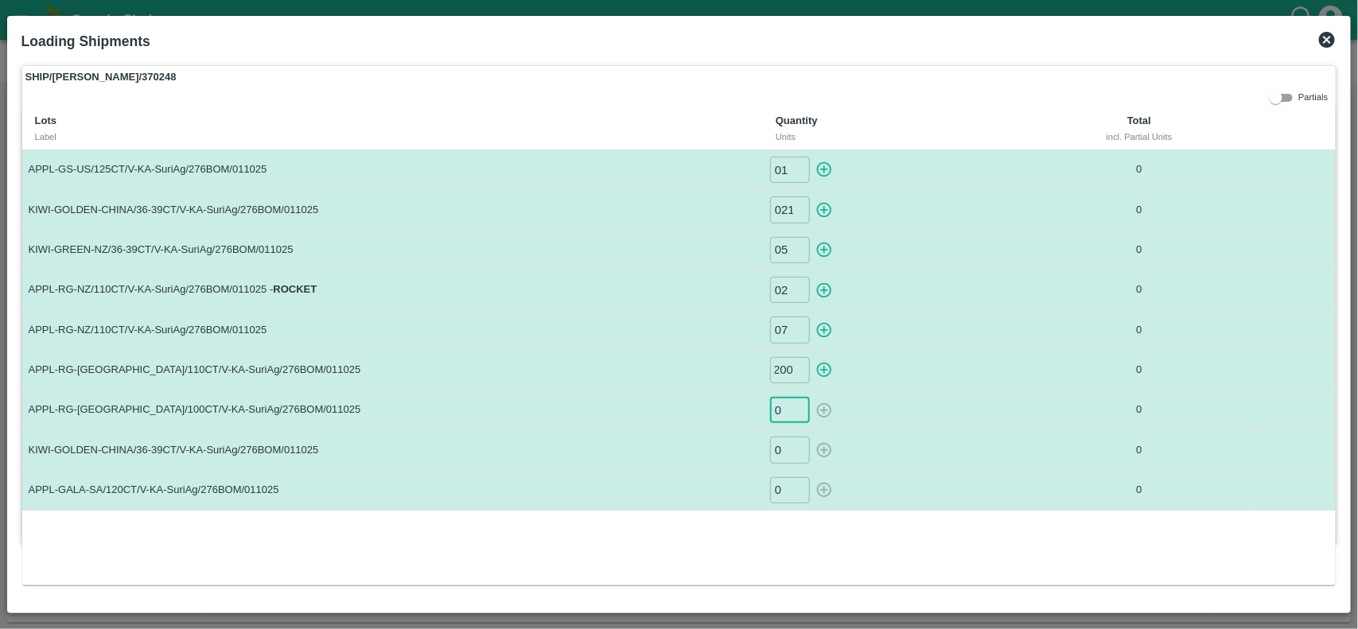
scroll to position [0, 0]
click at [786, 419] on input "0" at bounding box center [790, 410] width 40 height 26
type input "0290"
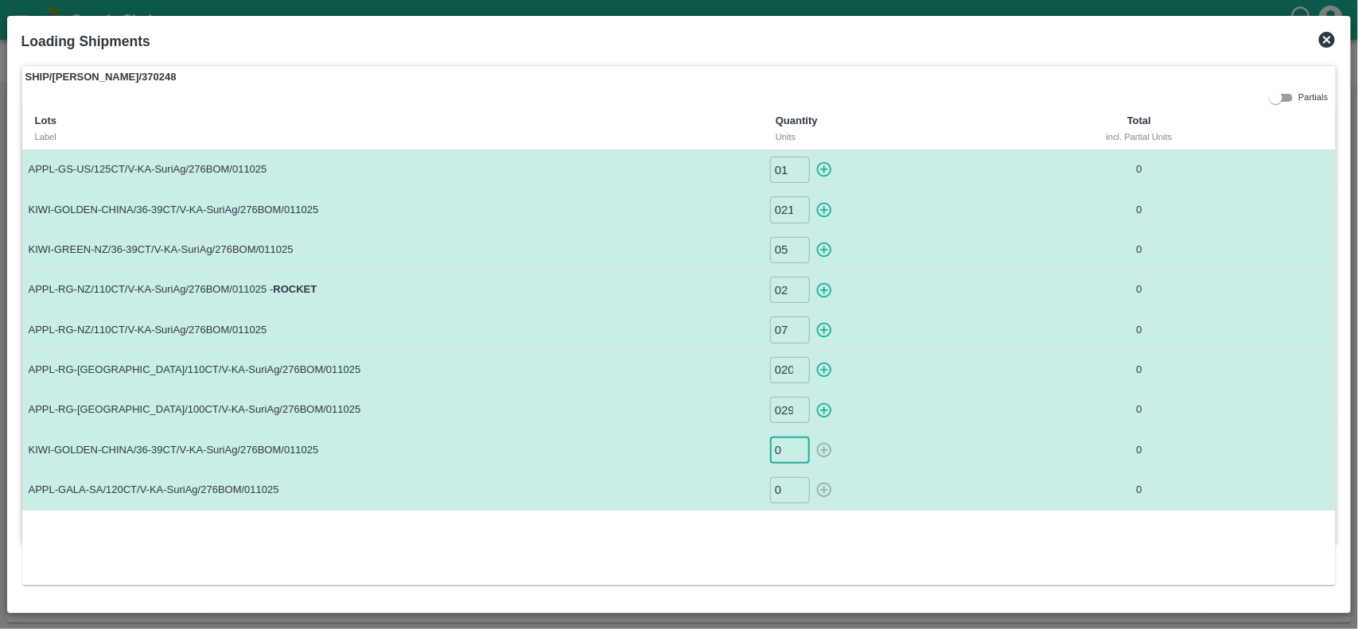
click at [784, 449] on input "0" at bounding box center [790, 450] width 40 height 26
type input "06"
click at [789, 494] on input "0" at bounding box center [790, 490] width 40 height 26
type input "135"
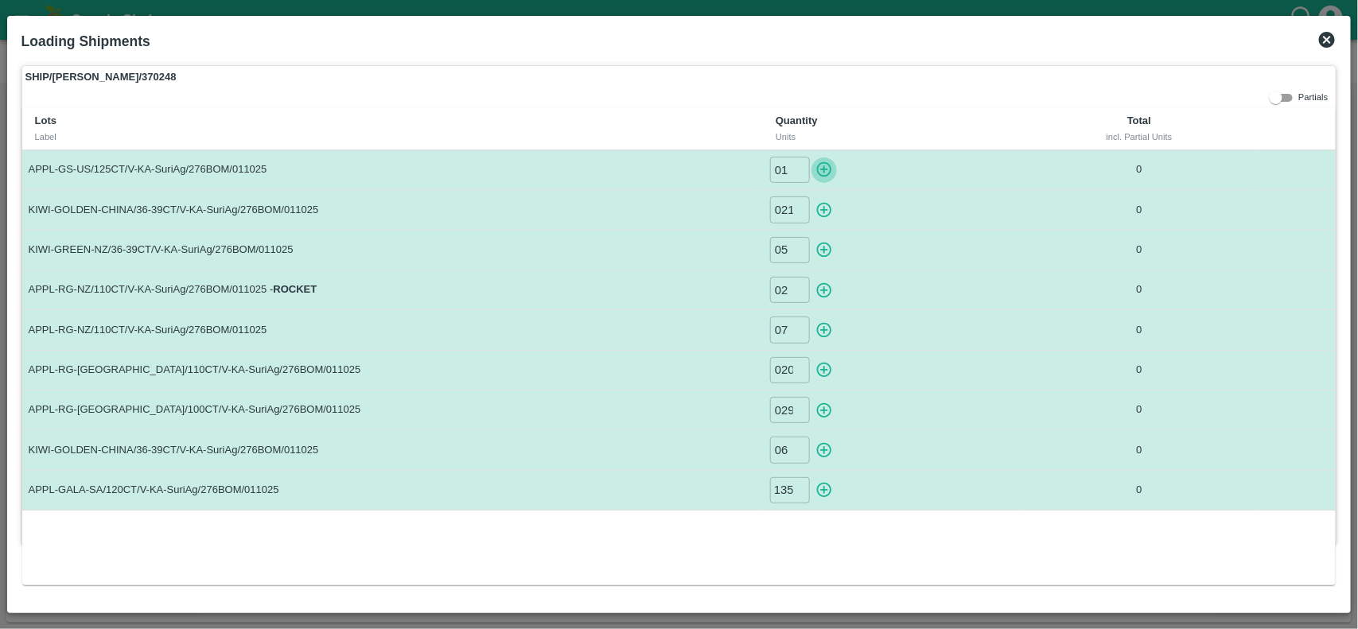
scroll to position [0, 0]
click at [822, 168] on icon "button" at bounding box center [823, 169] width 17 height 17
type input "0"
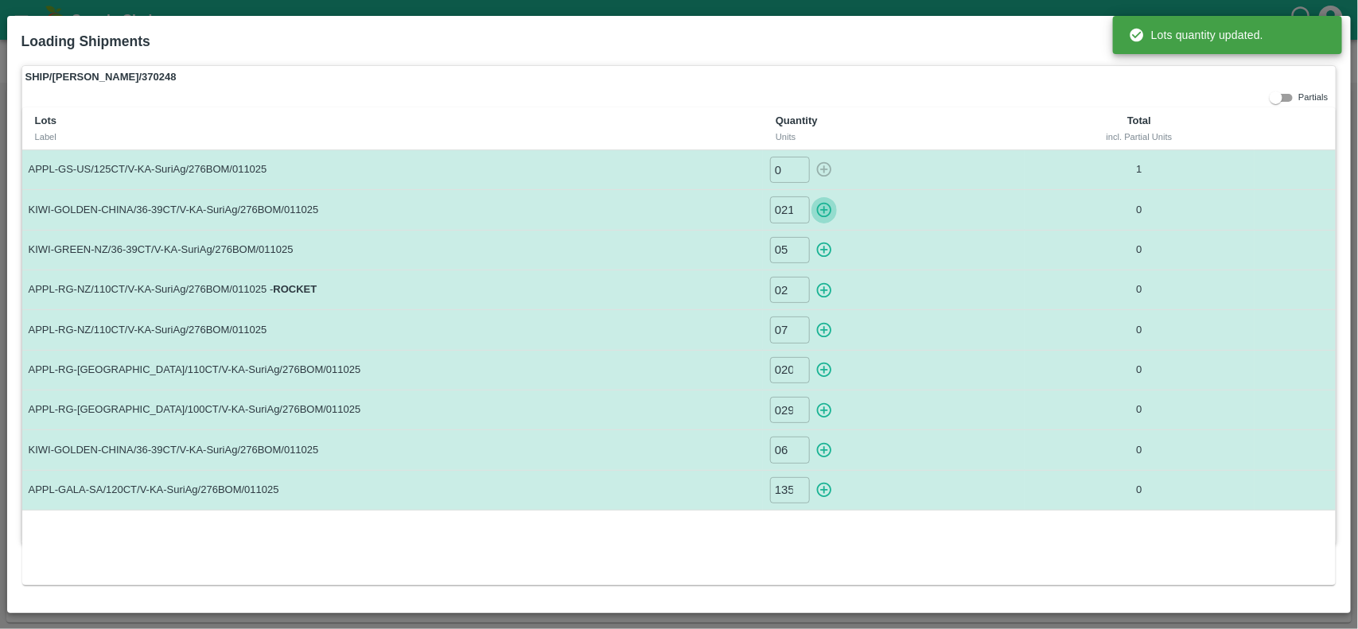
click at [824, 205] on icon "button" at bounding box center [823, 209] width 17 height 17
type input "0"
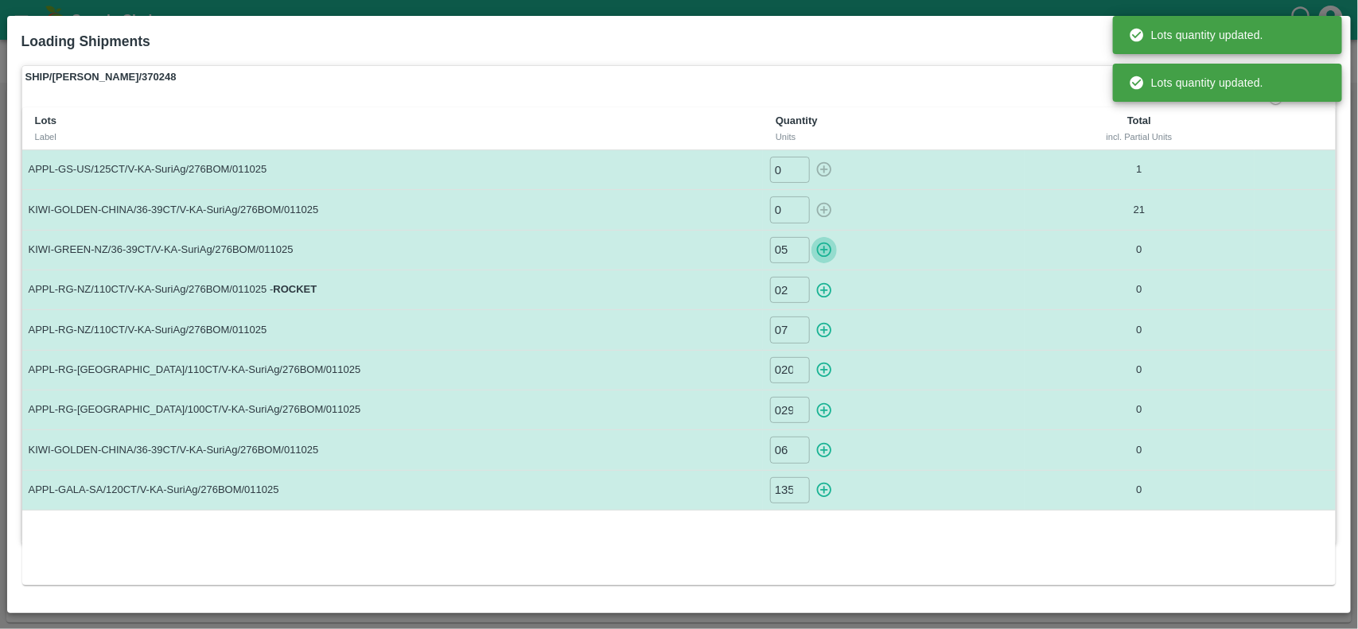
click at [823, 248] on icon "button" at bounding box center [823, 249] width 17 height 17
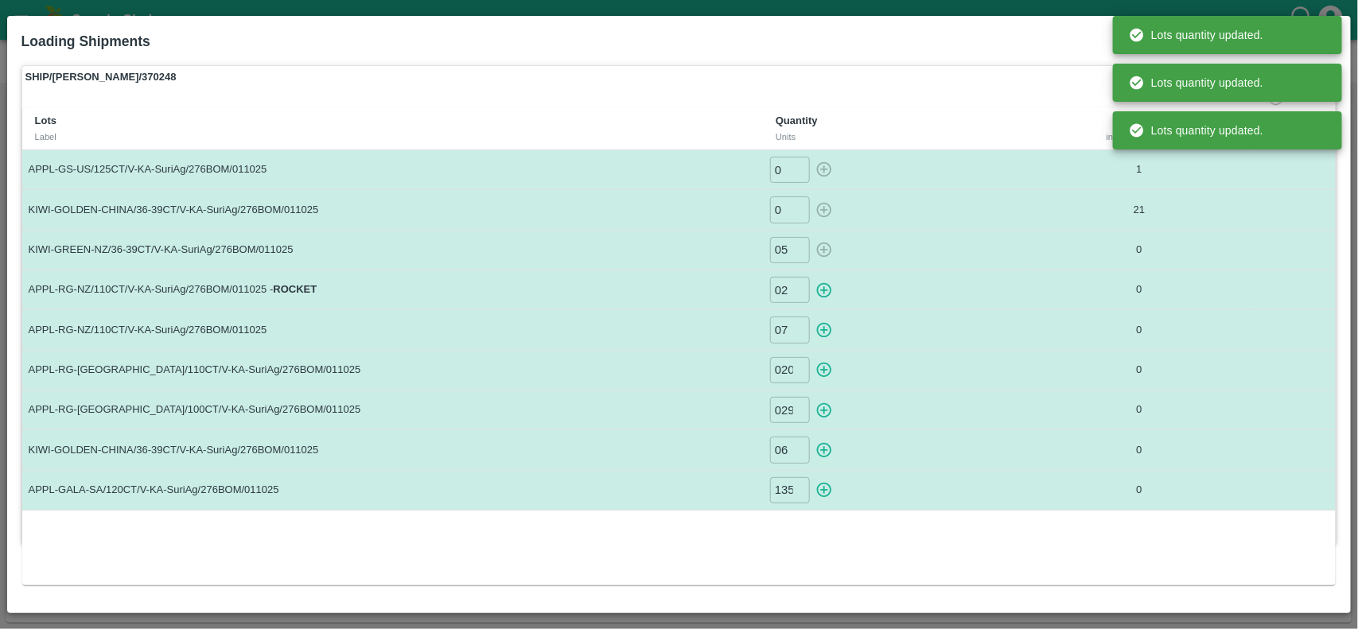
type input "0"
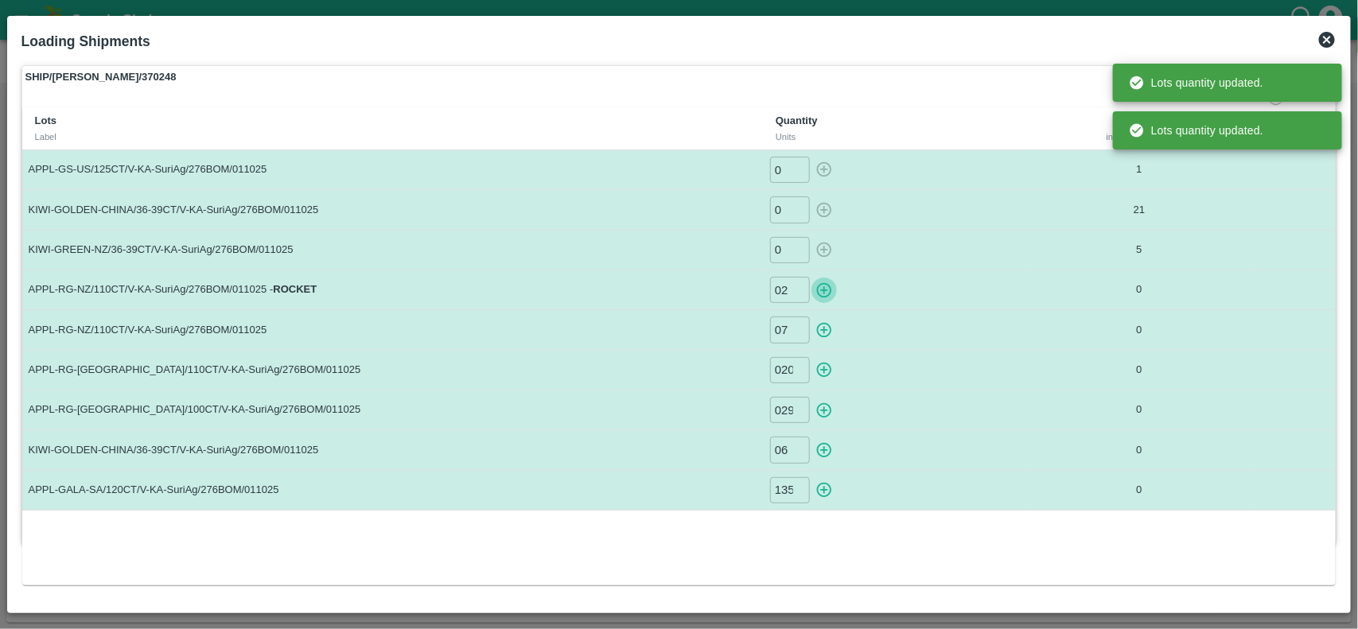
click at [826, 289] on icon "button" at bounding box center [823, 290] width 17 height 17
type input "0"
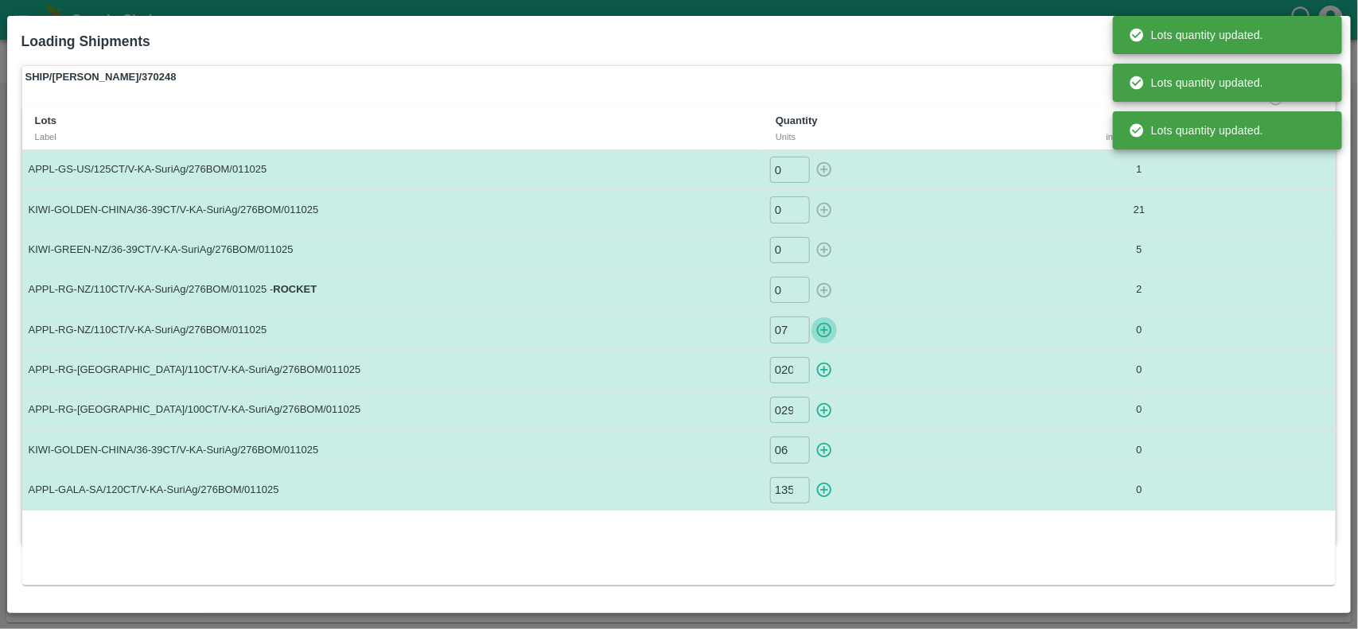
click at [827, 332] on icon "button" at bounding box center [823, 329] width 17 height 17
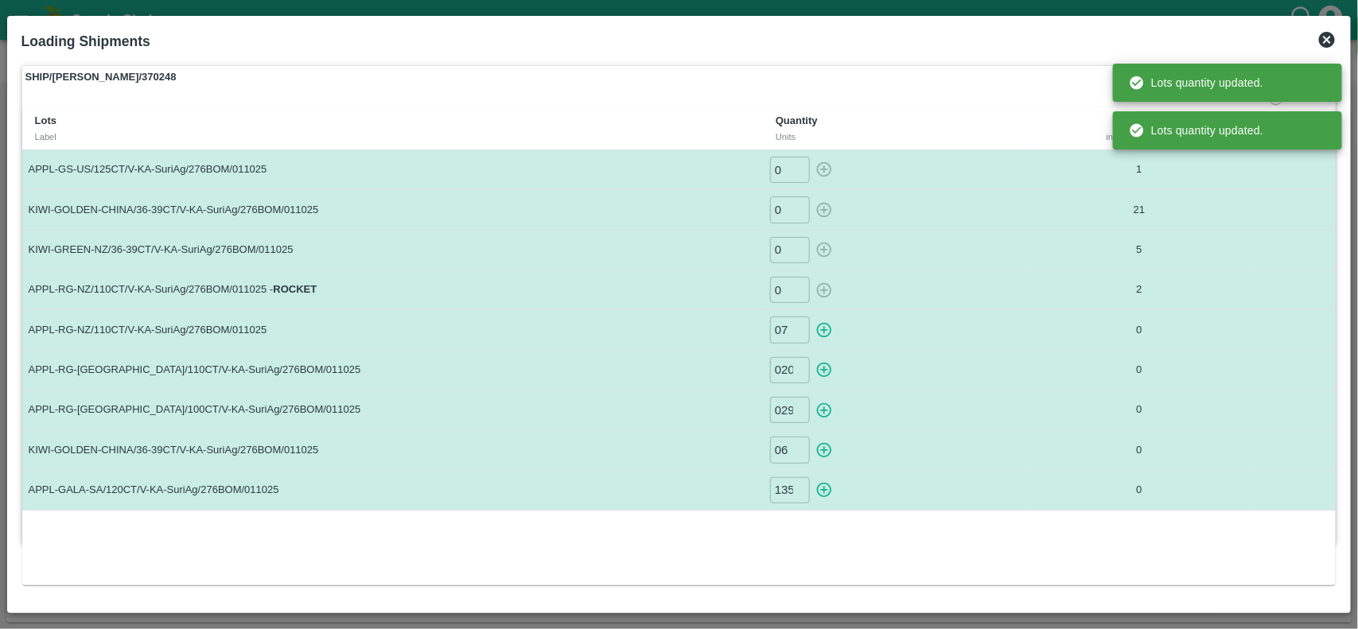
type input "0"
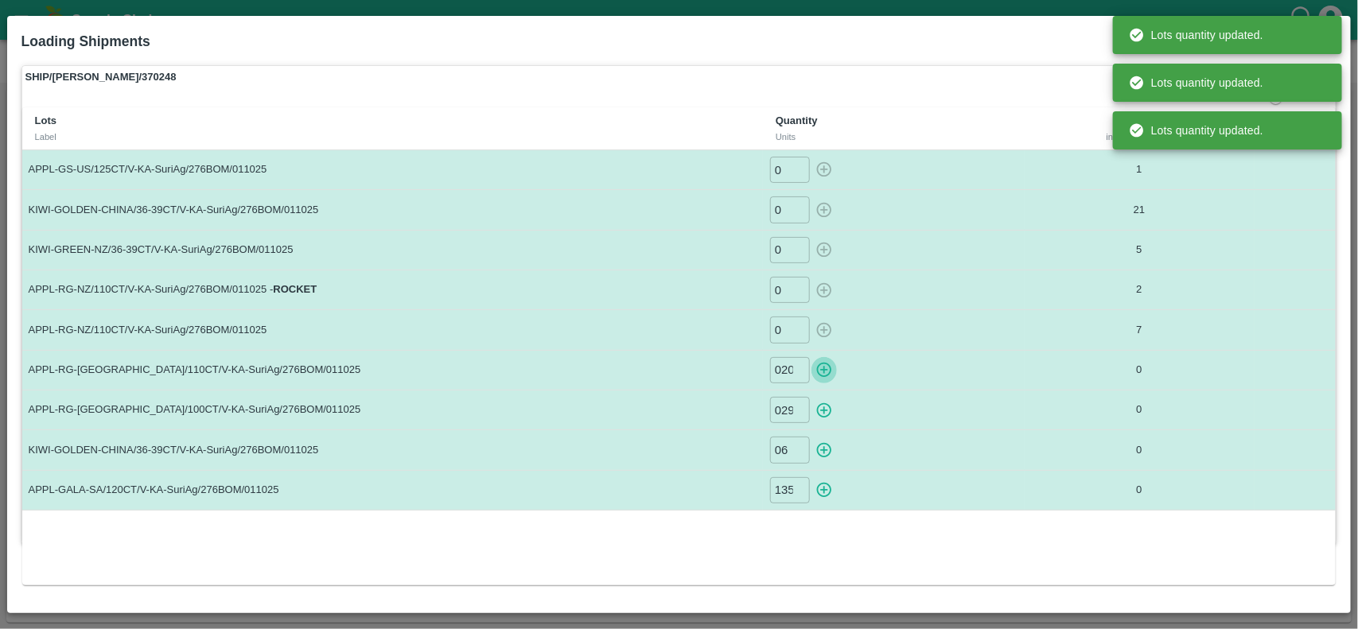
click at [823, 367] on icon "button" at bounding box center [823, 369] width 17 height 17
type input "0"
click at [824, 414] on icon "button" at bounding box center [824, 409] width 15 height 15
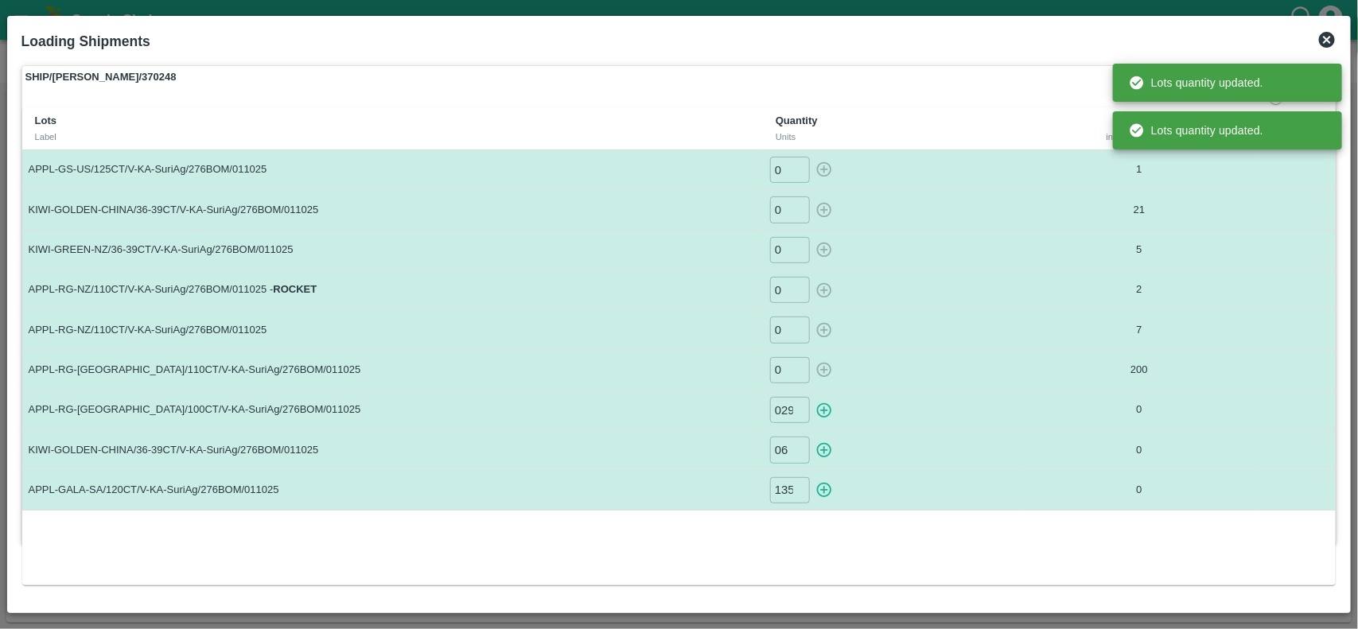
type input "0"
click at [824, 459] on icon "button" at bounding box center [823, 449] width 17 height 17
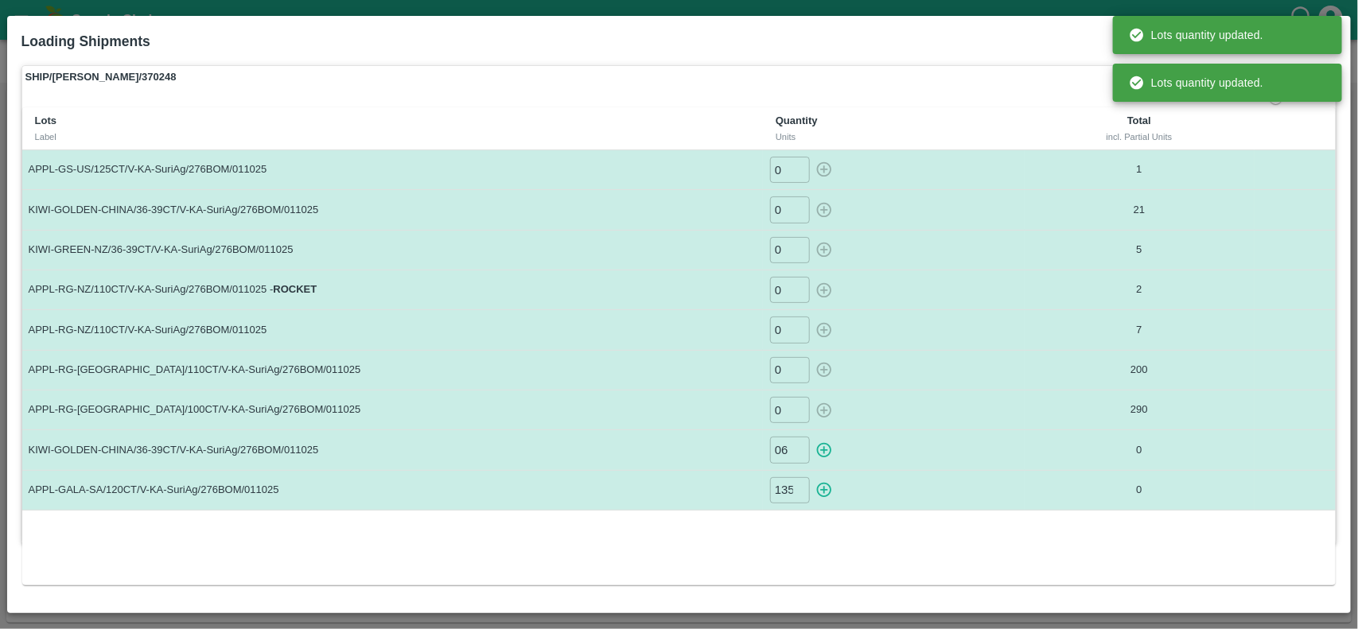
type input "0"
click at [824, 489] on icon "button" at bounding box center [824, 490] width 15 height 15
type input "0"
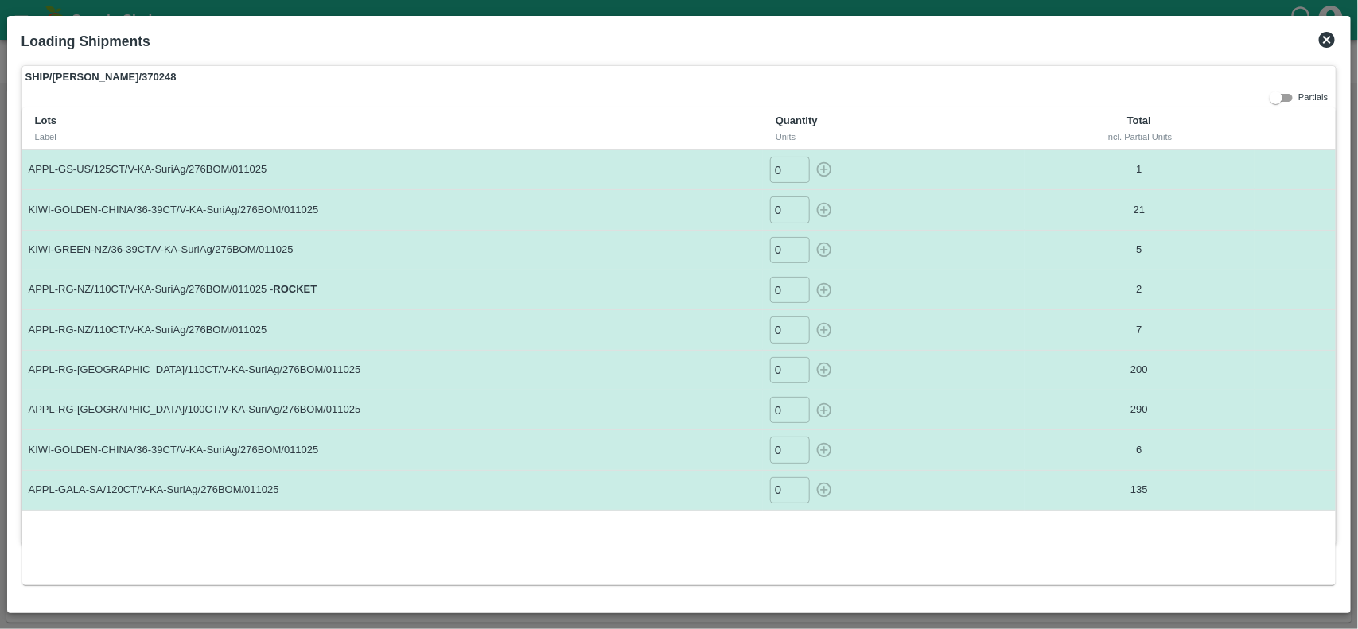
click at [1322, 44] on icon at bounding box center [1327, 40] width 16 height 16
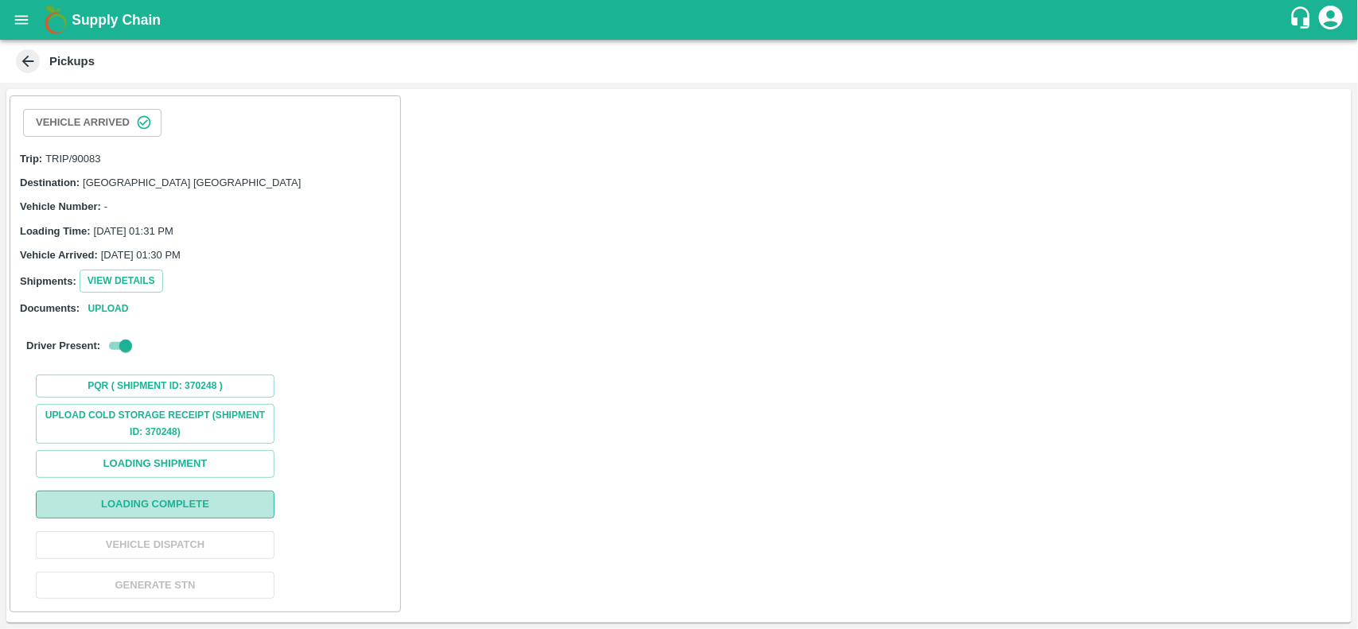
click at [152, 502] on button "Loading Complete" at bounding box center [155, 505] width 239 height 28
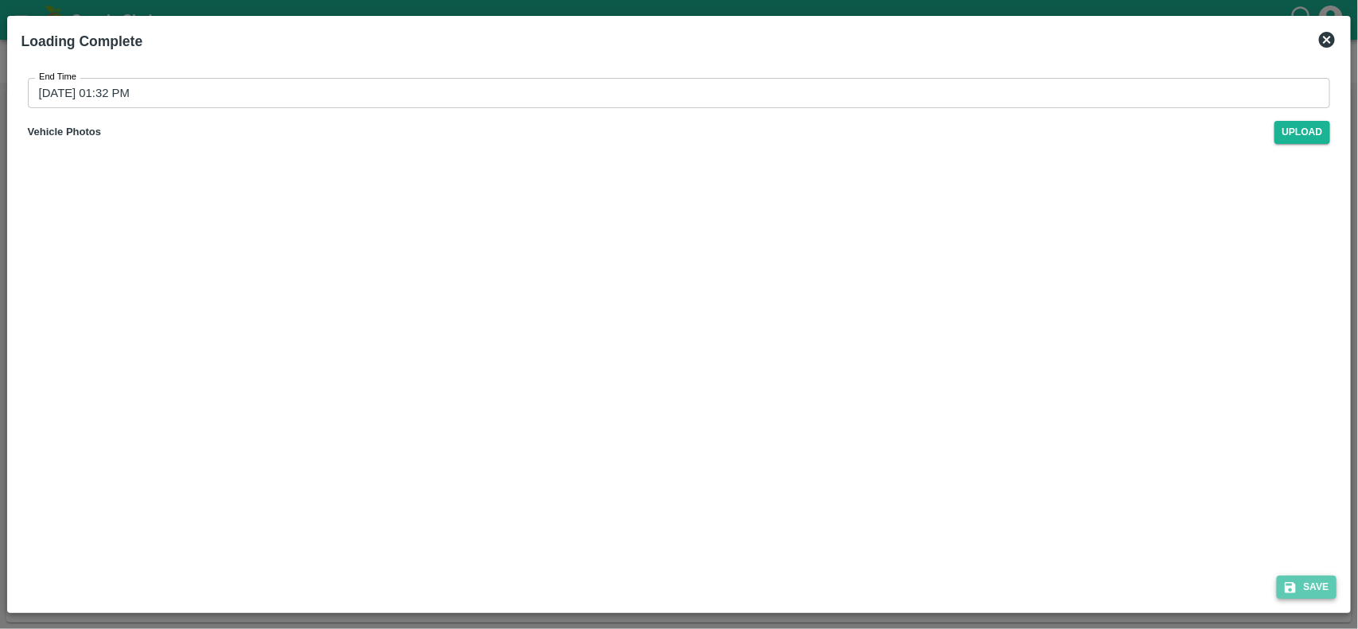
click at [1309, 589] on button "Save" at bounding box center [1307, 587] width 60 height 23
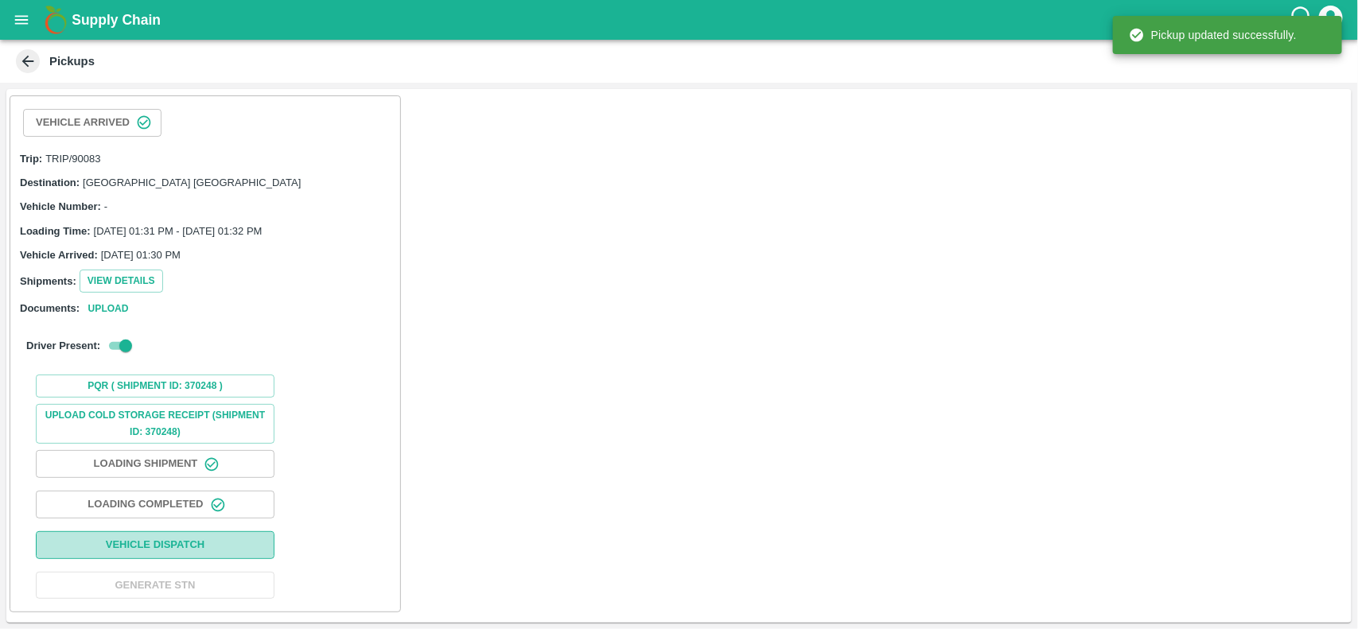
click at [148, 546] on button "Vehicle Dispatch" at bounding box center [155, 545] width 239 height 28
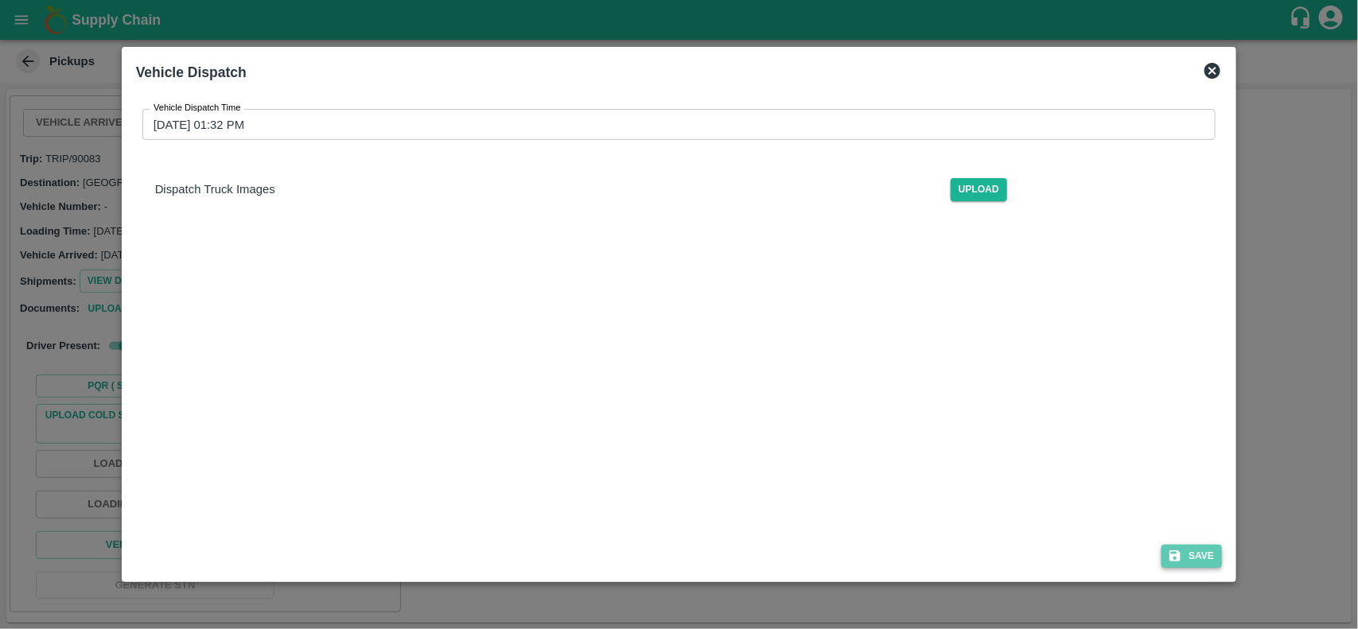
click at [1189, 561] on button "Save" at bounding box center [1191, 556] width 60 height 23
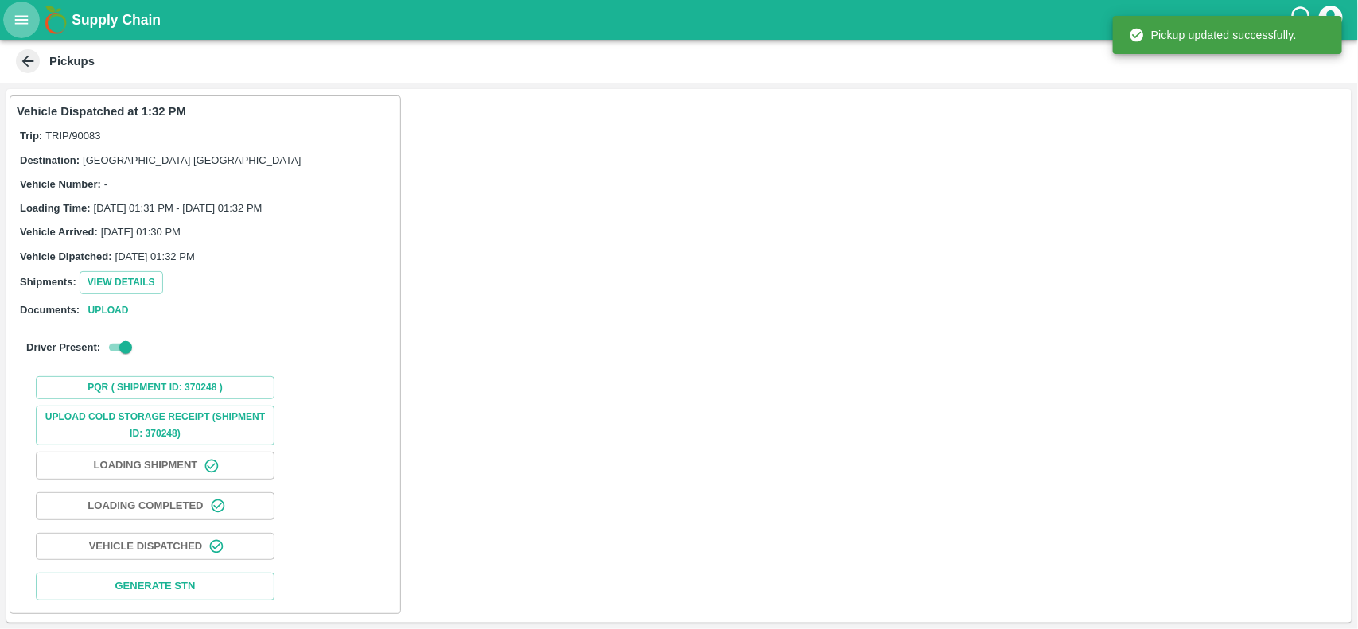
click at [21, 16] on icon "open drawer" at bounding box center [22, 19] width 14 height 9
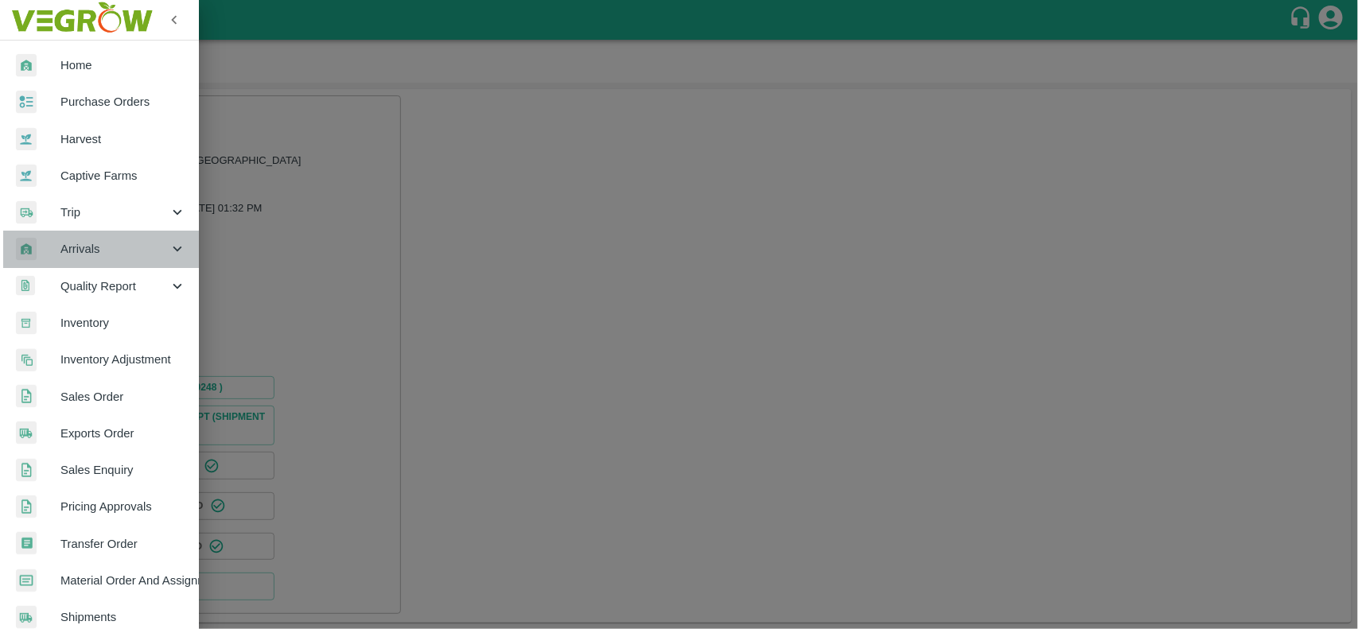
click at [112, 251] on span "Arrivals" at bounding box center [114, 248] width 108 height 17
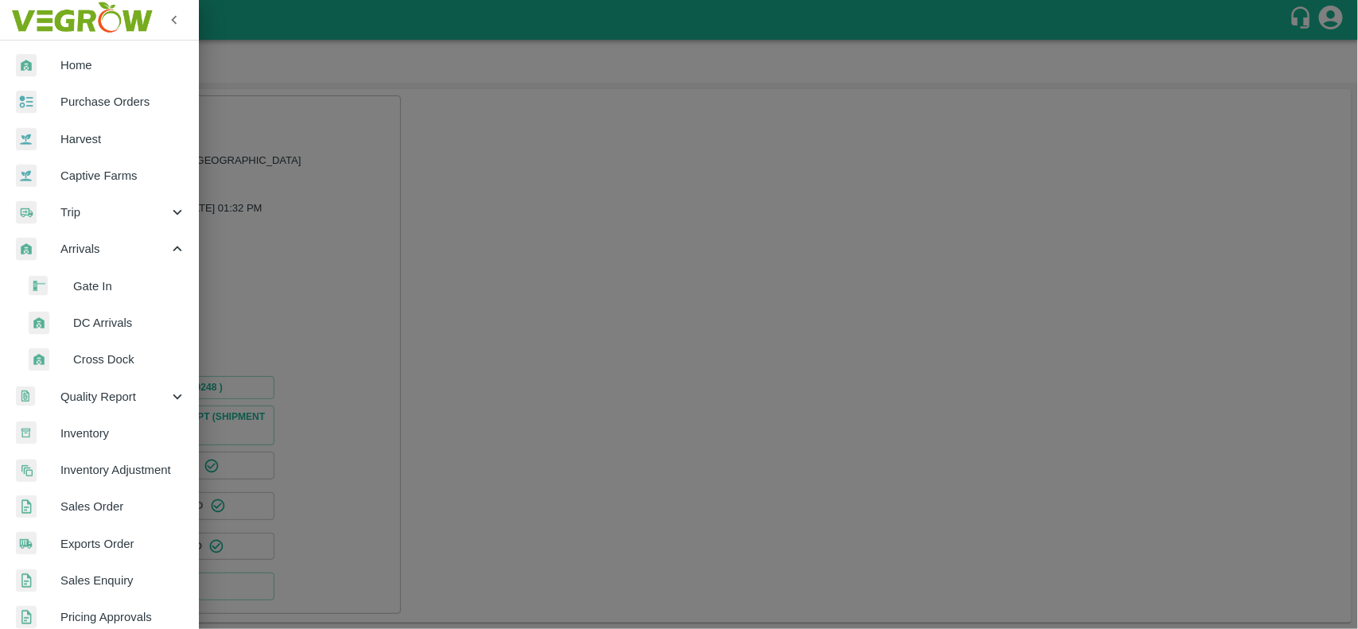
click at [104, 321] on span "DC Arrivals" at bounding box center [129, 322] width 113 height 17
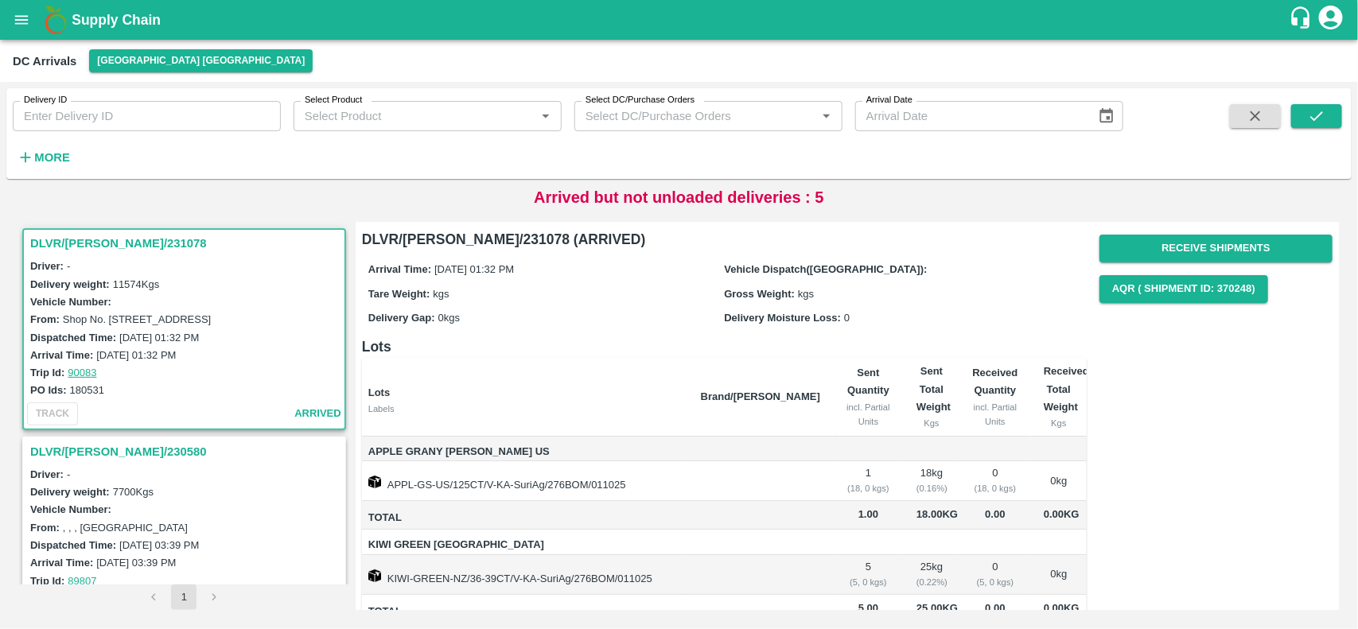
click at [78, 233] on h3 "DLVR/CHEN/231078" at bounding box center [186, 243] width 313 height 21
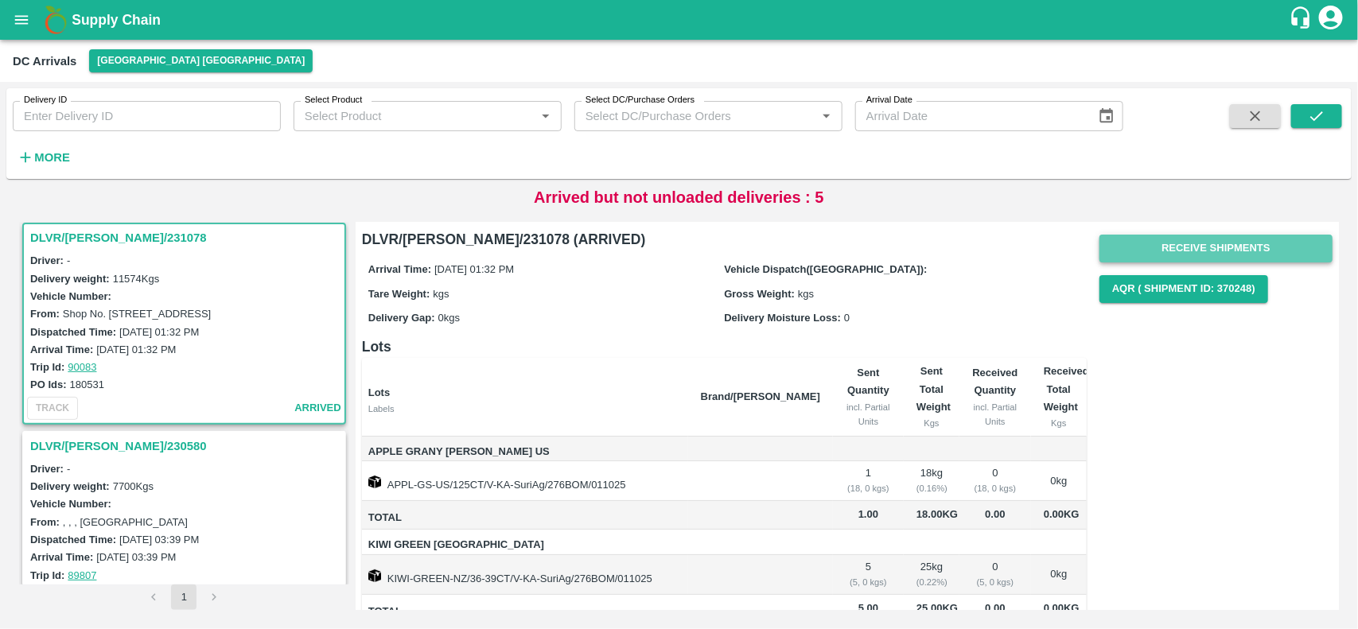
click at [1180, 243] on button "Receive Shipments" at bounding box center [1215, 249] width 233 height 28
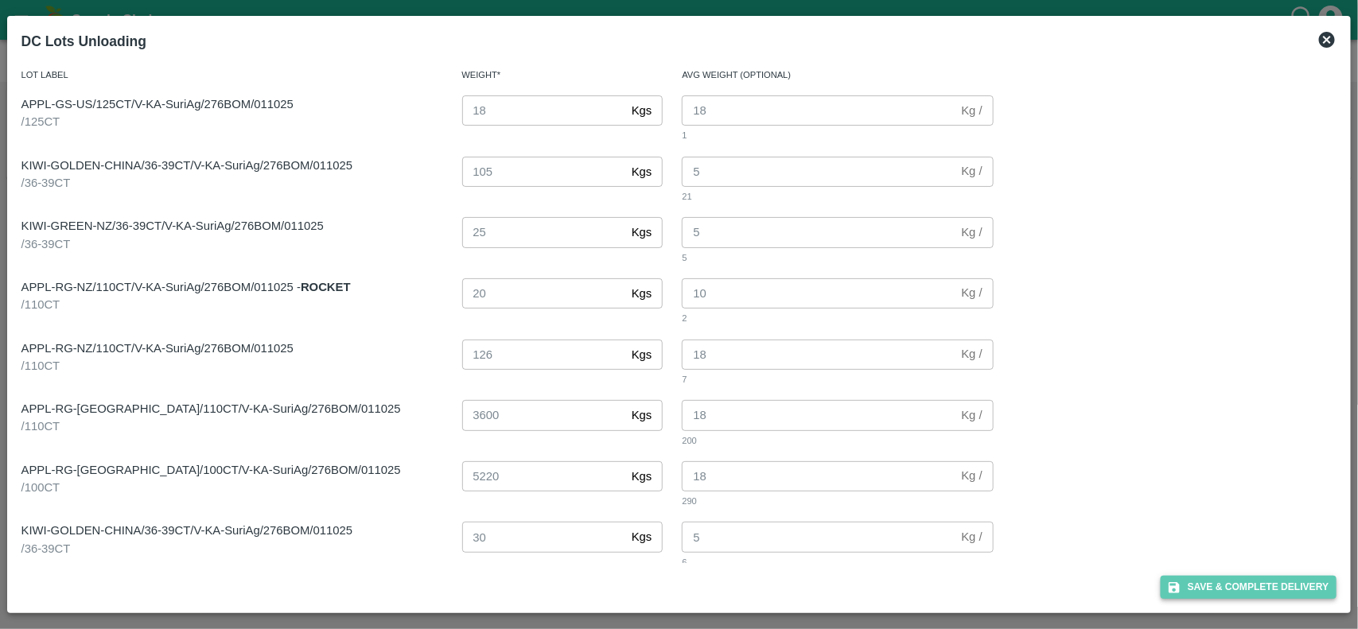
click at [1253, 585] on button "Save & Complete Delivery" at bounding box center [1248, 587] width 177 height 23
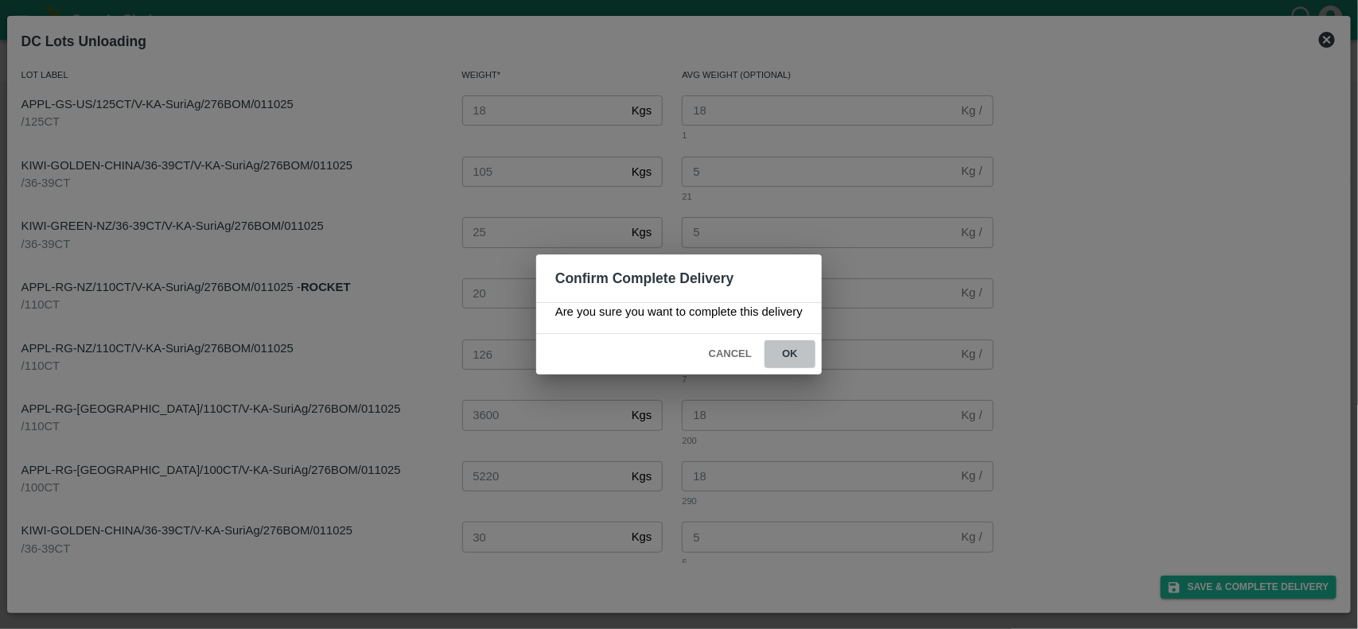
click at [788, 359] on button "ok" at bounding box center [789, 354] width 51 height 28
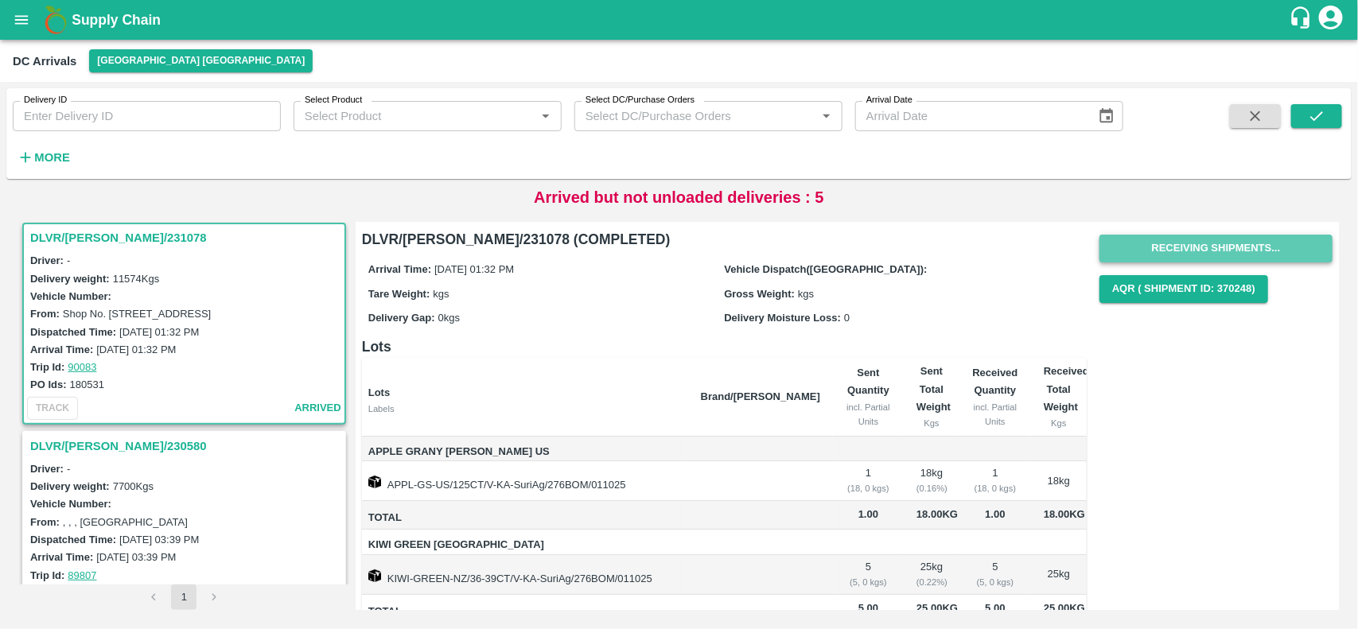
click at [1182, 251] on button "Receiving Shipments..." at bounding box center [1215, 249] width 233 height 28
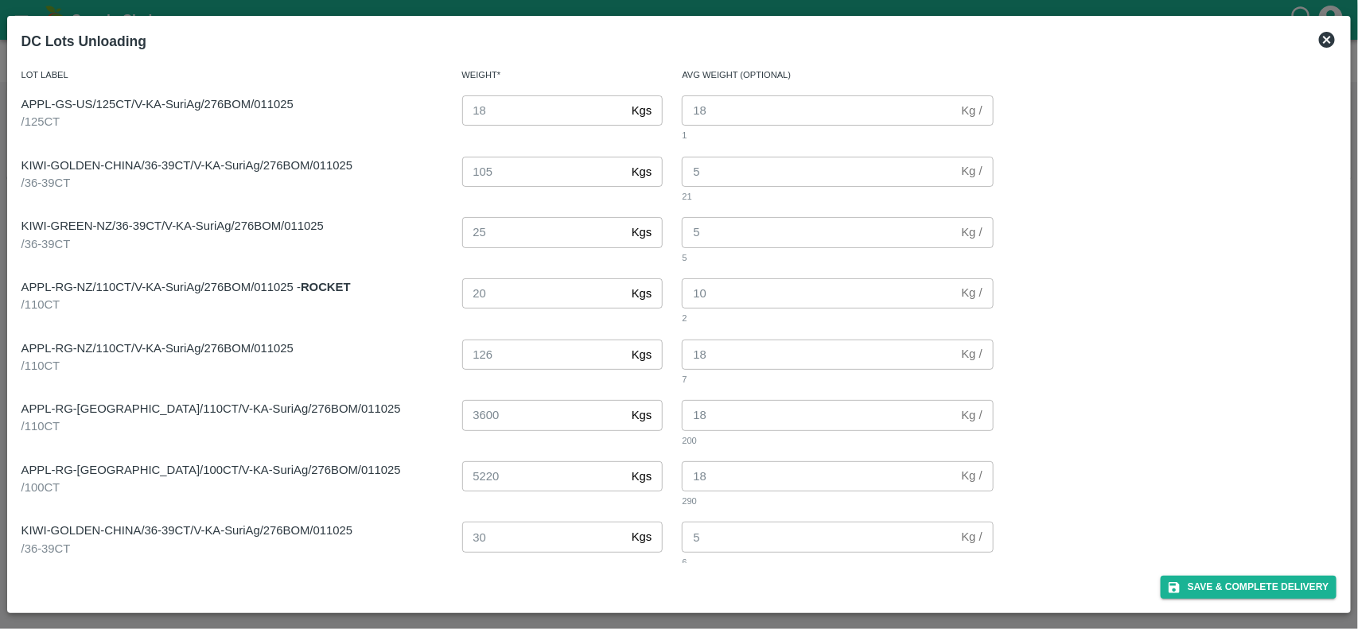
click at [1329, 41] on icon at bounding box center [1326, 39] width 19 height 19
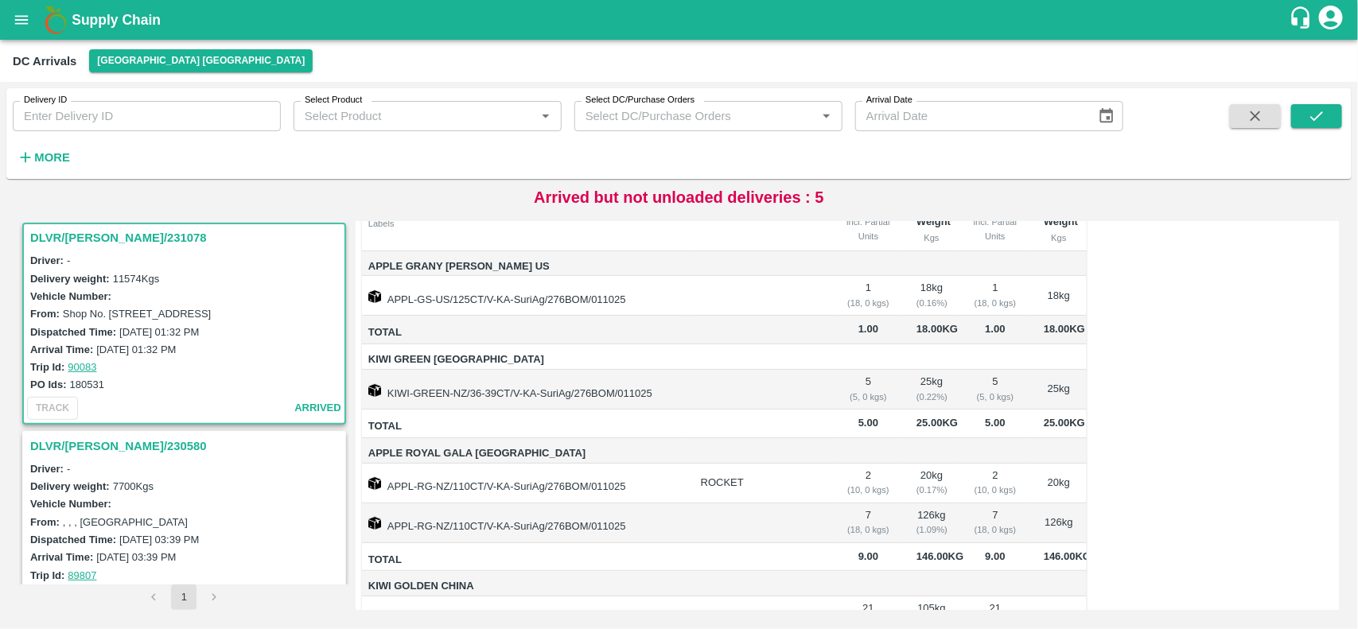
scroll to position [173, 0]
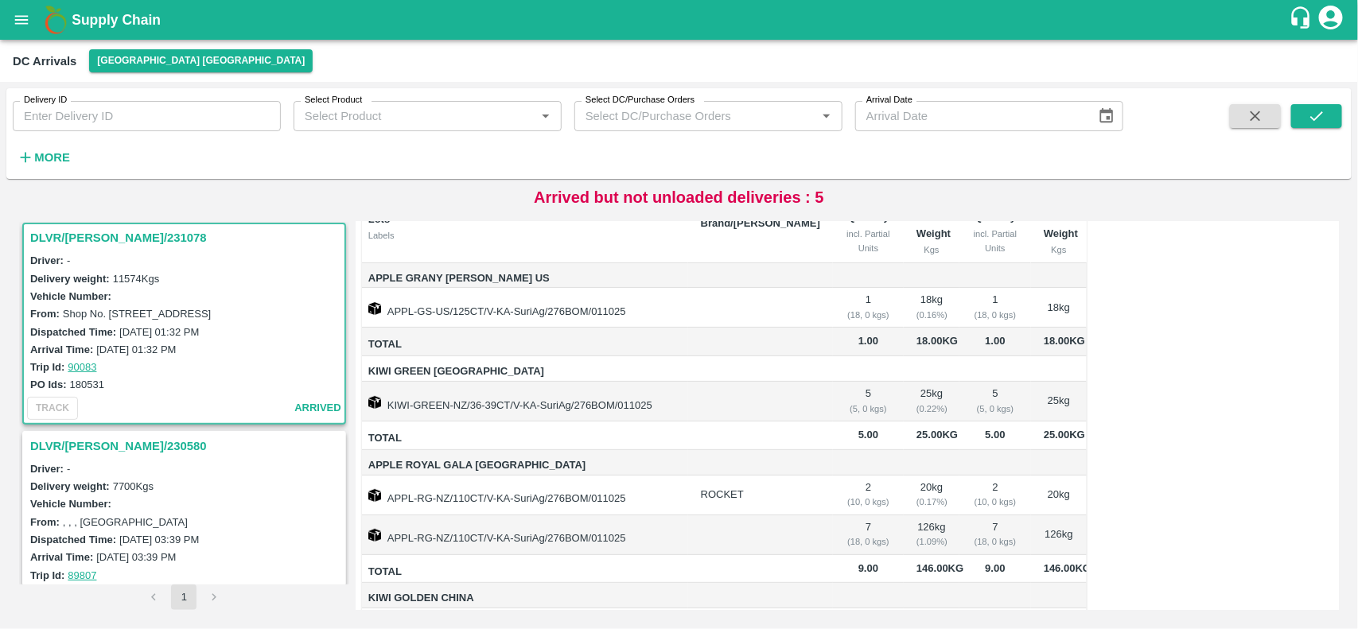
click at [94, 383] on label "180531" at bounding box center [87, 385] width 34 height 12
copy label "180531"
click at [22, 29] on button "open drawer" at bounding box center [21, 20] width 37 height 37
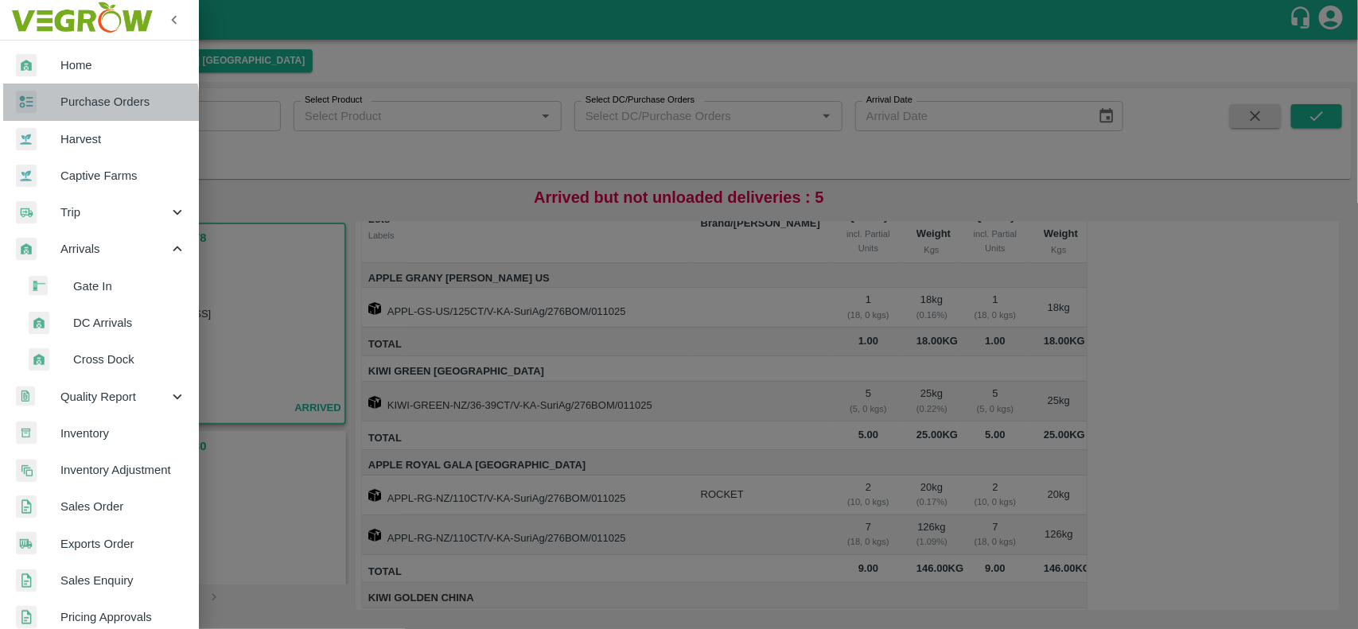
click at [66, 106] on span "Purchase Orders" at bounding box center [123, 101] width 126 height 17
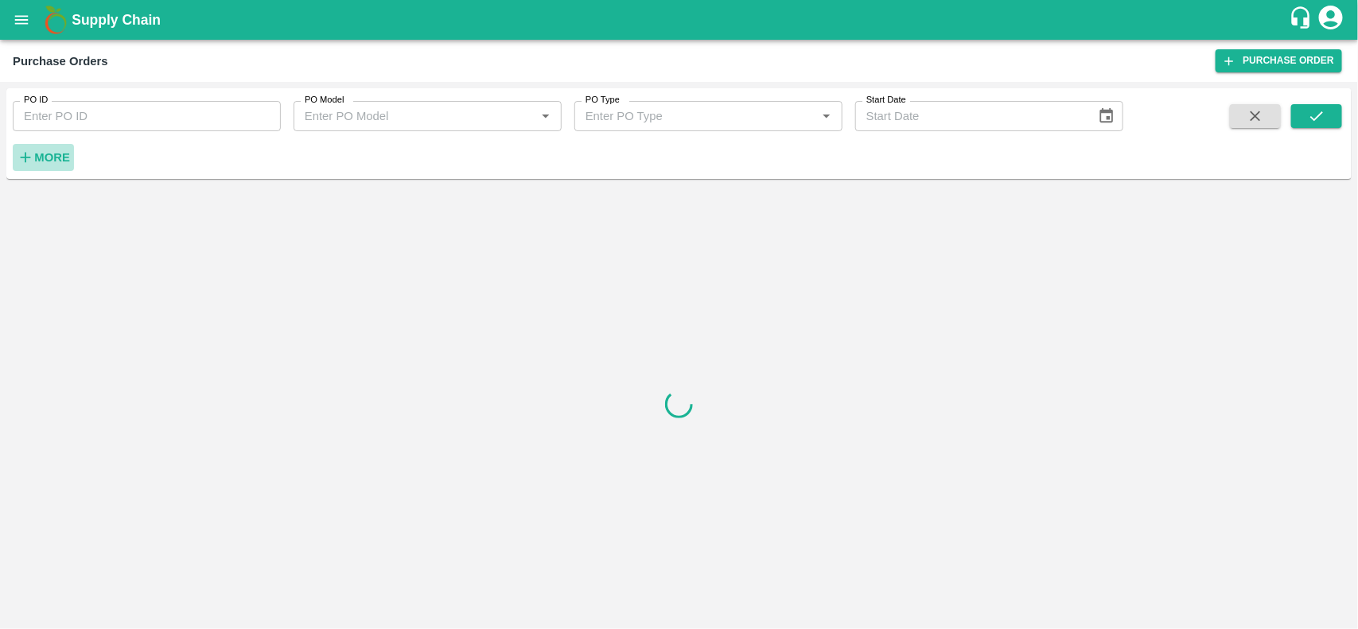
click at [48, 157] on strong "More" at bounding box center [52, 157] width 36 height 13
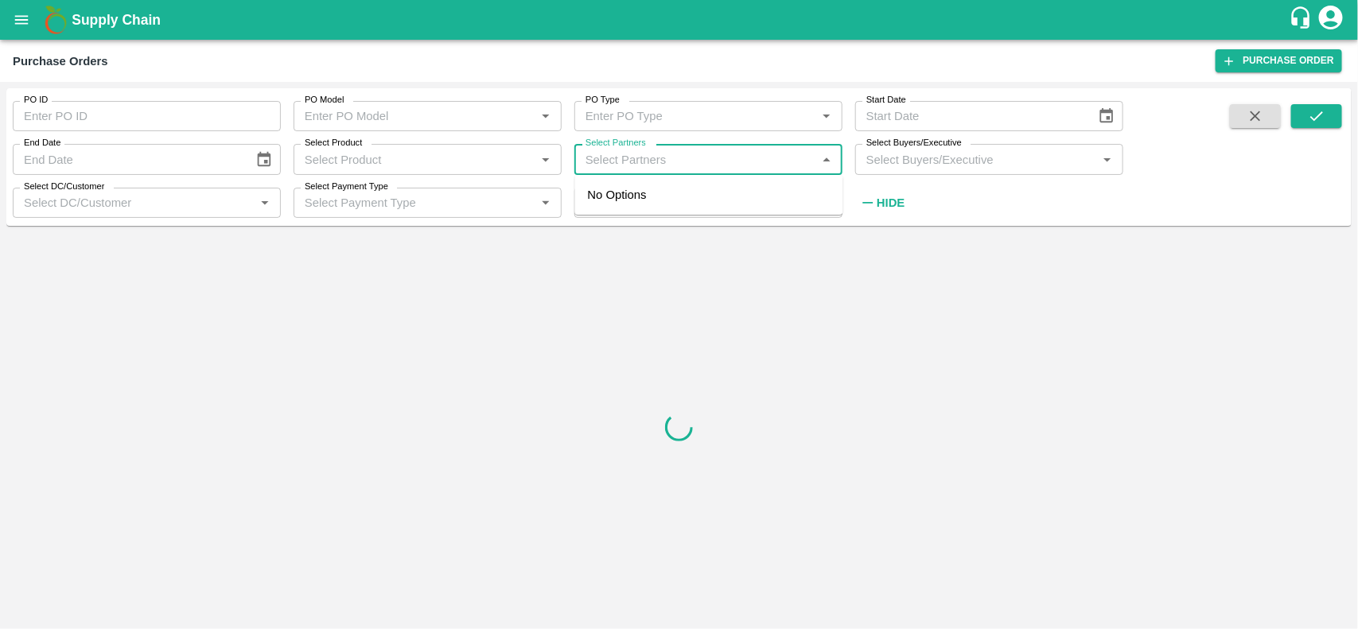
click at [587, 161] on input "Select Partners" at bounding box center [695, 159] width 232 height 21
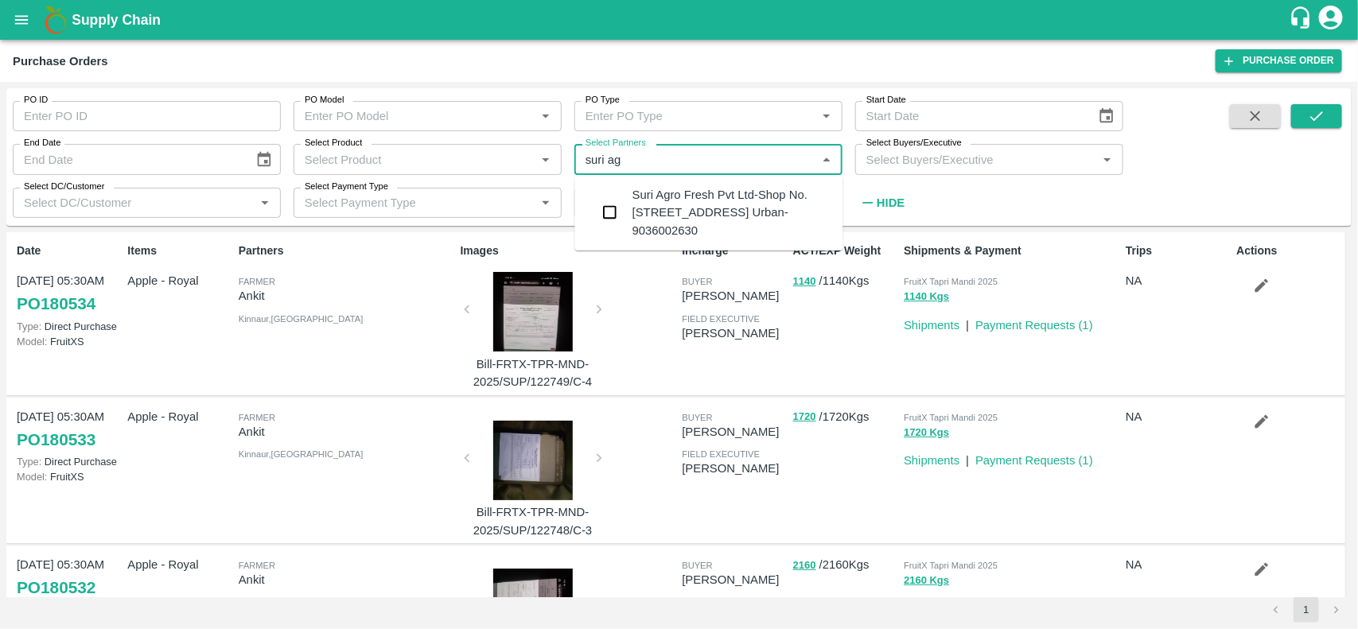
type input "suri agr"
click at [607, 215] on input "checkbox" at bounding box center [610, 212] width 32 height 32
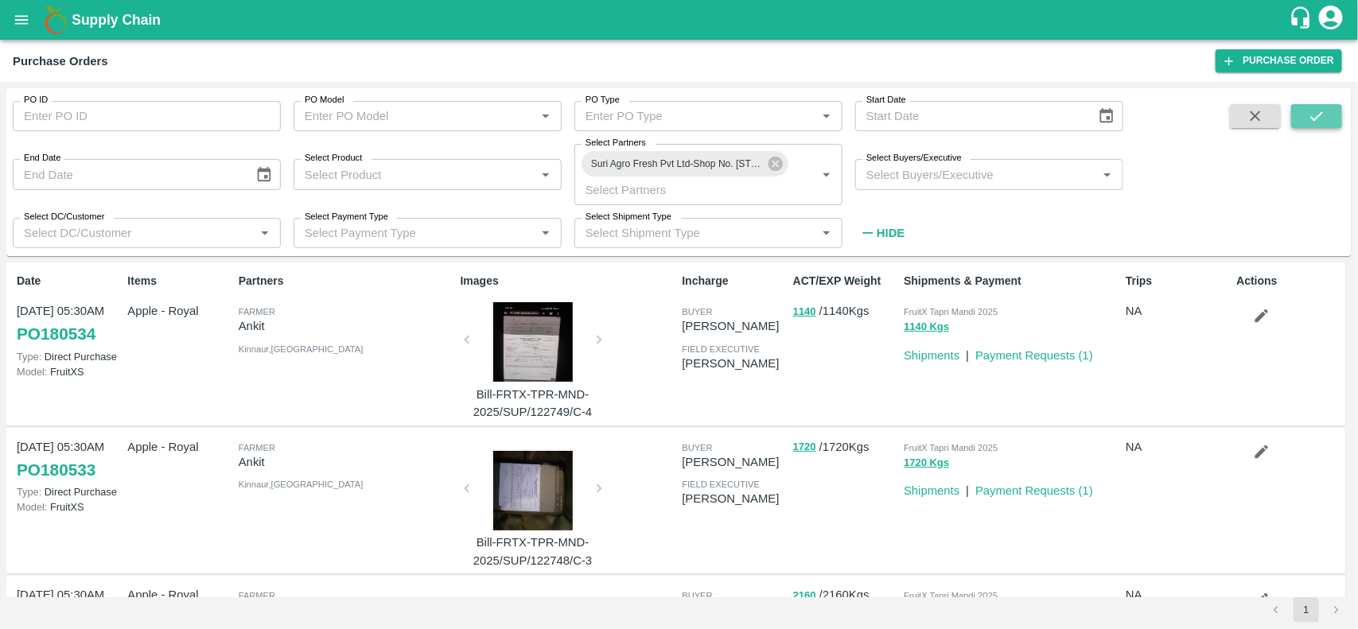
click at [1299, 121] on button "submit" at bounding box center [1316, 116] width 51 height 24
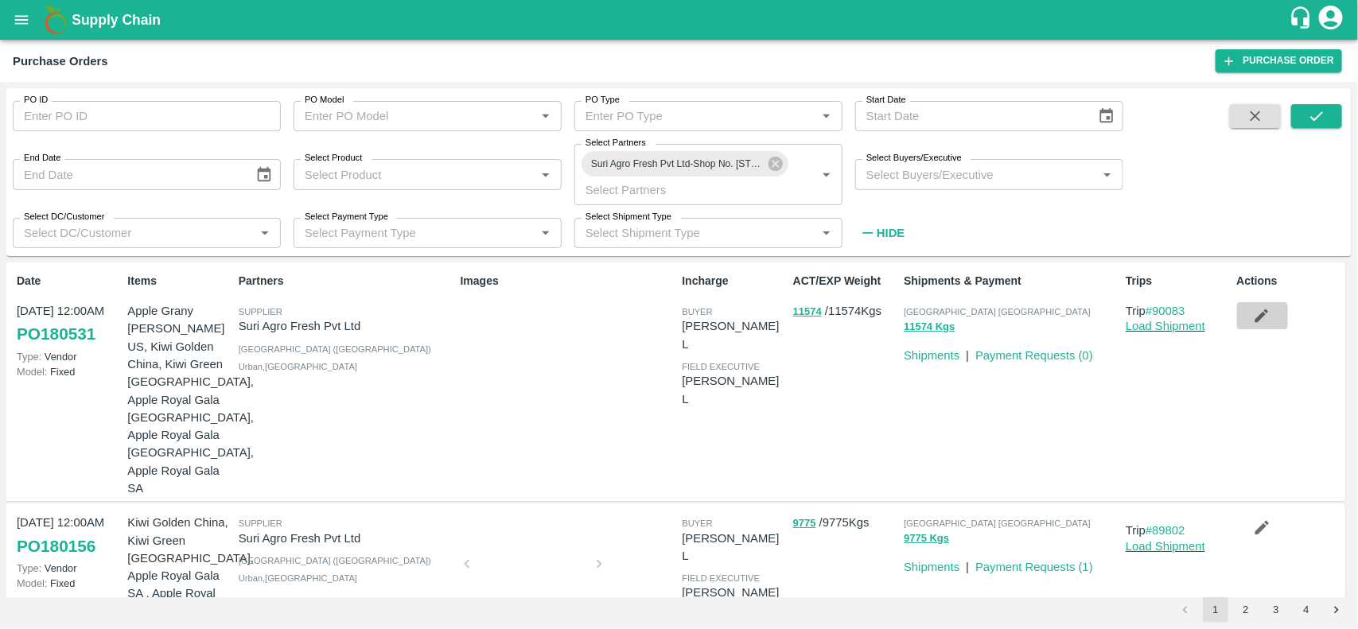
click at [1262, 317] on icon "button" at bounding box center [1261, 315] width 17 height 17
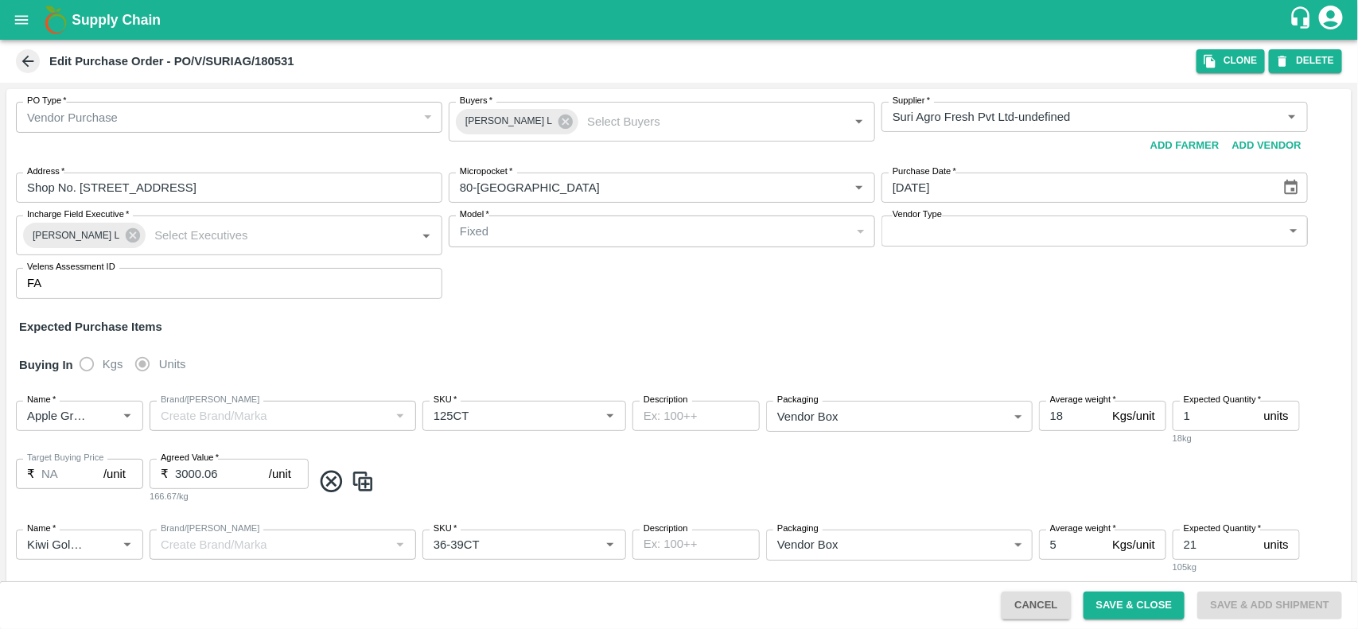
click at [562, 470] on span at bounding box center [828, 481] width 1033 height 26
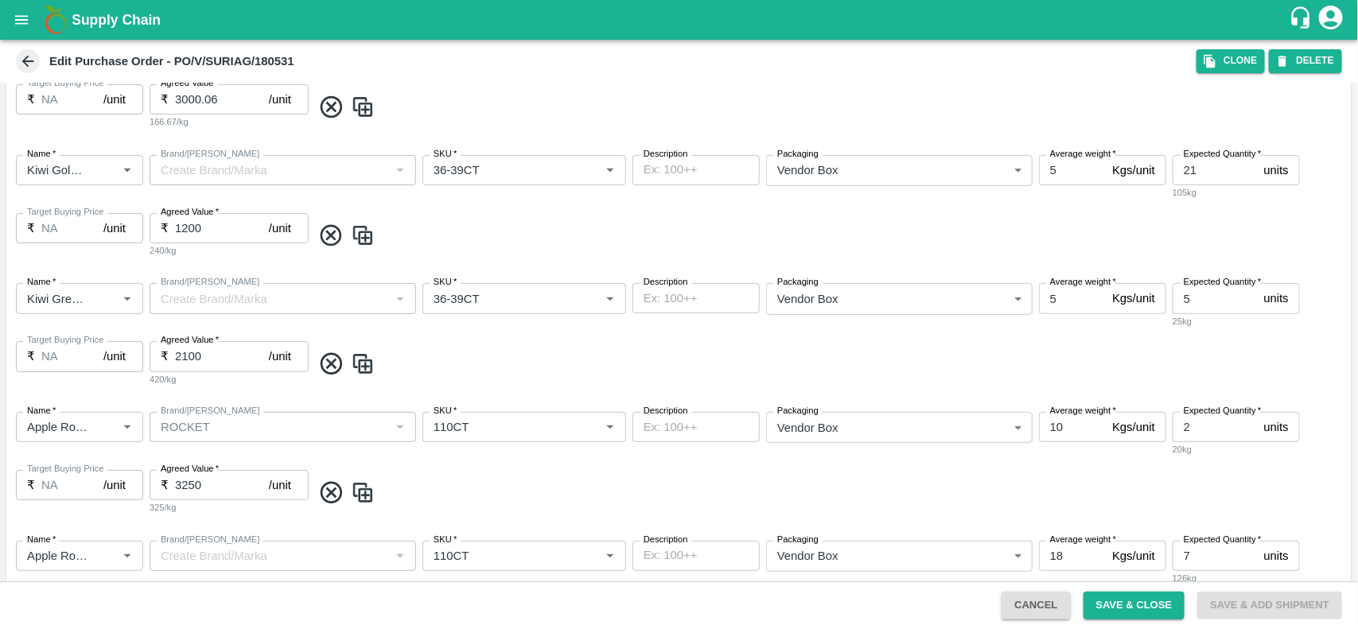
scroll to position [420, 0]
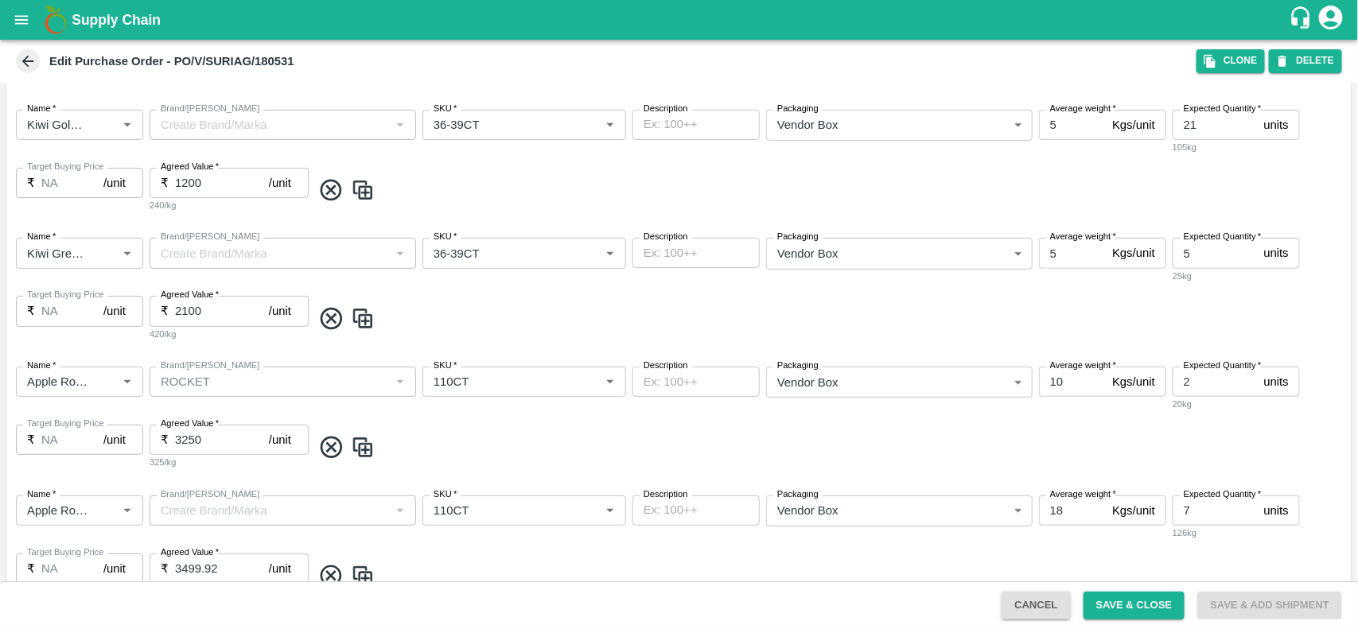
click at [498, 431] on div "Name   * Name   * Brand/Marka Brand/Marka SKU   * SKU   * Description x Descrip…" at bounding box center [678, 418] width 1345 height 129
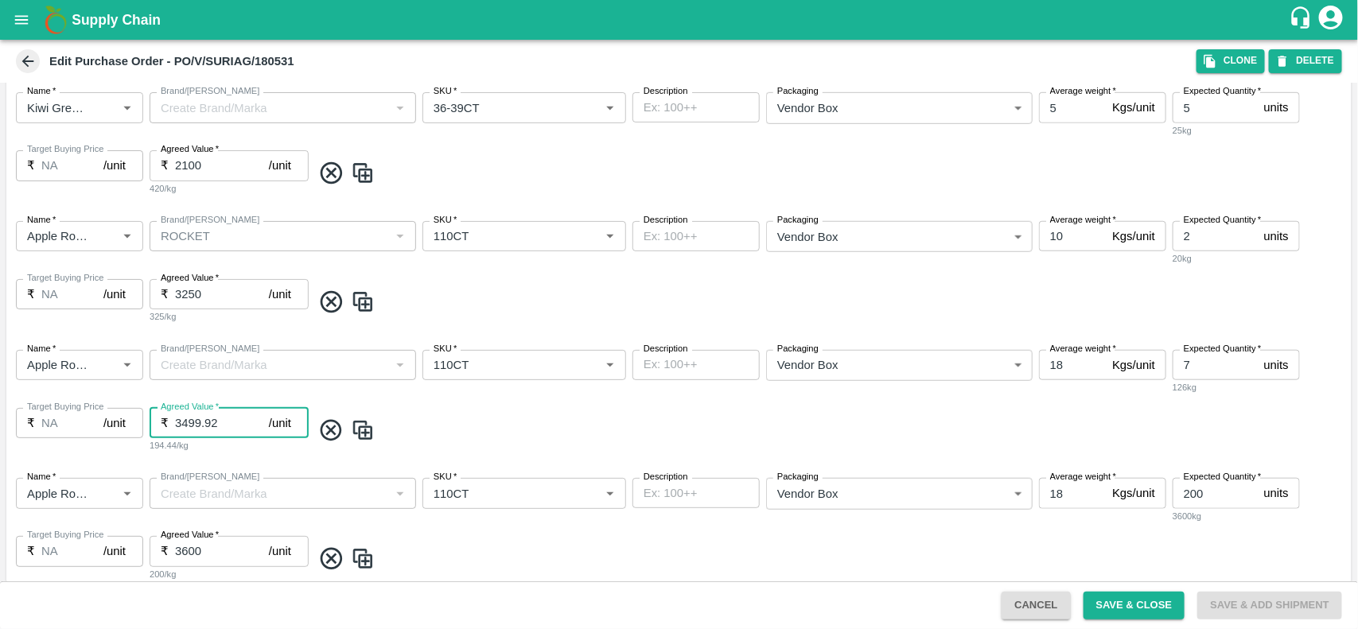
click at [217, 418] on input "3499.92" at bounding box center [222, 423] width 94 height 30
type input "3500"
click at [471, 454] on div "Name   * Name   * Brand/Marka Brand/Marka SKU   * SKU   * Description x Descrip…" at bounding box center [678, 401] width 1345 height 129
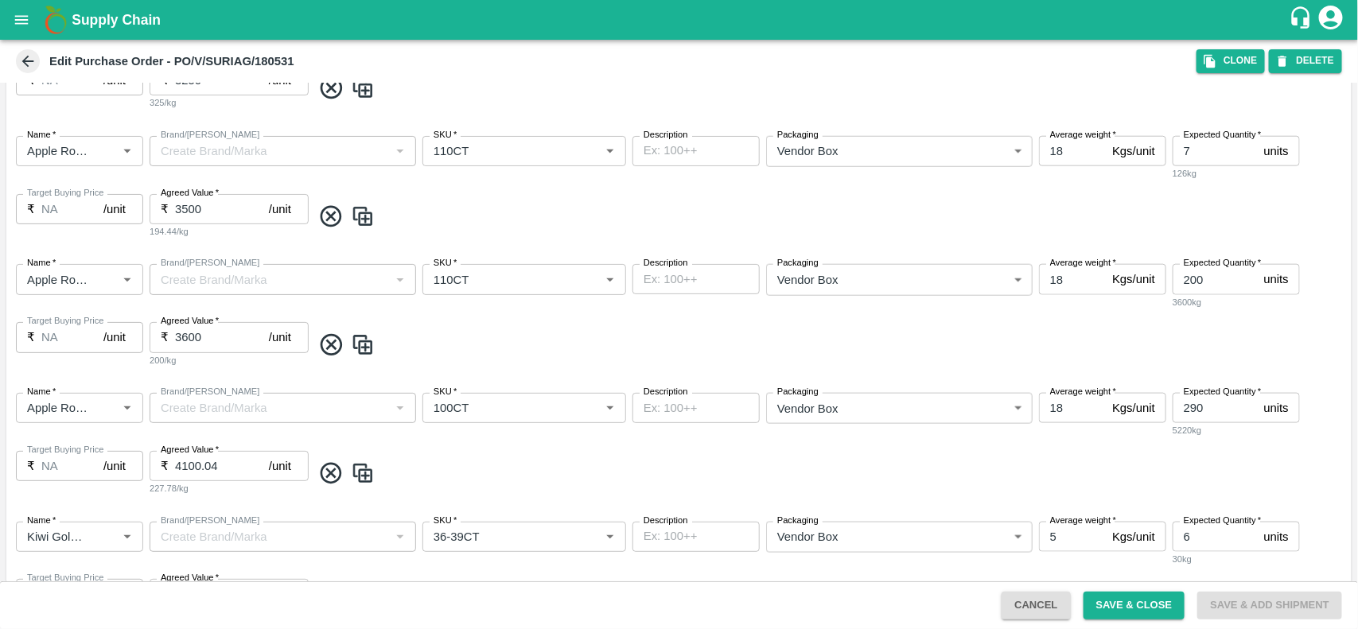
scroll to position [781, 0]
click at [231, 332] on input "3600" at bounding box center [222, 336] width 94 height 30
type input "3"
type input "4100"
click at [395, 464] on span at bounding box center [828, 472] width 1033 height 26
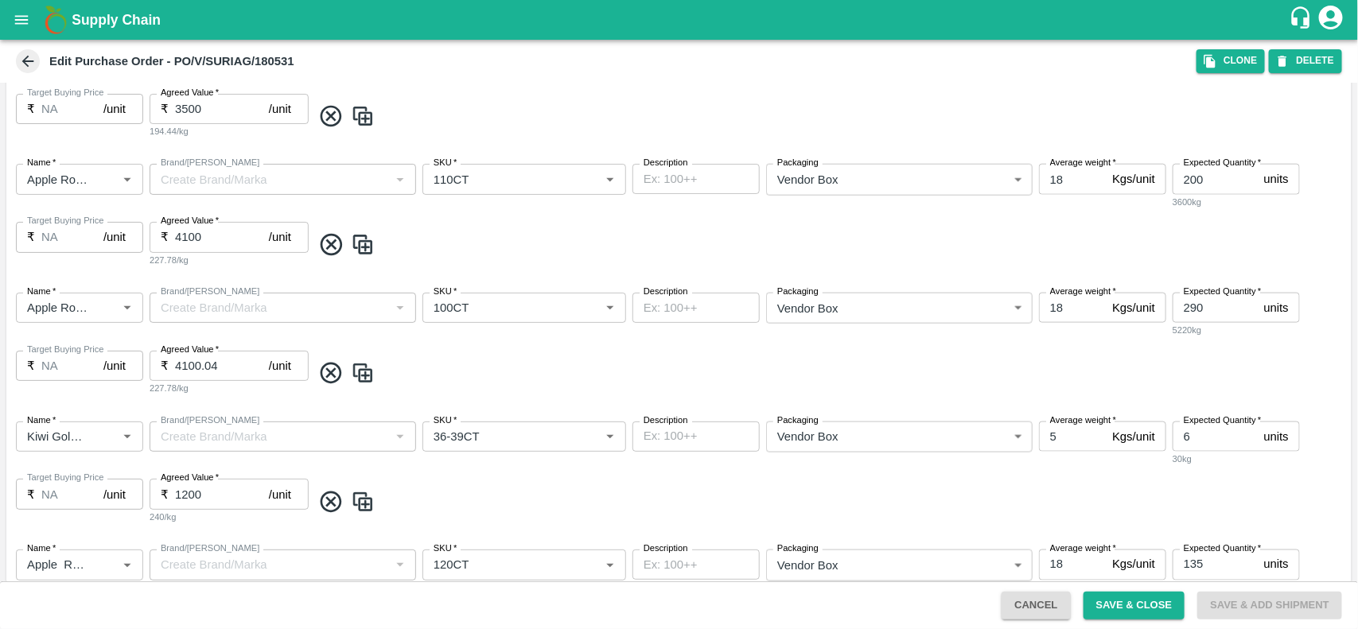
scroll to position [1012, 0]
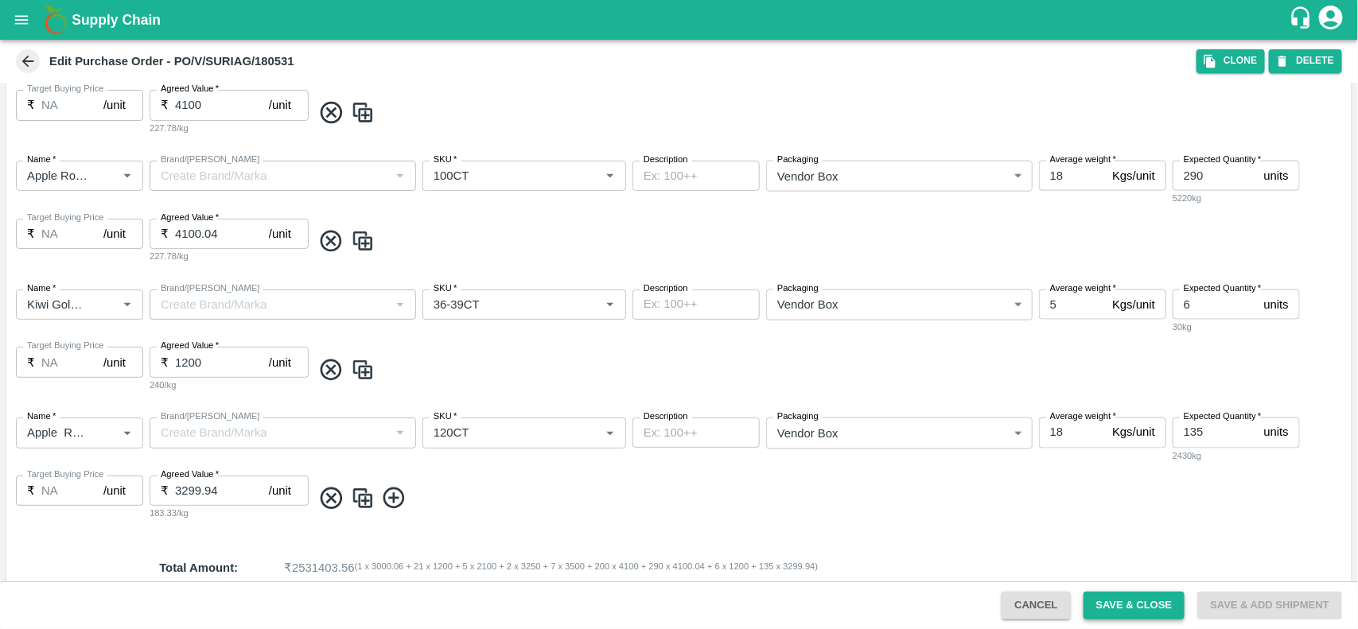
drag, startPoint x: 1116, startPoint y: 622, endPoint x: 1116, endPoint y: 607, distance: 15.1
click at [1116, 607] on div "Cancel Save & Close Save & Add Shipment" at bounding box center [679, 605] width 1358 height 48
click at [1116, 607] on button "Save & Close" at bounding box center [1134, 606] width 102 height 28
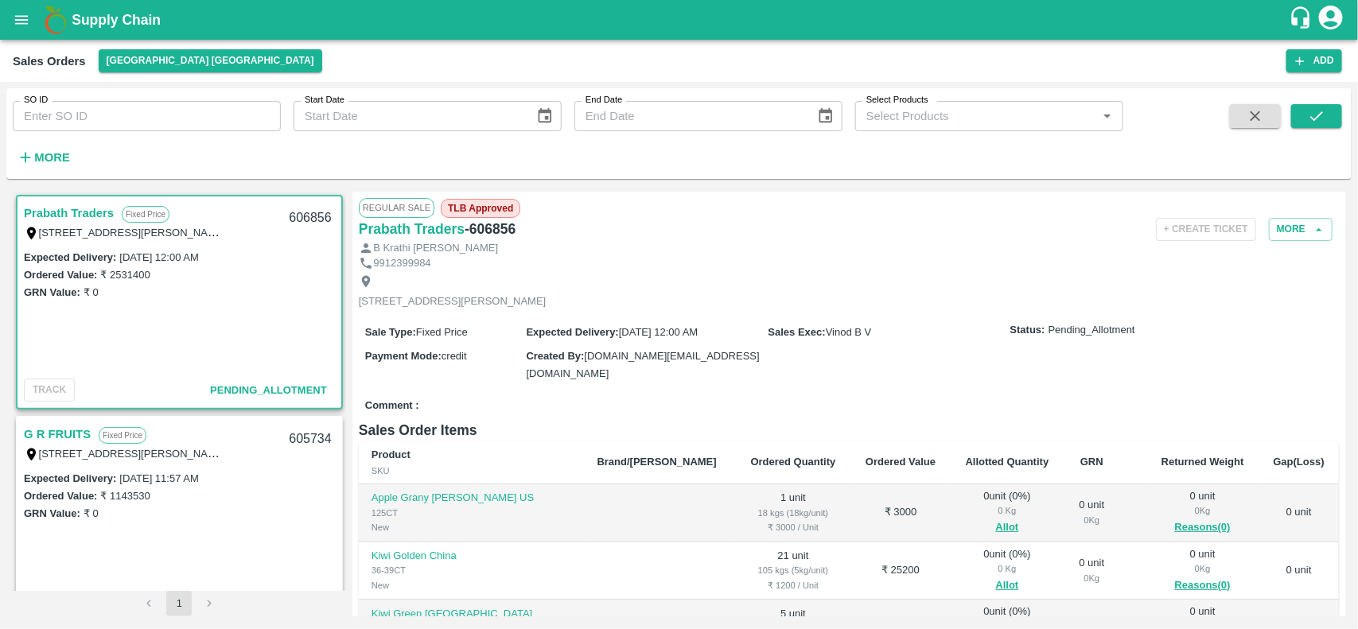
click at [84, 211] on link "Prabath Traders" at bounding box center [69, 213] width 90 height 21
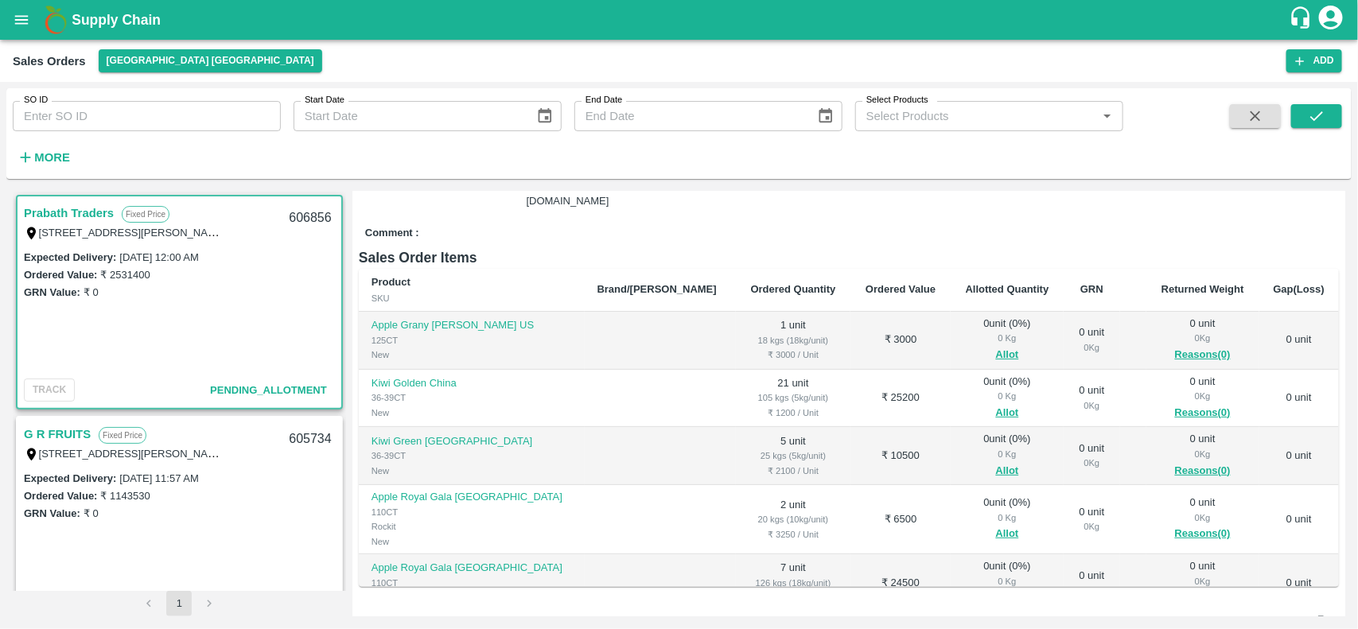
scroll to position [167, 0]
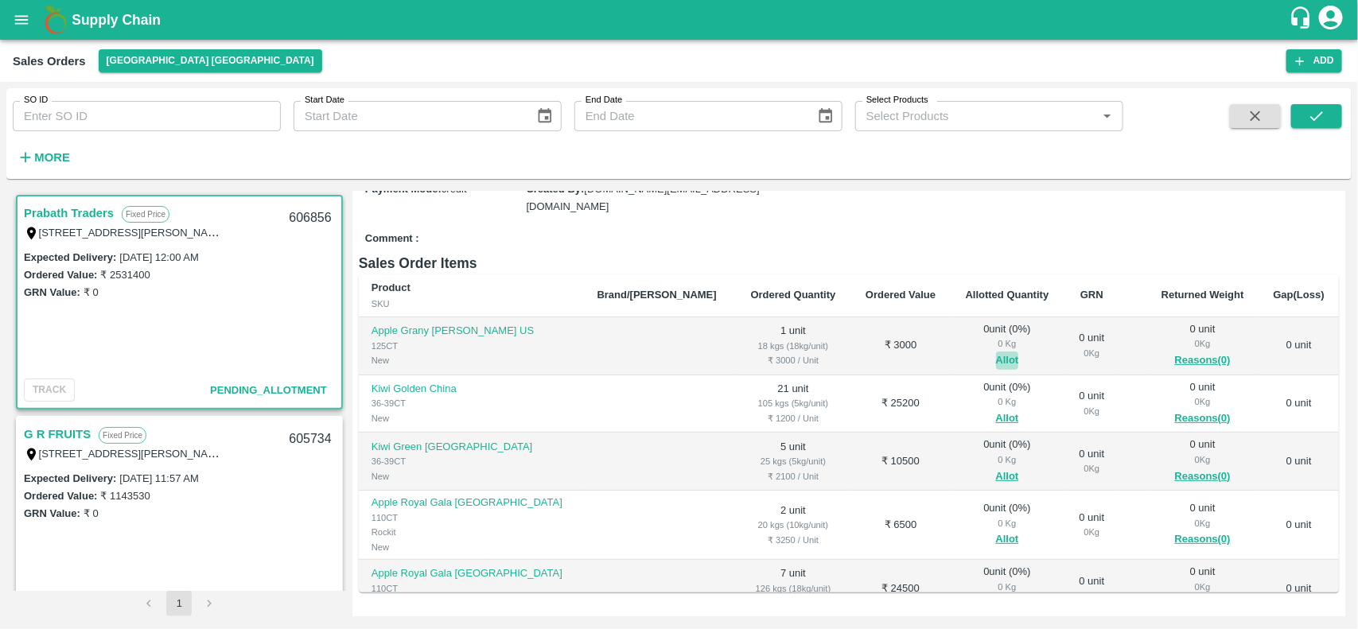
click at [996, 358] on button "Allot" at bounding box center [1007, 361] width 23 height 18
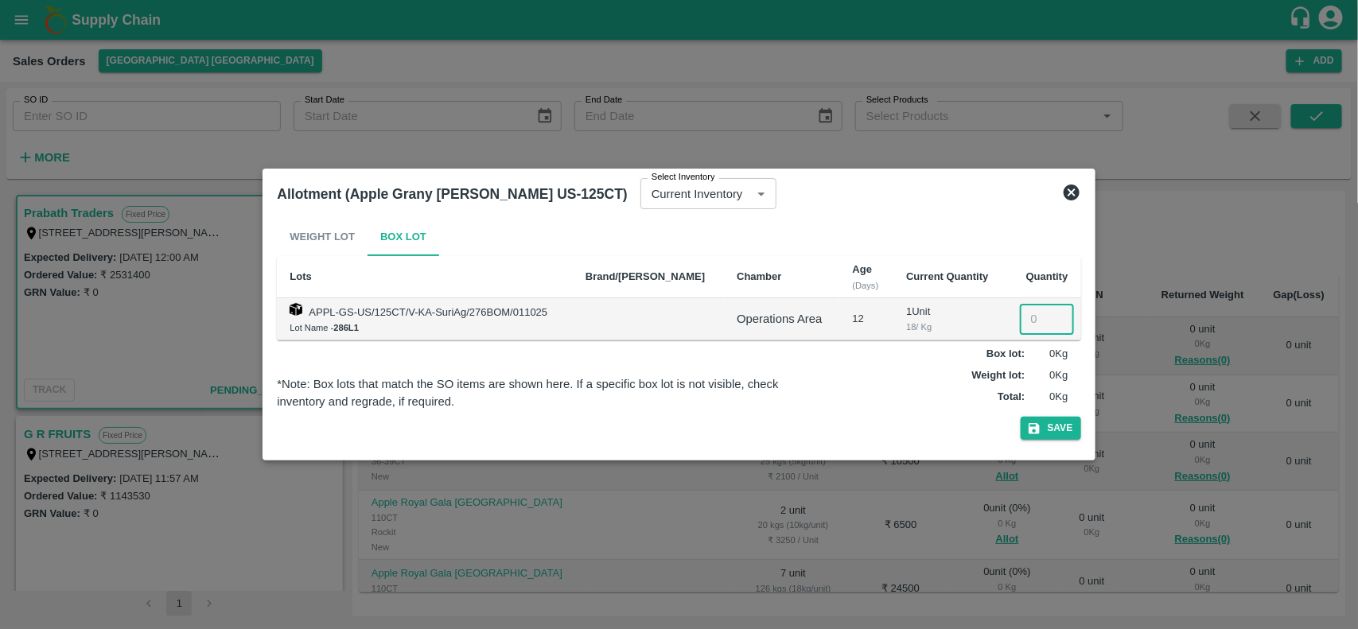
click at [1039, 319] on input "number" at bounding box center [1047, 319] width 54 height 30
type input "1"
click at [1040, 436] on button "Save" at bounding box center [1050, 428] width 60 height 23
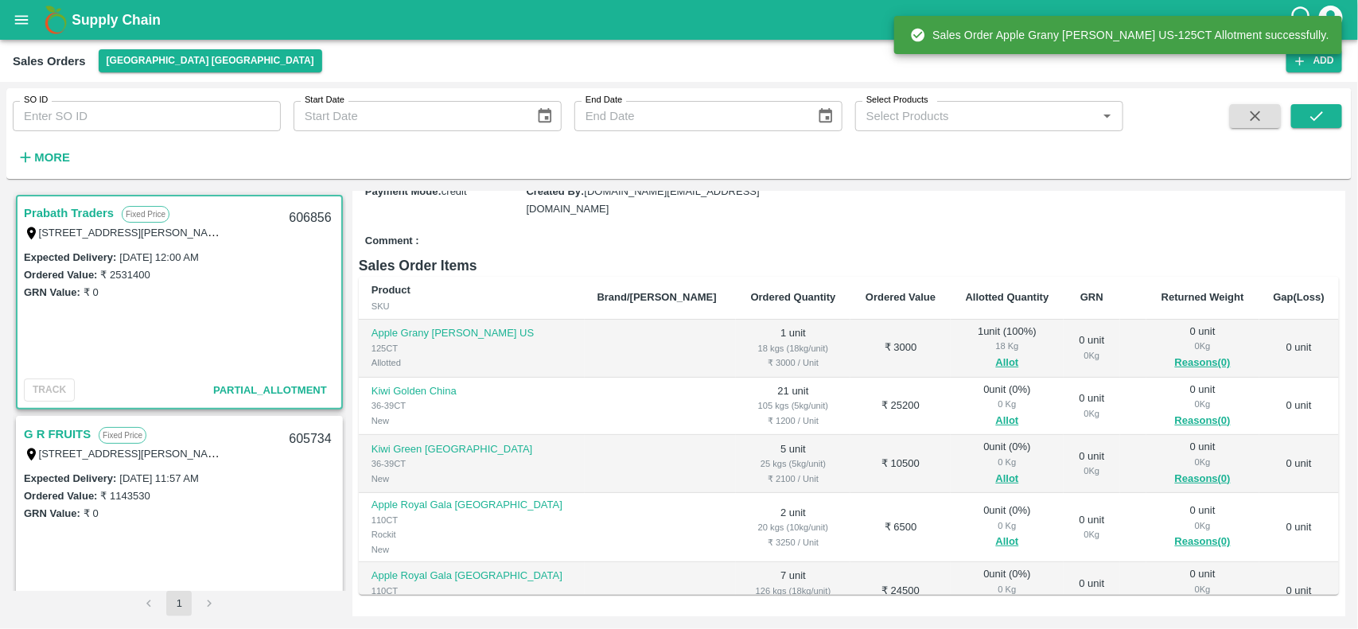
scroll to position [165, 0]
click at [996, 422] on button "Allot" at bounding box center [1007, 420] width 23 height 18
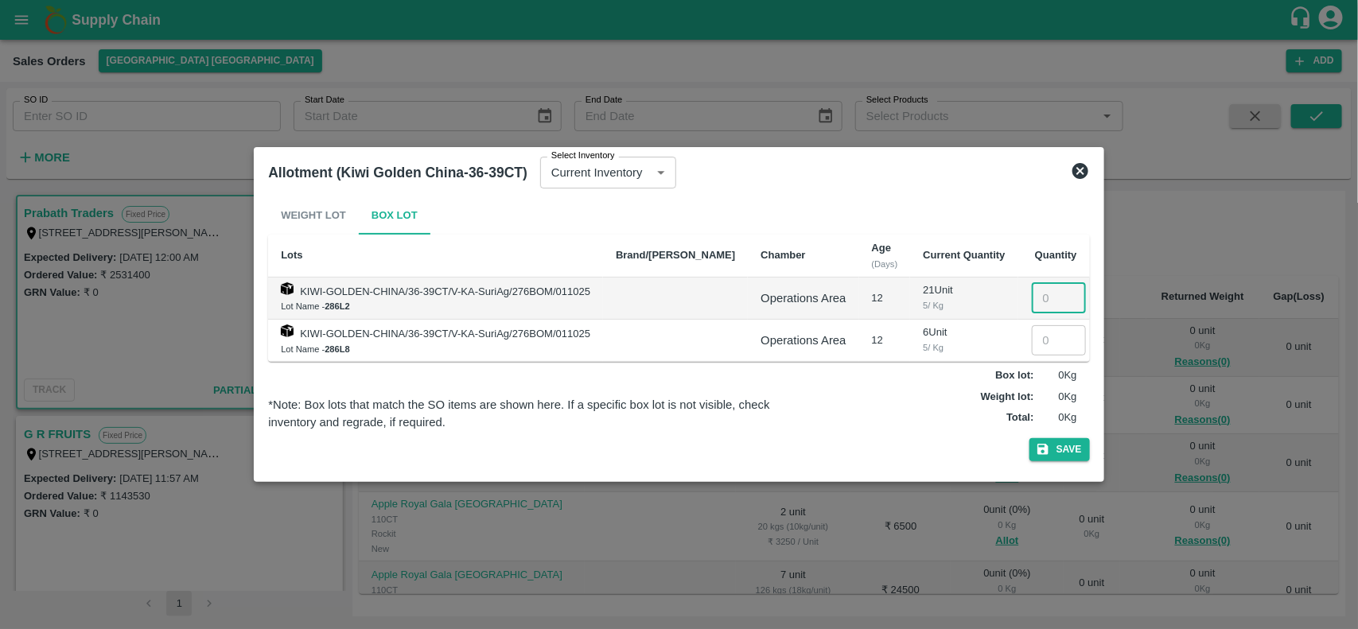
click at [1039, 289] on input "number" at bounding box center [1059, 298] width 54 height 30
type input "21"
click at [1043, 442] on button "Save" at bounding box center [1059, 449] width 60 height 23
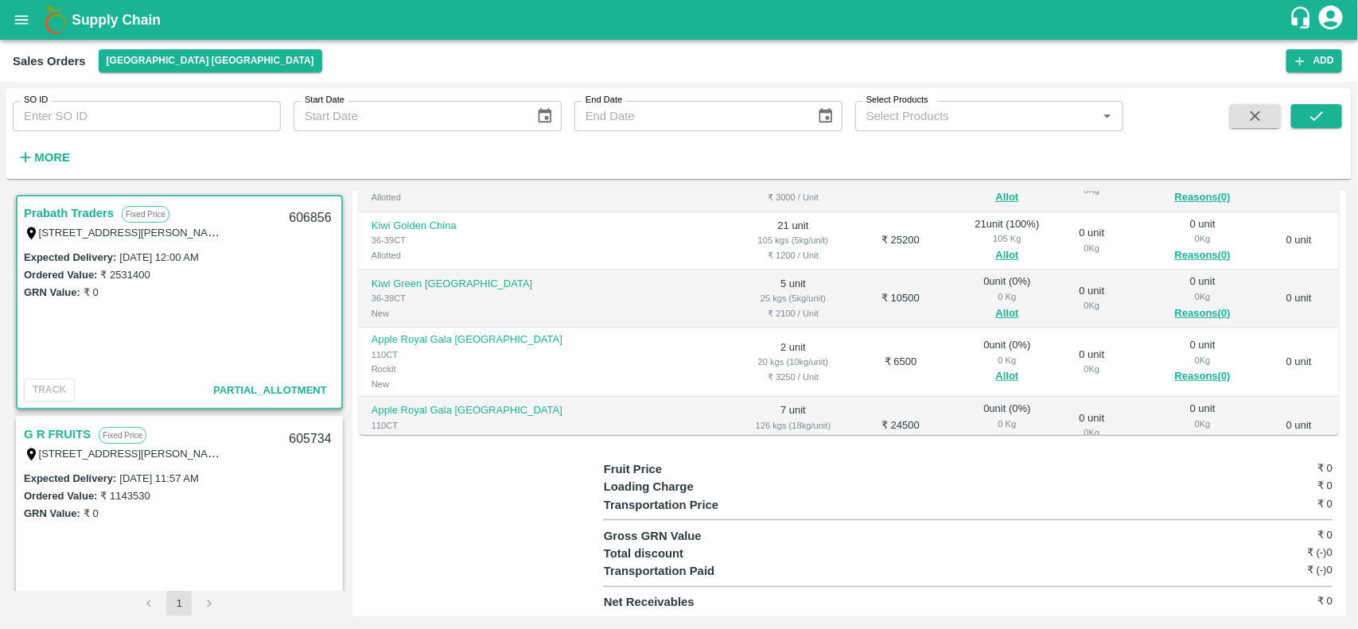
scroll to position [0, 0]
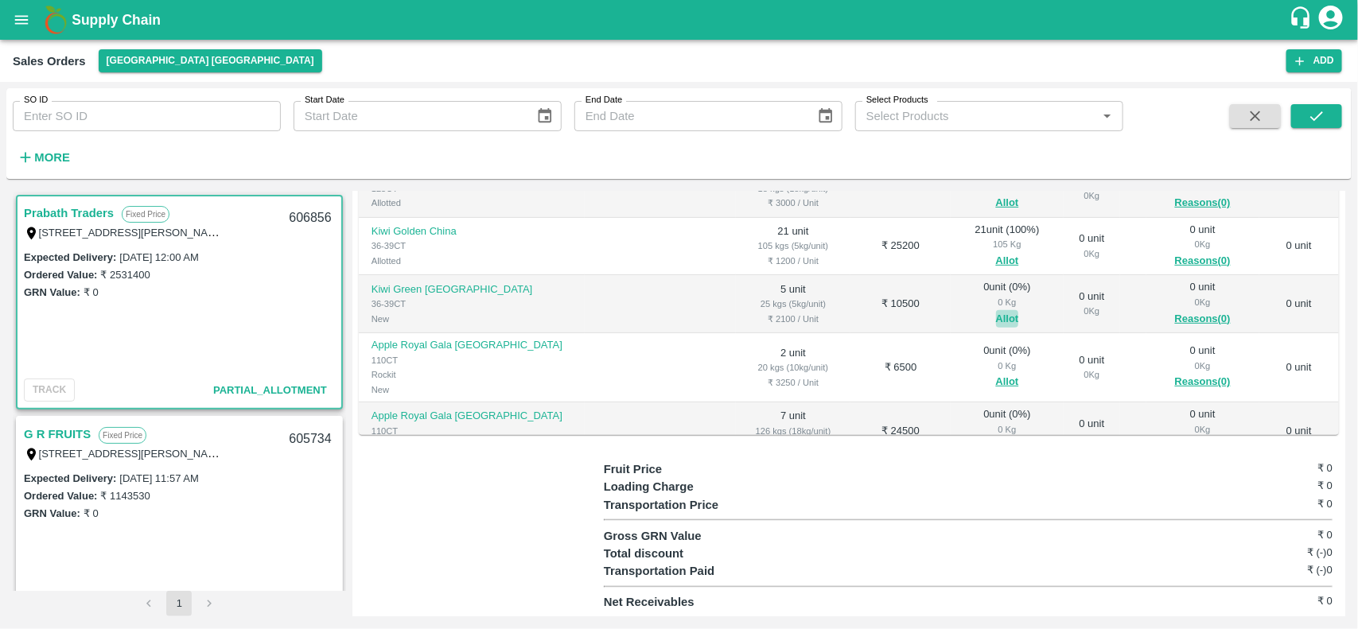
click at [996, 319] on button "Allot" at bounding box center [1007, 319] width 23 height 18
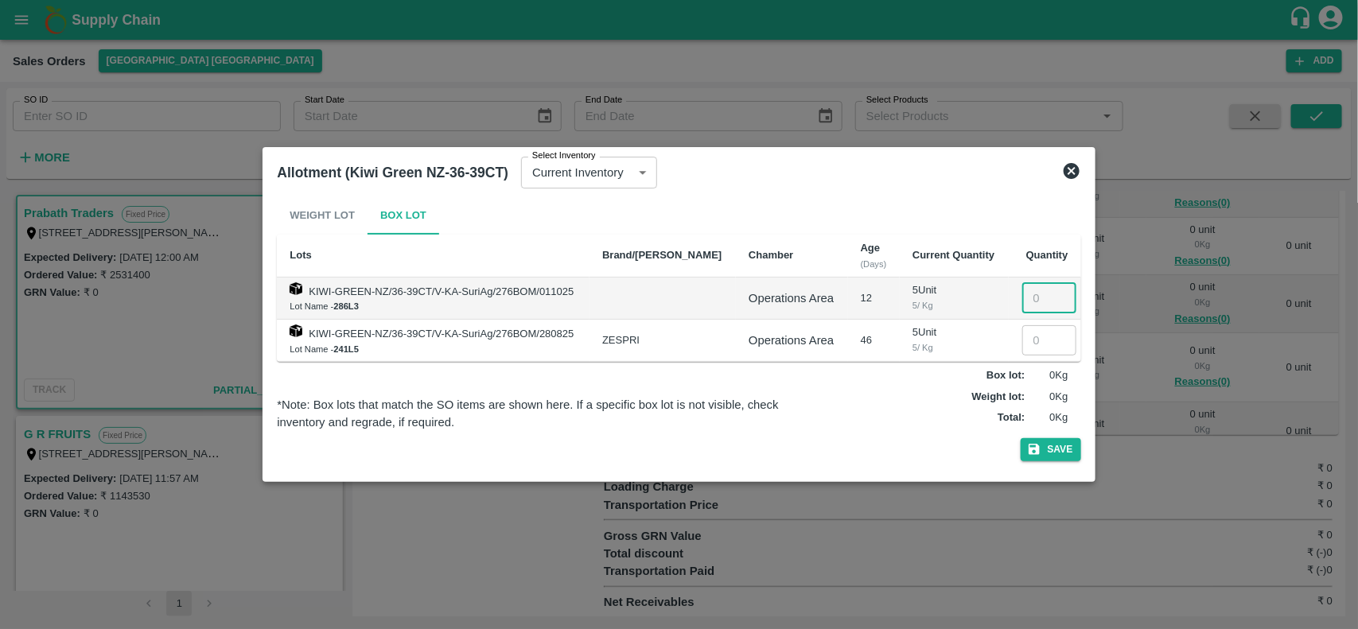
click at [1024, 305] on input "number" at bounding box center [1049, 298] width 54 height 30
type input "5"
click at [1036, 458] on button "Save" at bounding box center [1050, 449] width 60 height 23
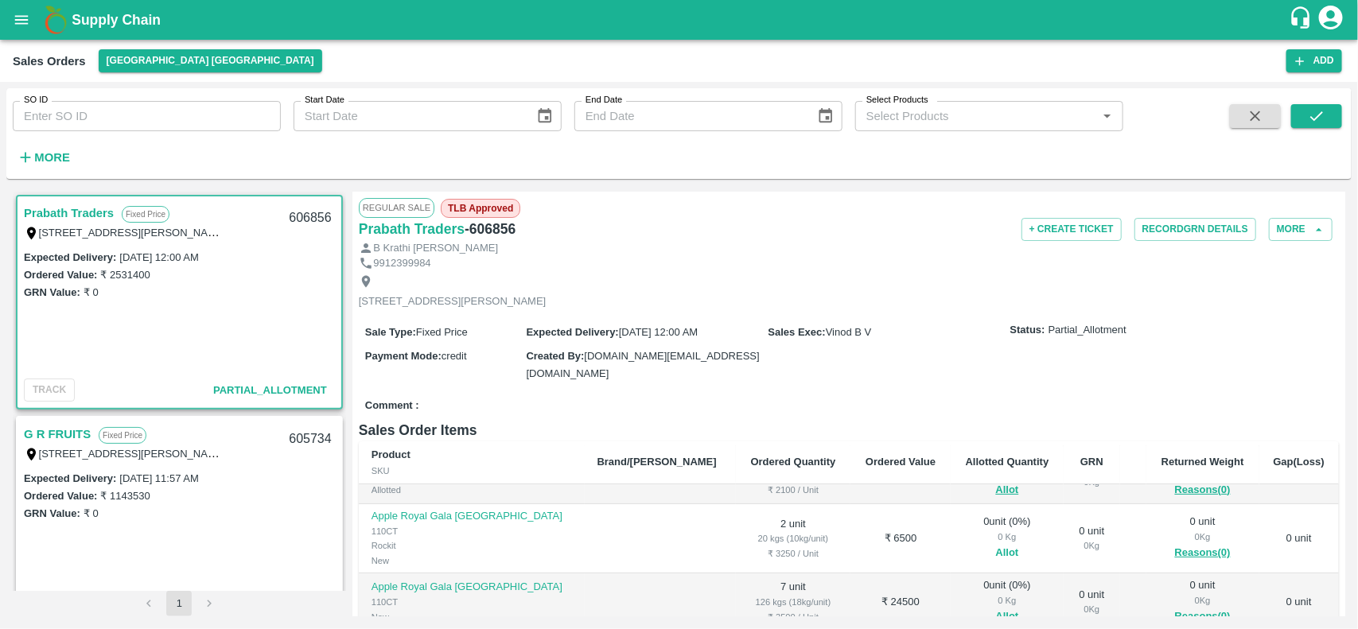
scroll to position [153, 0]
click at [996, 557] on button "Allot" at bounding box center [1007, 554] width 23 height 18
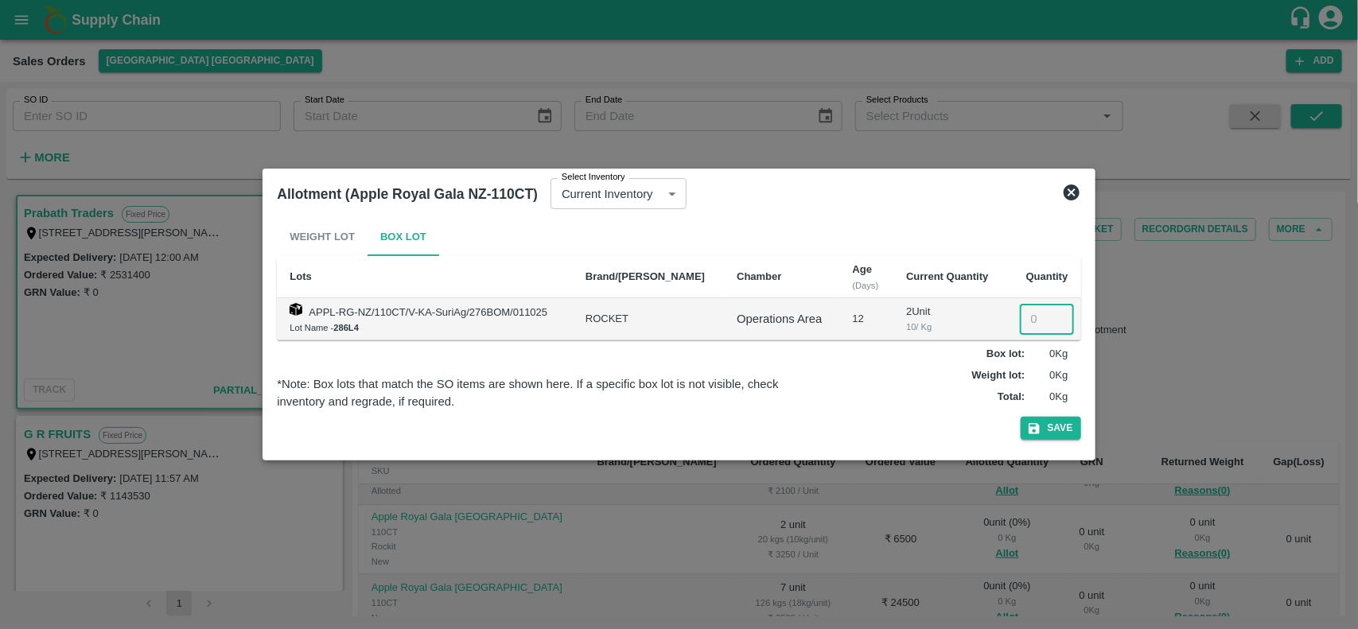
click at [1035, 316] on input "number" at bounding box center [1047, 319] width 54 height 30
type input "2"
click at [1042, 437] on button "Save" at bounding box center [1050, 428] width 60 height 23
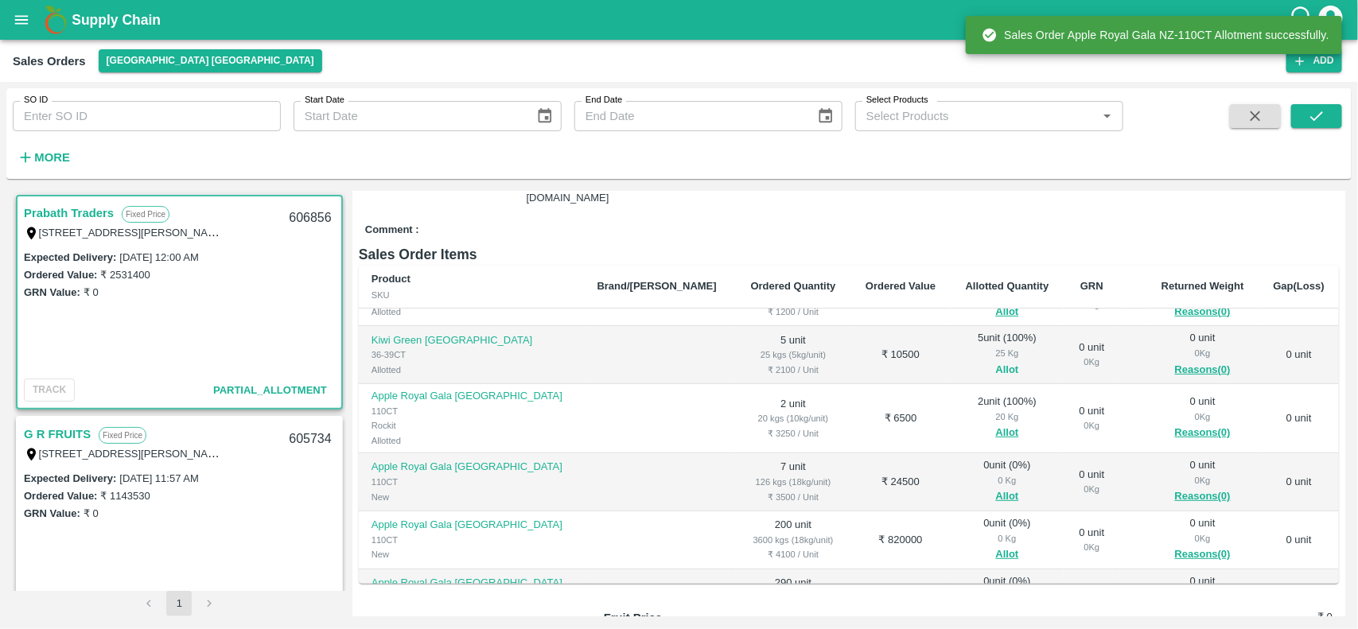
scroll to position [99, 0]
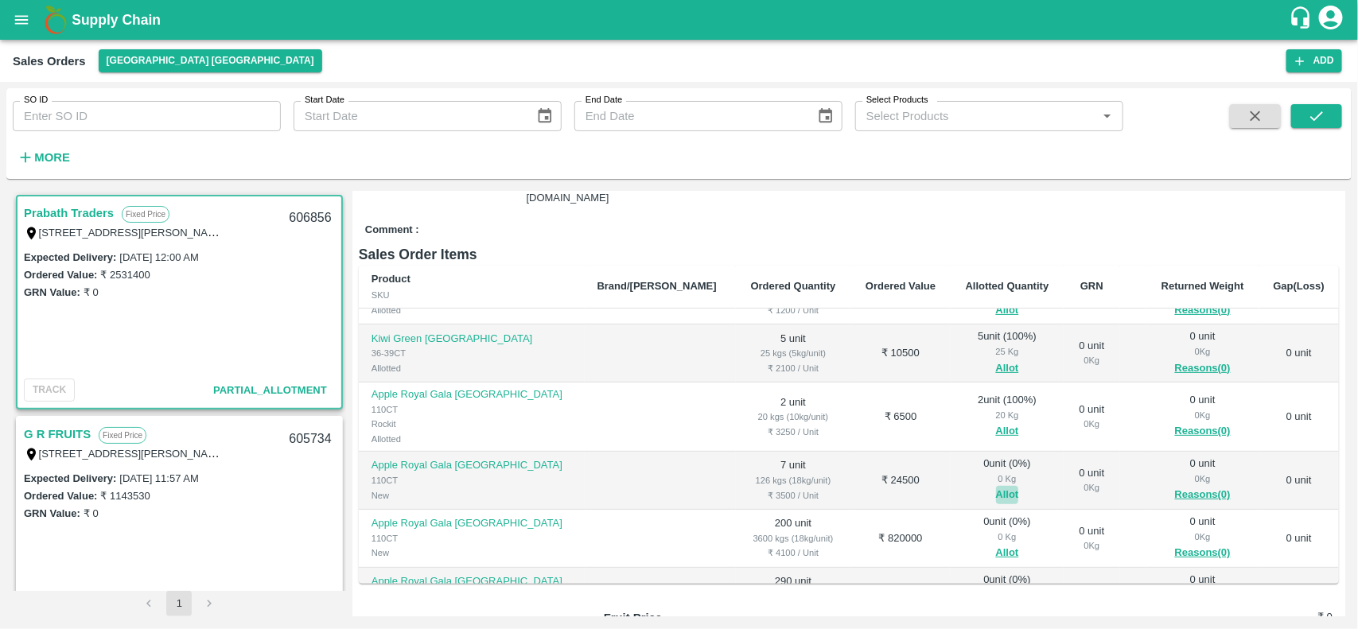
click at [996, 502] on button "Allot" at bounding box center [1007, 495] width 23 height 18
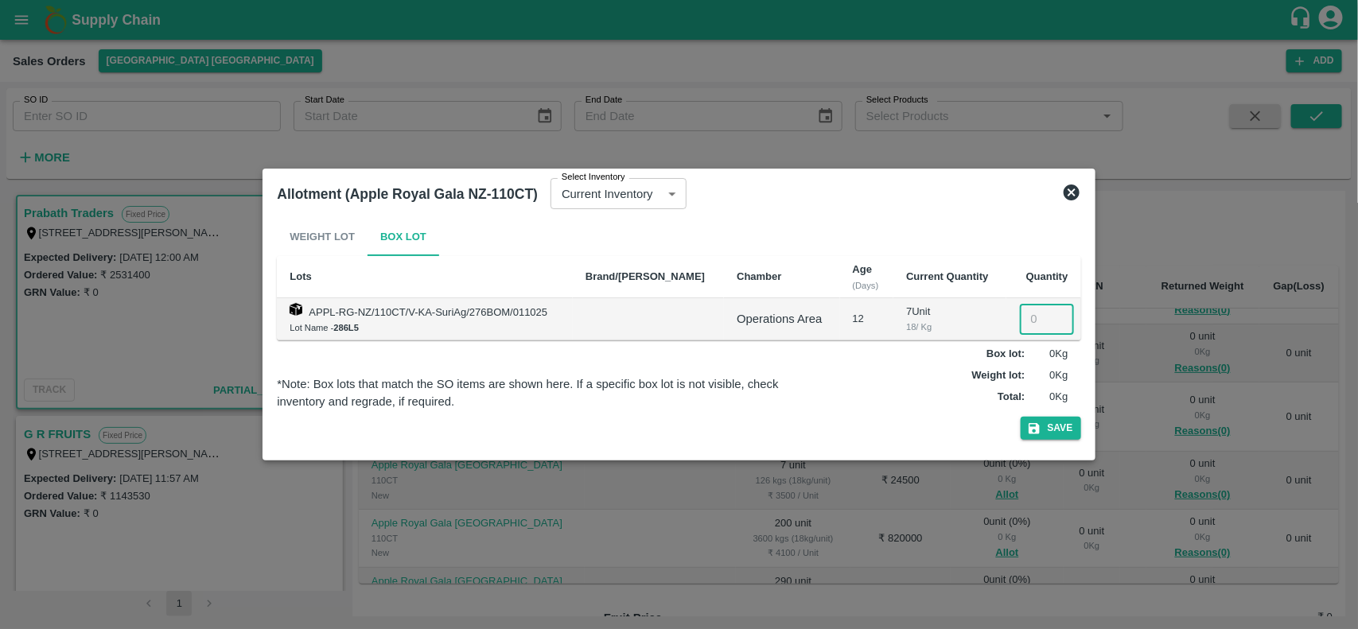
click at [1030, 310] on input "number" at bounding box center [1047, 319] width 54 height 30
type input "7"
click at [1042, 429] on button "Save" at bounding box center [1050, 428] width 60 height 23
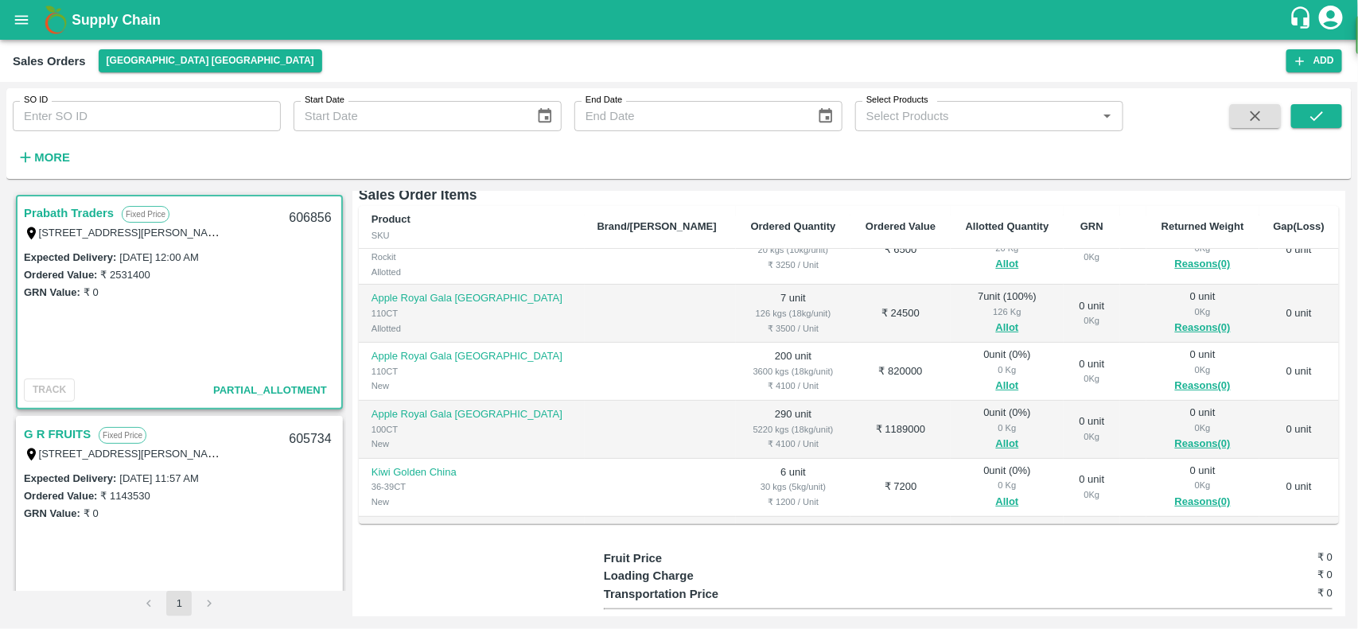
scroll to position [225, 0]
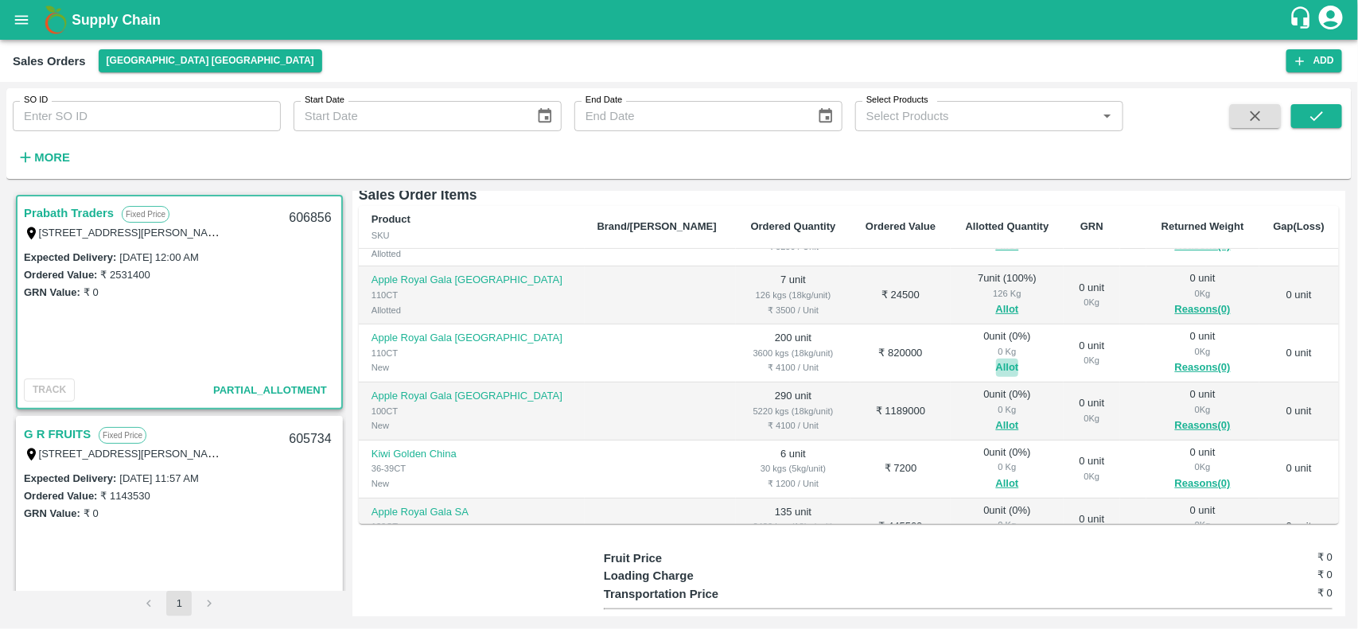
click at [996, 363] on button "Allot" at bounding box center [1007, 368] width 23 height 18
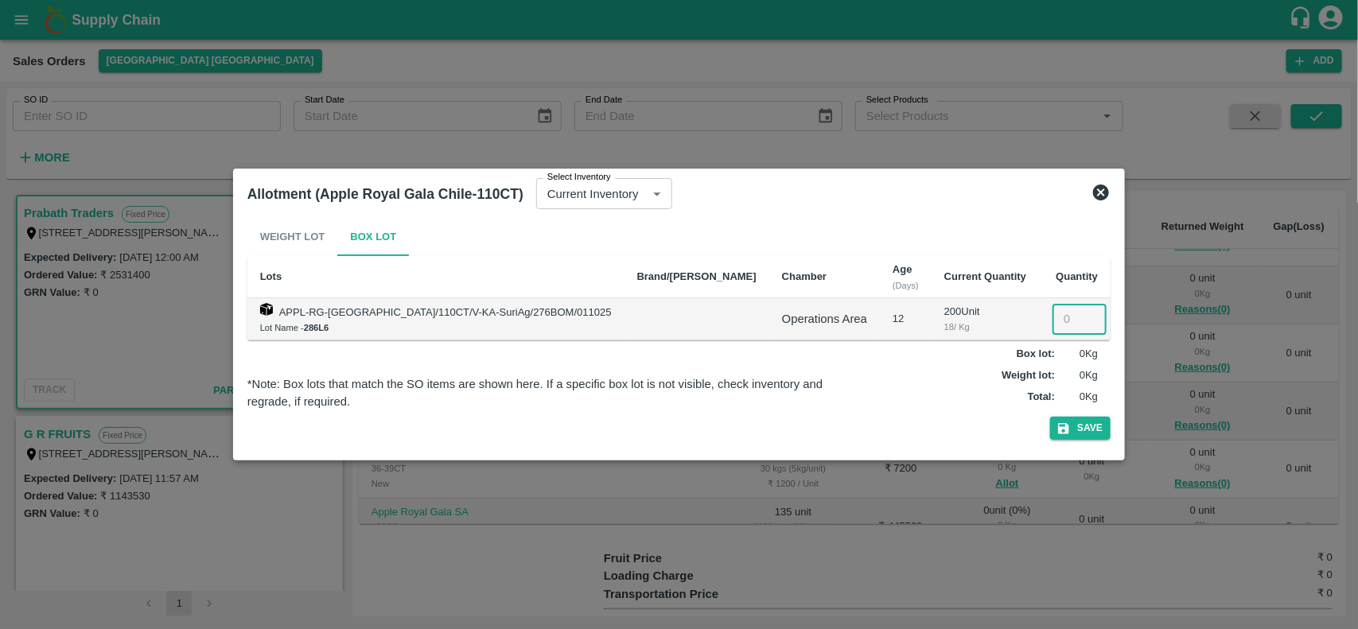
click at [1052, 327] on input "number" at bounding box center [1079, 319] width 54 height 30
type input "200"
click at [1050, 419] on button "Save" at bounding box center [1080, 428] width 60 height 23
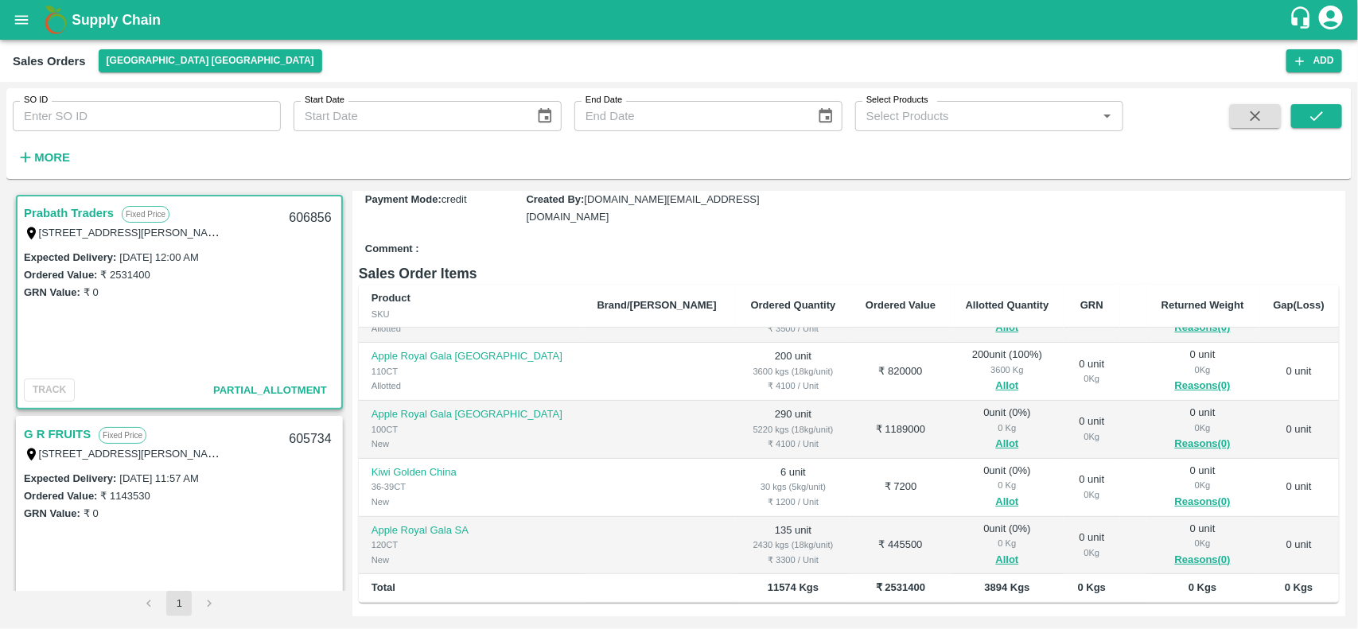
scroll to position [157, 0]
click at [996, 443] on button "Allot" at bounding box center [1007, 443] width 23 height 18
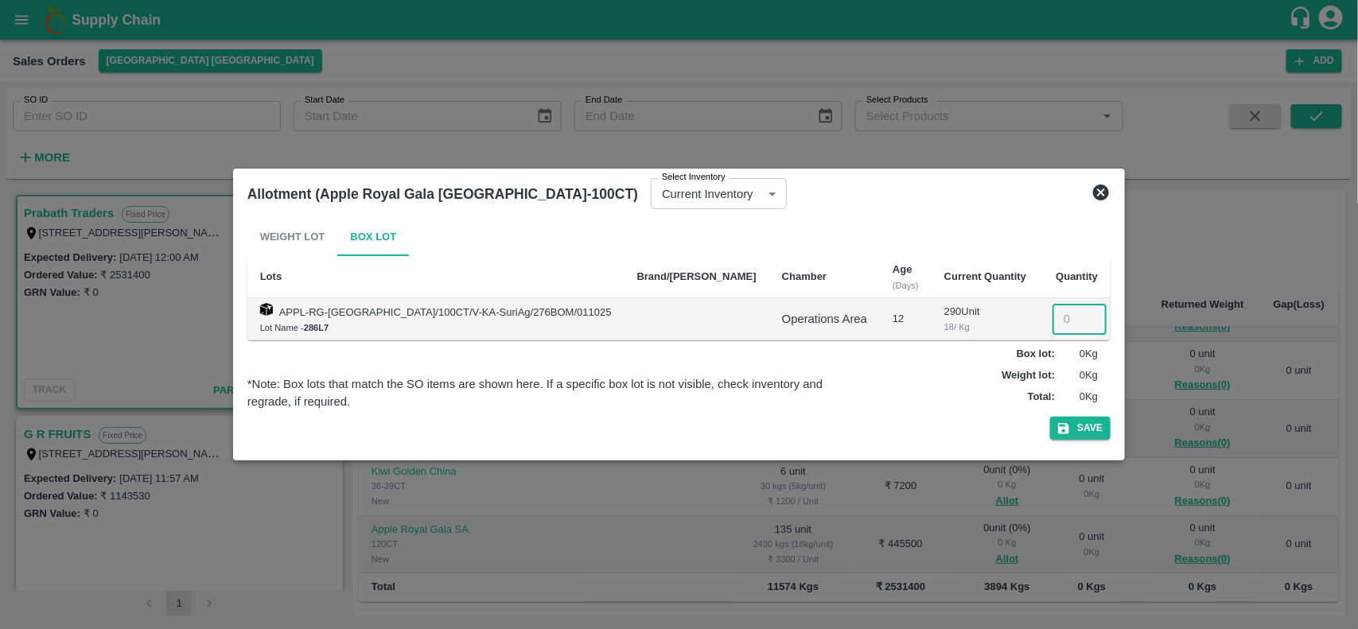
click at [1052, 312] on input "number" at bounding box center [1079, 319] width 54 height 30
type input "290"
click at [1050, 426] on button "Save" at bounding box center [1080, 428] width 60 height 23
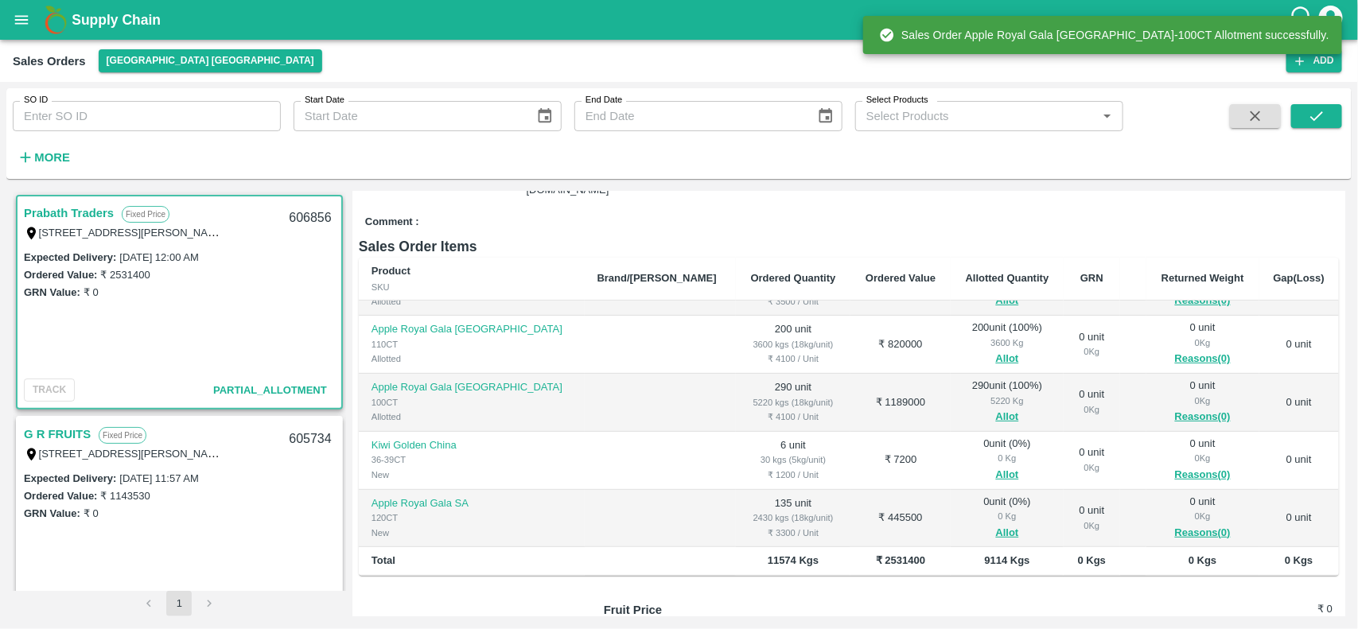
scroll to position [185, 0]
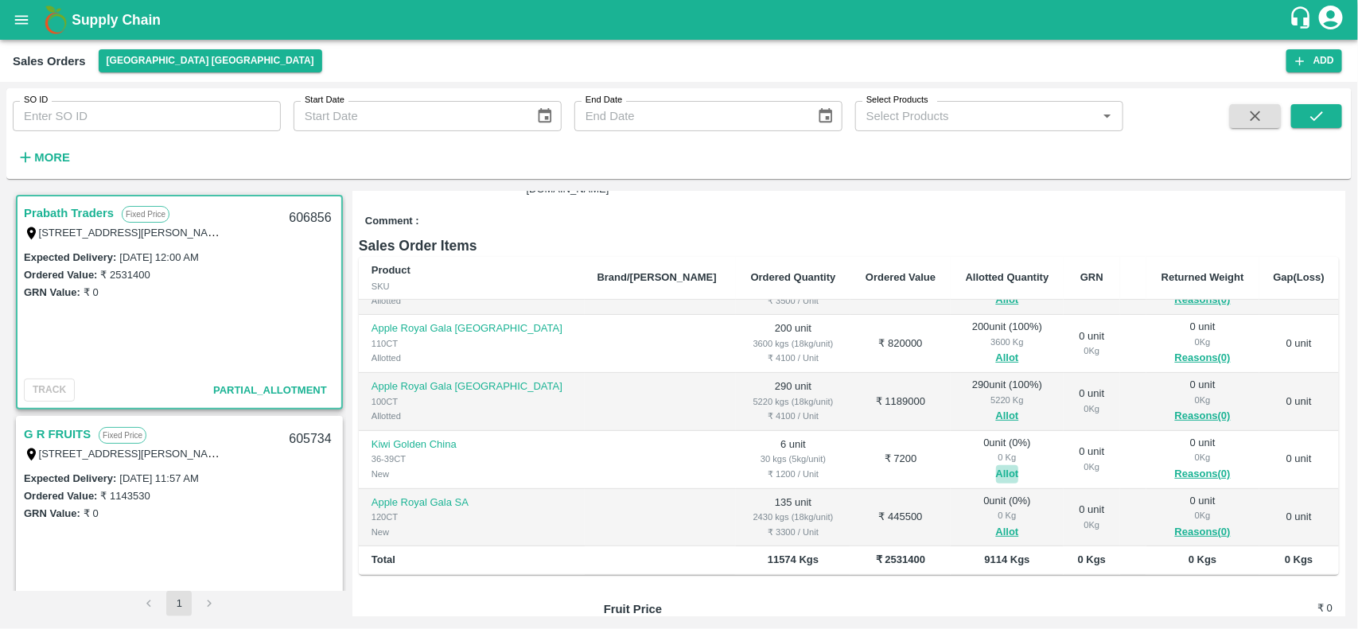
click at [996, 467] on button "Allot" at bounding box center [1007, 474] width 23 height 18
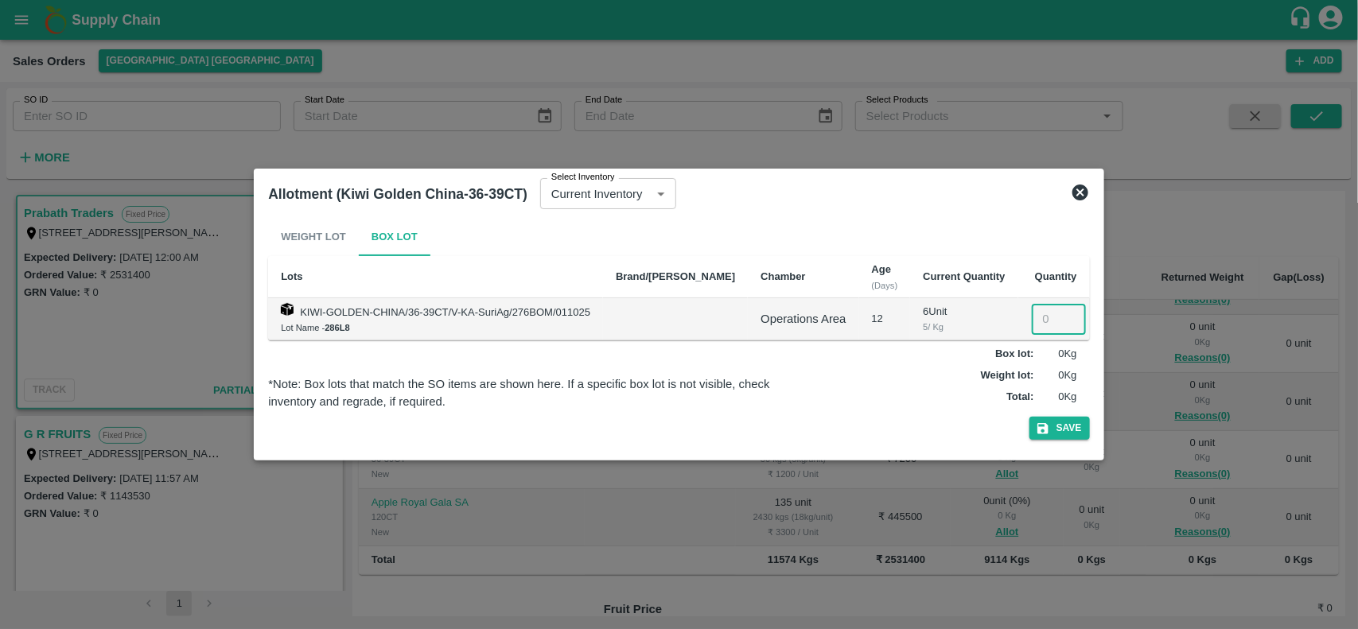
click at [1043, 328] on input "number" at bounding box center [1059, 319] width 54 height 30
type input "6"
click at [1047, 427] on button "Save" at bounding box center [1059, 428] width 60 height 23
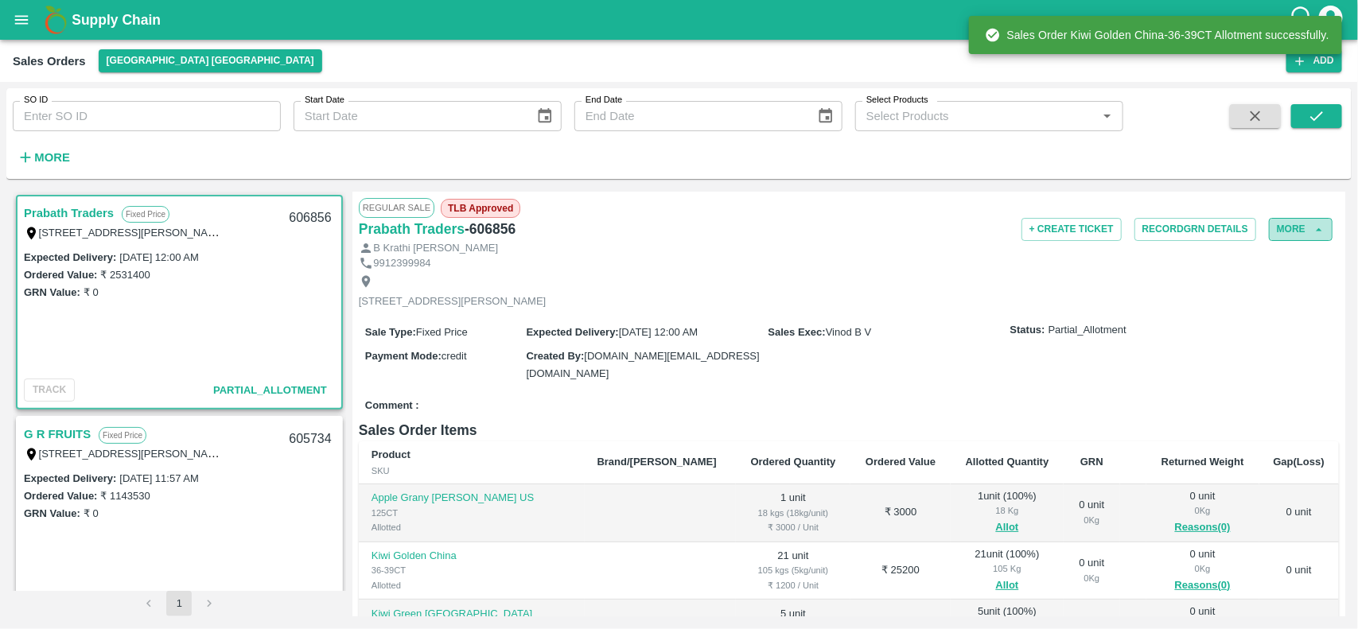
click at [1312, 229] on icon "button" at bounding box center [1319, 230] width 14 height 14
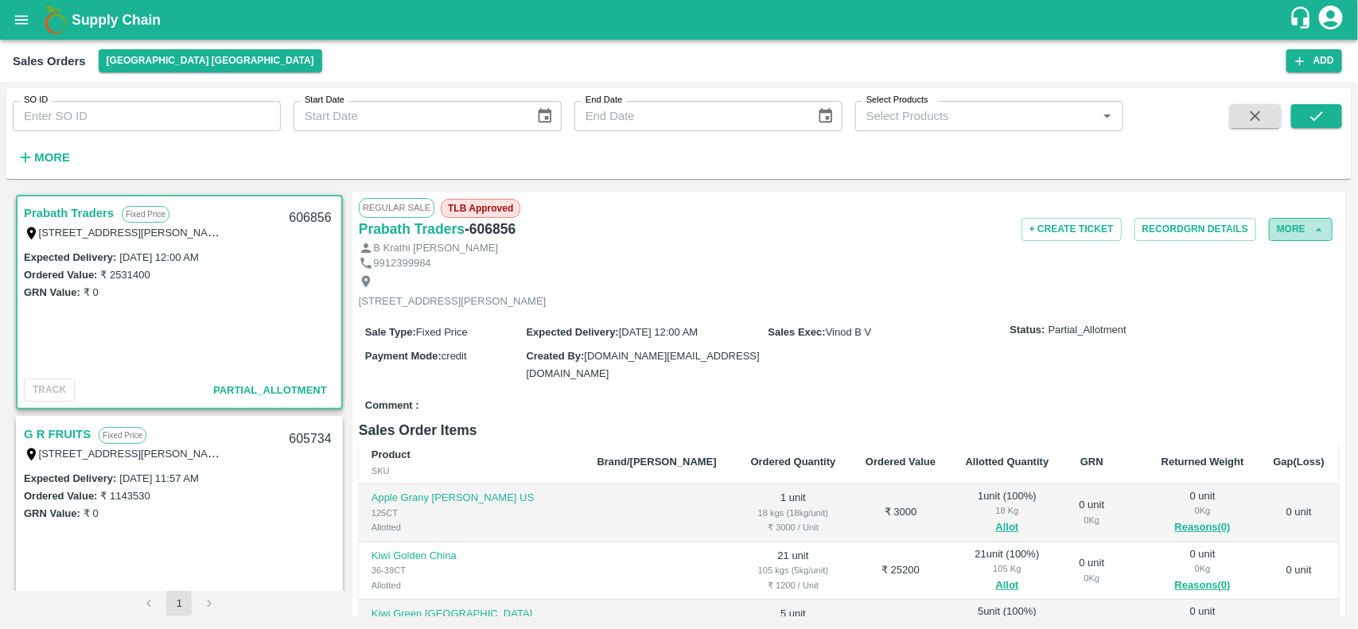
click at [1290, 232] on button "More" at bounding box center [1301, 229] width 64 height 23
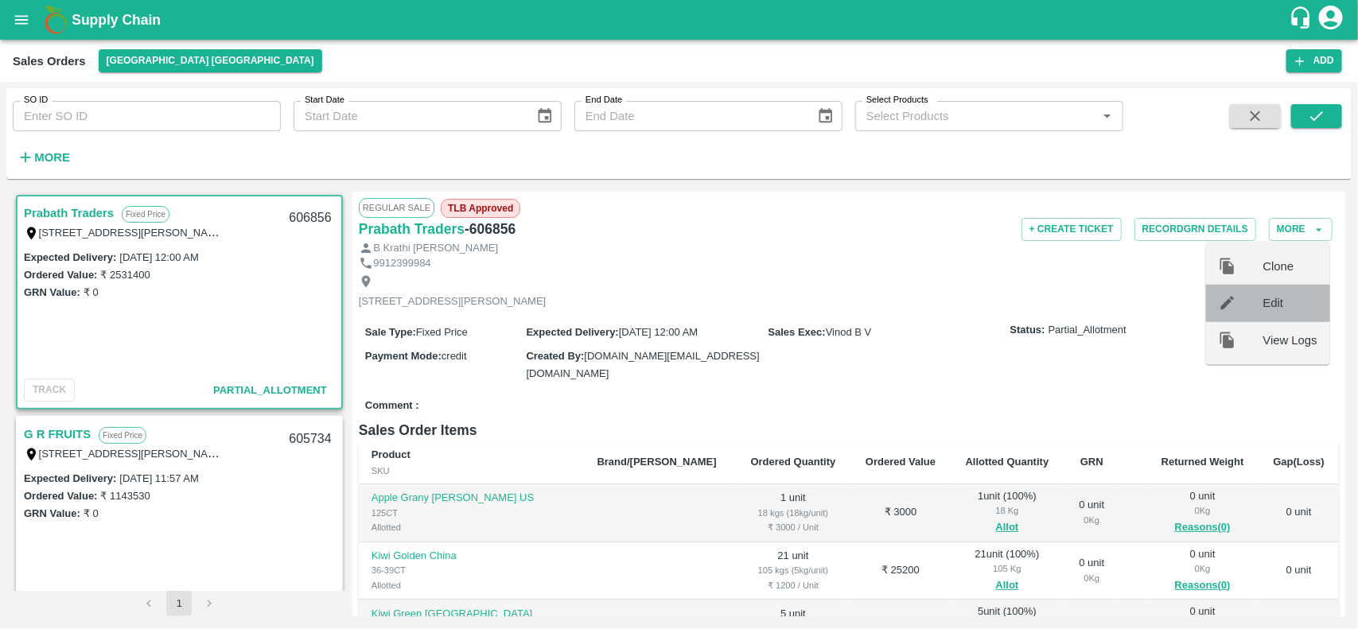
click at [1251, 305] on div at bounding box center [1240, 302] width 45 height 17
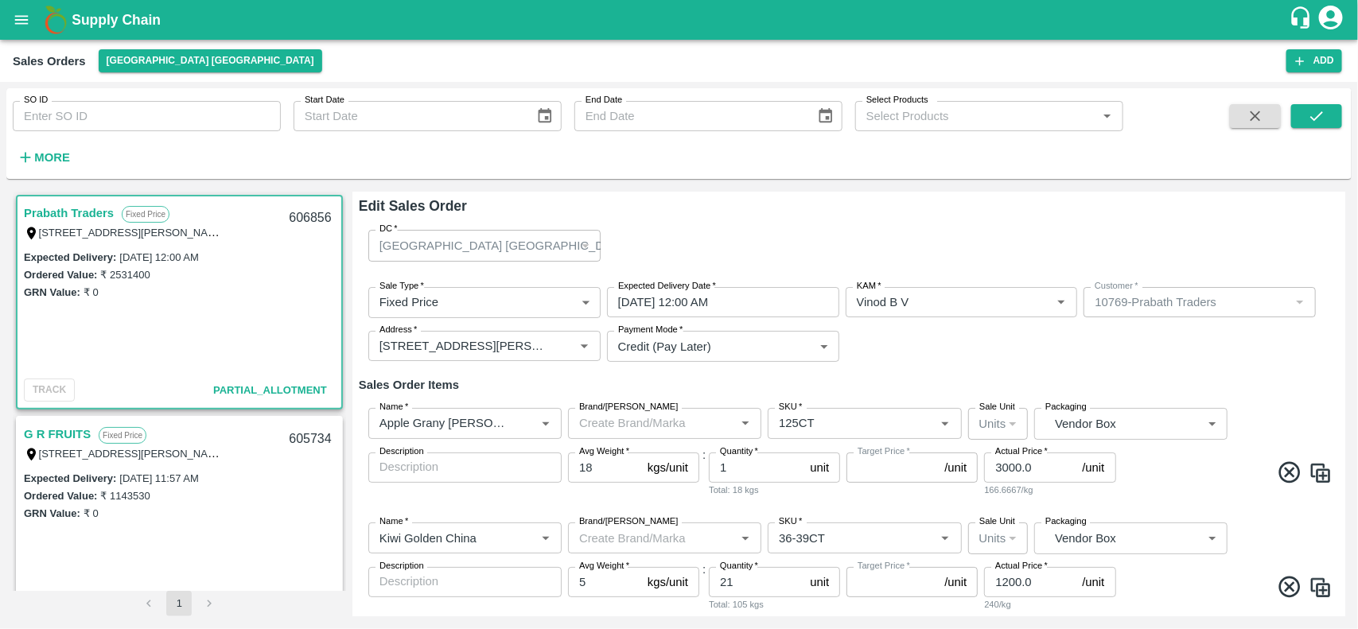
type input "NA"
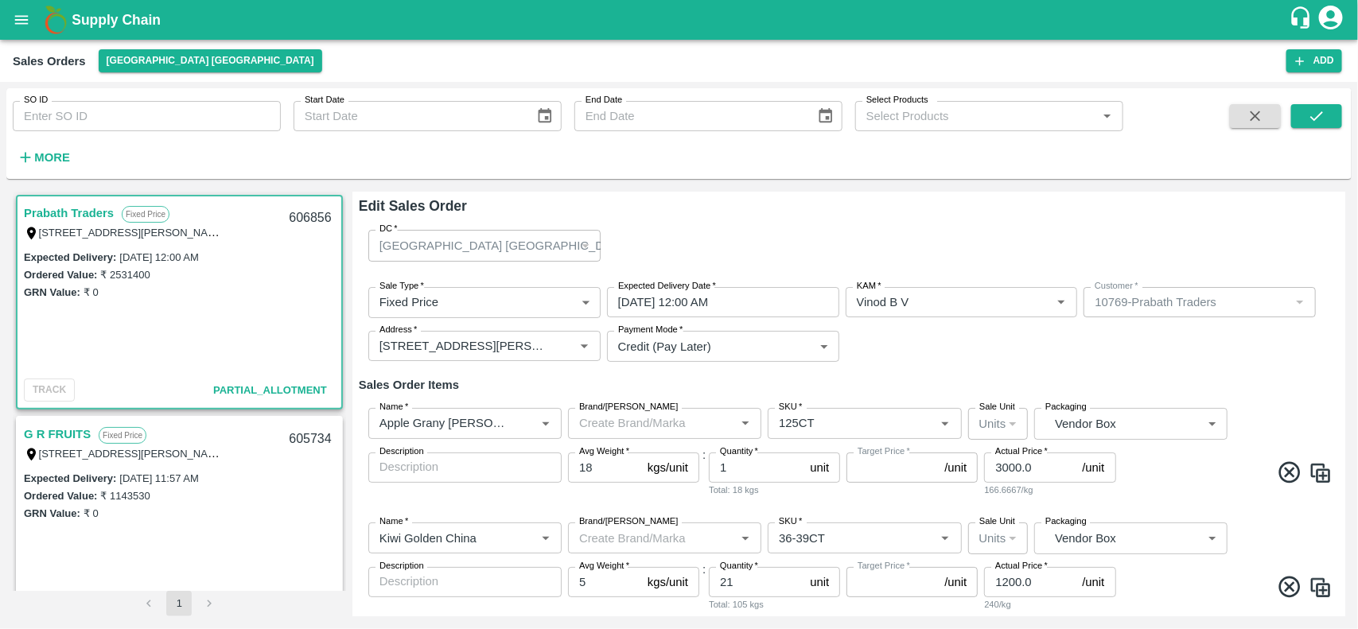
type input "NA"
click at [1022, 468] on input "3000.0" at bounding box center [1029, 468] width 91 height 30
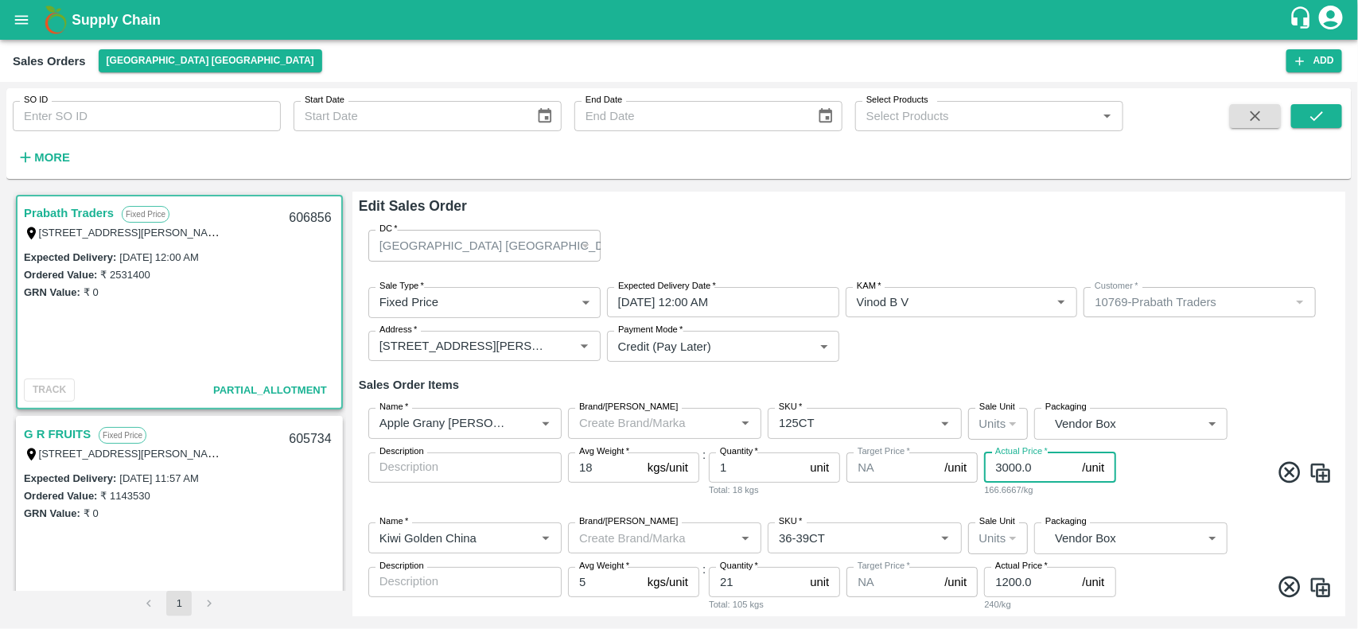
click at [1022, 468] on input "3000.0" at bounding box center [1029, 468] width 91 height 30
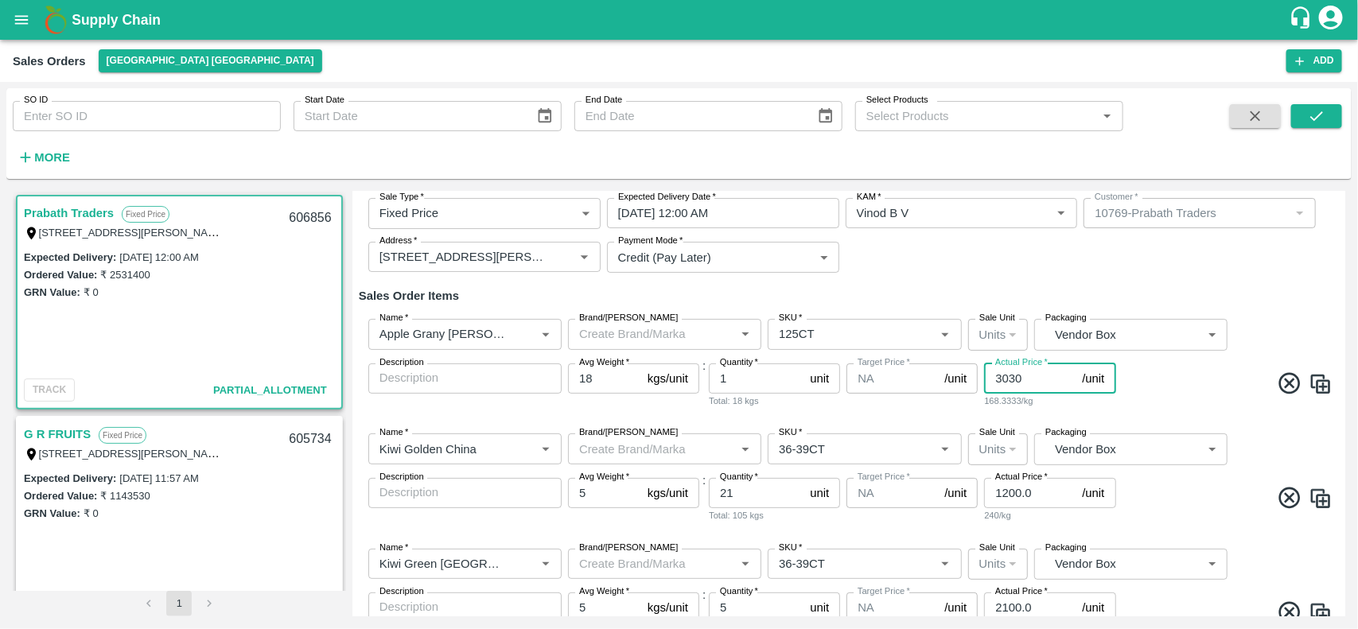
scroll to position [102, 0]
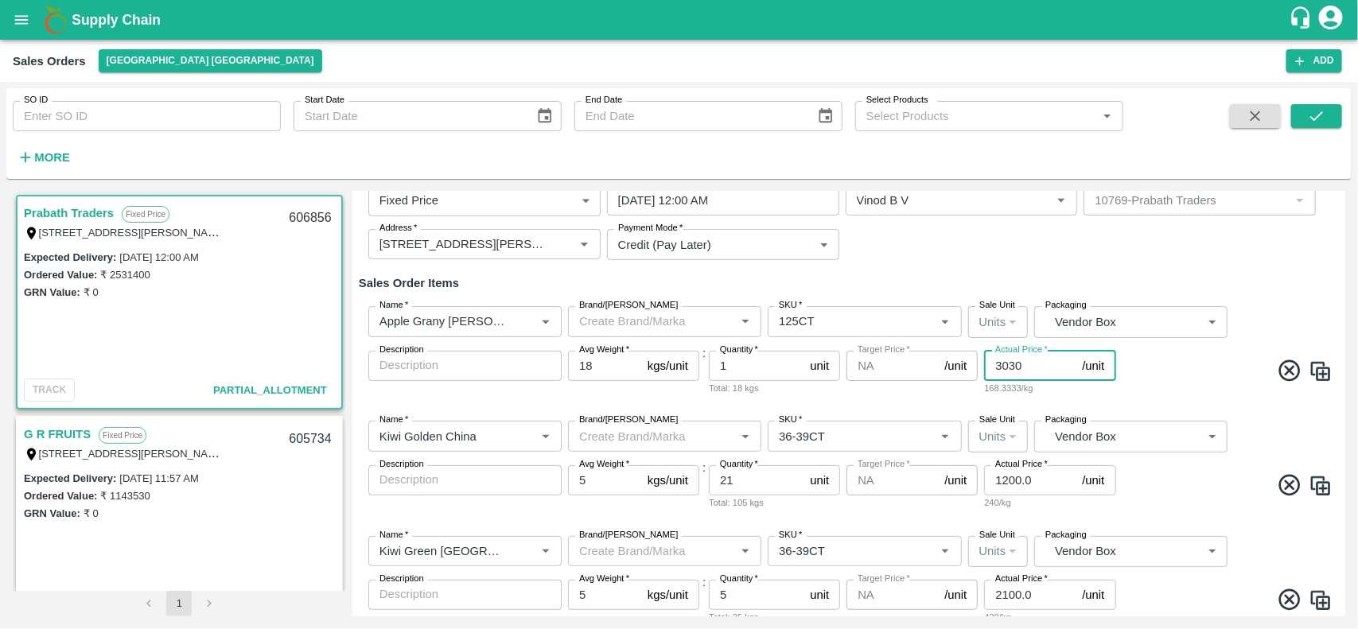
type input "3030"
click at [1020, 479] on input "1200.0" at bounding box center [1029, 480] width 91 height 30
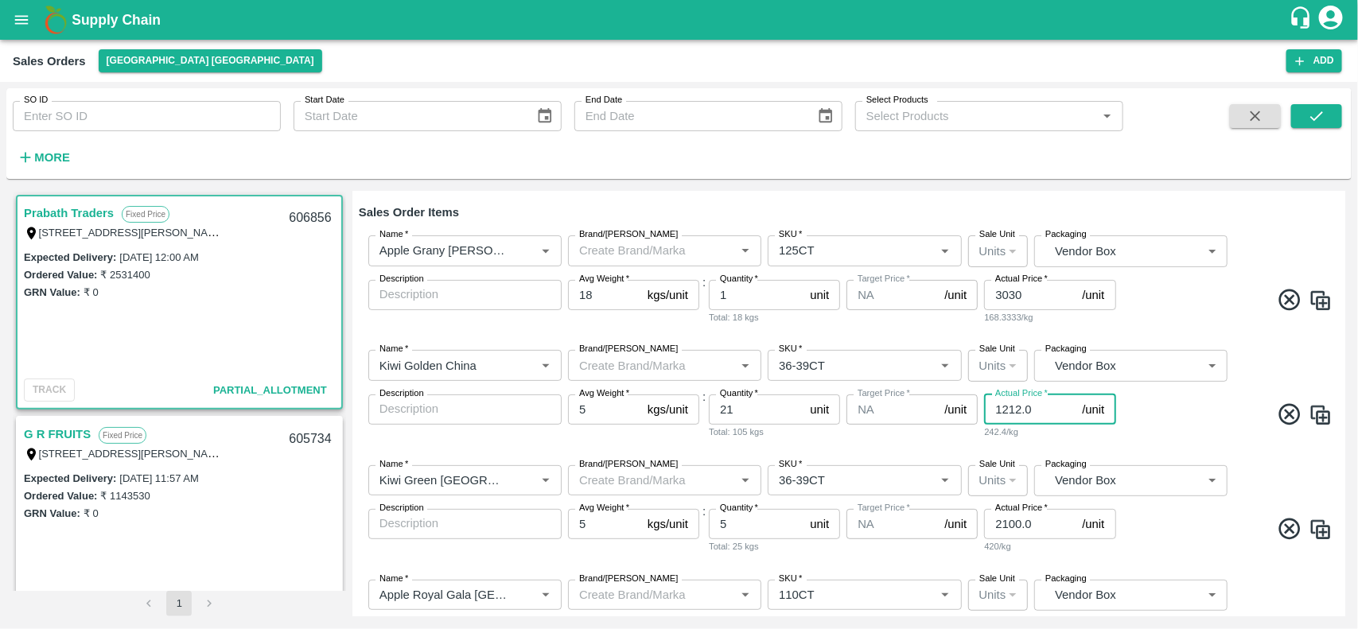
scroll to position [180, 0]
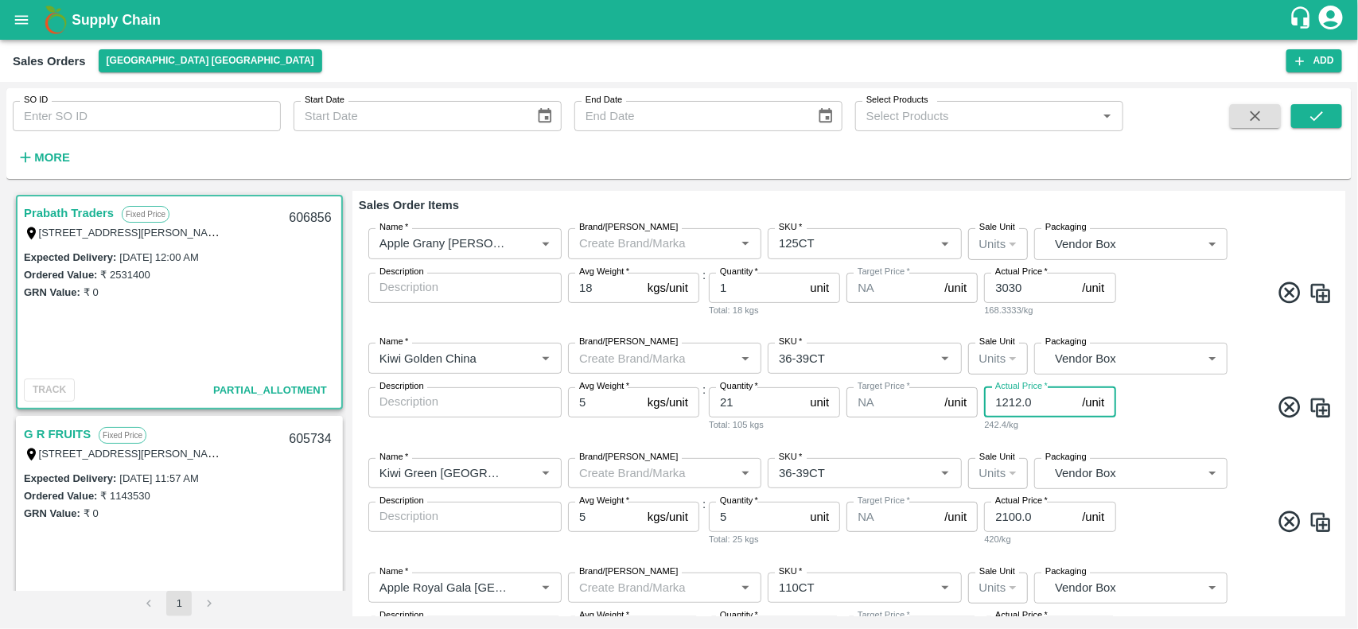
type input "1212.0"
click at [1020, 519] on input "2100.0" at bounding box center [1029, 517] width 91 height 30
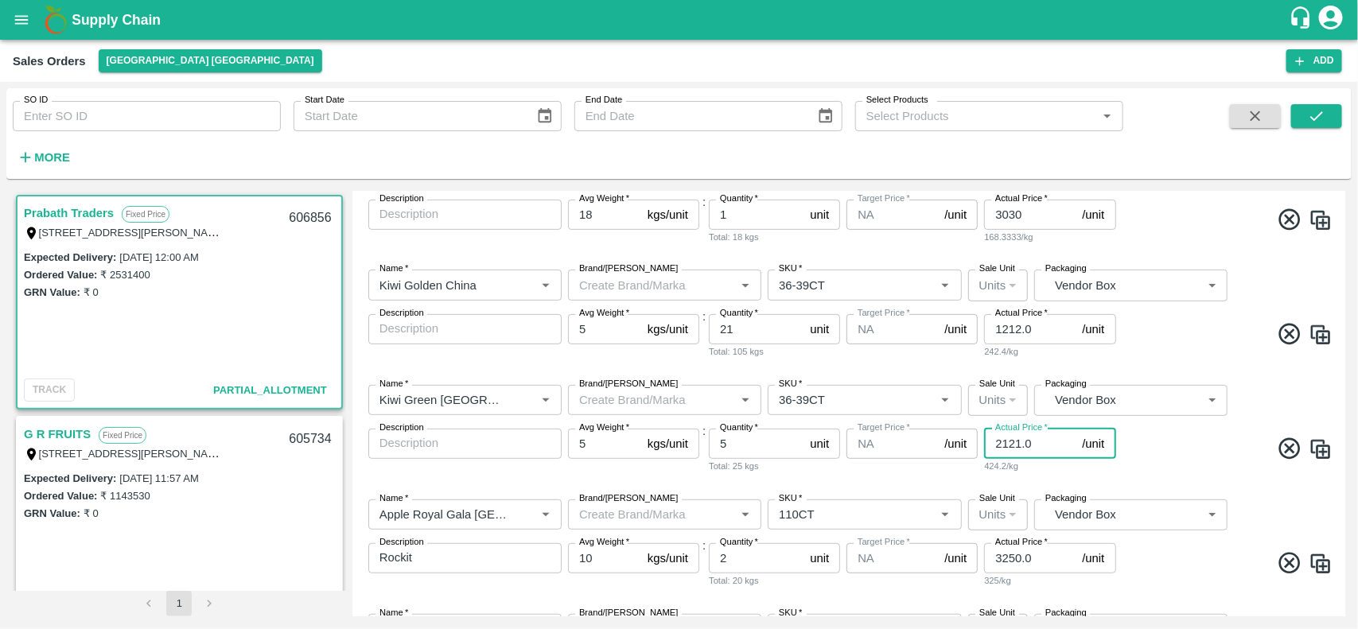
scroll to position [271, 0]
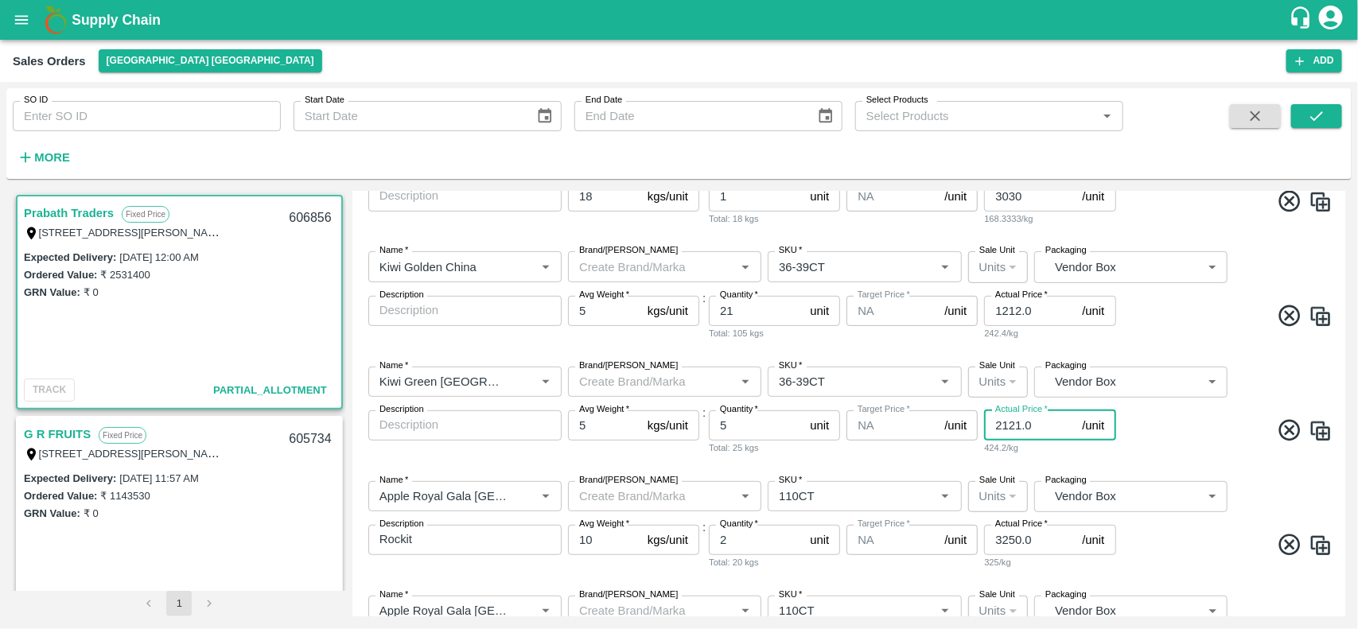
type input "2121.0"
click at [1052, 539] on input "3250.0" at bounding box center [1029, 540] width 91 height 30
type input "3282.5"
click at [1158, 543] on span at bounding box center [1226, 547] width 214 height 31
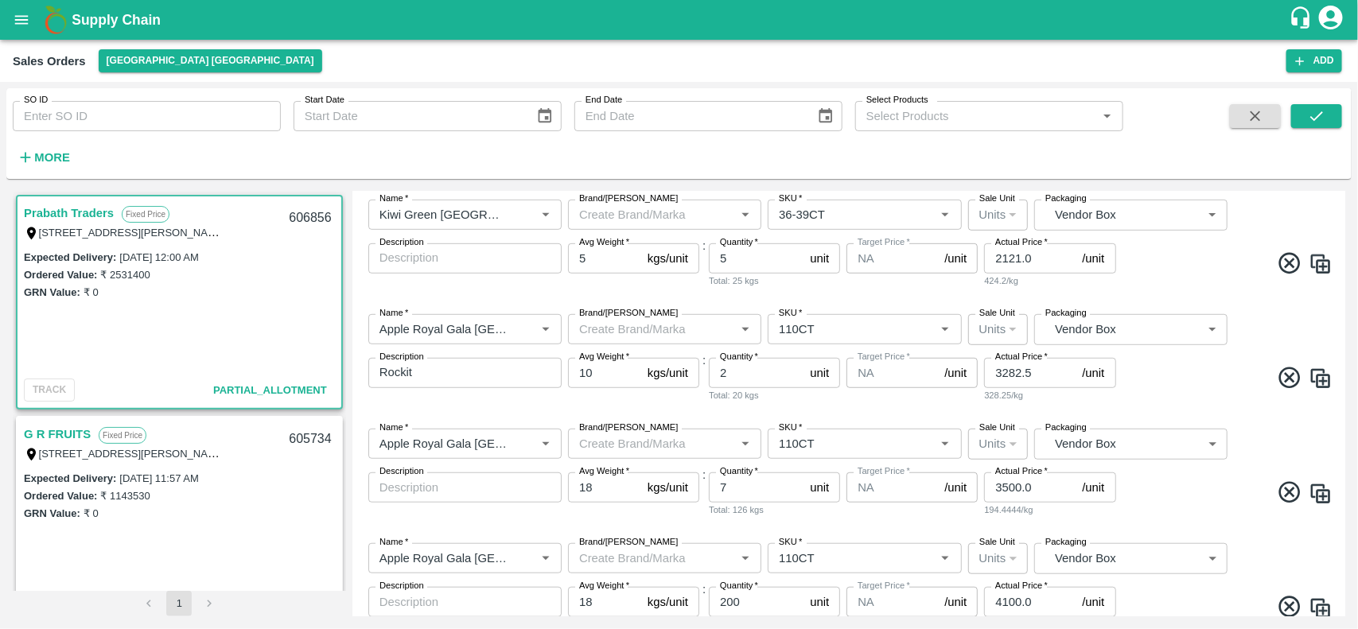
scroll to position [439, 0]
click at [1020, 489] on input "3500.0" at bounding box center [1029, 487] width 91 height 30
type input "3535.0"
click at [1086, 522] on div "Name   * Name   * Brand/Marka Brand/Marka SKU   * SKU   * Sale Unit Units 2 Sal…" at bounding box center [849, 472] width 980 height 115
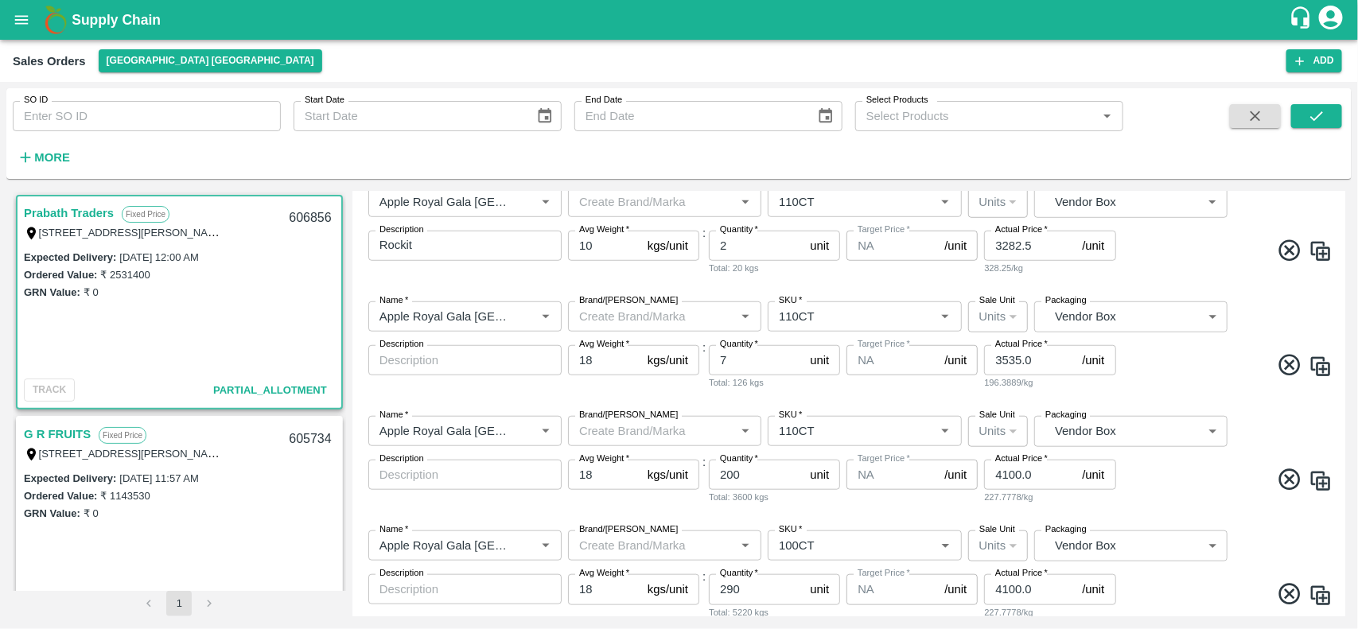
scroll to position [566, 0]
click at [1020, 476] on input "4100.0" at bounding box center [1029, 474] width 91 height 30
type input "4141.0"
click at [1067, 518] on div "Name   * Name   * Brand/Marka Brand/Marka SKU   * SKU   * Sale Unit Units 2 Sal…" at bounding box center [849, 574] width 980 height 115
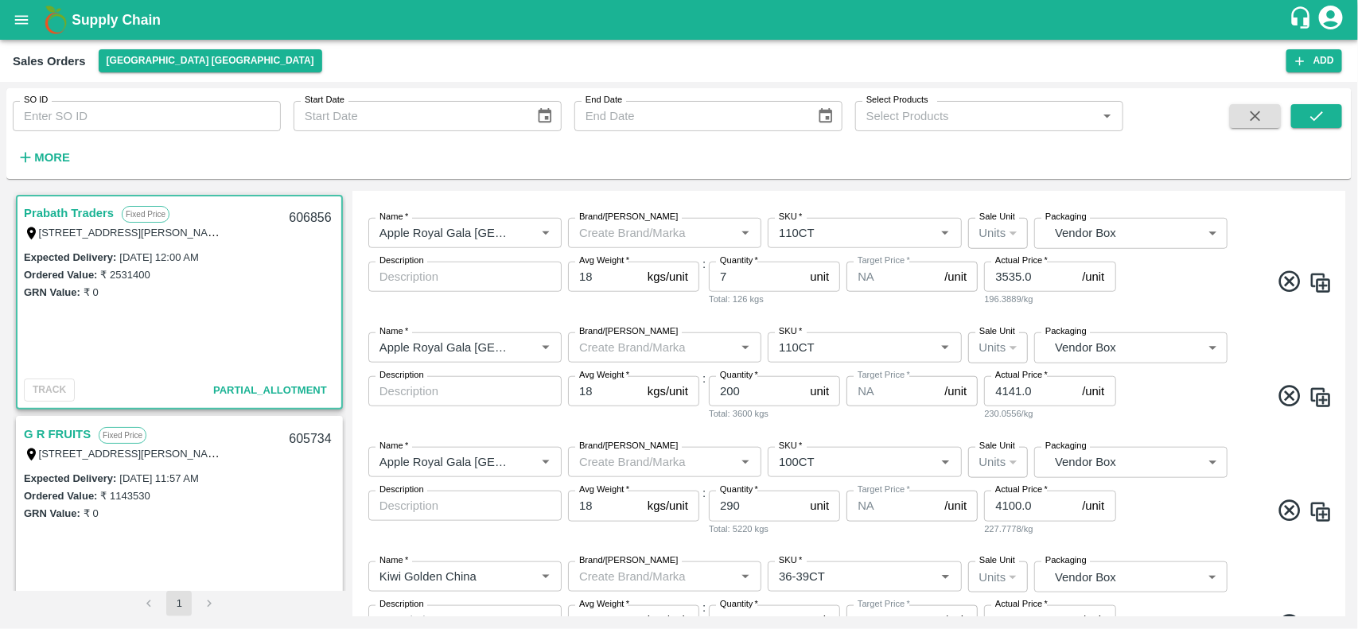
scroll to position [651, 0]
click at [1022, 510] on input "4100.0" at bounding box center [1029, 504] width 91 height 30
type input "4141.0"
click at [1102, 531] on div "230.0556/kg" at bounding box center [1049, 527] width 131 height 14
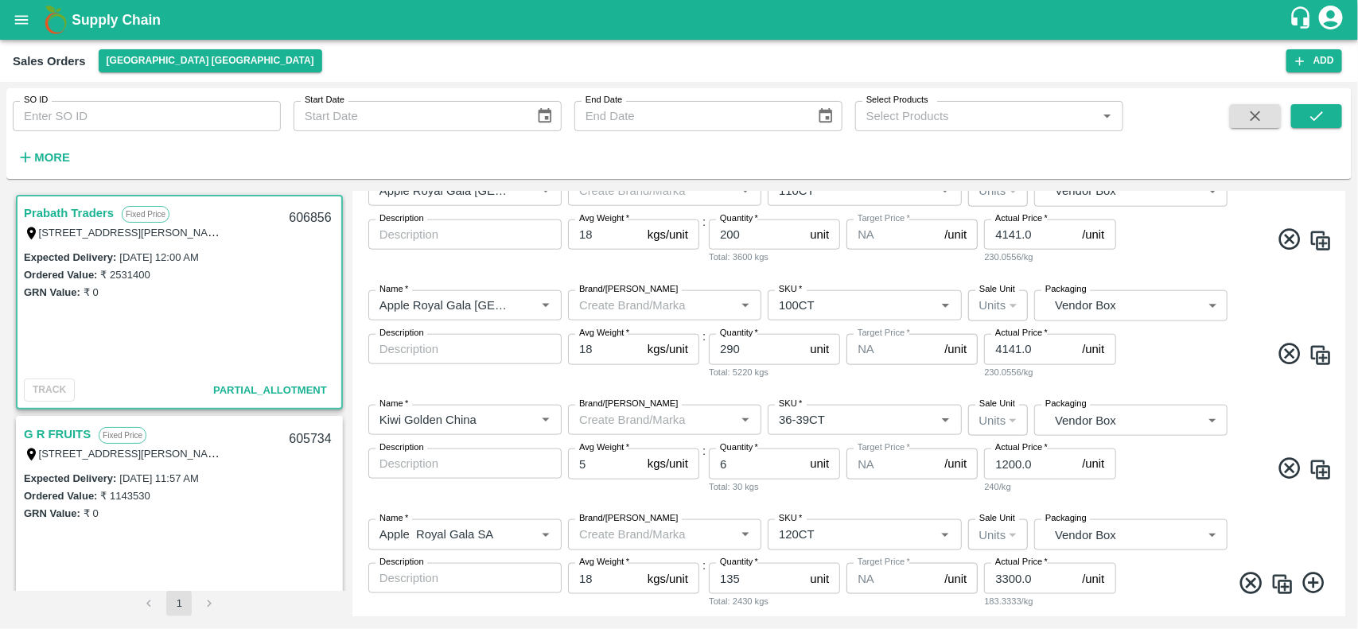
scroll to position [812, 0]
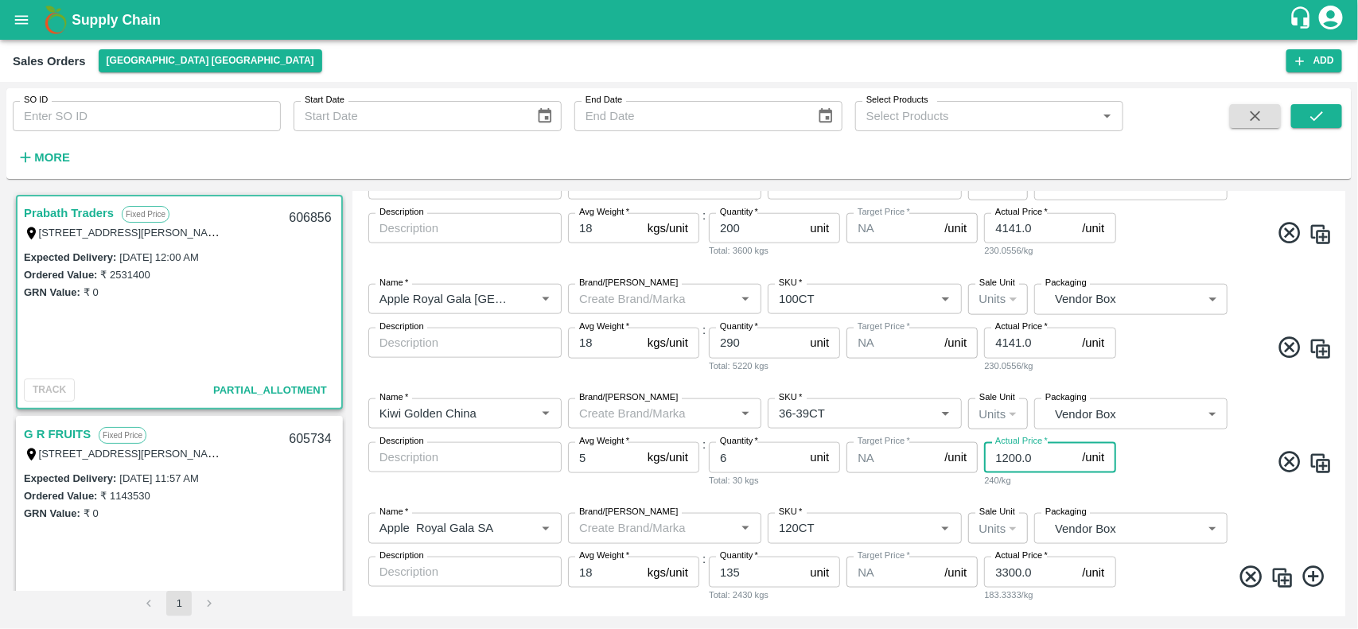
click at [1020, 460] on input "1200.0" at bounding box center [1029, 457] width 91 height 30
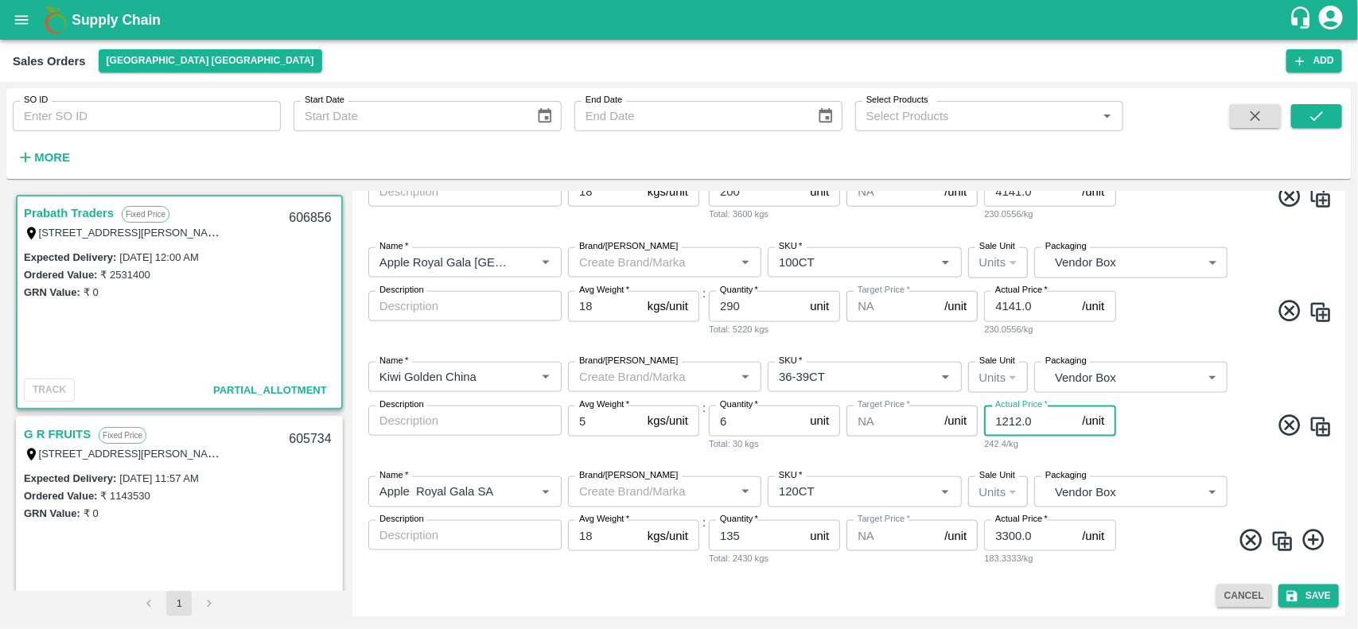
type input "1212.0"
click at [1018, 538] on input "3300.0" at bounding box center [1029, 535] width 91 height 30
type input "3333.0"
click at [1307, 600] on button "Save" at bounding box center [1308, 596] width 60 height 23
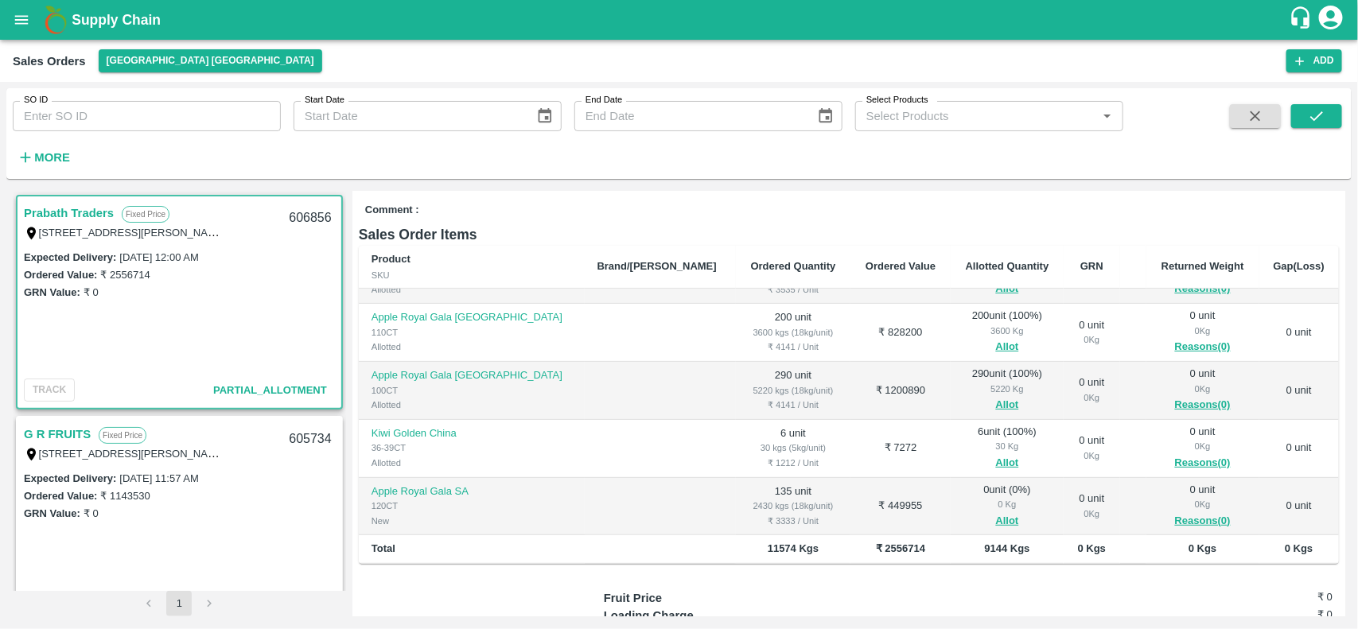
scroll to position [196, 0]
click at [996, 514] on button "Allot" at bounding box center [1007, 520] width 23 height 18
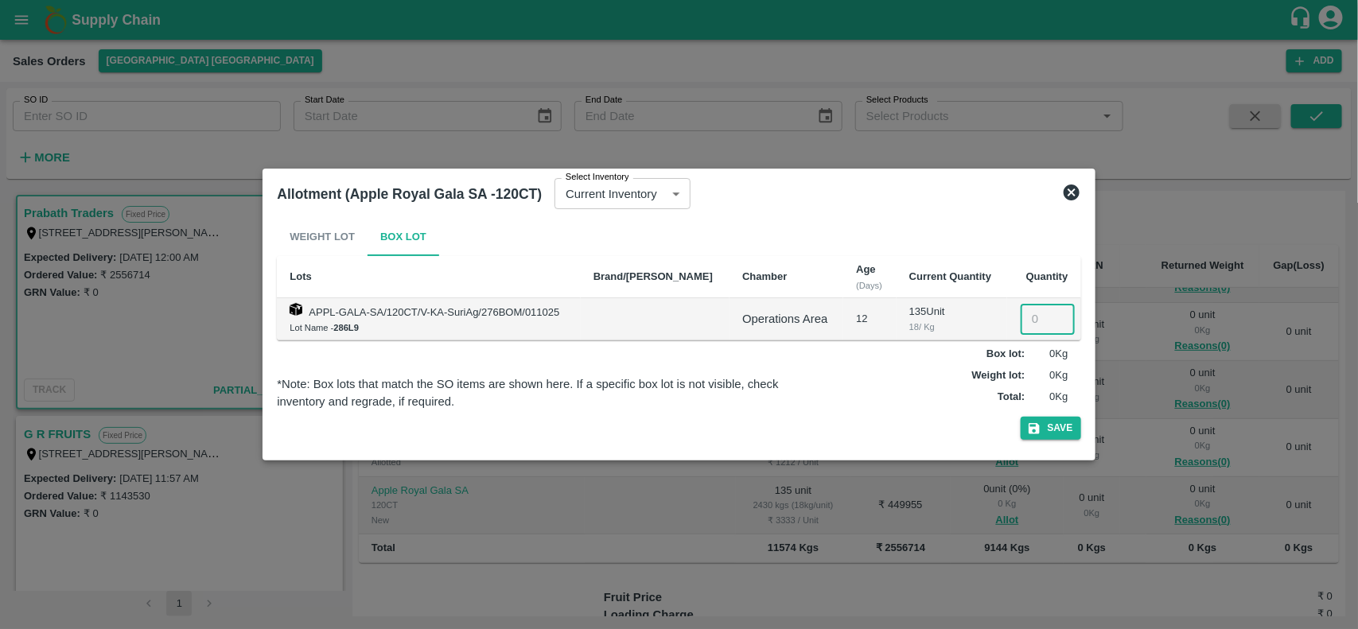
click at [1028, 326] on input "number" at bounding box center [1047, 319] width 54 height 30
type input "135"
click at [1042, 426] on button "Save" at bounding box center [1050, 428] width 60 height 23
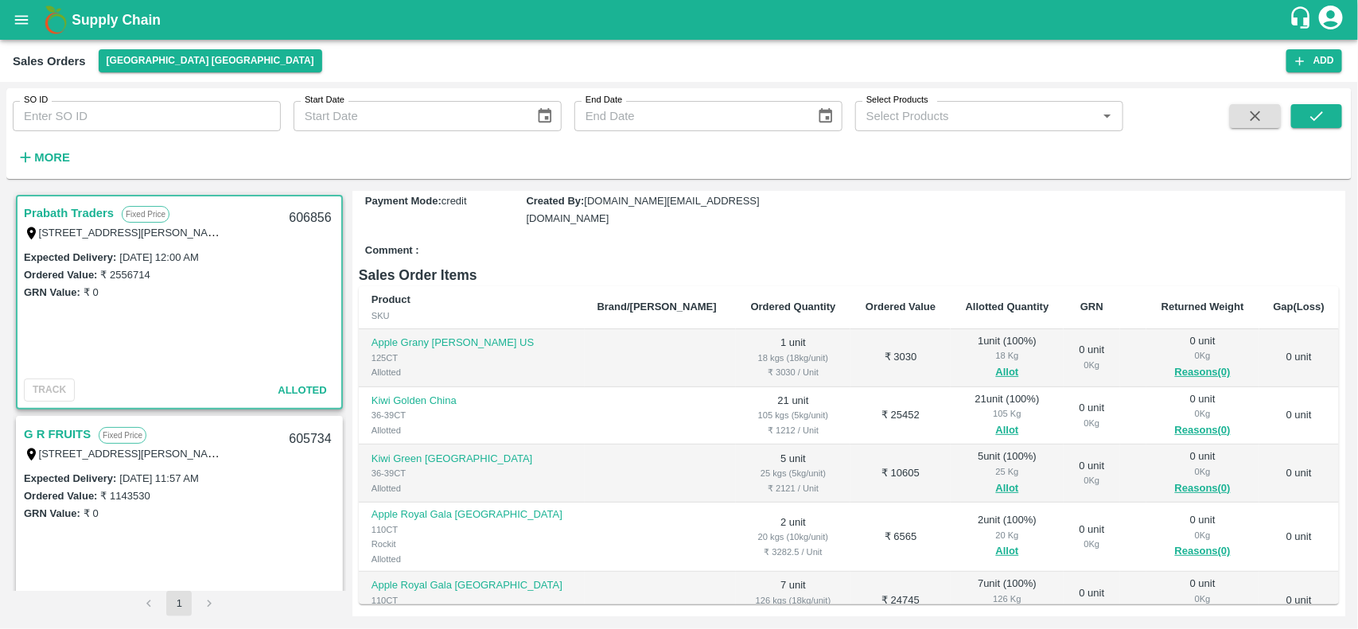
scroll to position [0, 0]
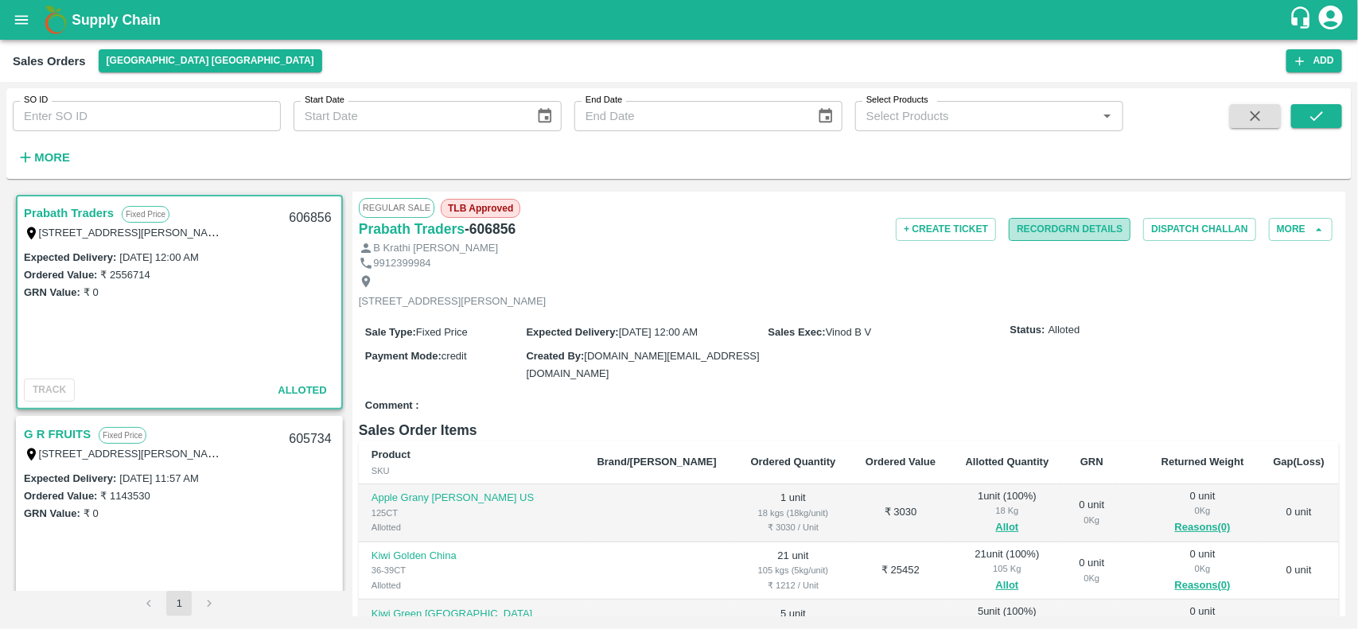
click at [1032, 233] on button "Record GRN Details" at bounding box center [1070, 229] width 122 height 23
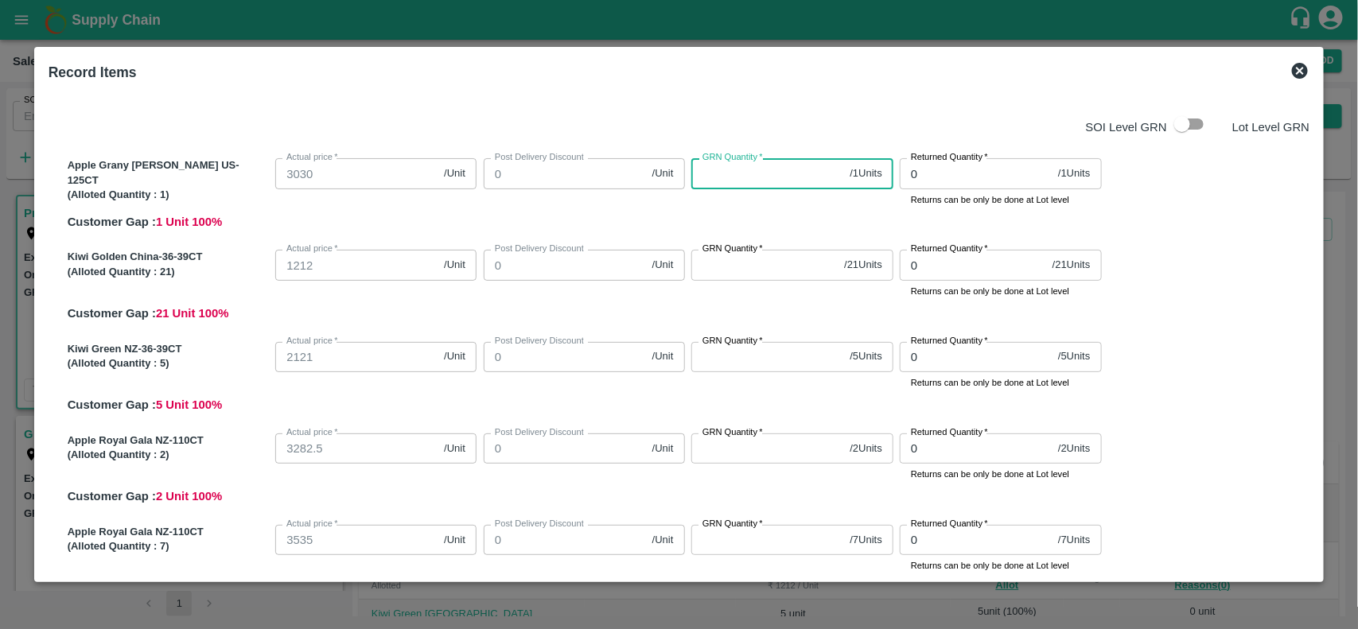
click at [752, 179] on input "GRN Quantity   *" at bounding box center [767, 173] width 152 height 30
type input "1"
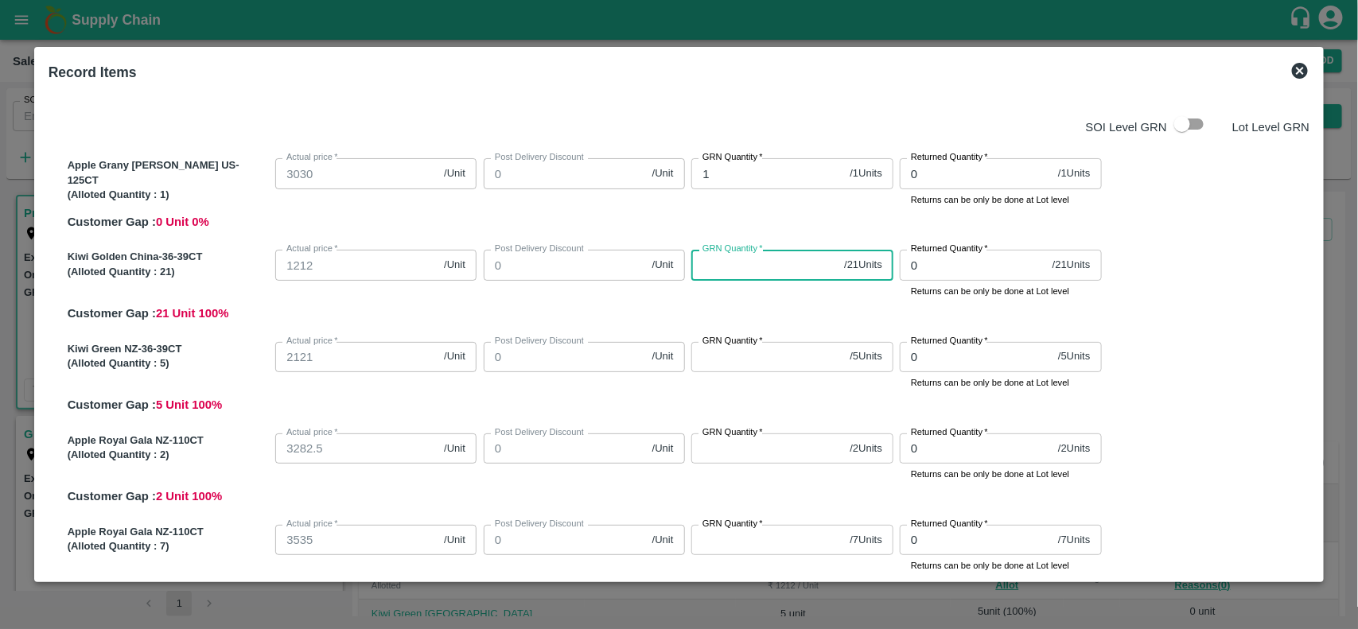
click at [752, 275] on input "GRN Quantity   *" at bounding box center [764, 265] width 146 height 30
type input "21"
click at [748, 372] on div "GRN Quantity   * / 5 Units GRN Quantity" at bounding box center [789, 363] width 208 height 55
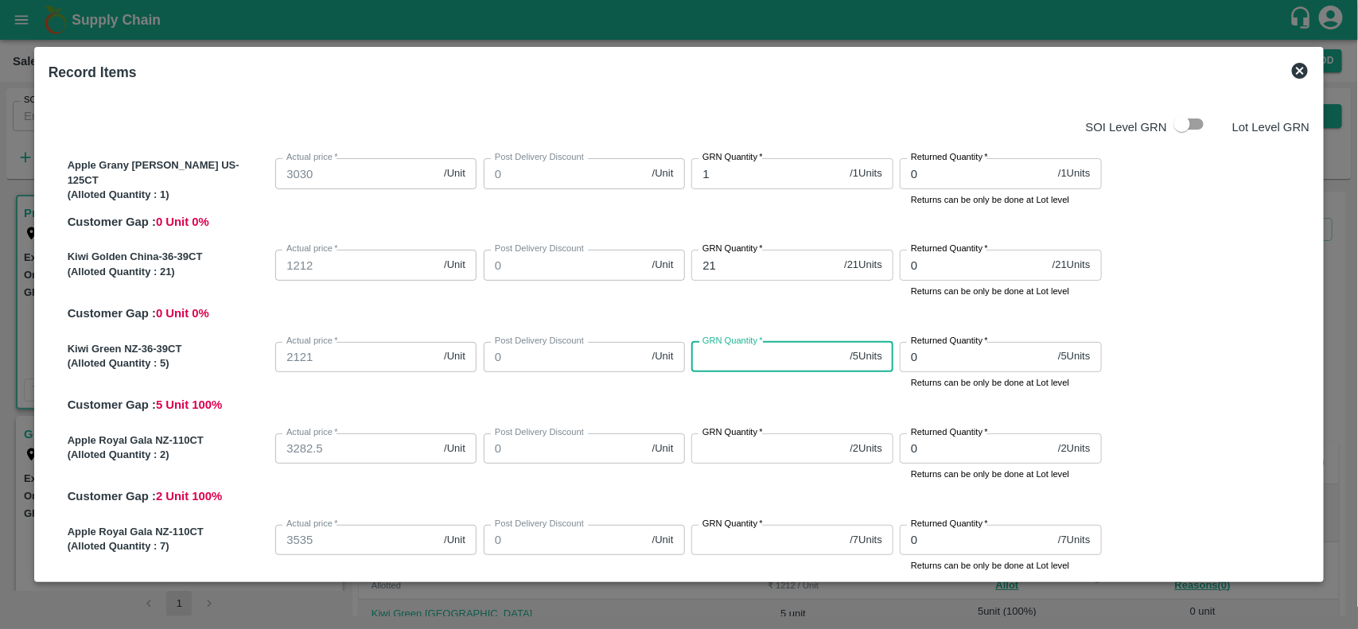
click at [737, 364] on input "GRN Quantity   *" at bounding box center [767, 357] width 152 height 30
type input "5"
click at [740, 402] on div "Kiwi Green NZ-36-39CT (Alloted Quantity : 5 ) Actual price   * 2121 /Unit Actua…" at bounding box center [685, 375] width 1249 height 79
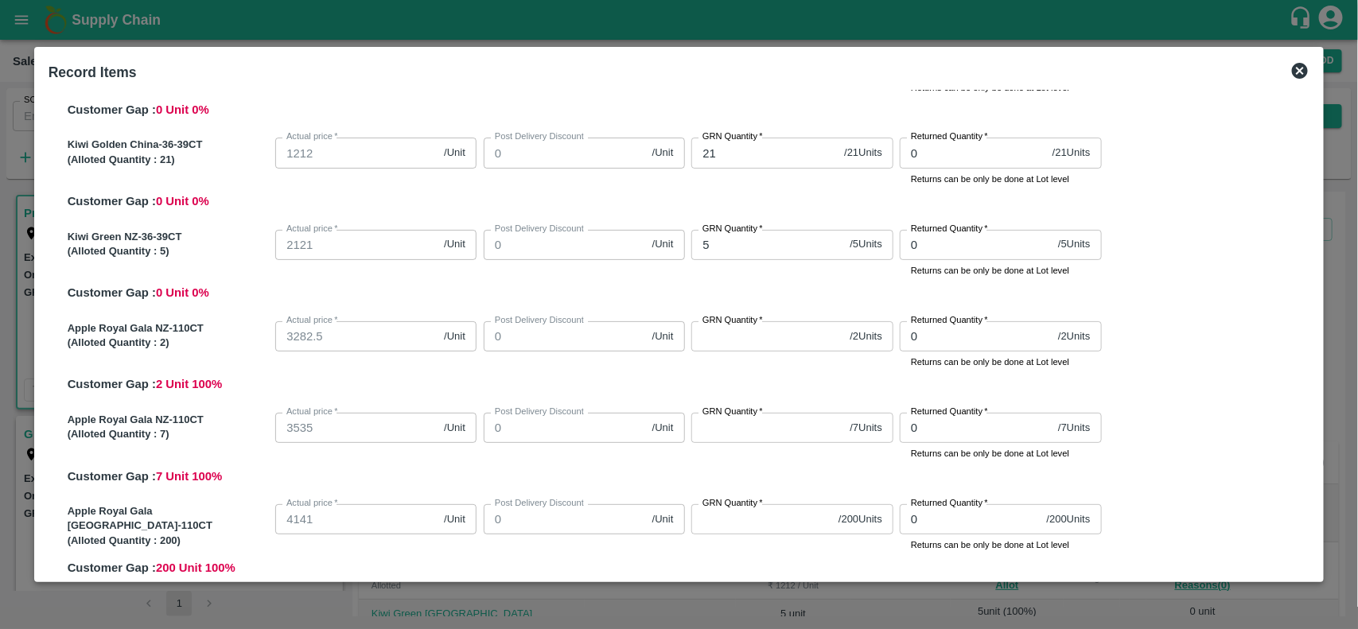
scroll to position [113, 0]
click at [733, 346] on input "GRN Quantity   *" at bounding box center [767, 336] width 152 height 30
type input "2"
click at [740, 433] on input "GRN Quantity   *" at bounding box center [767, 427] width 152 height 30
type input "7"
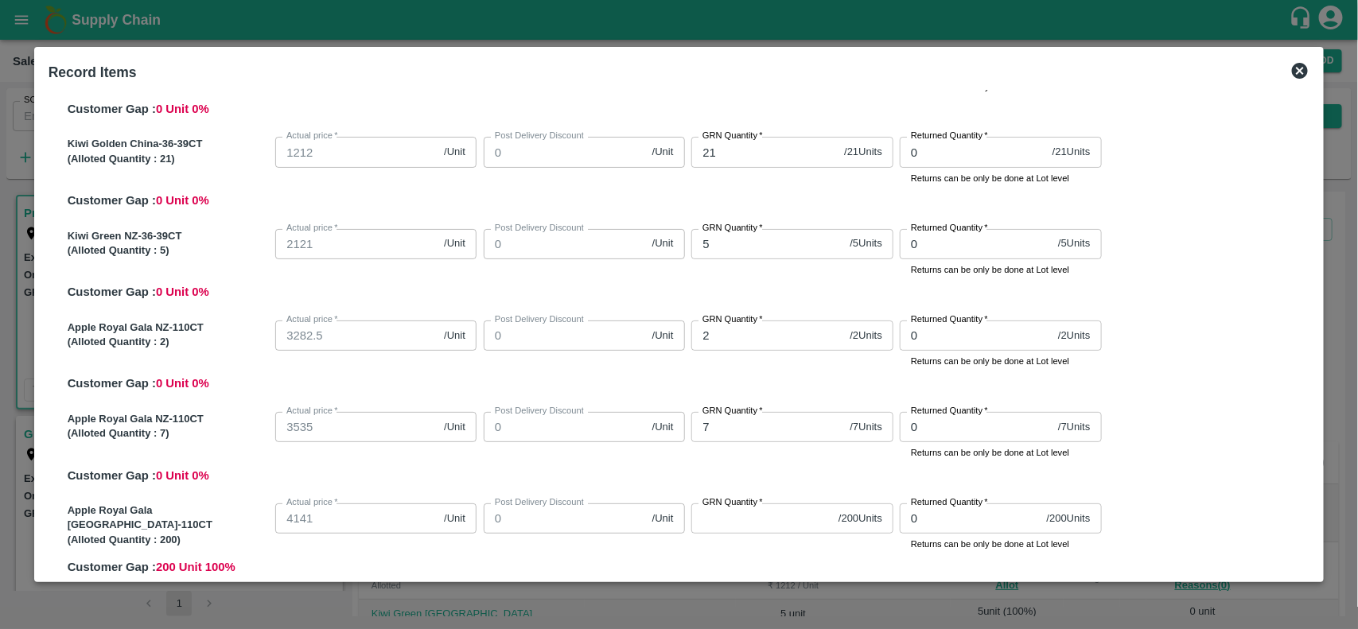
click at [756, 468] on div "Apple Royal Gala NZ-110CT (Alloted Quantity : 7 ) Actual price   * 3535 /Unit A…" at bounding box center [685, 445] width 1249 height 79
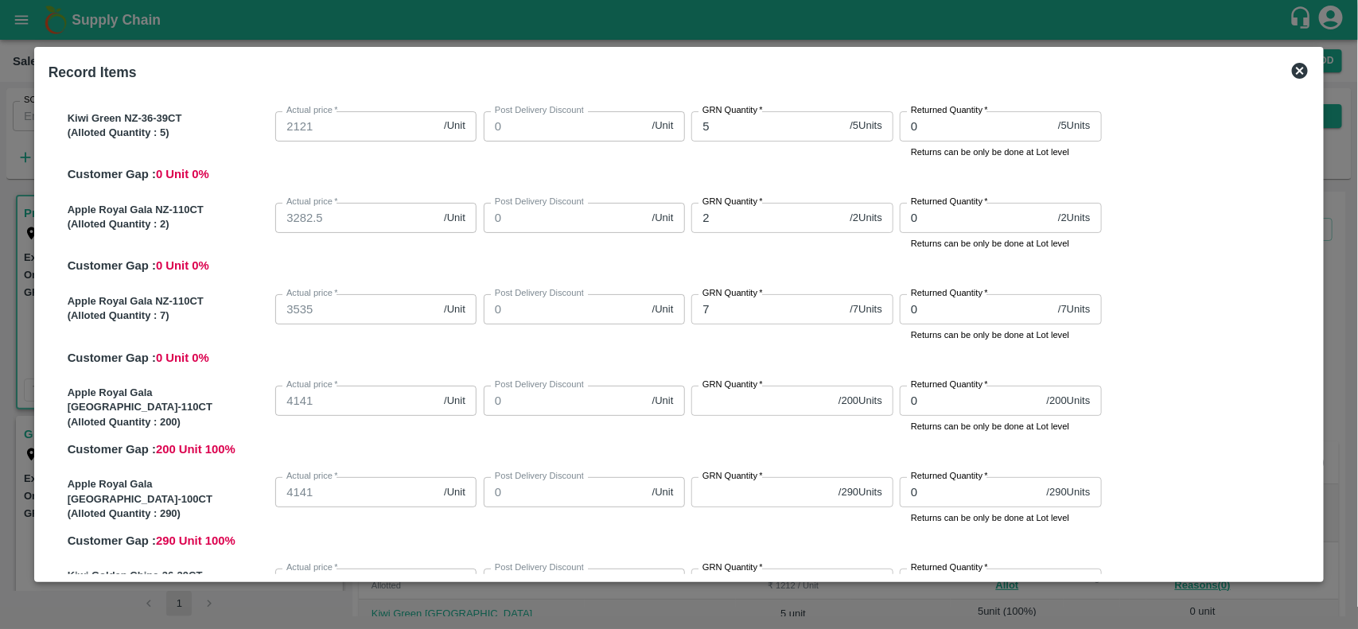
scroll to position [243, 0]
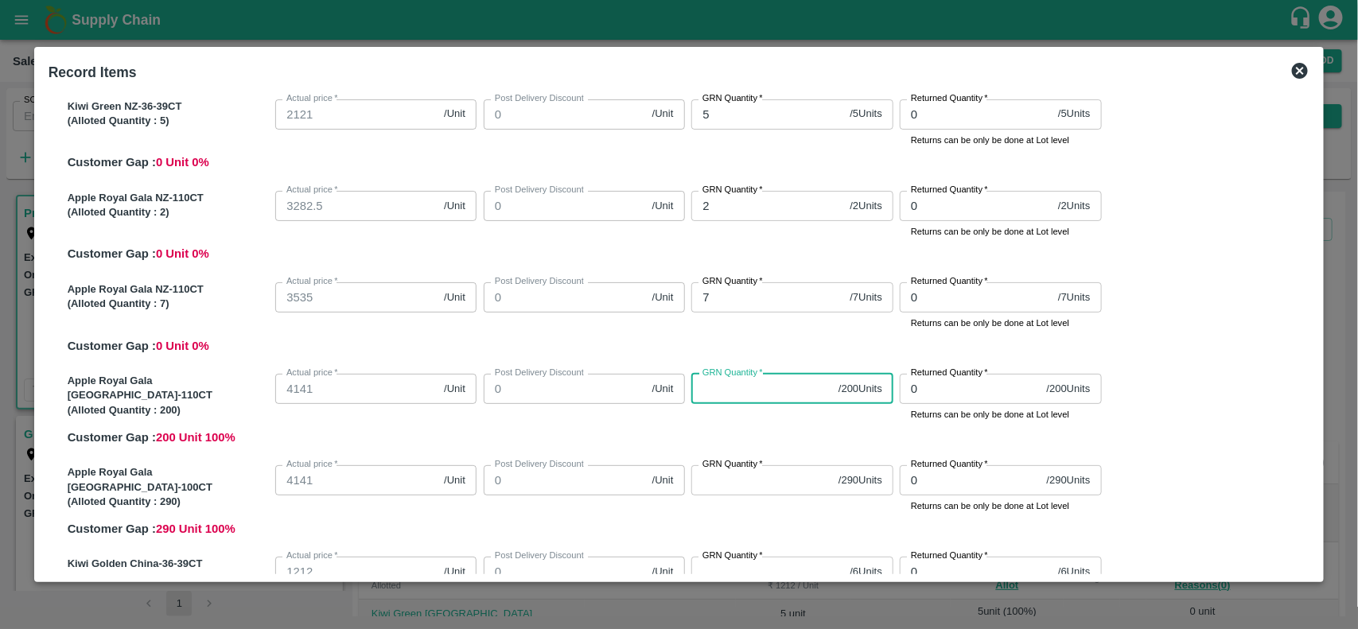
click at [734, 390] on input "GRN Quantity   *" at bounding box center [761, 389] width 141 height 30
type input "200"
click at [745, 451] on div "Apple Grany Smith US-125CT (Alloted Quantity : 1 ) Actual price   * 3030 /Unit …" at bounding box center [679, 315] width 1261 height 837
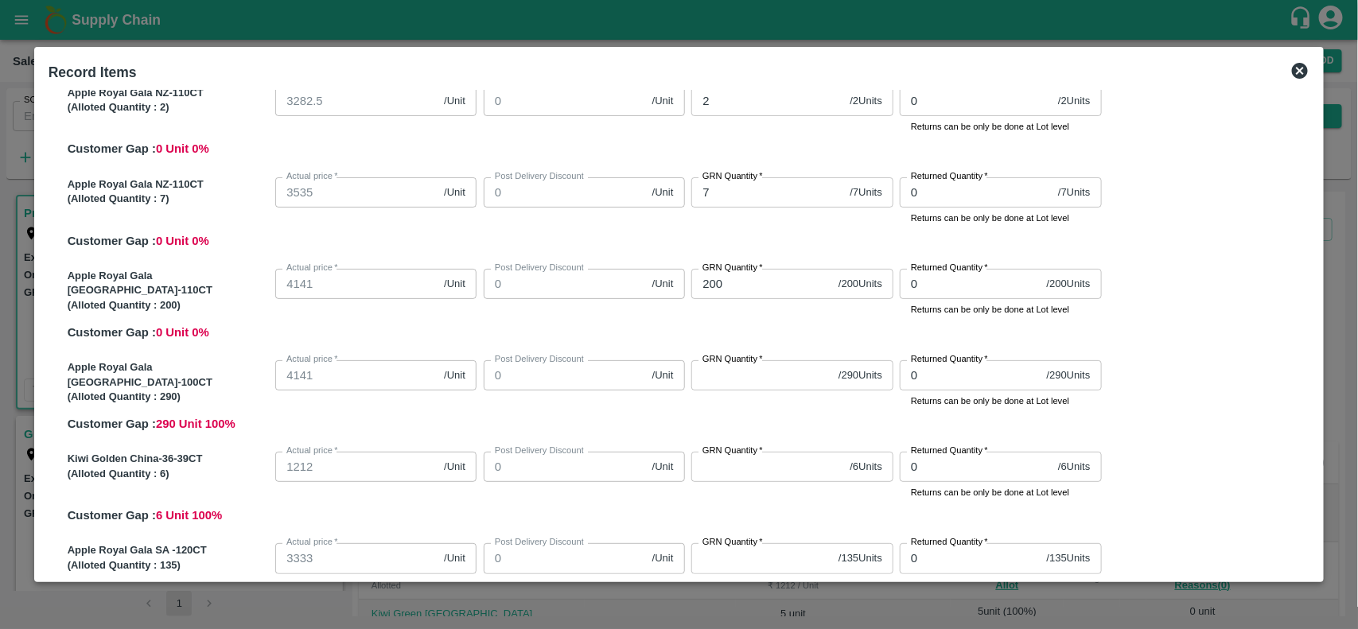
scroll to position [348, 0]
click at [734, 378] on input "GRN Quantity   *" at bounding box center [761, 374] width 141 height 30
type input "290"
click at [744, 418] on div "Apple Royal Gala Chile-100CT (Alloted Quantity : 290 ) Actual price   * 4141 /U…" at bounding box center [685, 392] width 1249 height 79
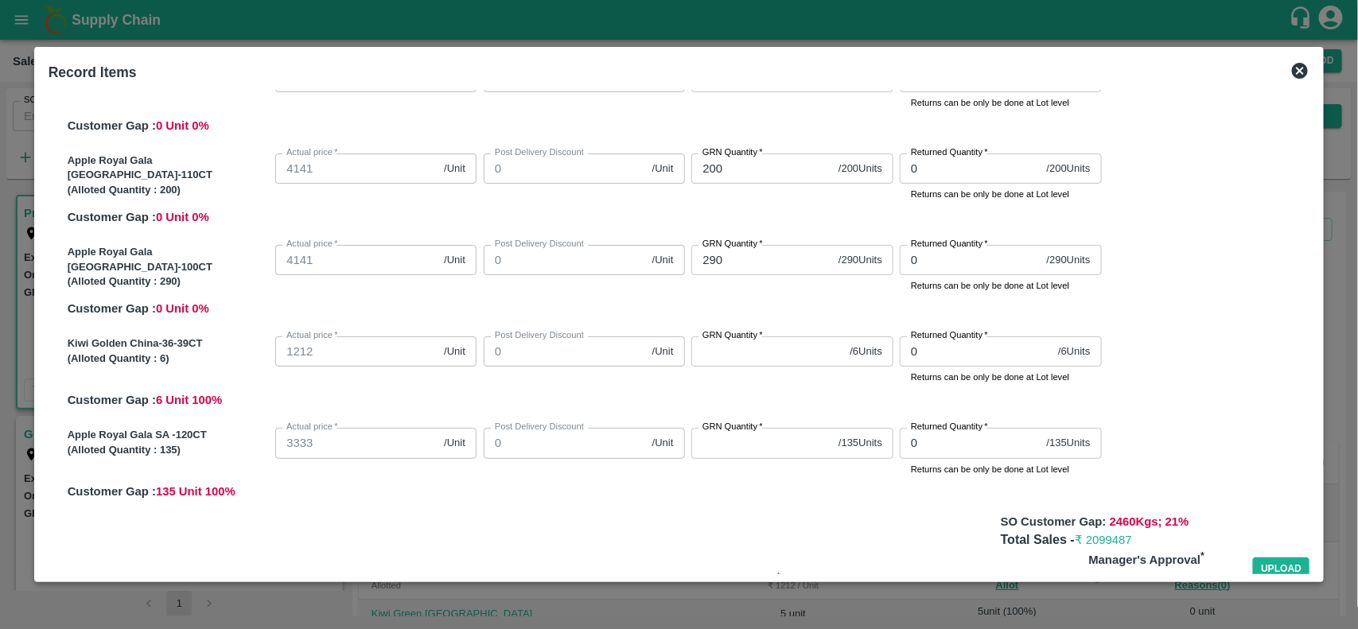
scroll to position [468, 0]
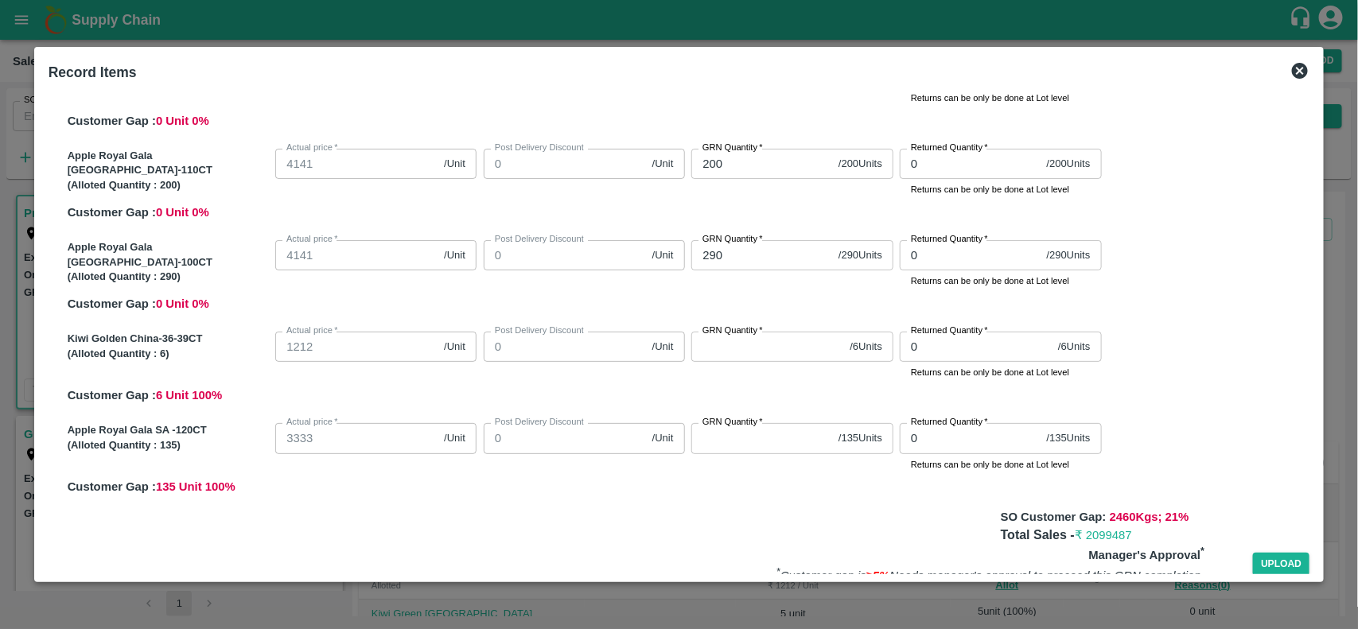
click at [744, 351] on input "GRN Quantity   *" at bounding box center [767, 347] width 152 height 30
type input "6"
click at [740, 430] on input "GRN Quantity   *" at bounding box center [761, 438] width 141 height 30
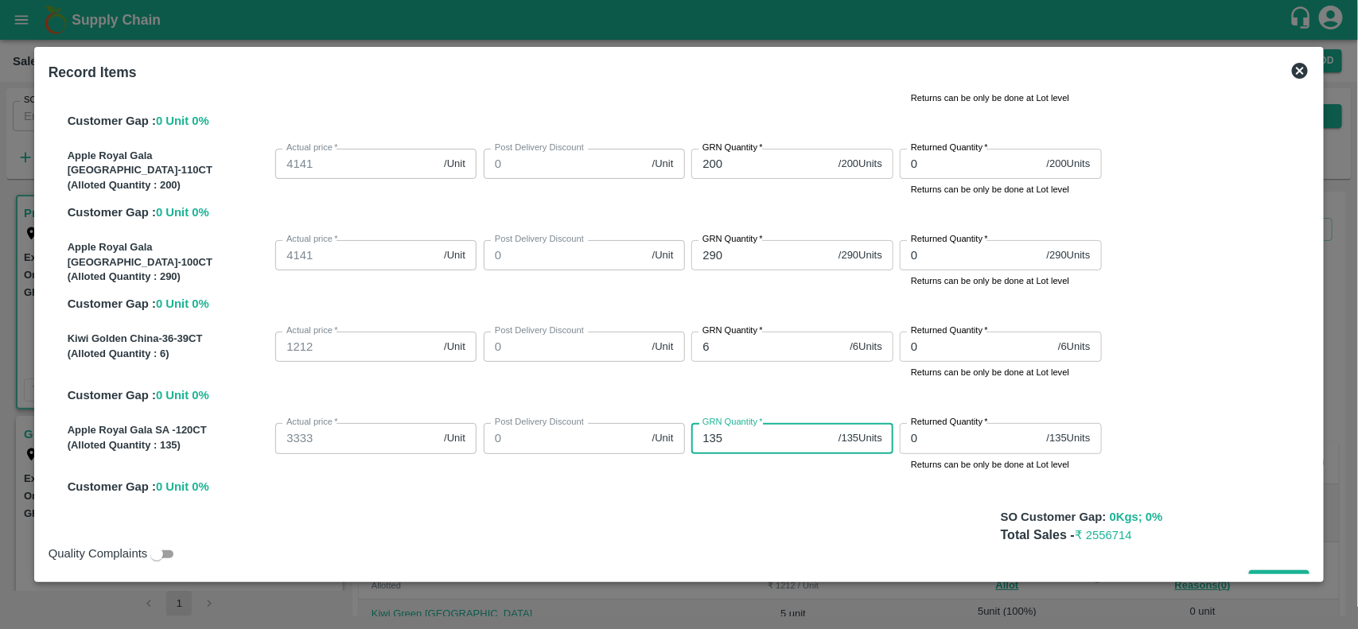
scroll to position [499, 0]
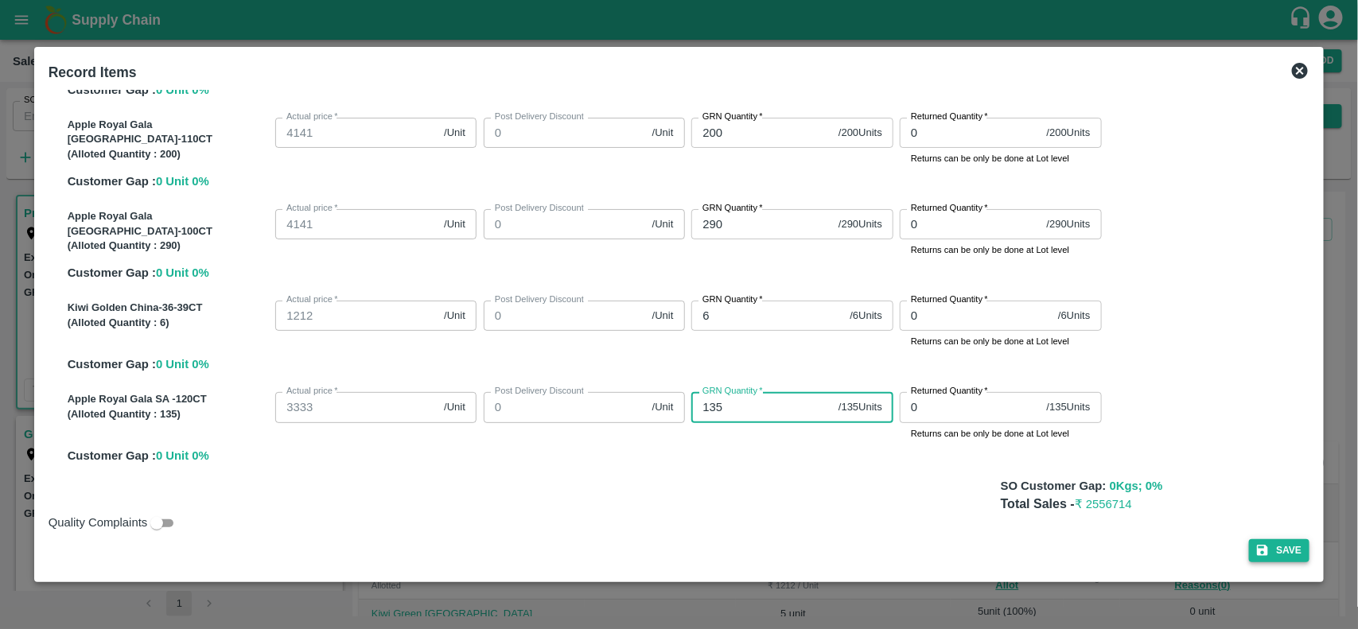
type input "135"
click at [1249, 542] on button "Save" at bounding box center [1279, 550] width 60 height 23
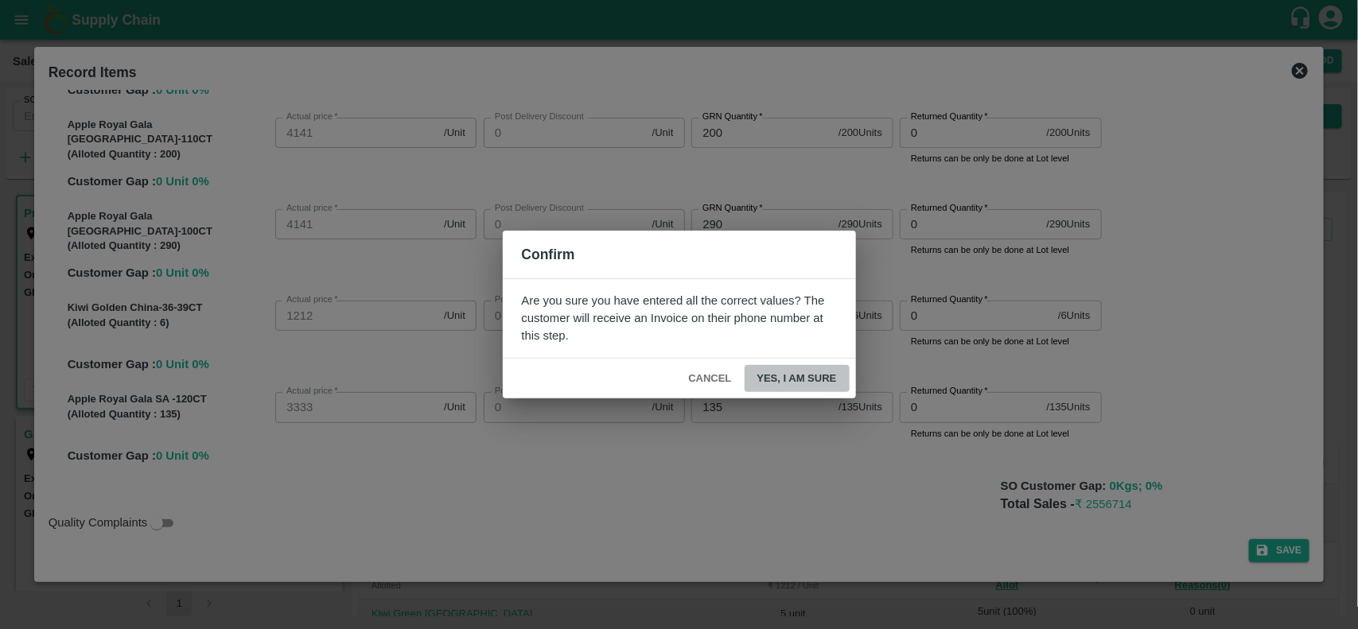
click at [771, 371] on button "Yes, I am sure" at bounding box center [796, 379] width 105 height 28
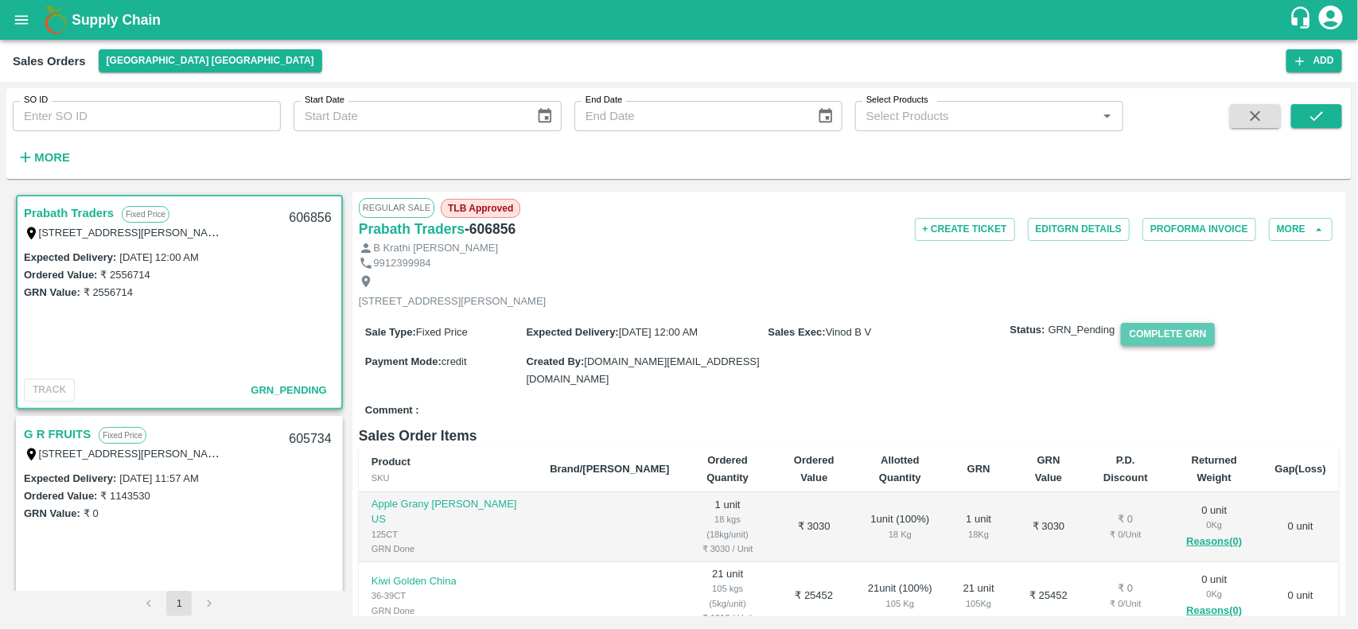
click at [1141, 346] on button "Complete GRN" at bounding box center [1167, 334] width 93 height 23
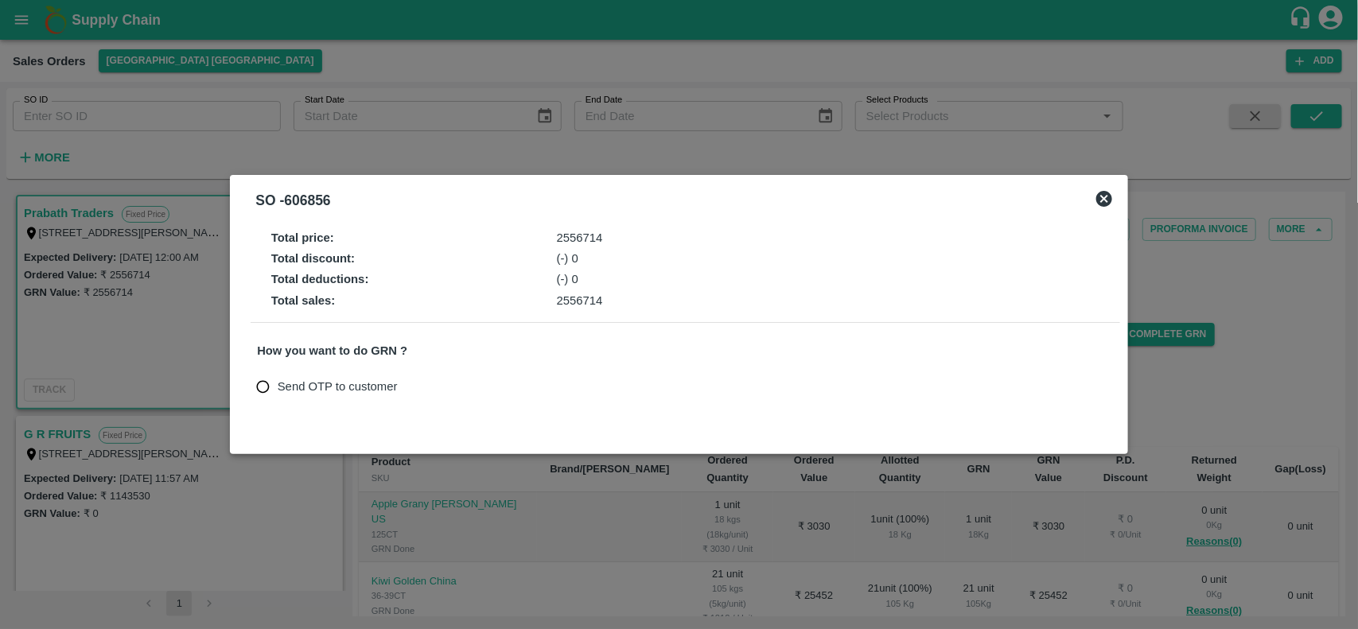
click at [1102, 189] on icon at bounding box center [1103, 198] width 19 height 19
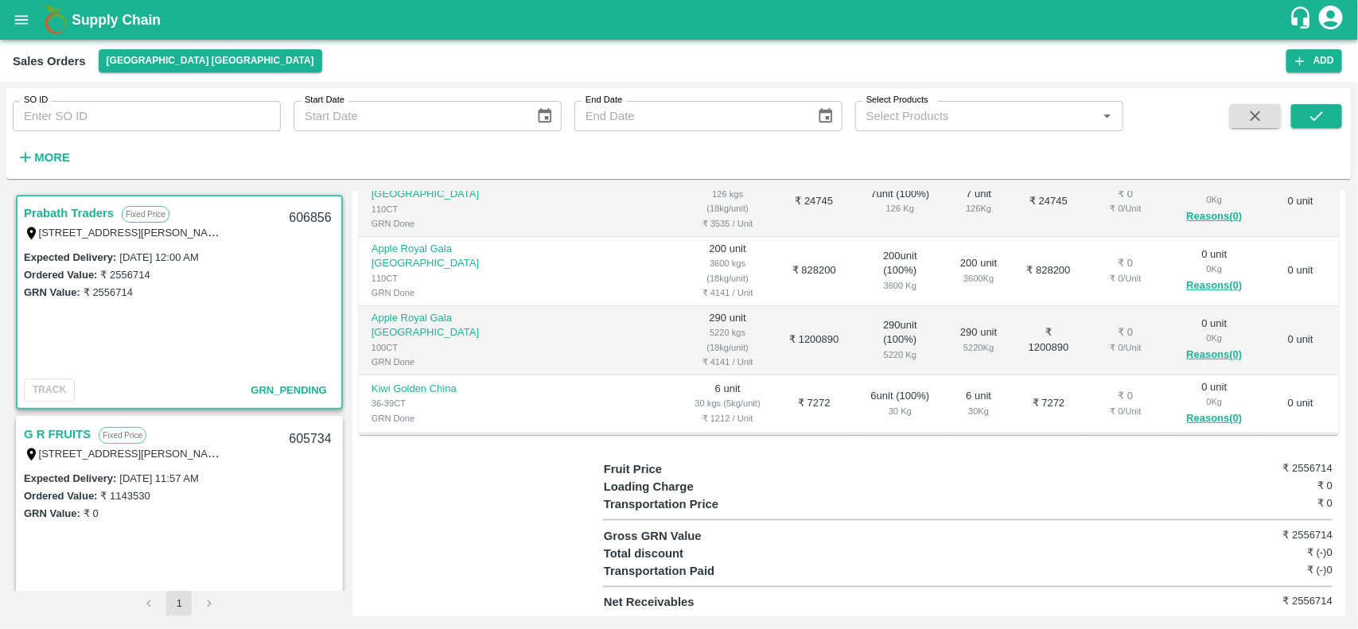
scroll to position [0, 0]
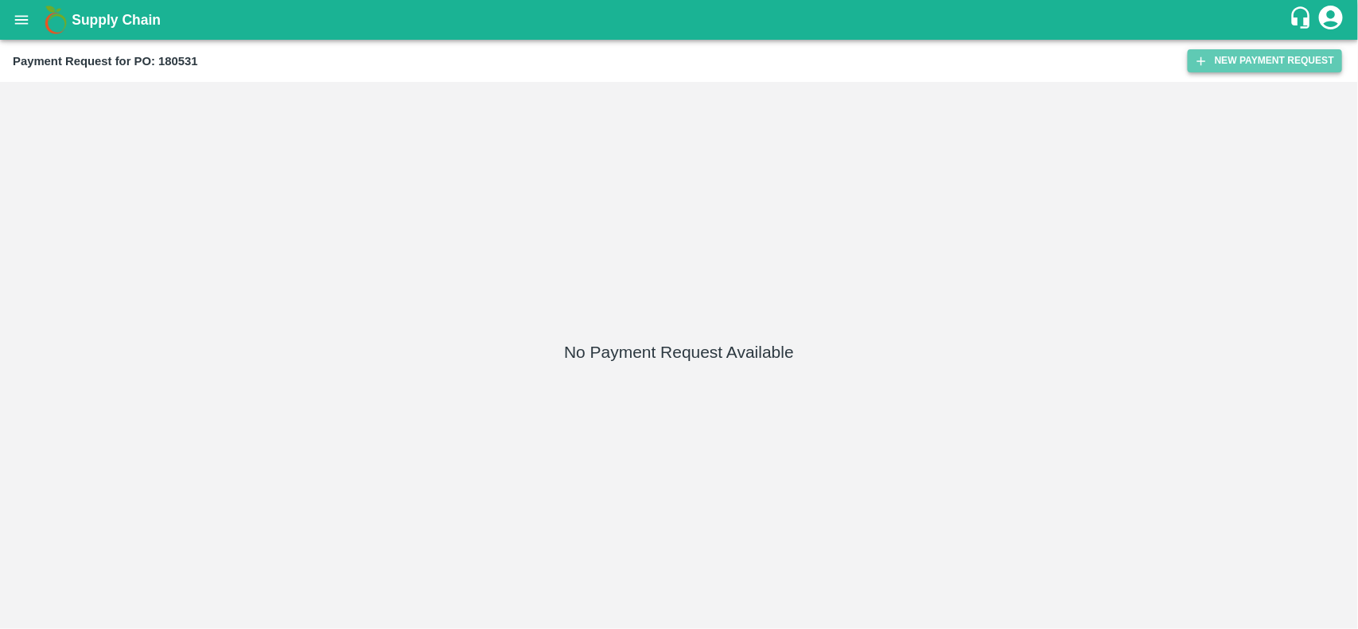
click at [1249, 62] on button "New Payment Request" at bounding box center [1264, 60] width 154 height 23
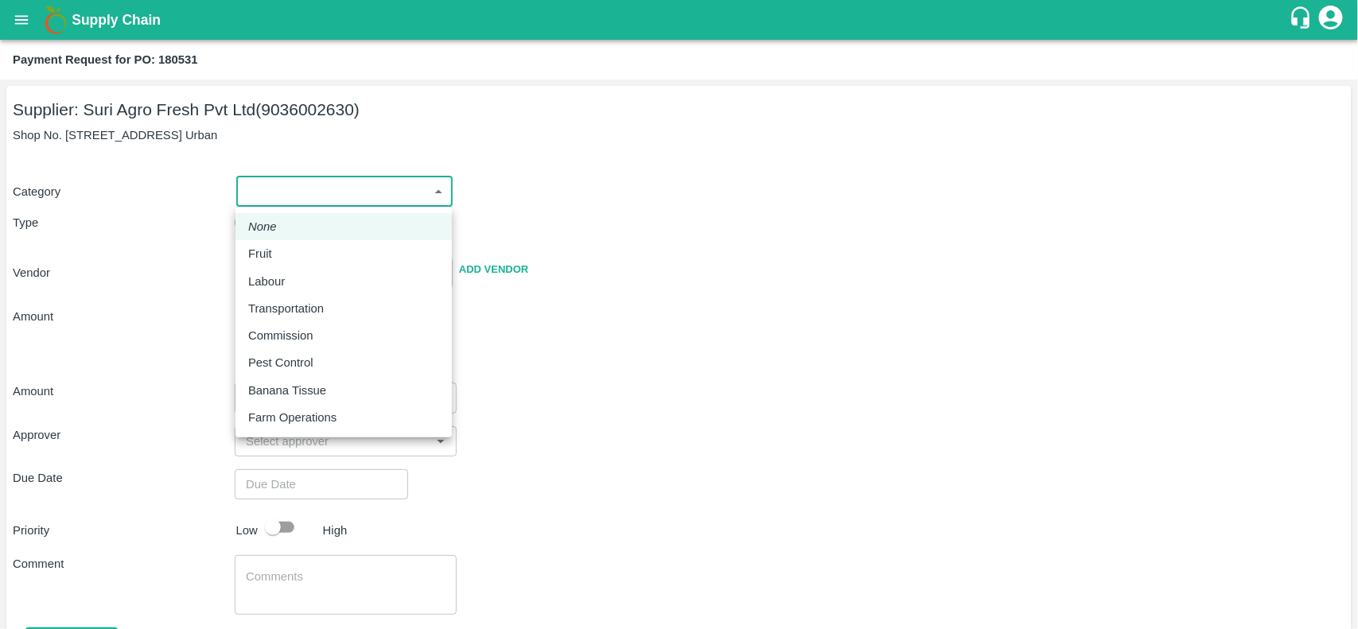
click at [324, 193] on body "Supply Chain Payment Request for PO: 180531 Supplier: Suri Agro Fresh Pvt Ltd (…" at bounding box center [679, 314] width 1358 height 629
click at [276, 248] on div "Fruit" at bounding box center [264, 253] width 32 height 17
type input "1"
type input "Suri Agro Fresh Pvt Ltd - 9036002630(Supplier)"
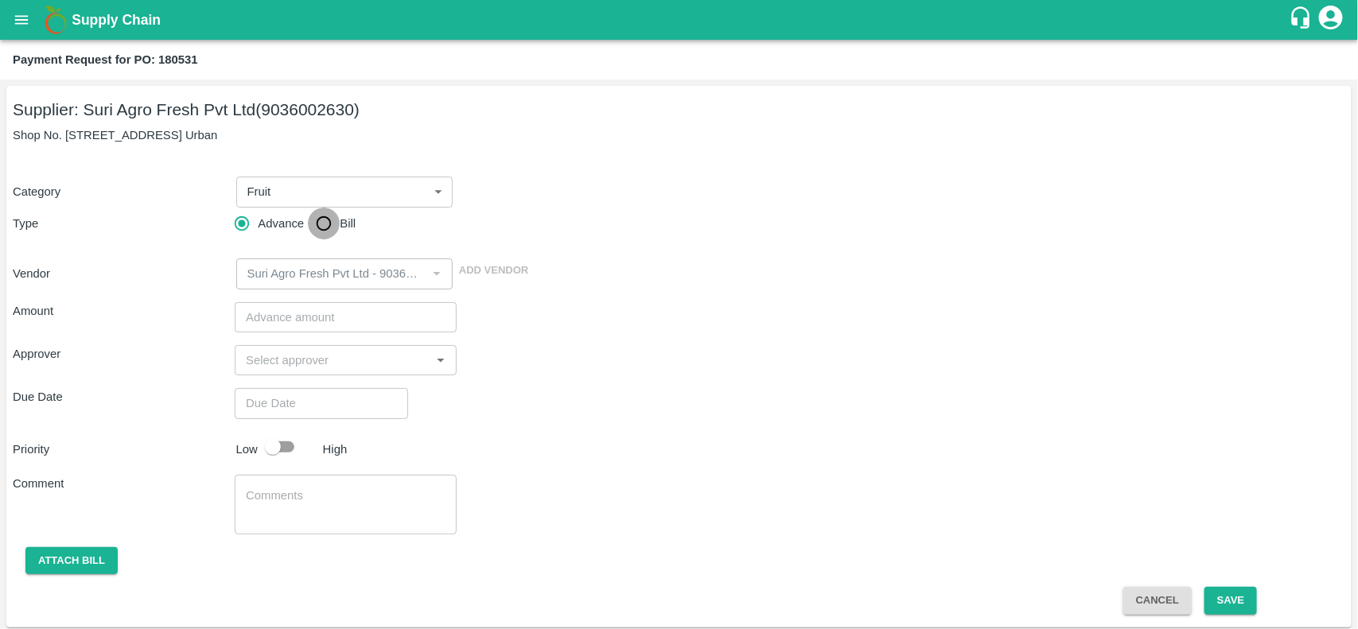
click at [315, 231] on input "Bill" at bounding box center [324, 224] width 32 height 32
radio input "true"
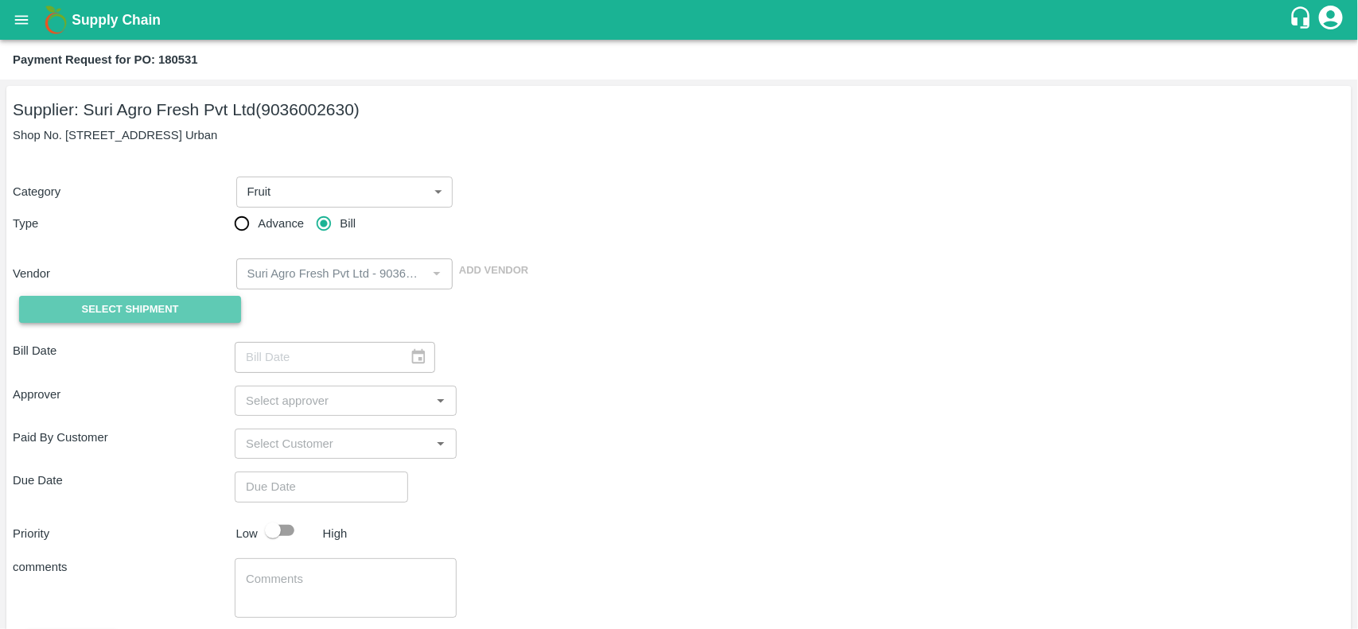
click at [143, 318] on span "Select Shipment" at bounding box center [130, 310] width 97 height 18
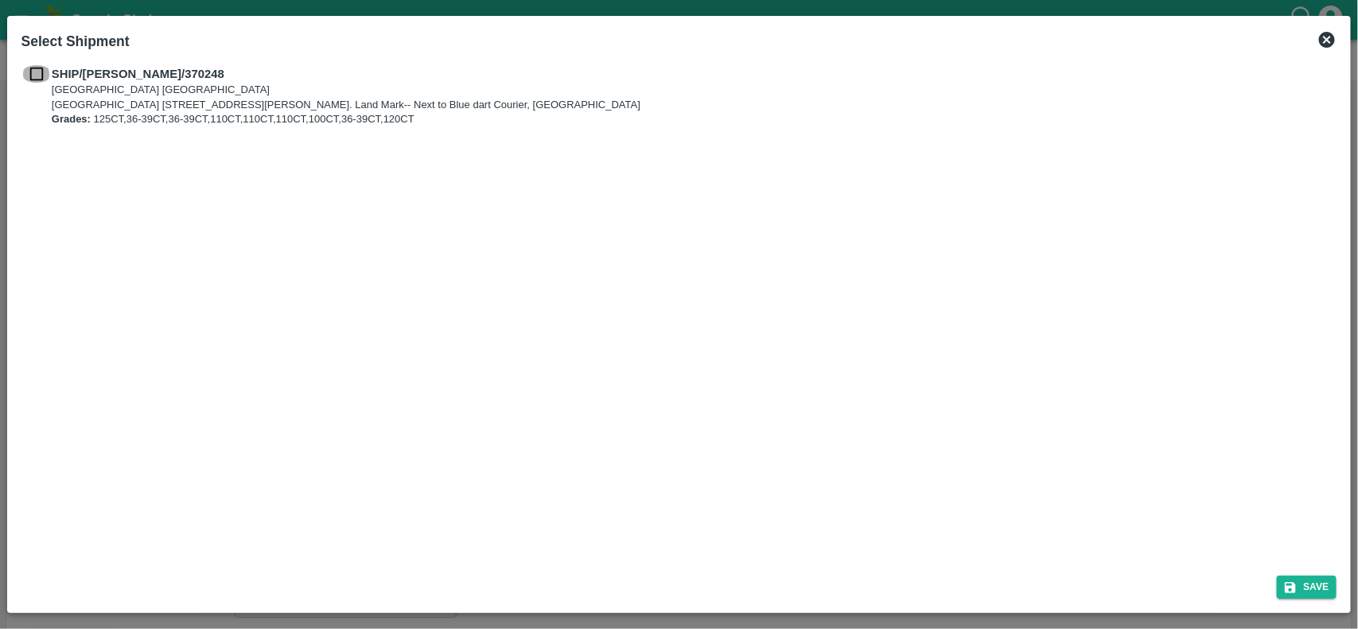
click at [36, 76] on input "checkbox" at bounding box center [36, 73] width 30 height 17
checkbox input "true"
click at [1319, 589] on button "Save" at bounding box center [1307, 587] width 60 height 23
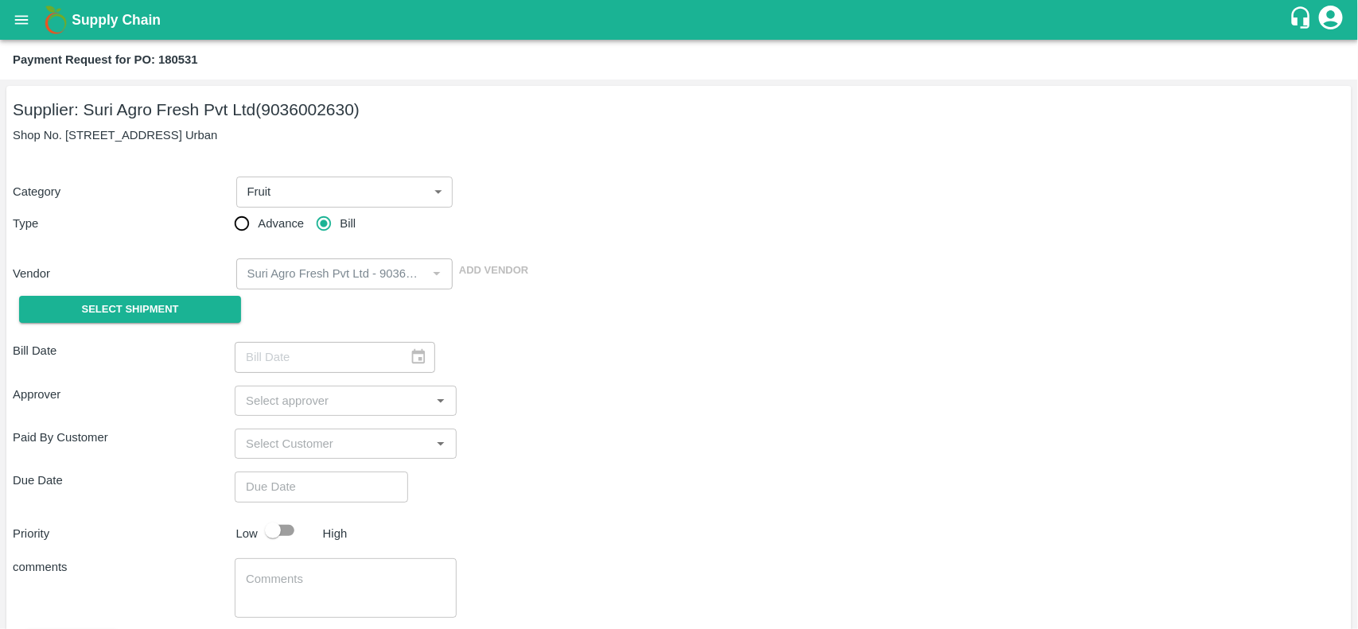
type input "[DATE]"
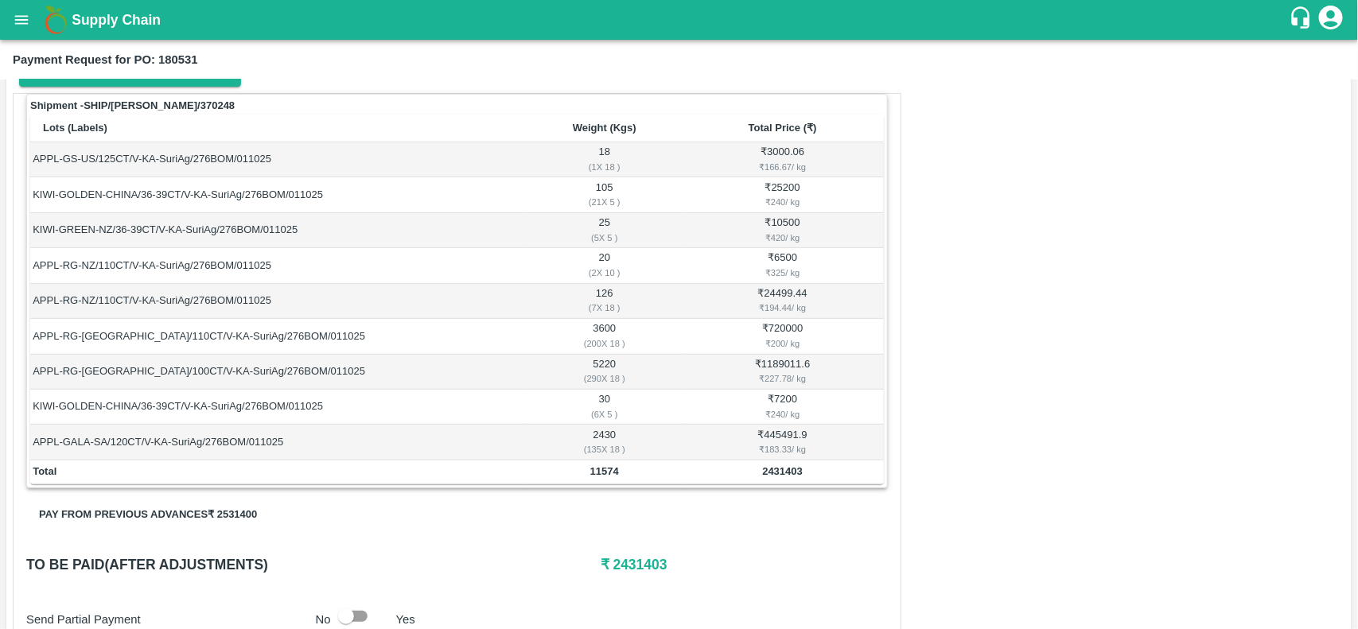
scroll to position [227, 0]
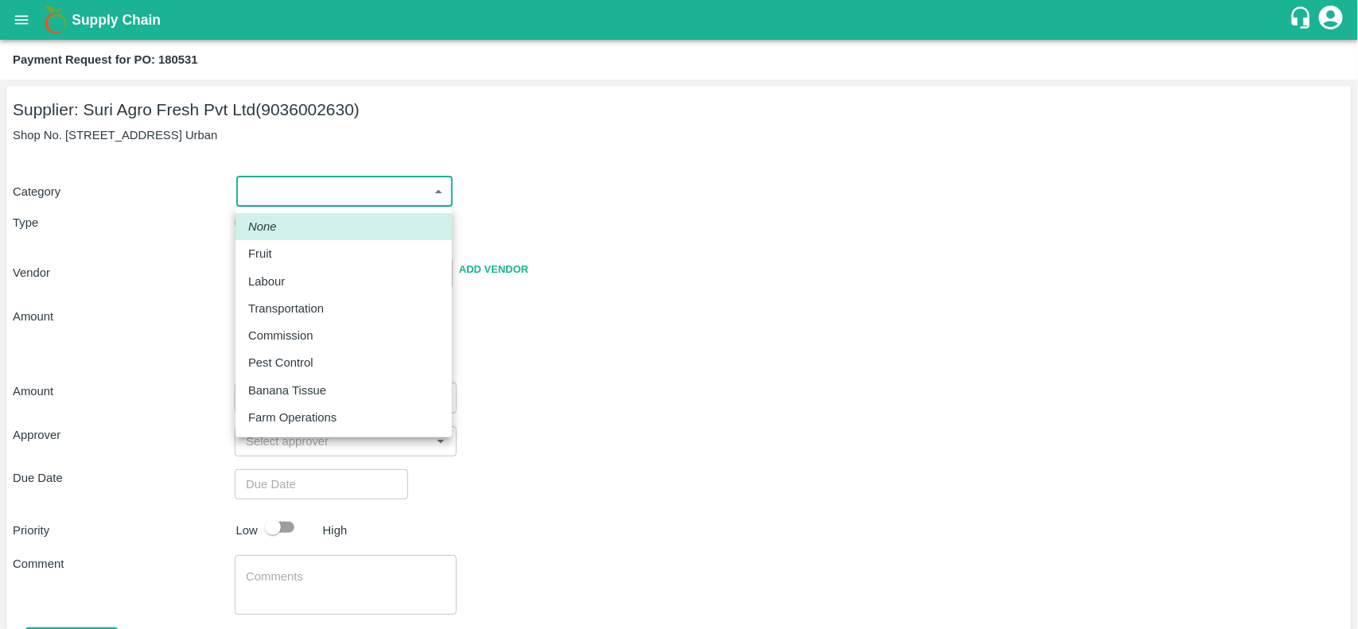
click at [316, 179] on body "Supply Chain Payment Request for PO: 180531 Supplier: Suri Agro Fresh Pvt Ltd (…" at bounding box center [679, 314] width 1358 height 629
click at [280, 245] on div "Fruit" at bounding box center [343, 253] width 191 height 17
type input "1"
type input "Suri Agro Fresh Pvt Ltd - 9036002630(Supplier)"
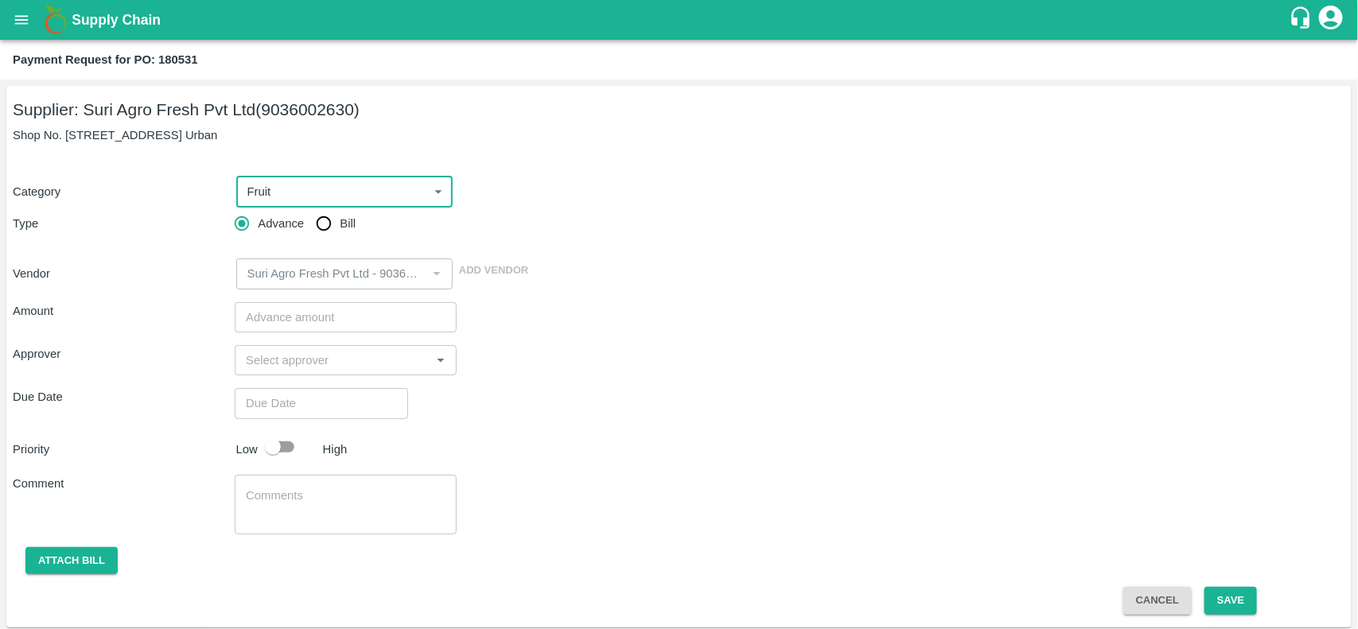
click at [328, 221] on input "Bill" at bounding box center [324, 224] width 32 height 32
radio input "true"
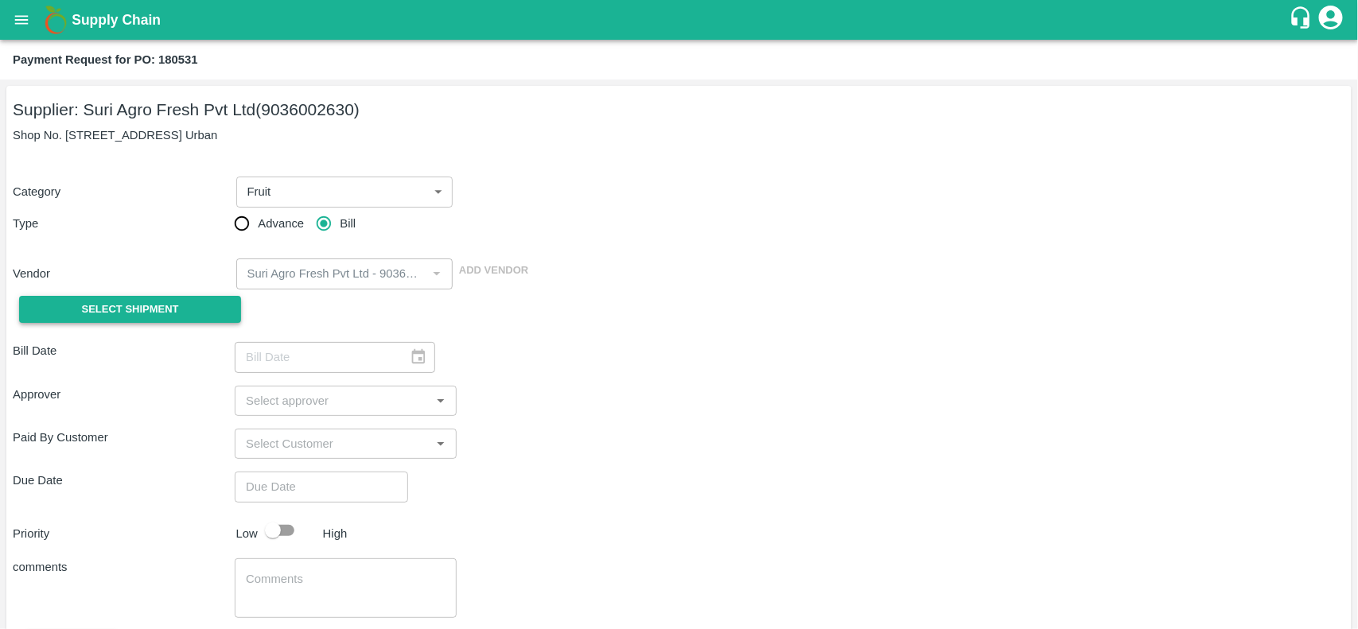
click at [139, 302] on span "Select Shipment" at bounding box center [130, 310] width 97 height 18
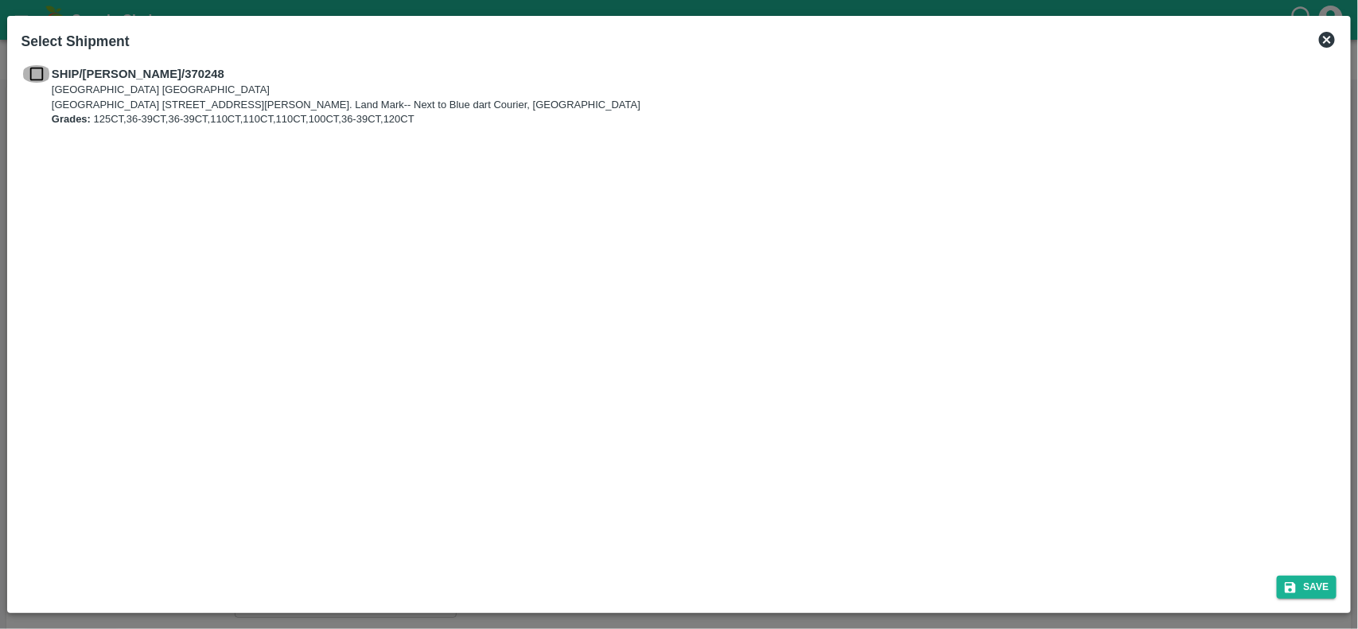
click at [33, 65] on input "checkbox" at bounding box center [36, 73] width 30 height 17
checkbox input "true"
click at [1296, 577] on button "Save" at bounding box center [1307, 587] width 60 height 23
type input "13/10/2025"
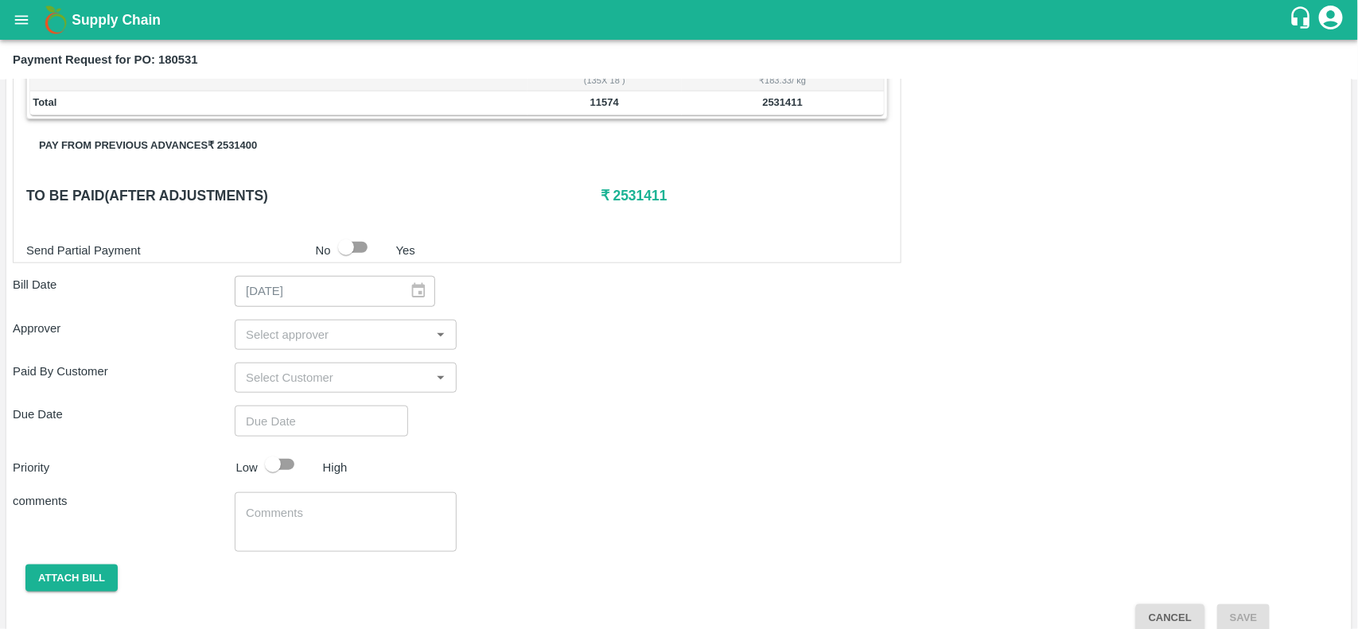
scroll to position [630, 0]
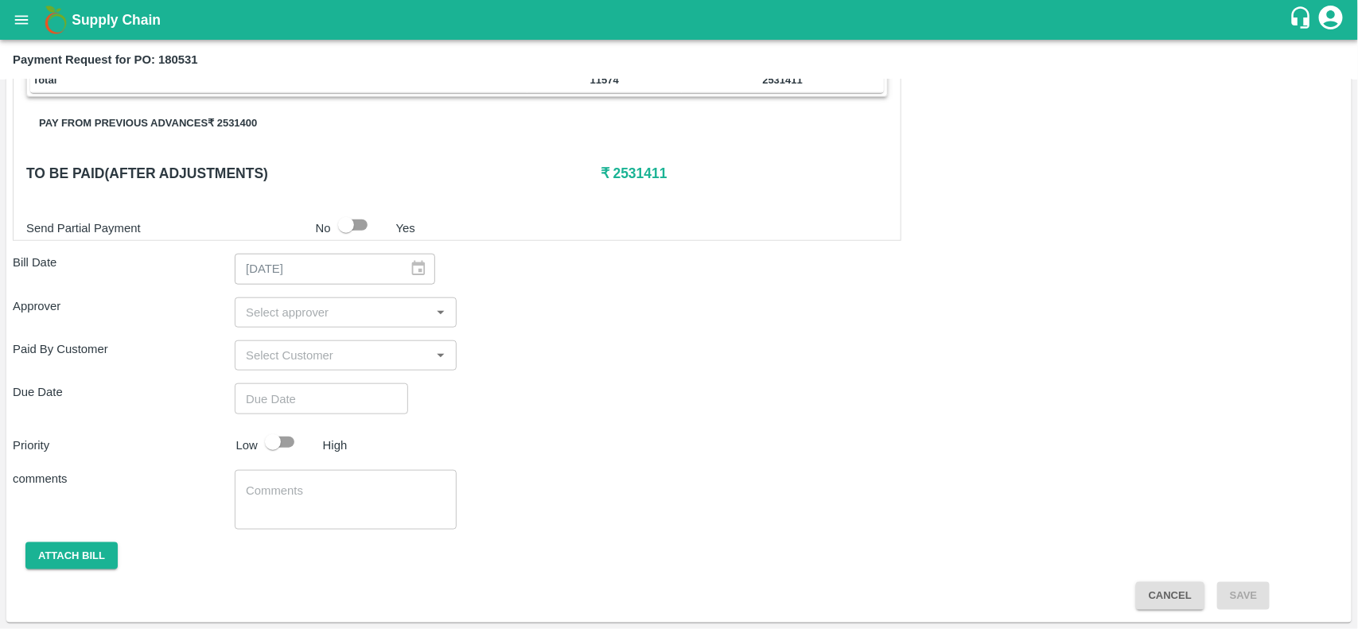
click at [212, 116] on button "Pay from previous advances ₹ 2531400" at bounding box center [147, 124] width 243 height 28
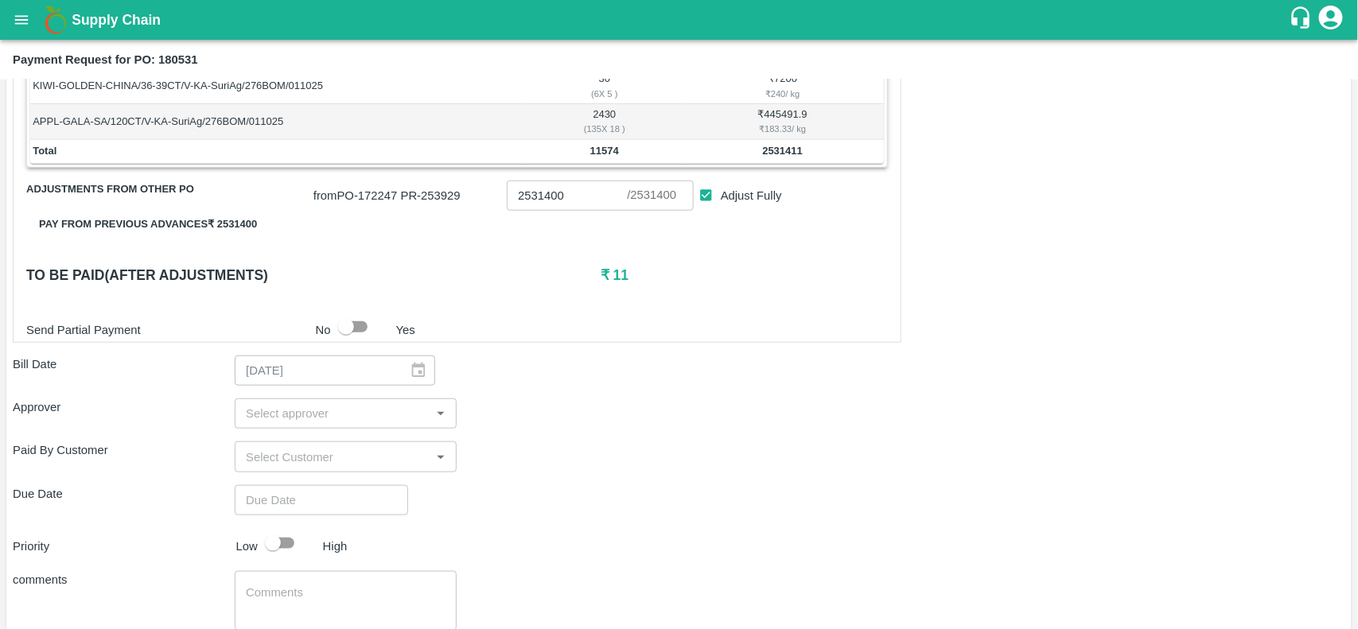
scroll to position [555, 0]
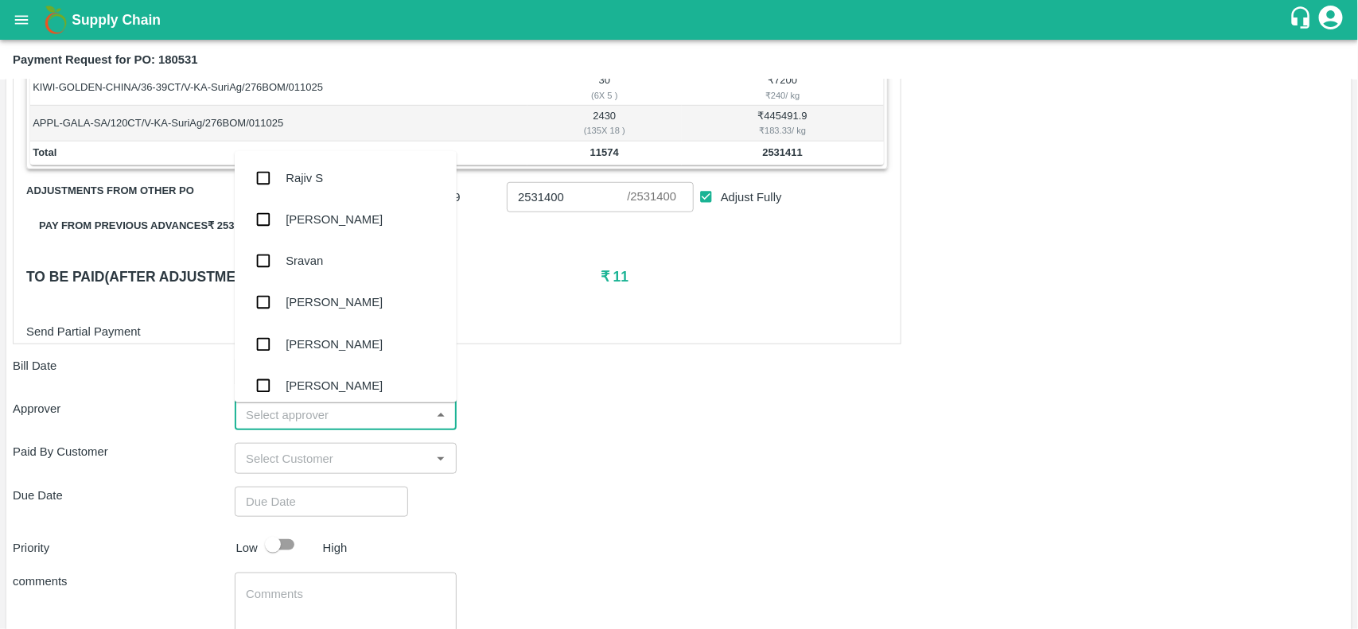
click at [298, 419] on input "input" at bounding box center [332, 415] width 186 height 21
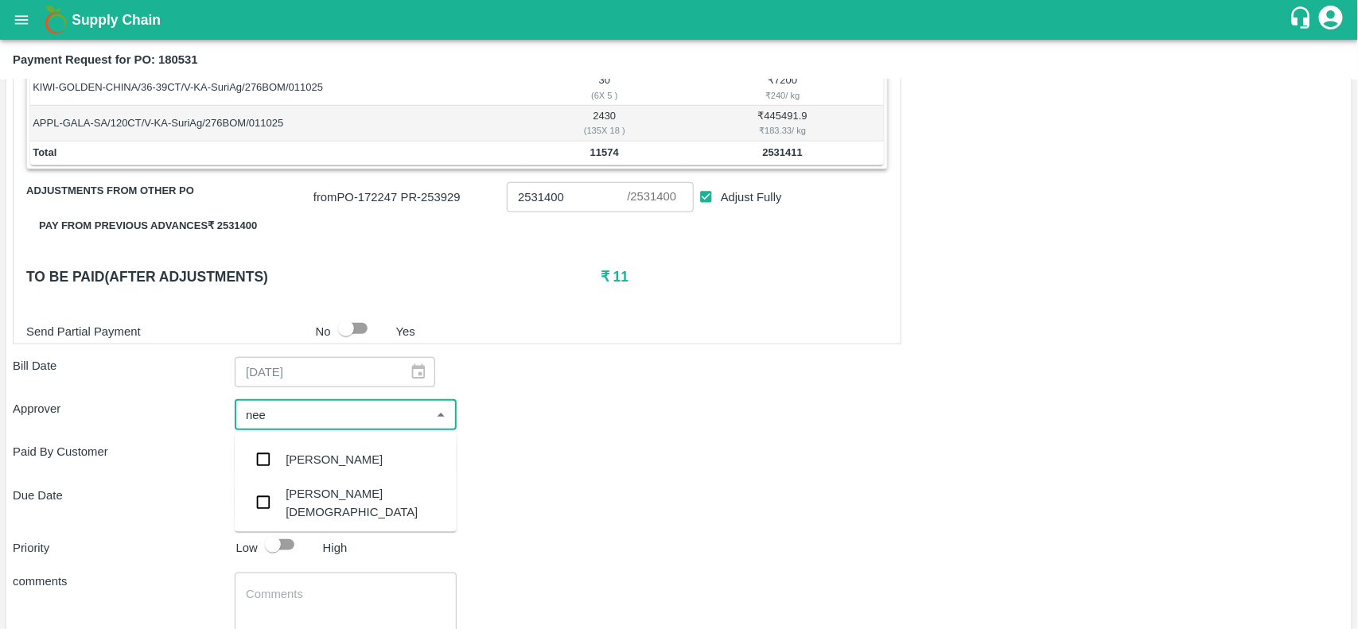
type input "neet"
click at [277, 507] on input "checkbox" at bounding box center [263, 503] width 32 height 32
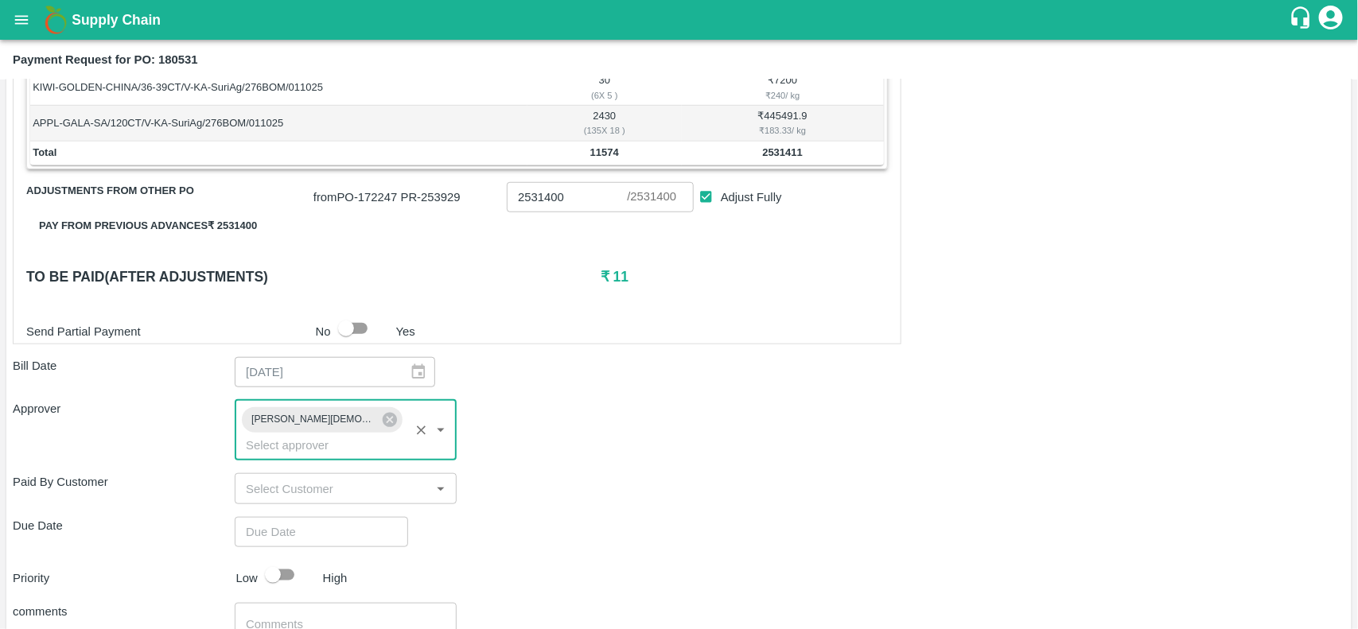
type input "DD/MM/YYYY hh:mm aa"
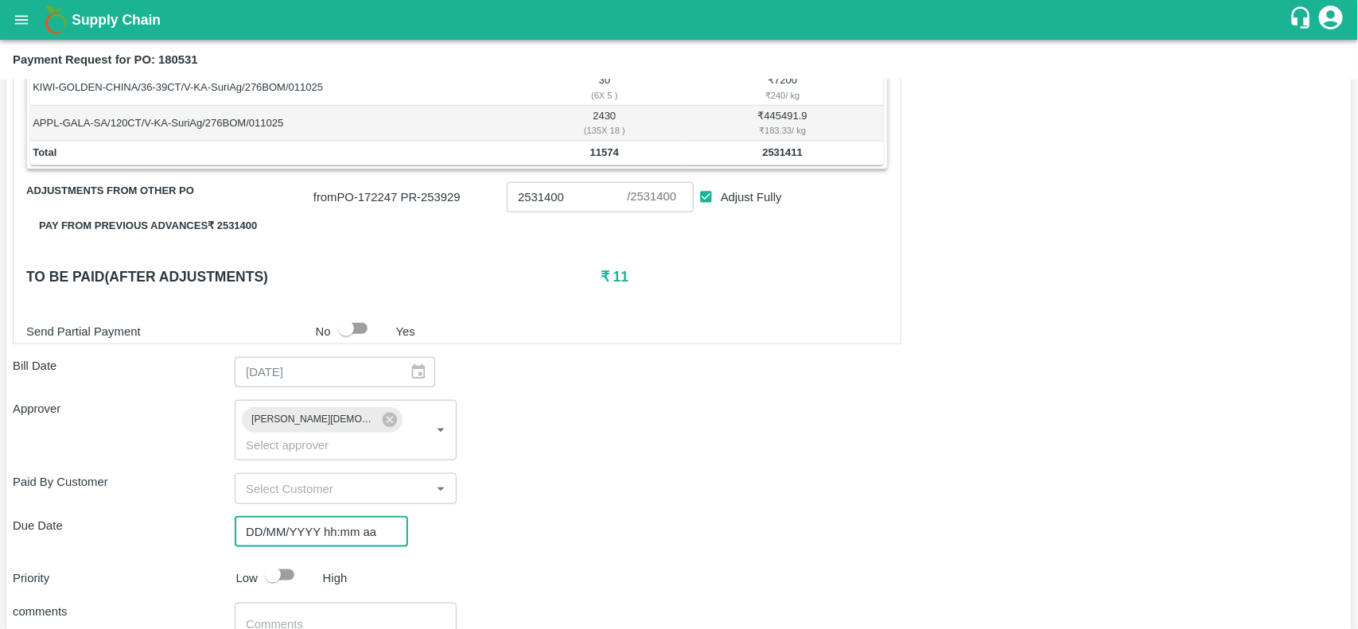
click at [300, 517] on input "DD/MM/YYYY hh:mm aa" at bounding box center [316, 532] width 162 height 30
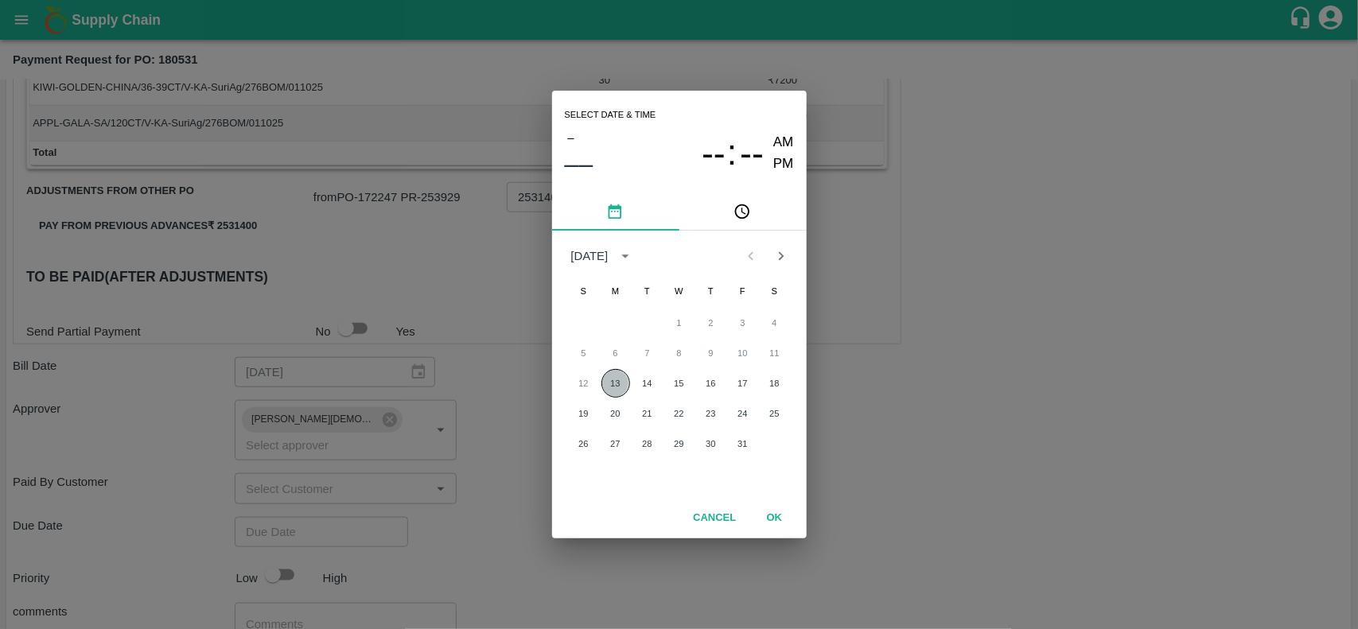
click at [619, 383] on button "13" at bounding box center [615, 383] width 29 height 29
type input "13/10/2025 12:00 AM"
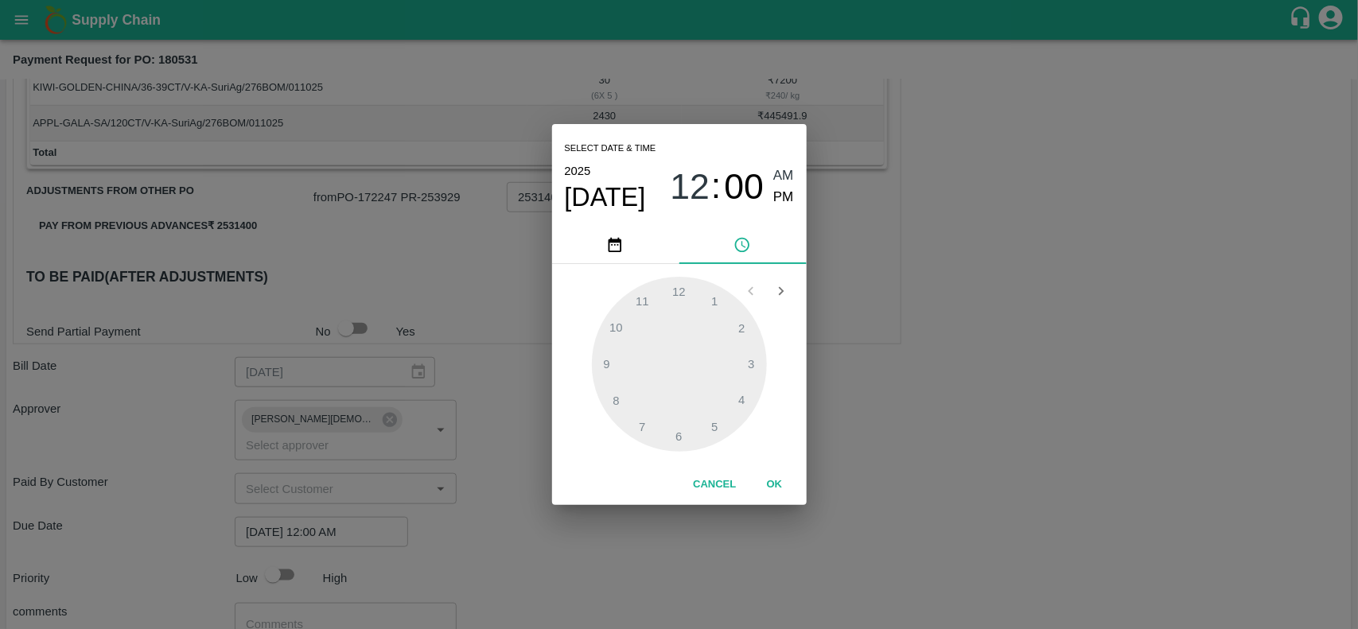
click at [764, 484] on button "OK" at bounding box center [774, 485] width 51 height 28
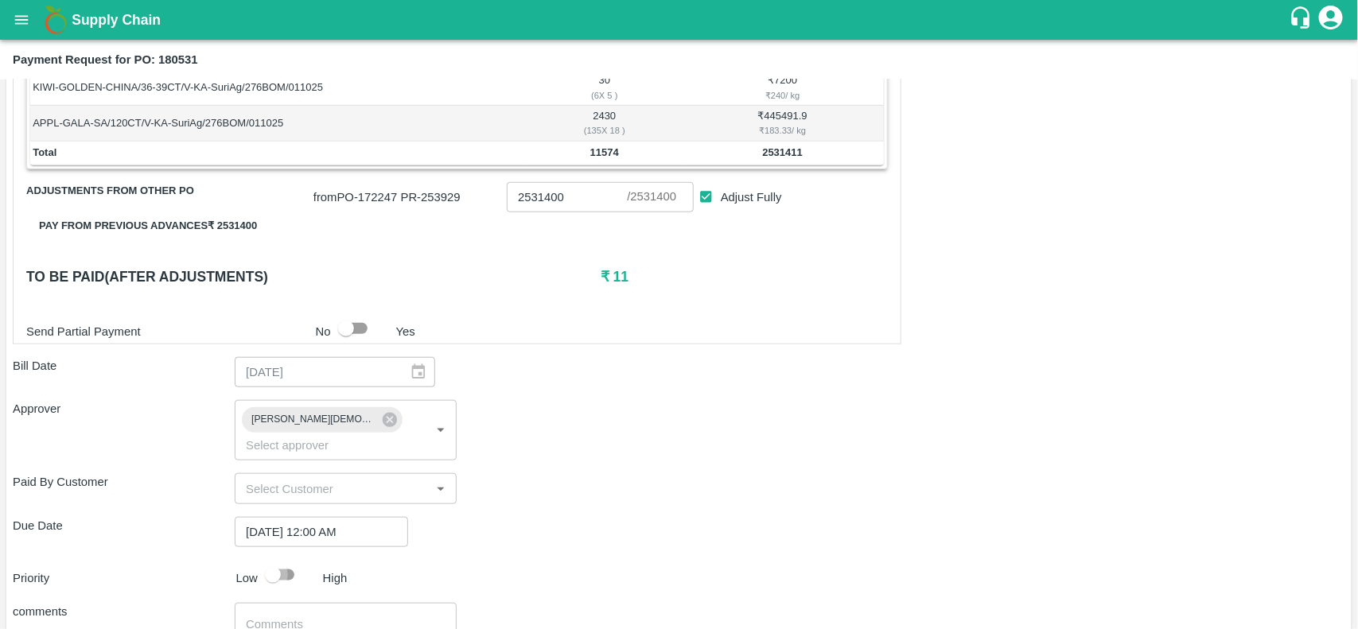
click at [294, 560] on input "checkbox" at bounding box center [272, 575] width 91 height 30
checkbox input "true"
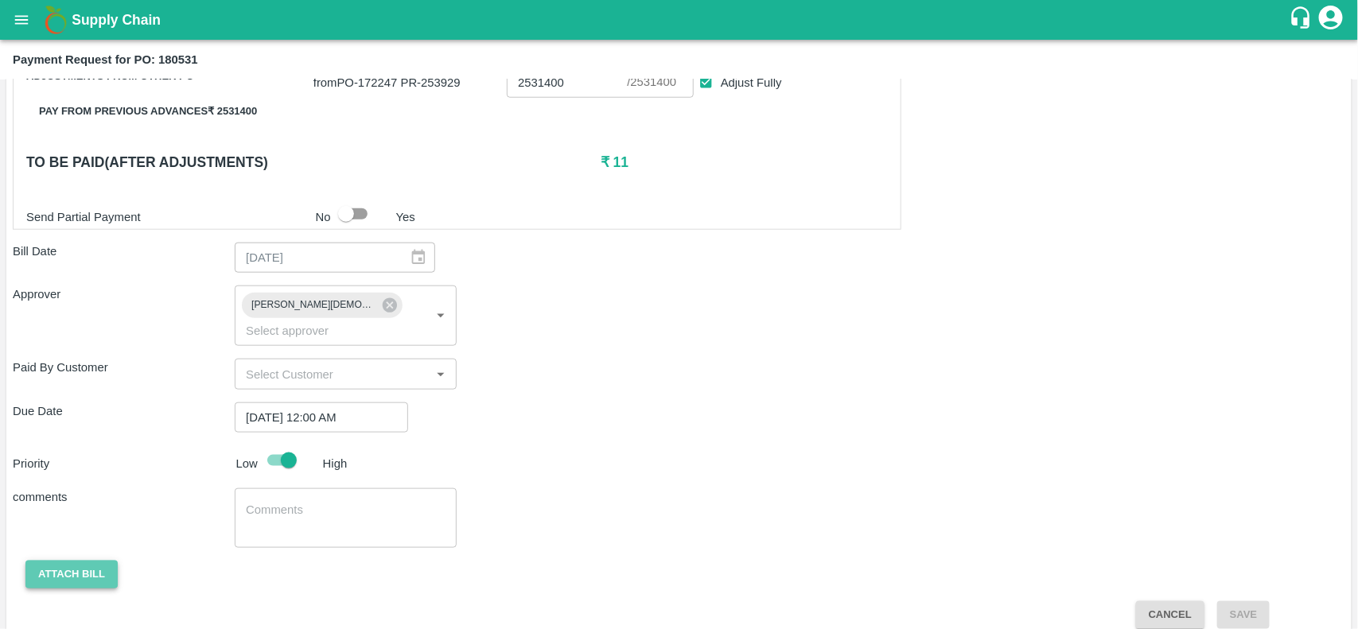
click at [96, 561] on button "Attach bill" at bounding box center [71, 575] width 92 height 28
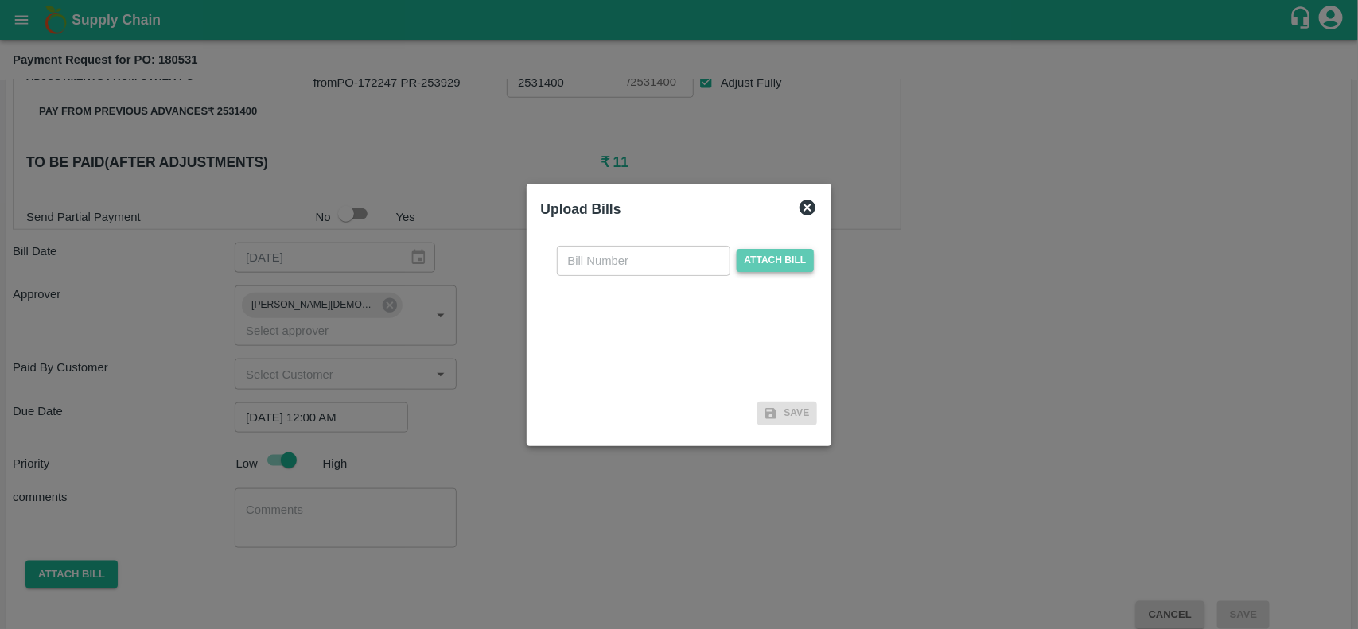
click at [796, 256] on span "Attach bill" at bounding box center [775, 260] width 78 height 23
click at [0, 0] on input "Attach bill" at bounding box center [0, 0] width 0 height 0
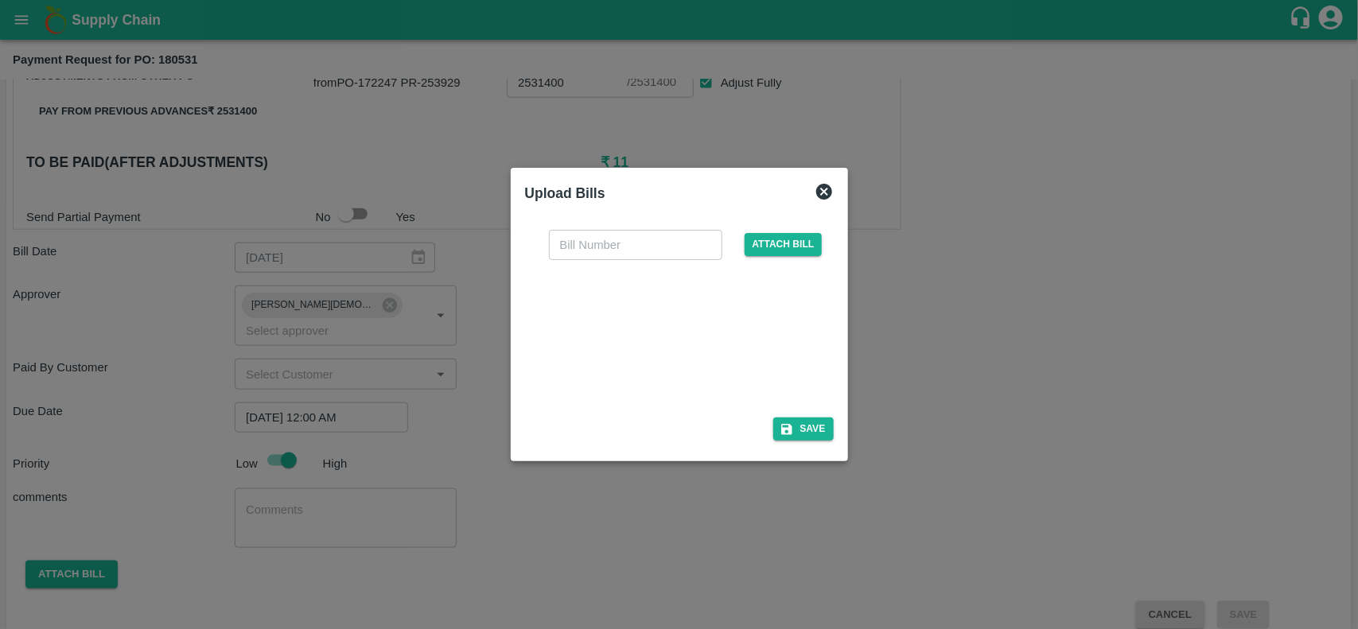
click at [657, 328] on div at bounding box center [676, 334] width 239 height 84
click at [772, 245] on span "Attach bill" at bounding box center [783, 244] width 78 height 23
click at [0, 0] on input "Attach bill" at bounding box center [0, 0] width 0 height 0
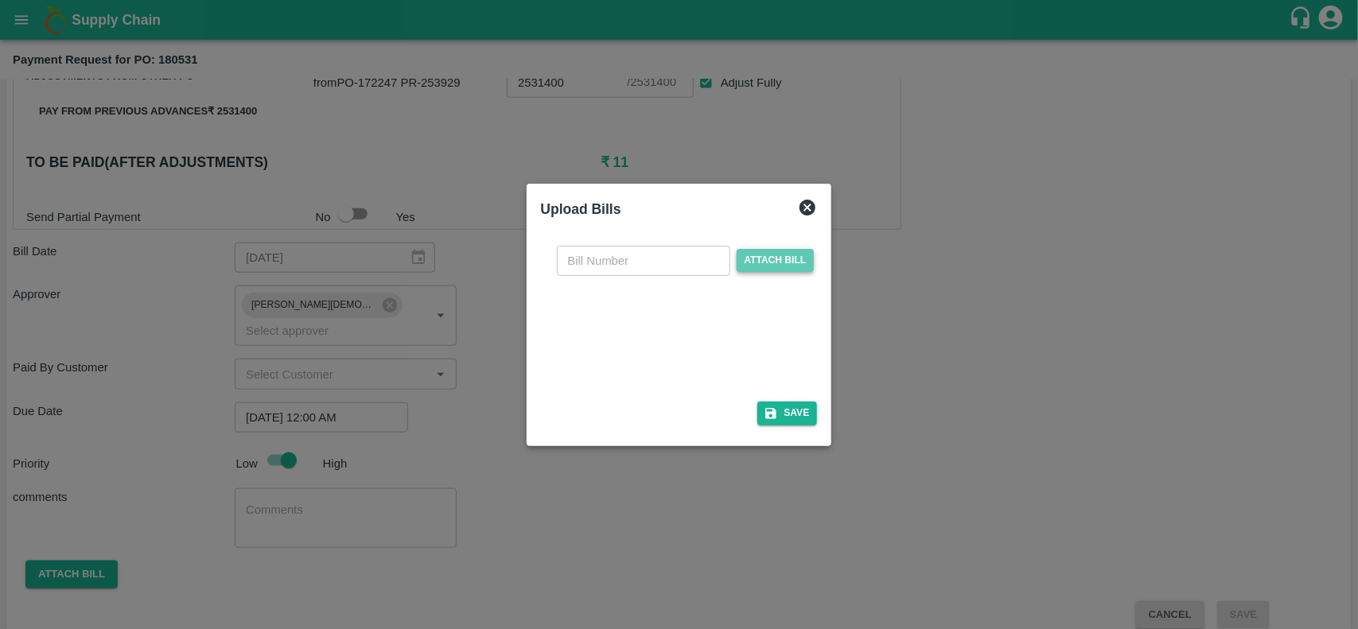
click at [787, 258] on span "Attach bill" at bounding box center [775, 260] width 78 height 23
click at [0, 0] on input "Attach bill" at bounding box center [0, 0] width 0 height 0
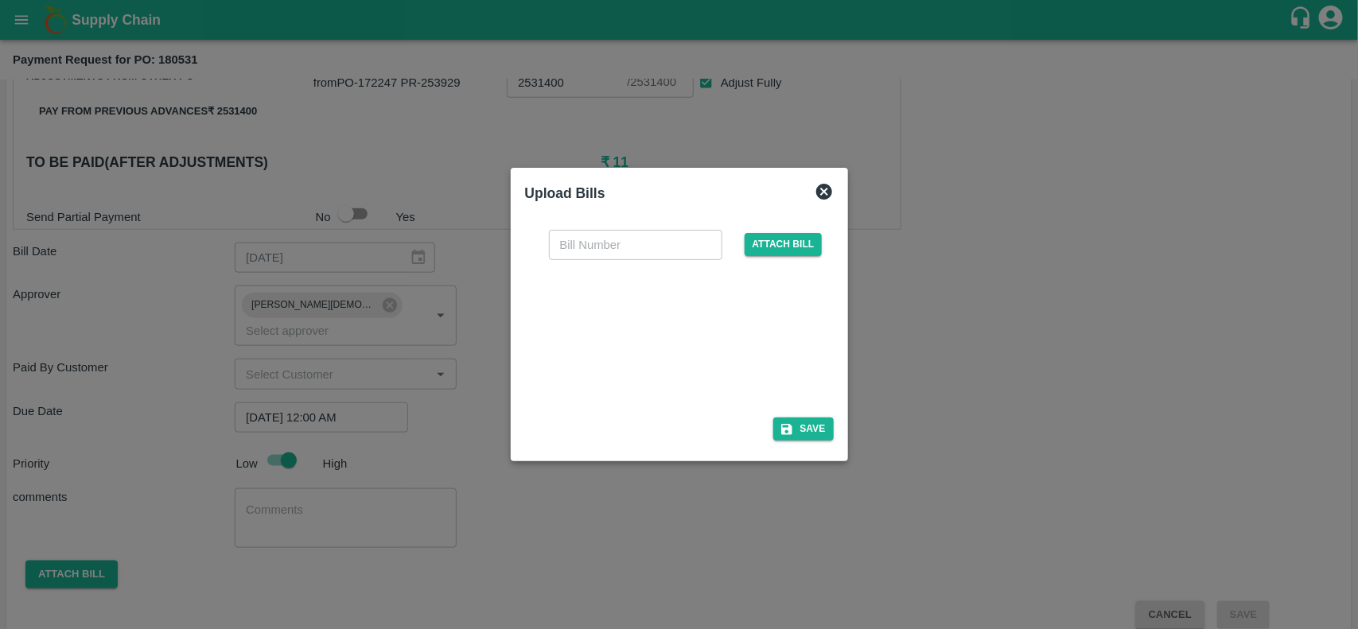
click at [606, 352] on div at bounding box center [676, 334] width 239 height 84
click at [581, 251] on input "text" at bounding box center [635, 245] width 173 height 30
paste input "S/H/25-26/802999"
type input "S/H/25-26/802999"
click at [797, 436] on button "Save" at bounding box center [803, 429] width 60 height 23
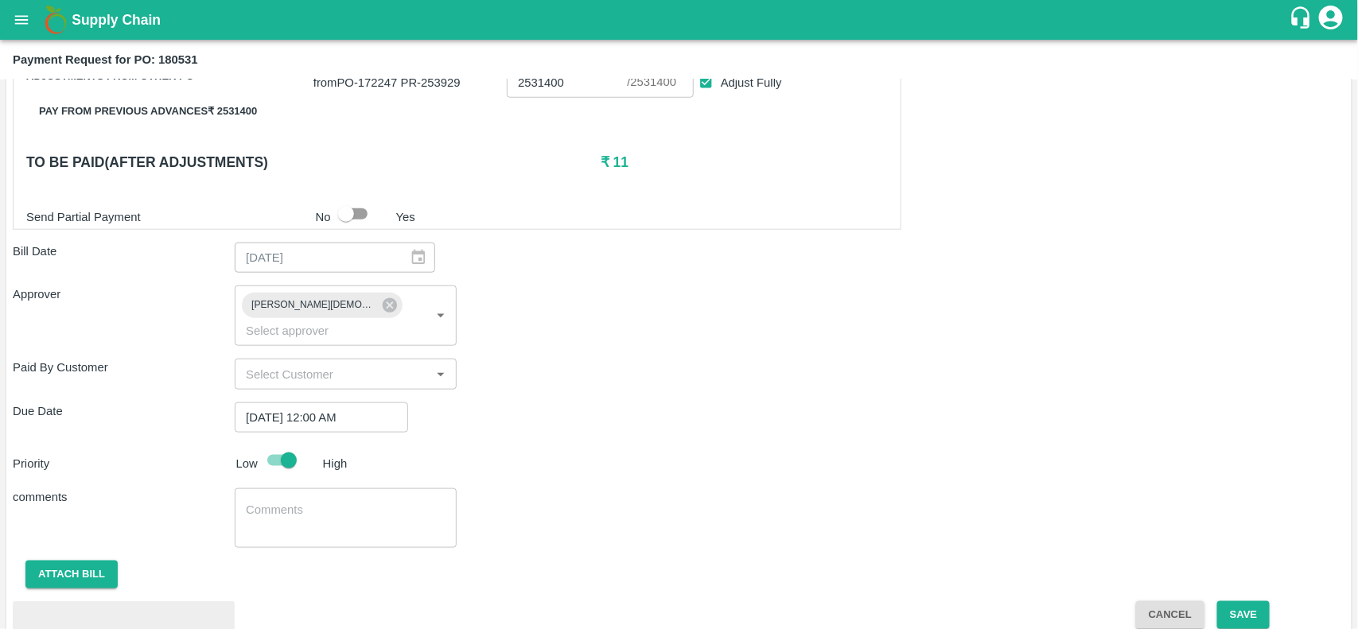
scroll to position [756, 0]
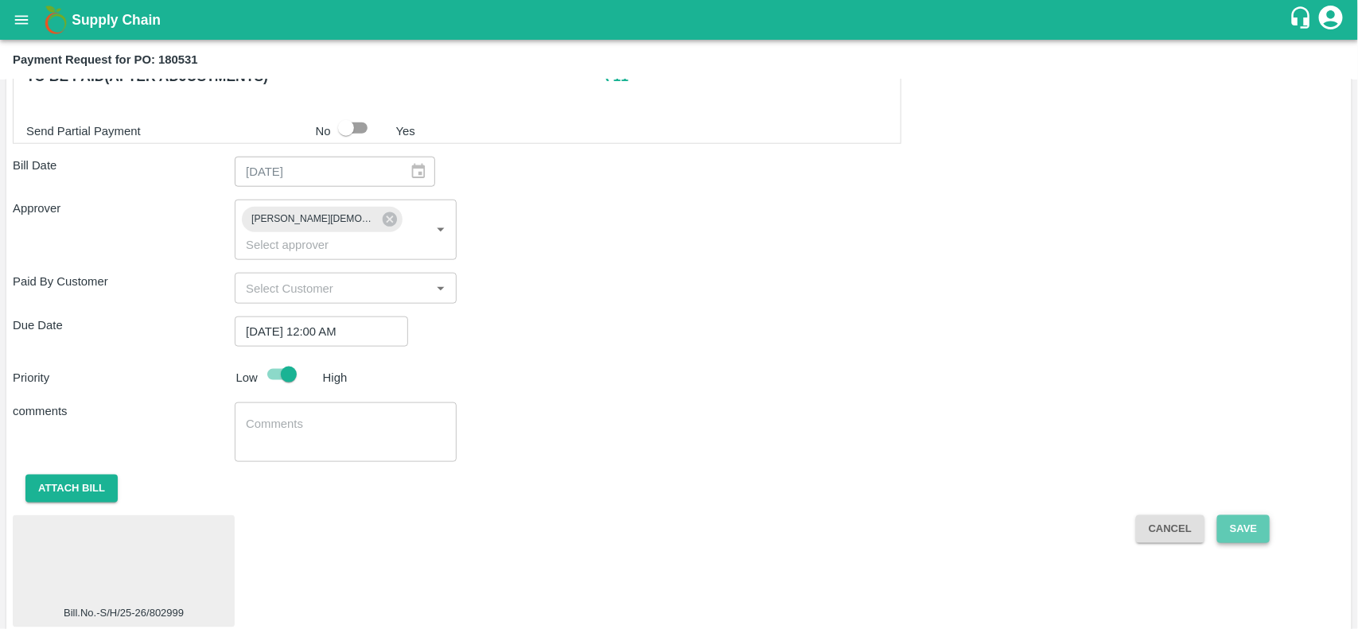
click at [1226, 515] on button "Save" at bounding box center [1243, 529] width 52 height 28
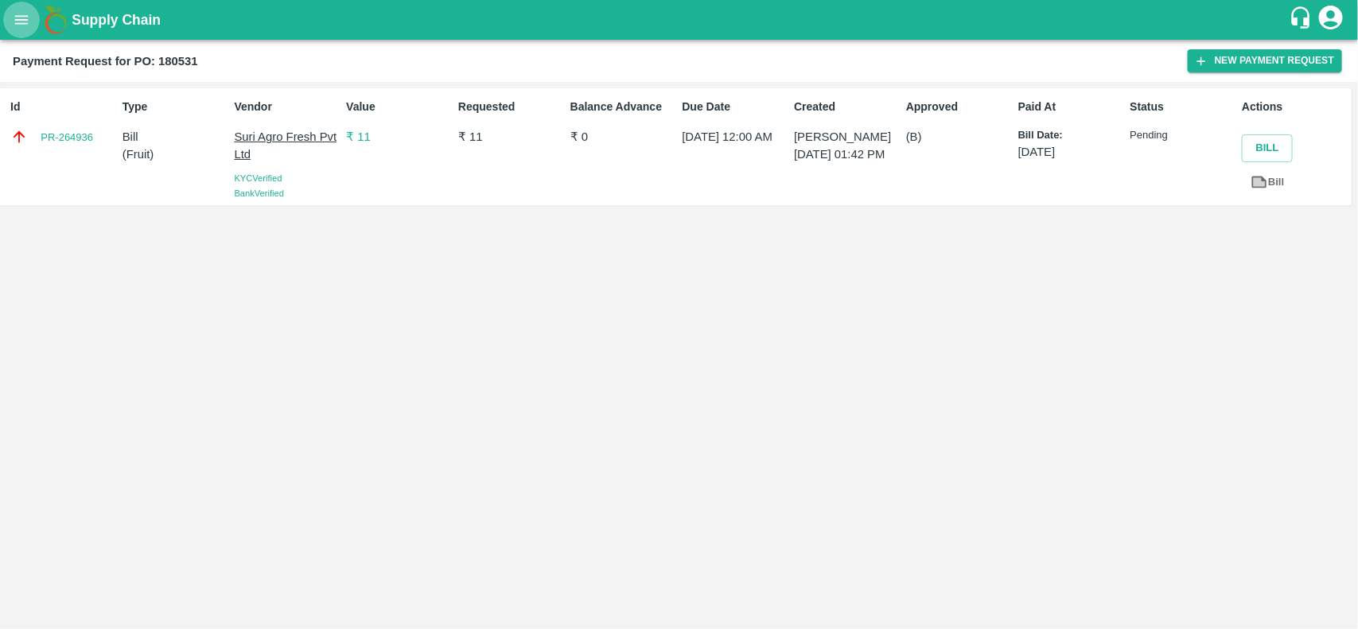
click at [29, 21] on icon "open drawer" at bounding box center [21, 19] width 17 height 17
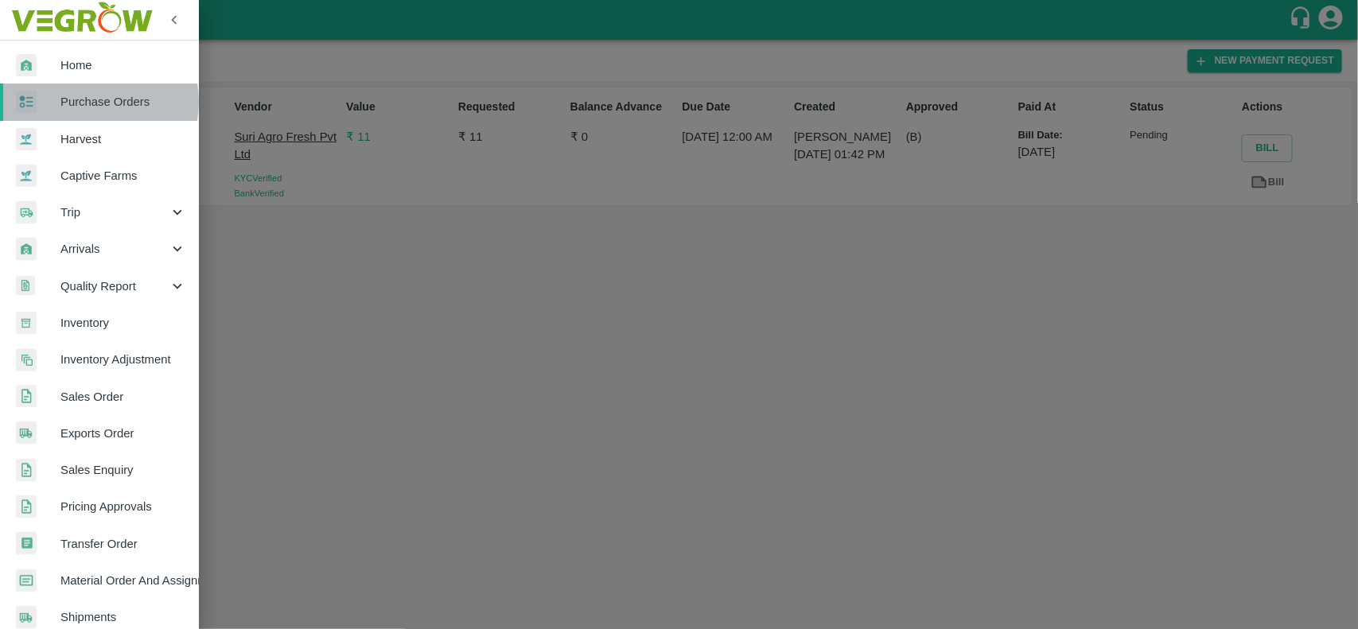
click at [85, 102] on span "Purchase Orders" at bounding box center [123, 101] width 126 height 17
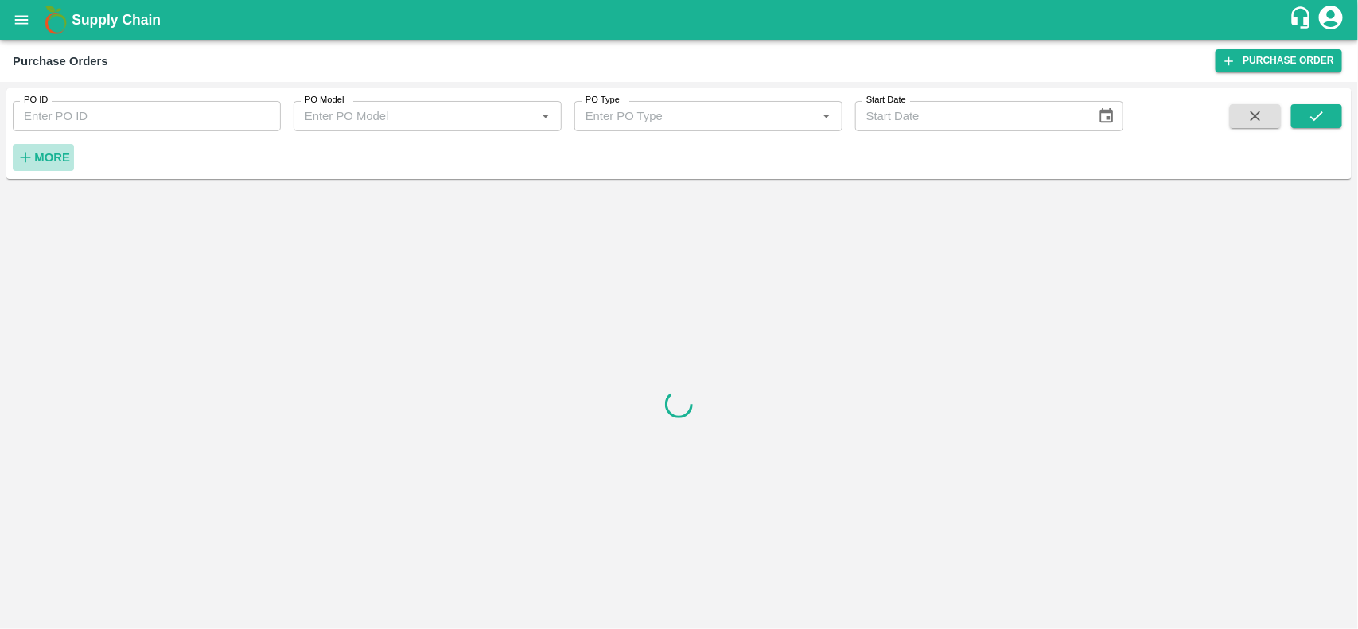
click at [50, 151] on strong "More" at bounding box center [52, 157] width 36 height 13
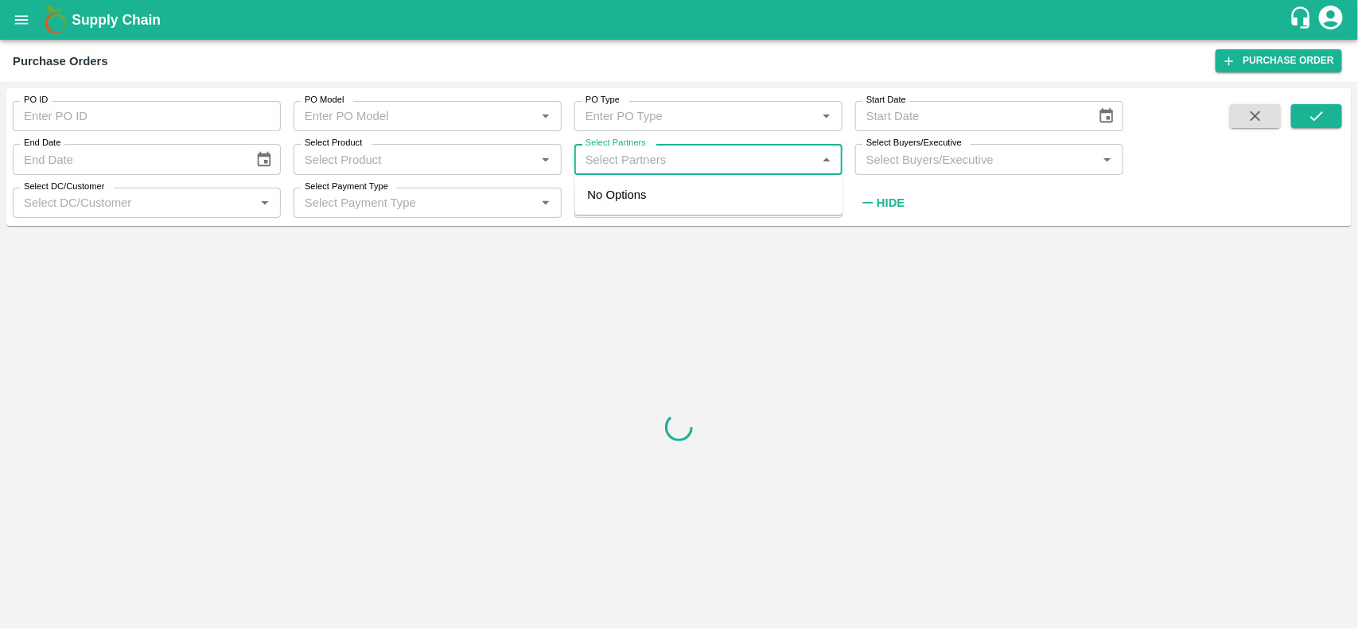
click at [589, 157] on input "Select Partners" at bounding box center [695, 159] width 232 height 21
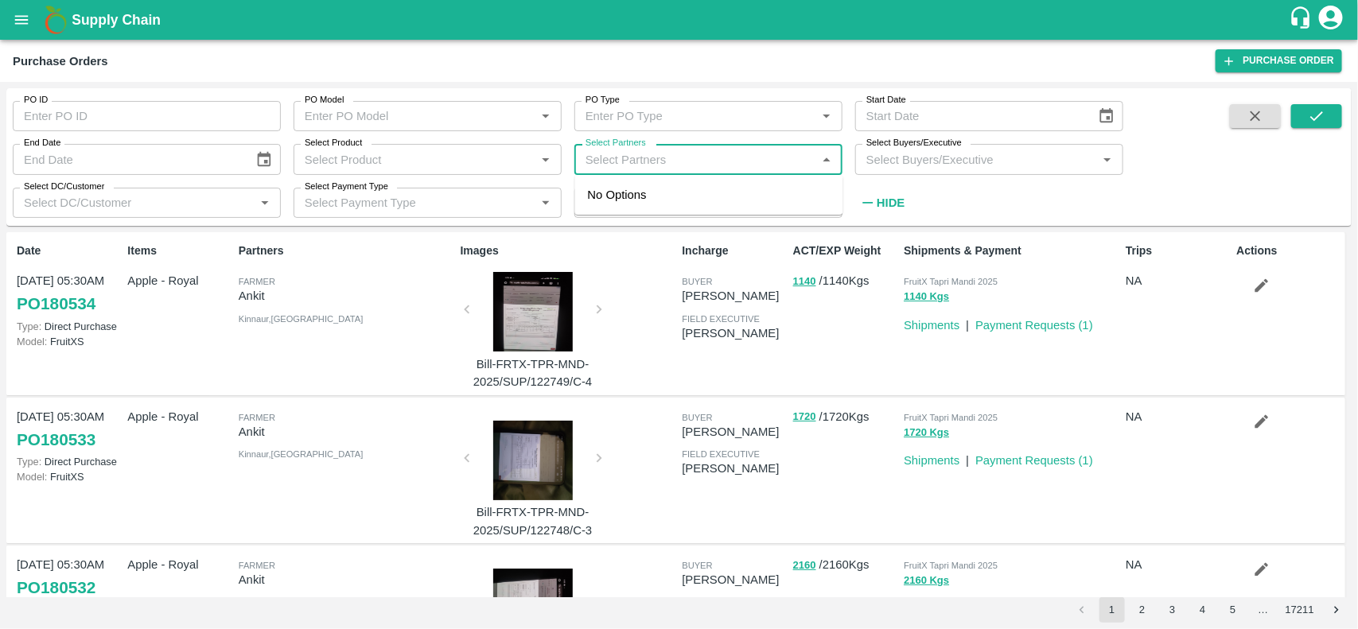
click at [594, 153] on input "Select Partners" at bounding box center [695, 159] width 232 height 21
type input "suri agro"
click at [624, 213] on input "checkbox" at bounding box center [610, 212] width 32 height 32
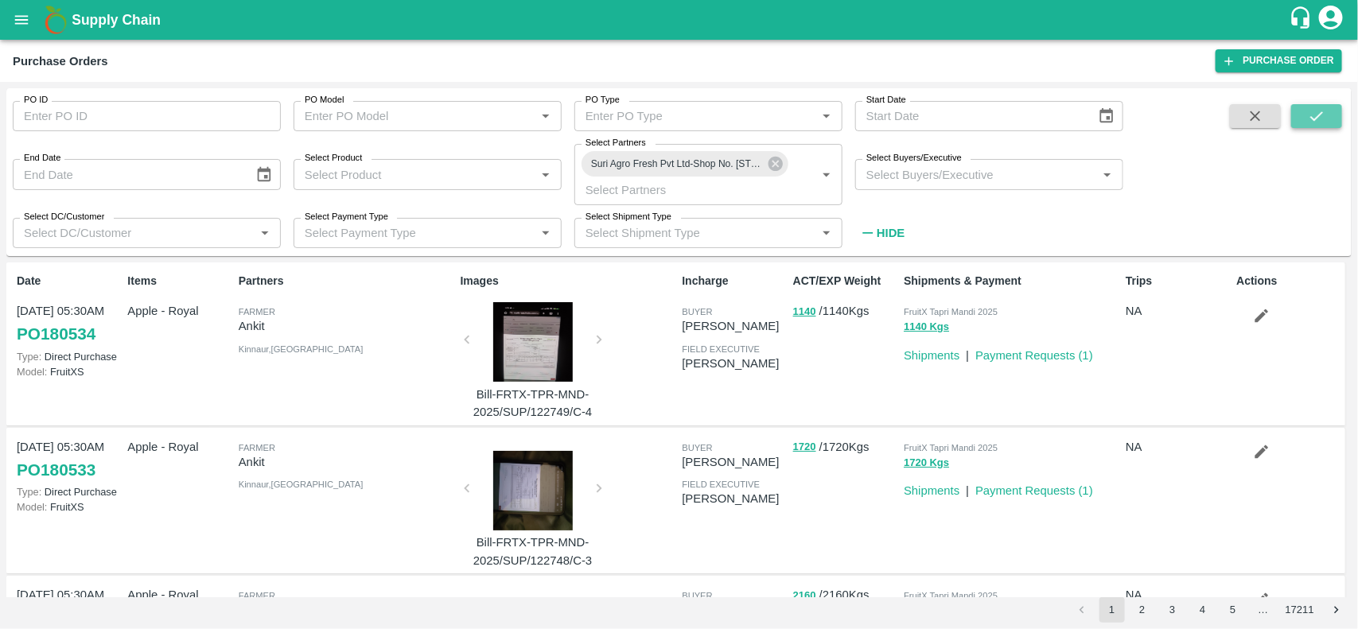
click at [1322, 118] on icon "submit" at bounding box center [1316, 115] width 17 height 17
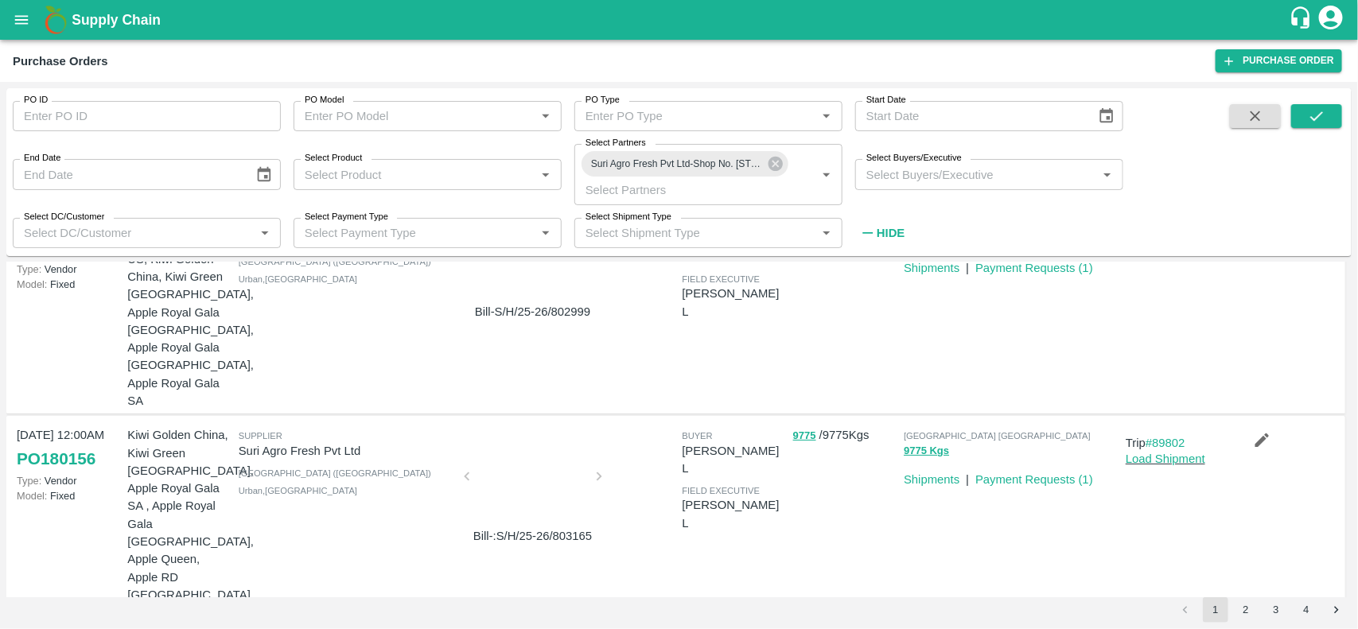
scroll to position [89, 0]
click at [1039, 472] on link "Payment Requests ( 1 )" at bounding box center [1034, 478] width 118 height 13
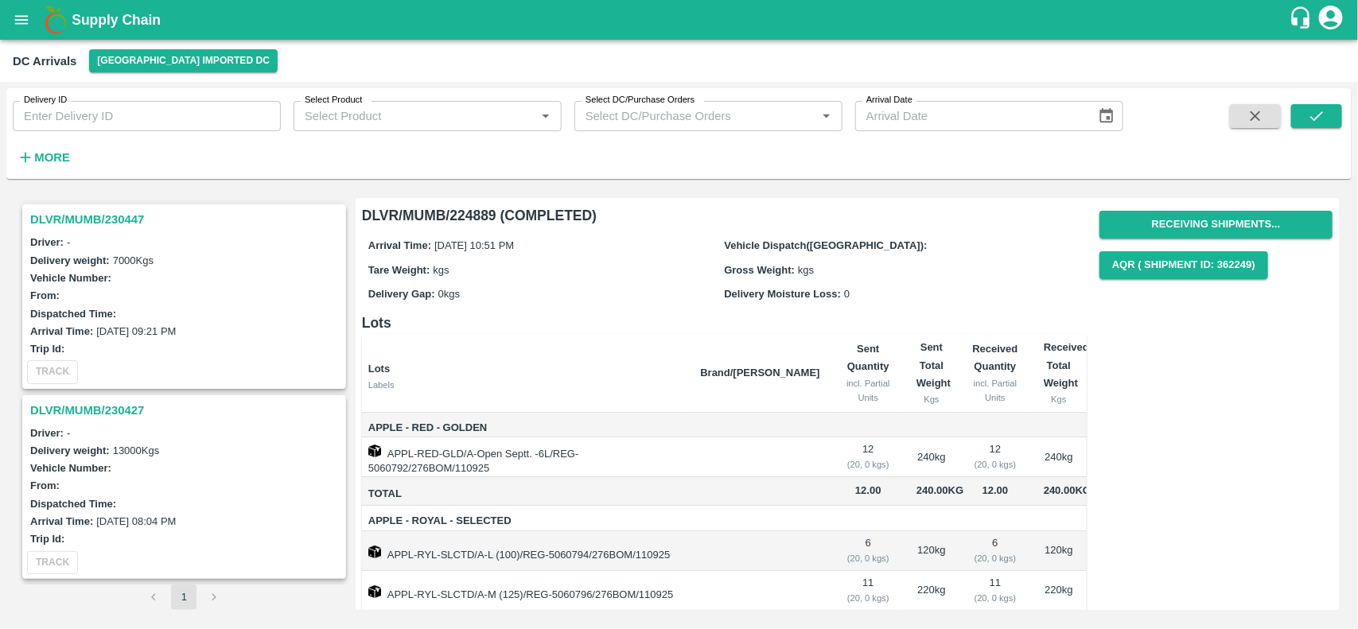
scroll to position [1842, 0]
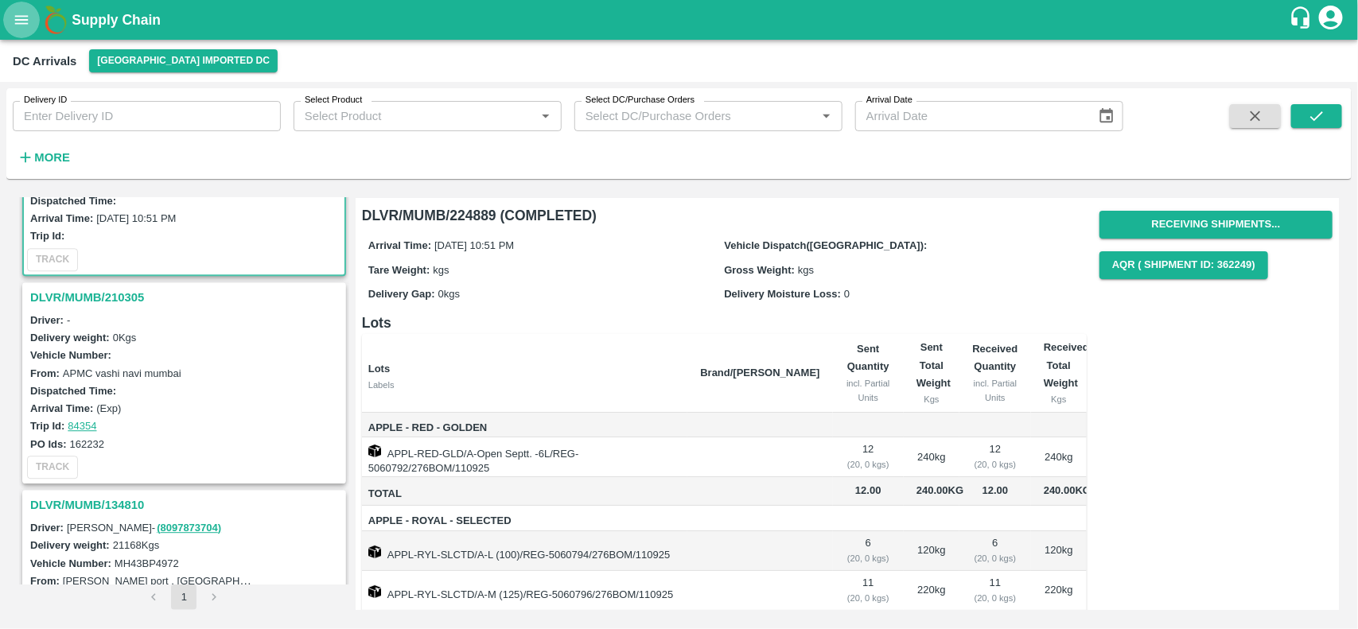
click at [10, 13] on button "open drawer" at bounding box center [21, 20] width 37 height 37
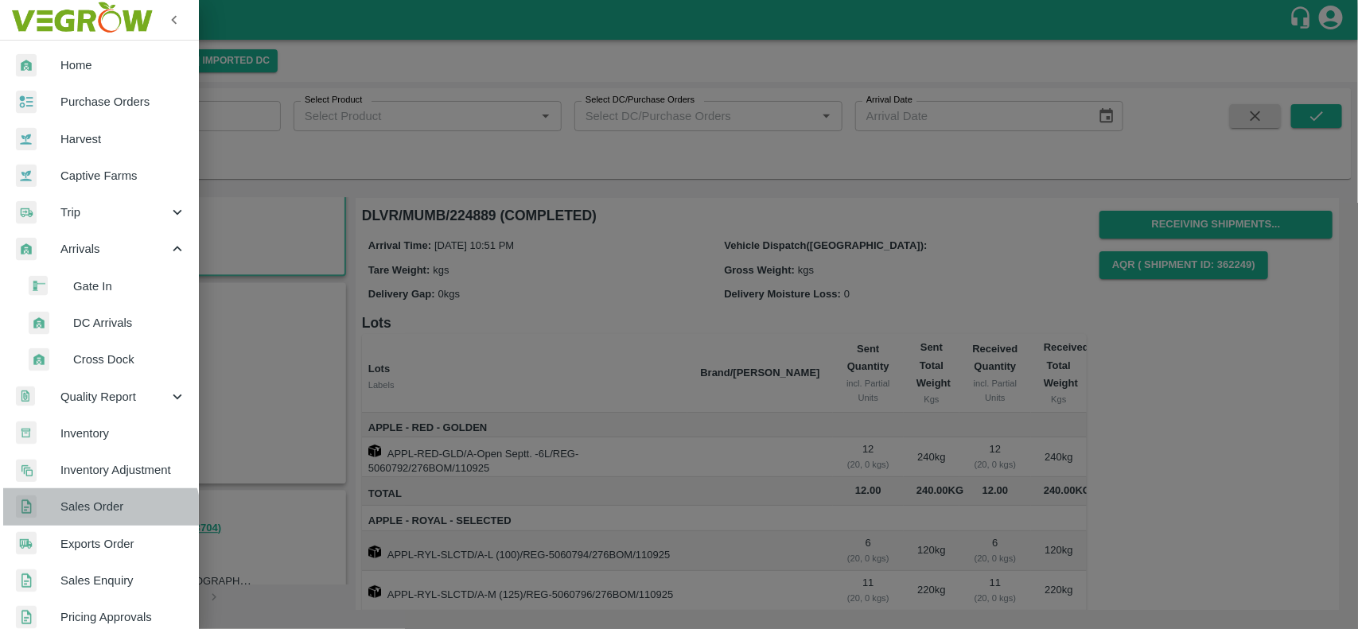
click at [99, 517] on link "Sales Order" at bounding box center [99, 506] width 199 height 37
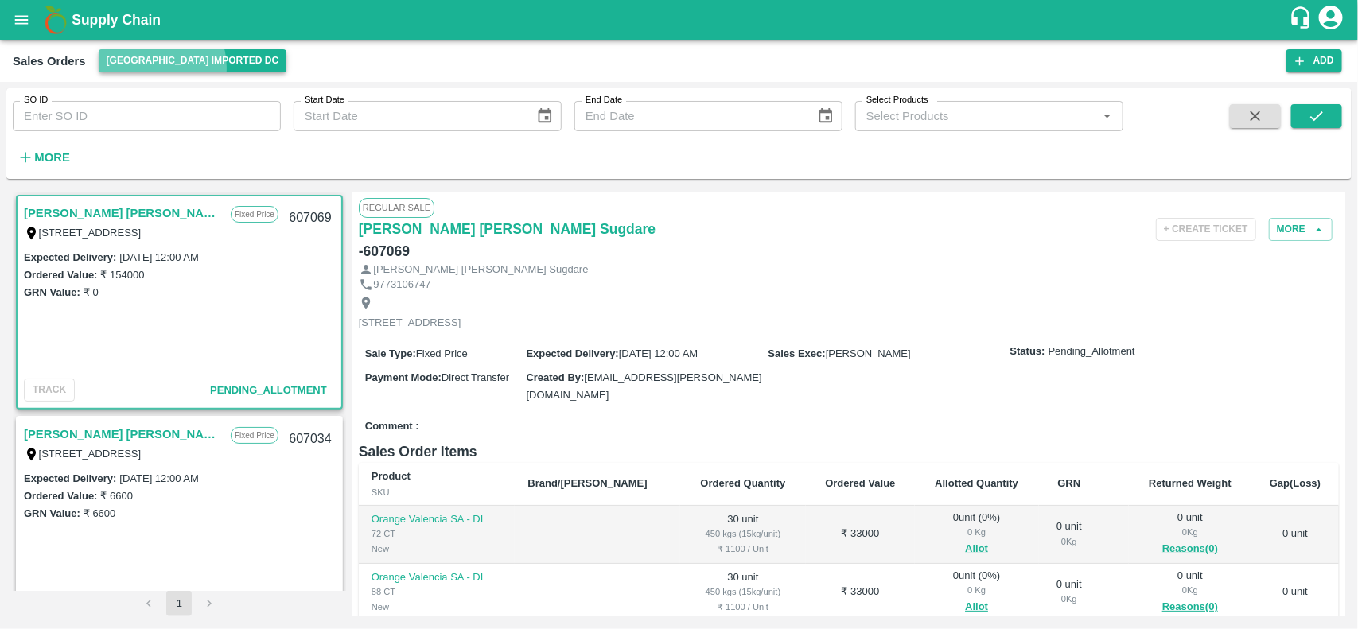
click at [150, 68] on button "[GEOGRAPHIC_DATA] Imported DC" at bounding box center [193, 60] width 188 height 23
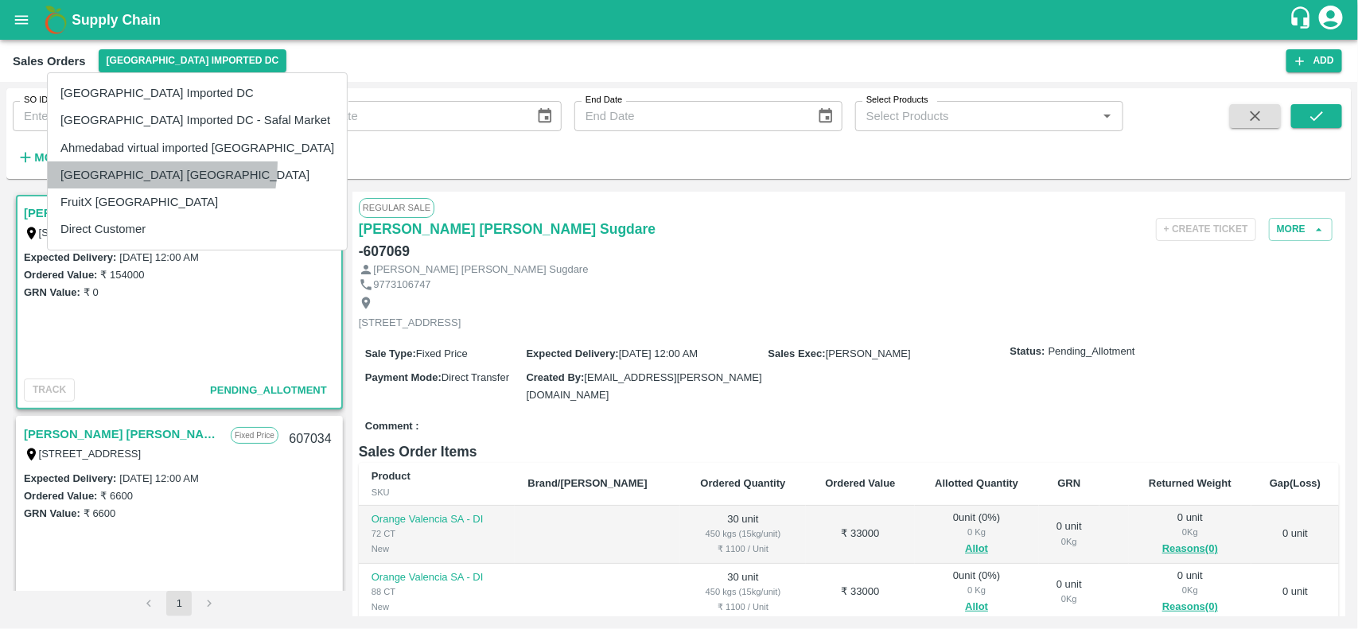
click at [114, 164] on li "[GEOGRAPHIC_DATA] [GEOGRAPHIC_DATA]" at bounding box center [197, 174] width 299 height 27
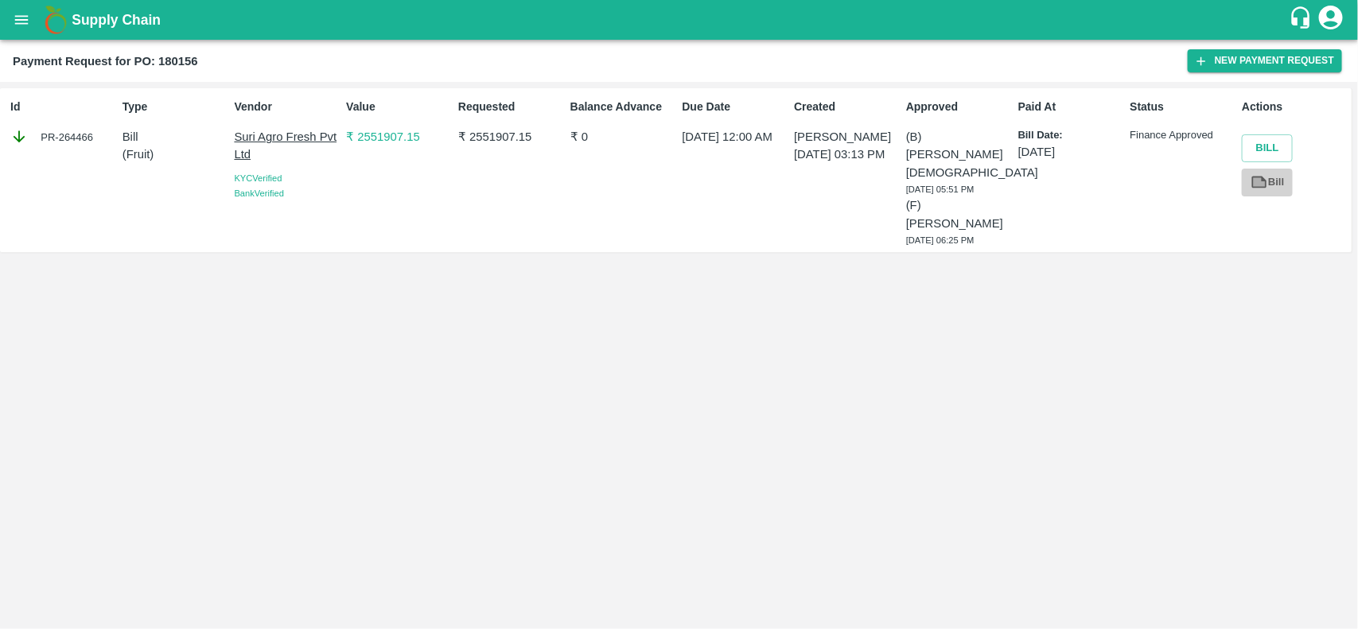
click at [1261, 181] on icon at bounding box center [1259, 181] width 12 height 9
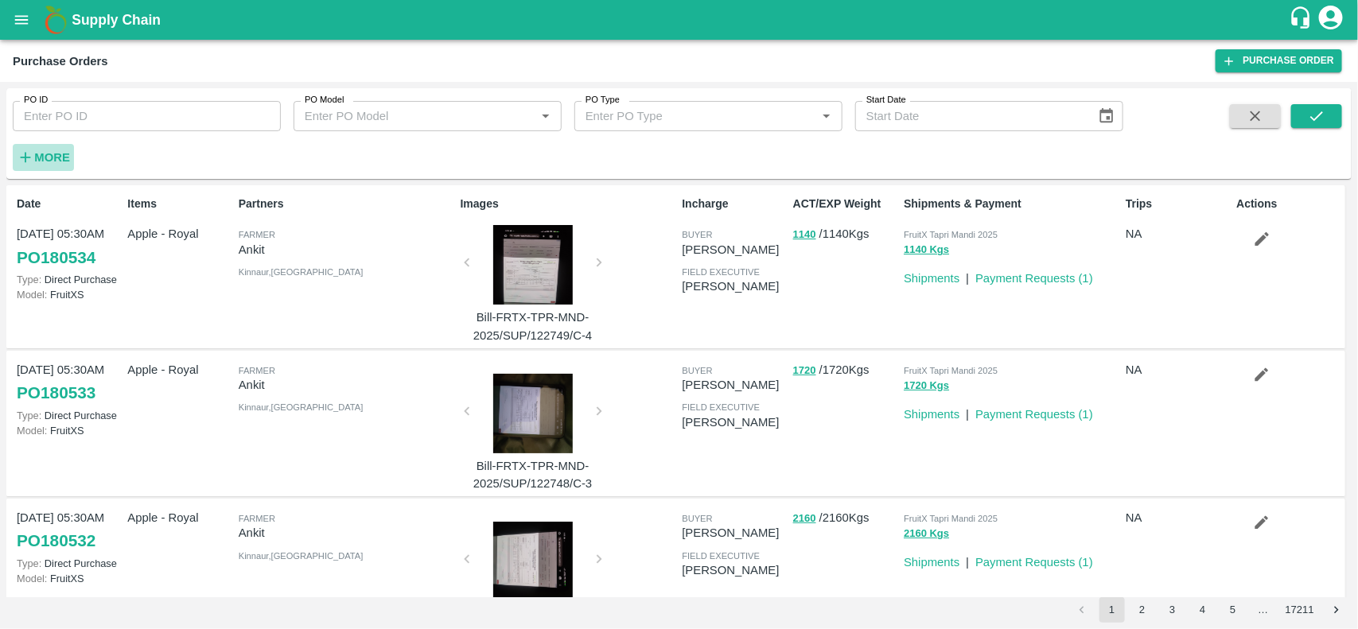
click at [37, 156] on strong "More" at bounding box center [52, 157] width 36 height 13
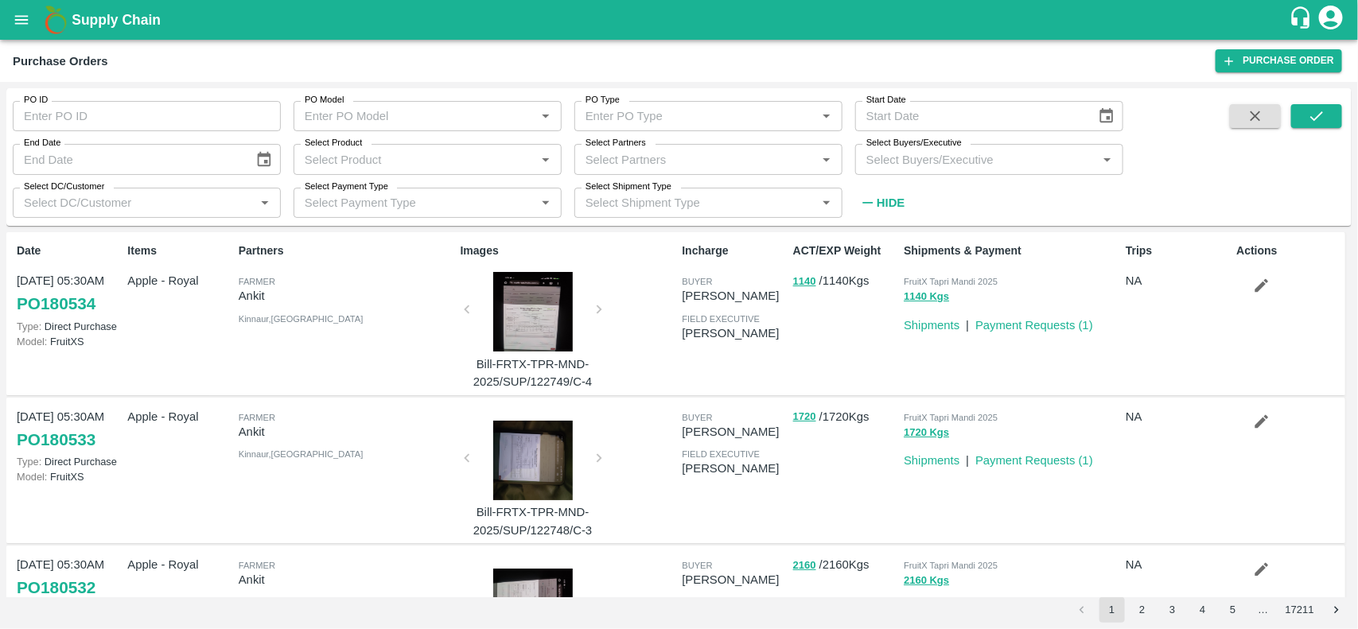
click at [615, 171] on div "Select Partners   *" at bounding box center [708, 159] width 268 height 30
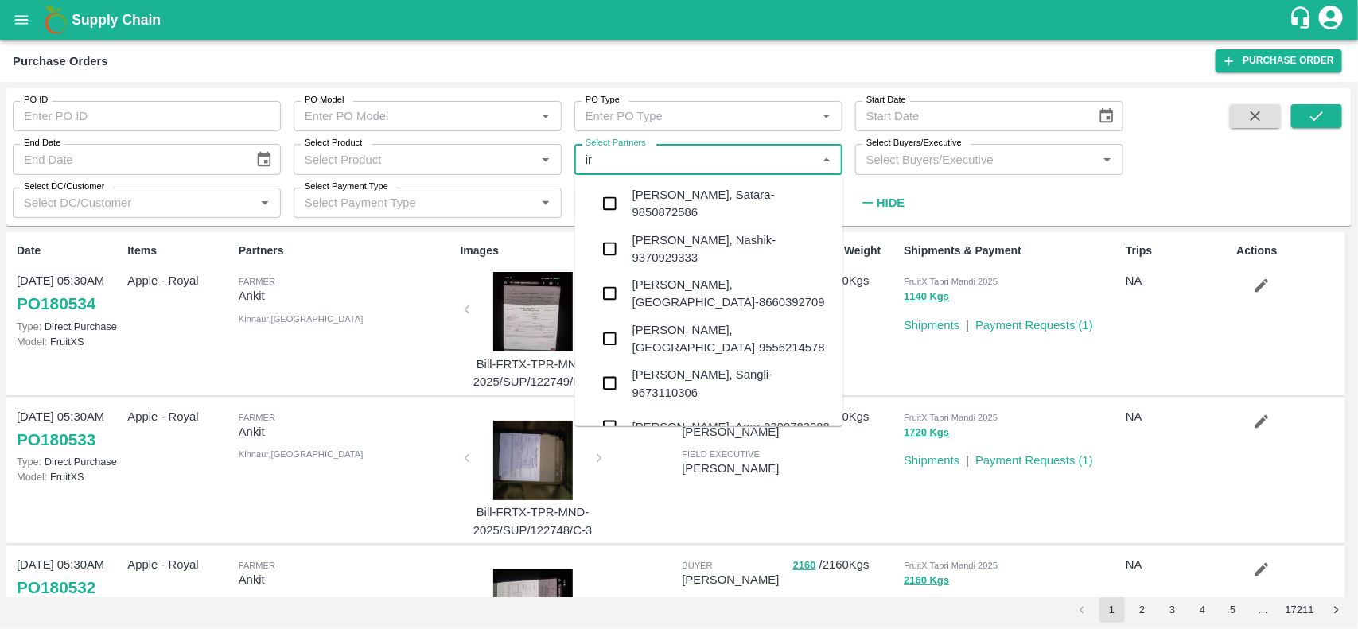
type input "i"
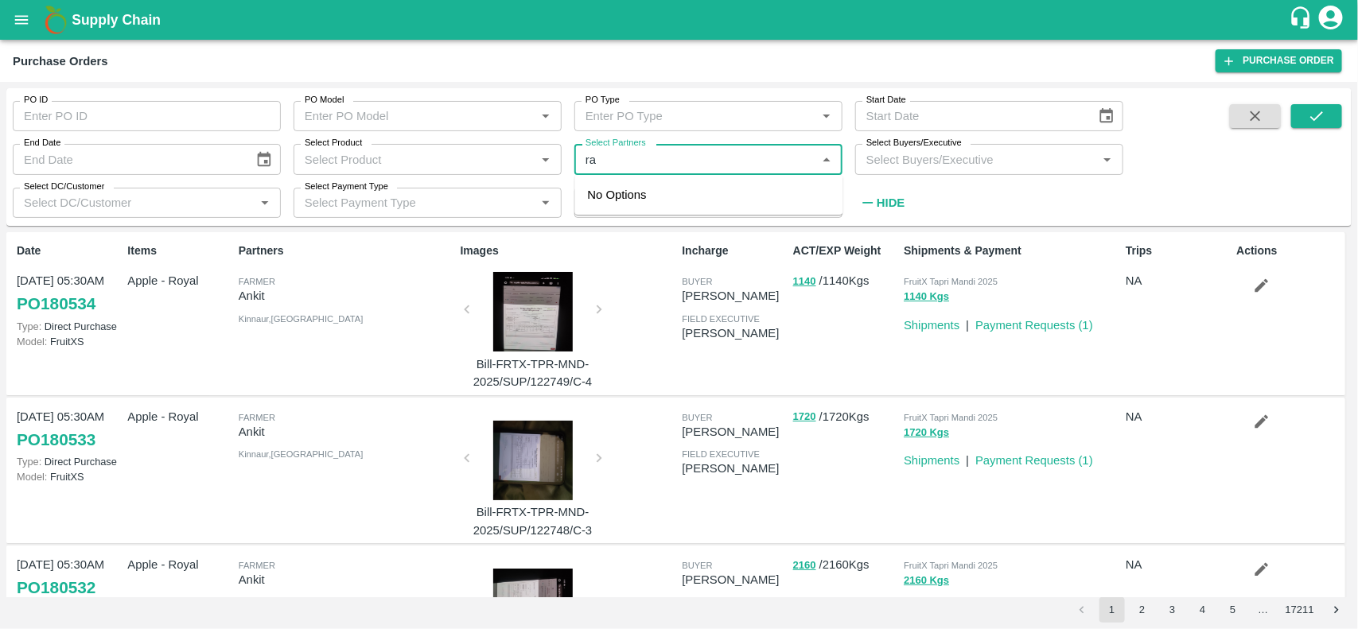
type input "r"
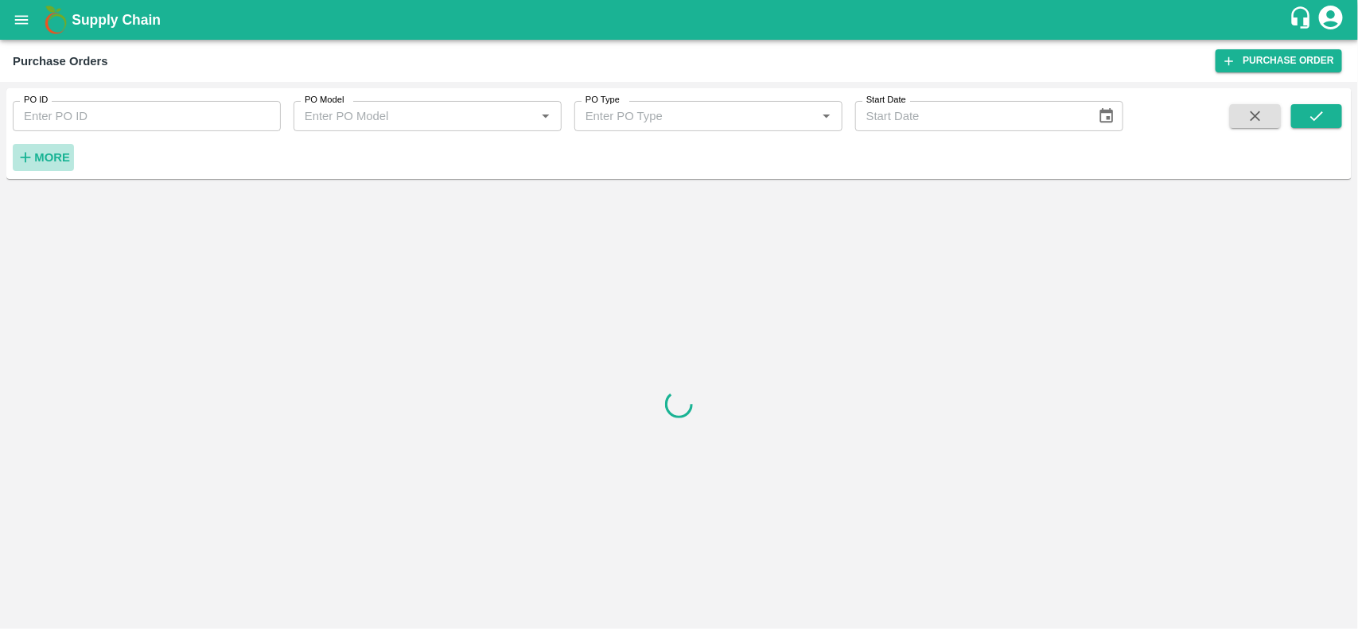
click at [56, 149] on h6 "More" at bounding box center [52, 157] width 36 height 21
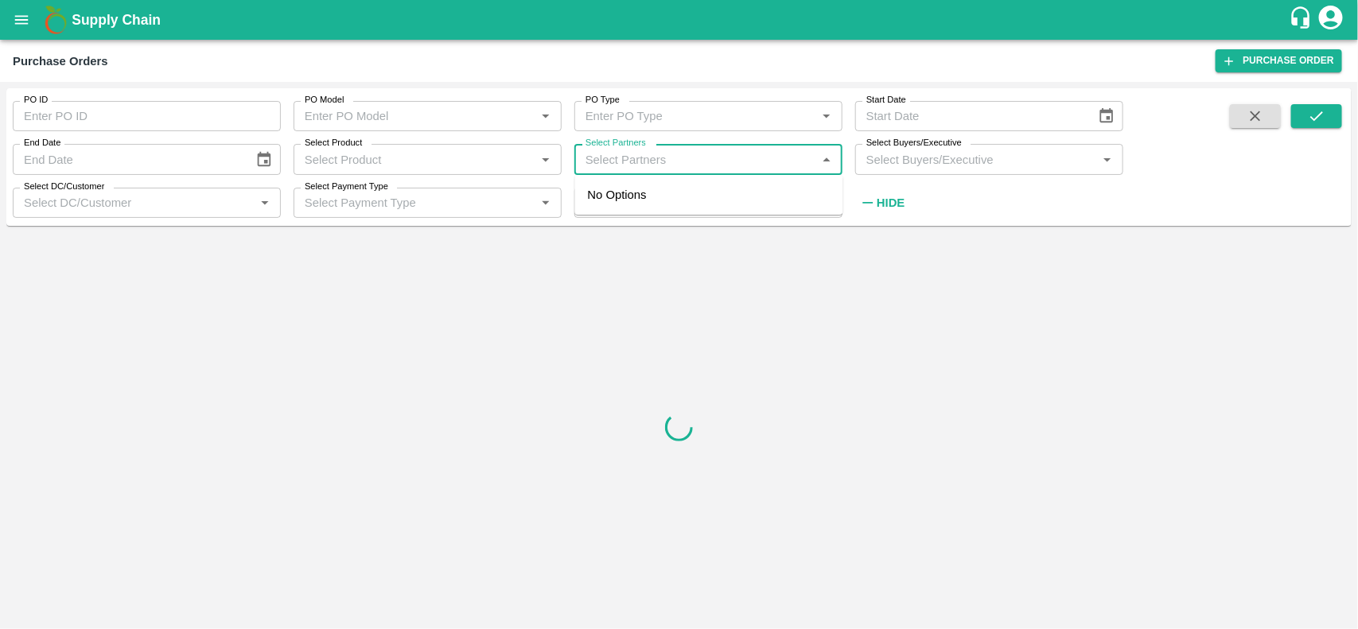
click at [615, 156] on input "Select Partners" at bounding box center [695, 159] width 232 height 21
type input "ratikan"
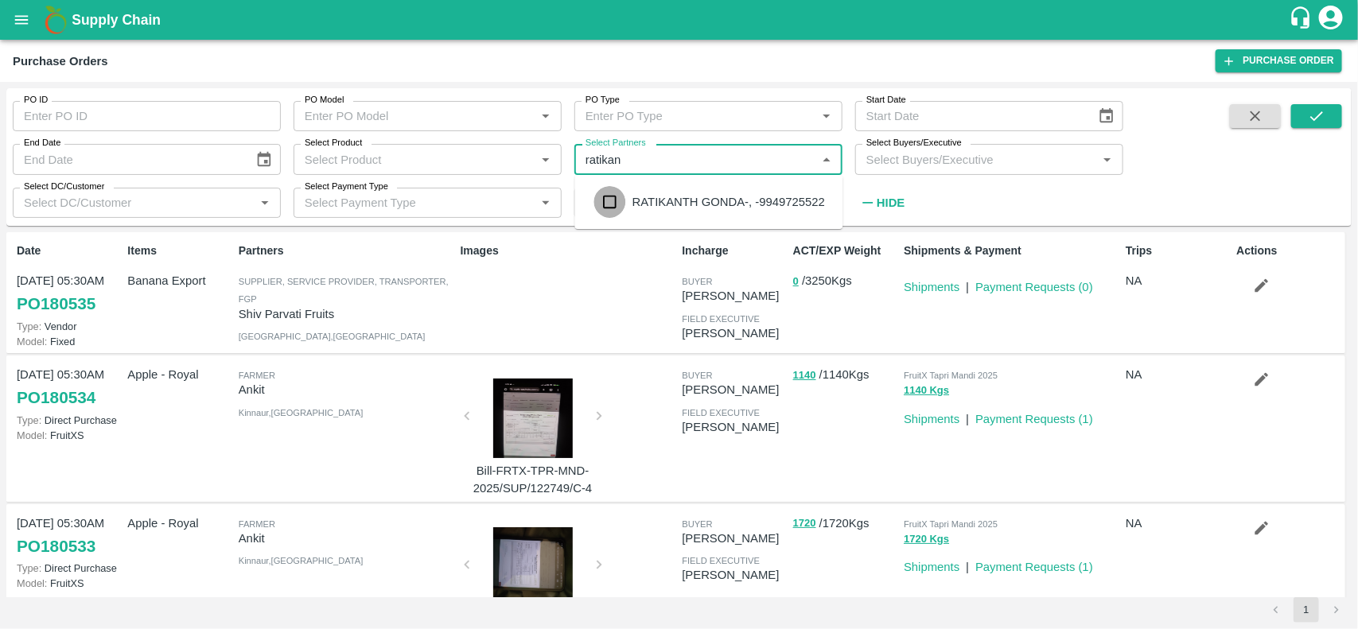
click at [606, 192] on input "checkbox" at bounding box center [610, 202] width 32 height 32
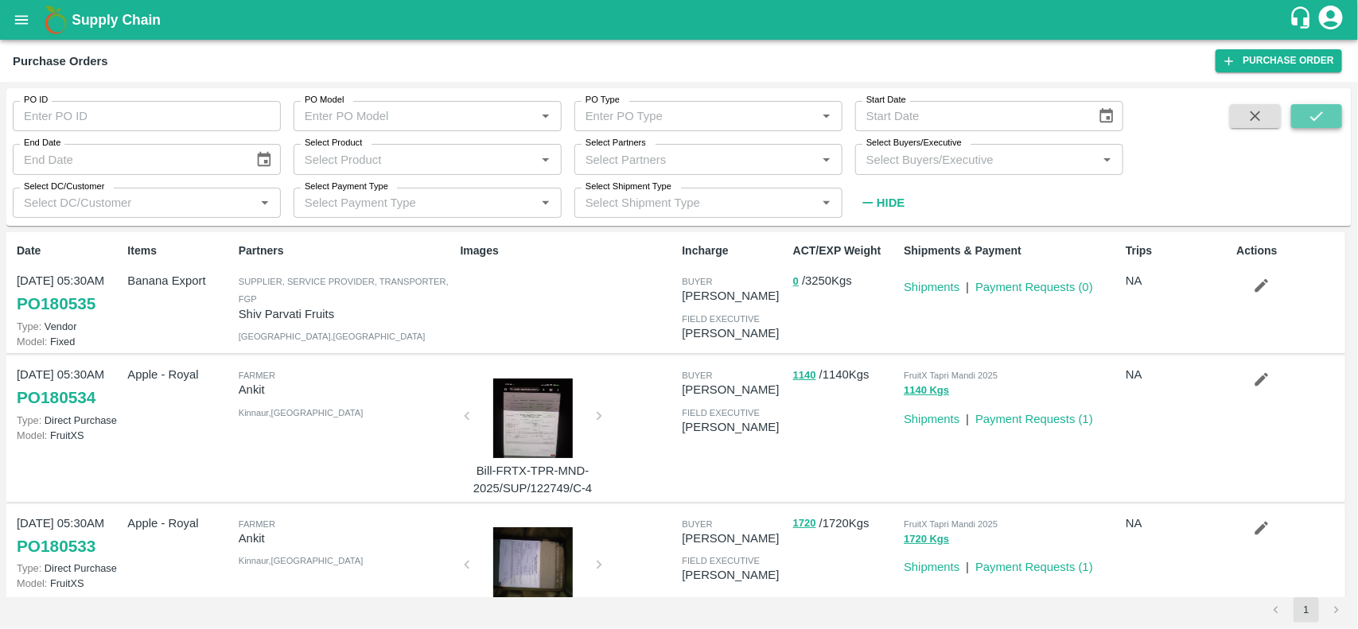
click at [1301, 125] on button "submit" at bounding box center [1316, 116] width 51 height 24
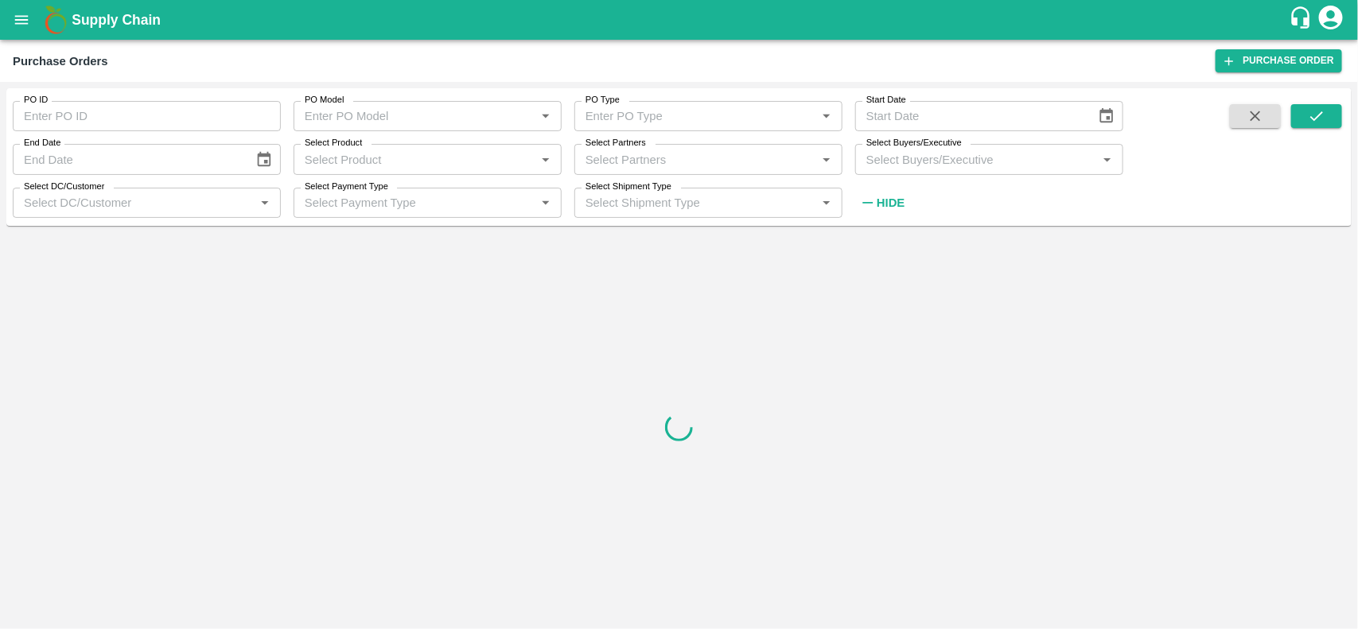
click at [653, 164] on input "Select Partners" at bounding box center [695, 159] width 232 height 21
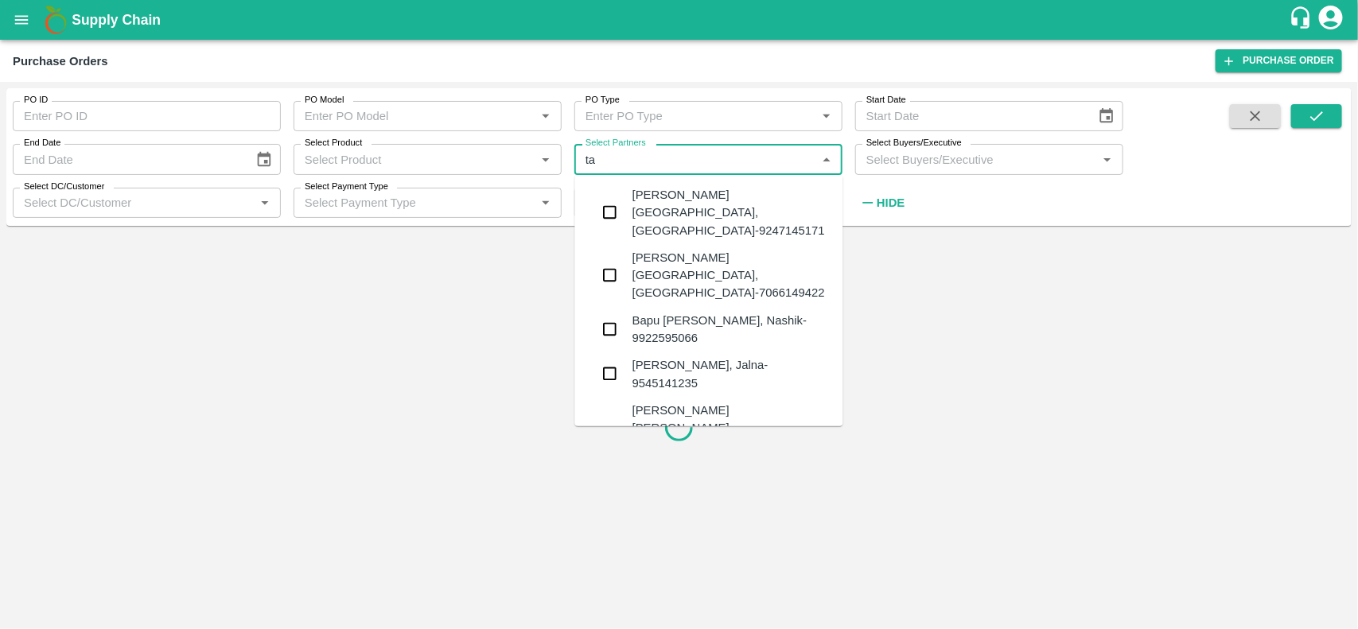
type input "t"
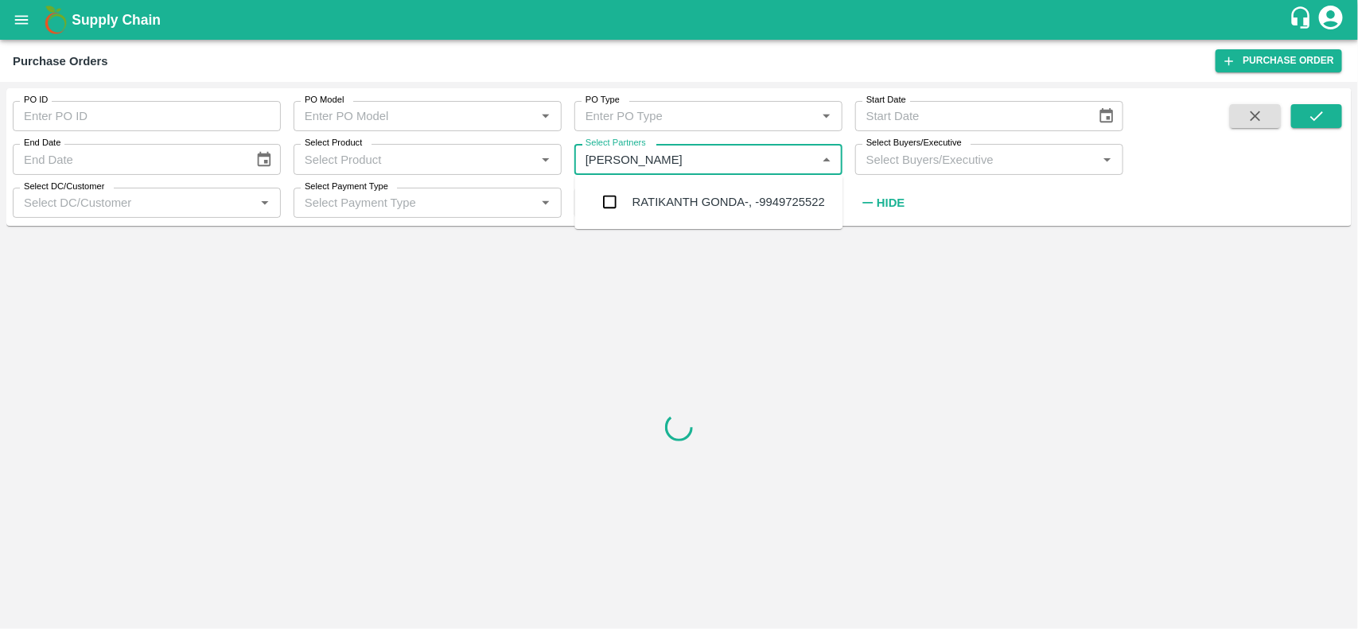
type input "ratikan"
click at [619, 195] on input "checkbox" at bounding box center [610, 202] width 32 height 32
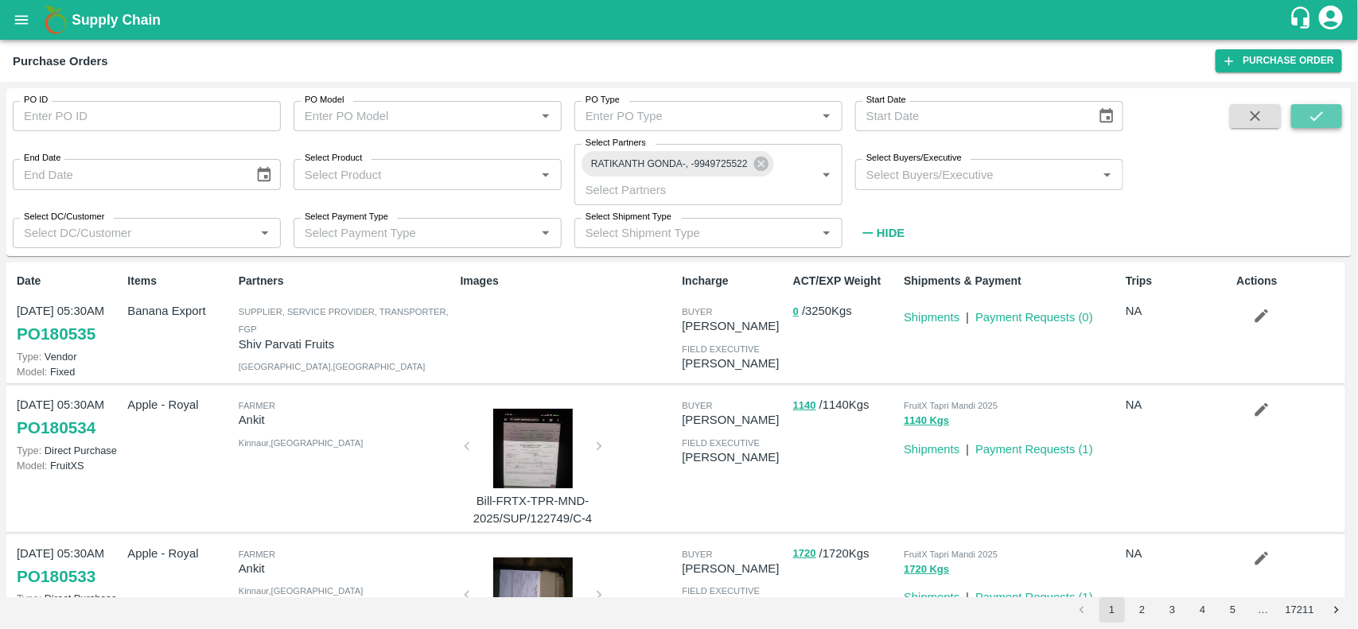
click at [1304, 128] on button "submit" at bounding box center [1316, 116] width 51 height 24
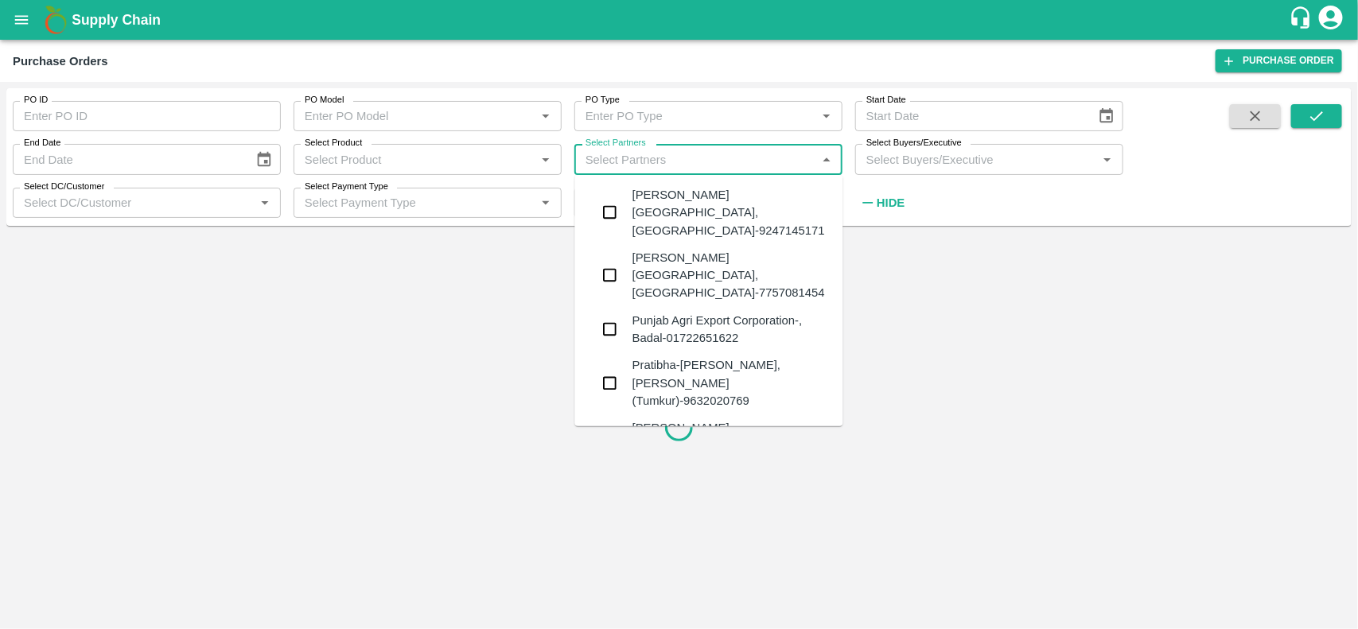
click at [593, 157] on input "Select Partners" at bounding box center [695, 159] width 232 height 21
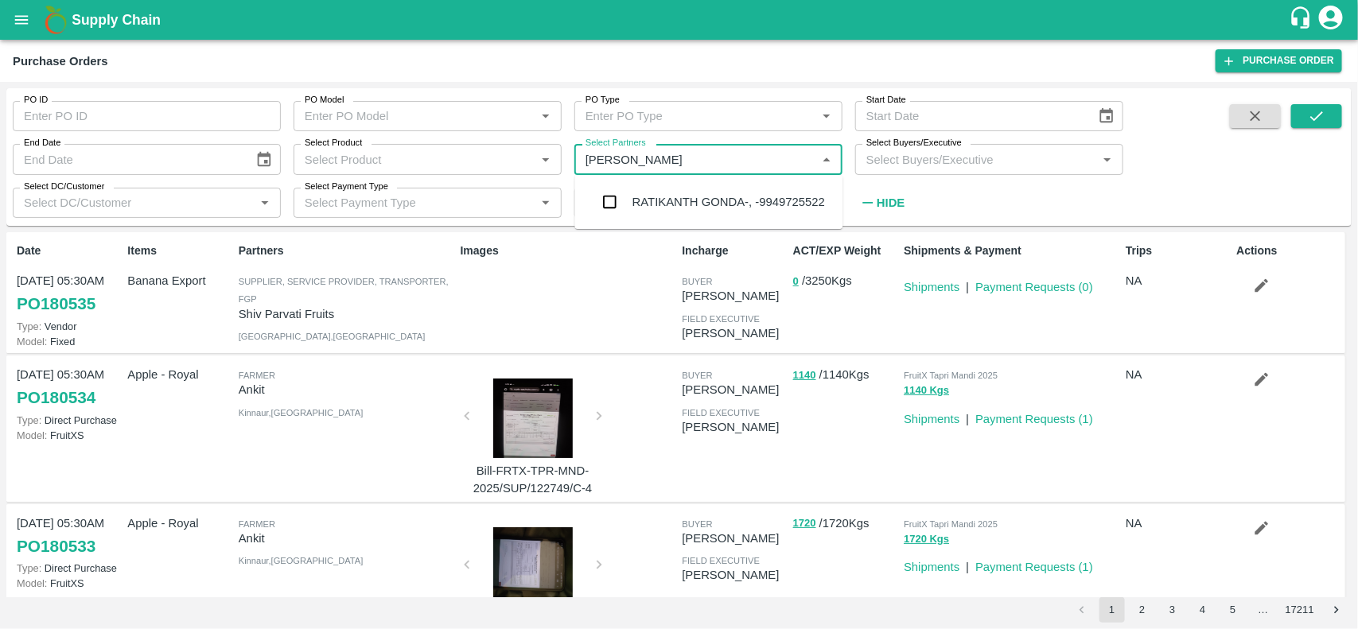
type input "ratikan"
click at [607, 192] on input "checkbox" at bounding box center [610, 202] width 32 height 32
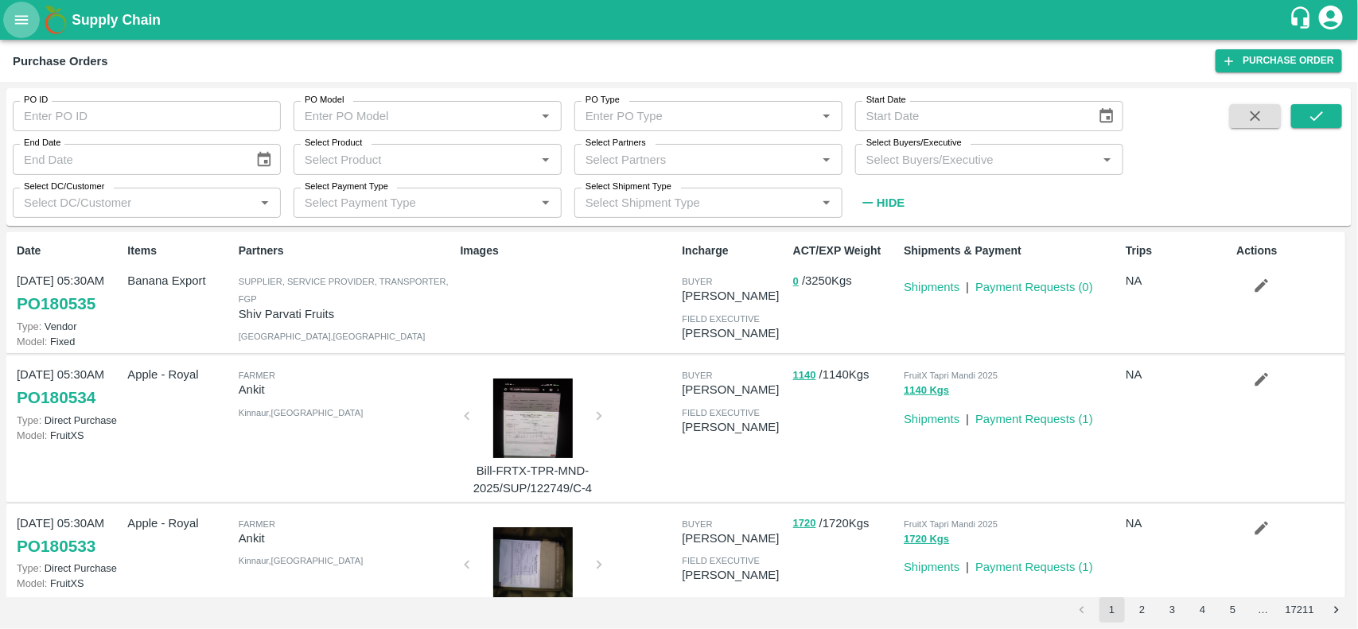
click at [17, 11] on icon "open drawer" at bounding box center [21, 19] width 17 height 17
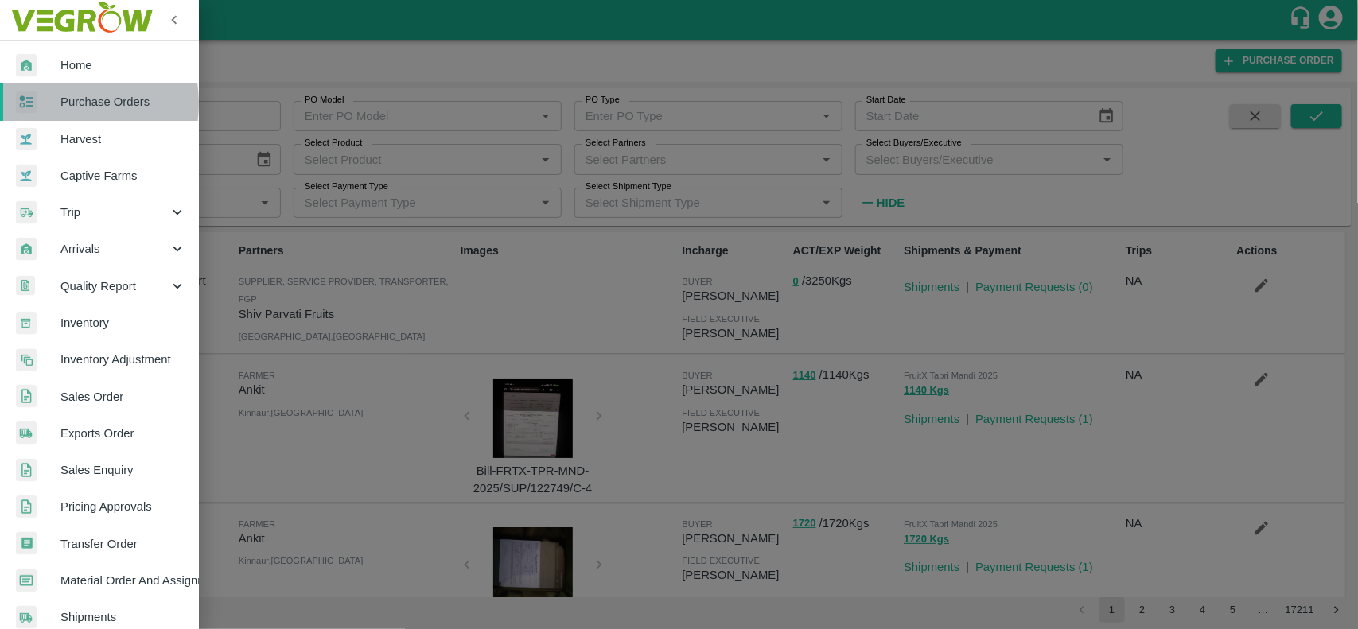
click at [62, 103] on span "Purchase Orders" at bounding box center [123, 101] width 126 height 17
